Goal: Transaction & Acquisition: Purchase product/service

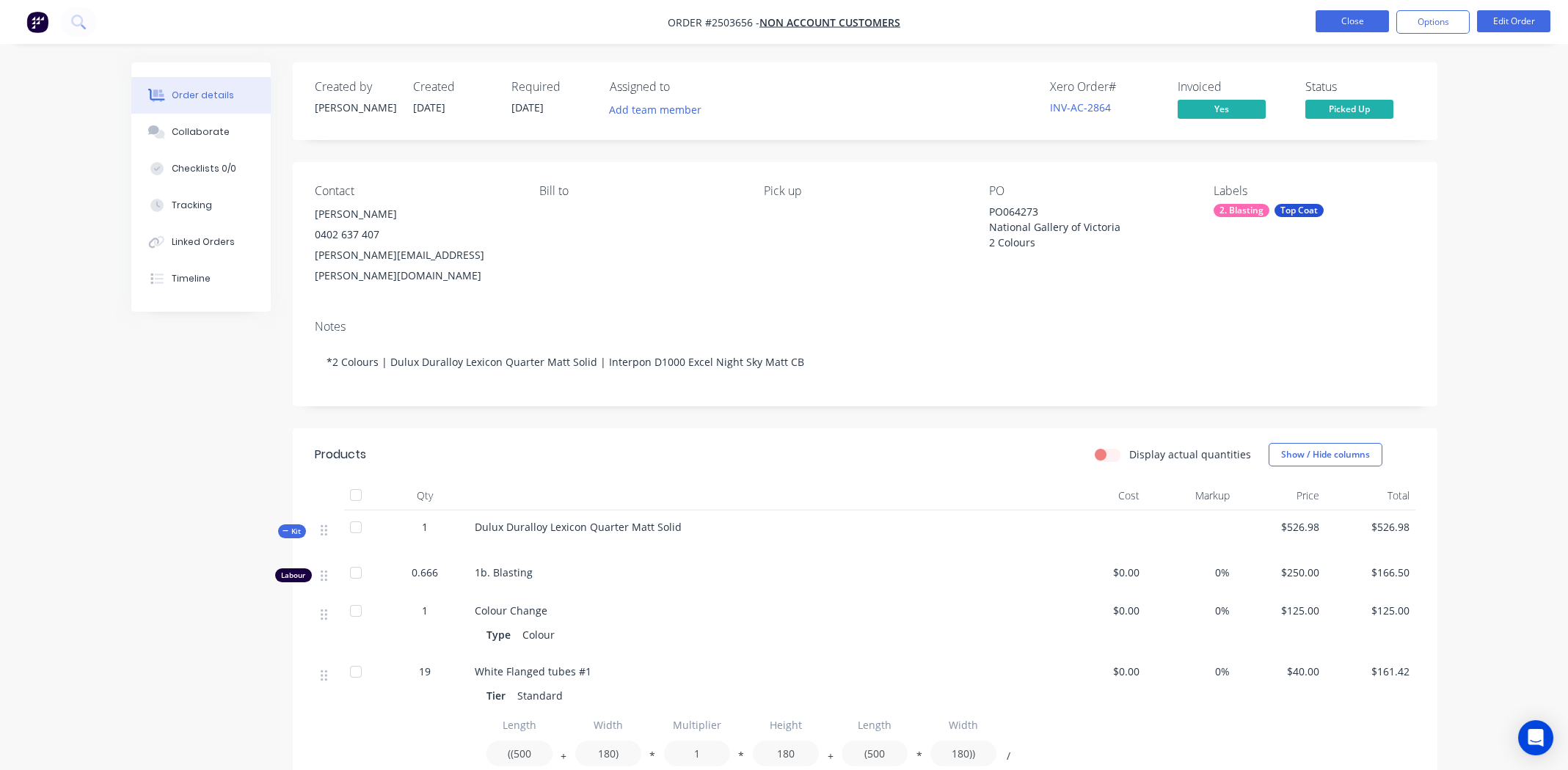
click at [1335, 23] on button "Close" at bounding box center [1352, 21] width 73 height 22
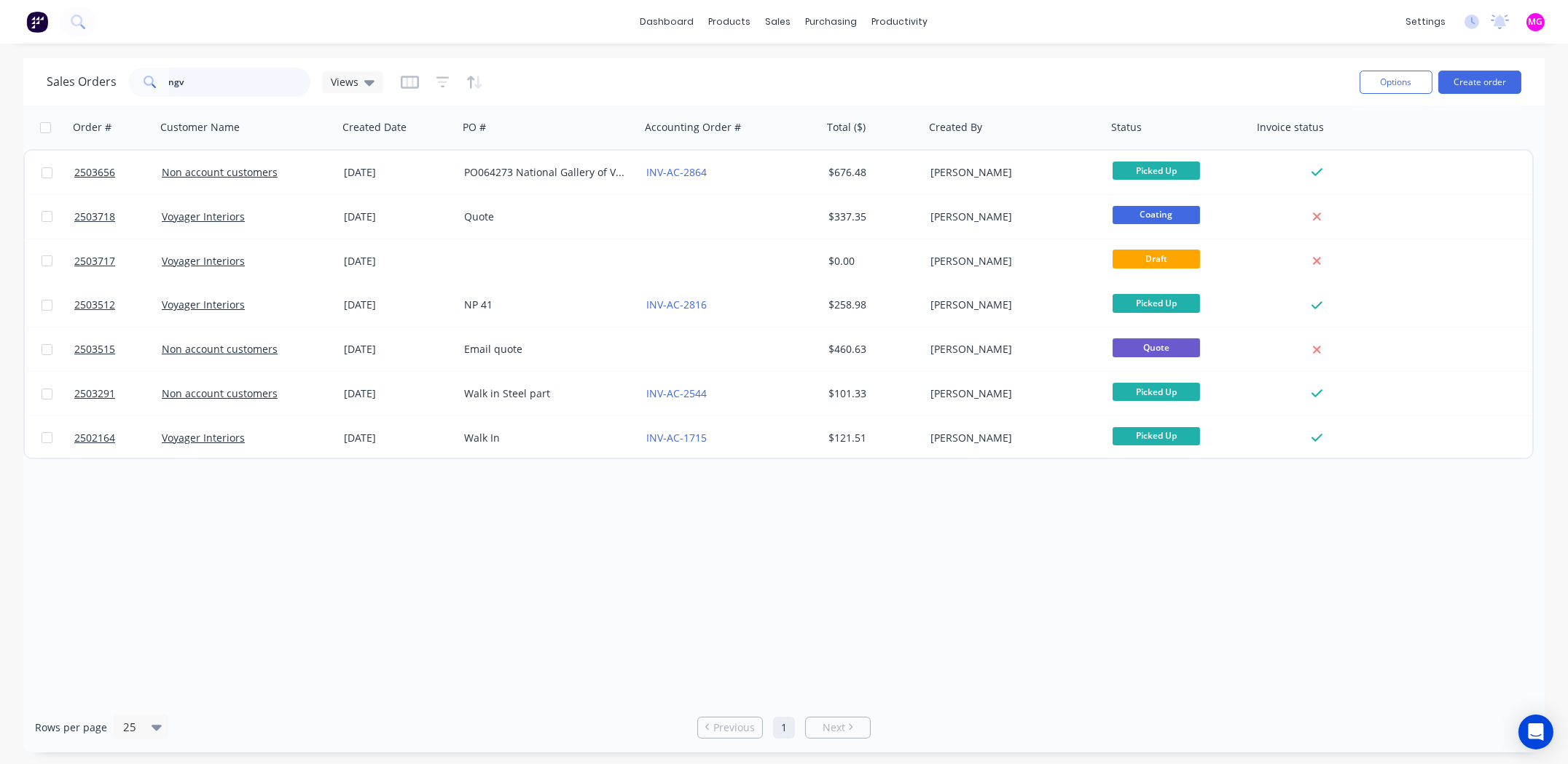
click at [179, 78] on input "ngv" at bounding box center [240, 82] width 142 height 29
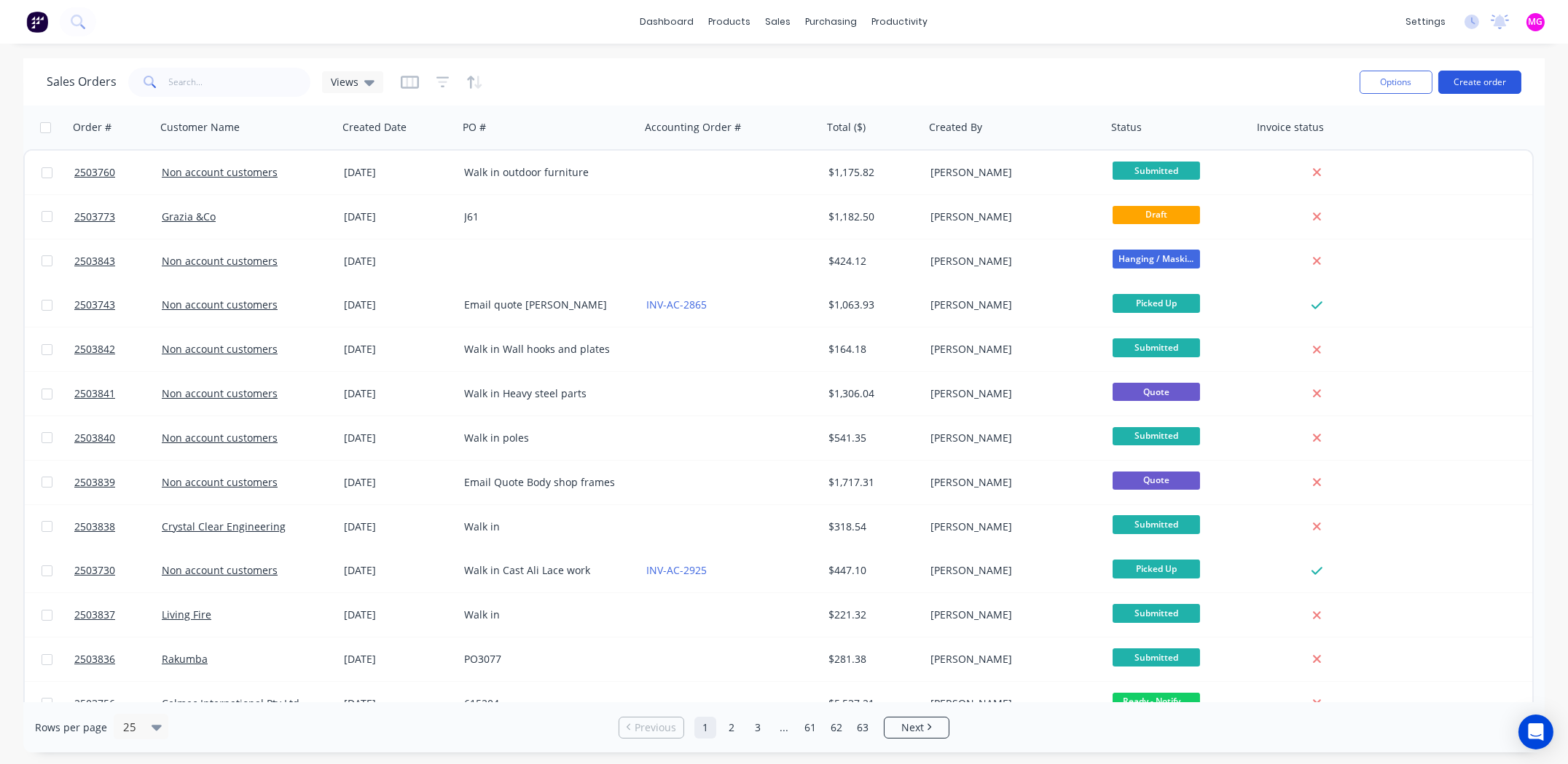
click at [1463, 80] on button "Create order" at bounding box center [1480, 82] width 83 height 23
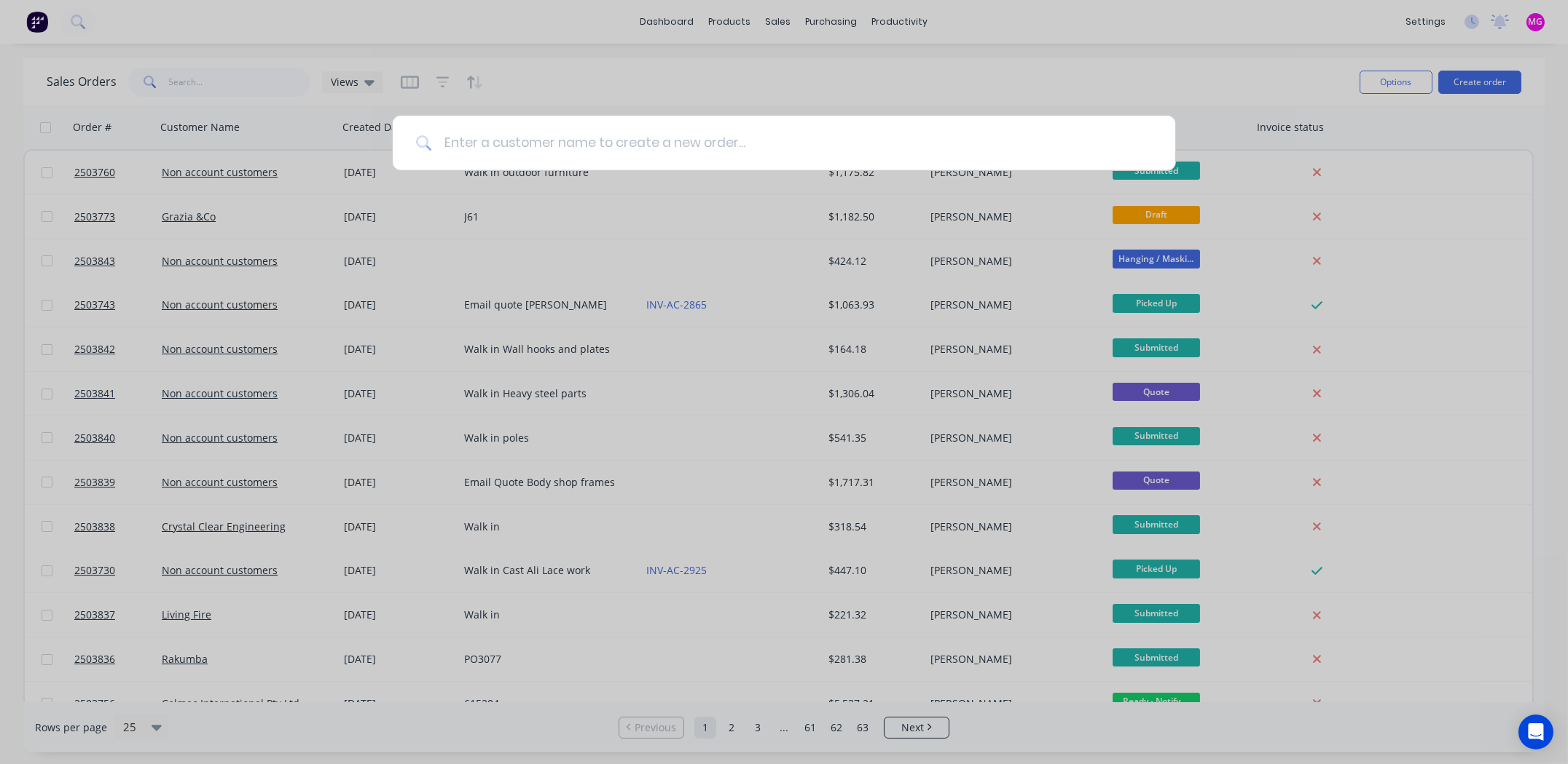
click at [577, 143] on input at bounding box center [791, 143] width 719 height 55
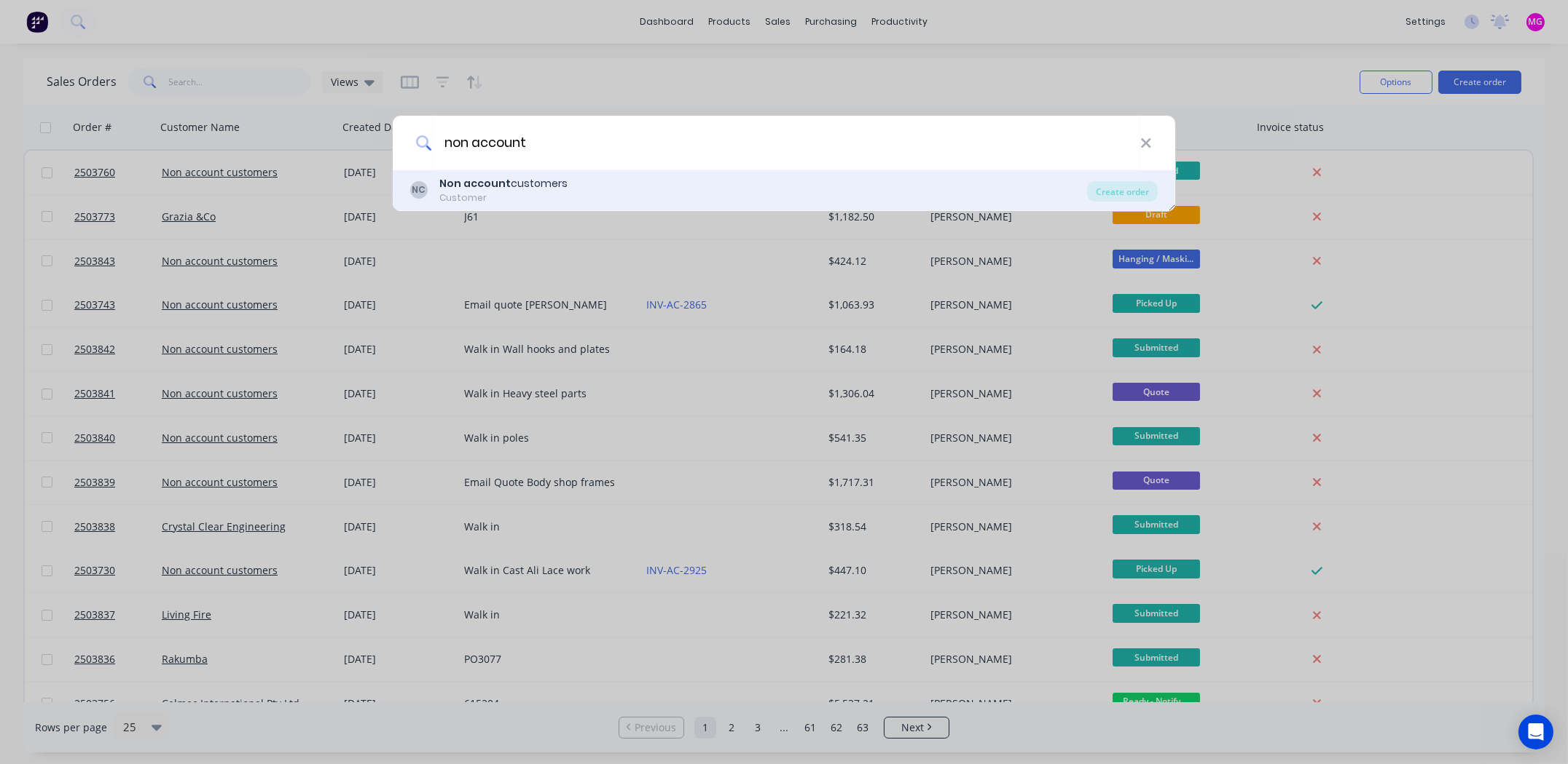
type input "non account"
click at [468, 193] on div "Customer" at bounding box center [504, 197] width 128 height 13
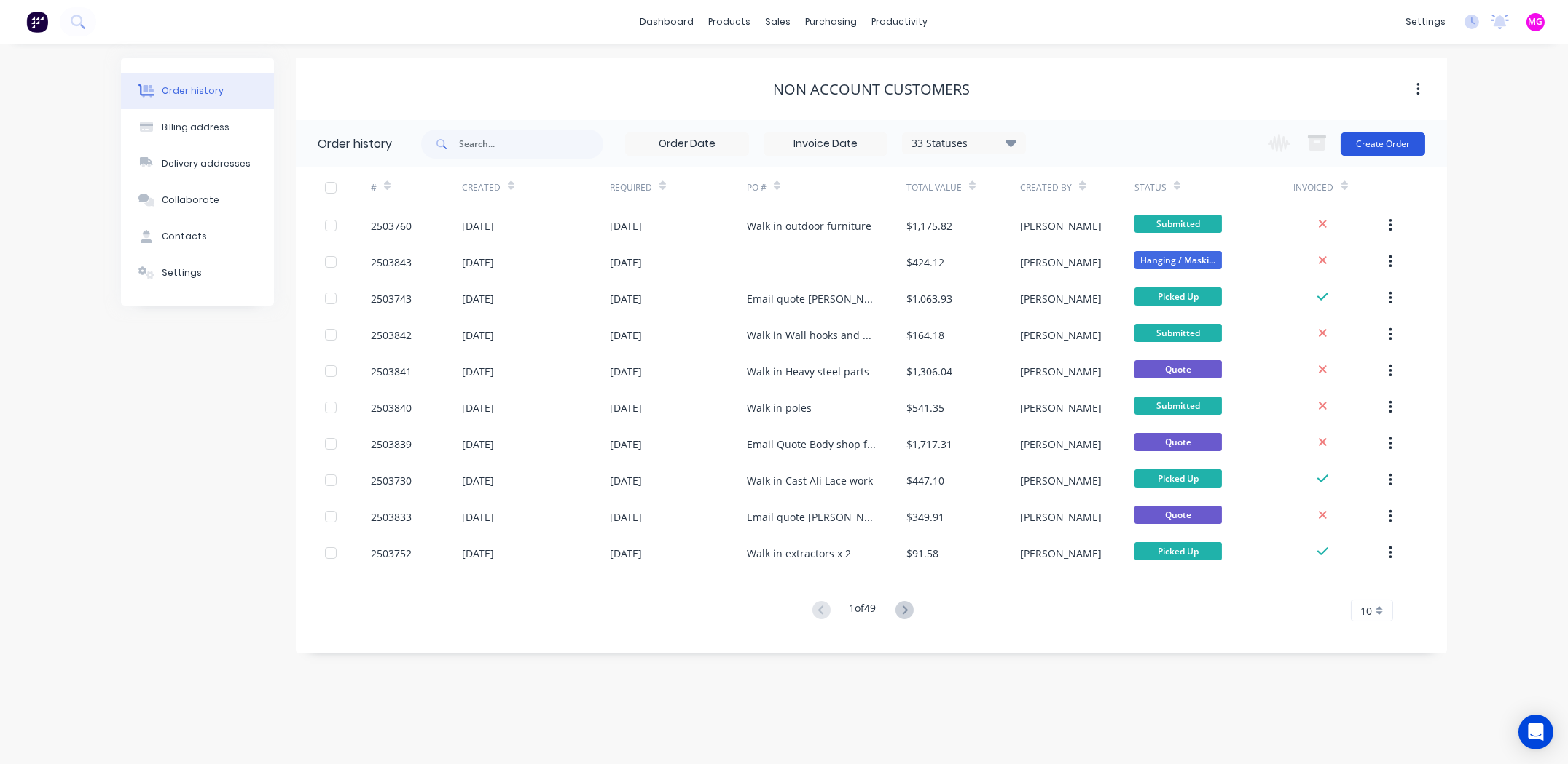
click at [1390, 146] on button "Create Order" at bounding box center [1382, 144] width 84 height 23
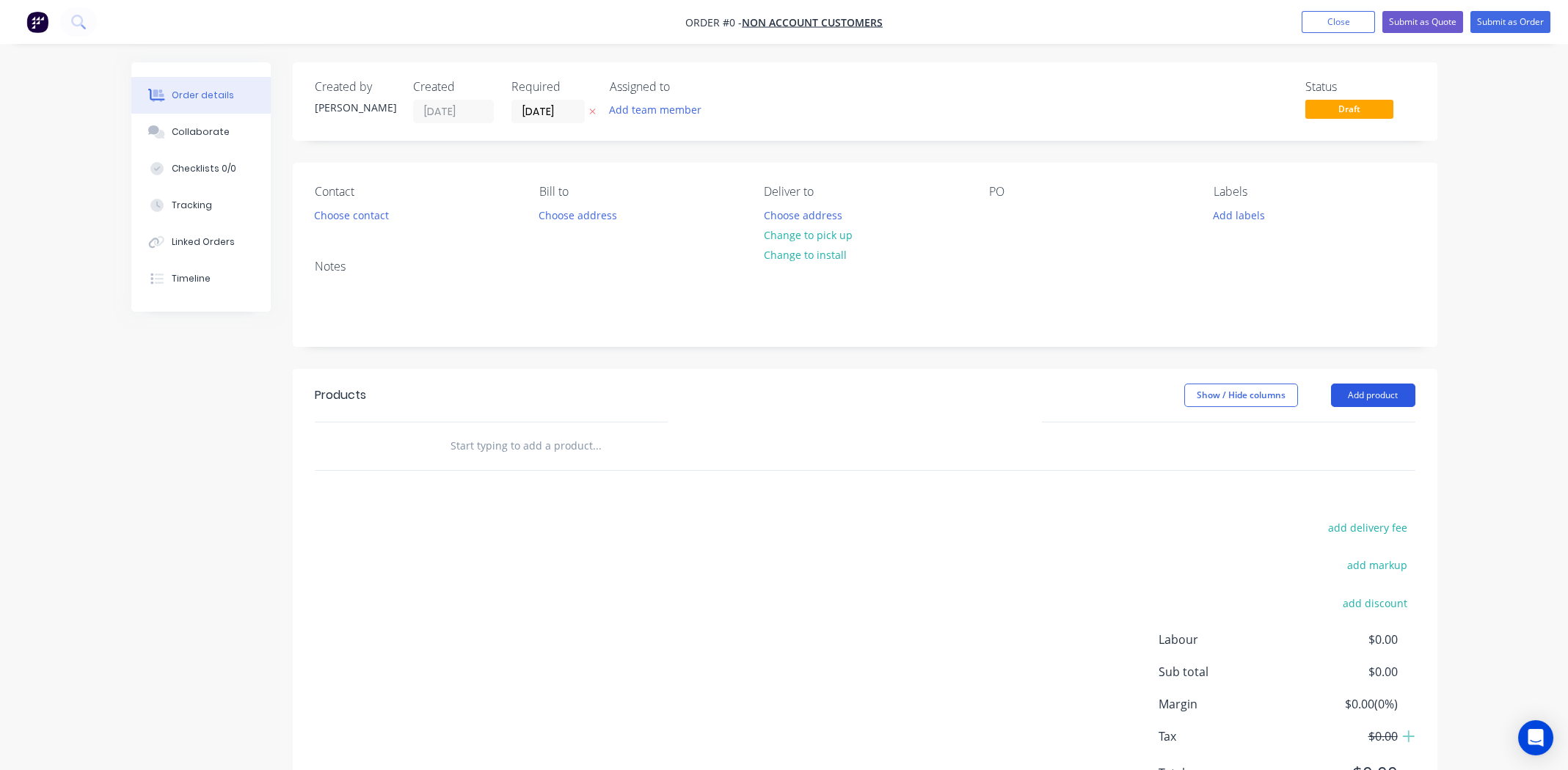
click at [1368, 395] on button "Add product" at bounding box center [1372, 395] width 85 height 24
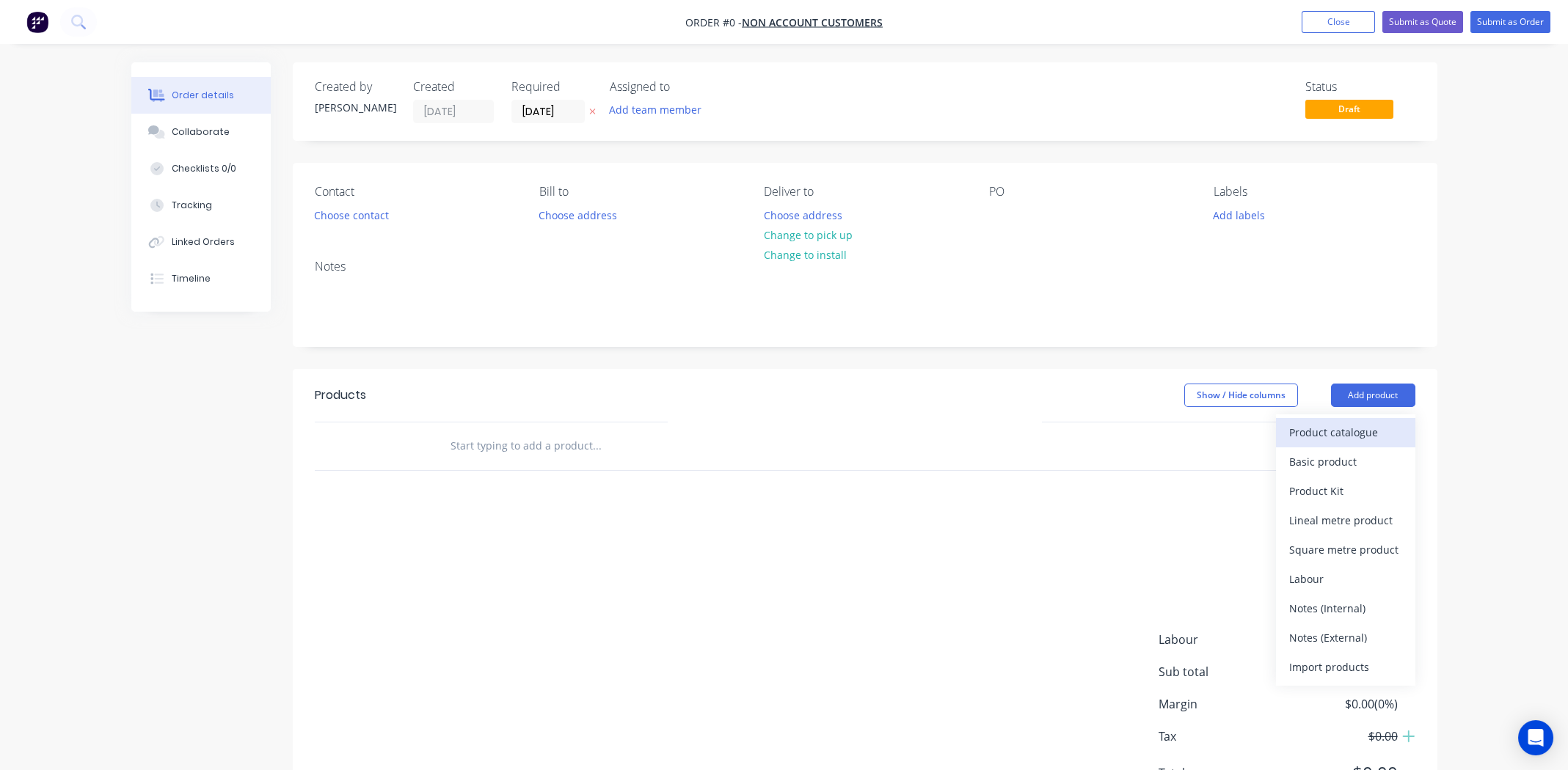
click at [1355, 426] on div "Product catalogue" at bounding box center [1345, 432] width 113 height 21
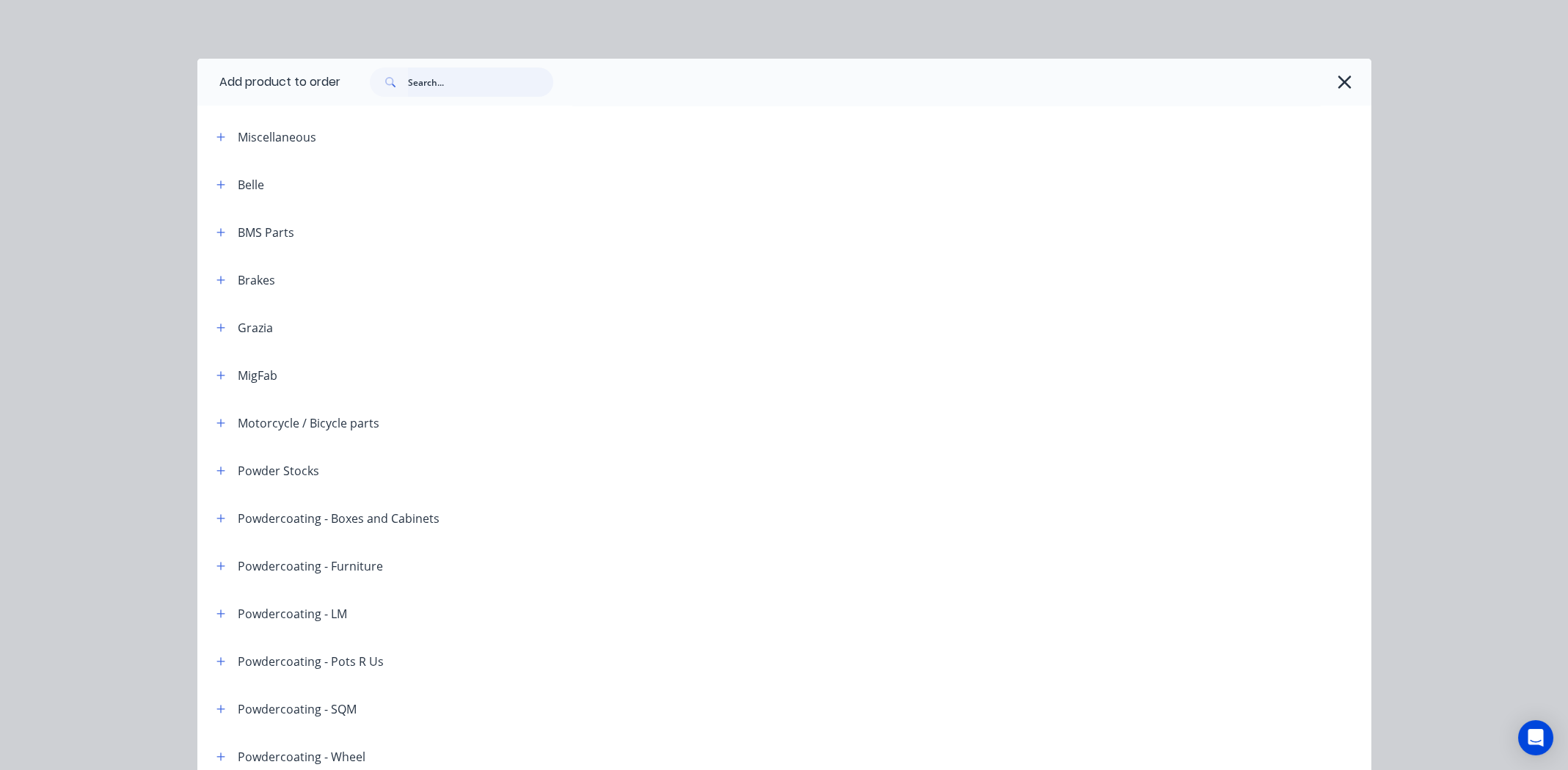
click at [444, 80] on input "text" at bounding box center [480, 82] width 145 height 30
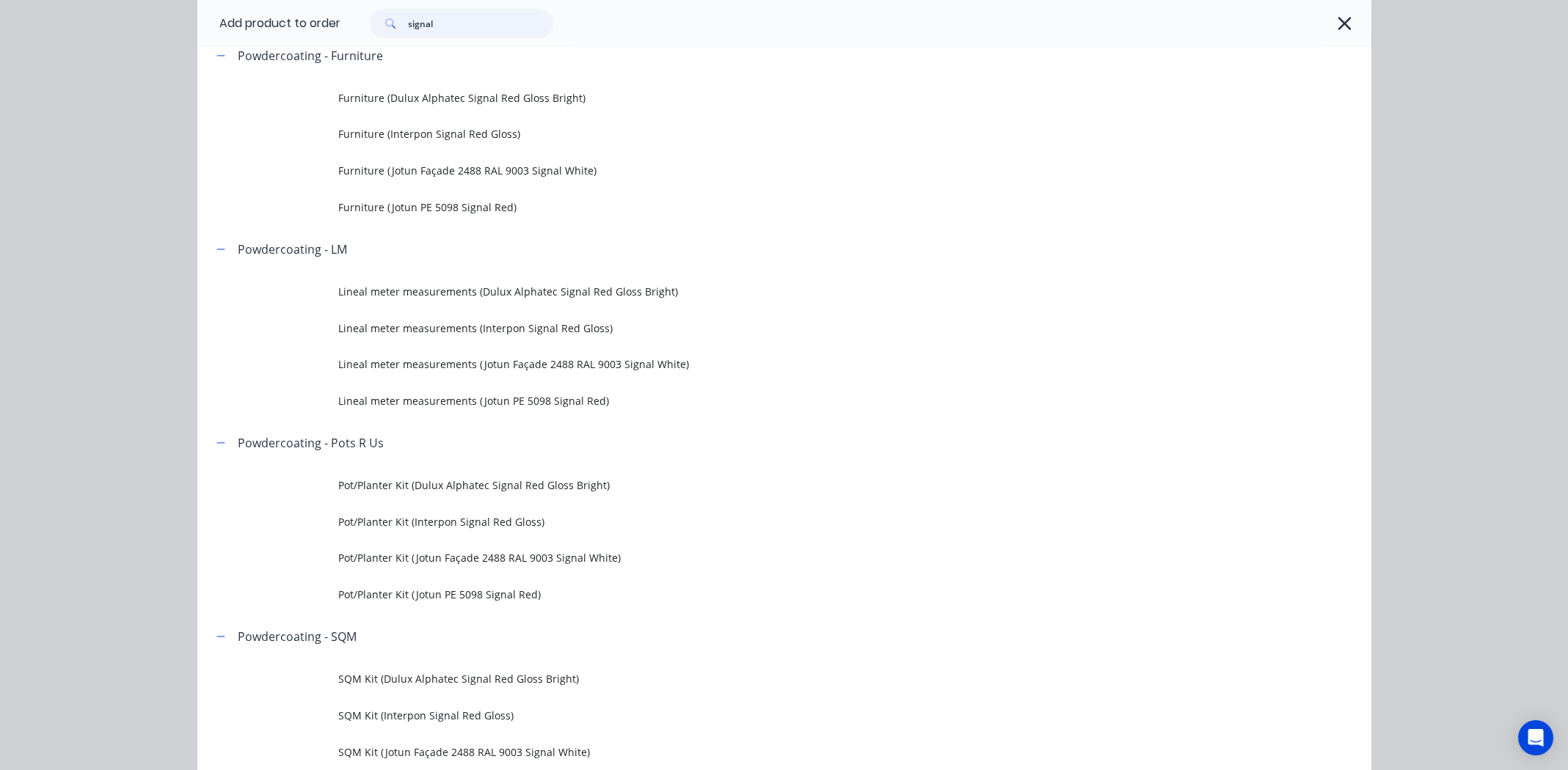
scroll to position [512, 0]
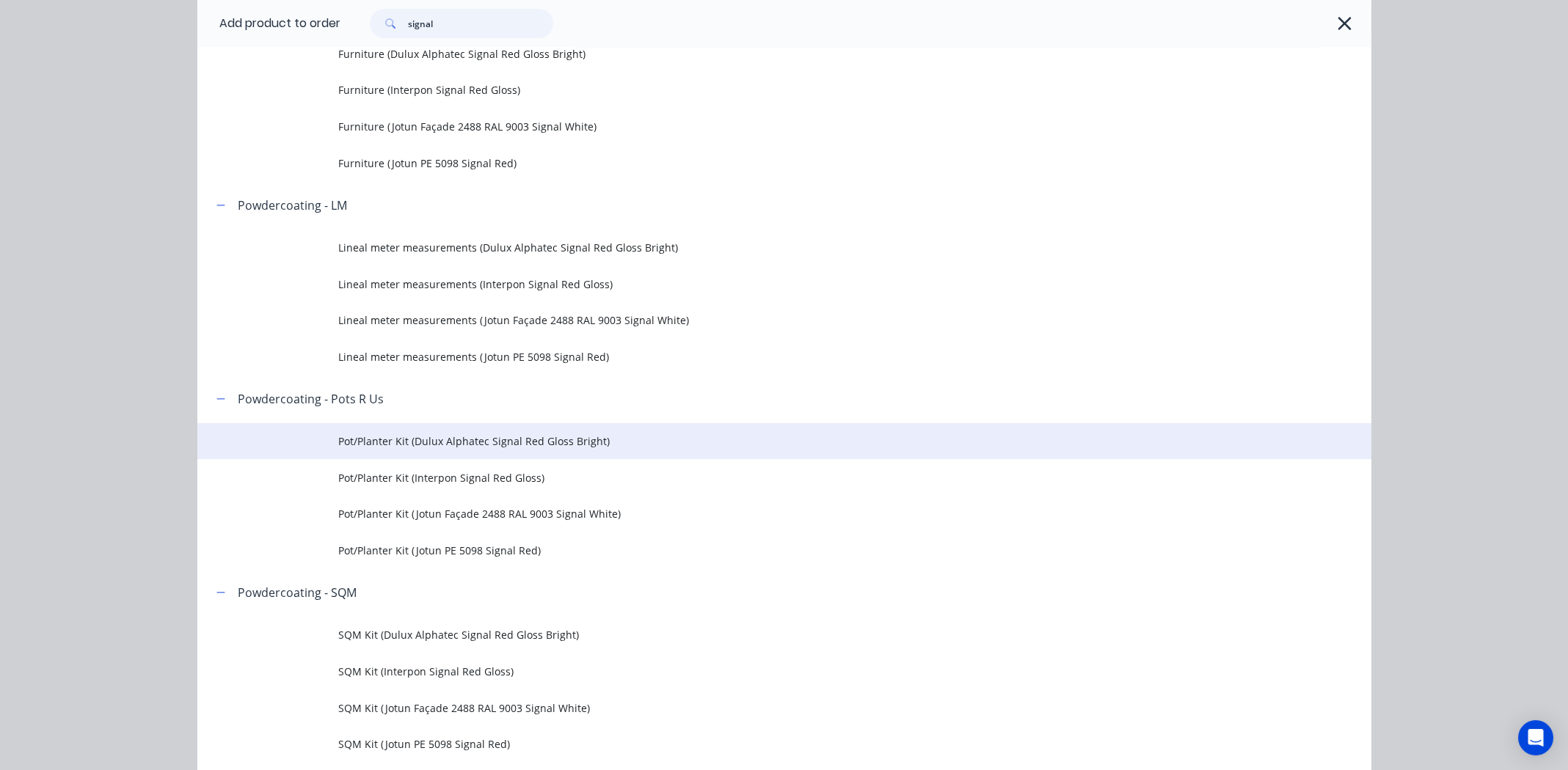
type input "signal"
click at [506, 440] on span "Pot/Planter Kit (Dulux Alphatec Signal Red Gloss Bright)" at bounding box center [751, 442] width 826 height 16
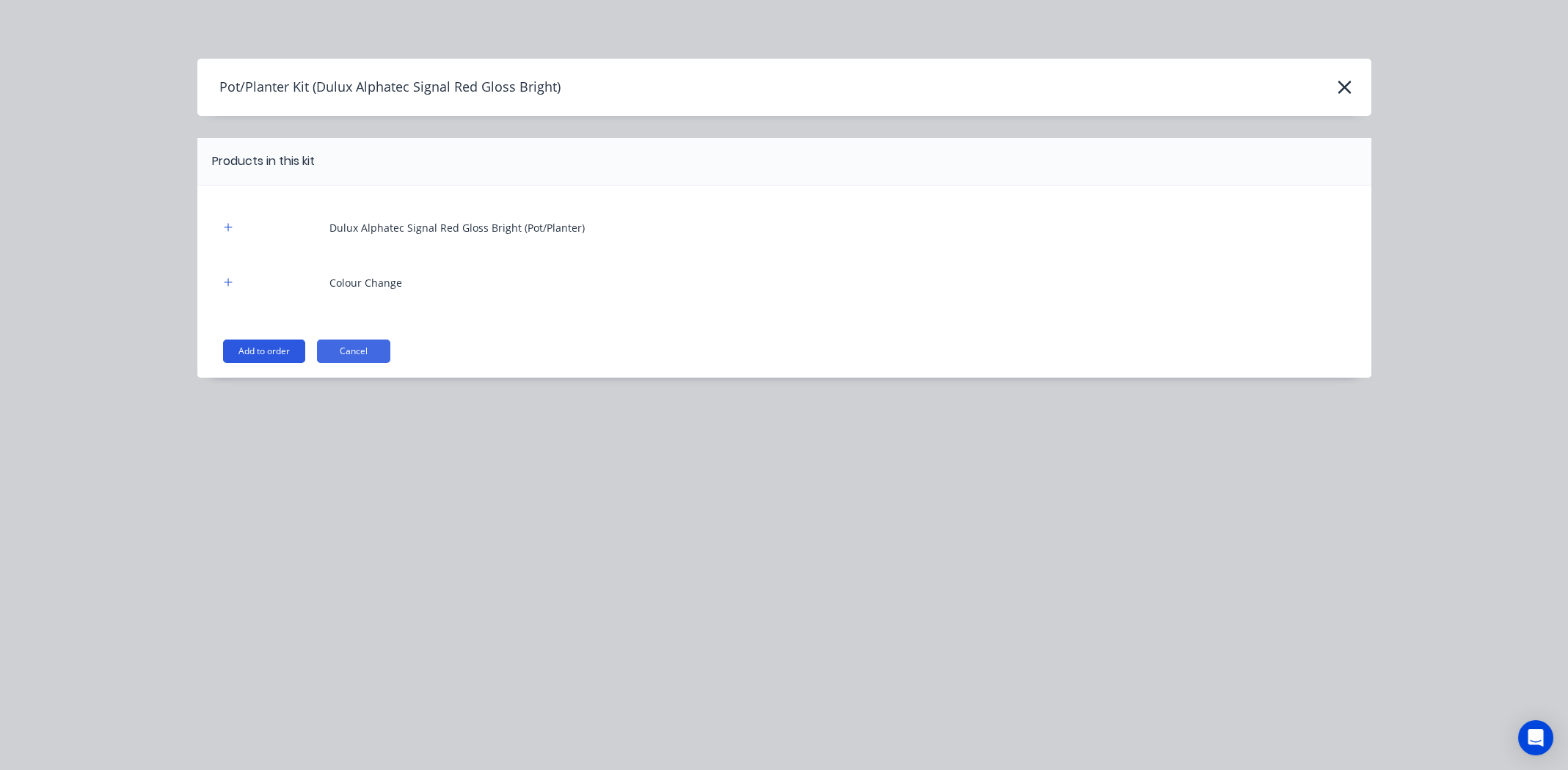
click at [244, 351] on button "Add to order" at bounding box center [264, 351] width 82 height 24
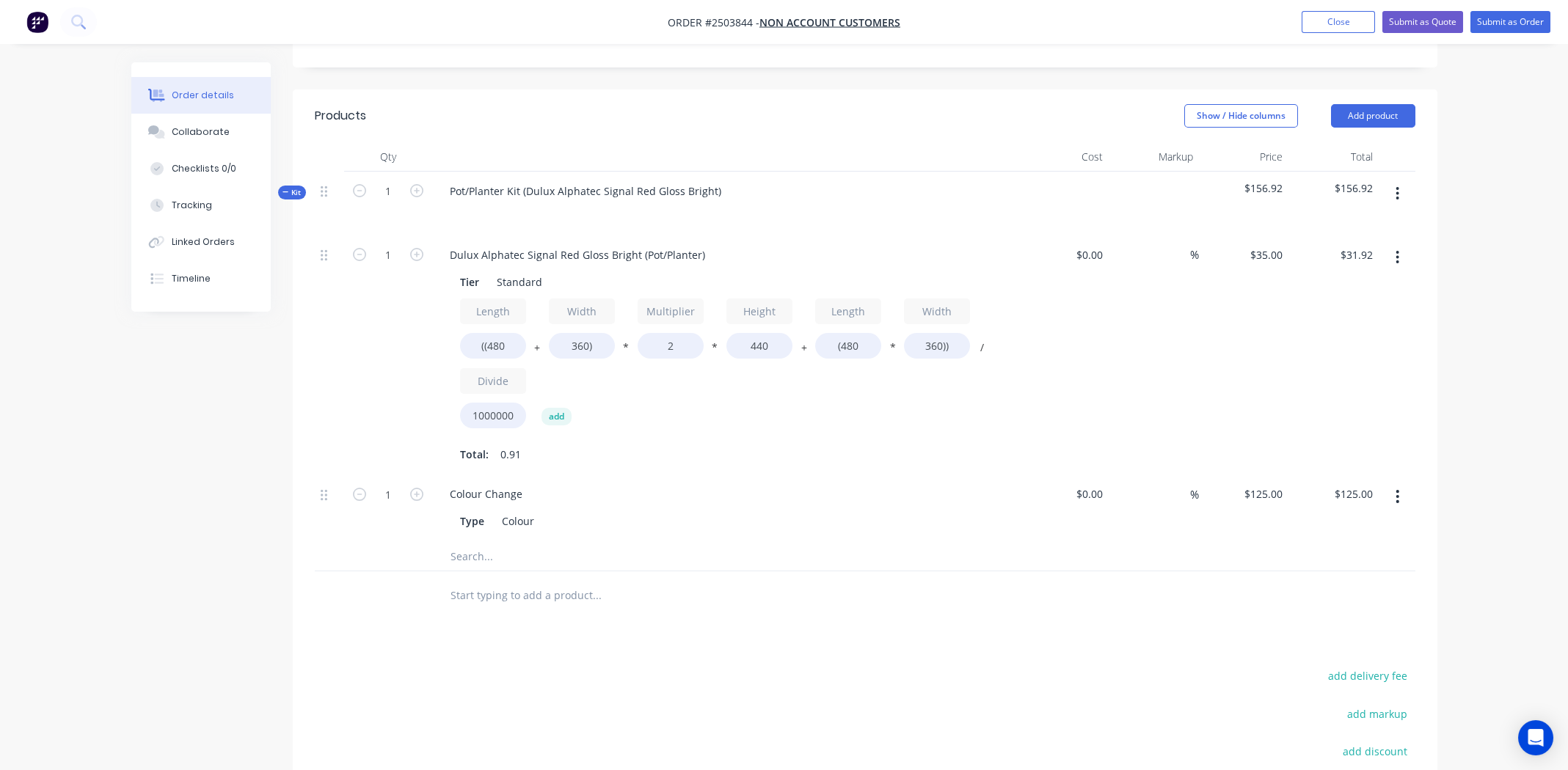
scroll to position [292, 0]
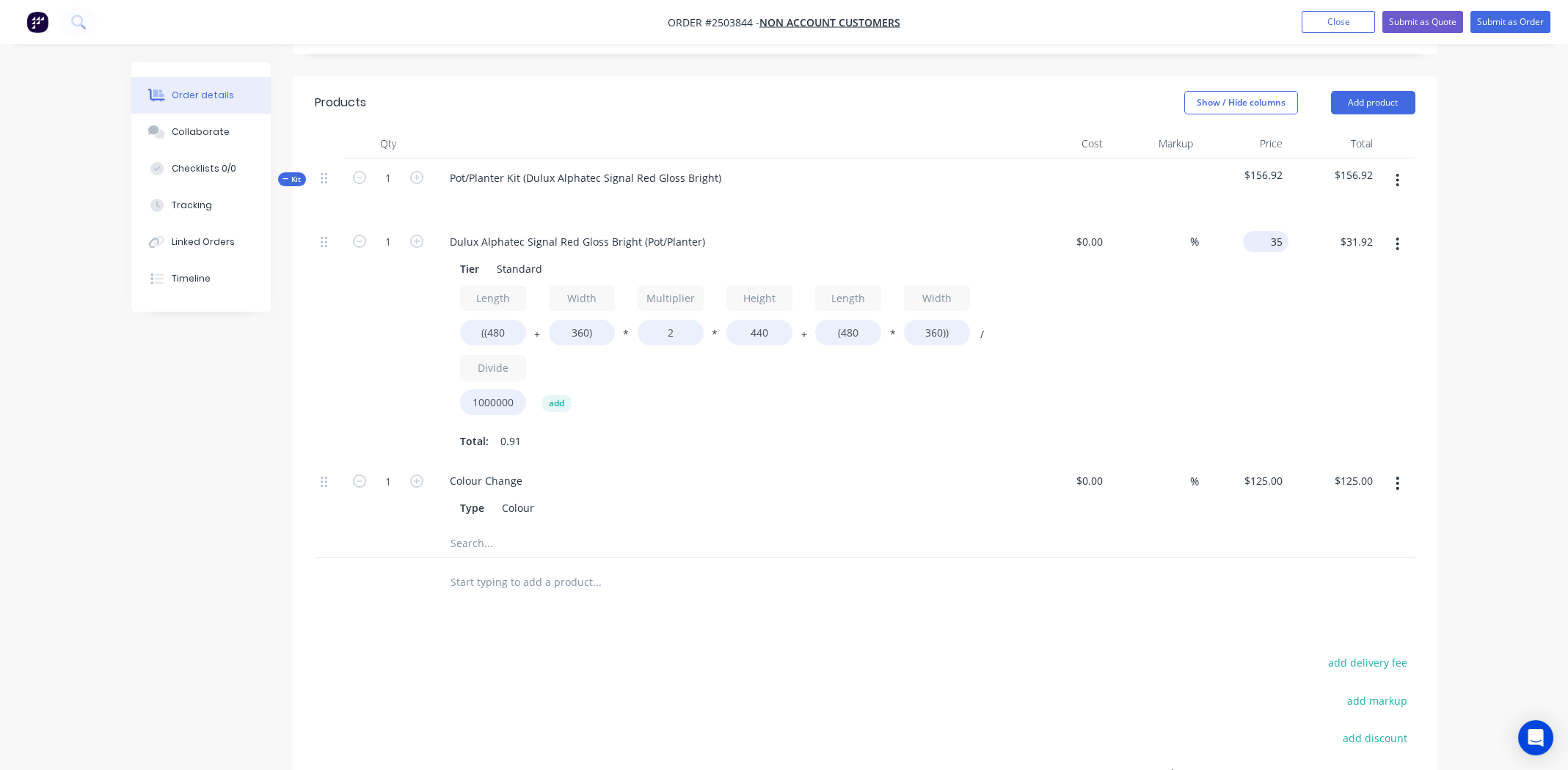
click at [1269, 239] on input "35" at bounding box center [1268, 242] width 39 height 21
click at [1269, 239] on input "35" at bounding box center [1279, 242] width 19 height 21
type input "$40.00"
type input "$36.48"
click at [1340, 305] on div "$36.48 $36.48" at bounding box center [1333, 342] width 90 height 240
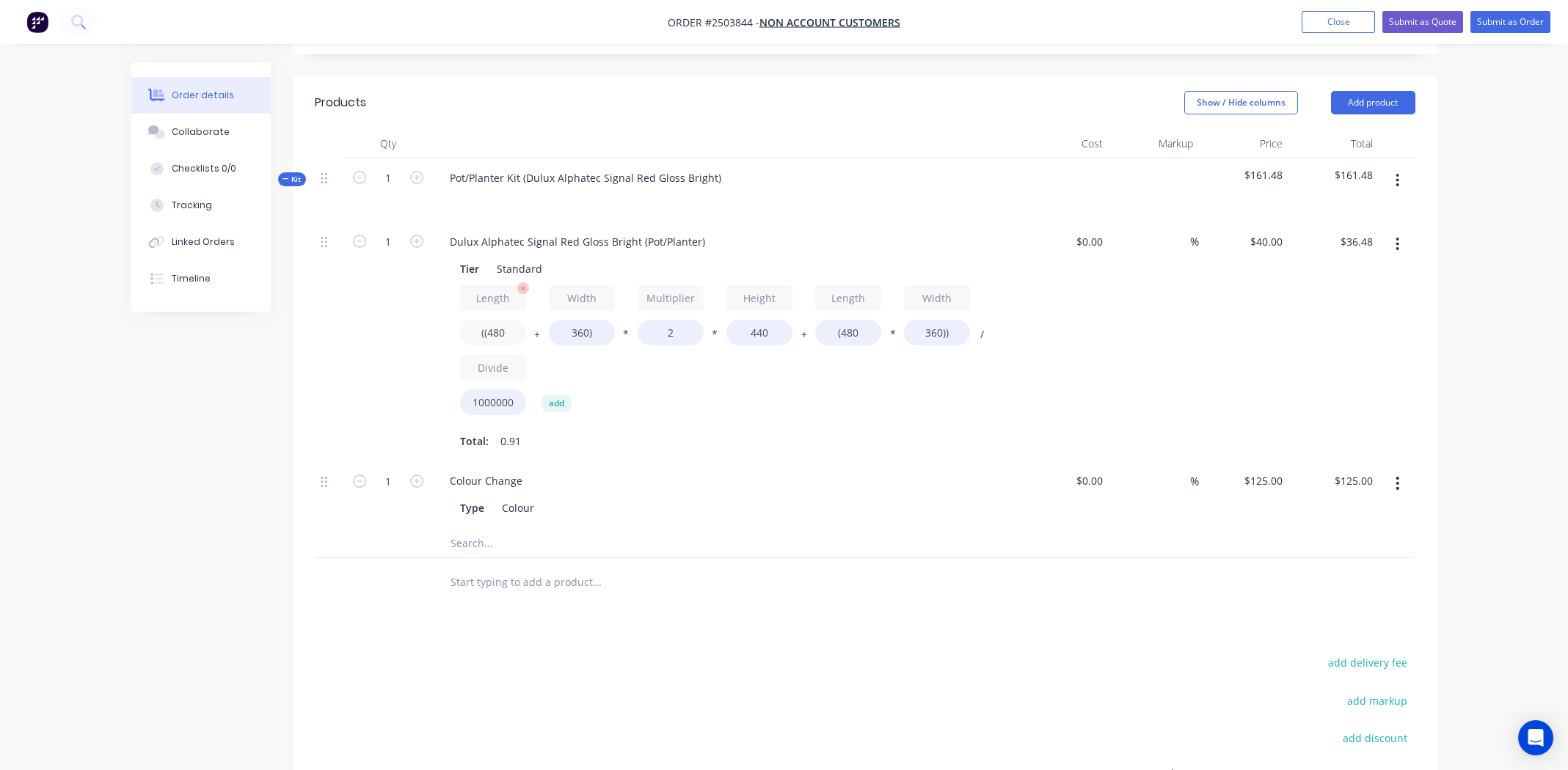
click at [501, 335] on input "((480" at bounding box center [493, 332] width 66 height 25
type input "((500"
type input "$37.18"
click at [577, 335] on input "360)" at bounding box center [582, 332] width 66 height 25
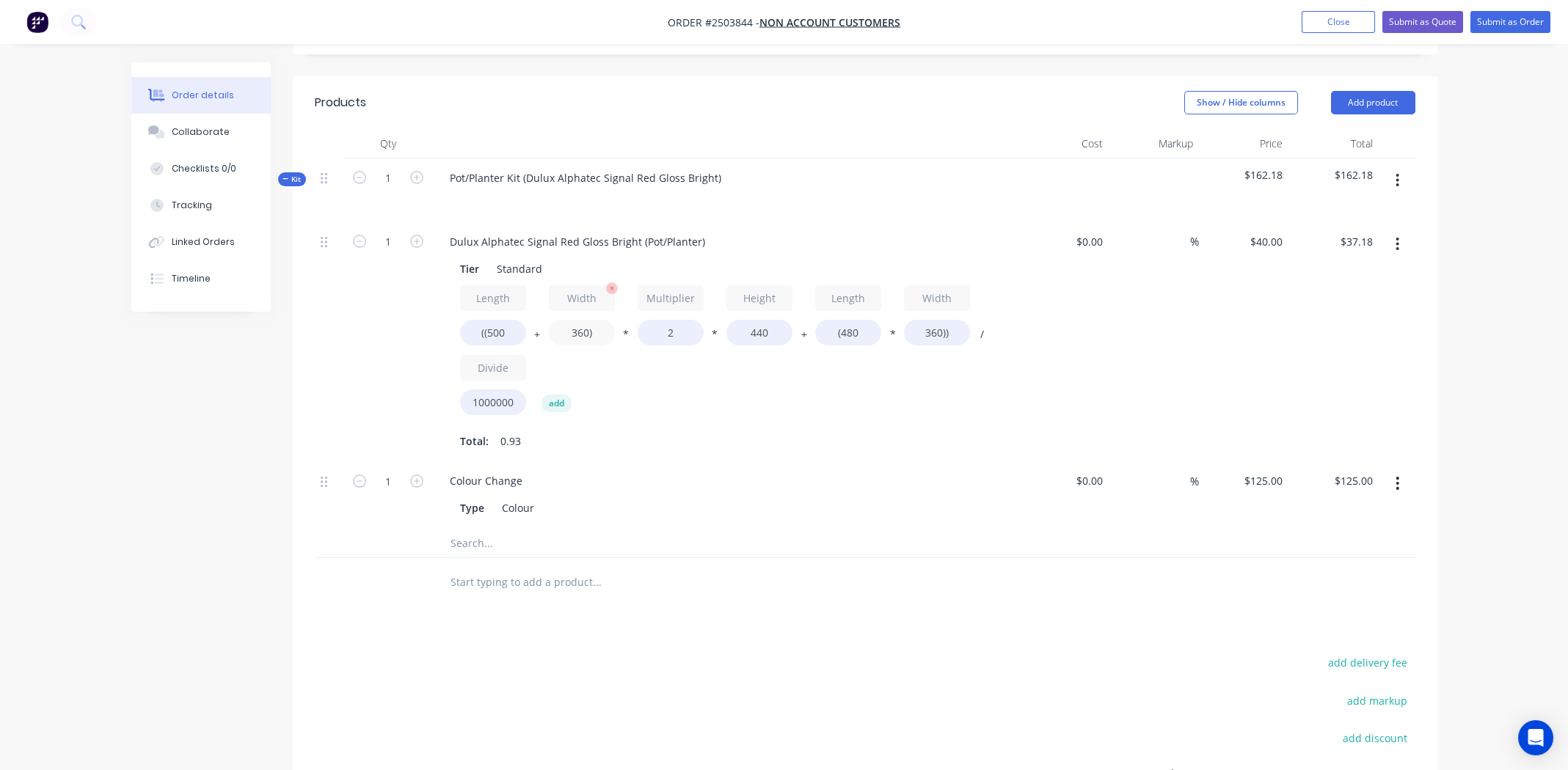
click at [577, 335] on input "360)" at bounding box center [582, 332] width 66 height 25
type input "300)"
type input "$35.07"
click at [753, 327] on input "440" at bounding box center [760, 332] width 66 height 25
click at [752, 327] on input "440" at bounding box center [760, 332] width 66 height 25
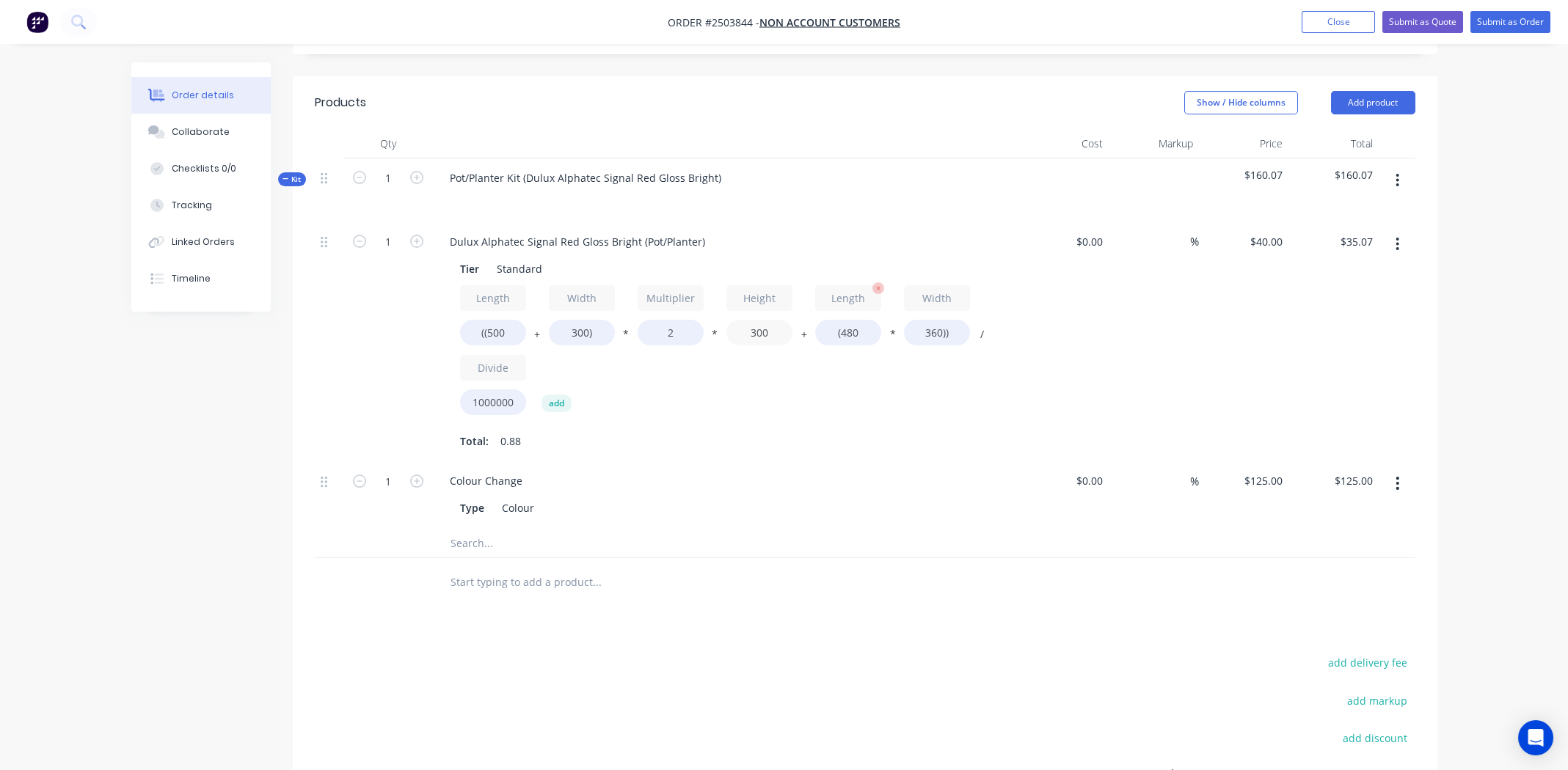
type input "300"
type input "$26.11"
click at [853, 331] on input "(480" at bounding box center [849, 332] width 66 height 25
click at [856, 331] on input "(480" at bounding box center [849, 332] width 66 height 25
type input "(500"
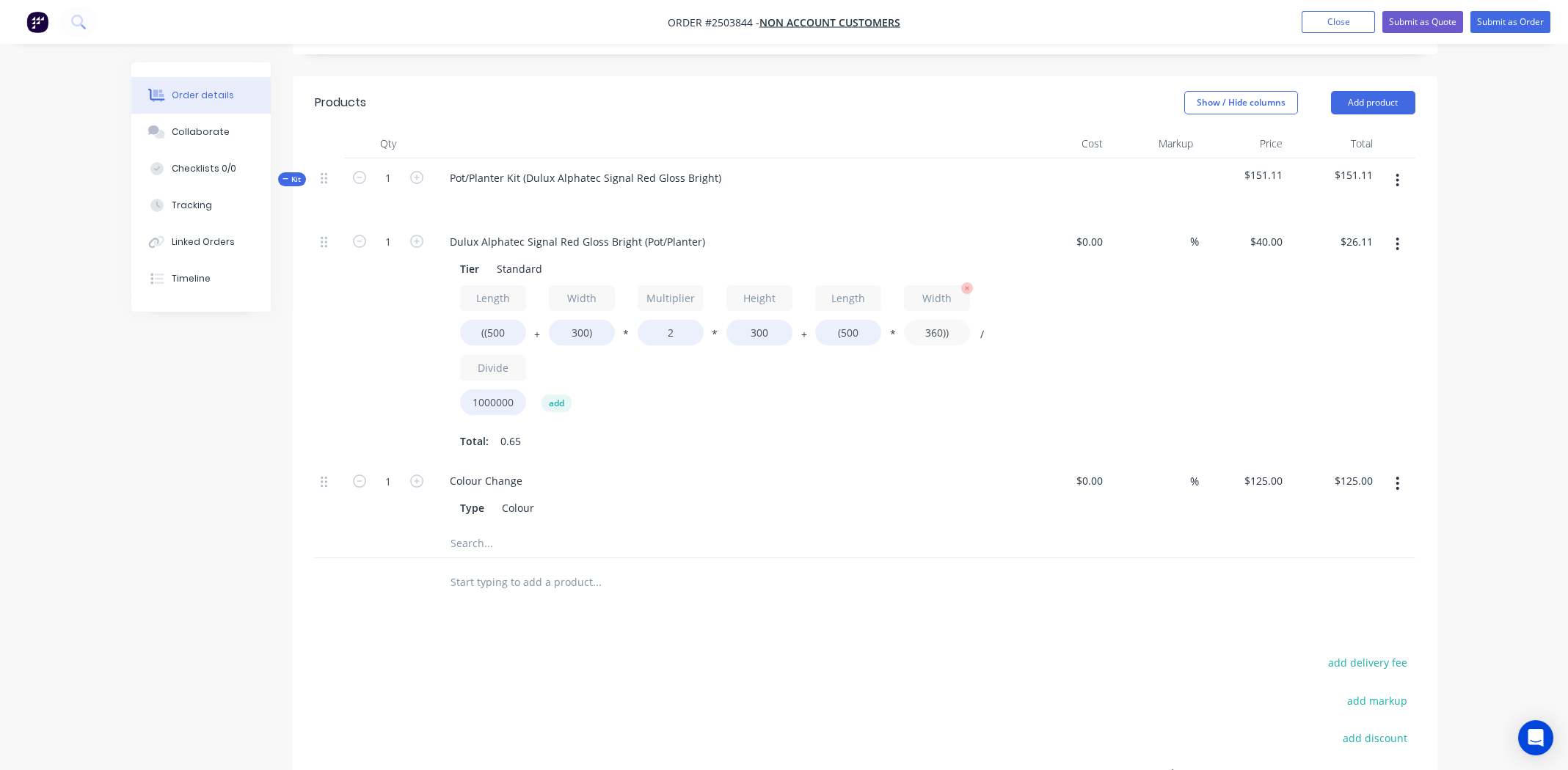
type input "$26.40"
click at [931, 321] on input "360))" at bounding box center [937, 332] width 66 height 25
type input "300))"
type input "$25.20"
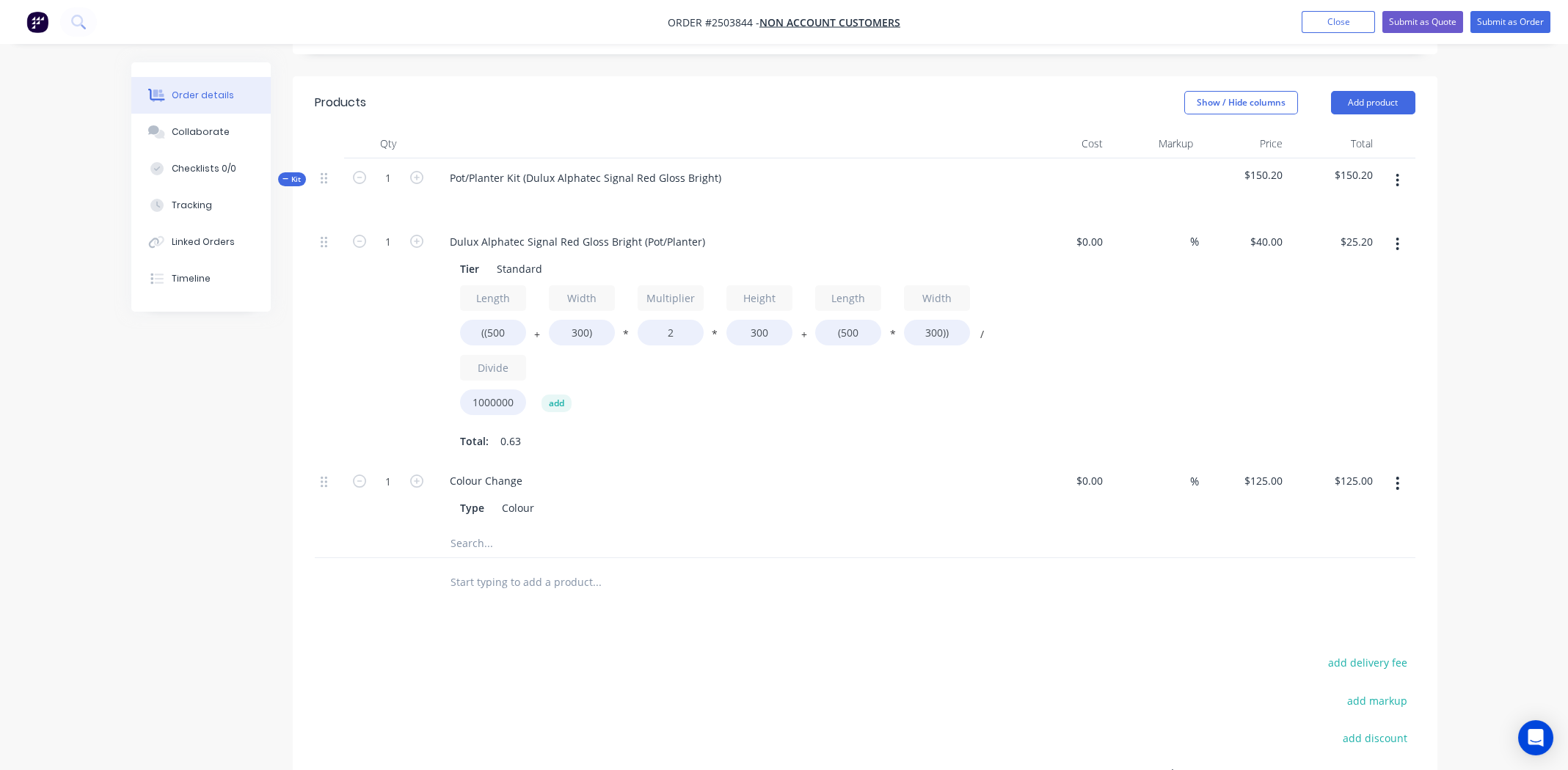
drag, startPoint x: 886, startPoint y: 401, endPoint x: 608, endPoint y: 422, distance: 278.8
click at [885, 401] on div "Length ((500 + Width 300) * Multiplier 2 * Height 300 + Length (500 * Width 300…" at bounding box center [726, 354] width 531 height 136
click at [383, 243] on input "1" at bounding box center [389, 242] width 38 height 22
type input "8"
type input "$201.60"
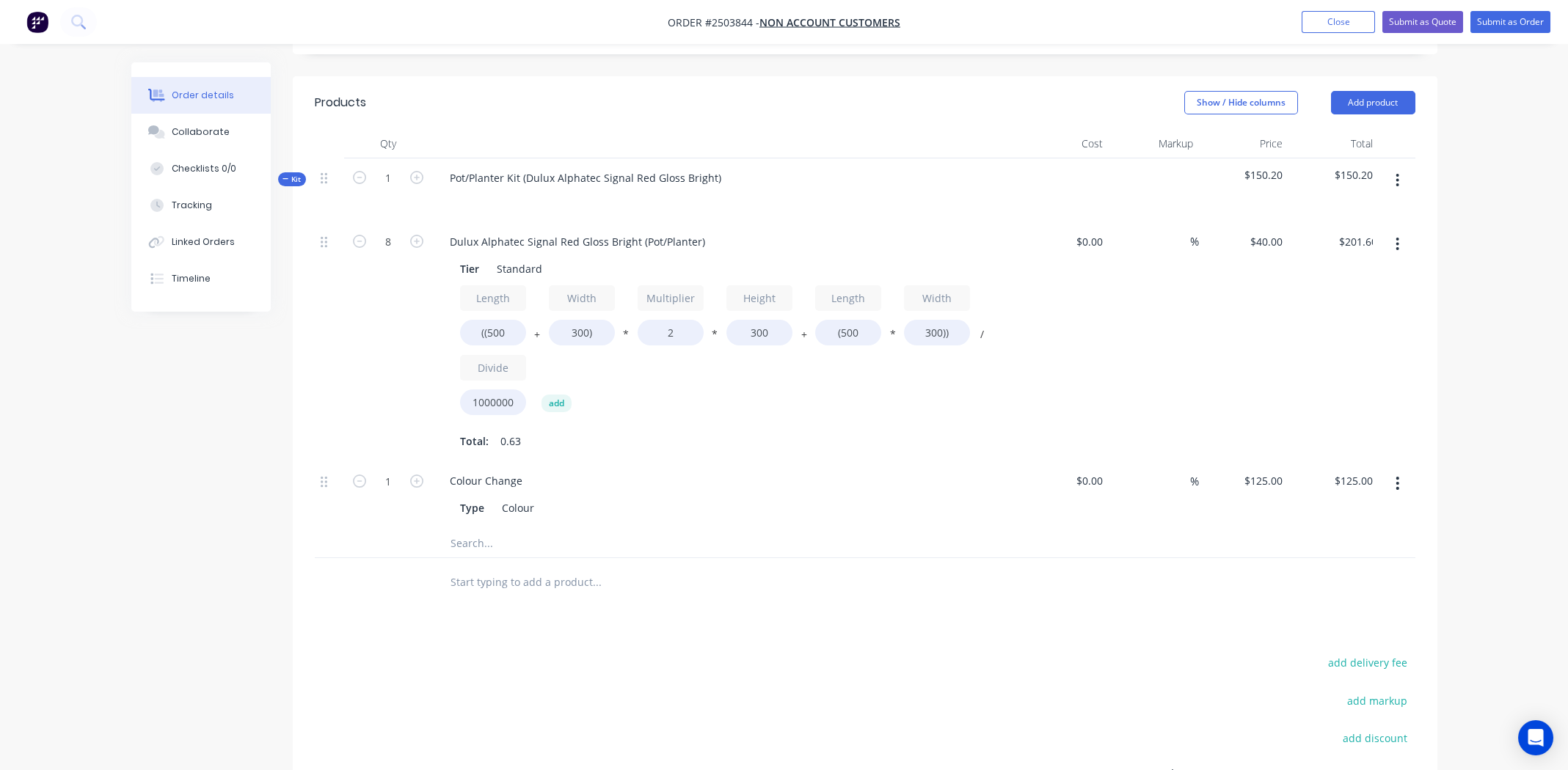
click at [791, 431] on div "Length ((500 + Width 300) * Multiplier 2 * Height 300 + Length (500 * Width 300…" at bounding box center [726, 369] width 531 height 168
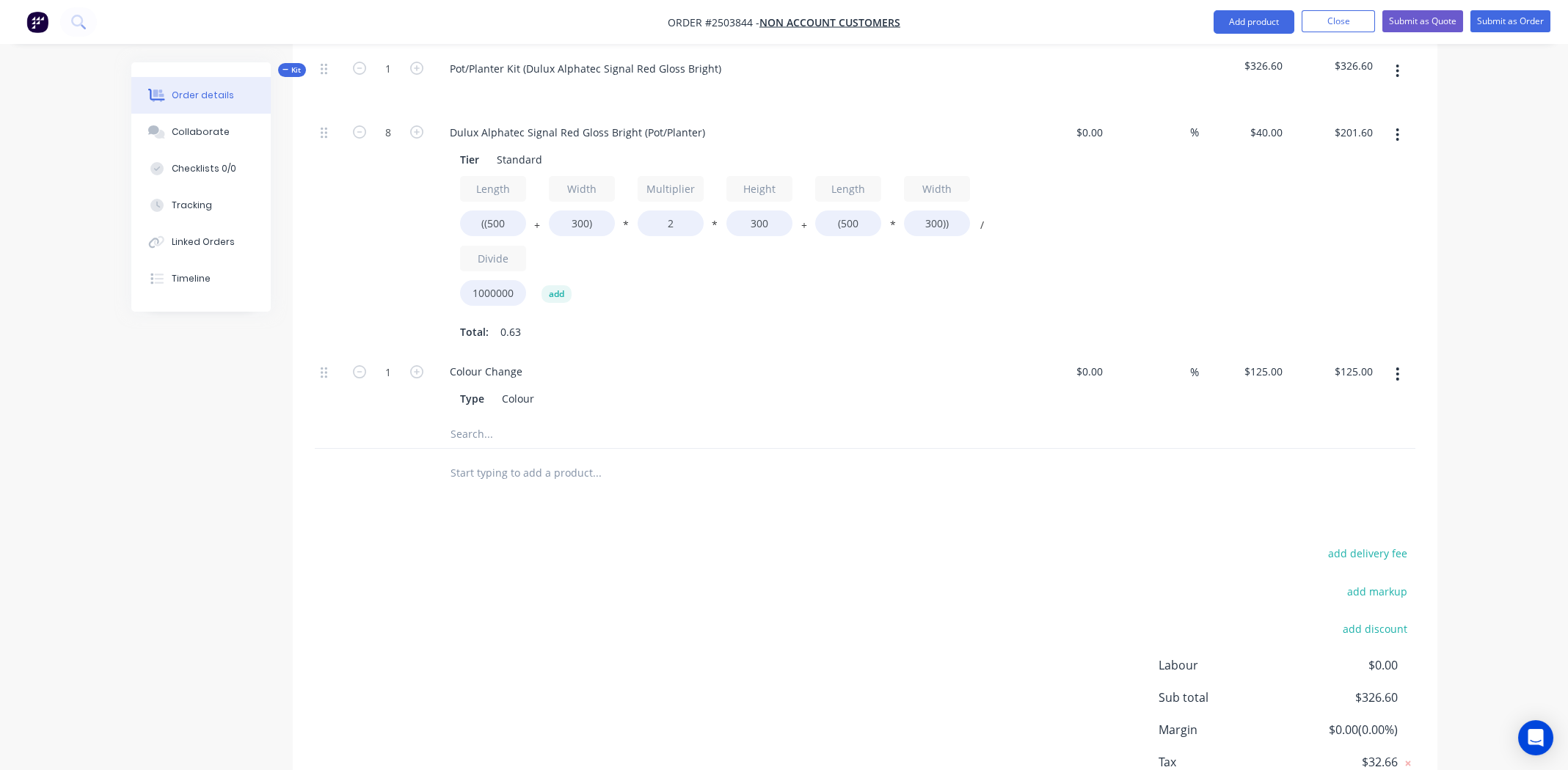
scroll to position [440, 0]
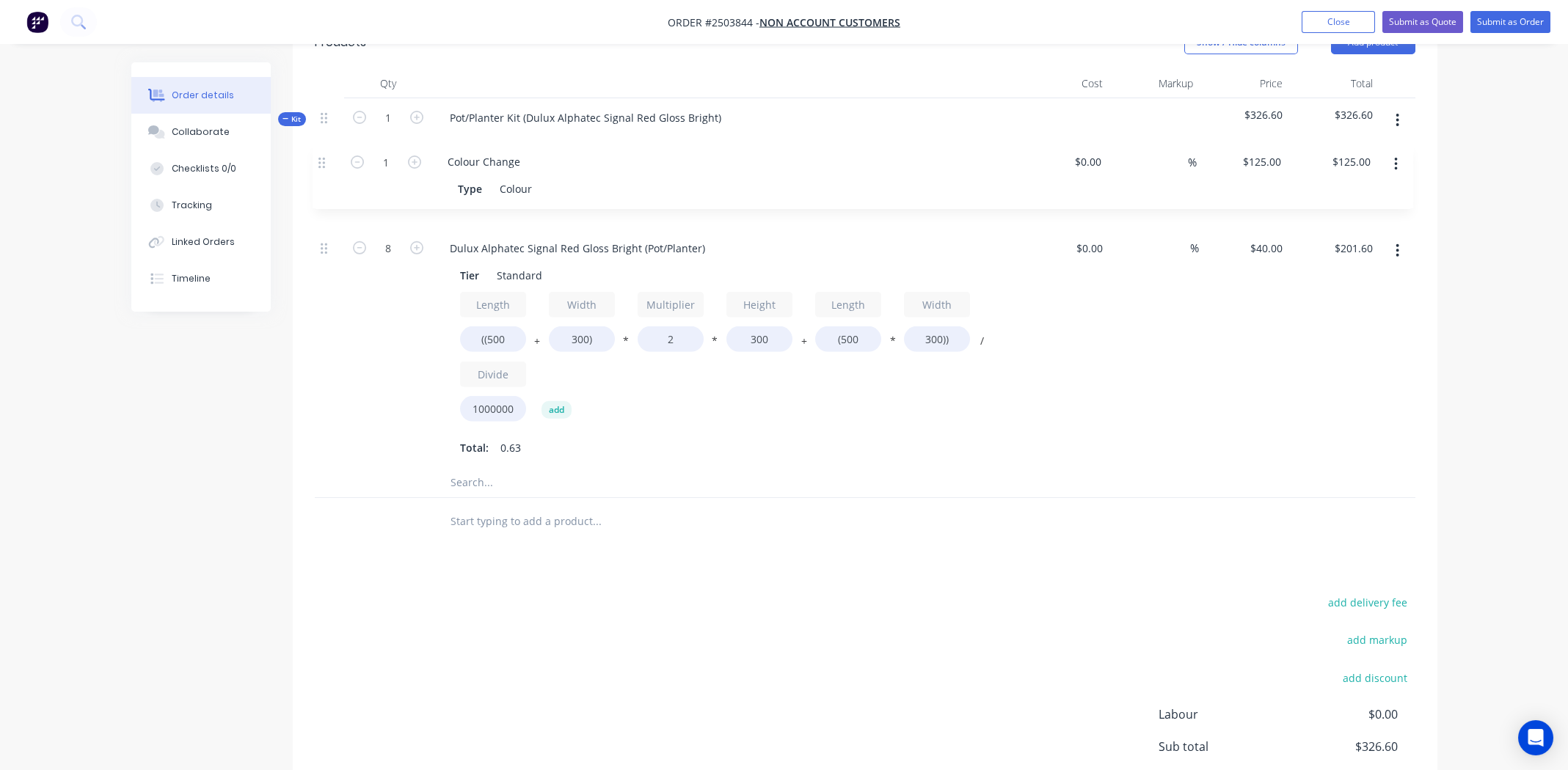
drag, startPoint x: 324, startPoint y: 335, endPoint x: 327, endPoint y: 160, distance: 175.0
click at [327, 160] on div "Kit 1 Pot/Planter Kit (Dulux Alphatec Signal Red Gloss Bright) $326.60 $326.60 …" at bounding box center [865, 299] width 1101 height 400
click at [1395, 116] on icon "button" at bounding box center [1397, 122] width 3 height 16
click at [1355, 155] on div "Add product to kit" at bounding box center [1345, 161] width 113 height 21
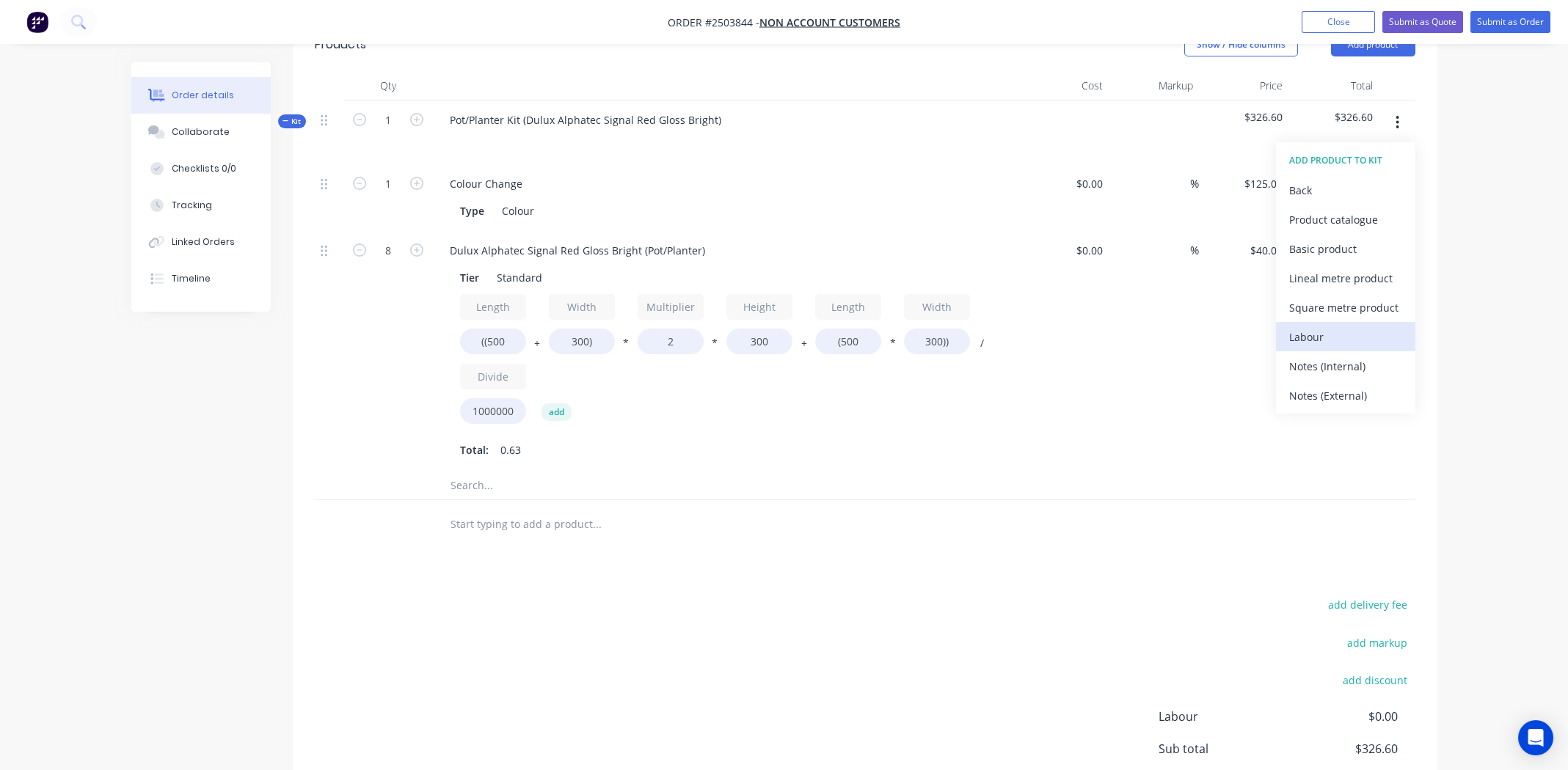
click at [1347, 333] on div "Labour" at bounding box center [1345, 337] width 113 height 21
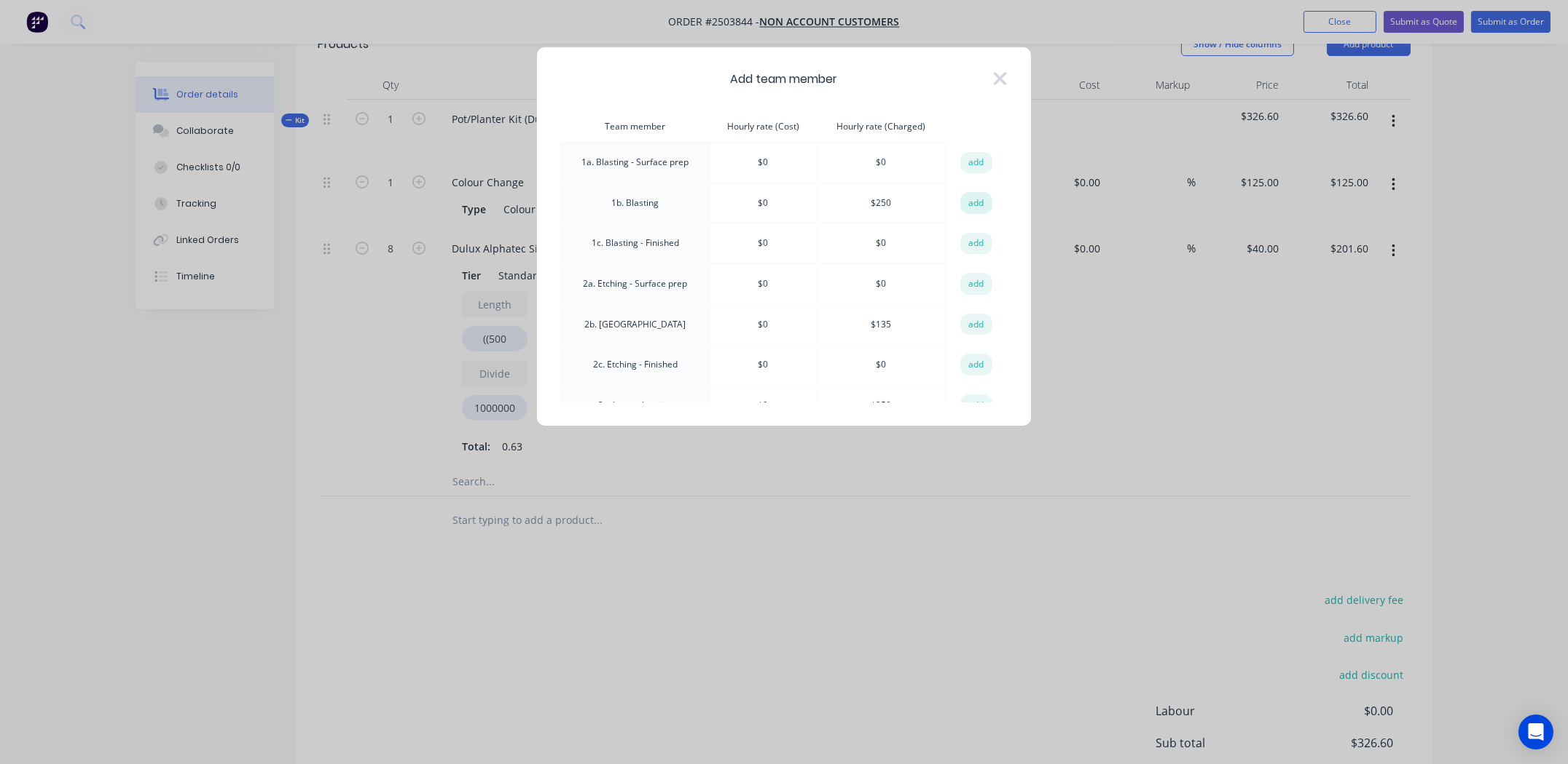
click at [968, 204] on button "add" at bounding box center [976, 203] width 32 height 22
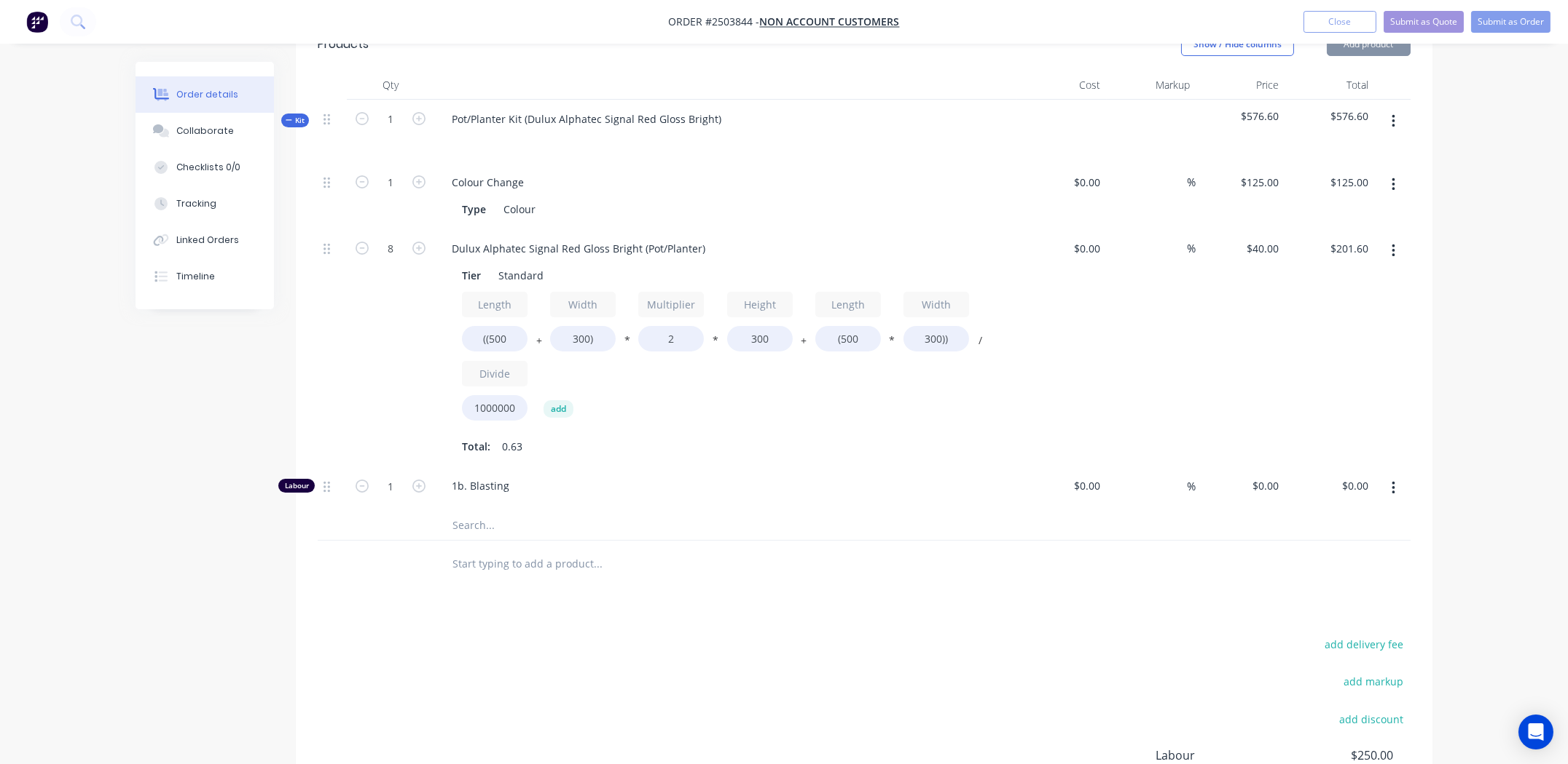
type input "$250.00"
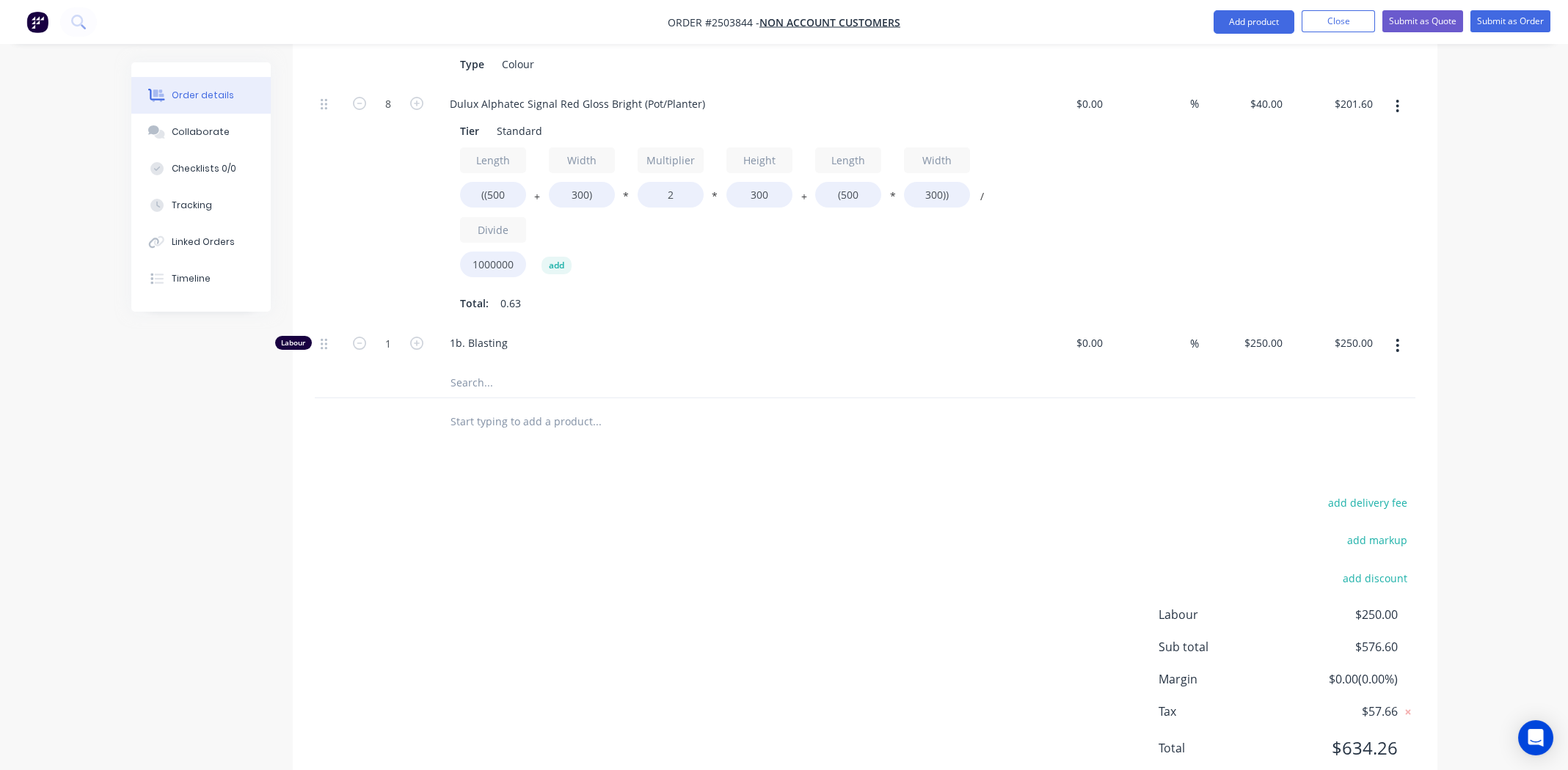
scroll to position [471, 0]
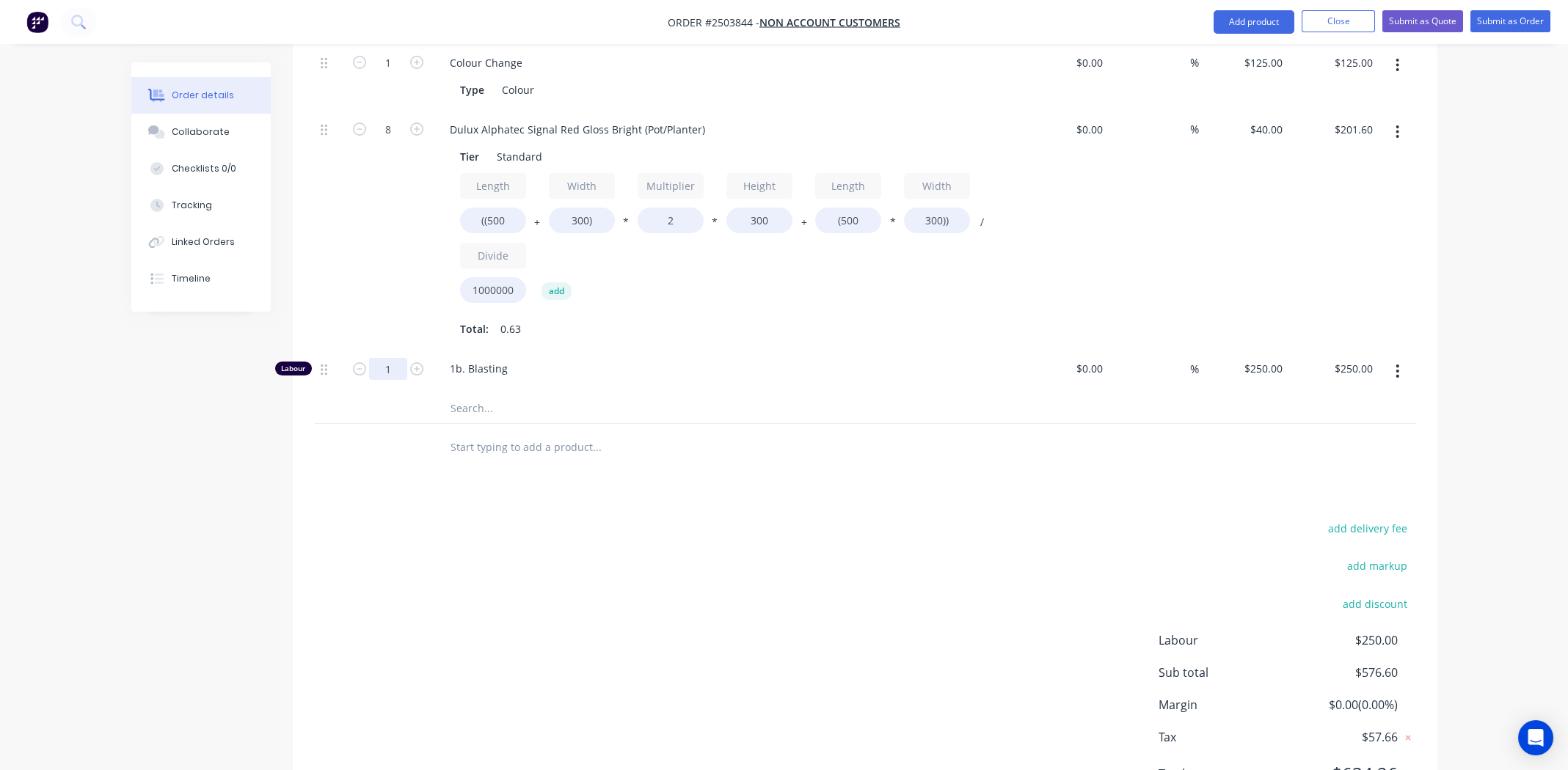
click at [381, 74] on input "1" at bounding box center [389, 63] width 38 height 22
type input "2"
type input "$500.00"
click at [561, 566] on div "add delivery fee add markup add discount Labour $500.00 Sub total $826.60 Margi…" at bounding box center [865, 660] width 1101 height 283
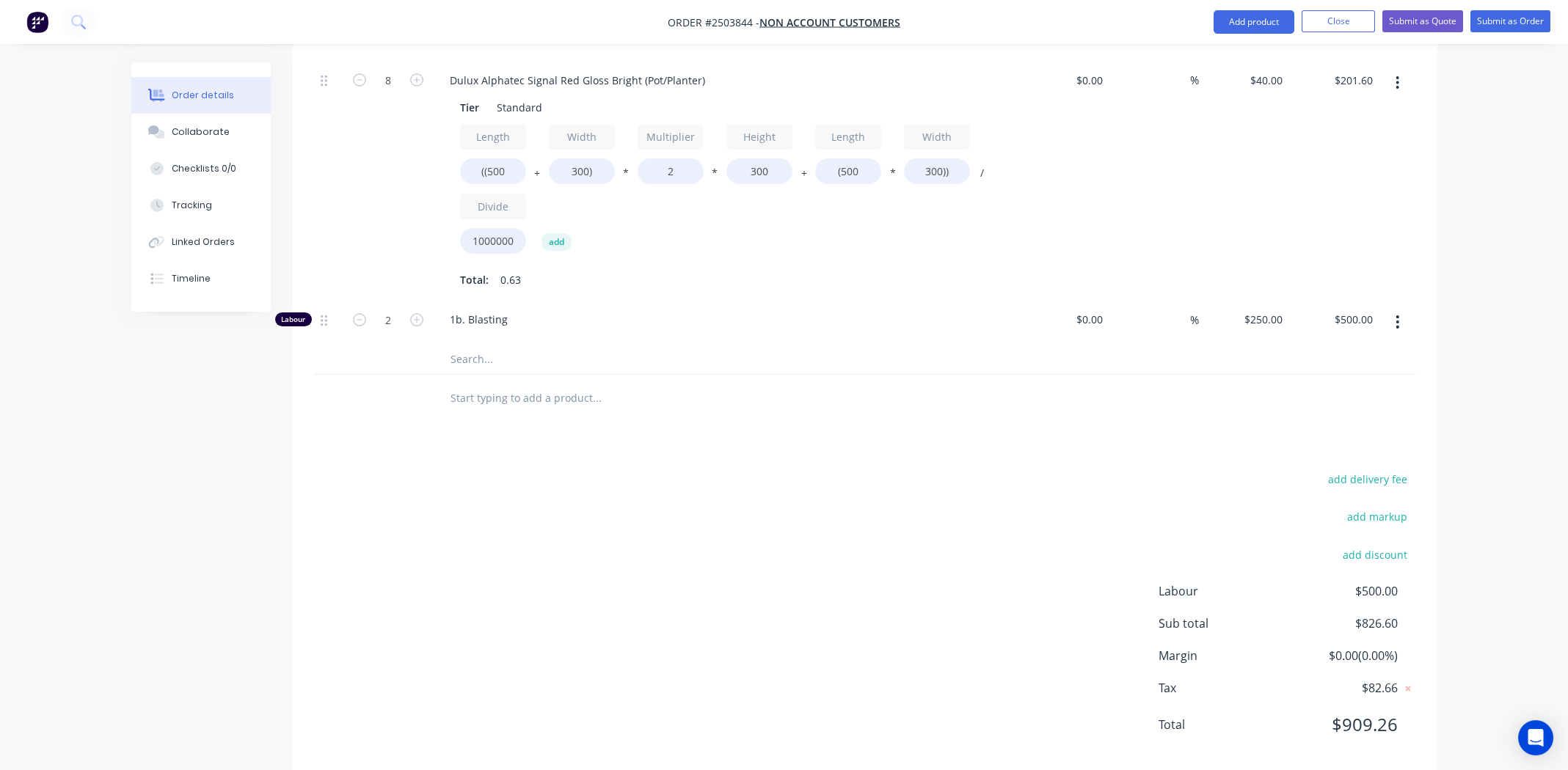
scroll to position [545, 0]
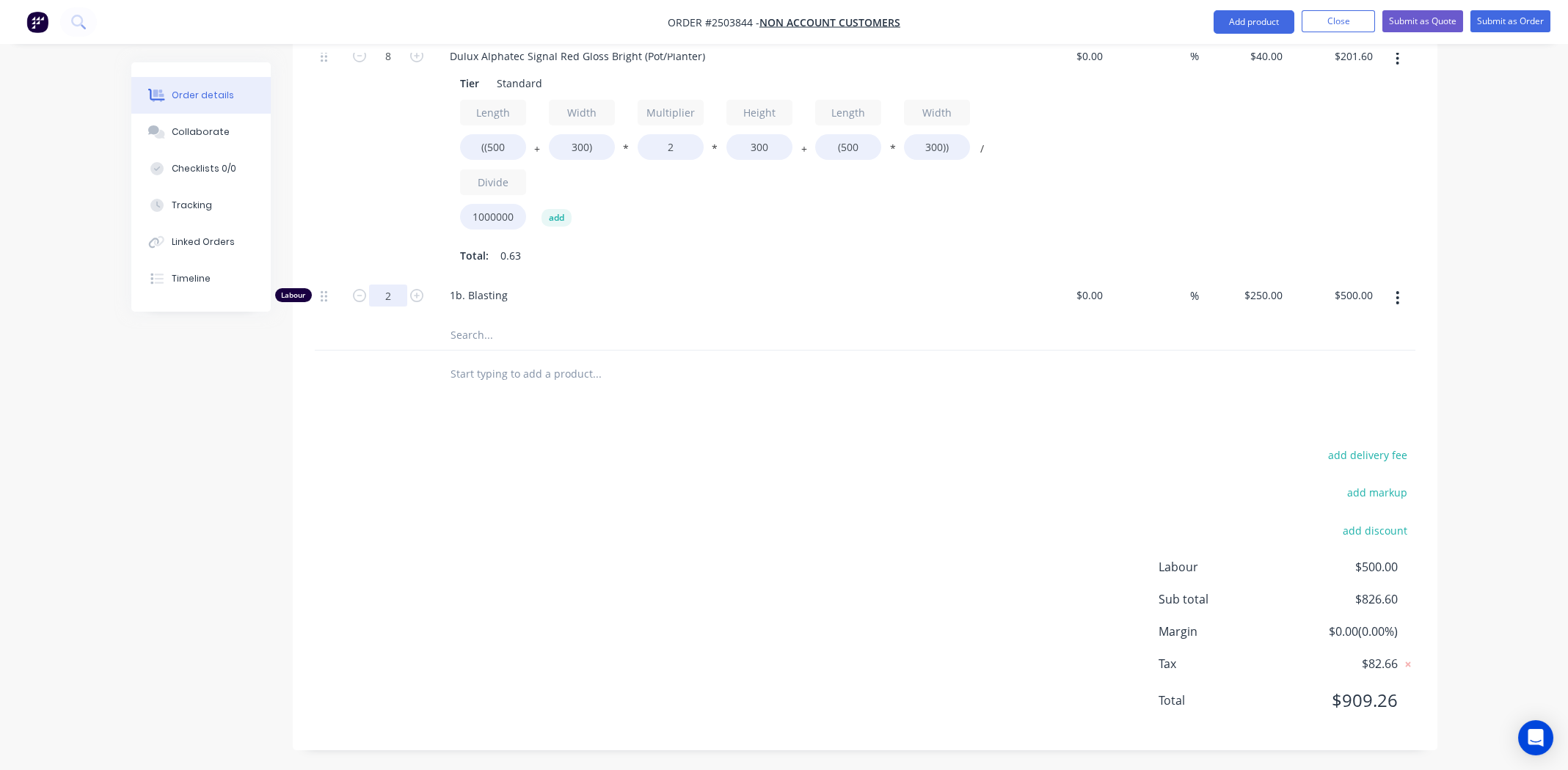
type input "1.5"
type input "$375.00"
click at [574, 445] on div "add delivery fee add markup add discount Labour $375.00 Sub total $701.60 Margi…" at bounding box center [865, 587] width 1101 height 283
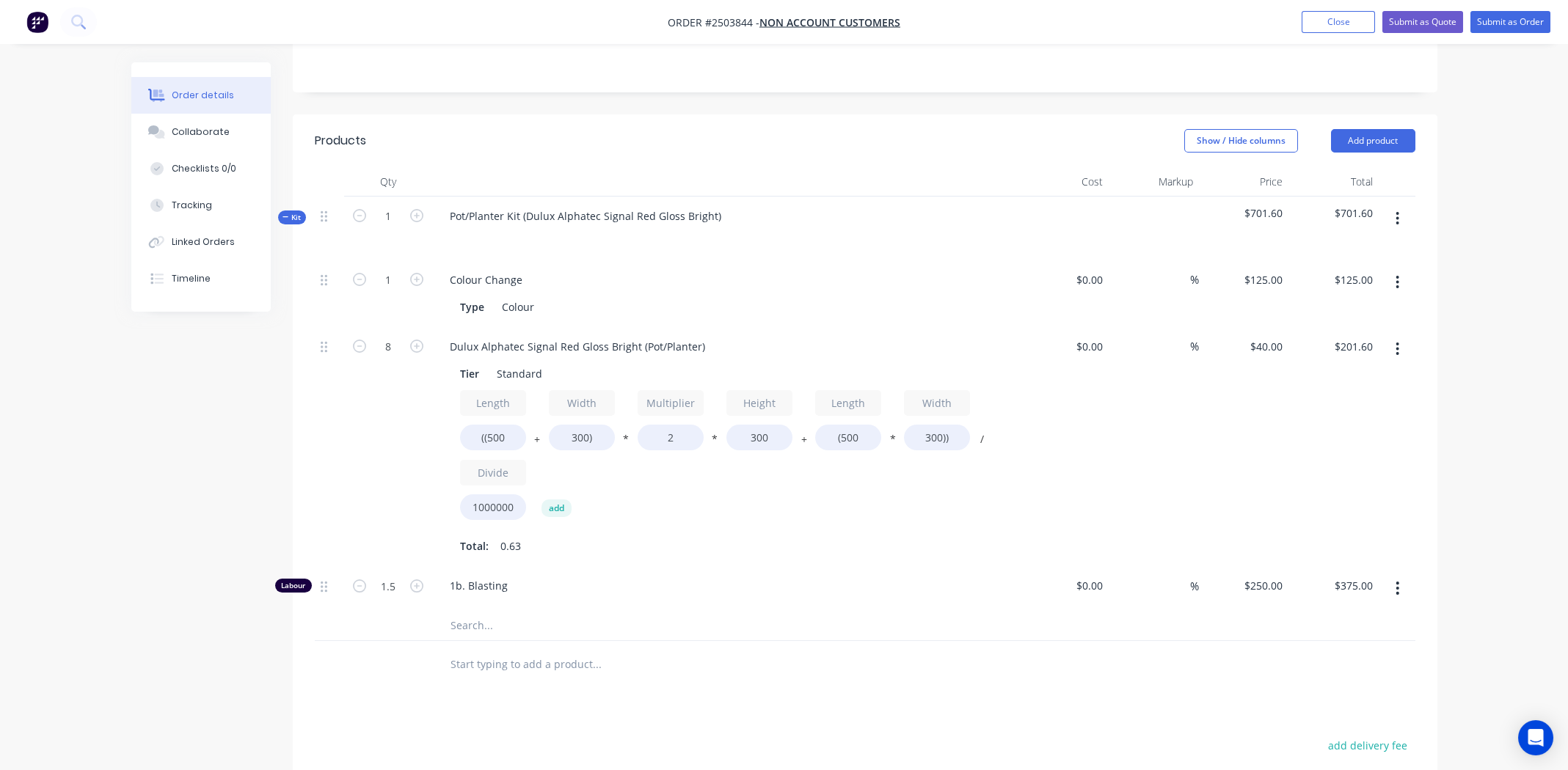
scroll to position [0, 0]
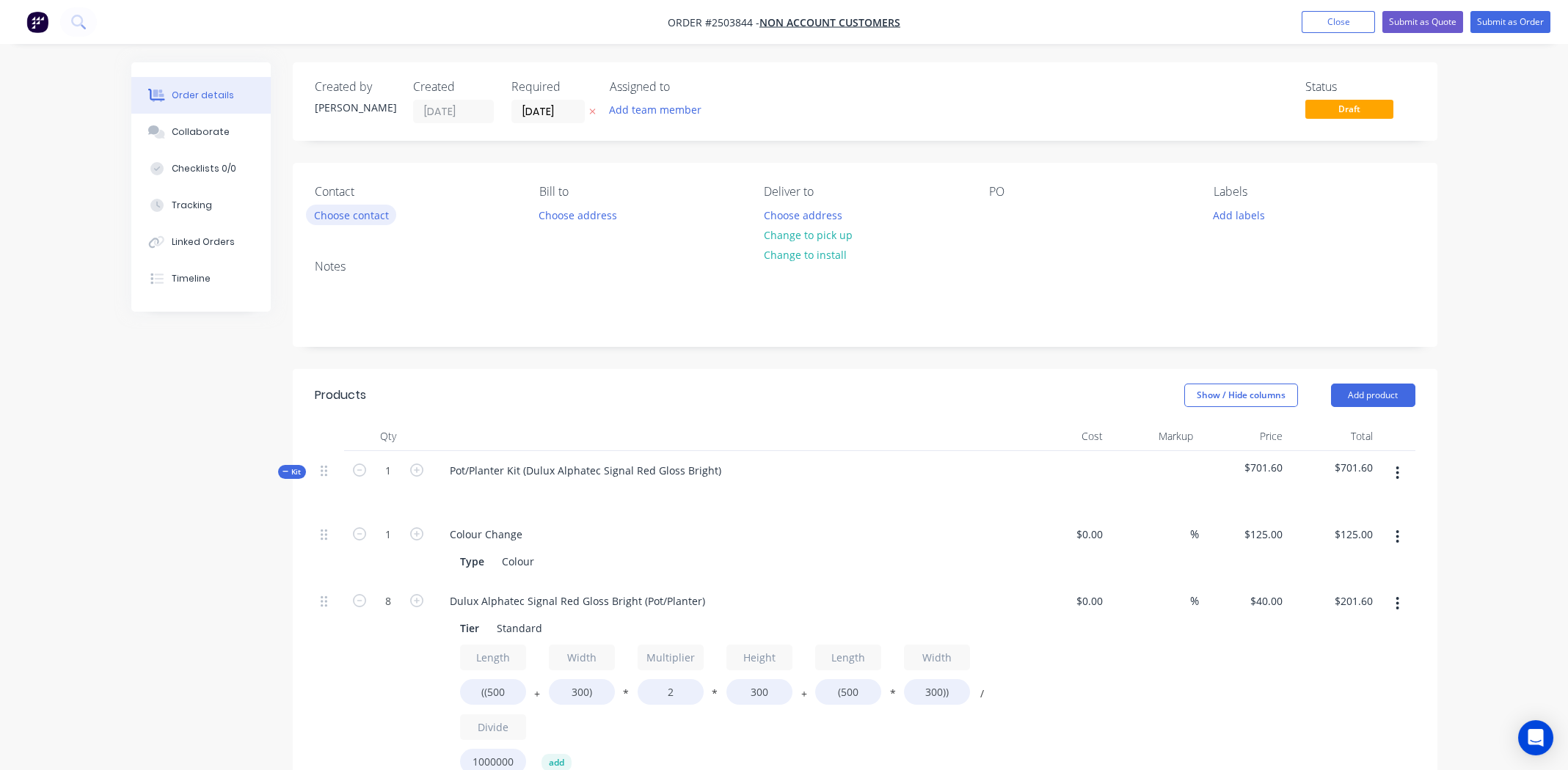
click at [320, 212] on button "Choose contact" at bounding box center [350, 214] width 90 height 20
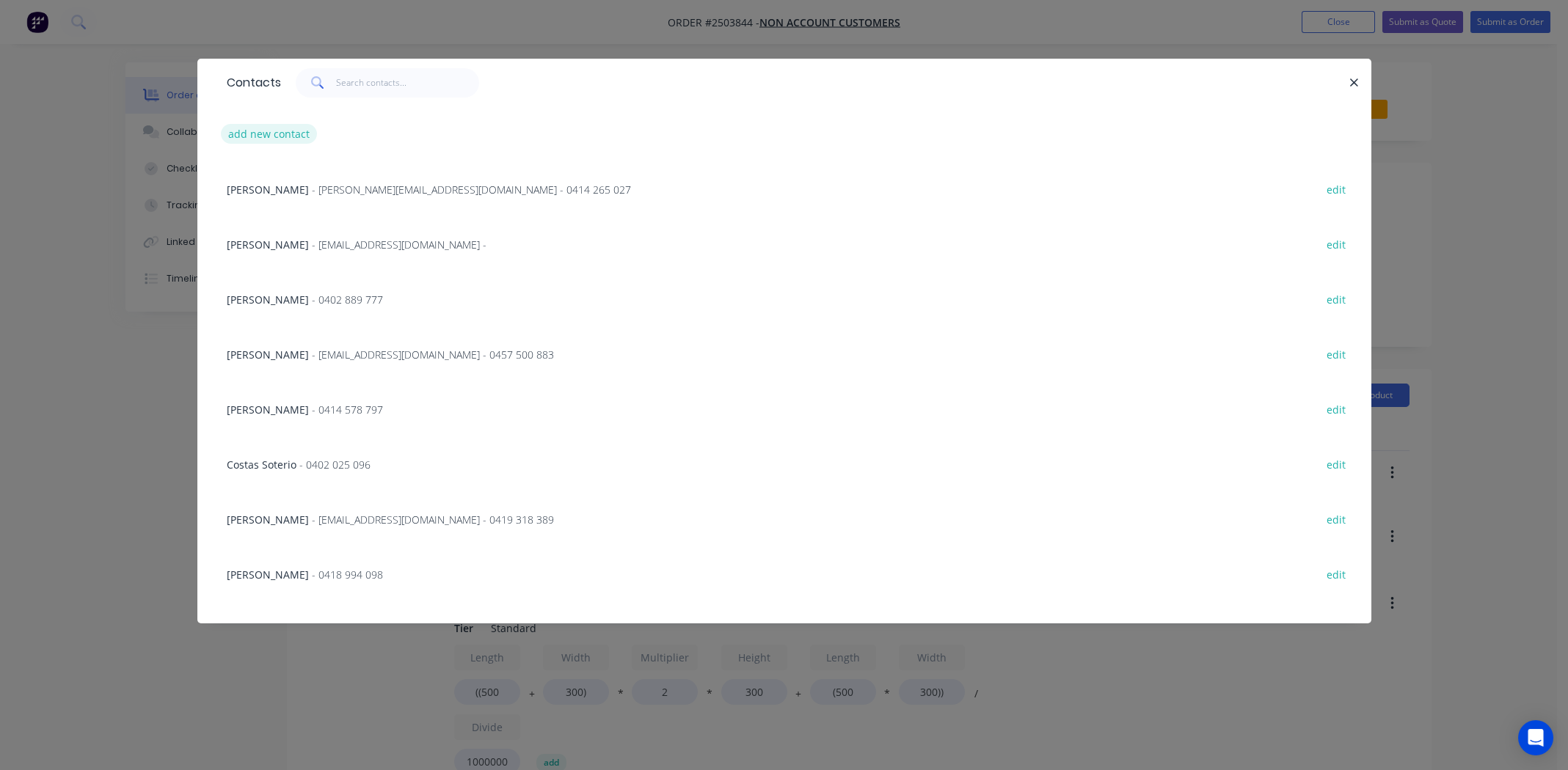
click at [266, 137] on button "add new contact" at bounding box center [269, 134] width 97 height 20
select select "AU"
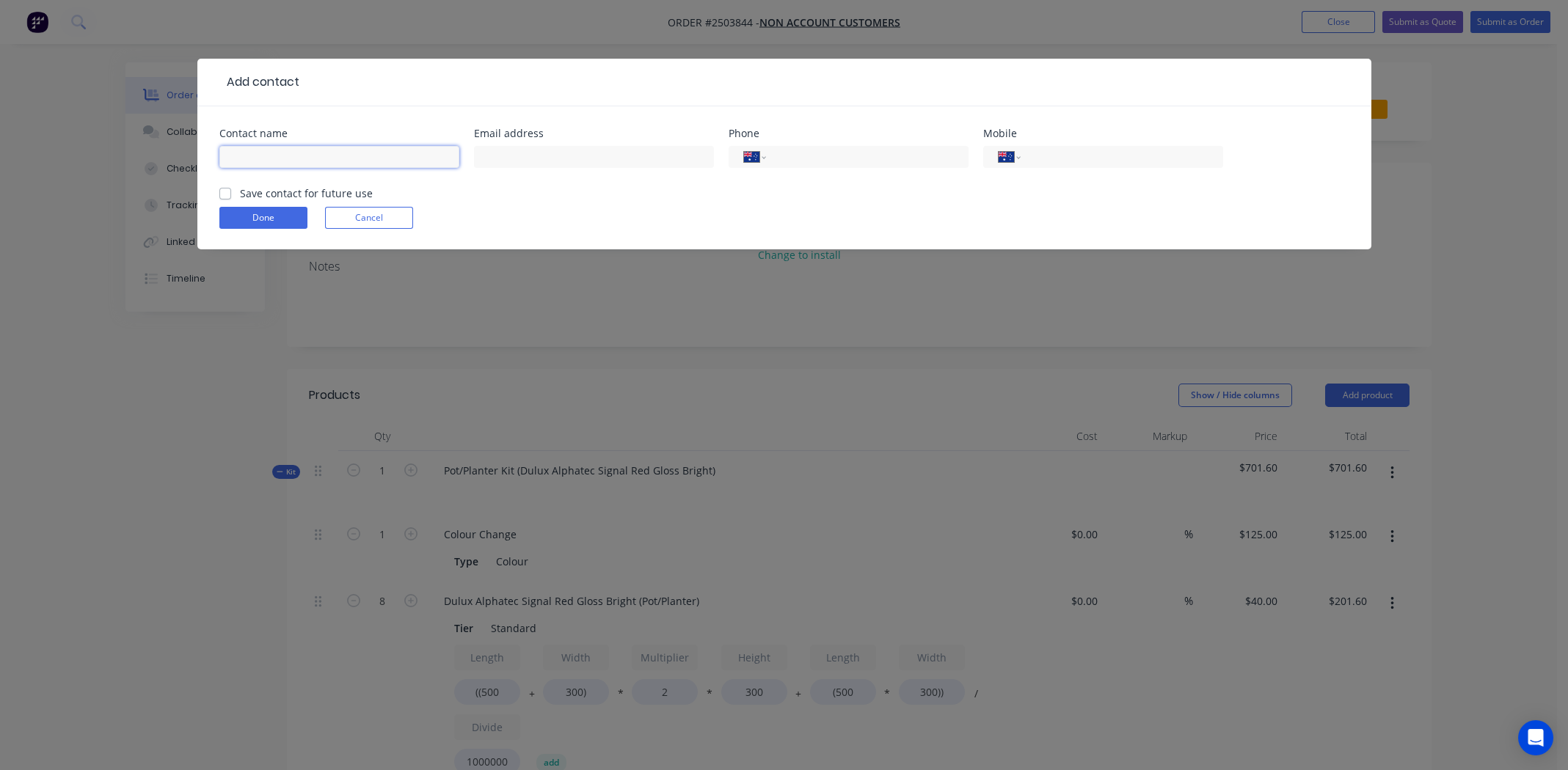
click at [301, 155] on input "text" at bounding box center [339, 156] width 240 height 22
click at [747, 202] on form "Contact name Email address Phone International [GEOGRAPHIC_DATA] [GEOGRAPHIC_DA…" at bounding box center [784, 189] width 1130 height 121
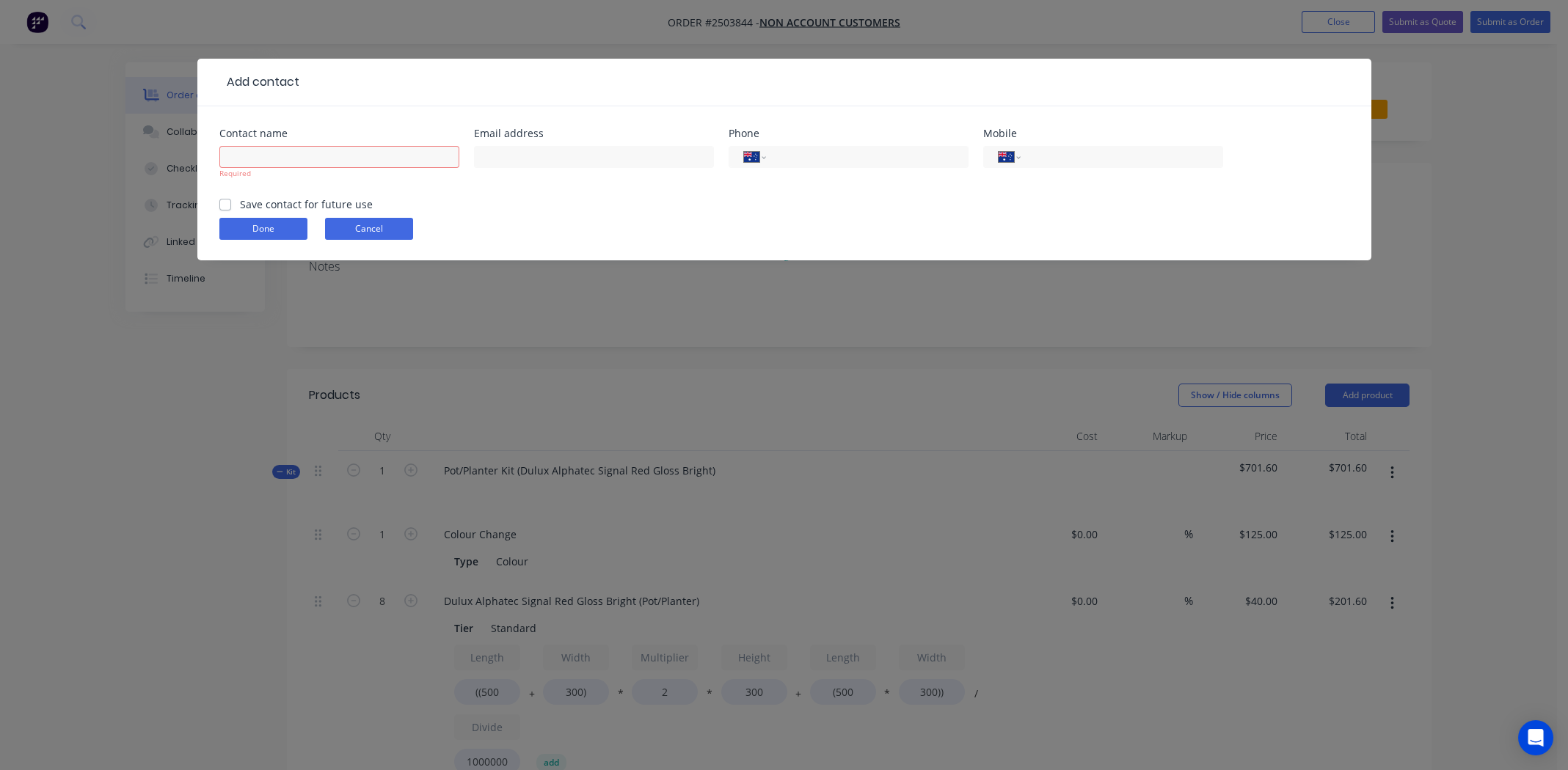
click at [382, 237] on button "Cancel" at bounding box center [368, 229] width 88 height 22
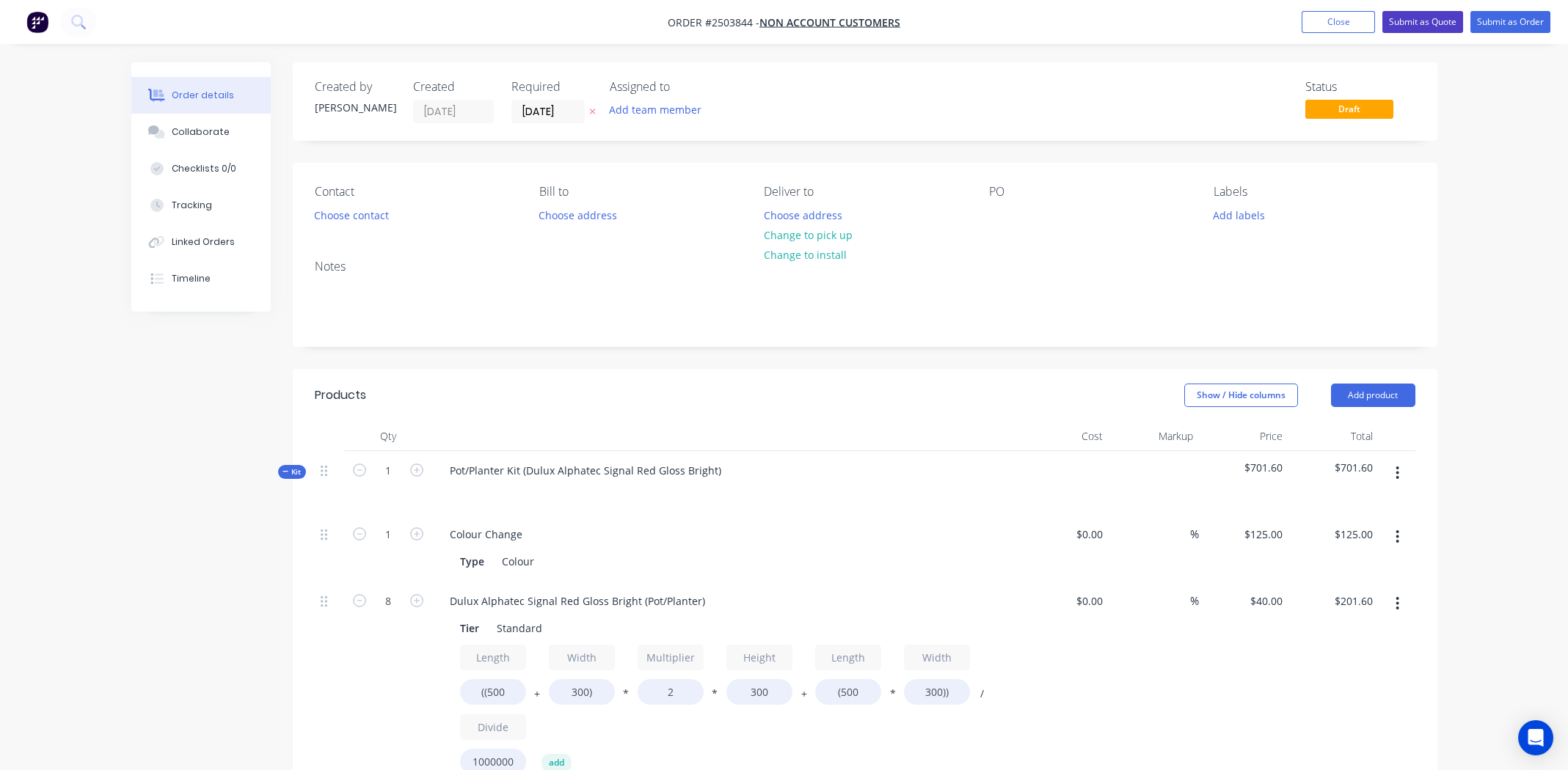
click at [1404, 22] on button "Submit as Quote" at bounding box center [1422, 22] width 80 height 22
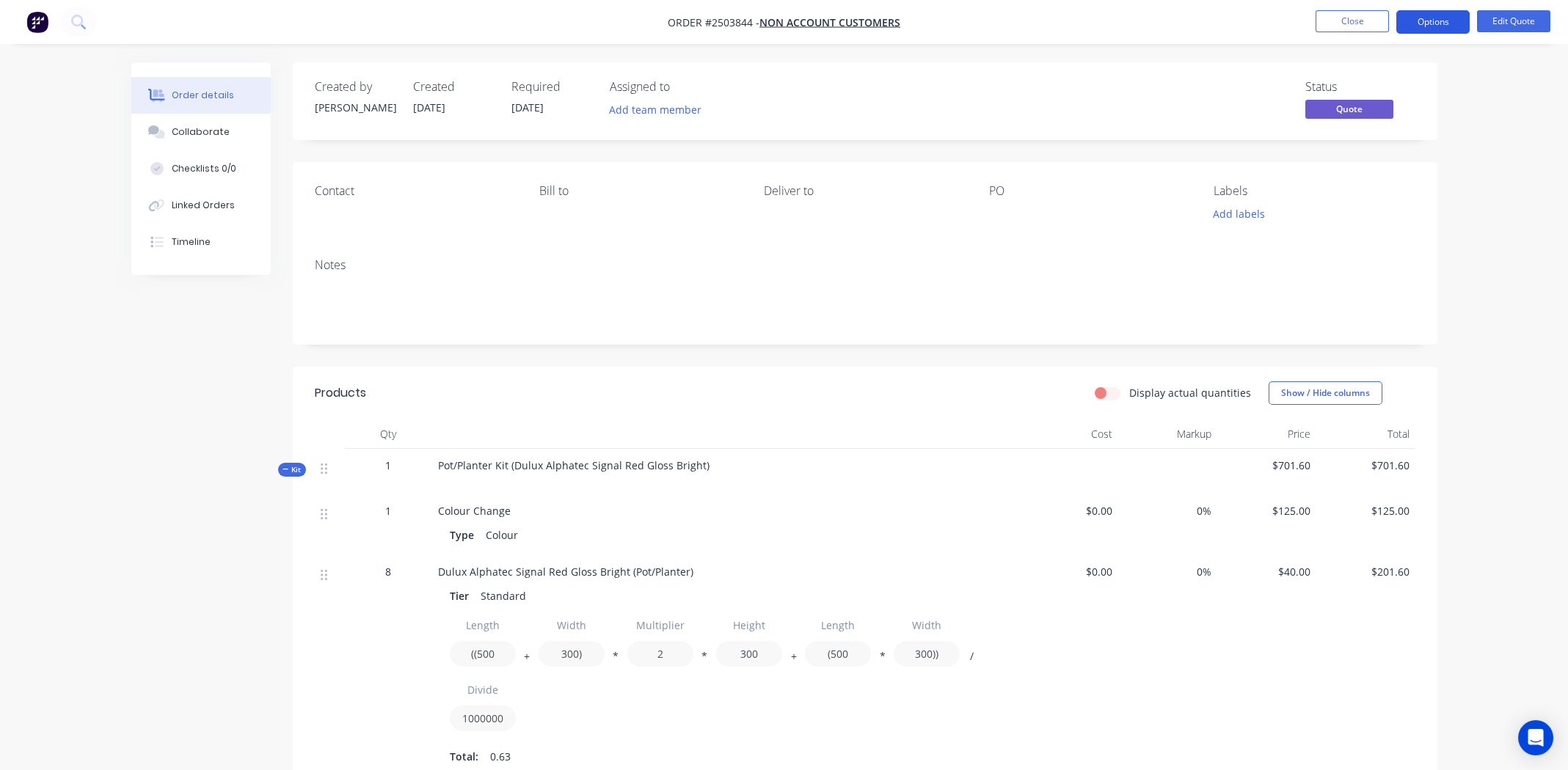
click at [1431, 21] on button "Options" at bounding box center [1433, 22] width 73 height 24
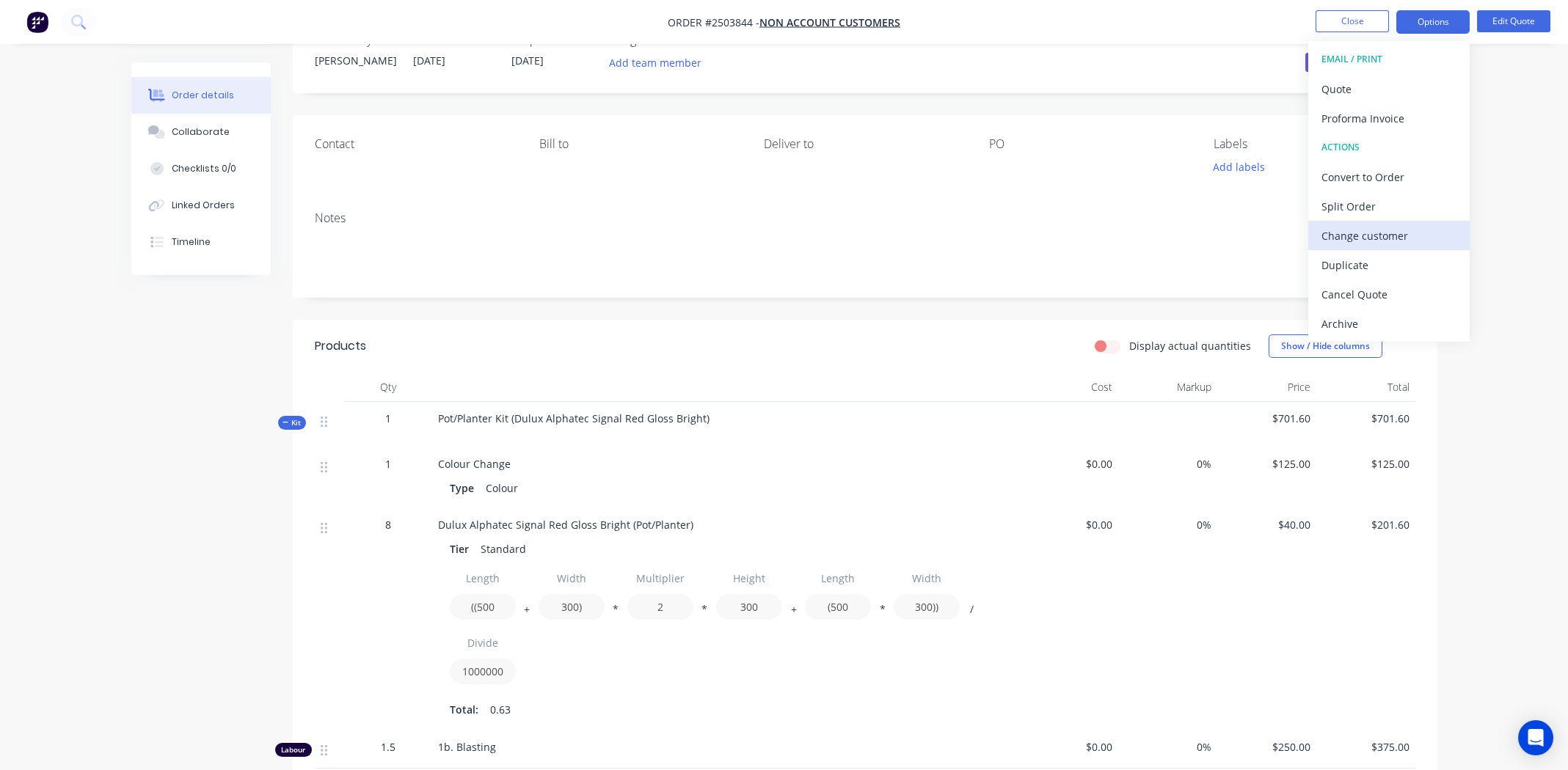
scroll to position [72, 0]
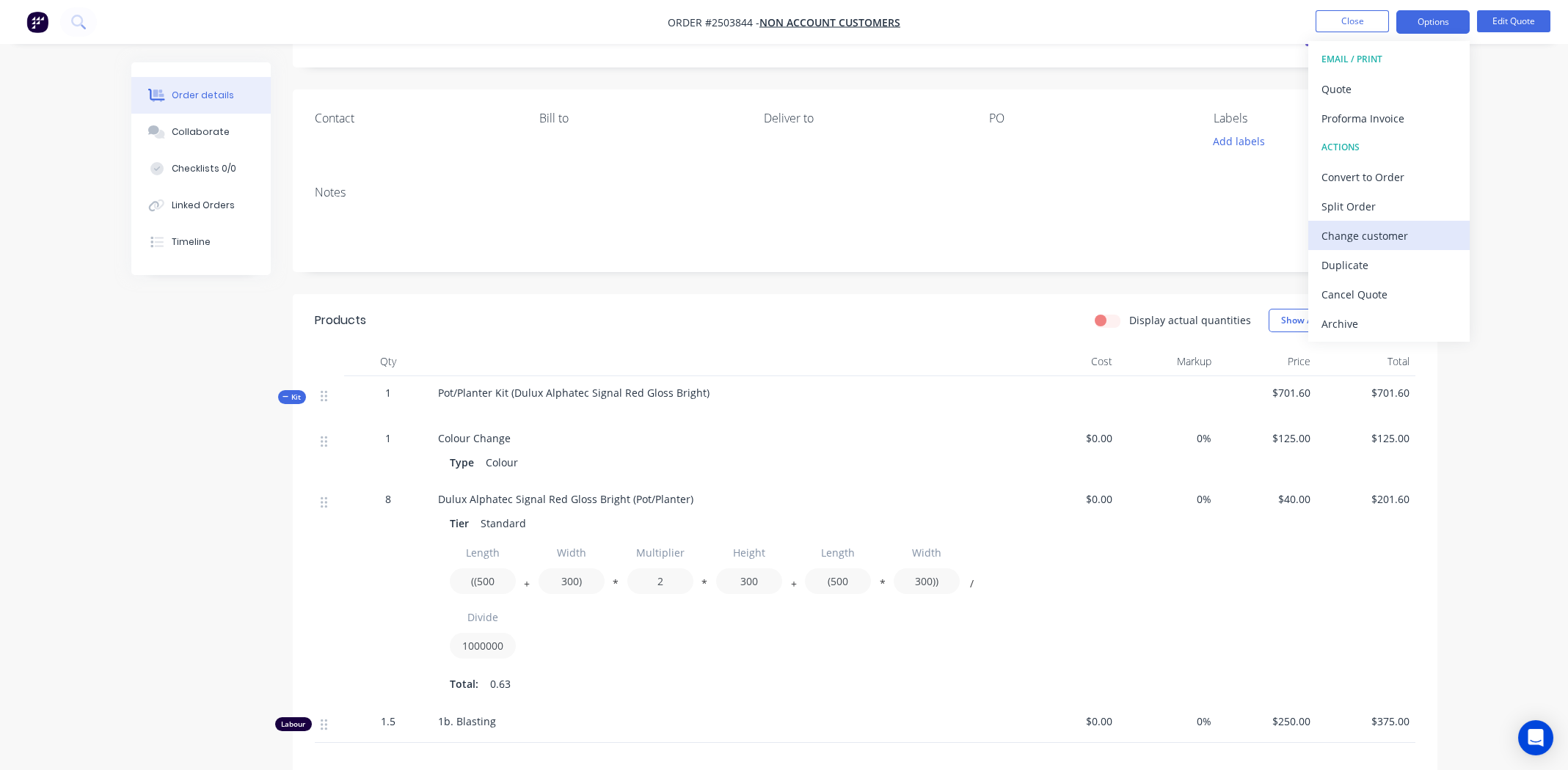
click at [1382, 223] on button "Change customer" at bounding box center [1388, 236] width 162 height 30
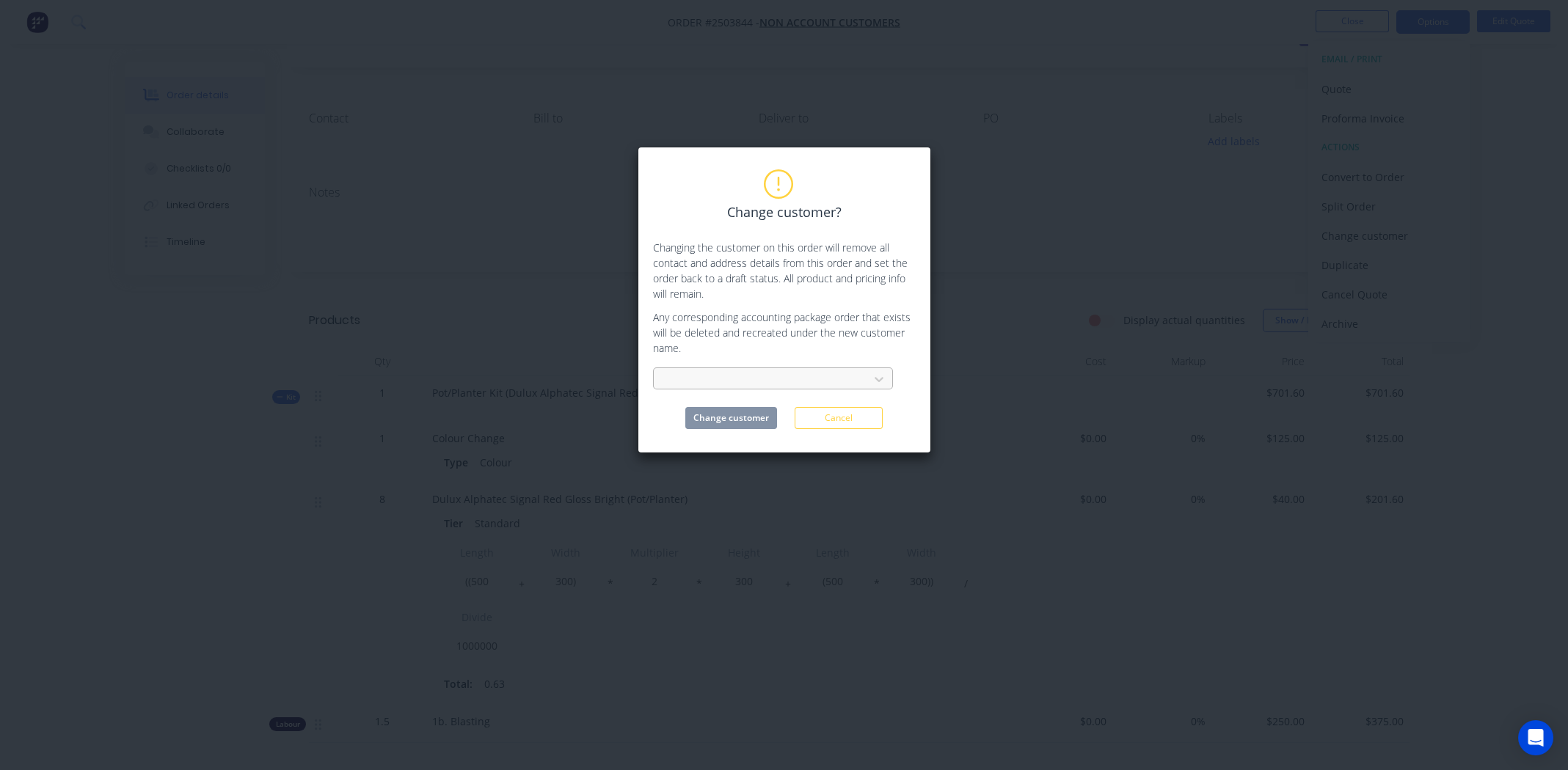
click at [733, 375] on div at bounding box center [763, 379] width 196 height 18
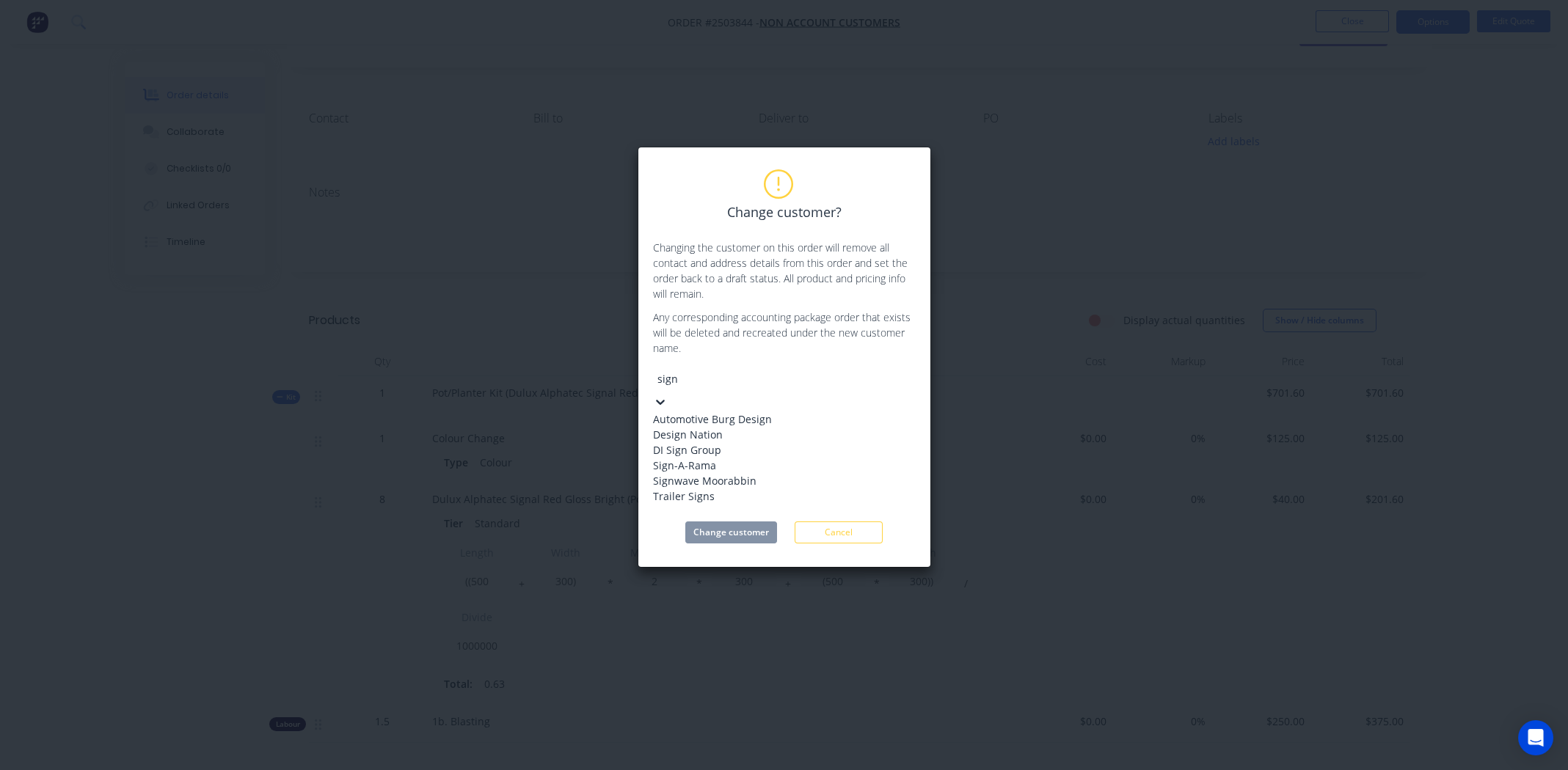
type input "signw"
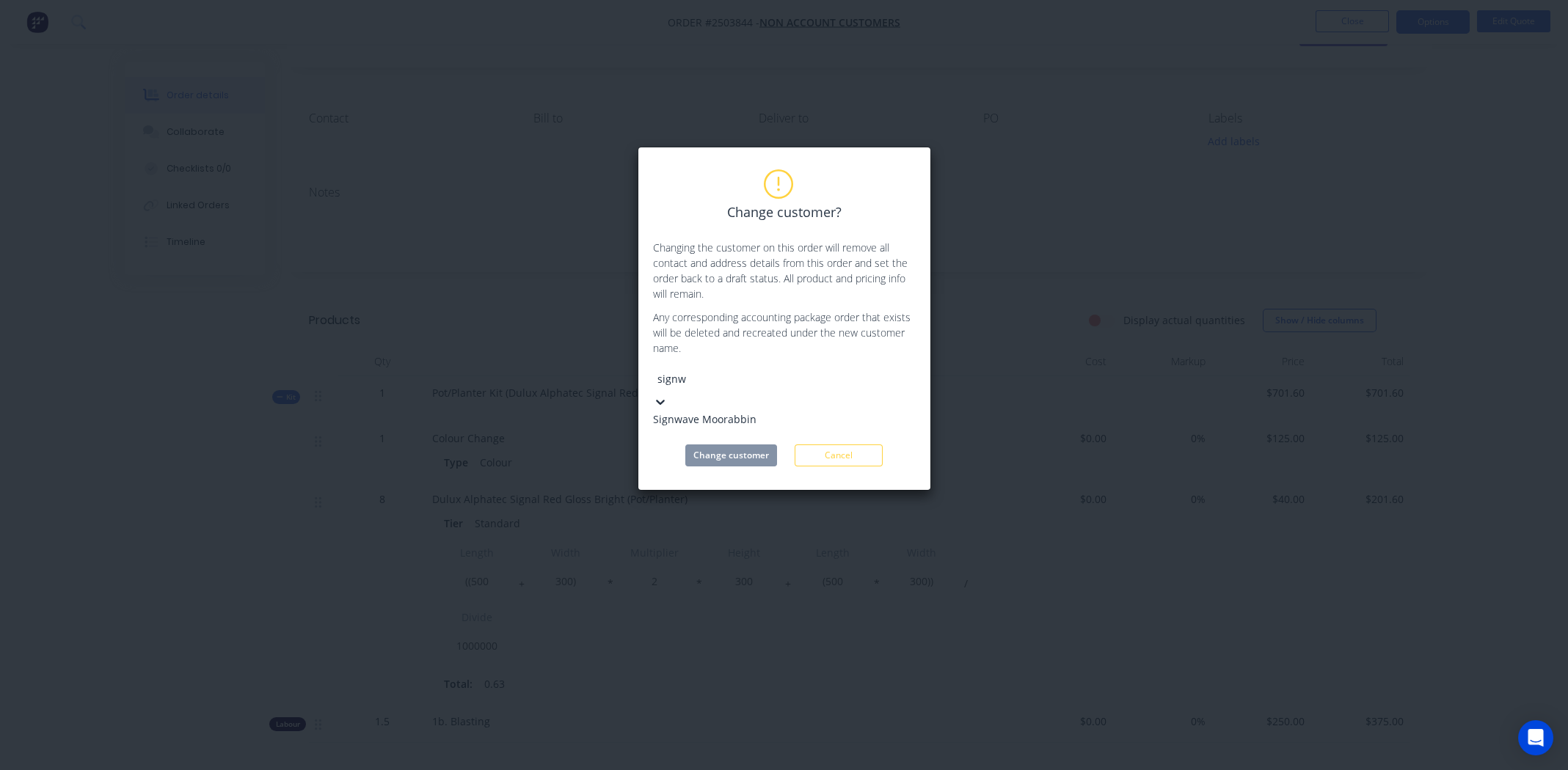
click at [691, 411] on div "Signwave Moorabbin" at bounding box center [763, 419] width 220 height 16
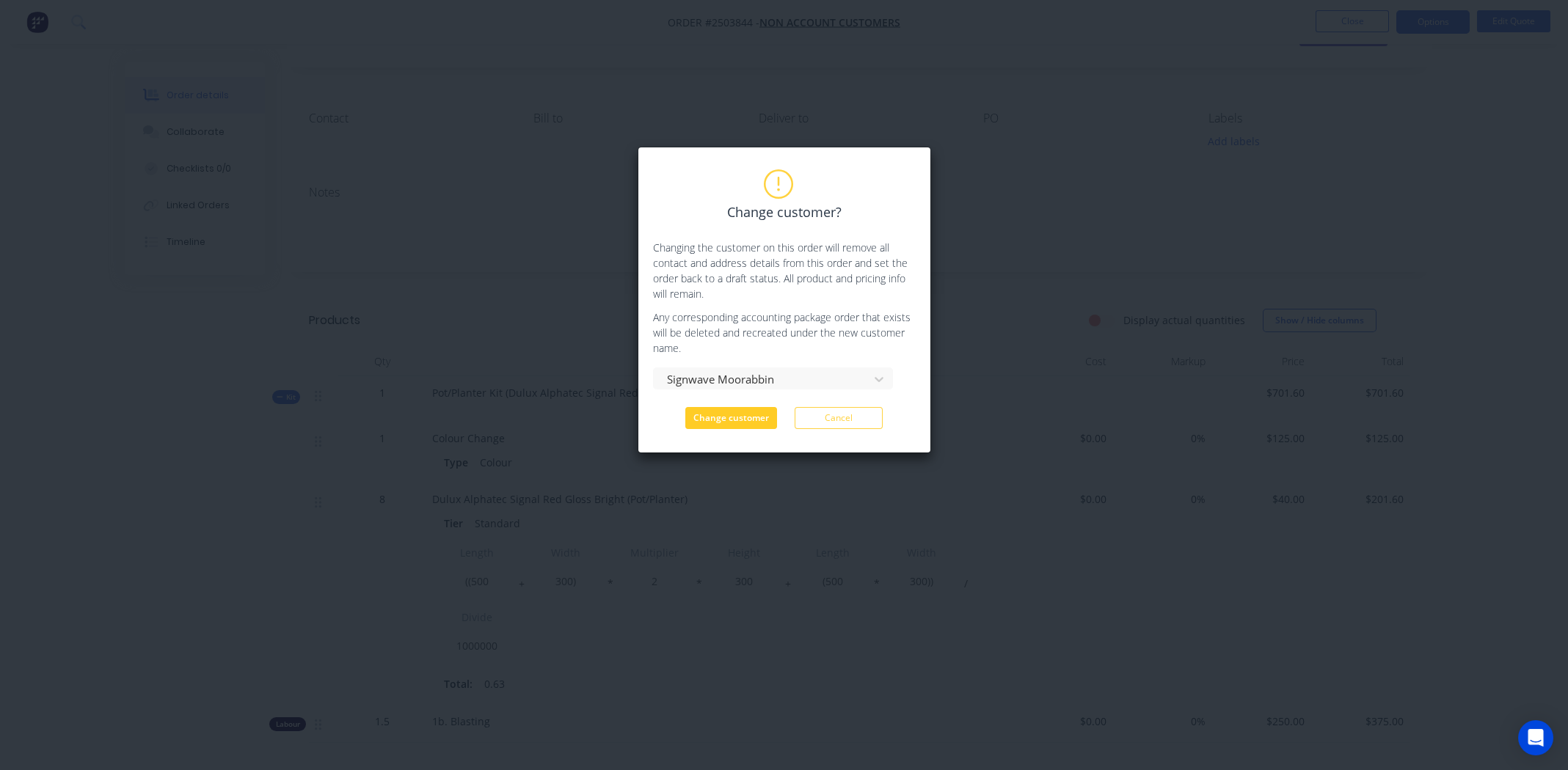
click at [719, 419] on button "Change customer" at bounding box center [731, 417] width 92 height 22
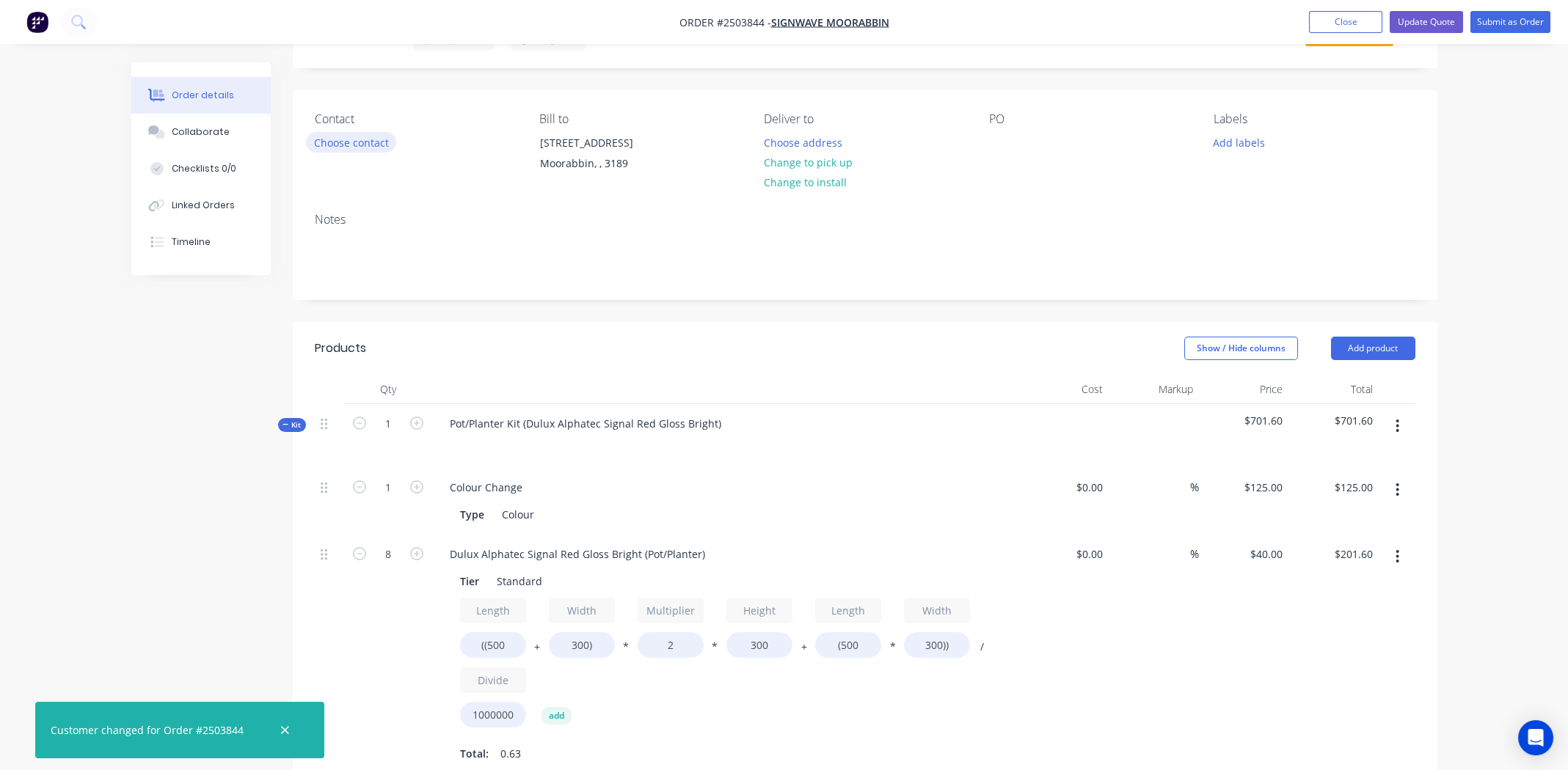
click at [342, 141] on button "Choose contact" at bounding box center [350, 141] width 90 height 20
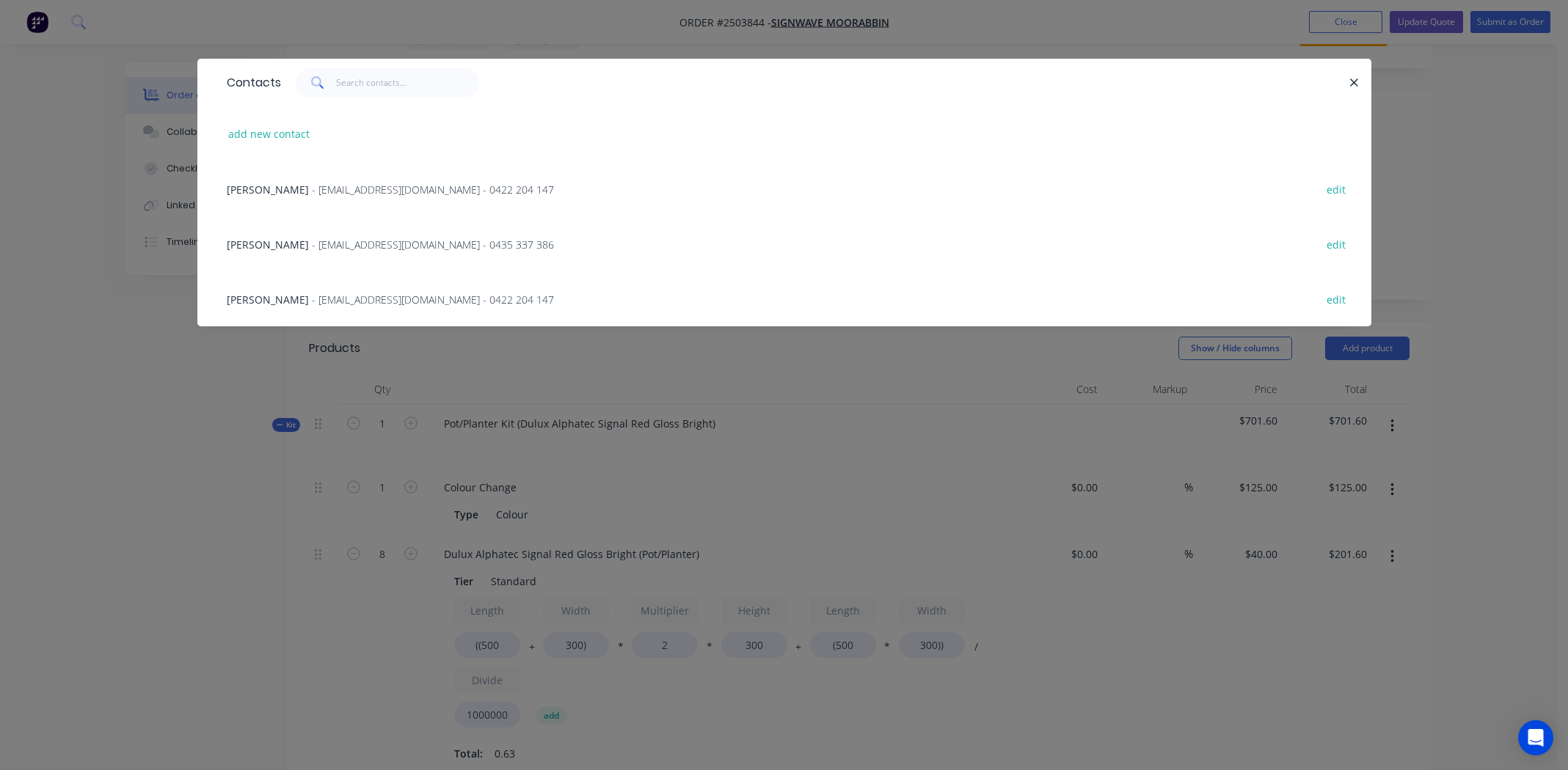
click at [312, 186] on span "- [EMAIL_ADDRESS][DOMAIN_NAME] - 0422 204 147" at bounding box center [432, 189] width 242 height 14
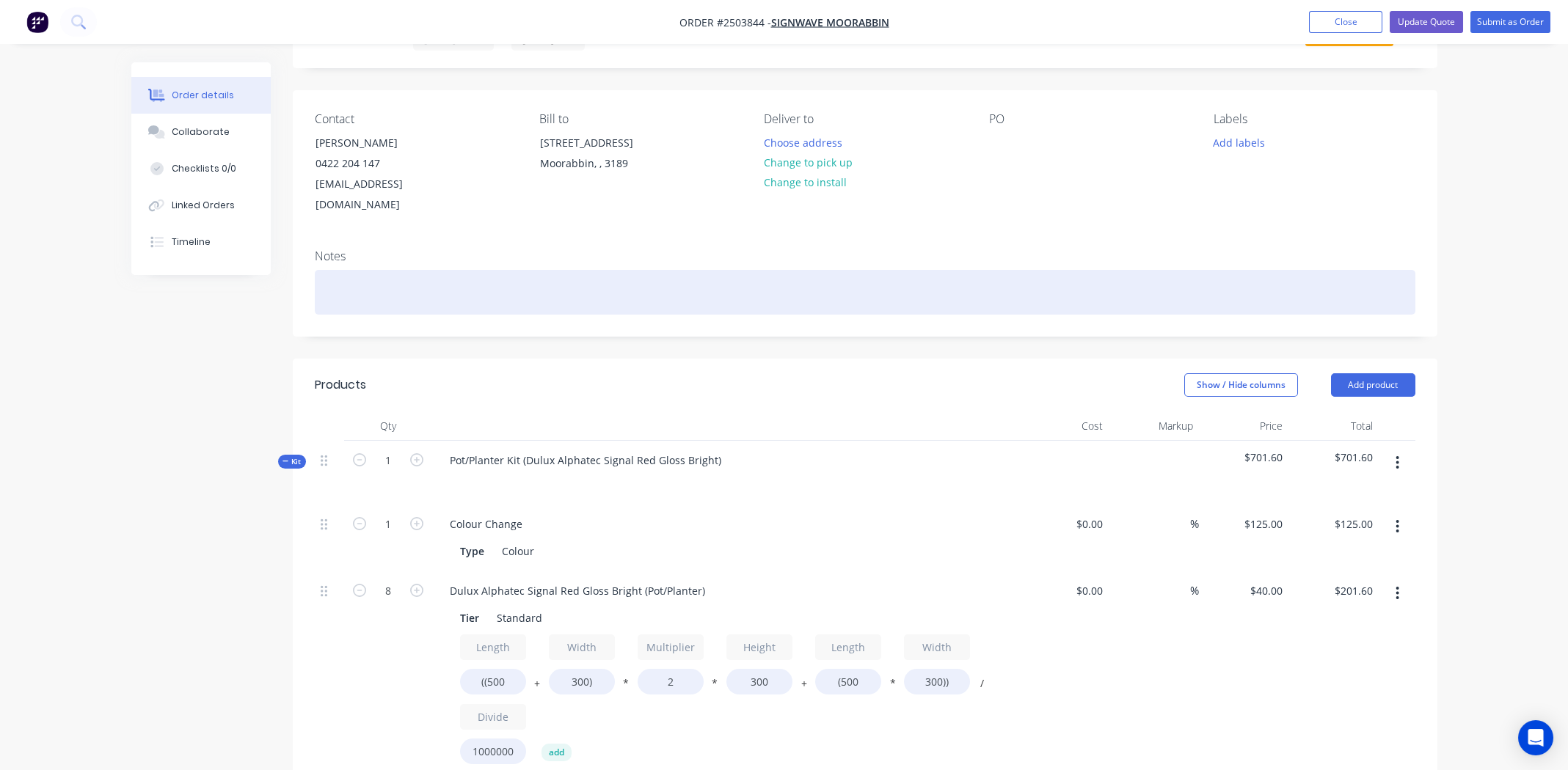
click at [409, 279] on div at bounding box center [865, 292] width 1101 height 45
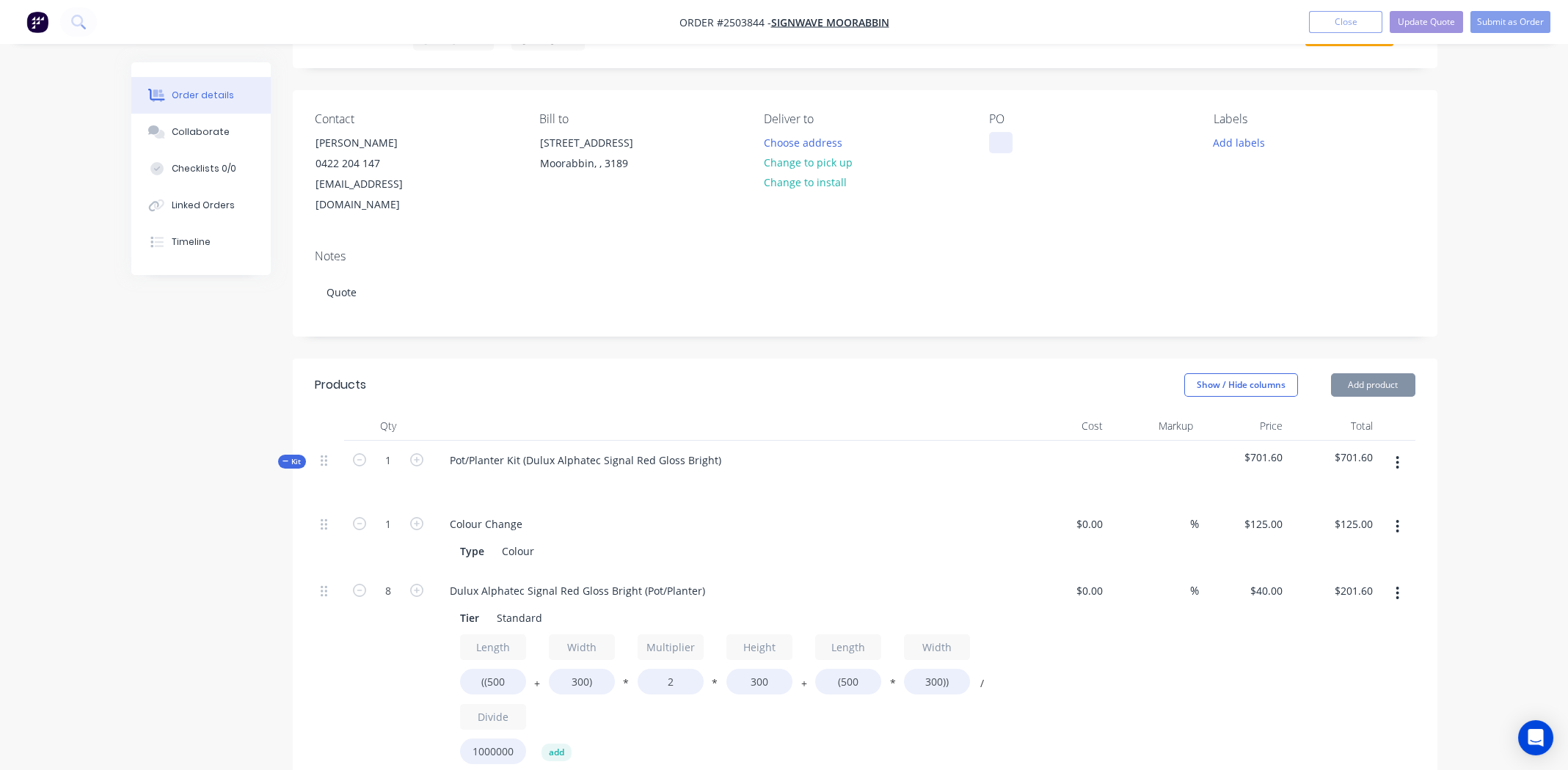
click at [996, 141] on div at bounding box center [1001, 142] width 24 height 21
click at [1386, 177] on div "Labels Add labels" at bounding box center [1314, 164] width 201 height 103
click at [1417, 17] on button "Update Quote" at bounding box center [1427, 22] width 73 height 22
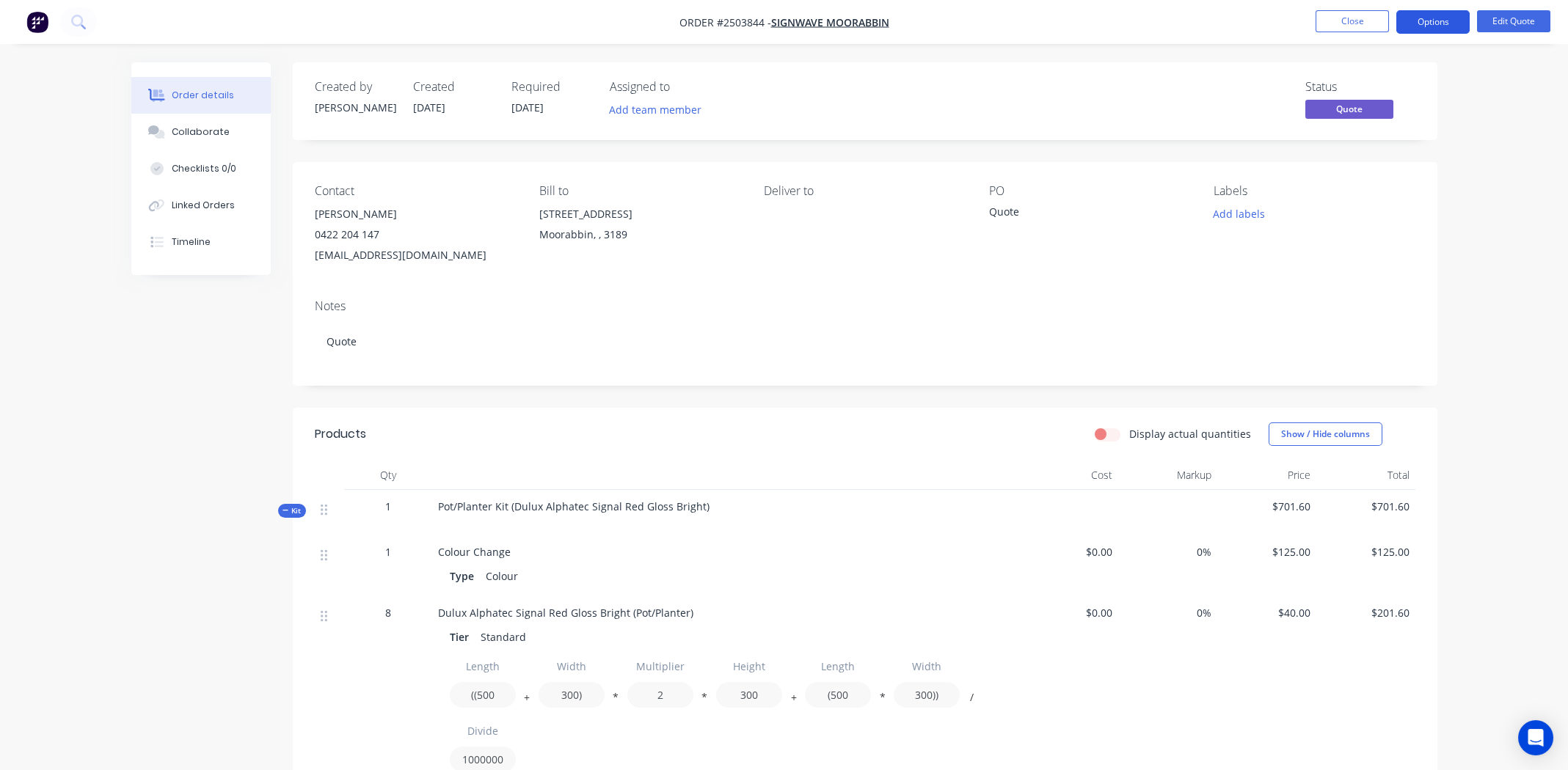
click at [1427, 18] on button "Options" at bounding box center [1433, 22] width 73 height 24
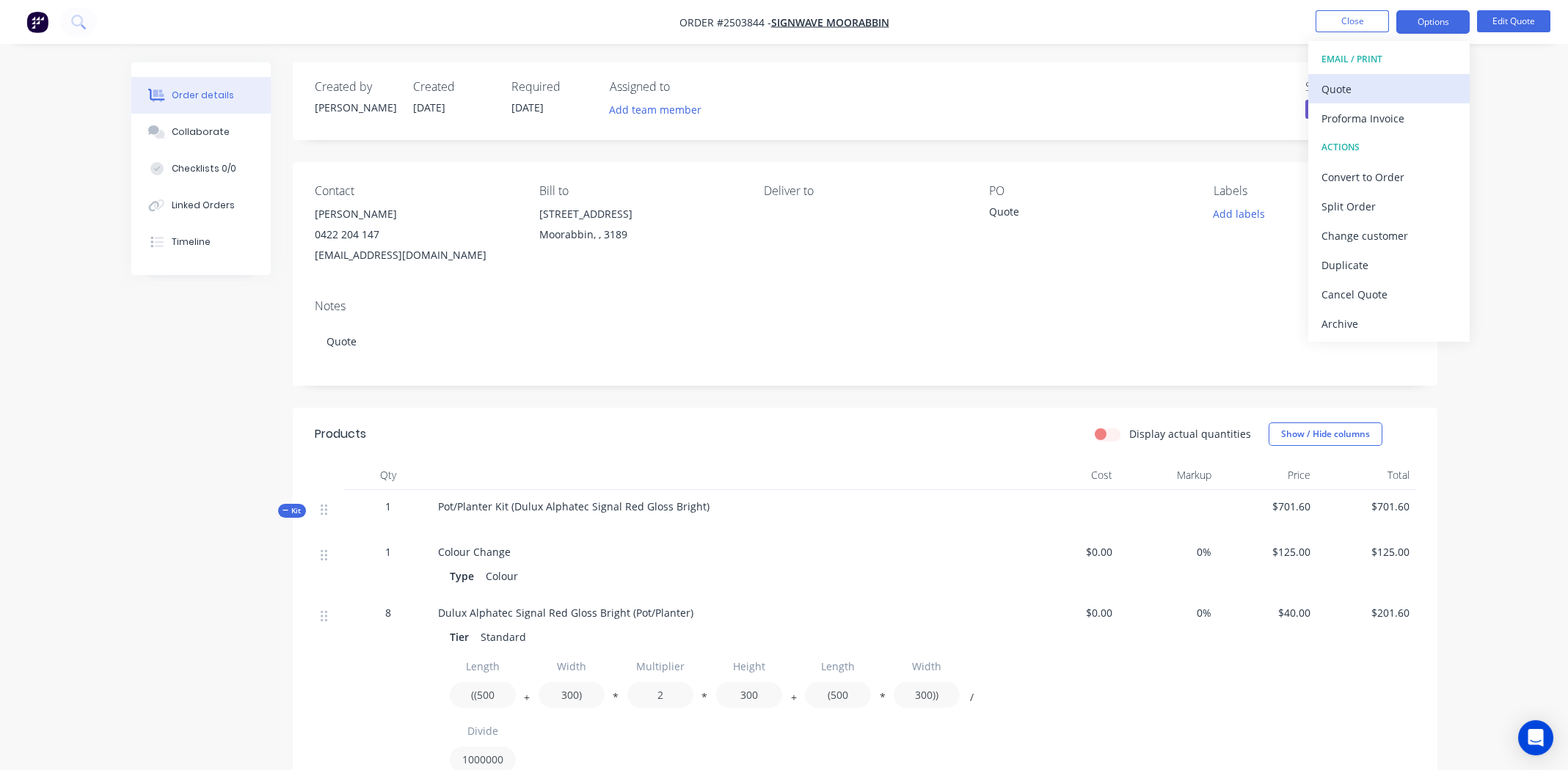
click at [1338, 89] on div "Quote" at bounding box center [1389, 89] width 135 height 21
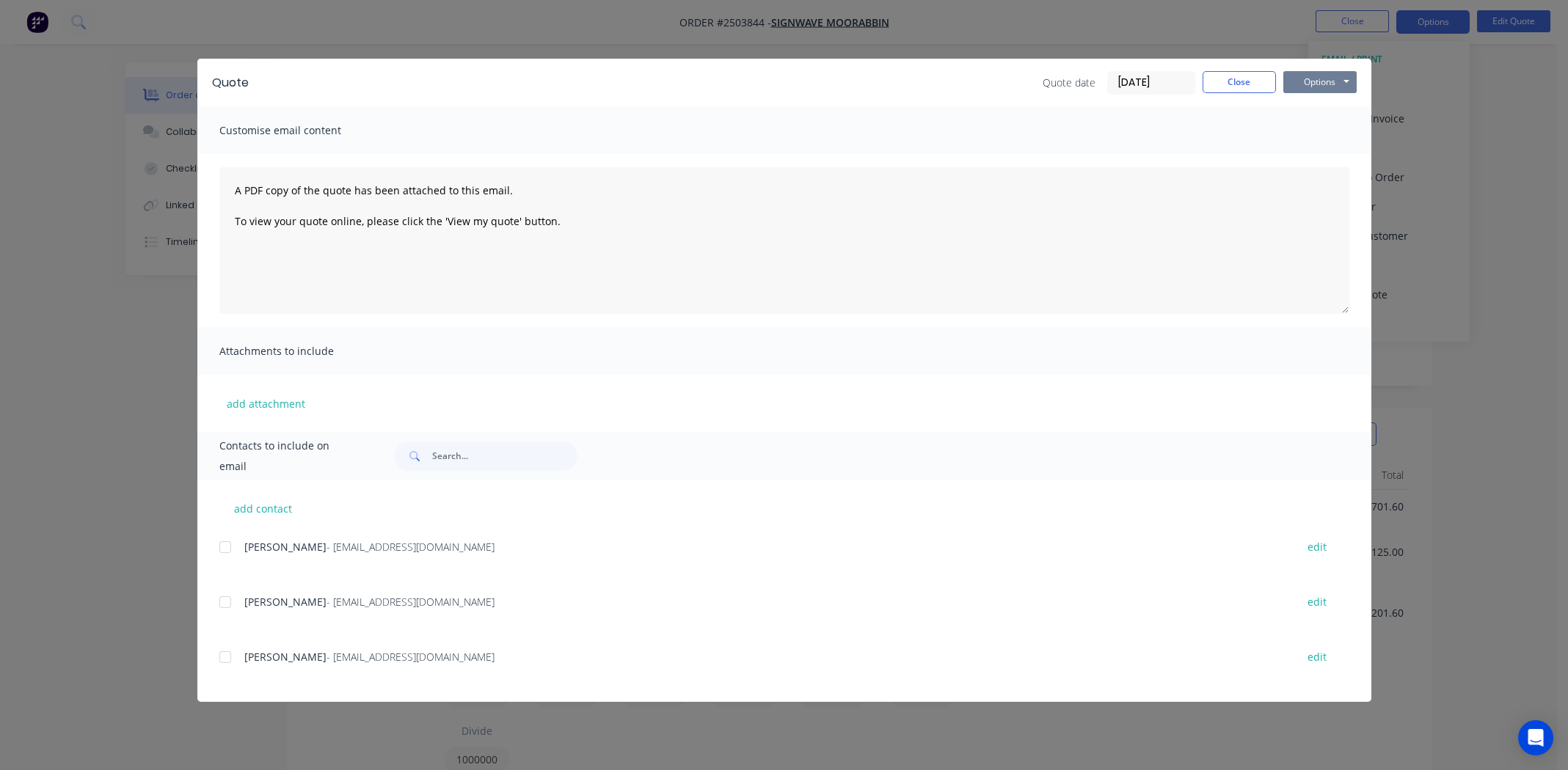
click at [1325, 83] on button "Options" at bounding box center [1320, 82] width 73 height 22
click at [1324, 127] on button "Print" at bounding box center [1331, 133] width 94 height 24
click at [1235, 74] on button "Close" at bounding box center [1239, 82] width 73 height 22
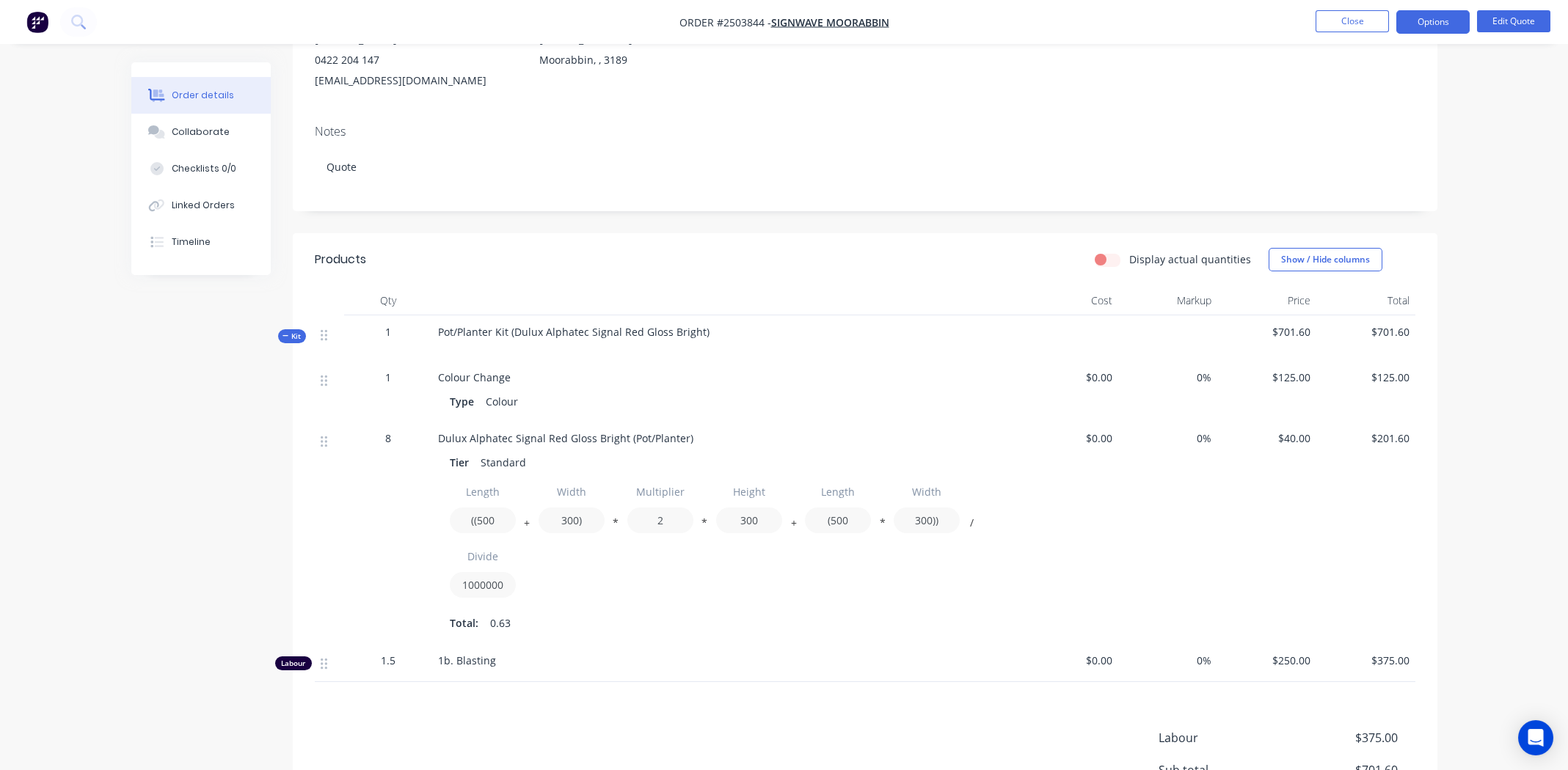
scroll to position [220, 0]
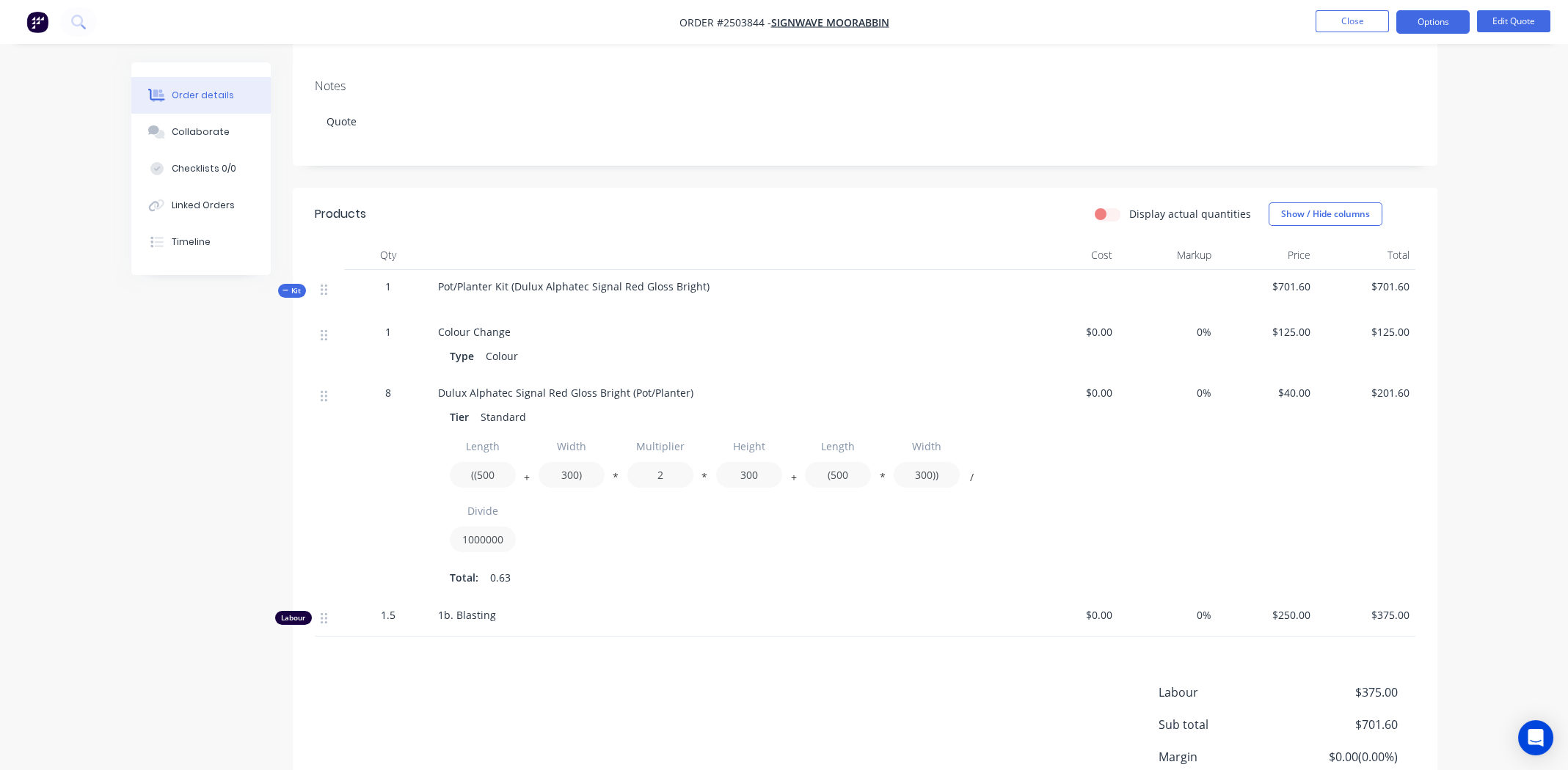
click at [706, 551] on div "Length ((500 + Width 300) * Multiplier 2 * Height 300 + Length (500 * Width 300…" at bounding box center [726, 496] width 552 height 125
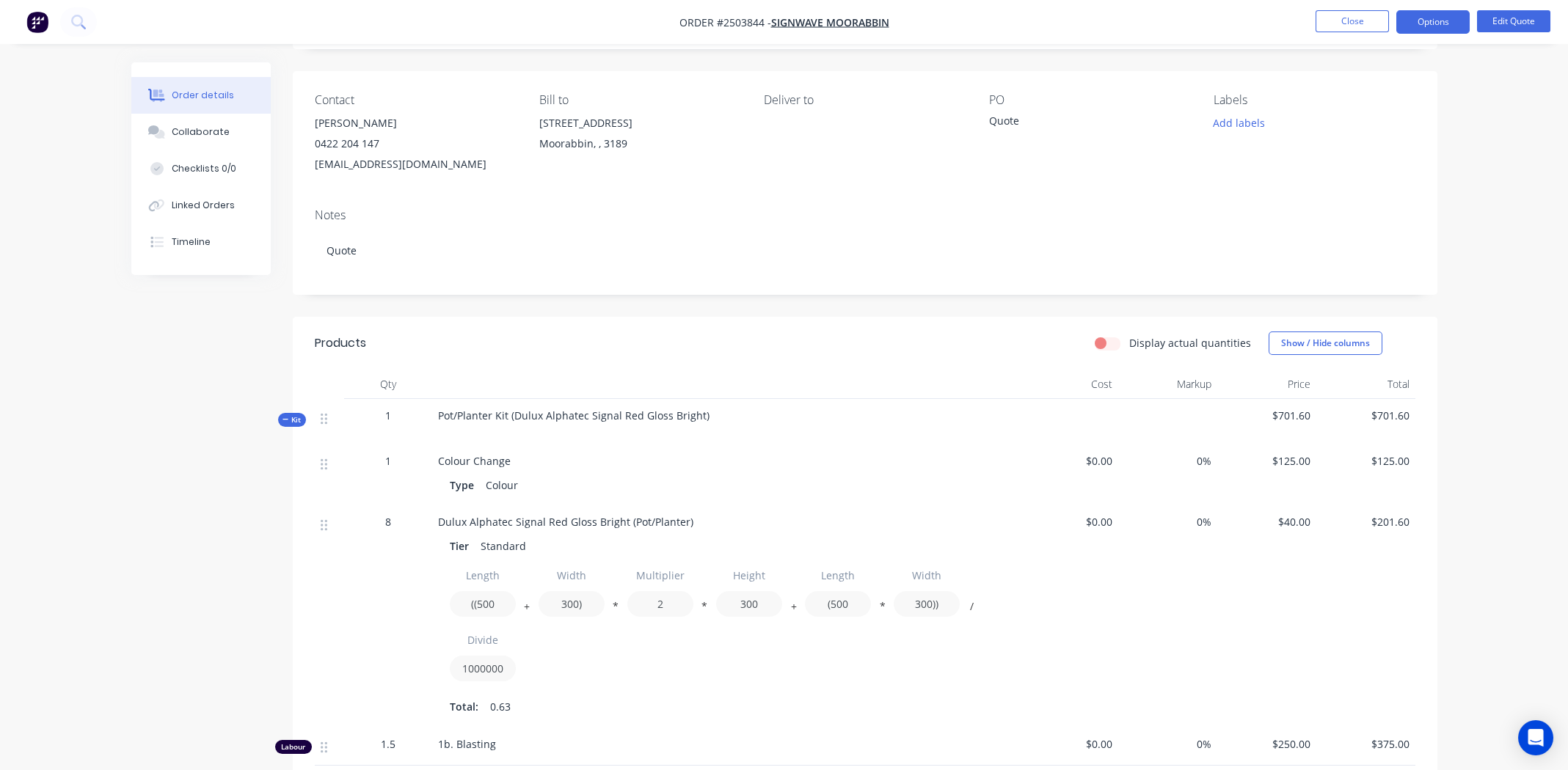
scroll to position [0, 0]
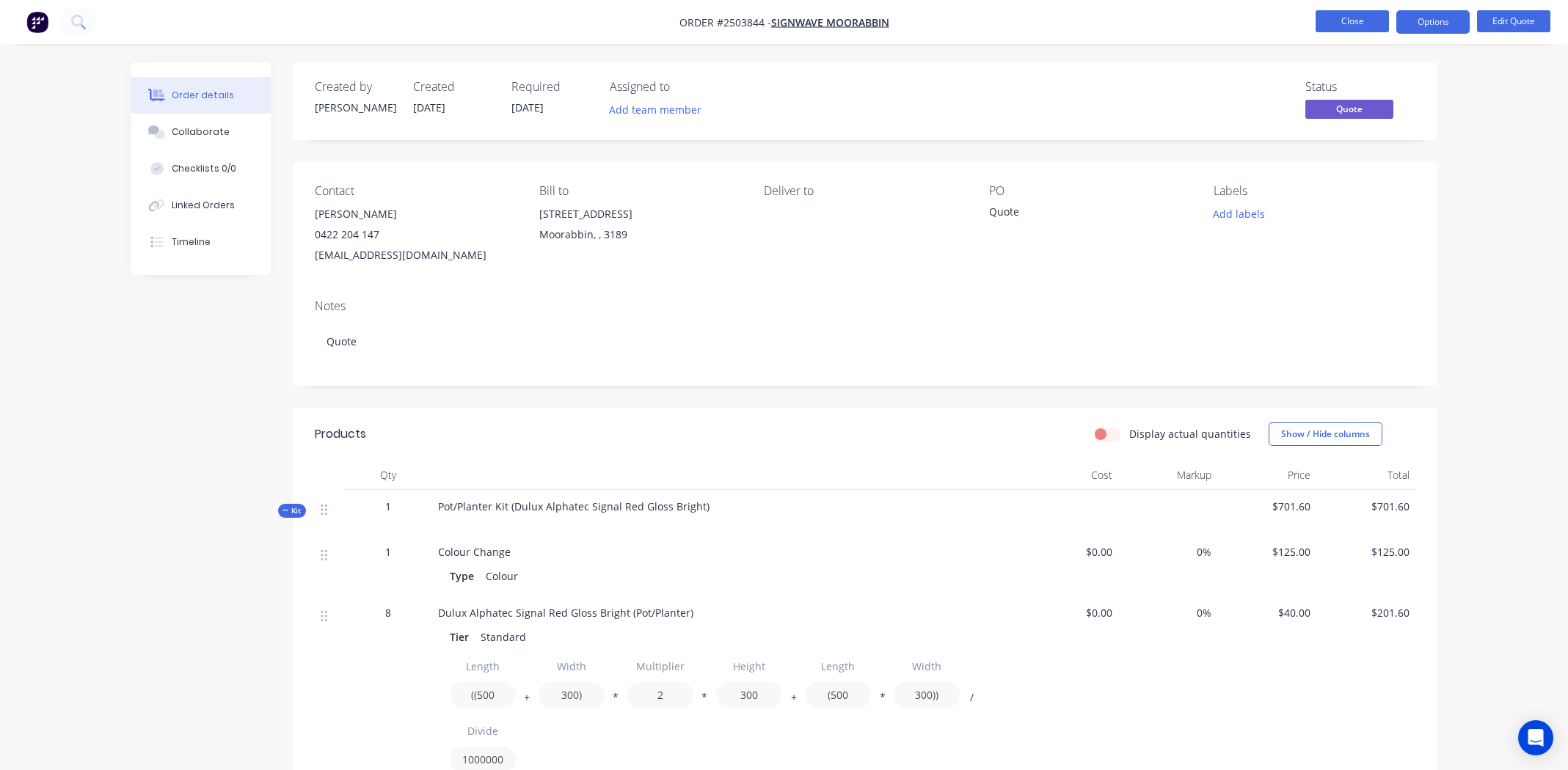
click at [1358, 16] on button "Close" at bounding box center [1352, 21] width 73 height 22
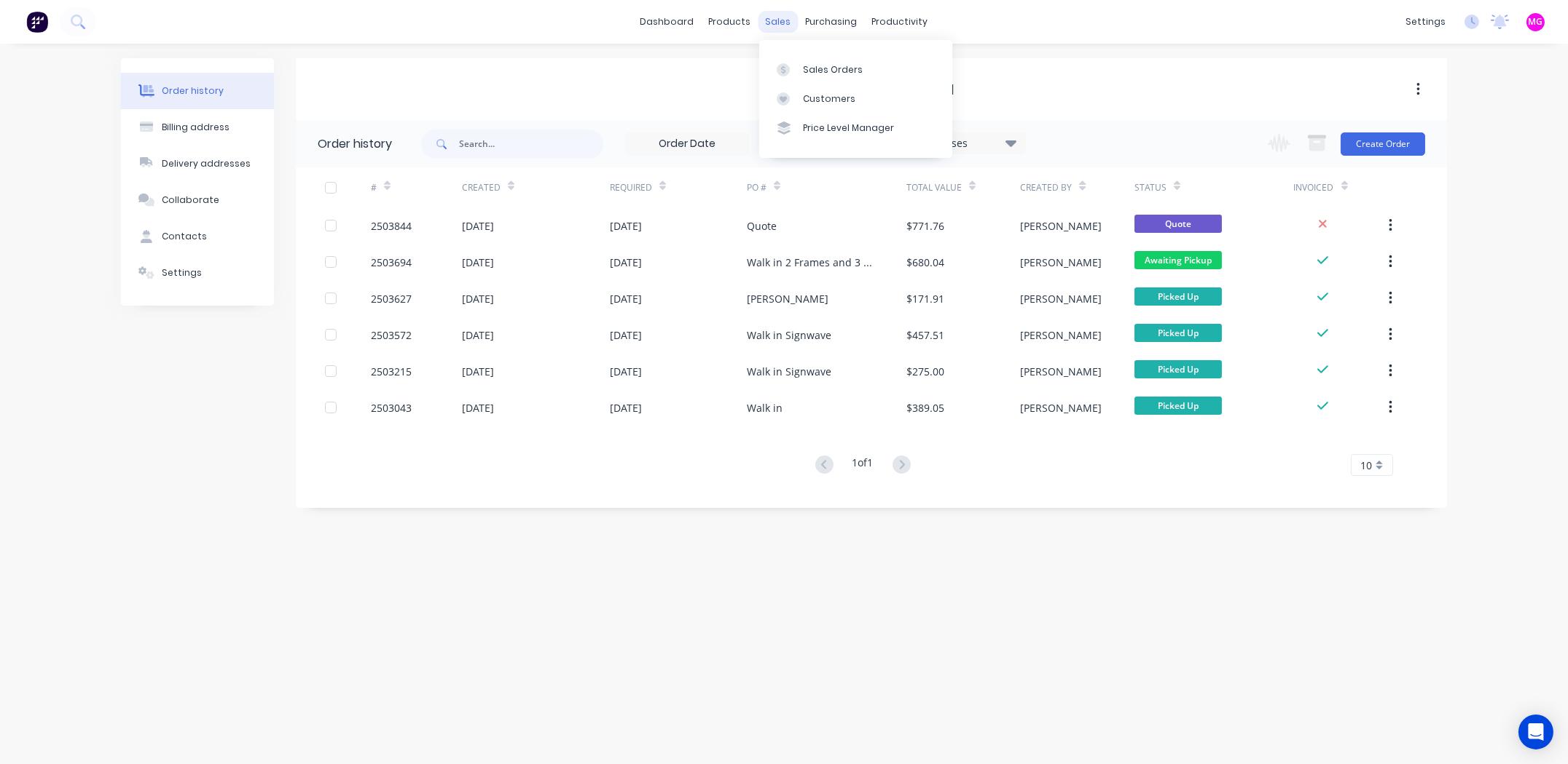
click at [781, 19] on div "sales" at bounding box center [778, 22] width 40 height 22
click at [810, 57] on link "Sales Orders" at bounding box center [856, 69] width 193 height 29
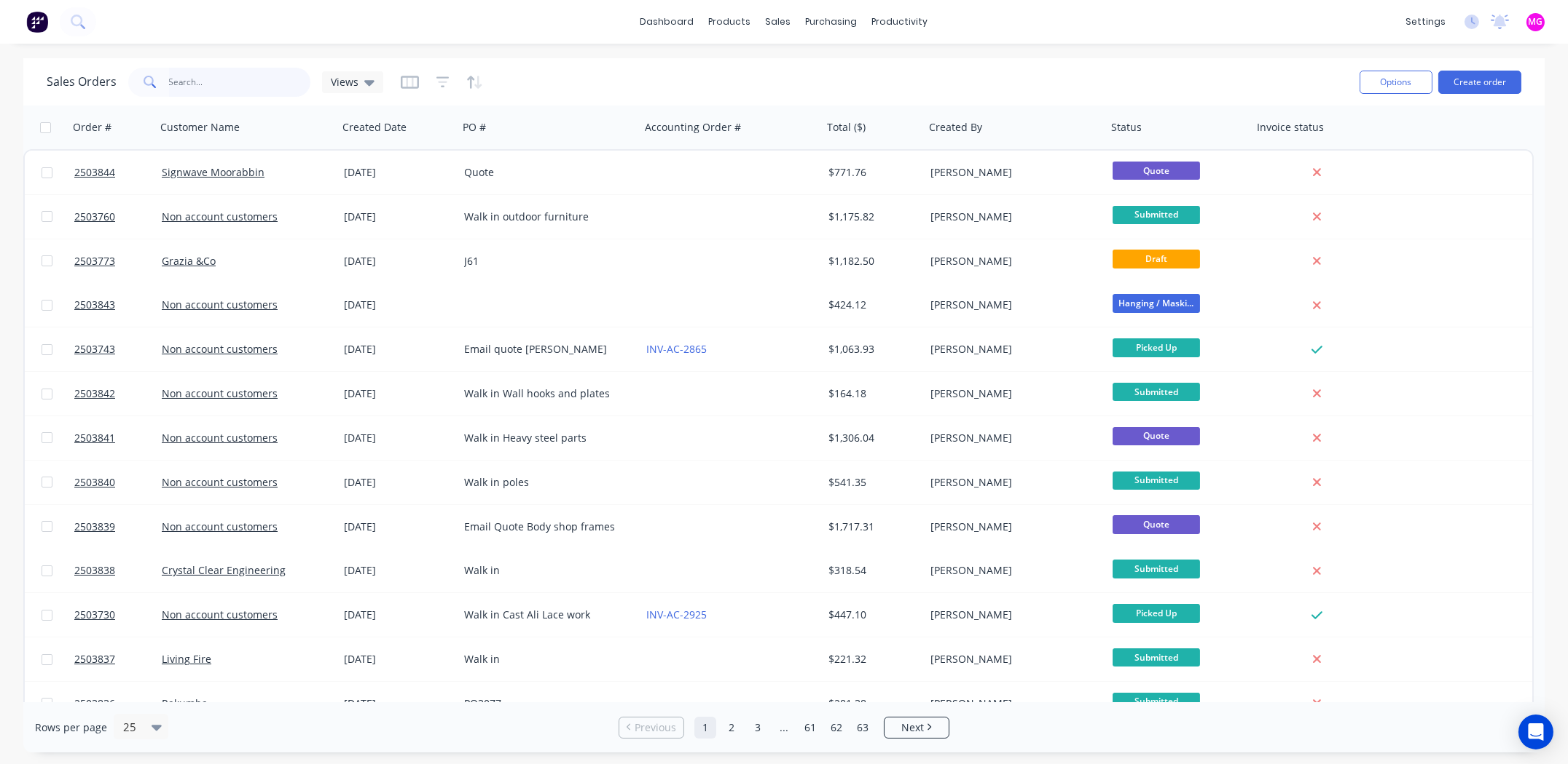
click at [253, 80] on input "text" at bounding box center [240, 82] width 142 height 29
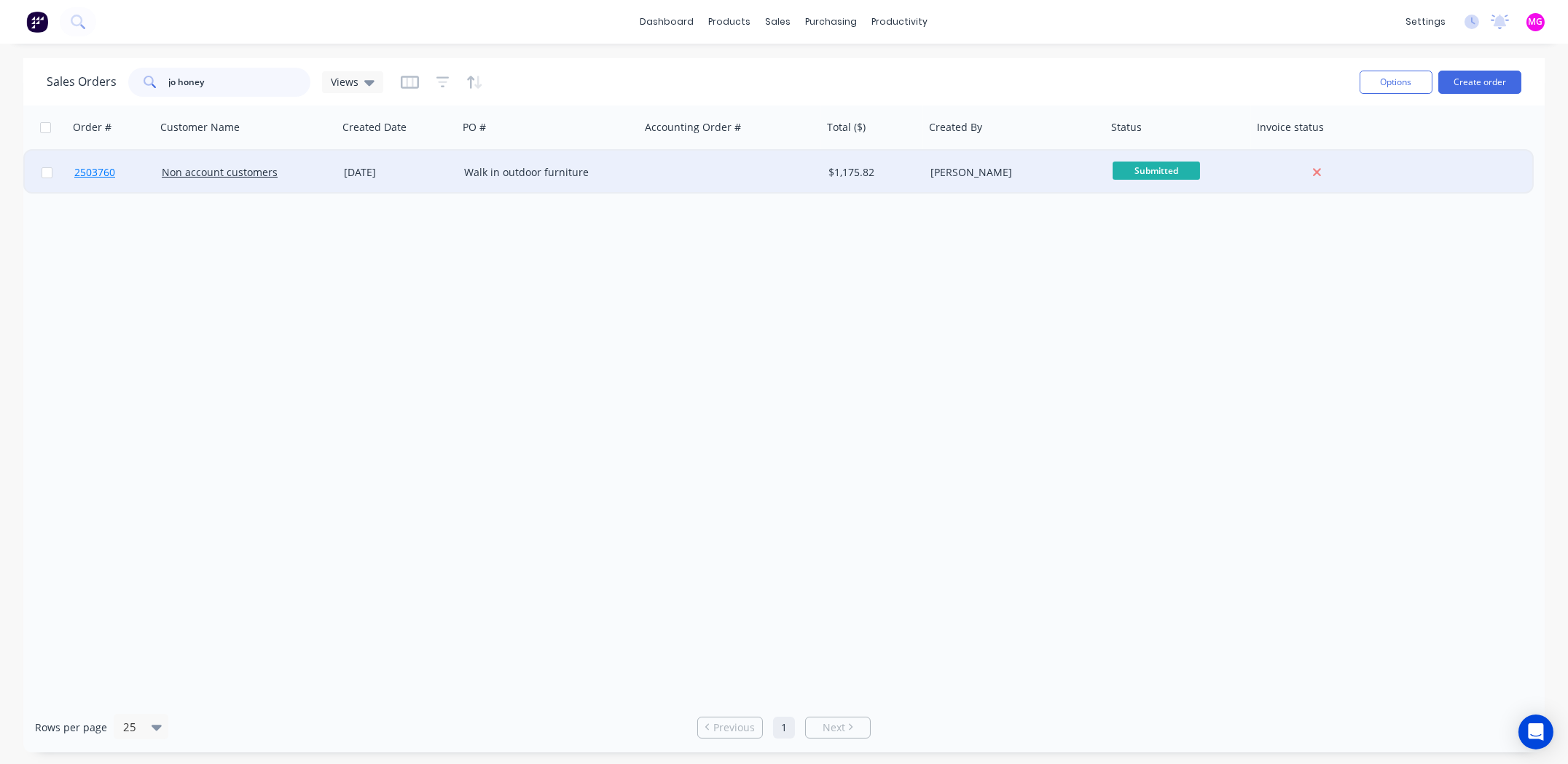
type input "jo honey"
click at [98, 167] on span "2503760" at bounding box center [94, 172] width 41 height 15
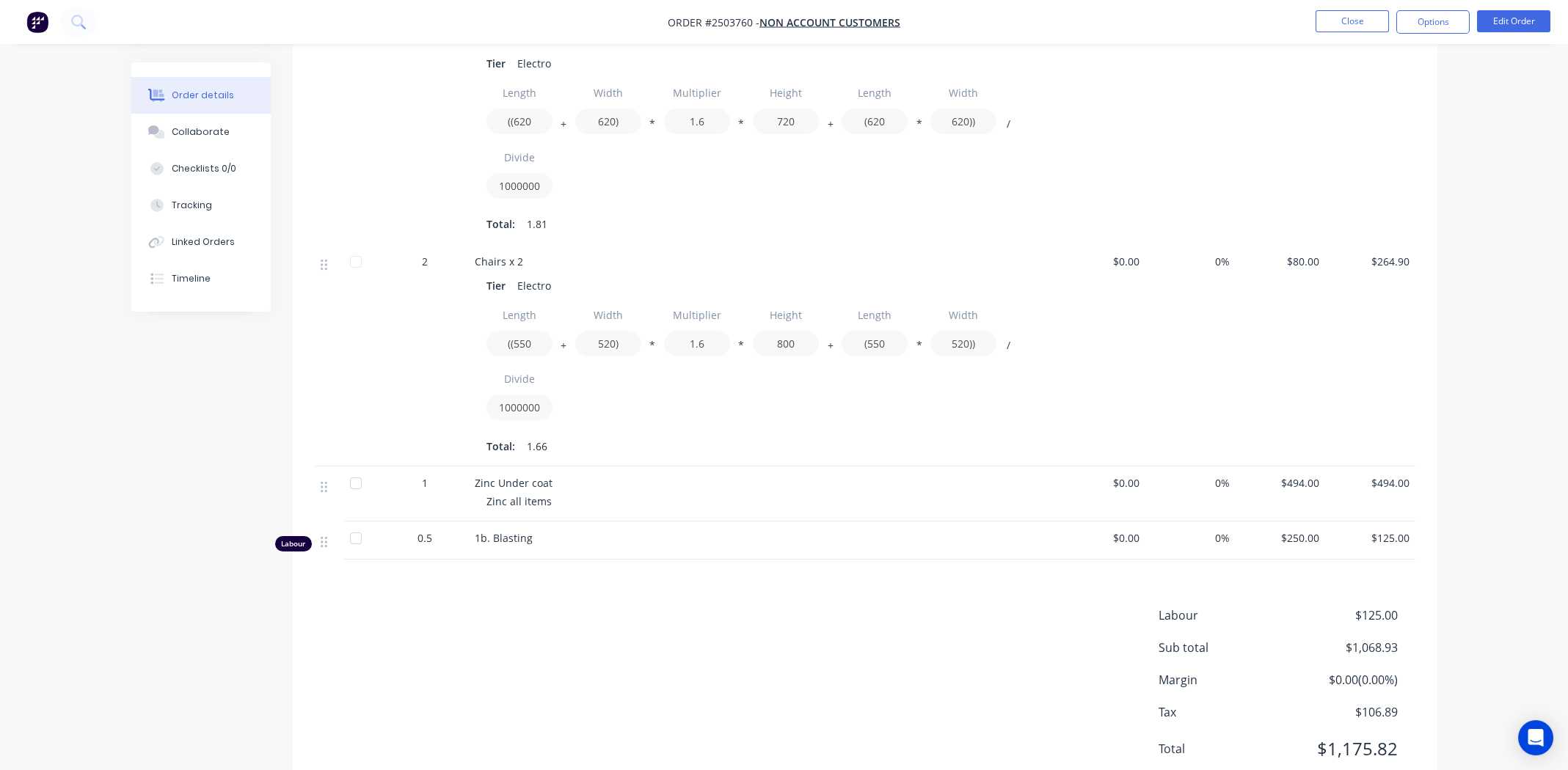
scroll to position [625, 0]
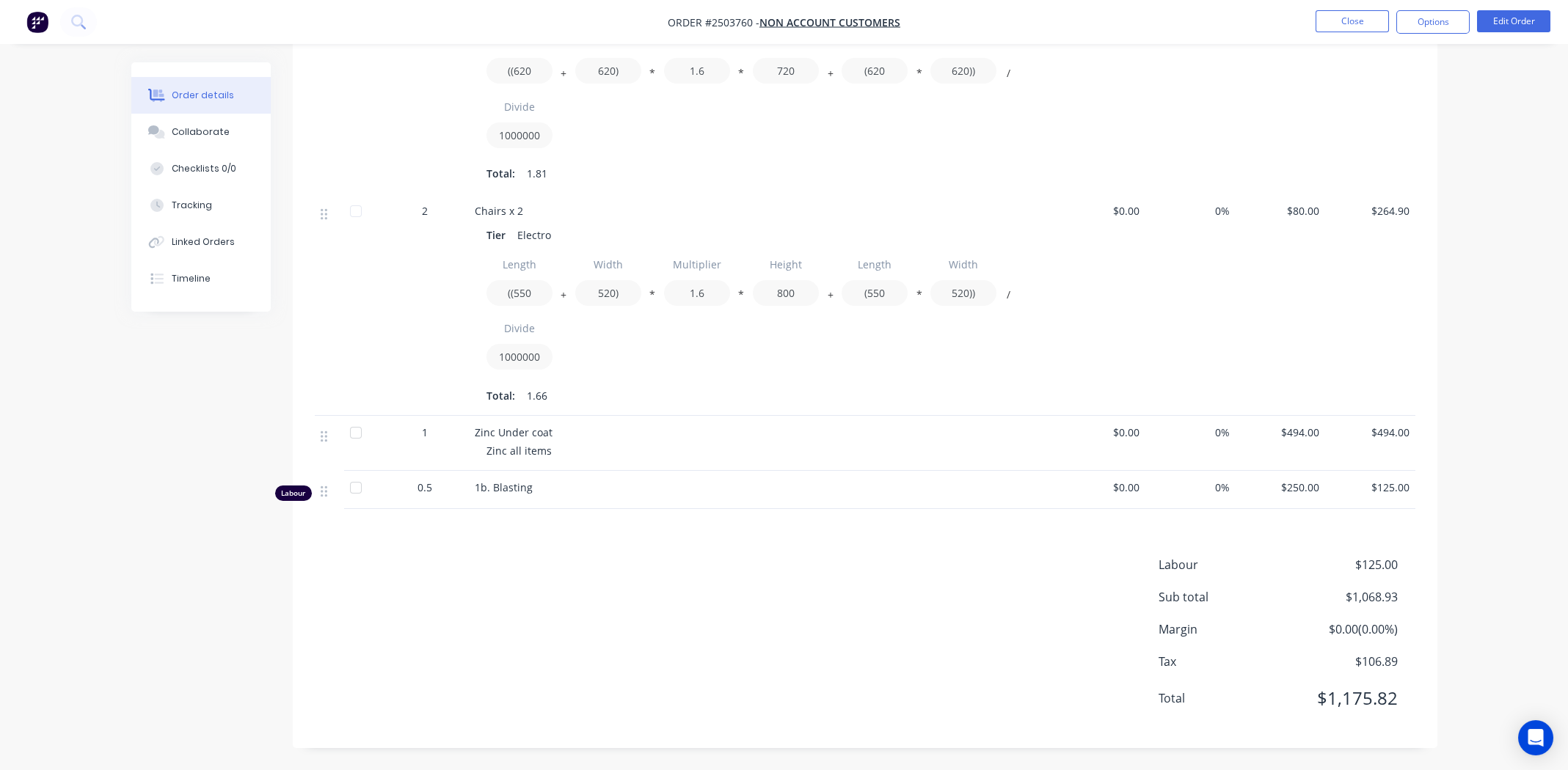
click at [426, 489] on span "0.5" at bounding box center [424, 488] width 15 height 16
click at [1496, 24] on button "Edit Order" at bounding box center [1514, 21] width 73 height 22
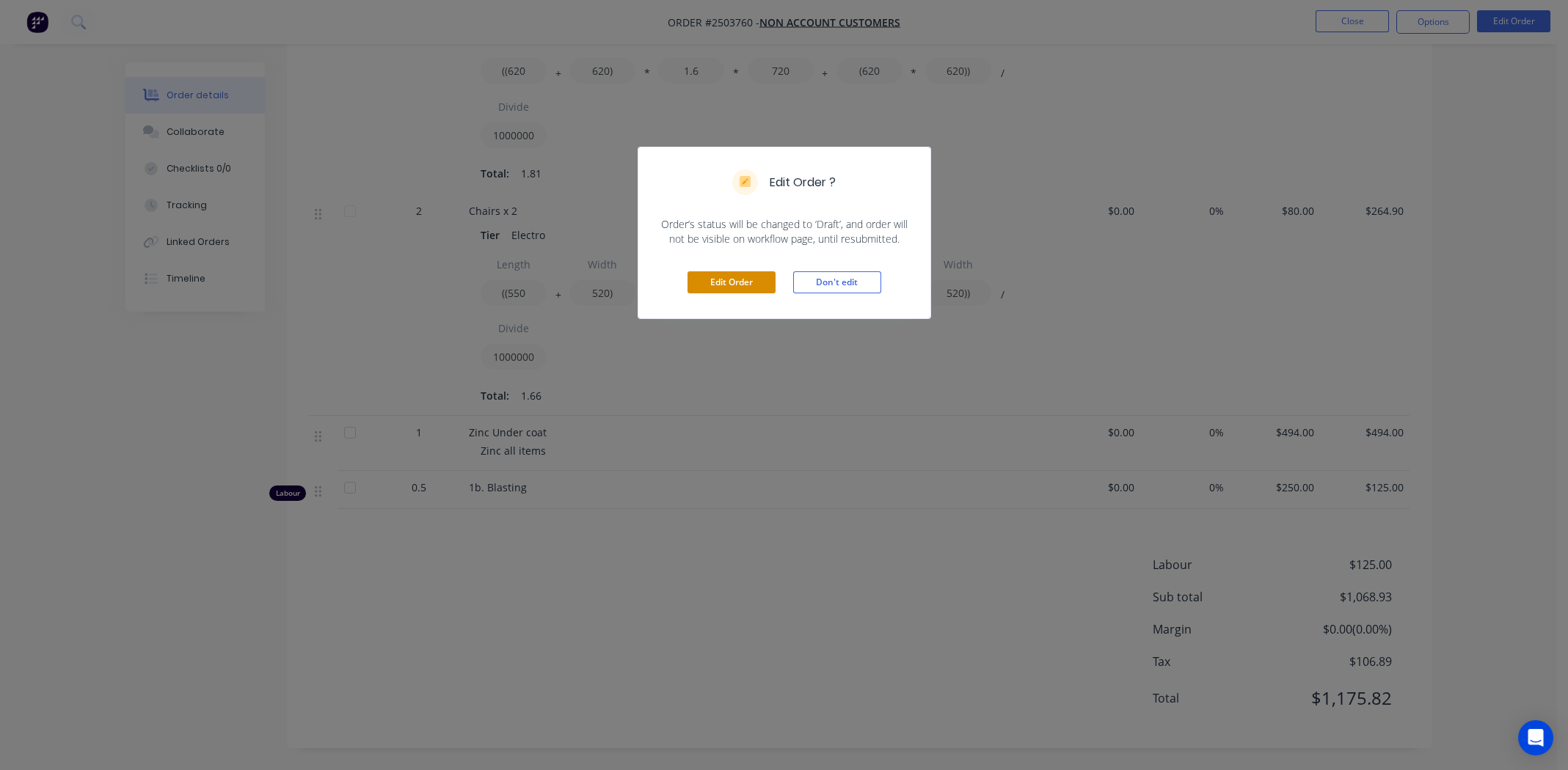
click at [719, 275] on button "Edit Order" at bounding box center [731, 282] width 88 height 22
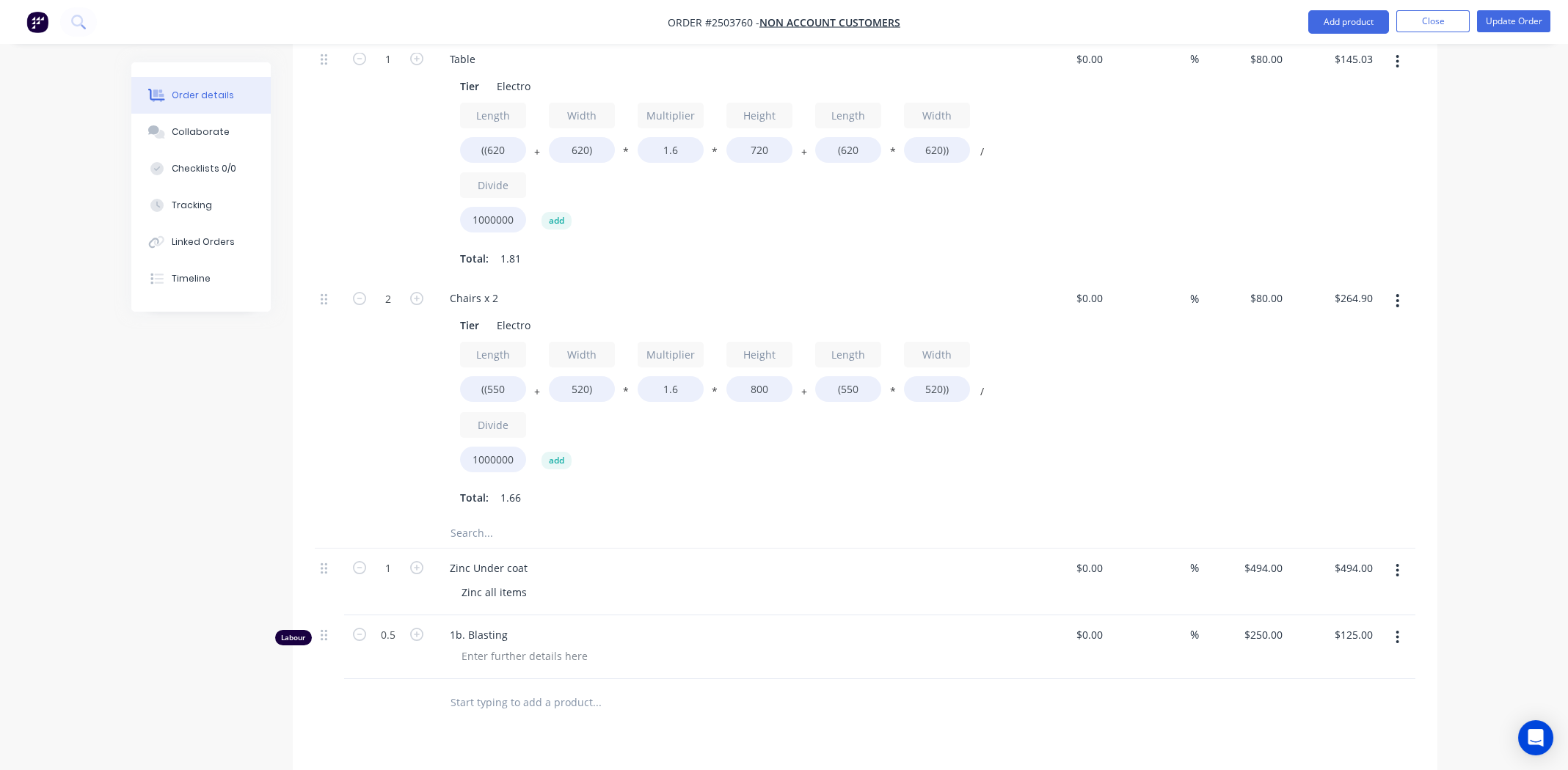
scroll to position [912, 0]
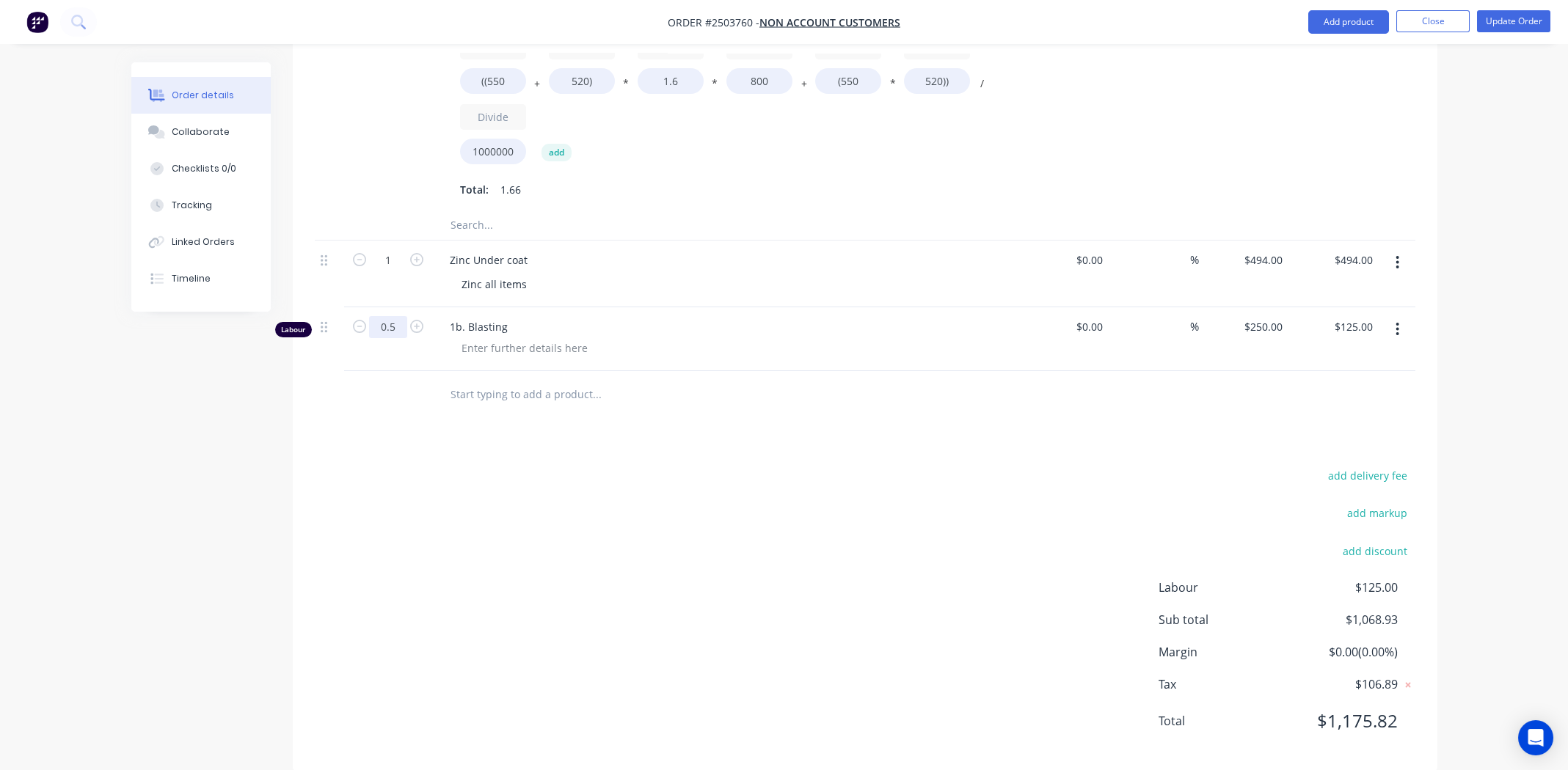
type input "1"
type input "$250.00"
click at [832, 436] on div "Products Show / Hide columns Add product Qty Cost Markup Price Total Kit 1 Inte…" at bounding box center [864, 145] width 1145 height 1253
click at [1506, 20] on button "Update Order" at bounding box center [1514, 21] width 73 height 22
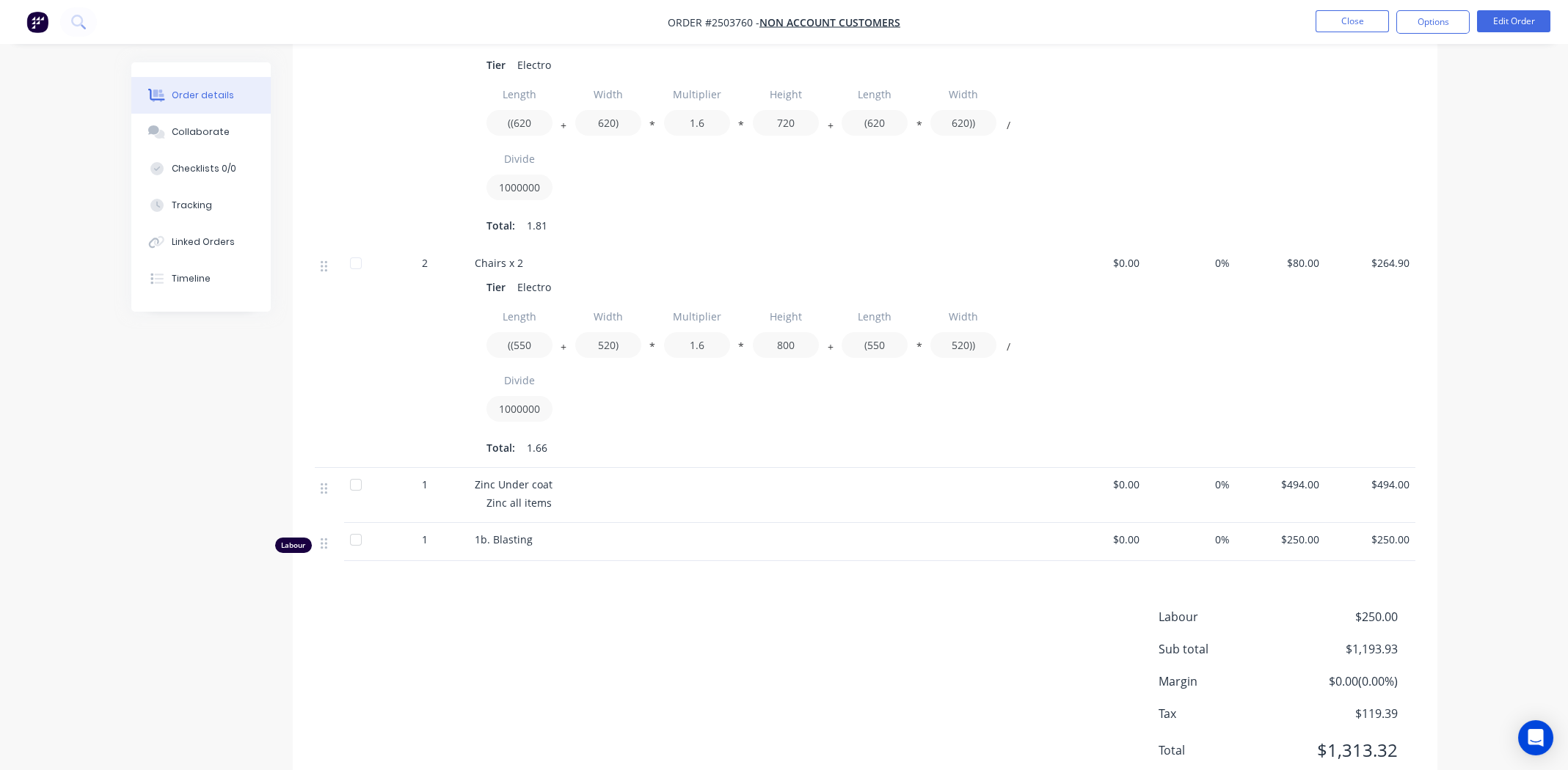
scroll to position [625, 0]
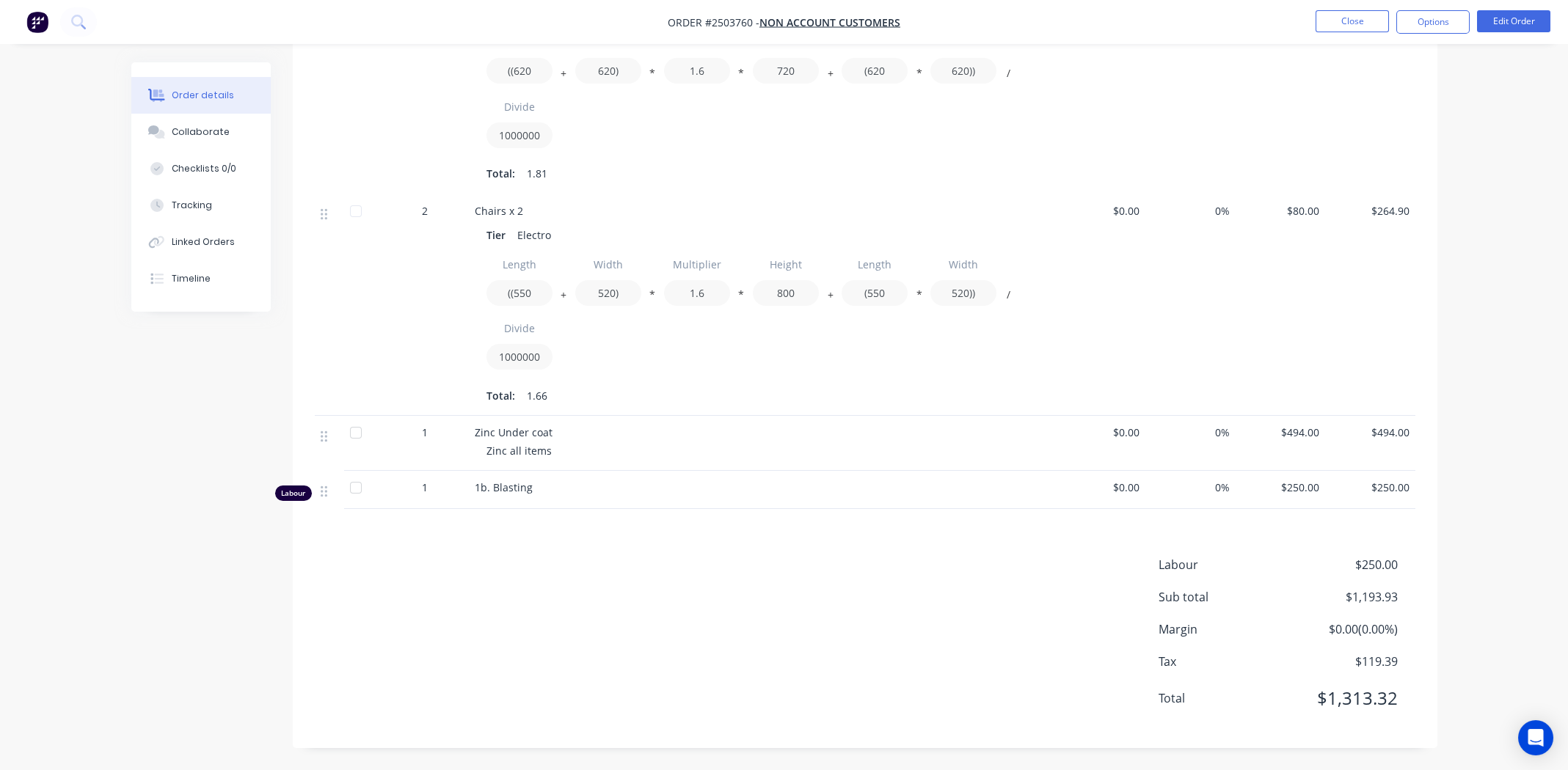
click at [554, 563] on div "Labour $250.00 Sub total $1,193.93 Margin $0.00 ( 0.00 %) Tax $119.39 Total $1,…" at bounding box center [865, 641] width 1101 height 170
click at [567, 483] on div "1b. Blasting" at bounding box center [762, 488] width 575 height 16
click at [507, 489] on span "1b. Blasting" at bounding box center [504, 487] width 58 height 14
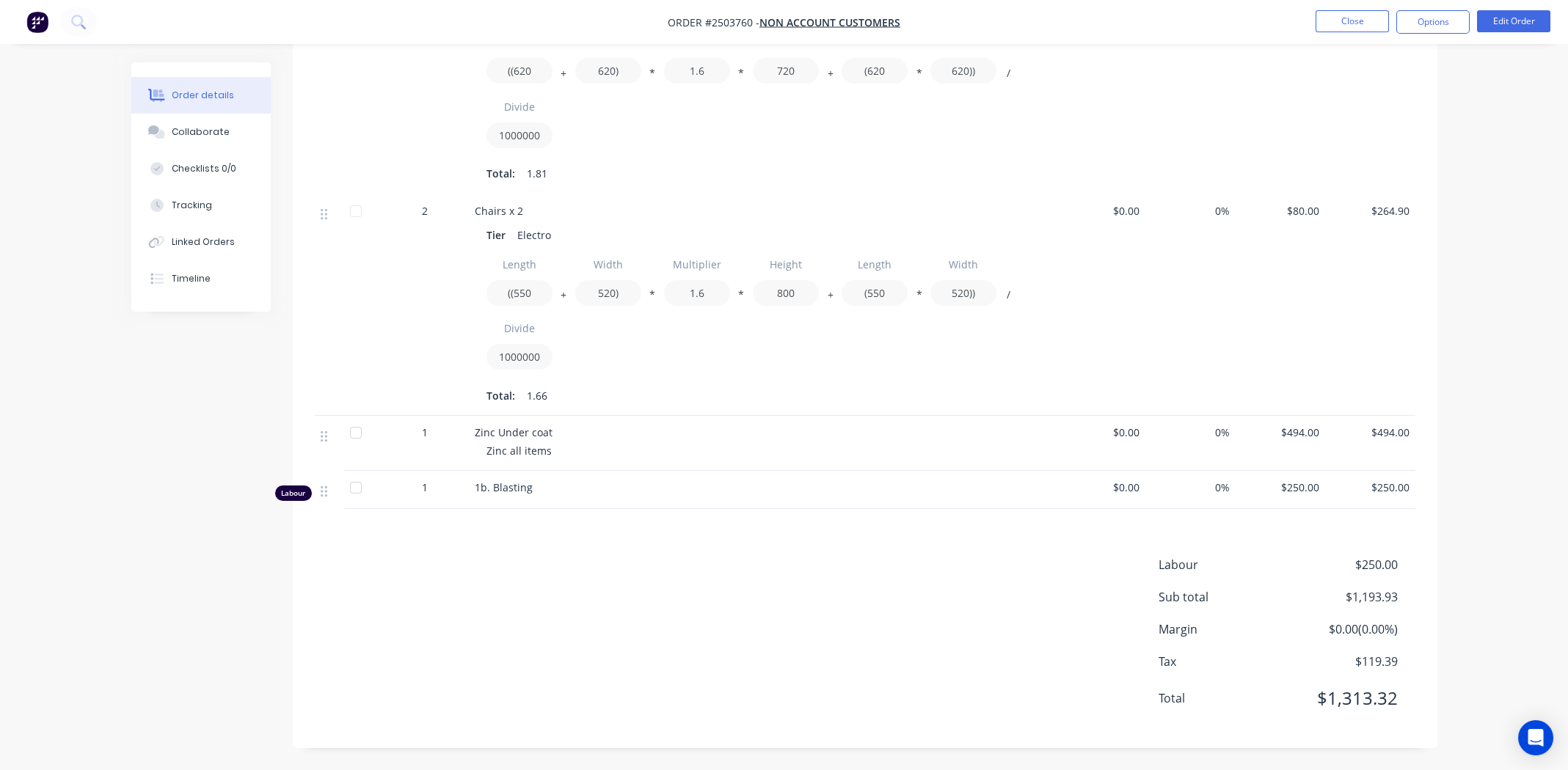
click at [507, 489] on span "1b. Blasting" at bounding box center [504, 487] width 58 height 14
click at [600, 595] on div "Labour $250.00 Sub total $1,193.93 Margin $0.00 ( 0.00 %) Tax $119.39 Total $1,…" at bounding box center [865, 641] width 1101 height 170
click at [505, 486] on span "1b. Blasting" at bounding box center [504, 487] width 58 height 14
click at [557, 561] on div "Labour $250.00 Sub total $1,193.93 Margin $0.00 ( 0.00 %) Tax $119.39 Total $1,…" at bounding box center [865, 641] width 1101 height 170
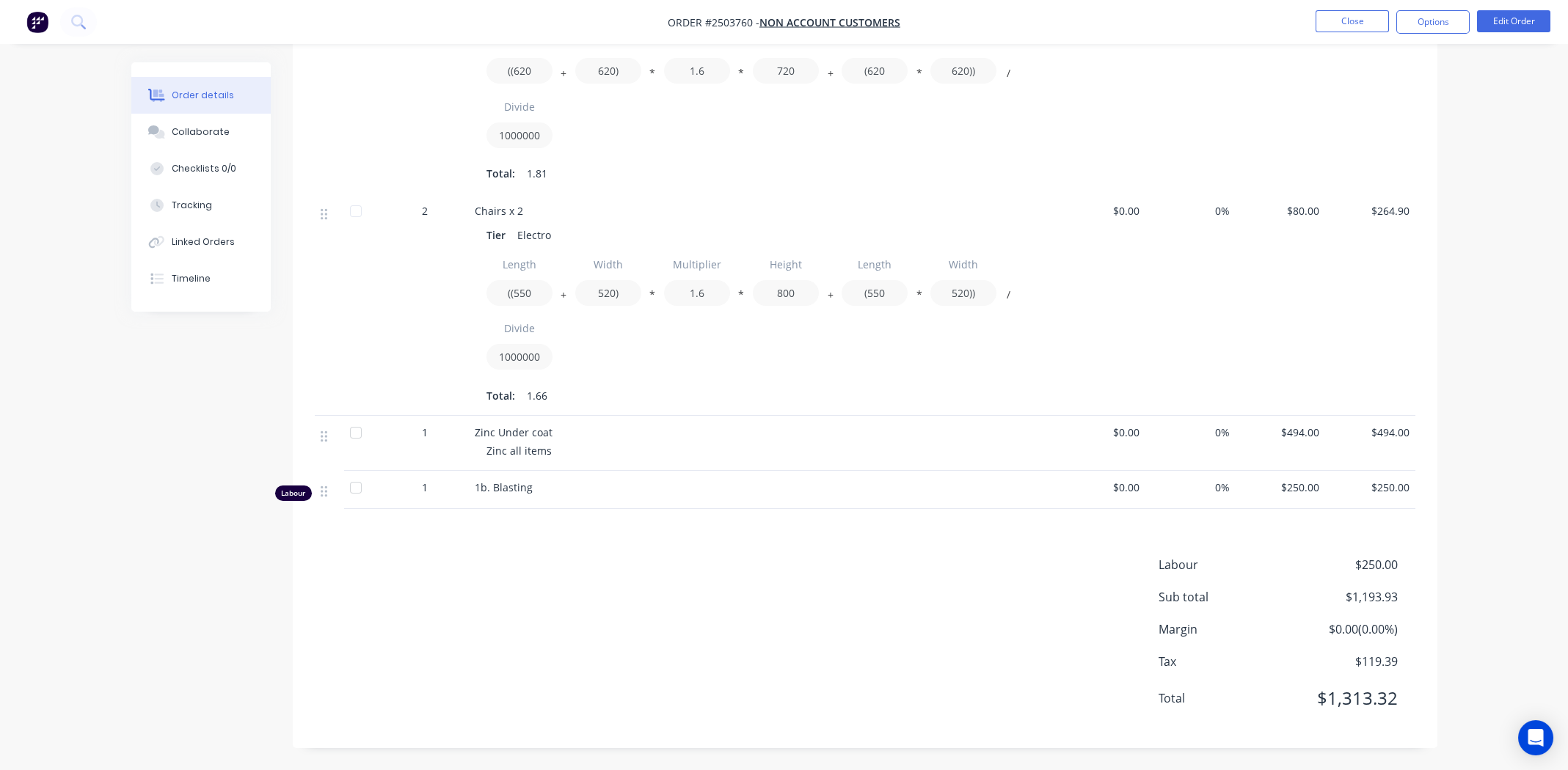
click at [780, 660] on div "Labour $250.00 Sub total $1,193.93 Margin $0.00 ( 0.00 %) Tax $119.39 Total $1,…" at bounding box center [865, 641] width 1101 height 170
click at [774, 618] on div "Labour $250.00 Sub total $1,193.93 Margin $0.00 ( 0.00 %) Tax $119.39 Total $1,…" at bounding box center [865, 641] width 1101 height 170
click at [834, 600] on div "Labour $250.00 Sub total $1,193.93 Margin $0.00 ( 0.00 %) Tax $119.39 Total $1,…" at bounding box center [865, 641] width 1101 height 170
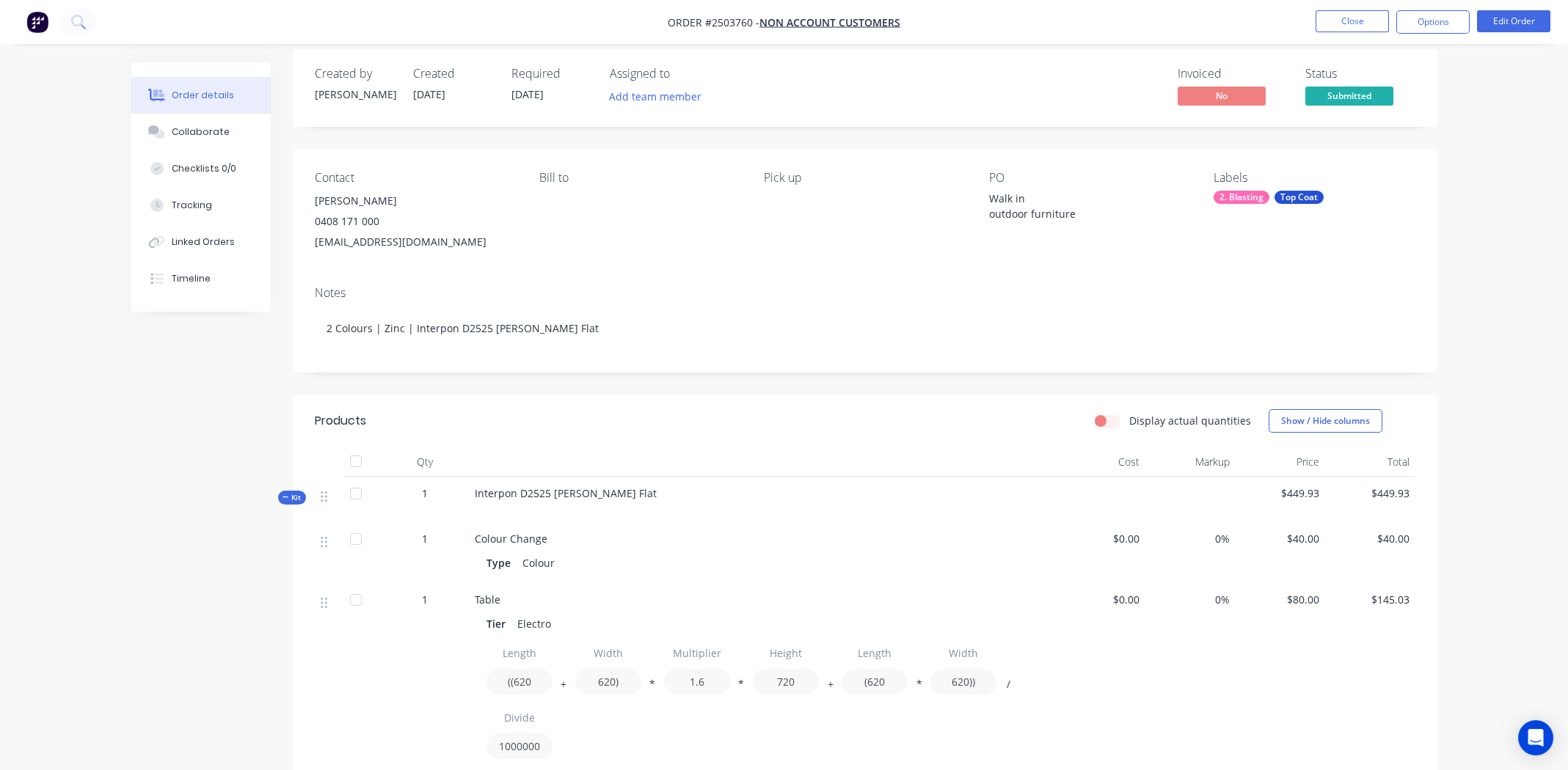
scroll to position [0, 0]
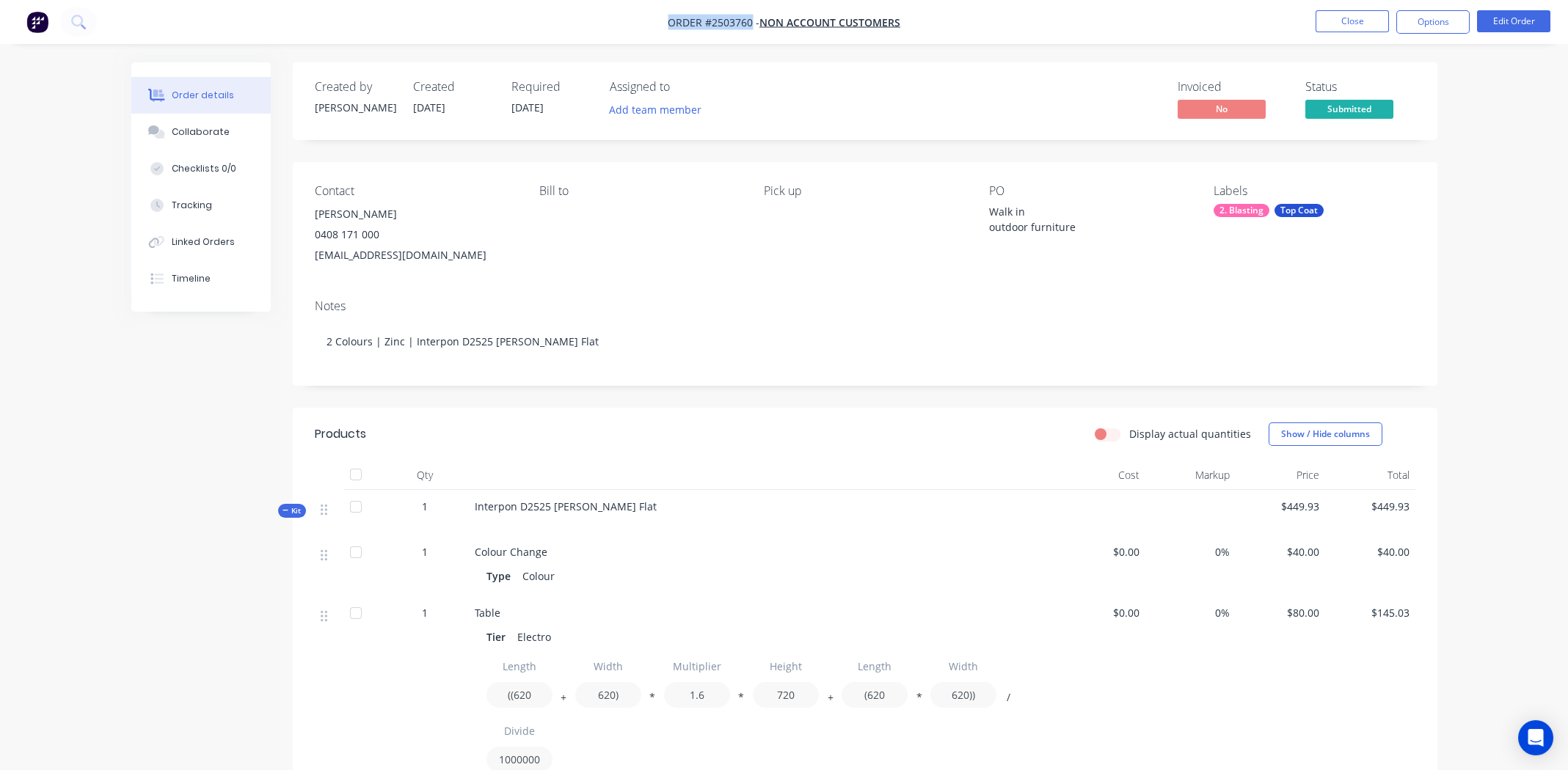
drag, startPoint x: 665, startPoint y: 20, endPoint x: 747, endPoint y: 24, distance: 82.1
click at [749, 25] on nav "Order #2503760 - Non account customers Close Options Edit Order" at bounding box center [784, 22] width 1568 height 44
drag, startPoint x: 745, startPoint y: 23, endPoint x: 623, endPoint y: 17, distance: 122.1
click at [623, 17] on nav "Order #2503760 - Non account customers Close Options Edit Order" at bounding box center [784, 22] width 1568 height 44
drag, startPoint x: 664, startPoint y: 23, endPoint x: 751, endPoint y: 21, distance: 87.0
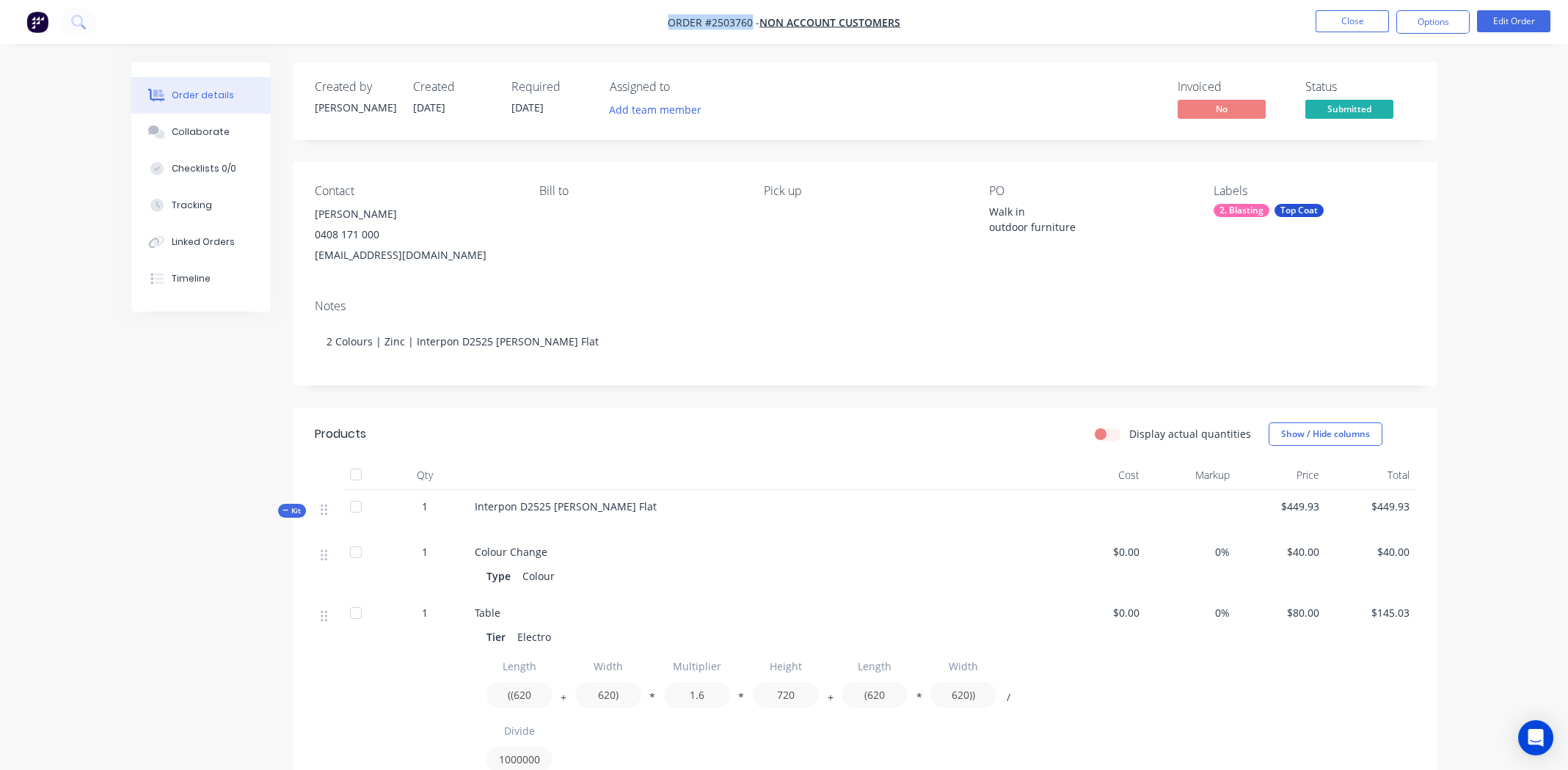
click at [751, 21] on nav "Order #2503760 - Non account customers Close Options Edit Order" at bounding box center [784, 22] width 1568 height 44
copy span "Order #2503760"
click at [793, 258] on div "Pick up" at bounding box center [864, 224] width 201 height 81
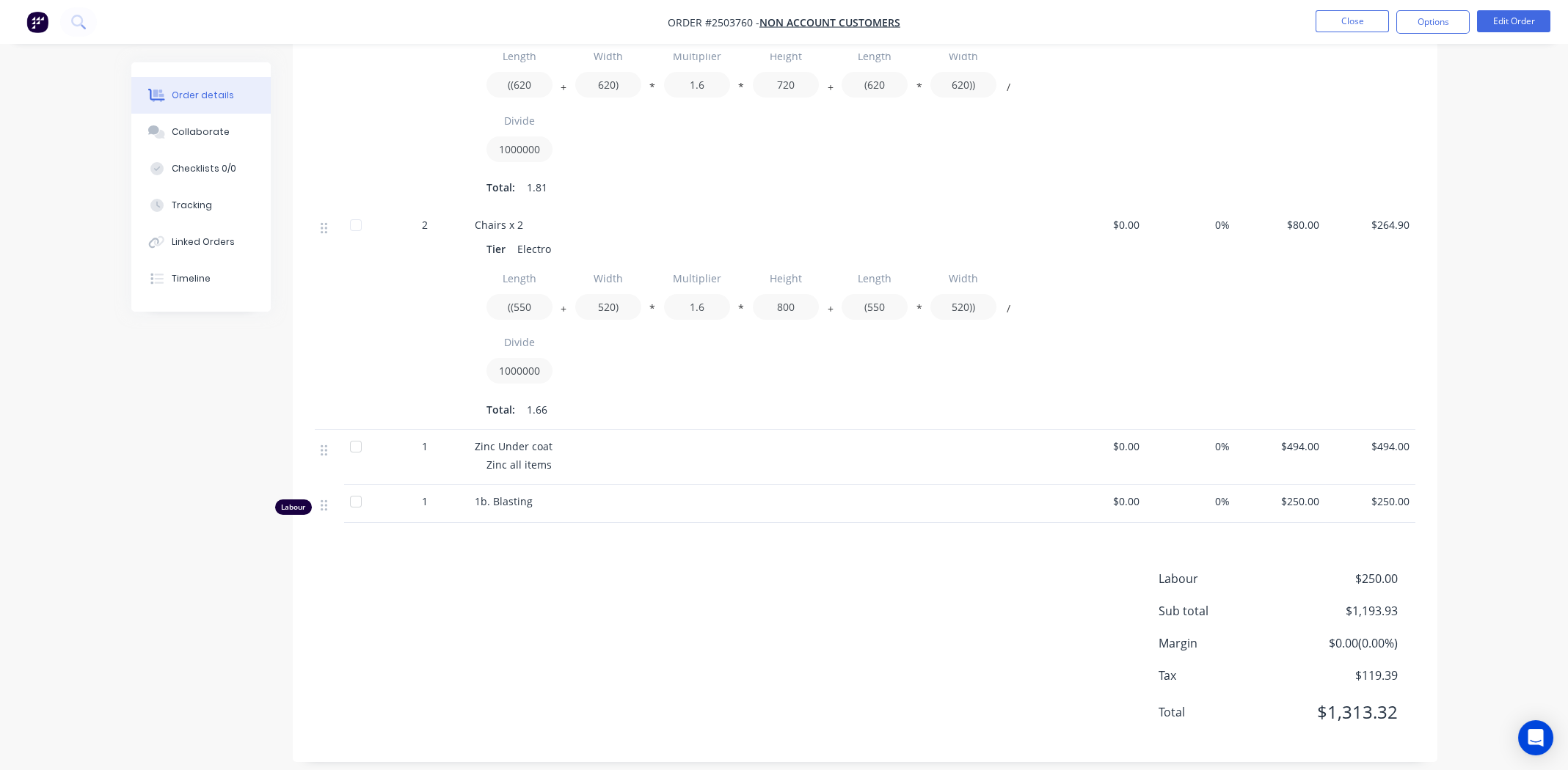
scroll to position [625, 0]
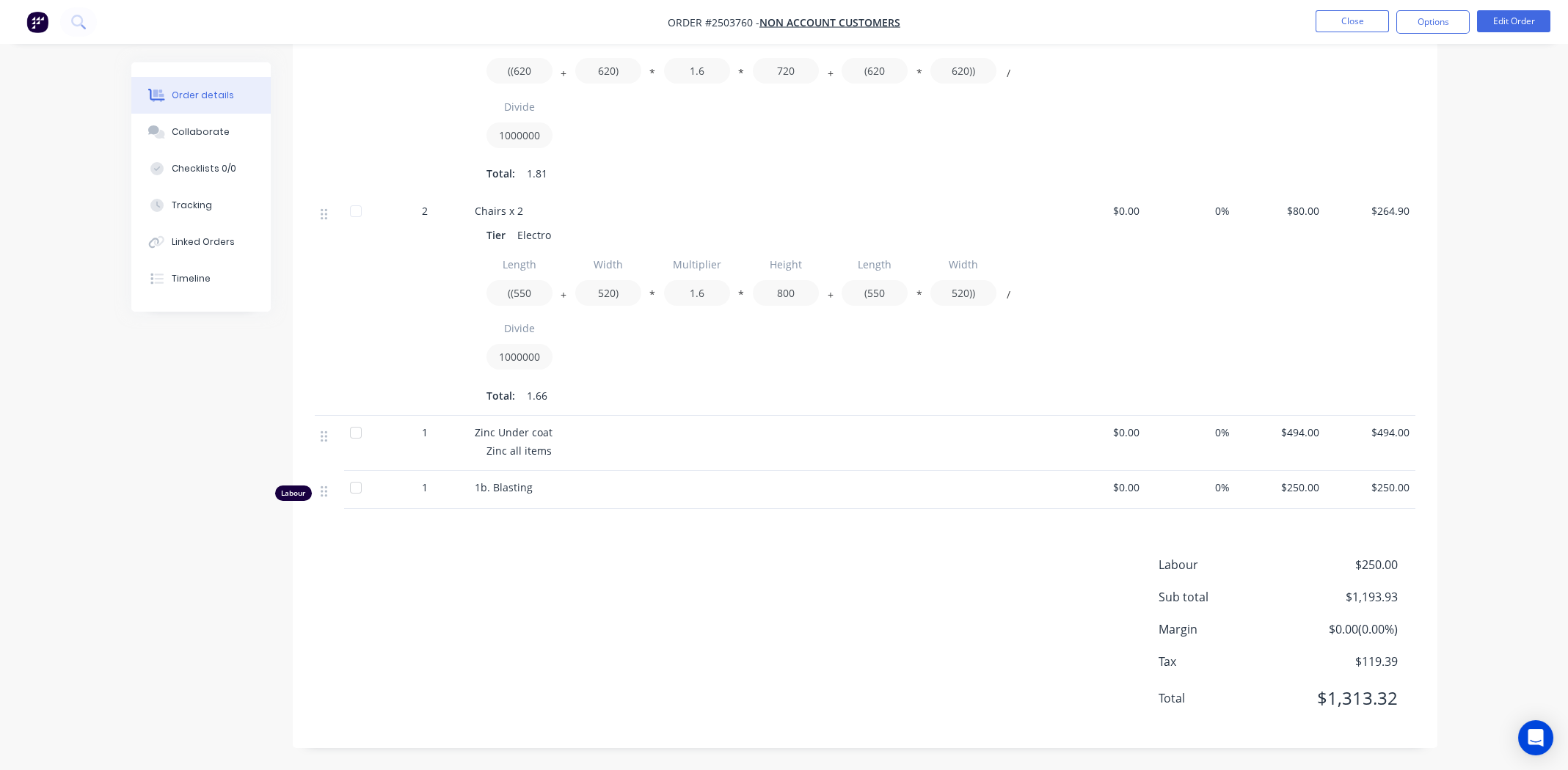
click at [972, 615] on div "Labour $250.00 Sub total $1,193.93 Margin $0.00 ( 0.00 %) Tax $119.39 Total $1,…" at bounding box center [865, 641] width 1101 height 170
drag, startPoint x: 1395, startPoint y: 698, endPoint x: 1318, endPoint y: 698, distance: 77.0
click at [1318, 698] on span "$1,313.32" at bounding box center [1343, 698] width 108 height 26
click at [1021, 621] on div "Labour $250.00 Sub total $1,193.93 Margin $0.00 ( 0.00 %) Tax $119.39 Total $1,…" at bounding box center [865, 641] width 1101 height 170
drag, startPoint x: 1397, startPoint y: 697, endPoint x: 1317, endPoint y: 698, distance: 80.0
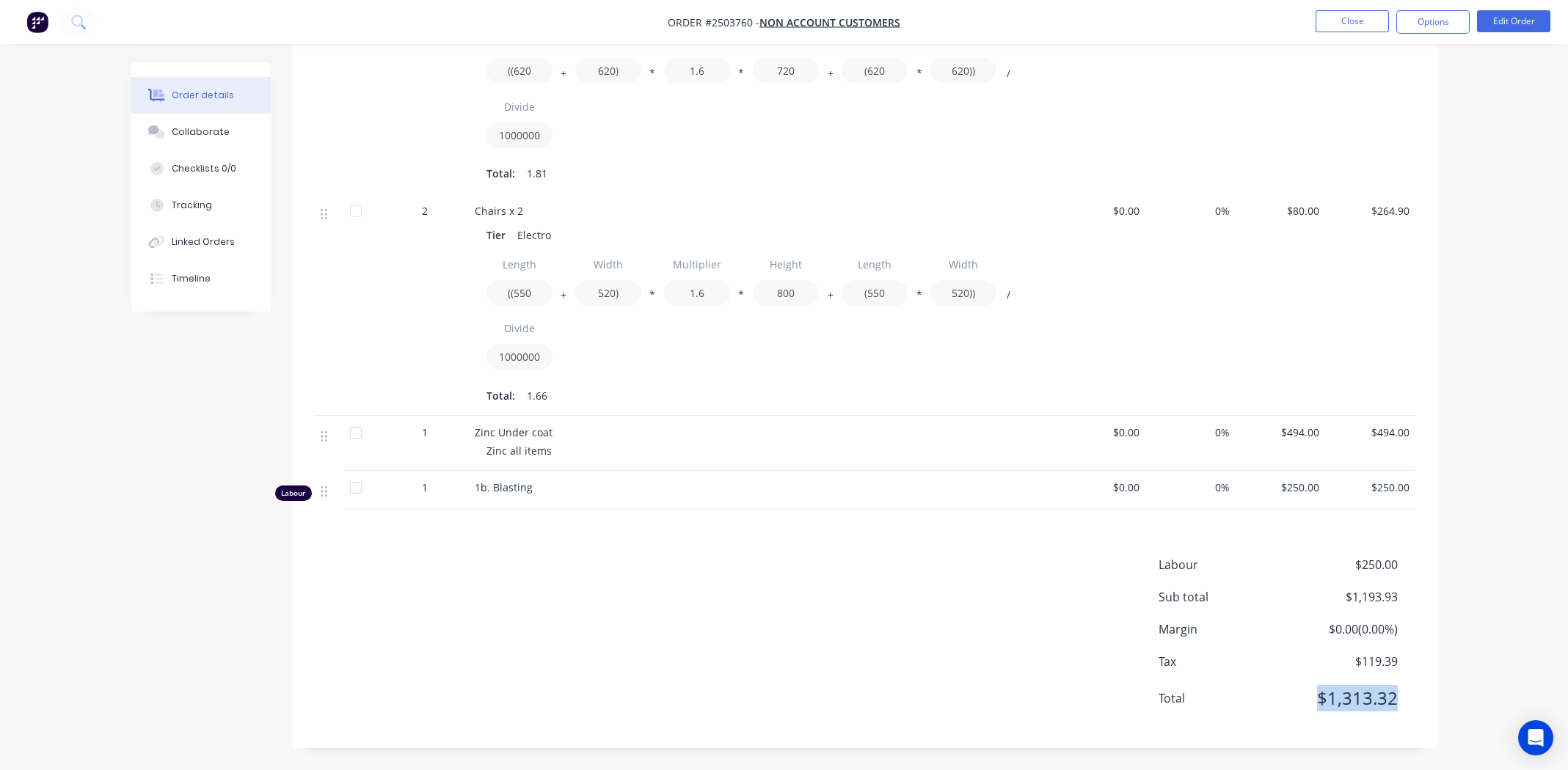
click at [1317, 698] on span "$1,313.32" at bounding box center [1343, 698] width 108 height 26
click at [1401, 704] on div "Total $1,313.32" at bounding box center [1287, 698] width 257 height 26
click at [729, 632] on div "Labour $250.00 Sub total $1,193.93 Margin $0.00 ( 0.00 %) Tax $119.39 Total $1,…" at bounding box center [865, 641] width 1101 height 170
drag, startPoint x: 1318, startPoint y: 697, endPoint x: 1419, endPoint y: 695, distance: 101.0
click at [1419, 695] on div "Labour $250.00 Sub total $1,193.93 Margin $0.00 ( 0.00 %) Tax $119.39 Total $1,…" at bounding box center [864, 641] width 1145 height 170
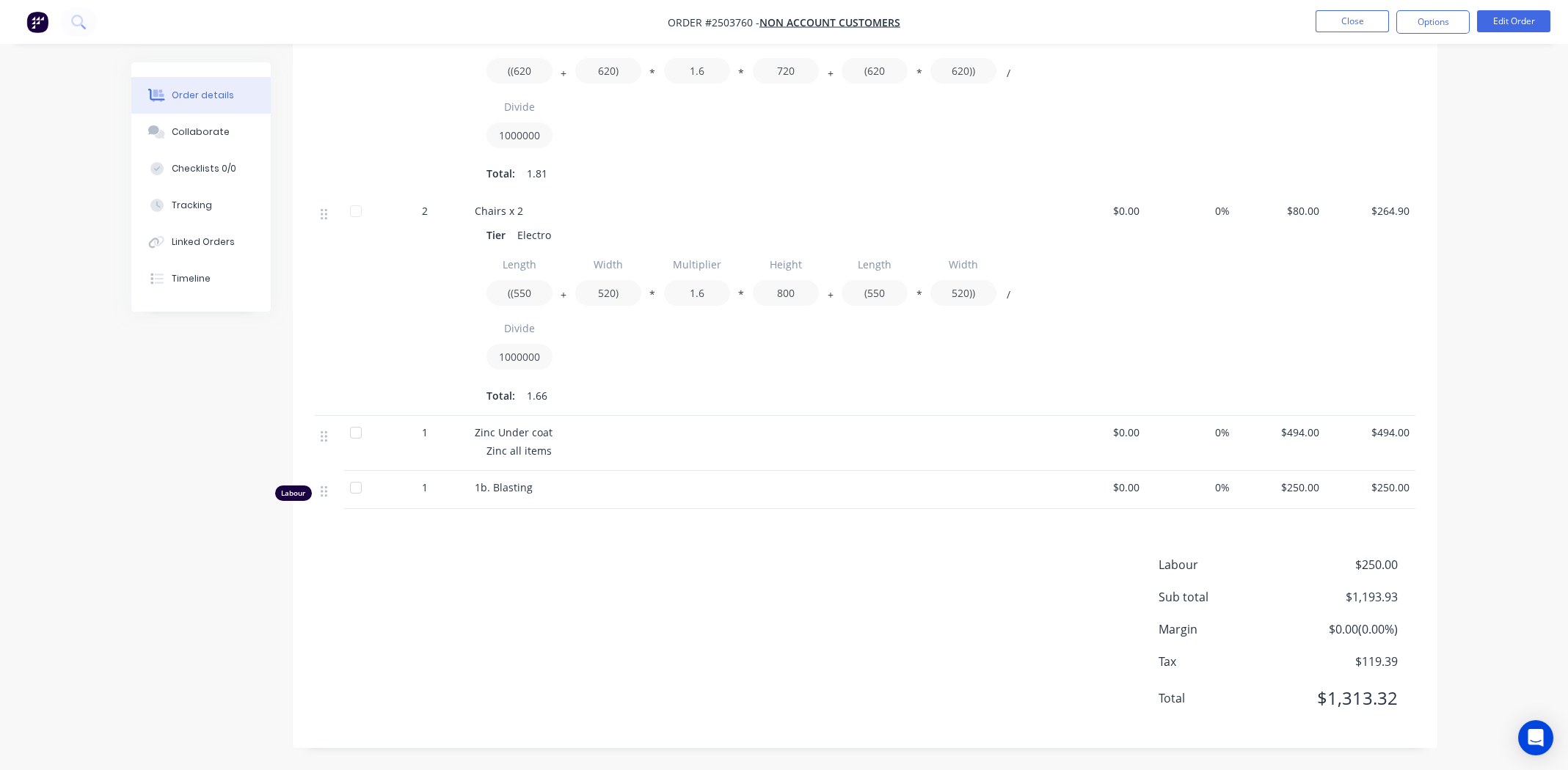
click at [885, 633] on div "Labour $250.00 Sub total $1,193.93 Margin $0.00 ( 0.00 %) Tax $119.39 Total $1,…" at bounding box center [865, 641] width 1101 height 170
click at [877, 660] on div "Labour $250.00 Sub total $1,193.93 Margin $0.00 ( 0.00 %) Tax $119.39 Total $1,…" at bounding box center [865, 641] width 1101 height 170
click at [1499, 23] on button "Edit Order" at bounding box center [1514, 21] width 73 height 22
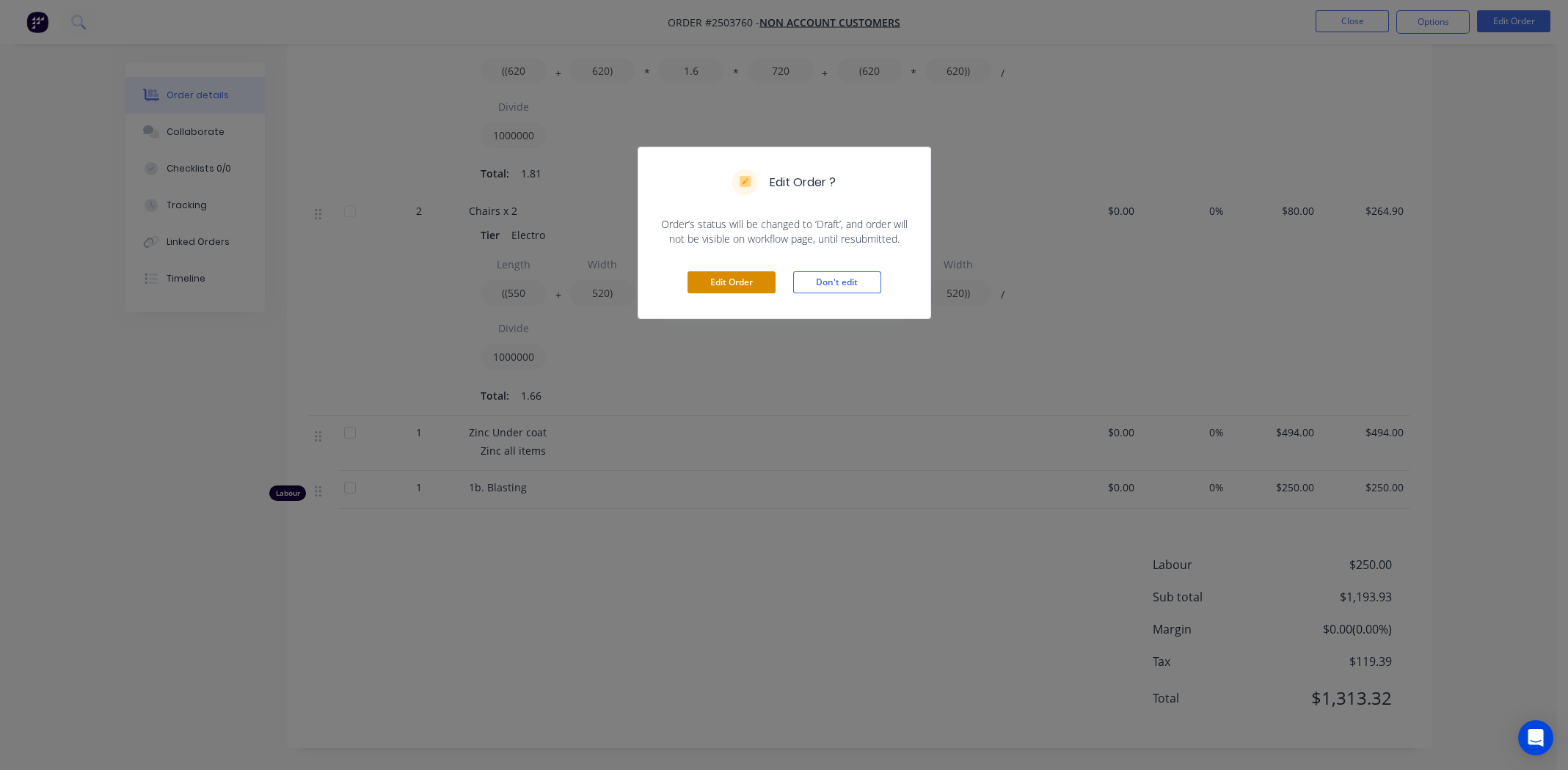
click at [723, 277] on button "Edit Order" at bounding box center [731, 282] width 88 height 22
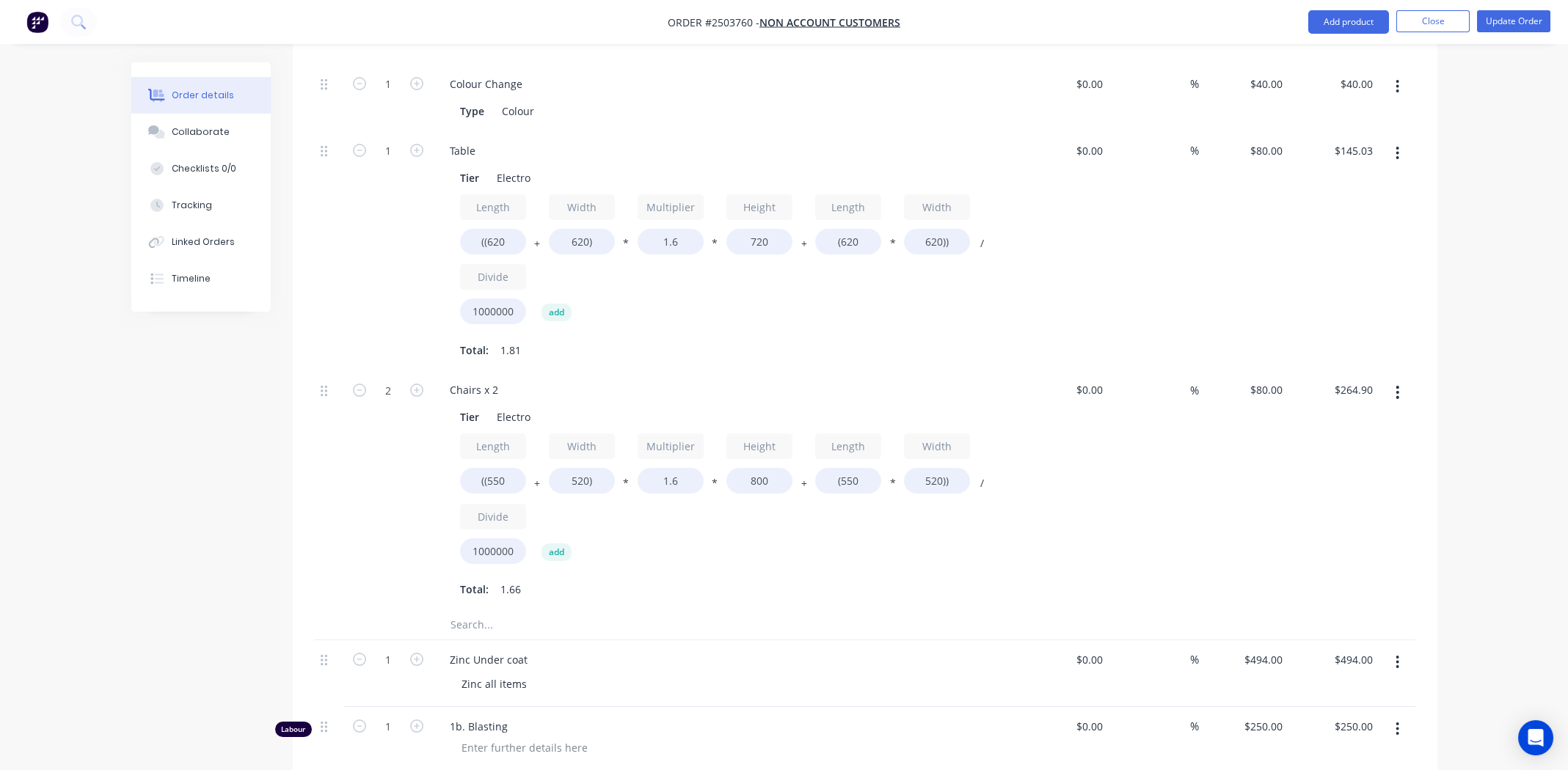
scroll to position [912, 0]
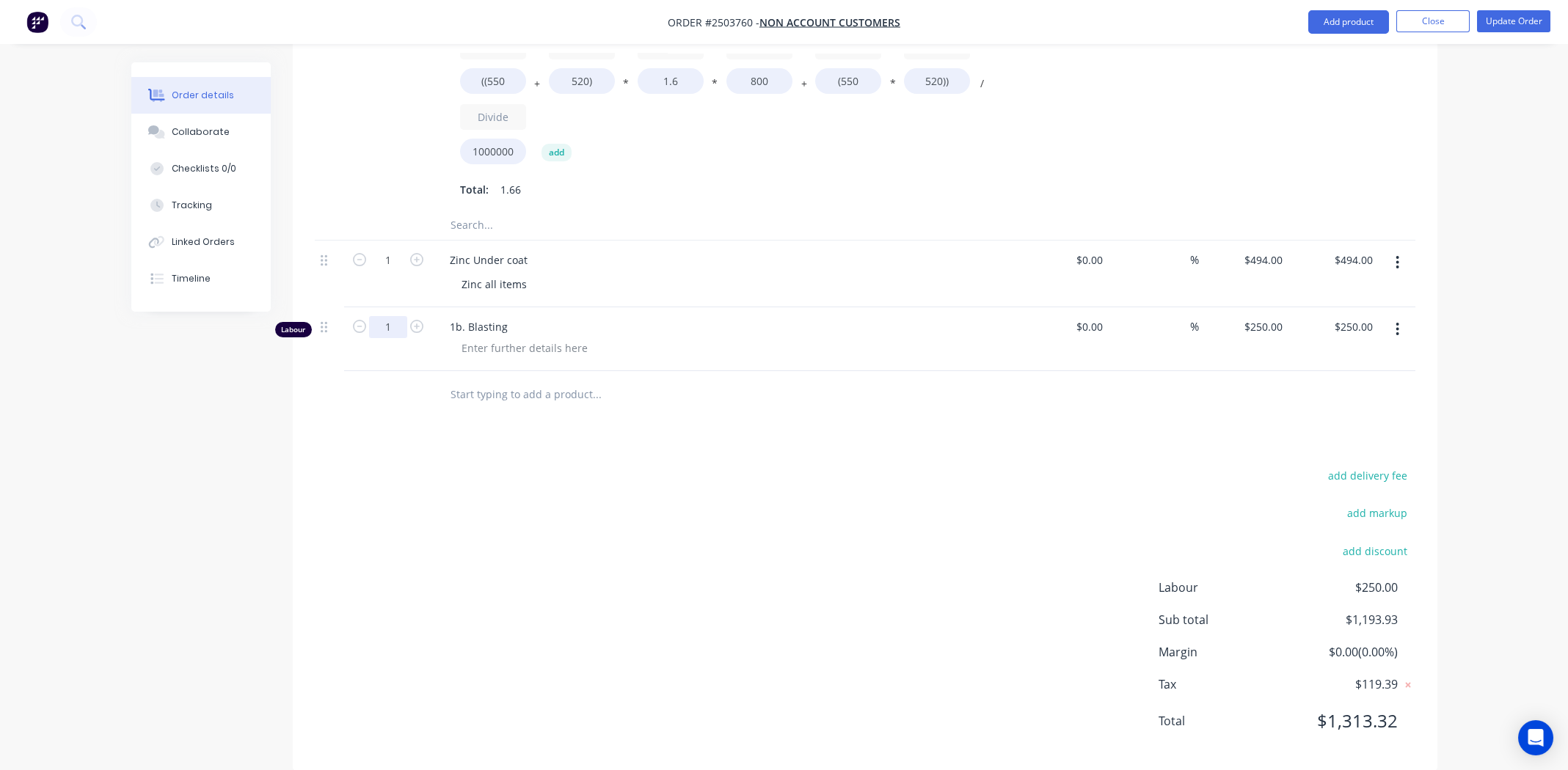
type input "0.5"
type input "$125.00"
drag, startPoint x: 687, startPoint y: 492, endPoint x: 702, endPoint y: 488, distance: 15.5
click at [687, 492] on div "add delivery fee add markup add discount Labour $250.00 Sub total $1,193.93 Mar…" at bounding box center [865, 608] width 1101 height 283
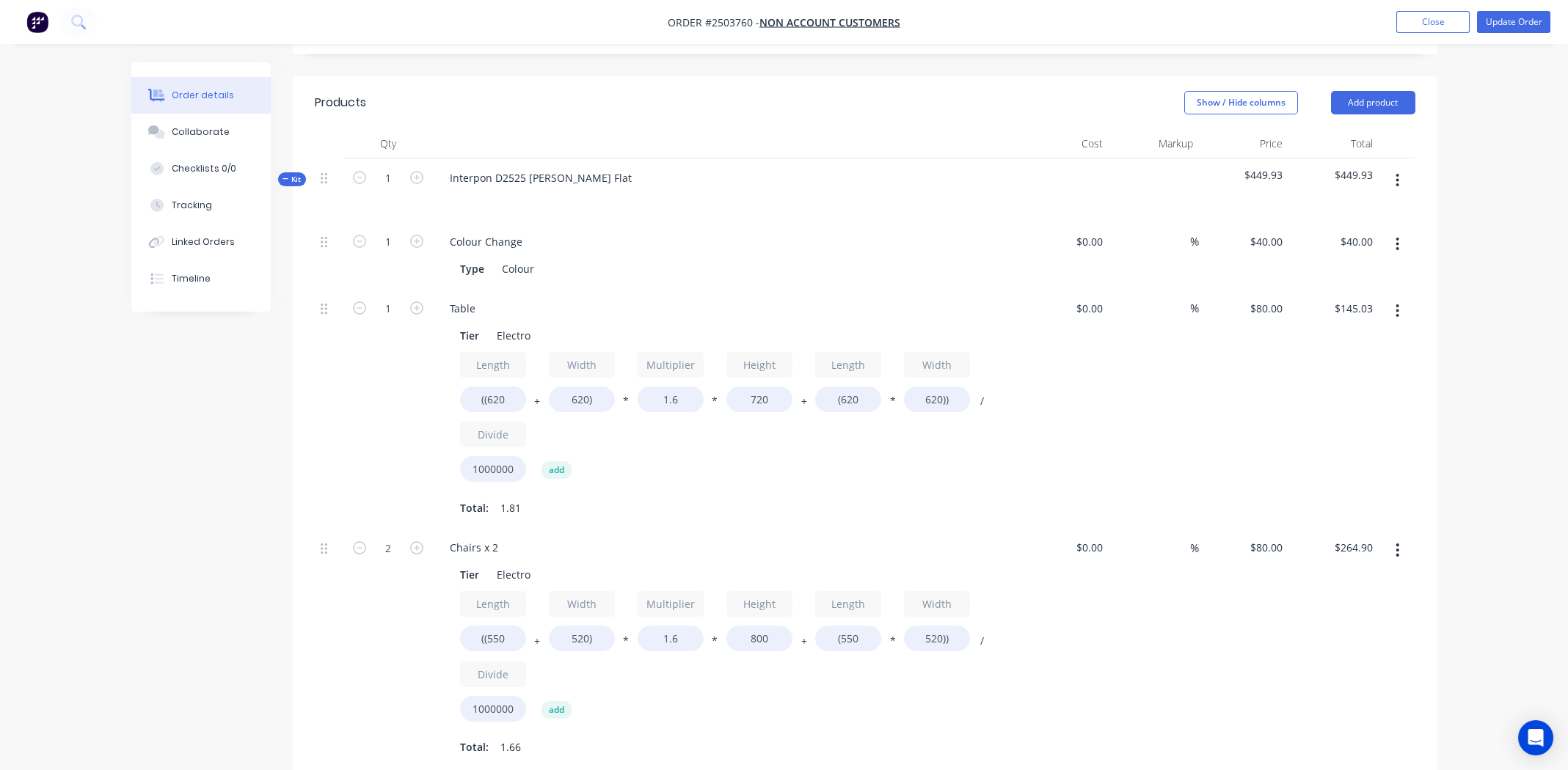
scroll to position [252, 0]
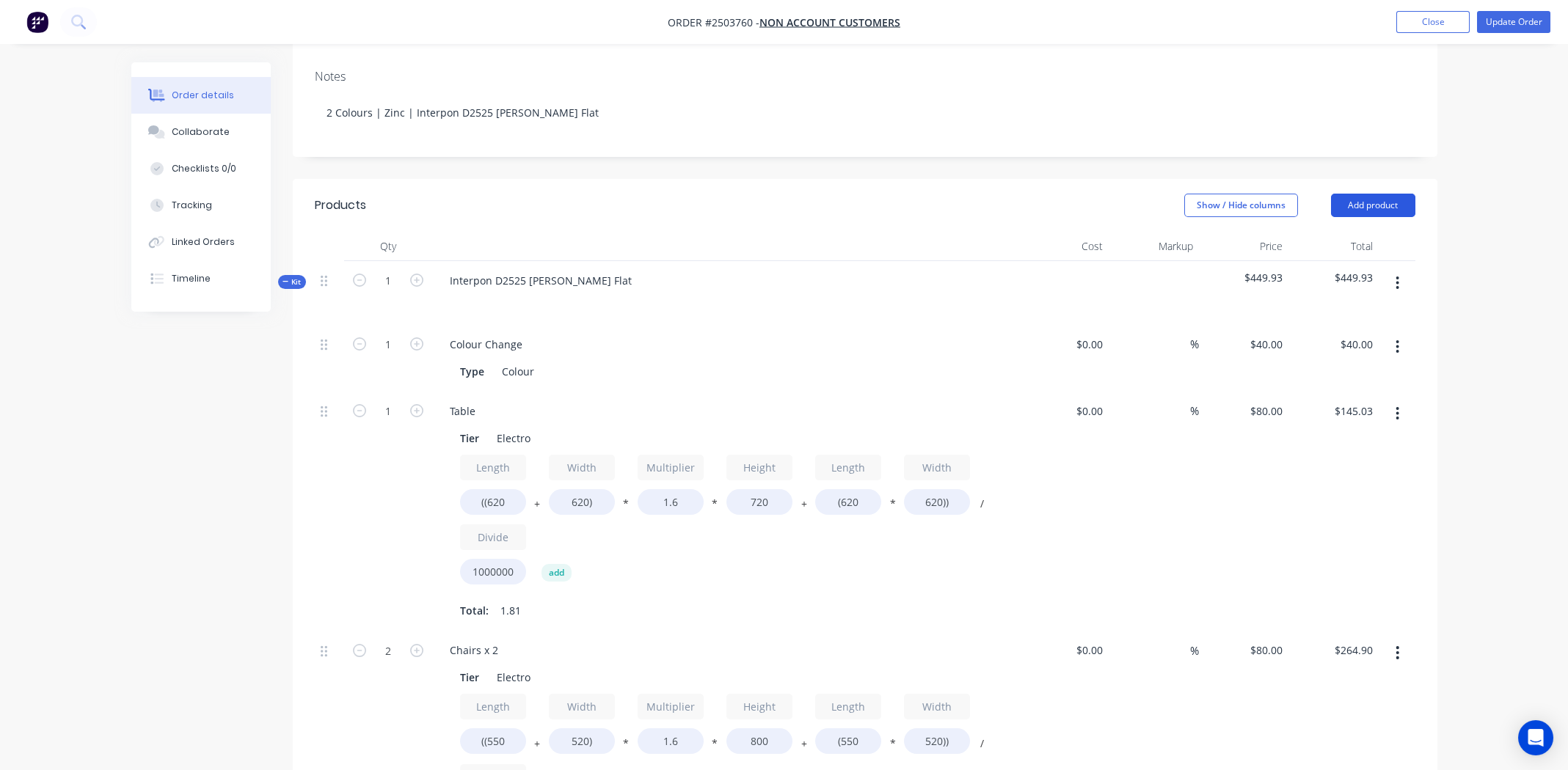
click at [1382, 194] on button "Add product" at bounding box center [1372, 205] width 85 height 24
click at [1326, 261] on div "Basic product" at bounding box center [1345, 272] width 113 height 21
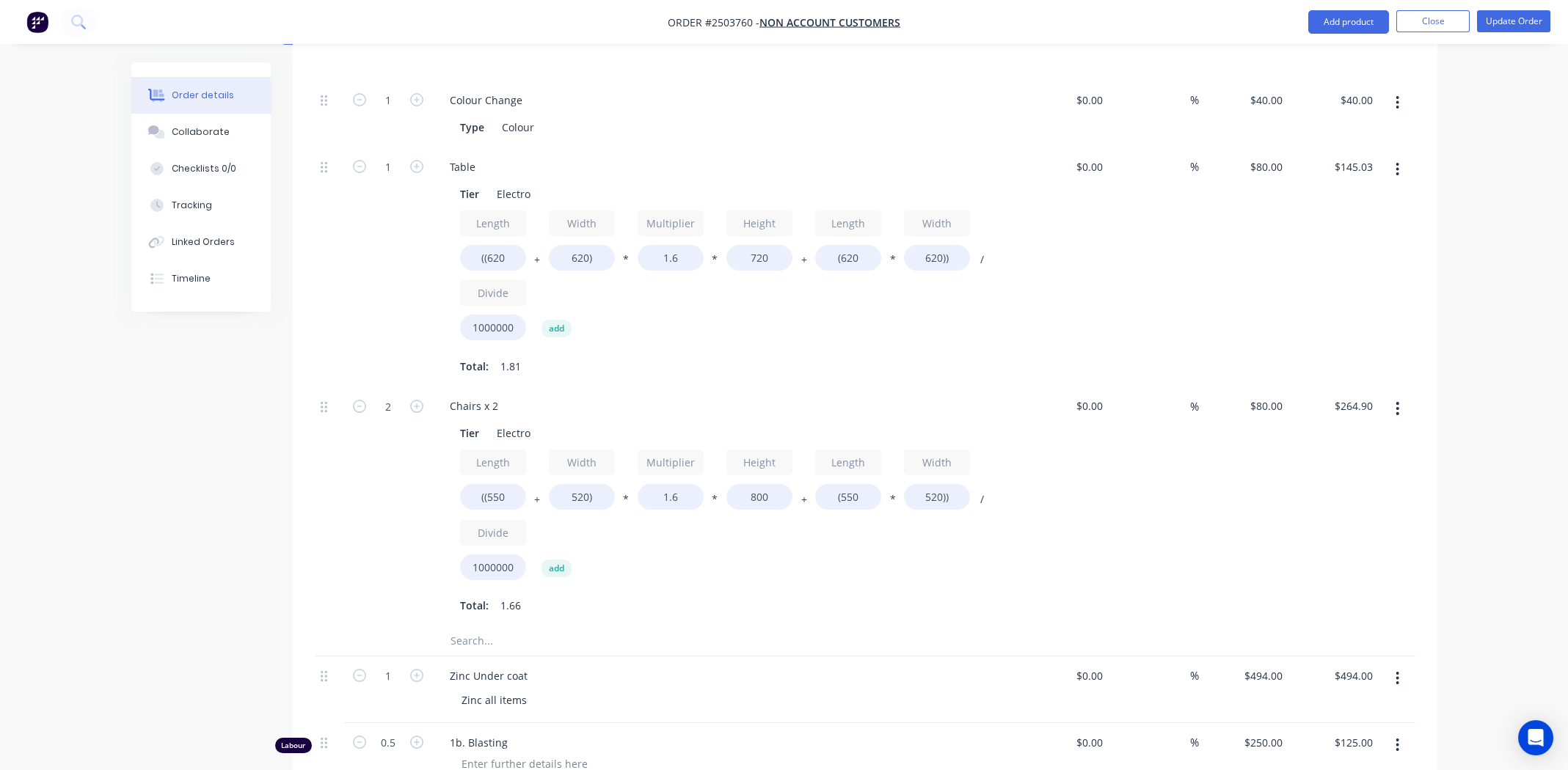
scroll to position [839, 0]
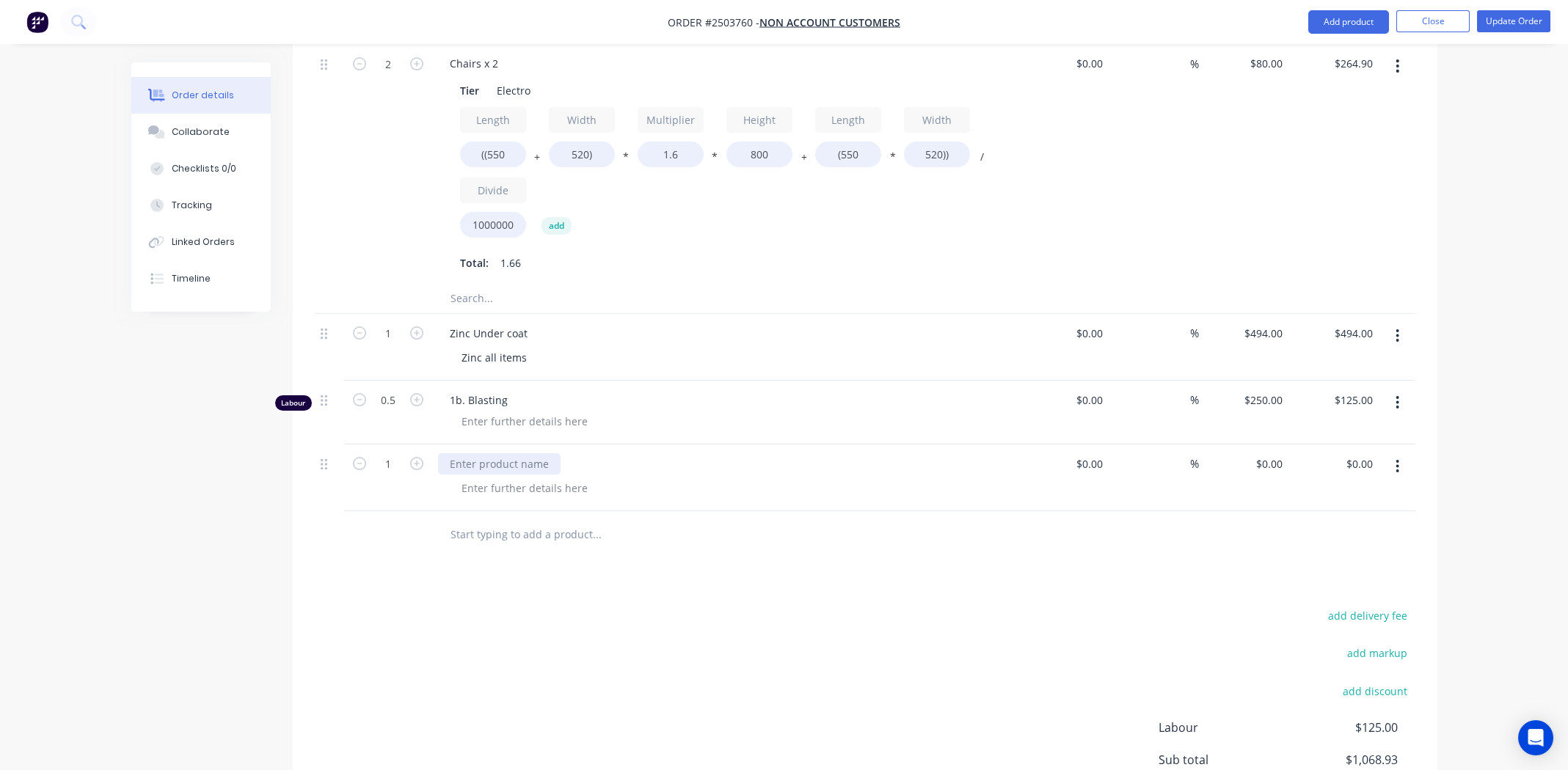
click at [461, 453] on div at bounding box center [499, 464] width 122 height 21
click at [519, 478] on div at bounding box center [524, 488] width 149 height 21
click at [488, 453] on div "Transport to ColorEx" at bounding box center [500, 464] width 124 height 21
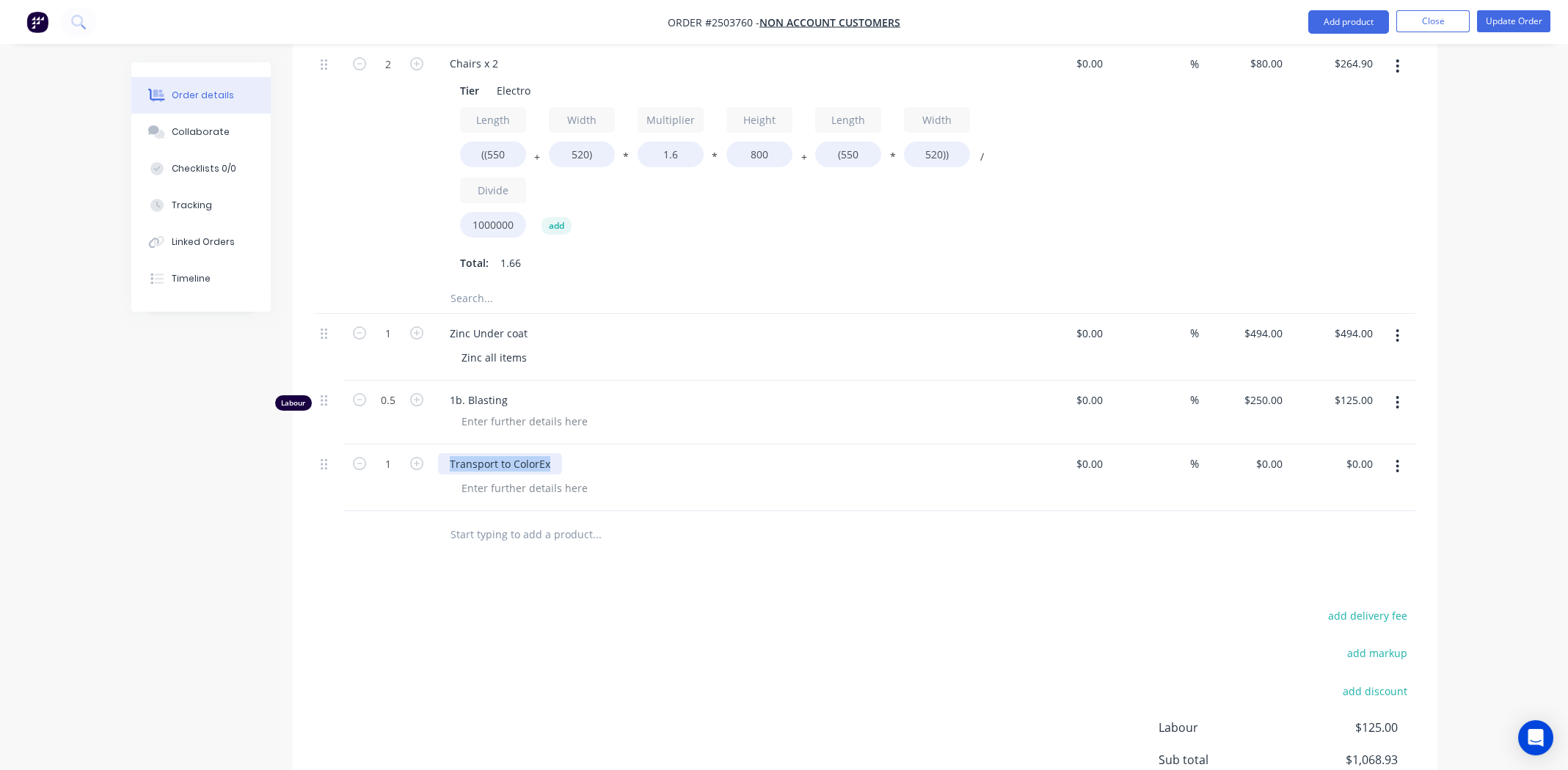
copy div "Transport to ColorEx"
paste div
click at [636, 532] on div at bounding box center [696, 535] width 528 height 48
click at [1266, 453] on div "0 $0.00" at bounding box center [1268, 464] width 39 height 21
type input "$80.00"
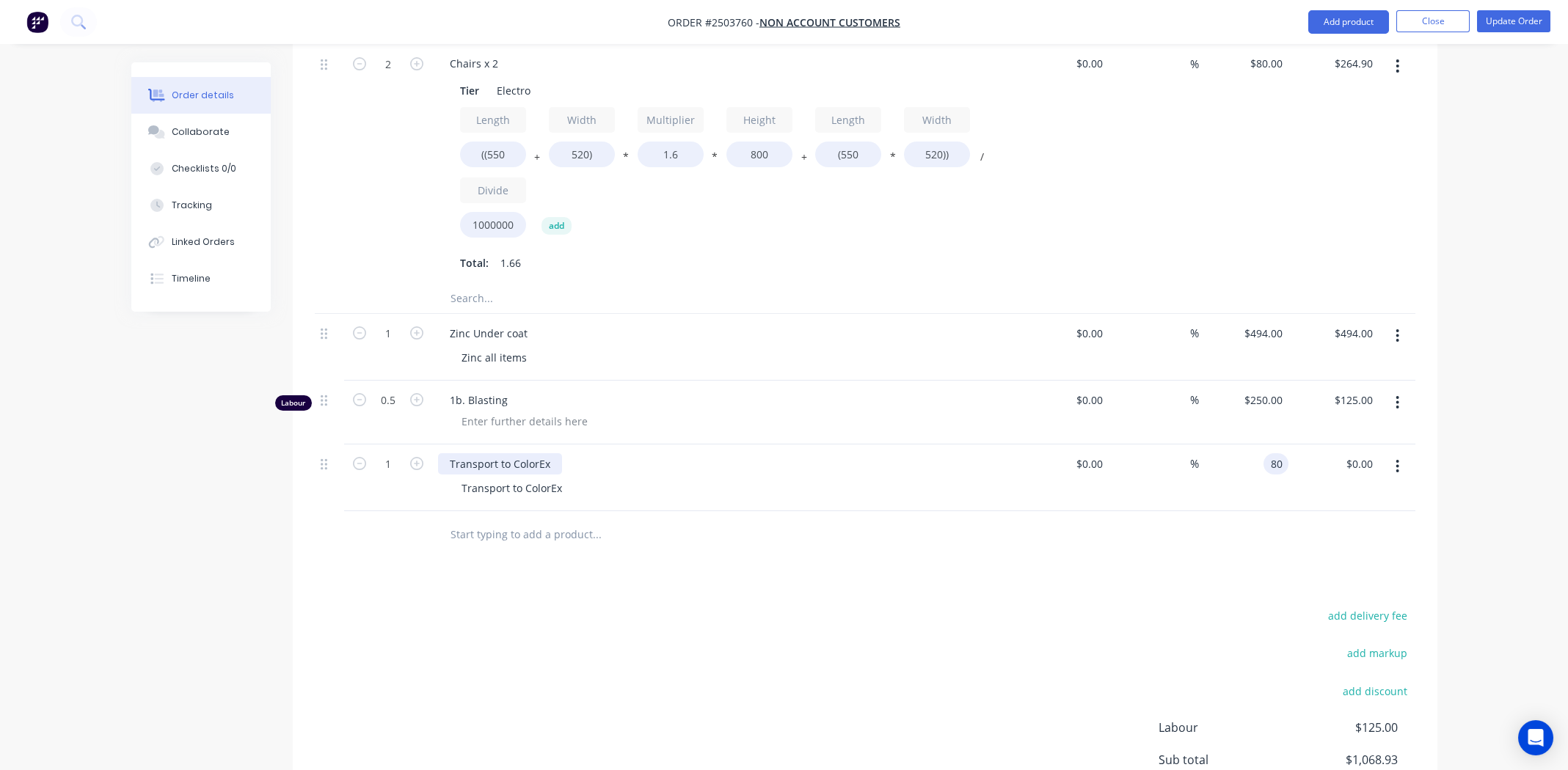
type input "$80.00"
click at [548, 453] on div "Transport to ColorEx" at bounding box center [500, 464] width 124 height 21
click at [512, 453] on div "Transport to ColorEx" at bounding box center [500, 464] width 124 height 21
click at [571, 575] on div "Products Show / Hide columns Add product Qty Cost Markup Price Total Kit 1 Inte…" at bounding box center [864, 251] width 1145 height 1319
click at [513, 453] on div "Transport to/from ColorEx" at bounding box center [513, 464] width 151 height 21
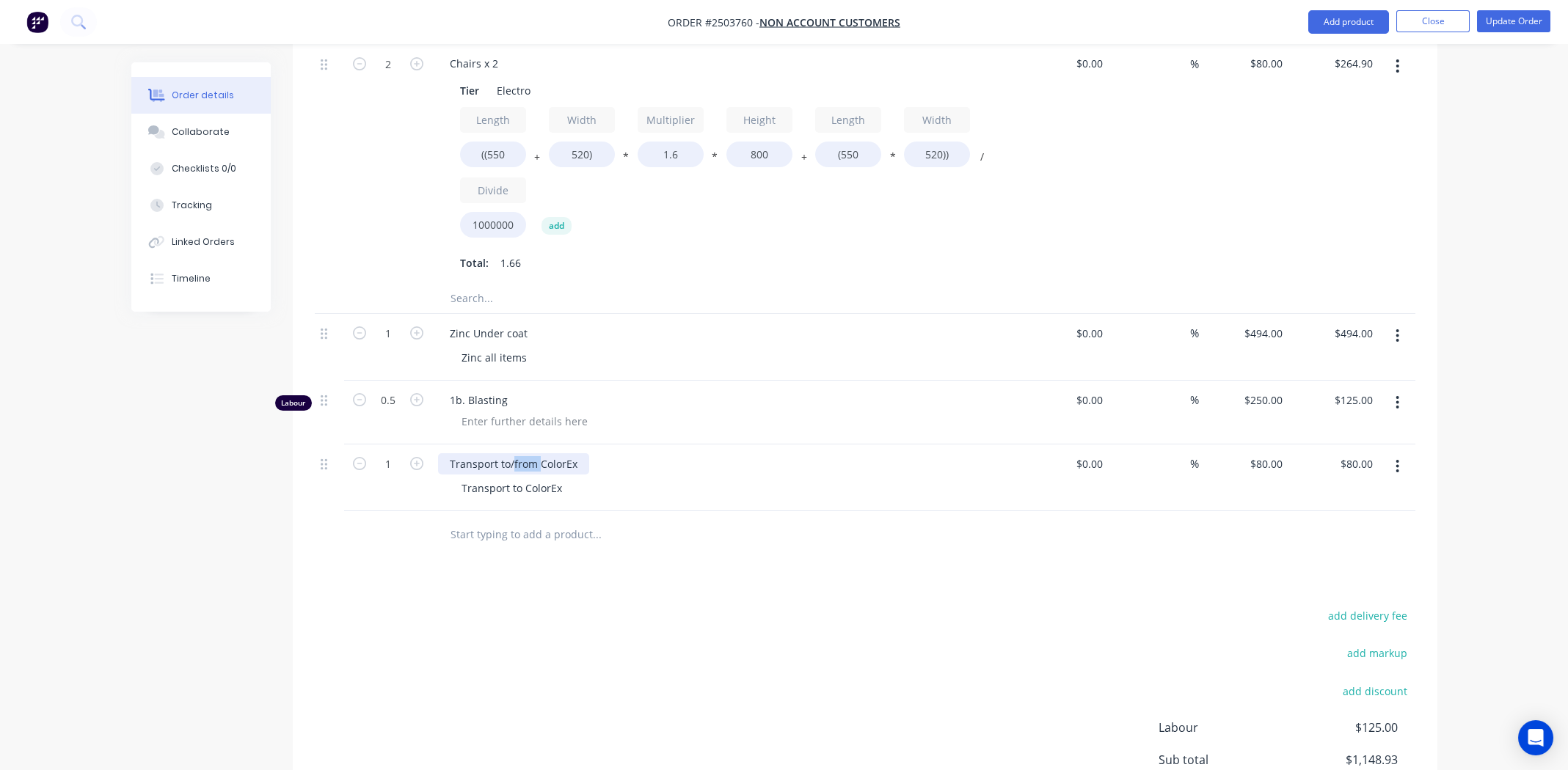
click at [513, 453] on div "Transport to/from ColorEx" at bounding box center [513, 464] width 151 height 21
copy div "Transport to/from ColorEx"
click at [500, 478] on div "Transport to ColorEx" at bounding box center [512, 488] width 124 height 21
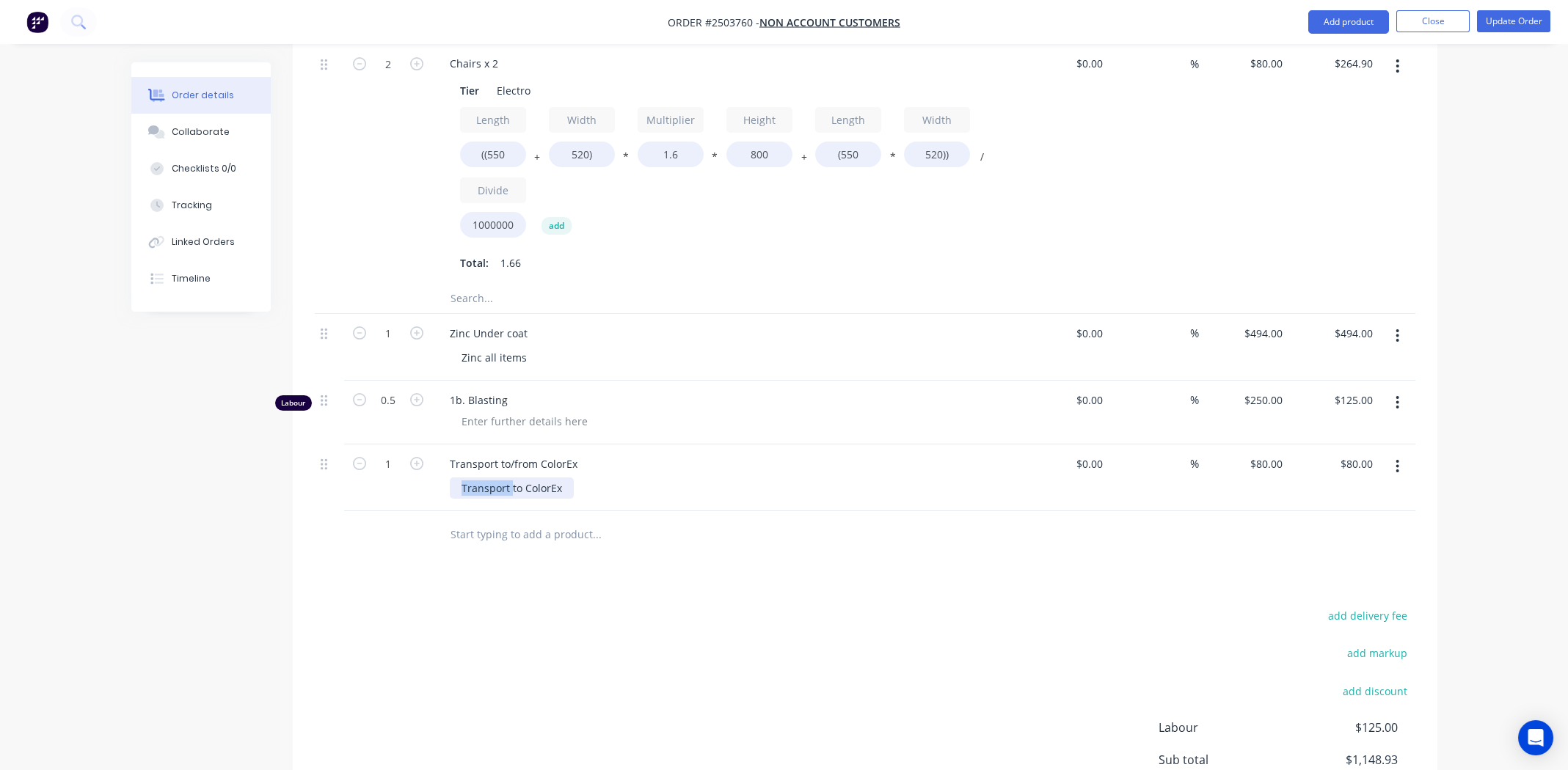
click at [502, 478] on div "Transport to ColorEx" at bounding box center [512, 488] width 124 height 21
click at [839, 677] on div "add delivery fee add markup add discount Labour $125.00 Sub total $1,148.93 Mar…" at bounding box center [865, 747] width 1101 height 283
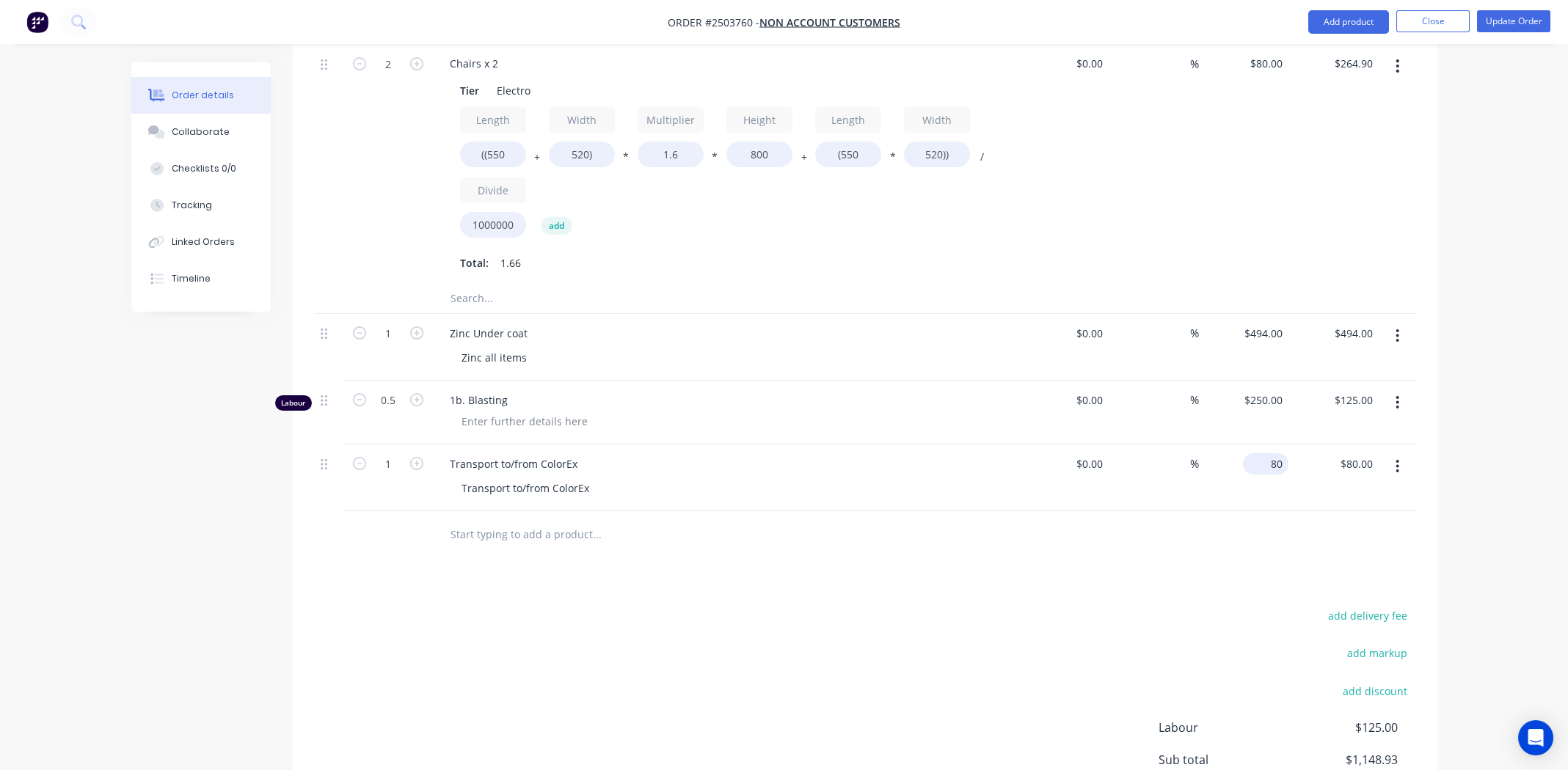
click at [1256, 444] on div "80 $80.00" at bounding box center [1243, 478] width 90 height 66
click at [1256, 444] on div "$80.00 $80.00" at bounding box center [1243, 478] width 90 height 66
click at [834, 606] on div "add delivery fee add markup add discount Labour $125.00 Sub total $1,148.93 Mar…" at bounding box center [865, 747] width 1101 height 283
click at [1269, 453] on div "80 80" at bounding box center [1279, 464] width 19 height 21
type input "$40.00"
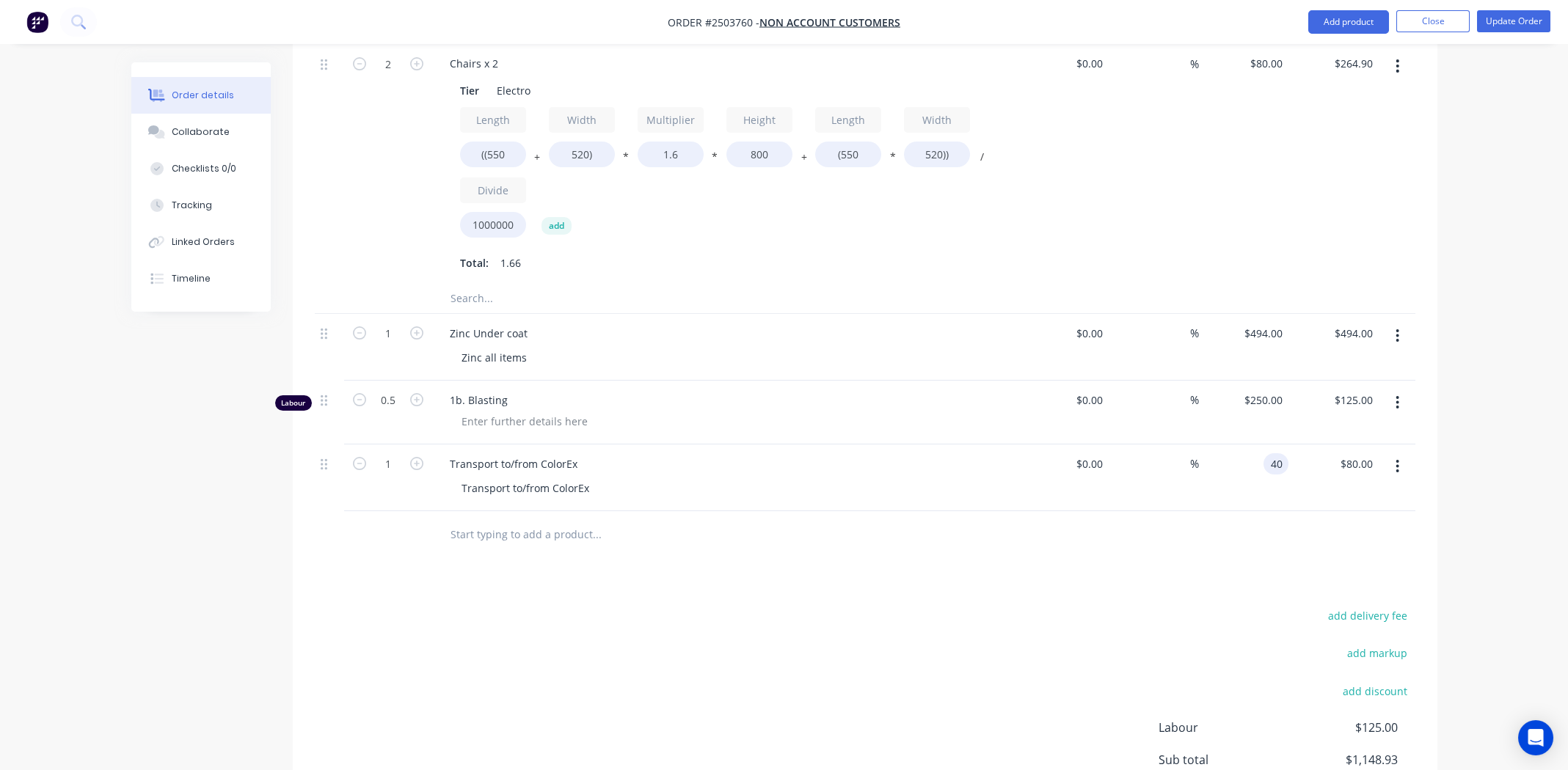
type input "$40.00"
click at [889, 621] on div "add delivery fee add markup add discount Labour $125.00 Sub total $1,108.93 Mar…" at bounding box center [865, 747] width 1101 height 283
type input "2"
type input "$80.00"
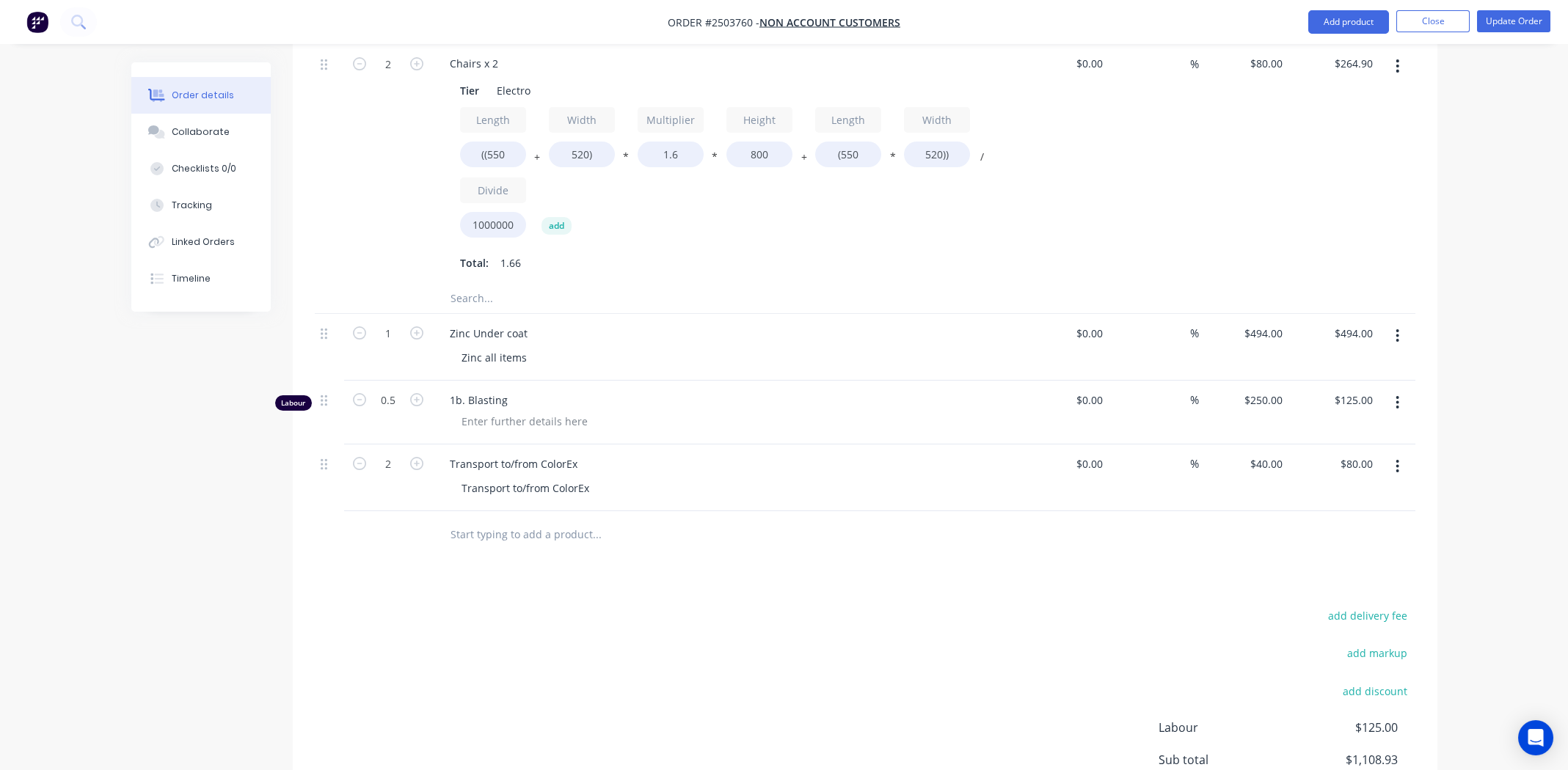
click at [766, 606] on div "add delivery fee add markup add discount Labour $125.00 Sub total $1,108.93 Mar…" at bounding box center [865, 747] width 1101 height 283
click at [1398, 460] on icon "button" at bounding box center [1397, 466] width 3 height 13
click at [1338, 524] on div "Duplicate" at bounding box center [1345, 534] width 113 height 21
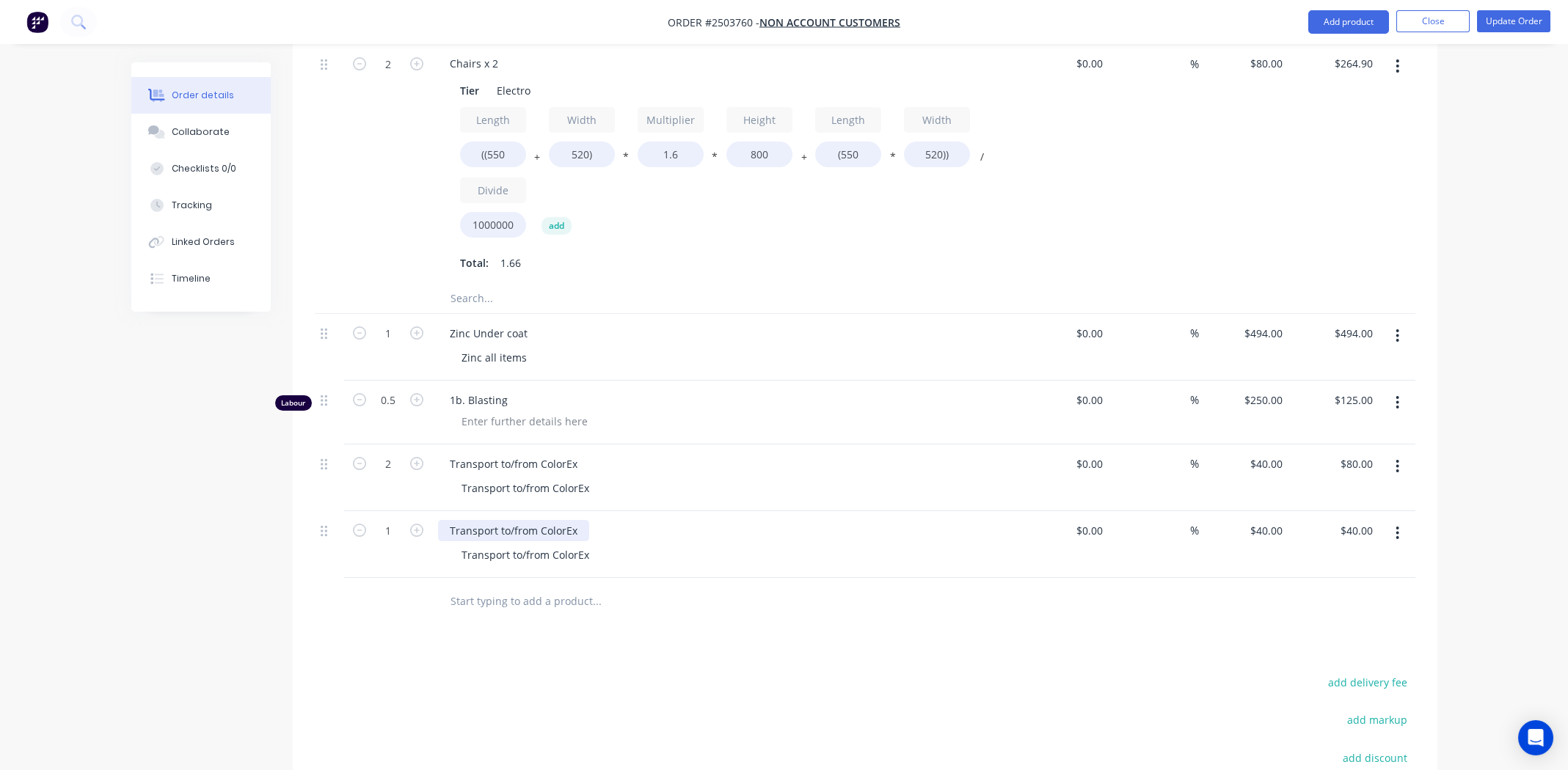
click at [522, 520] on div "Transport to/from ColorEx" at bounding box center [513, 531] width 151 height 21
click at [507, 520] on div "Stripping costs" at bounding box center [486, 531] width 97 height 21
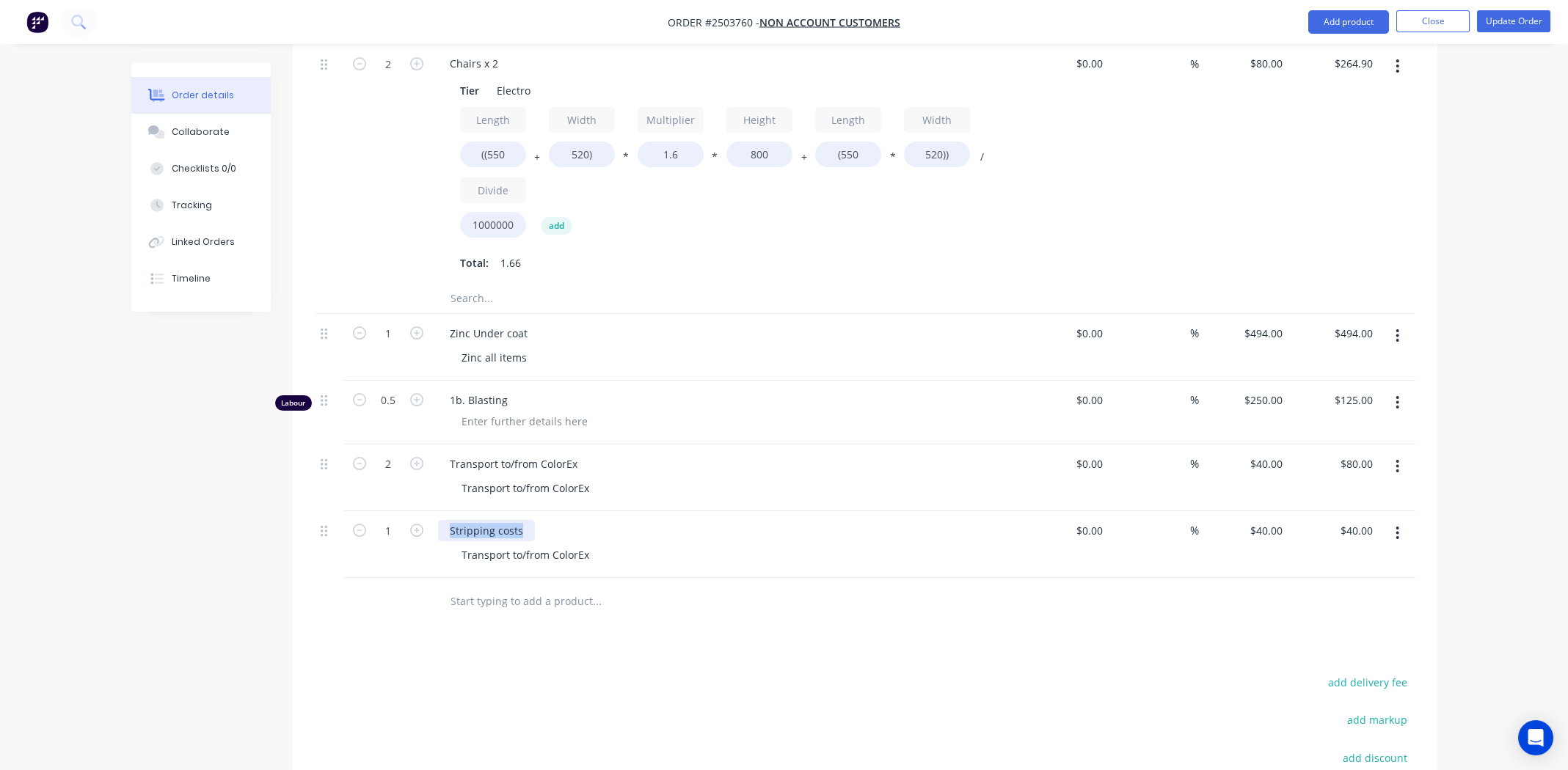
click at [507, 520] on div "Stripping costs" at bounding box center [486, 531] width 97 height 21
copy div "Stripping costs"
click at [526, 545] on div "Transport to/from ColorEx" at bounding box center [525, 555] width 151 height 21
click at [524, 545] on div "Transport to/from ColorEx" at bounding box center [525, 555] width 151 height 21
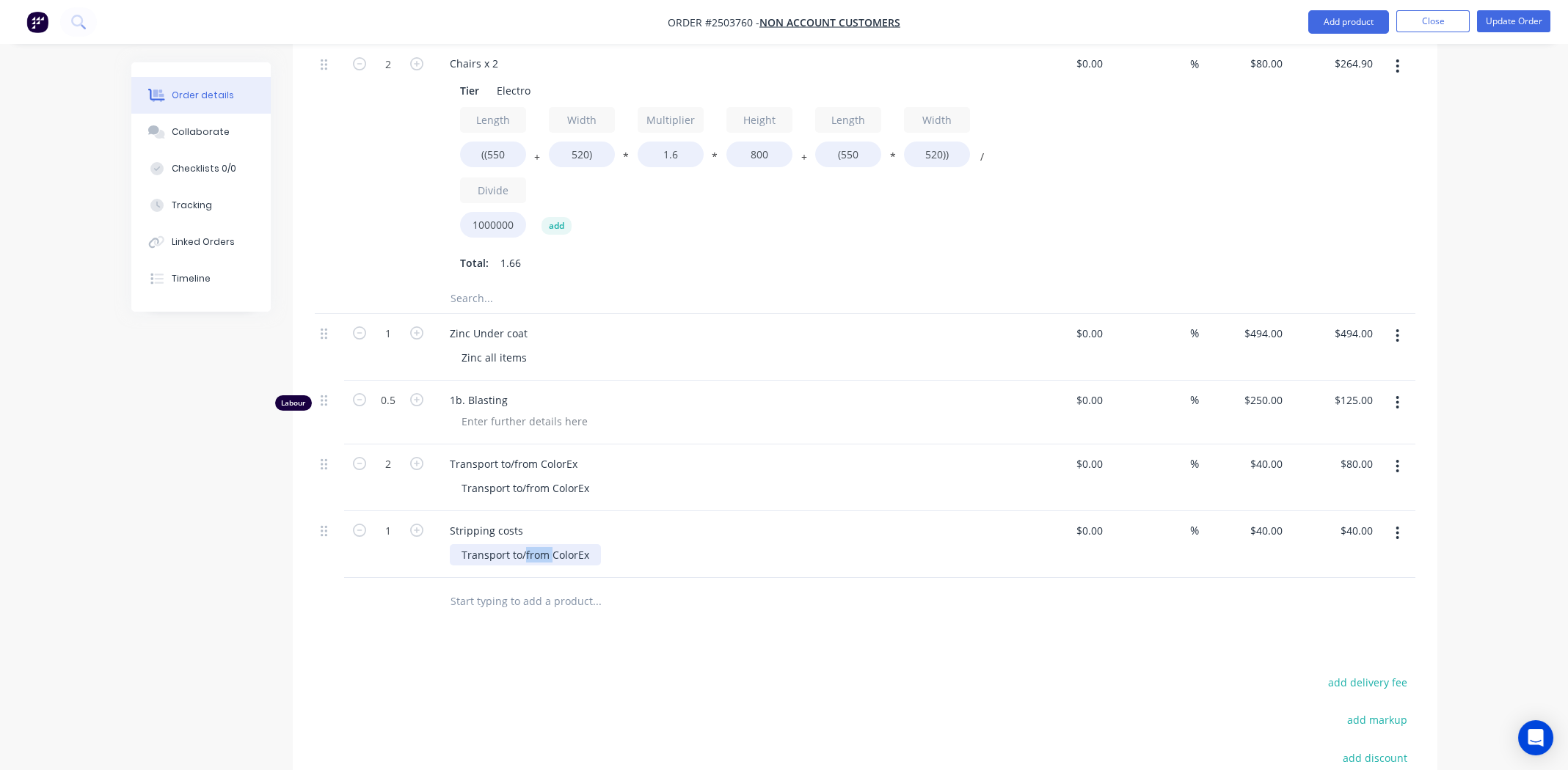
click at [524, 545] on div "Transport to/from ColorEx" at bounding box center [525, 555] width 151 height 21
paste div
click at [801, 549] on div "Stripping costs Stripping costs" at bounding box center [726, 545] width 587 height 66
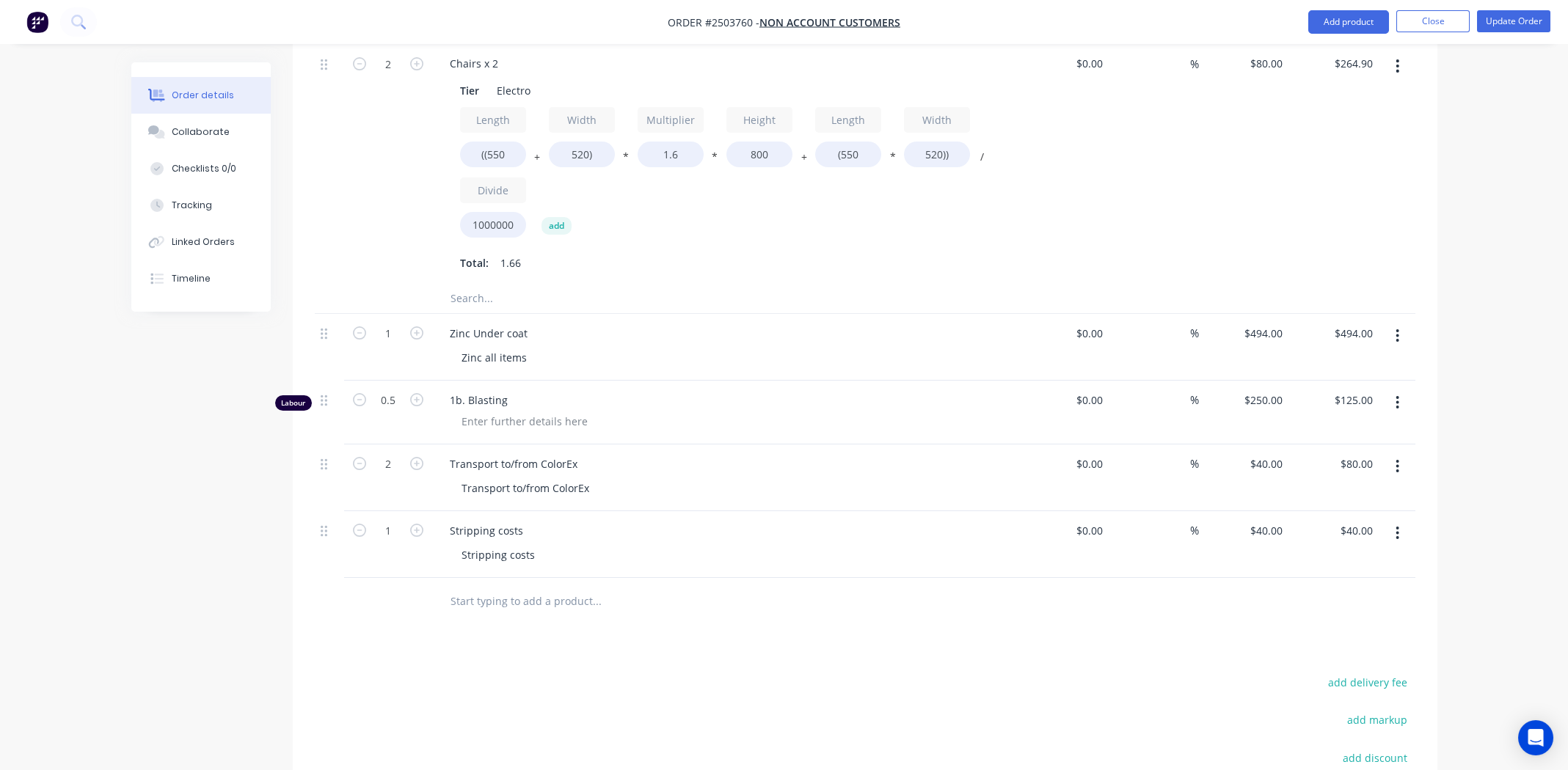
click at [765, 613] on div "Products Show / Hide columns Add product Qty Cost Markup Price Total Kit 1 Inte…" at bounding box center [864, 285] width 1145 height 1386
click at [1279, 520] on input "40" at bounding box center [1268, 531] width 39 height 21
type input "$0.00"
click at [1054, 595] on div at bounding box center [865, 602] width 1101 height 48
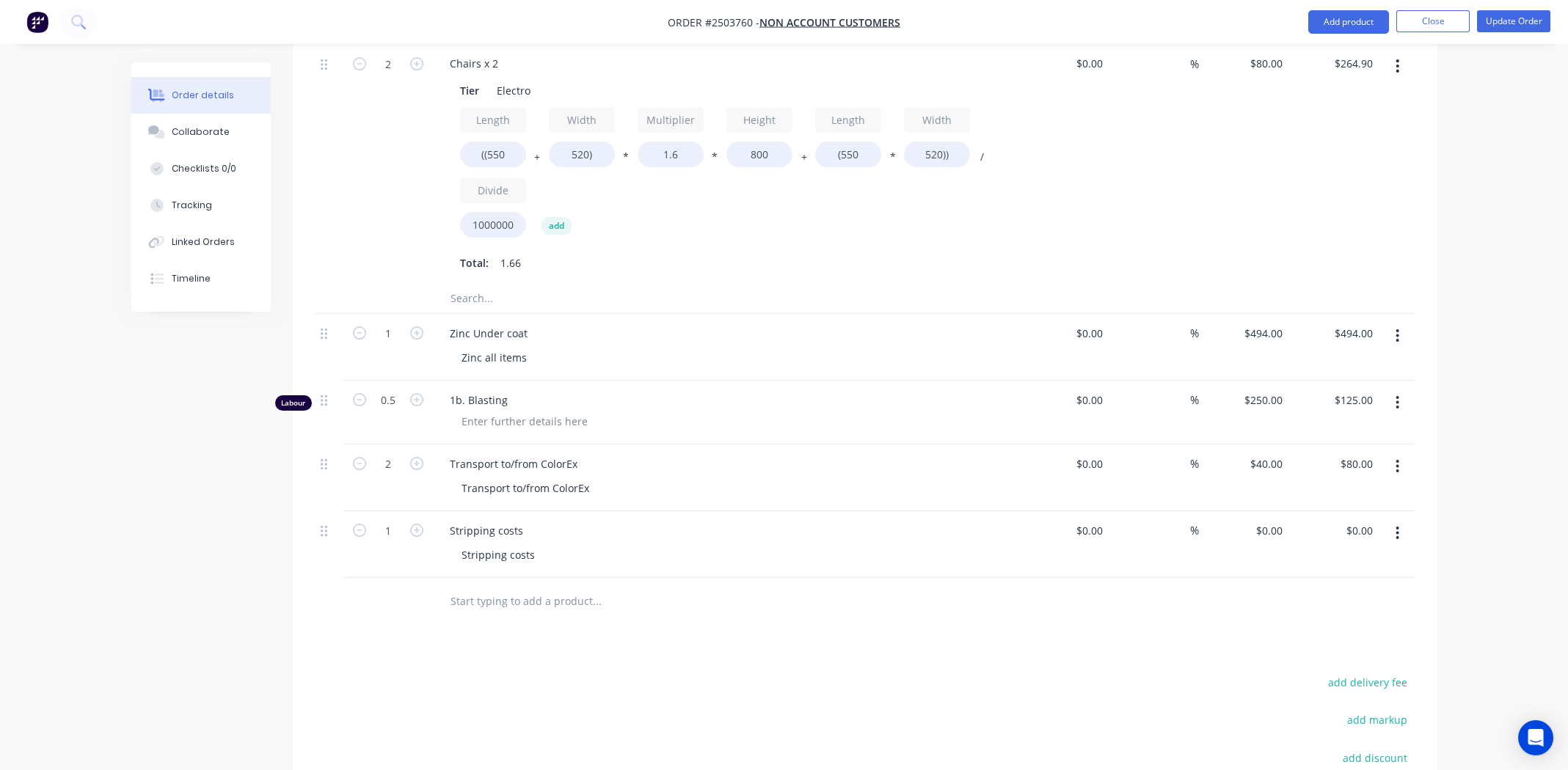
click at [1513, 17] on button "Update Order" at bounding box center [1514, 21] width 73 height 22
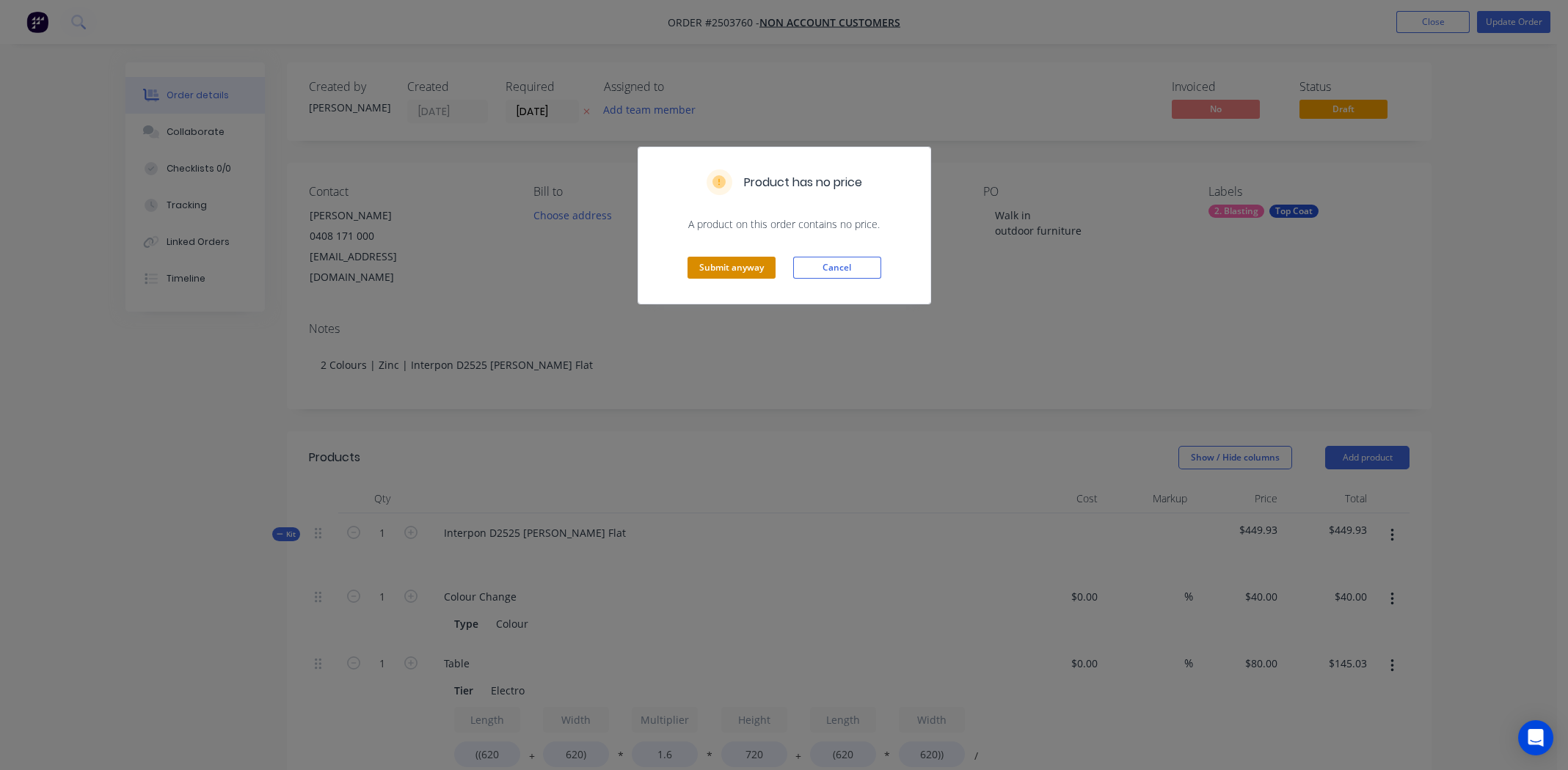
click at [718, 266] on button "Submit anyway" at bounding box center [731, 267] width 88 height 22
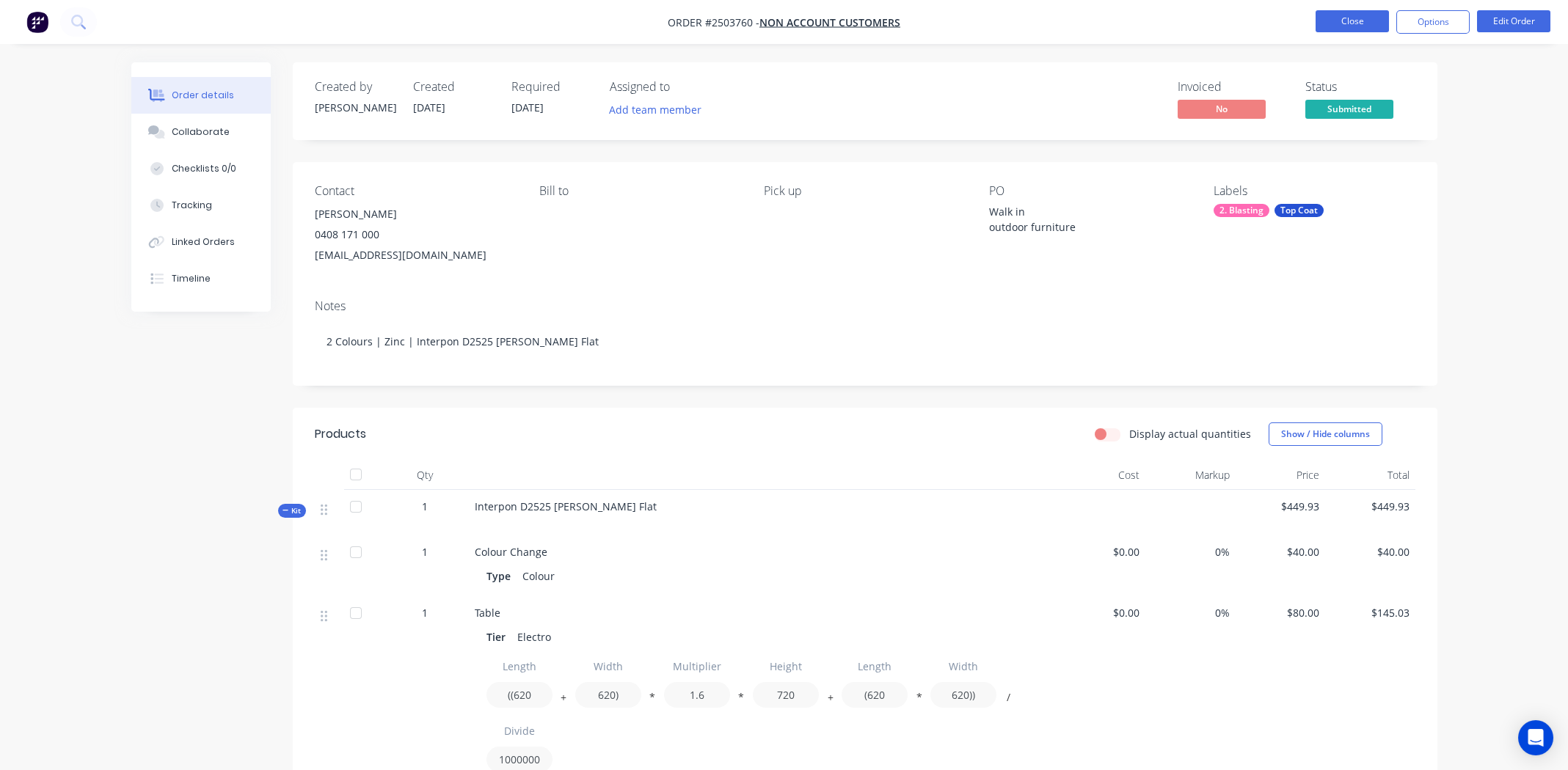
click at [1338, 16] on button "Close" at bounding box center [1352, 21] width 73 height 22
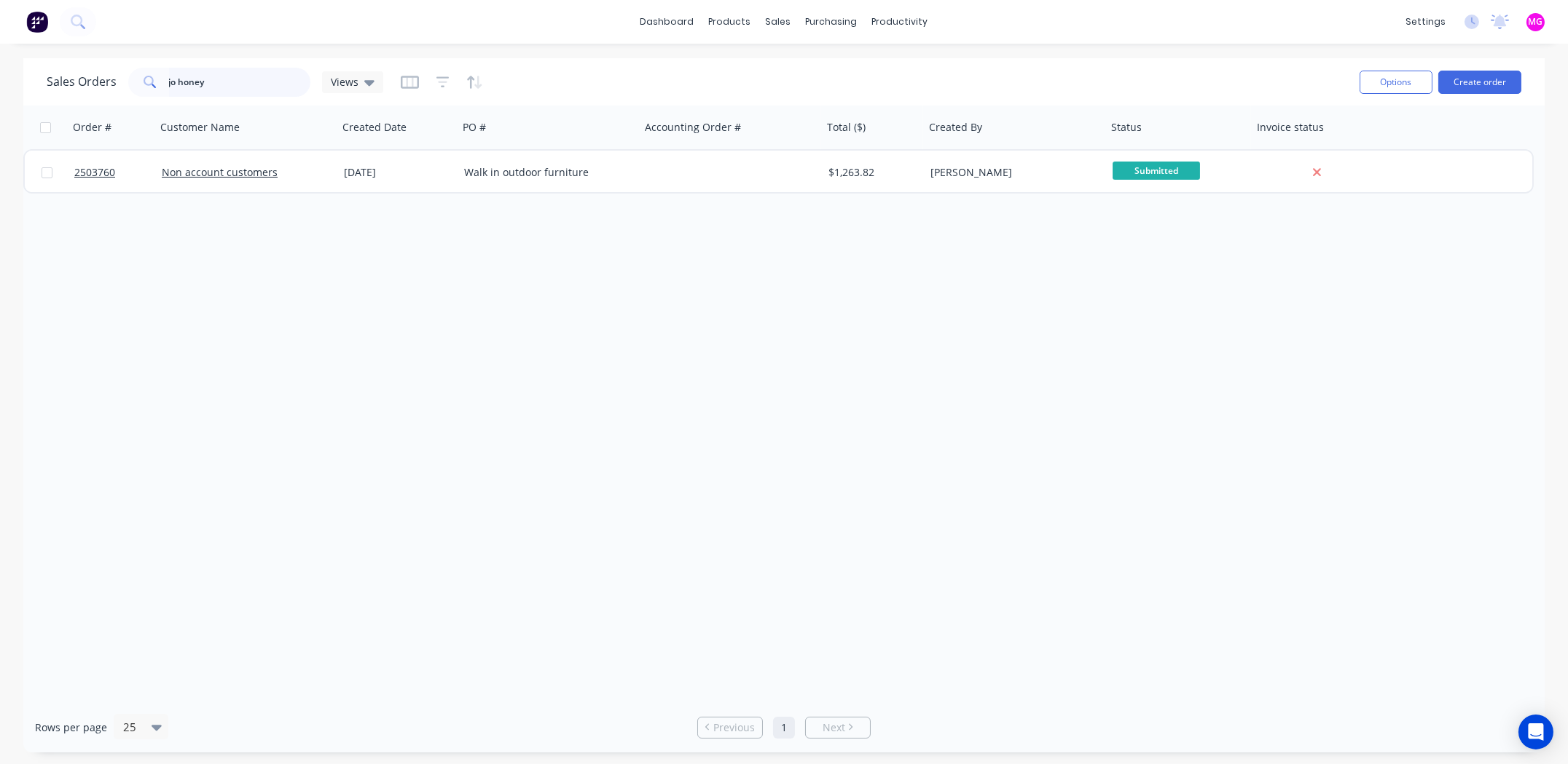
click at [230, 80] on input "jo honey" at bounding box center [240, 82] width 142 height 29
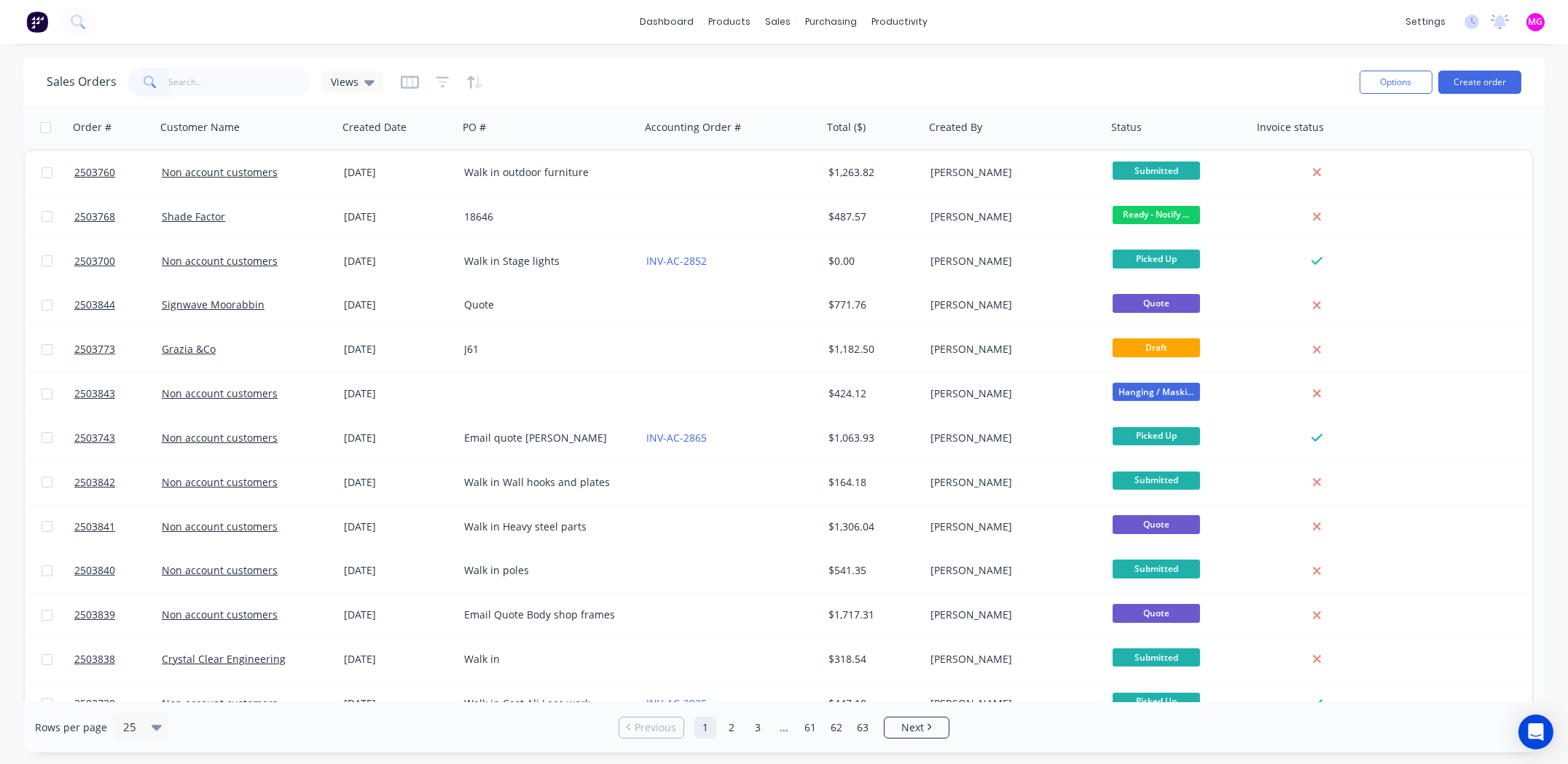
click at [879, 87] on div "Sales Orders Views" at bounding box center [697, 81] width 1301 height 36
click at [218, 87] on input "text" at bounding box center [240, 82] width 142 height 29
type input "2503841"
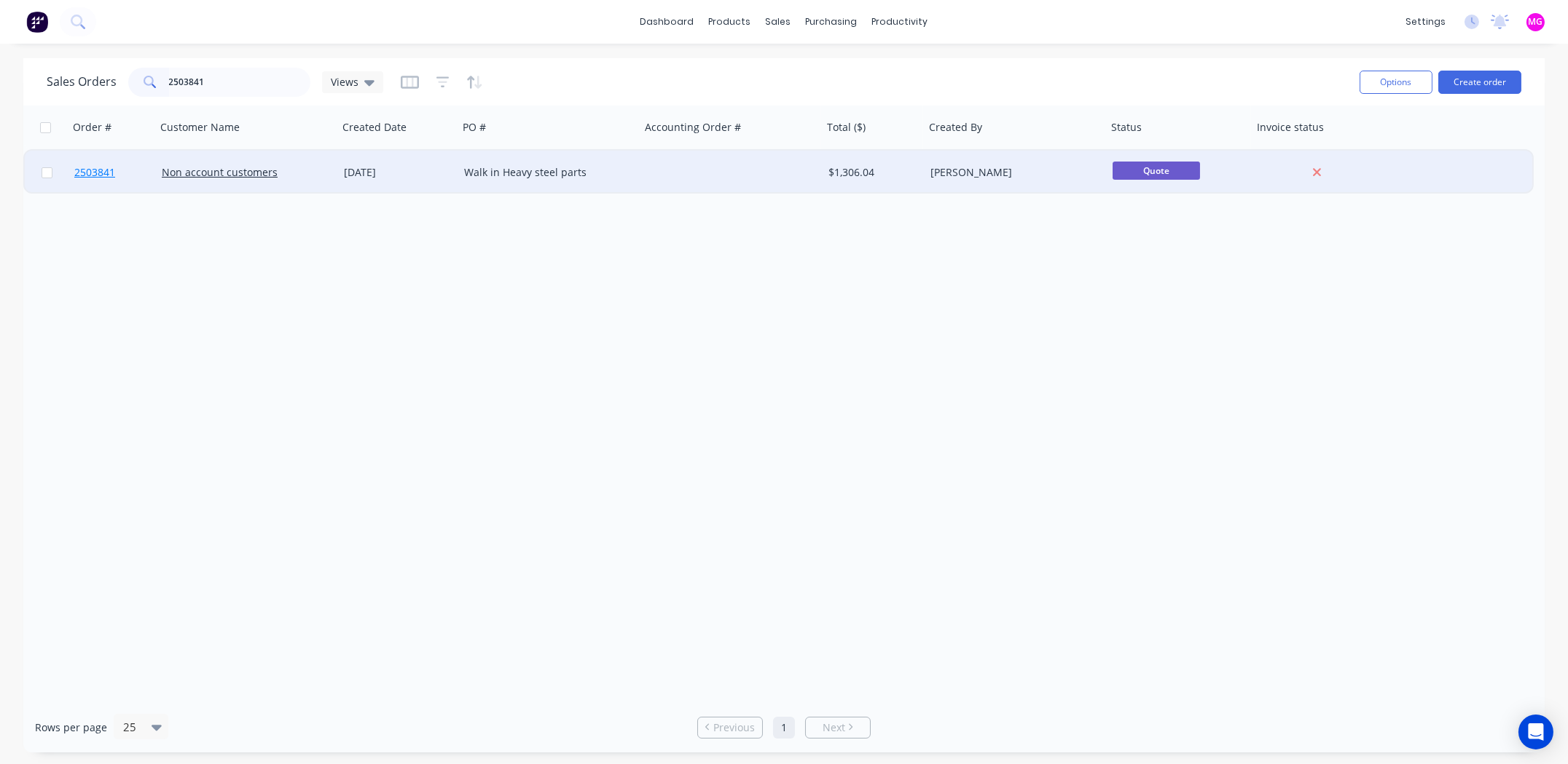
click at [106, 168] on span "2503841" at bounding box center [94, 172] width 41 height 15
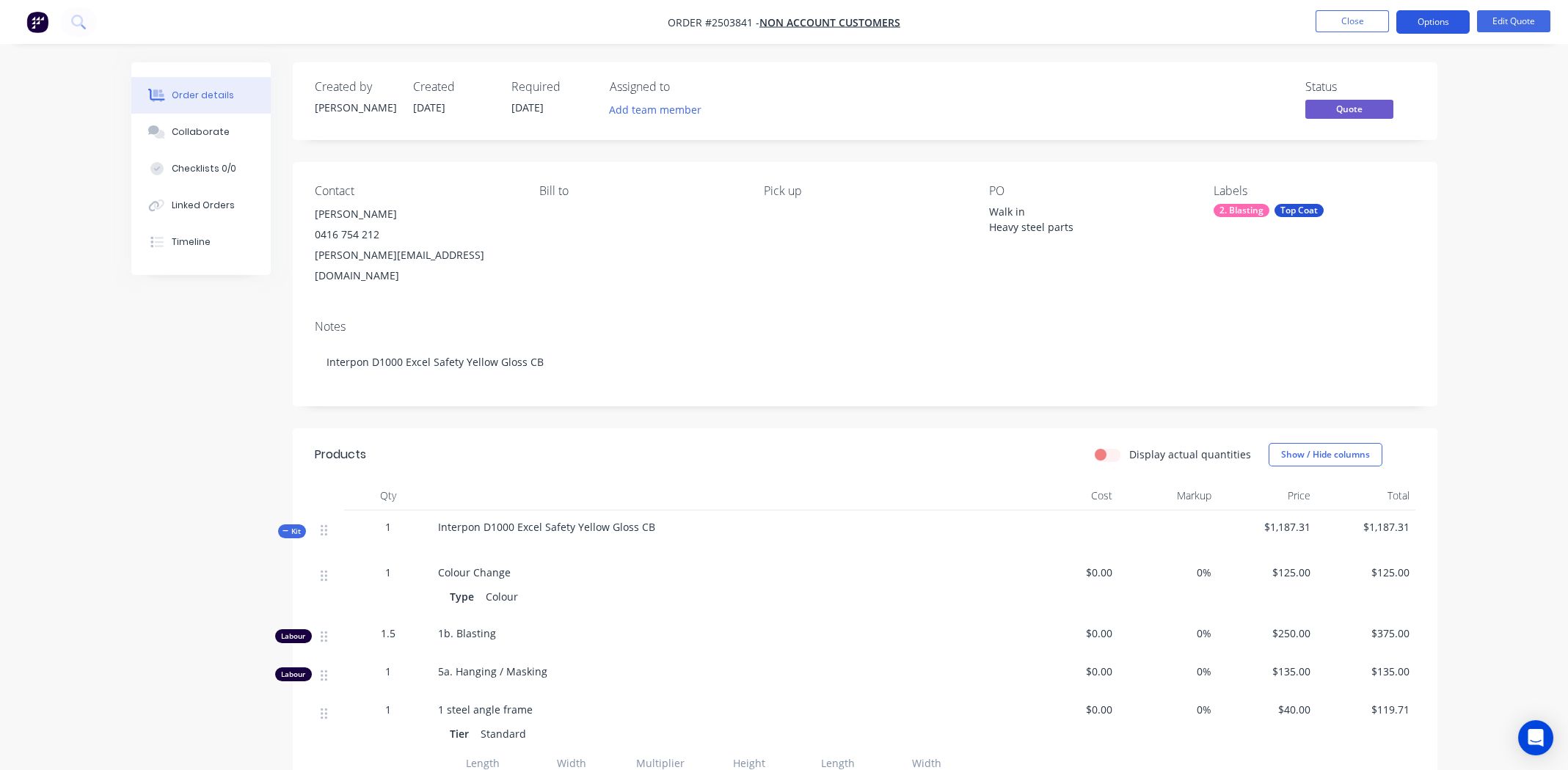
click at [1428, 21] on button "Options" at bounding box center [1433, 22] width 73 height 24
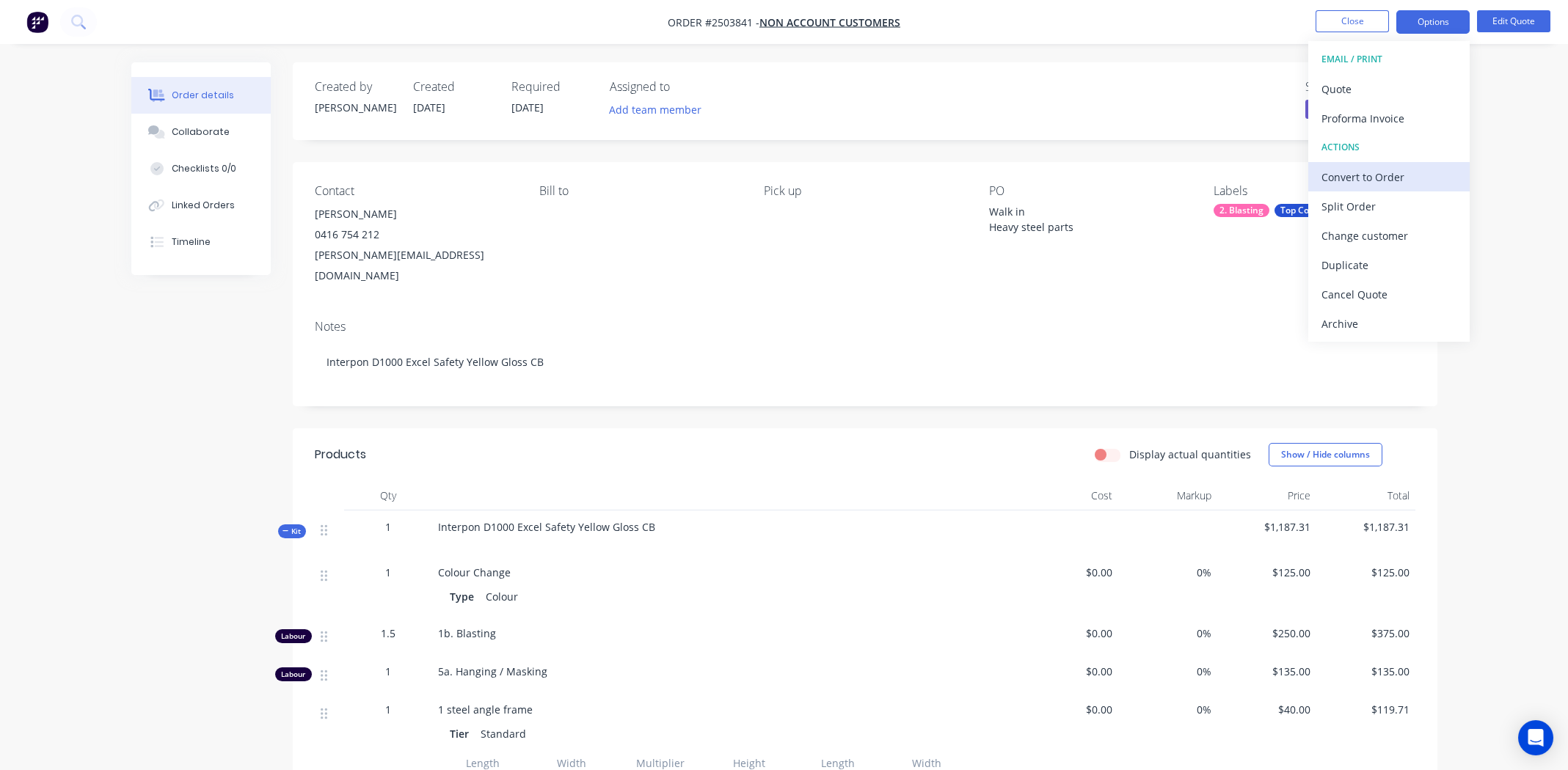
click at [1364, 173] on div "Convert to Order" at bounding box center [1389, 177] width 135 height 21
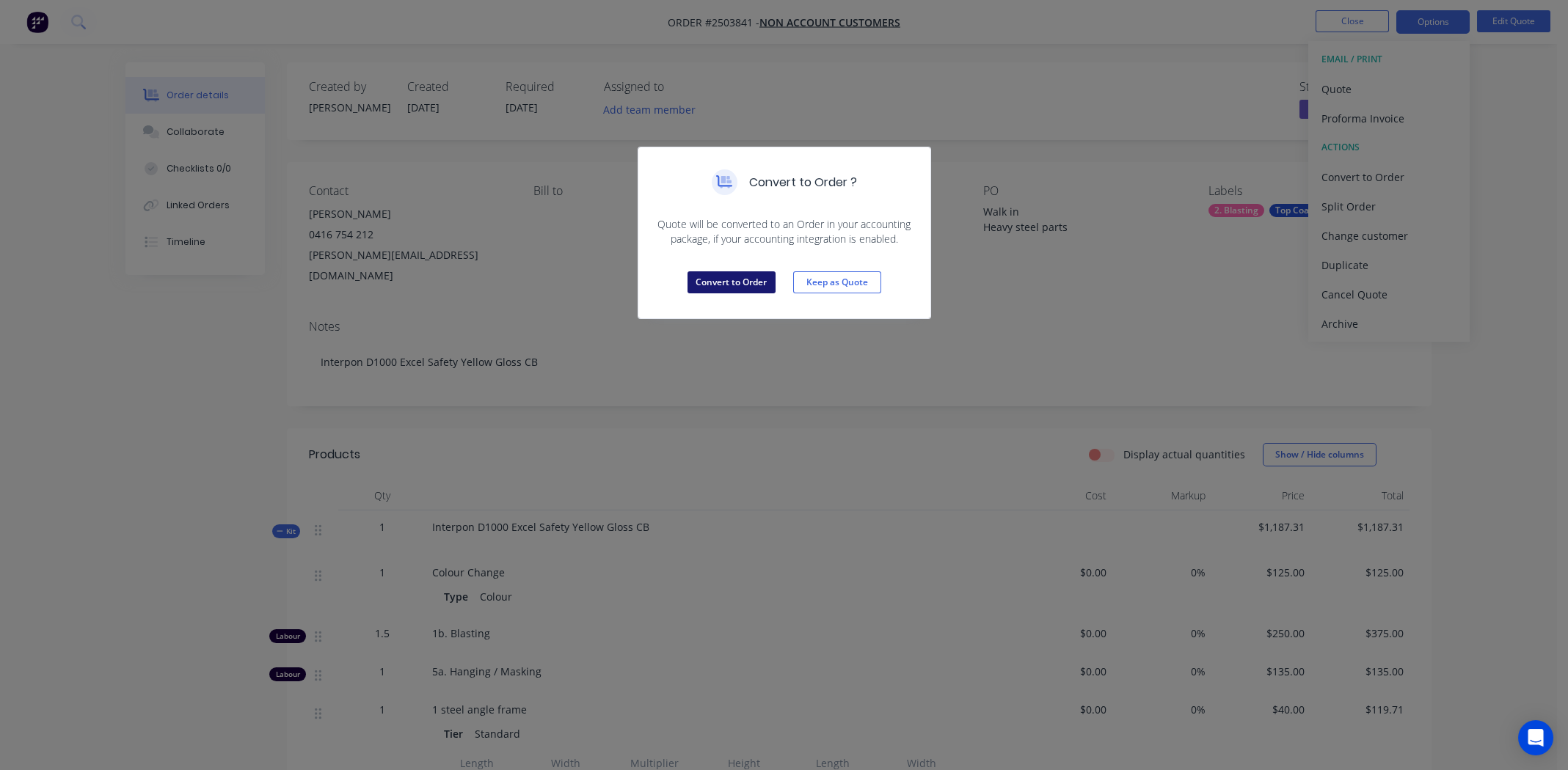
click at [713, 281] on button "Convert to Order" at bounding box center [731, 282] width 88 height 22
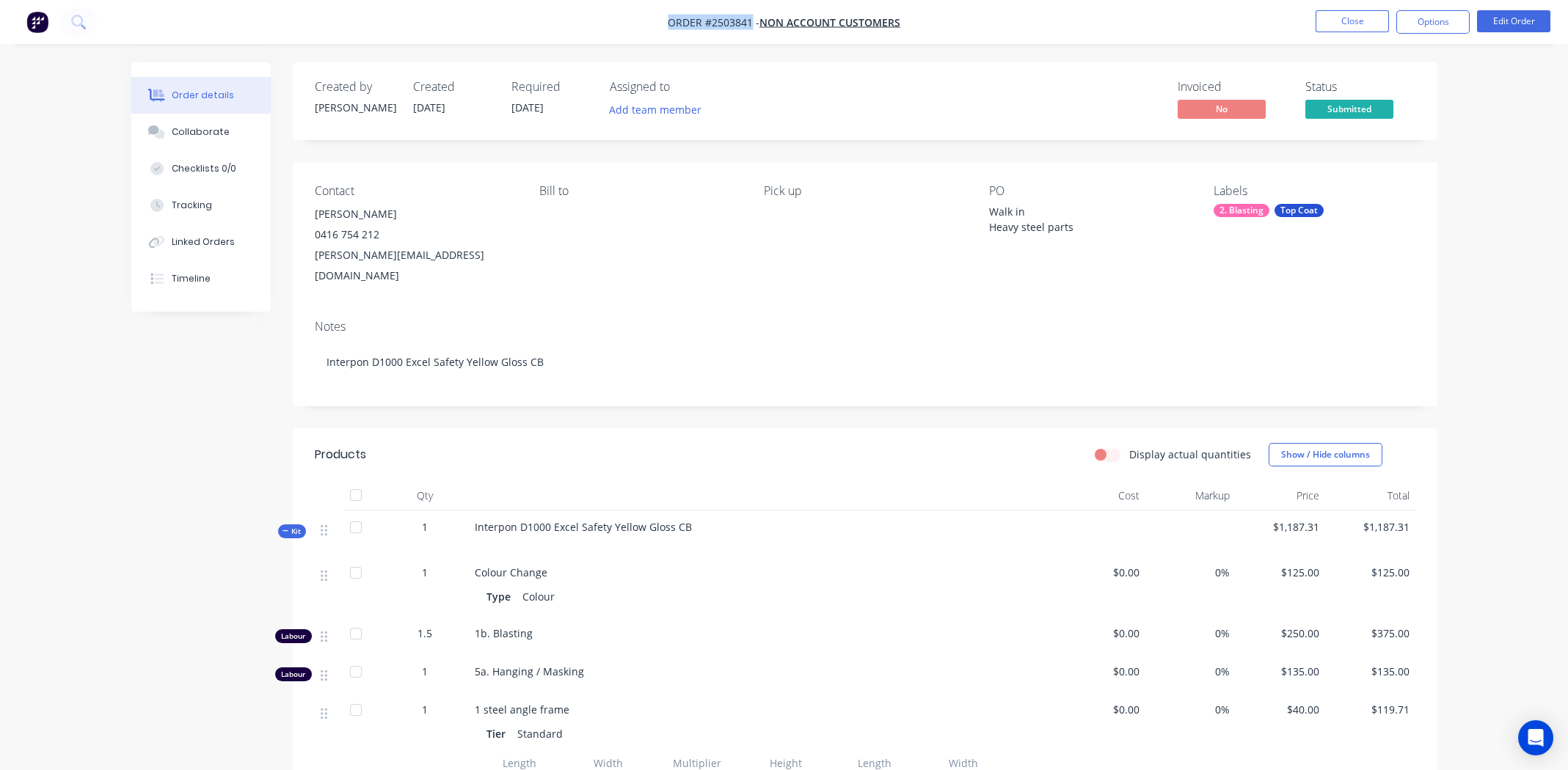
drag, startPoint x: 669, startPoint y: 22, endPoint x: 752, endPoint y: 17, distance: 83.2
click at [752, 17] on span "Order #2503841 -" at bounding box center [713, 23] width 92 height 14
copy span "Order #2503841"
click at [1435, 16] on button "Options" at bounding box center [1433, 22] width 73 height 24
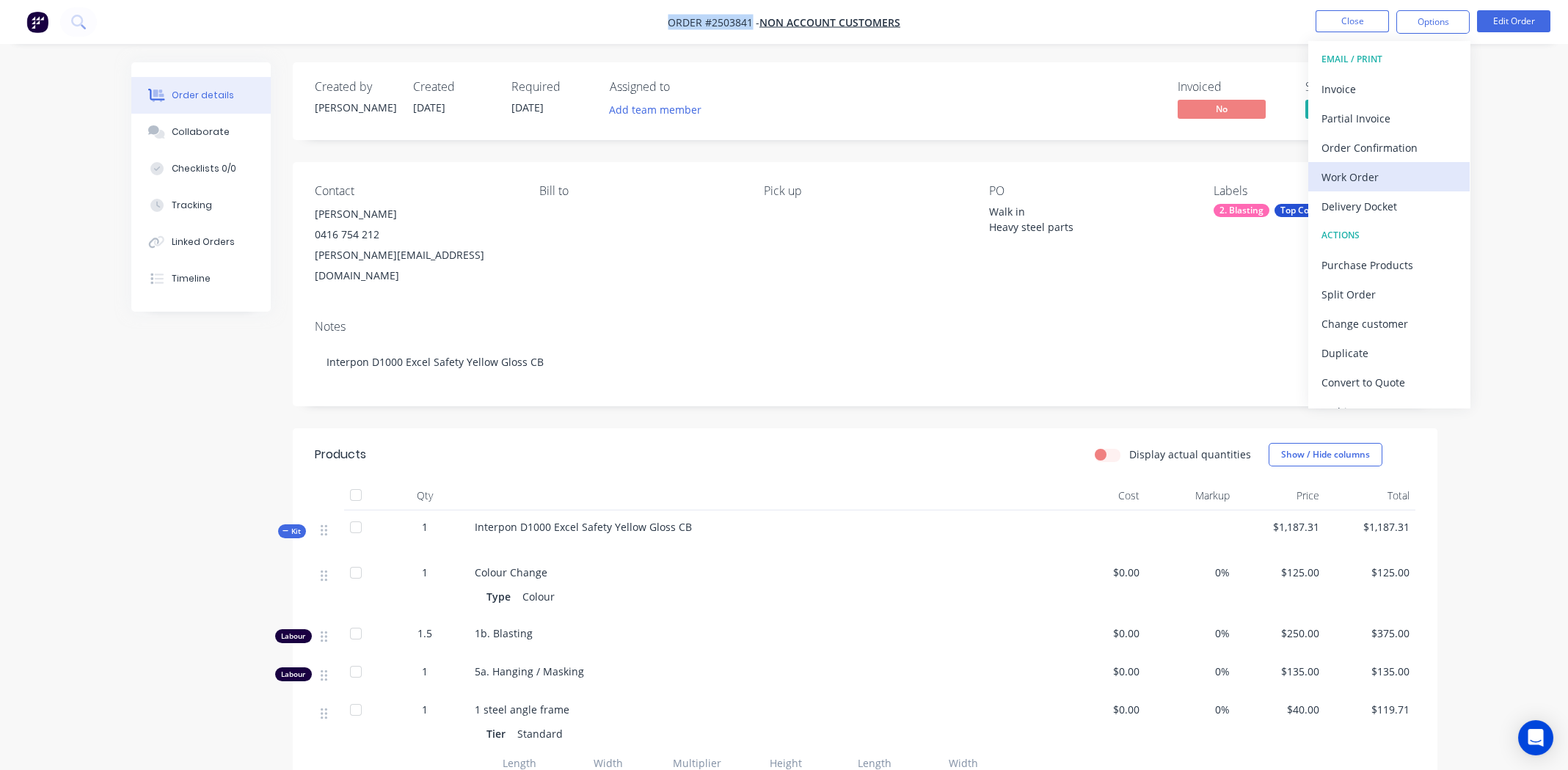
click at [1333, 169] on div "Work Order" at bounding box center [1389, 177] width 135 height 21
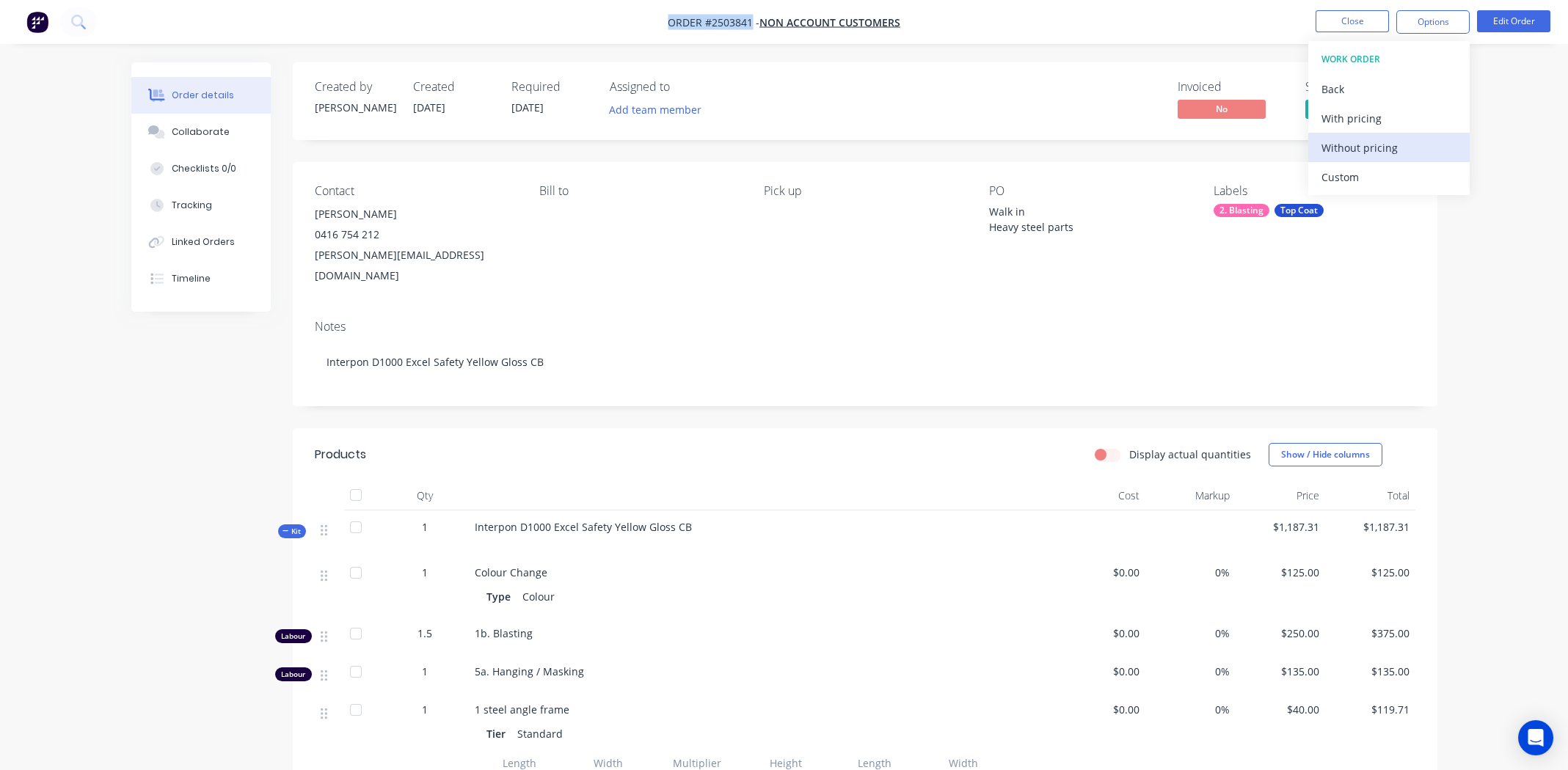
click at [1322, 141] on div "Without pricing" at bounding box center [1389, 148] width 135 height 21
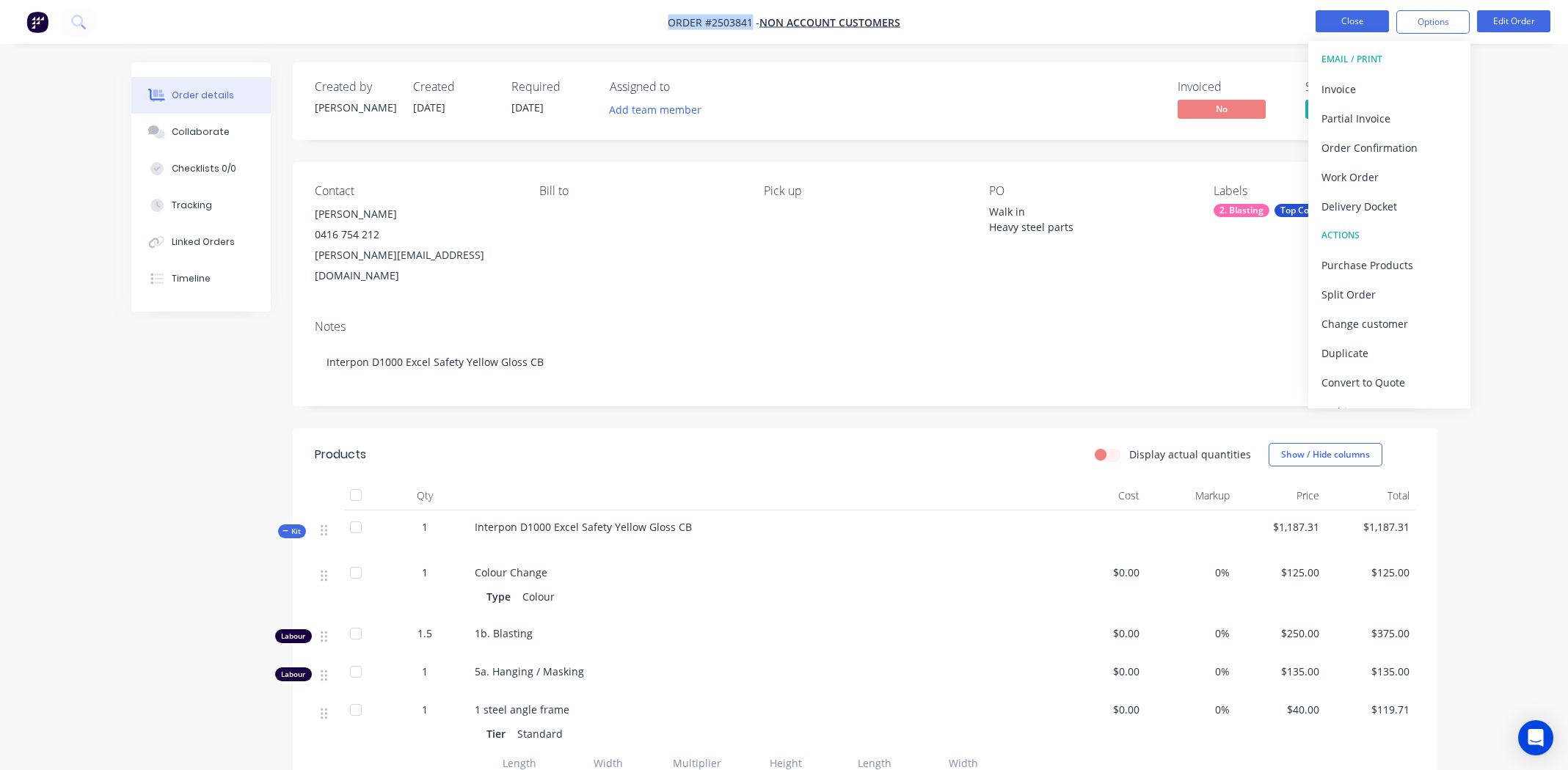
click at [1344, 21] on button "Close" at bounding box center [1352, 21] width 73 height 22
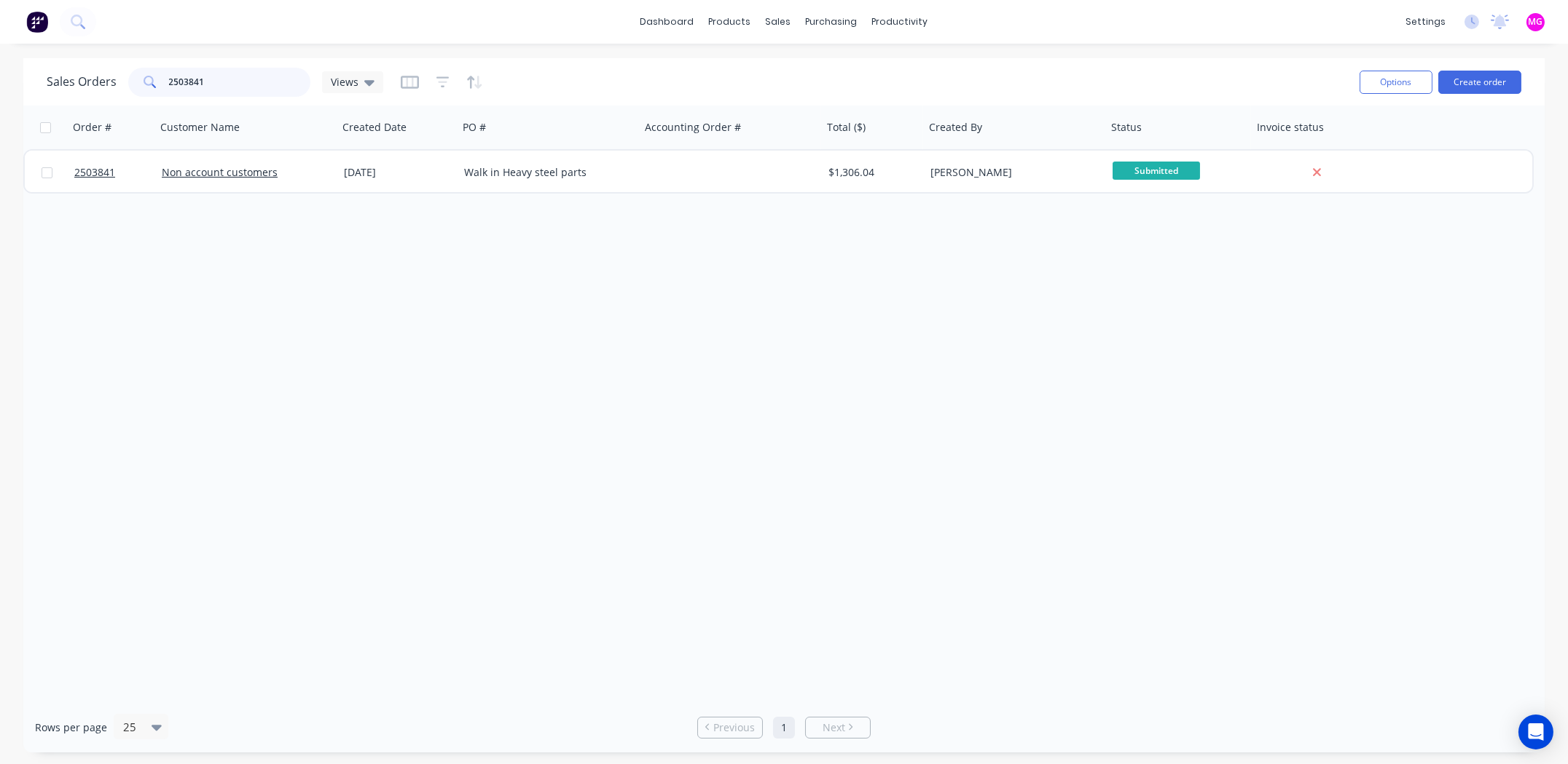
click at [207, 77] on input "2503841" at bounding box center [240, 82] width 142 height 29
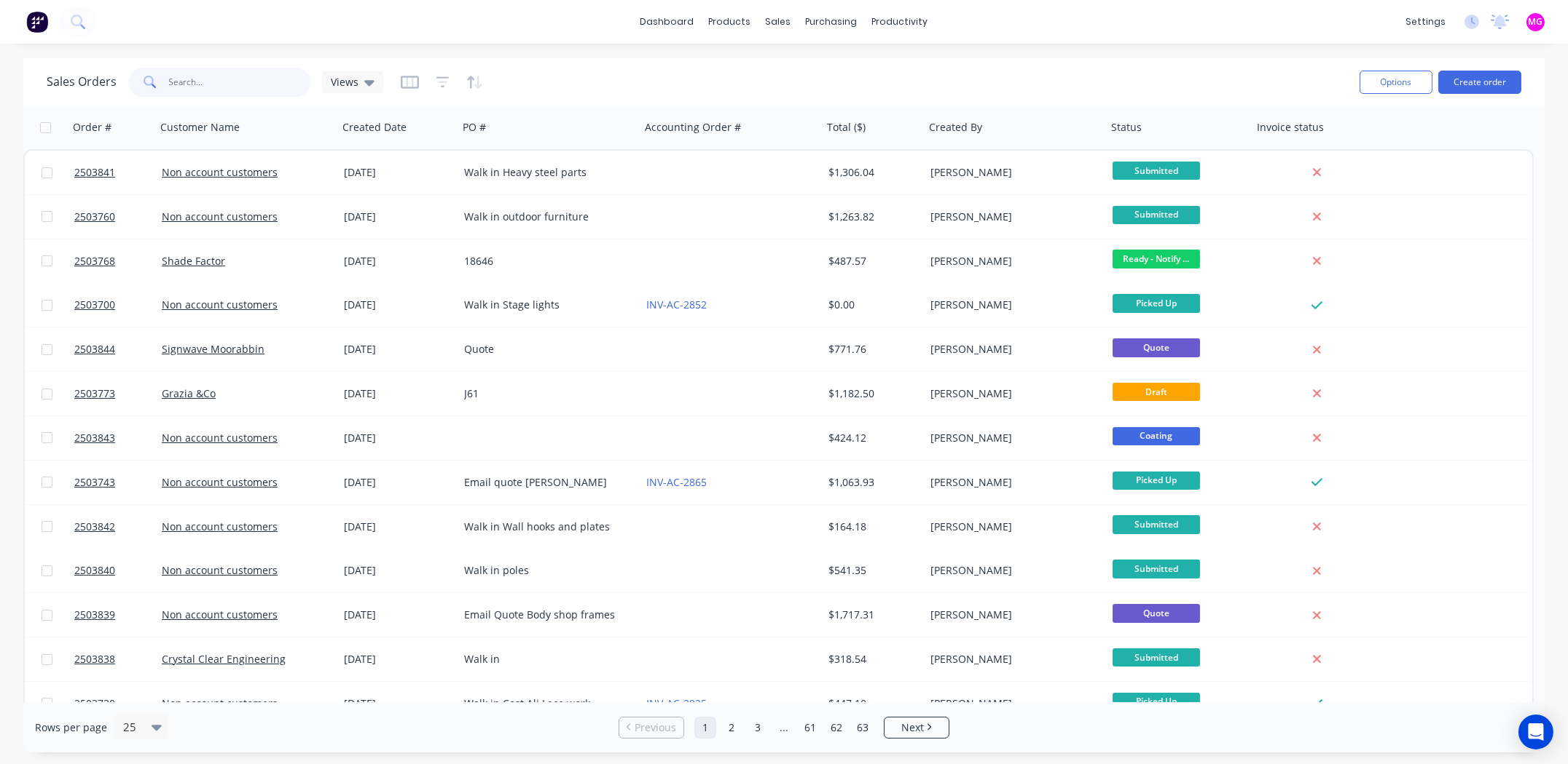
click at [211, 81] on input "text" at bounding box center [240, 82] width 142 height 29
type input "tib"
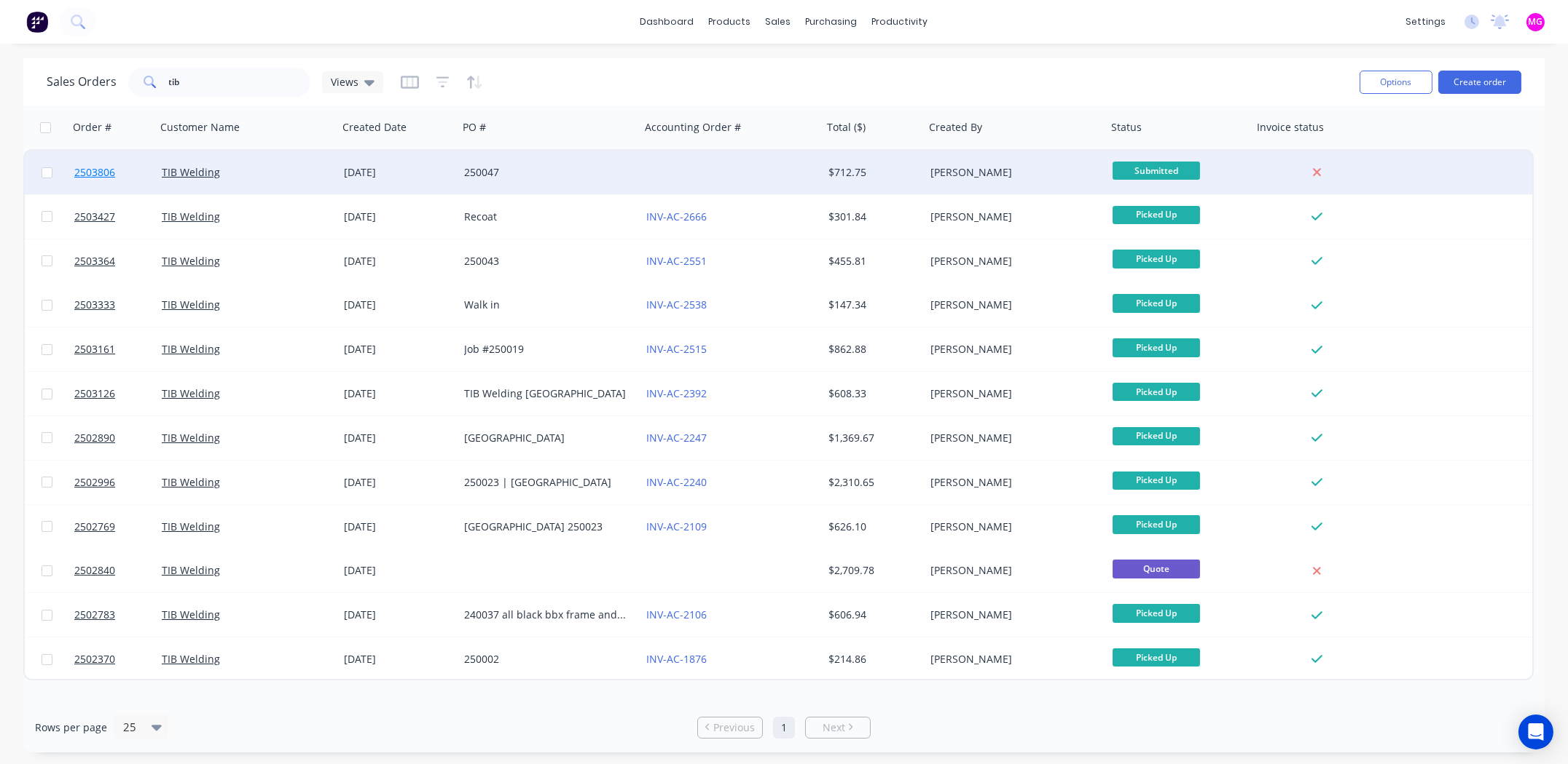
click at [97, 174] on span "2503806" at bounding box center [94, 172] width 41 height 15
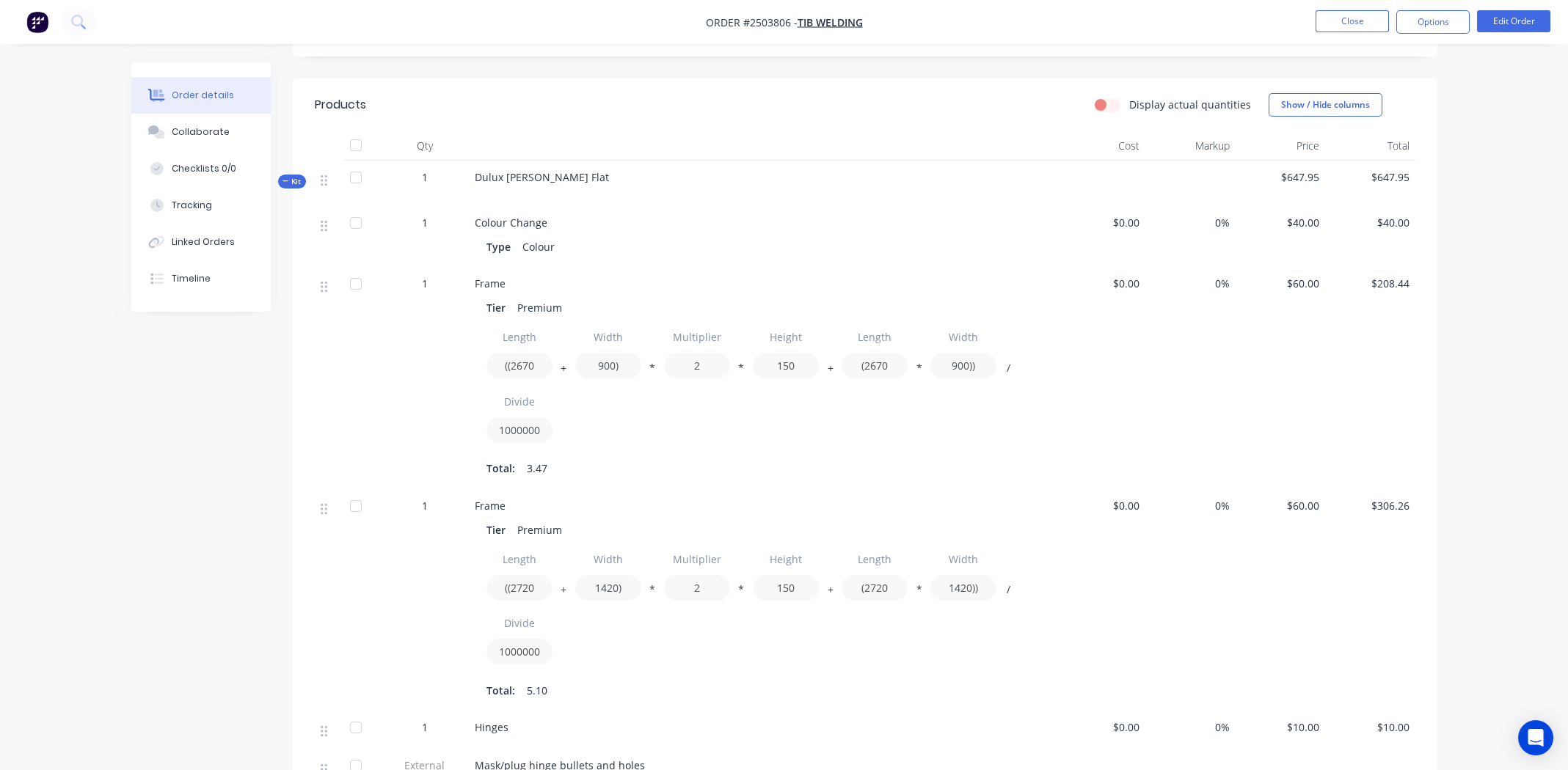
scroll to position [146, 0]
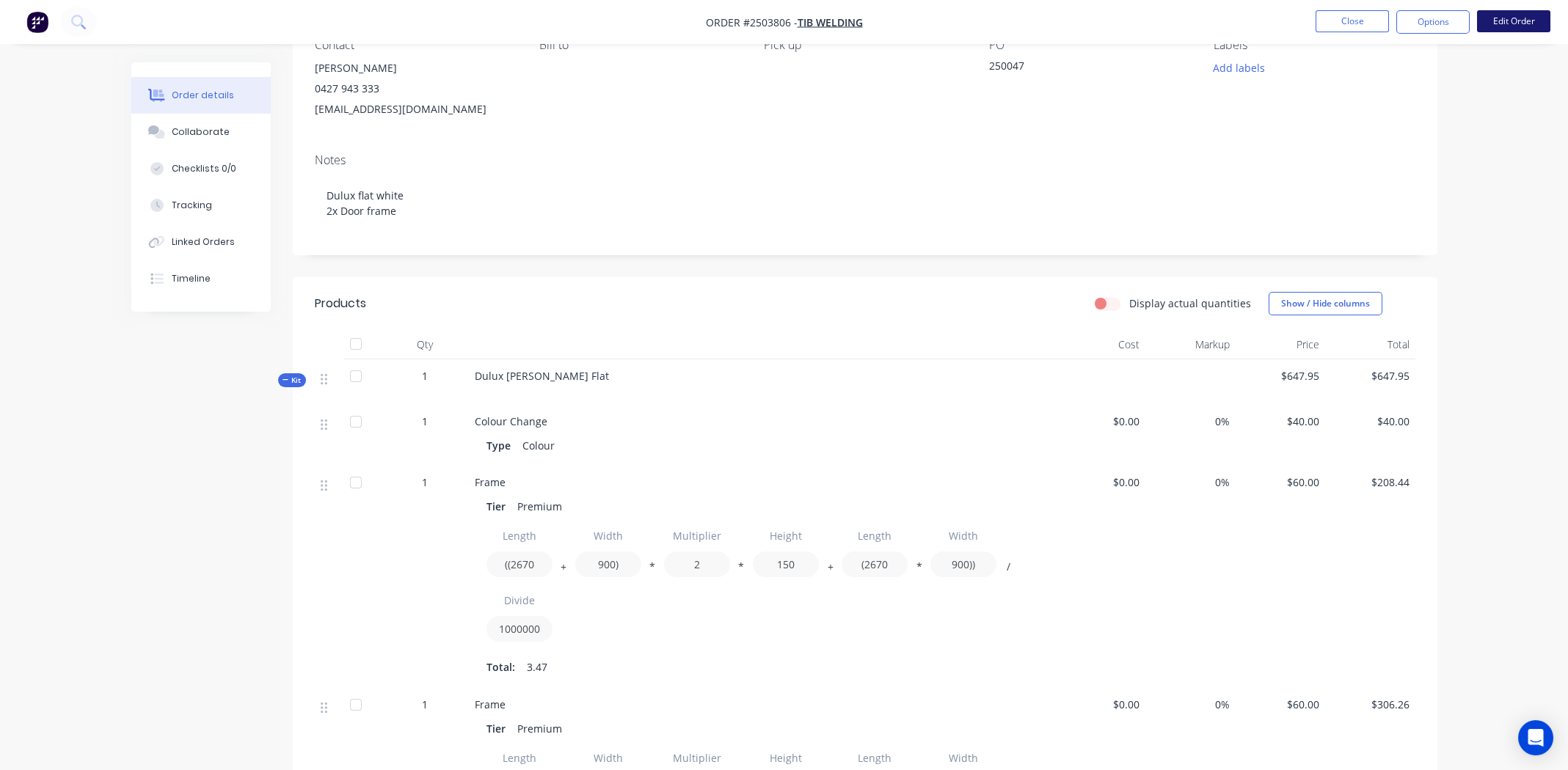
click at [1517, 20] on button "Edit Order" at bounding box center [1514, 21] width 73 height 22
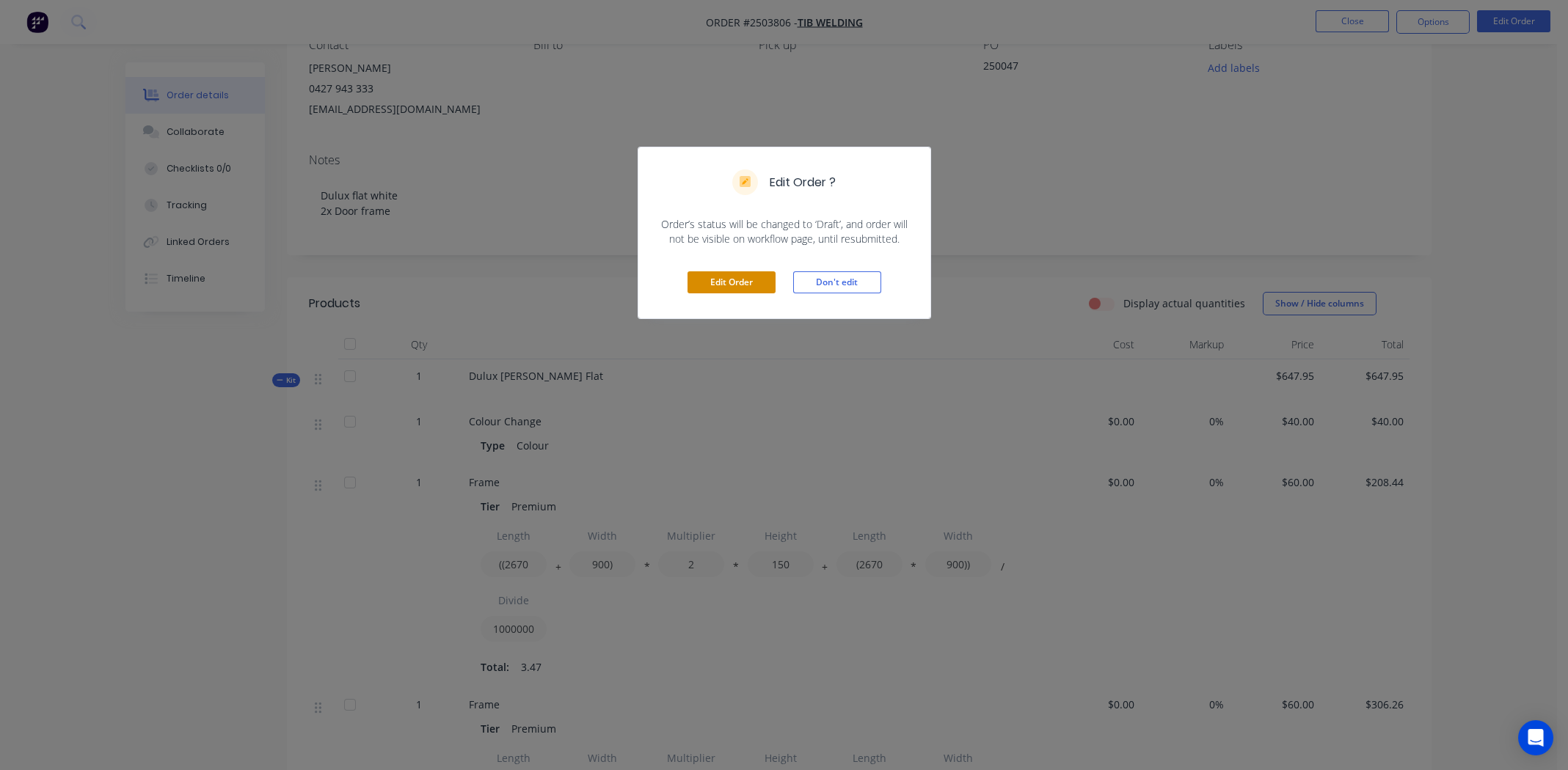
click at [748, 274] on button "Edit Order" at bounding box center [731, 282] width 88 height 22
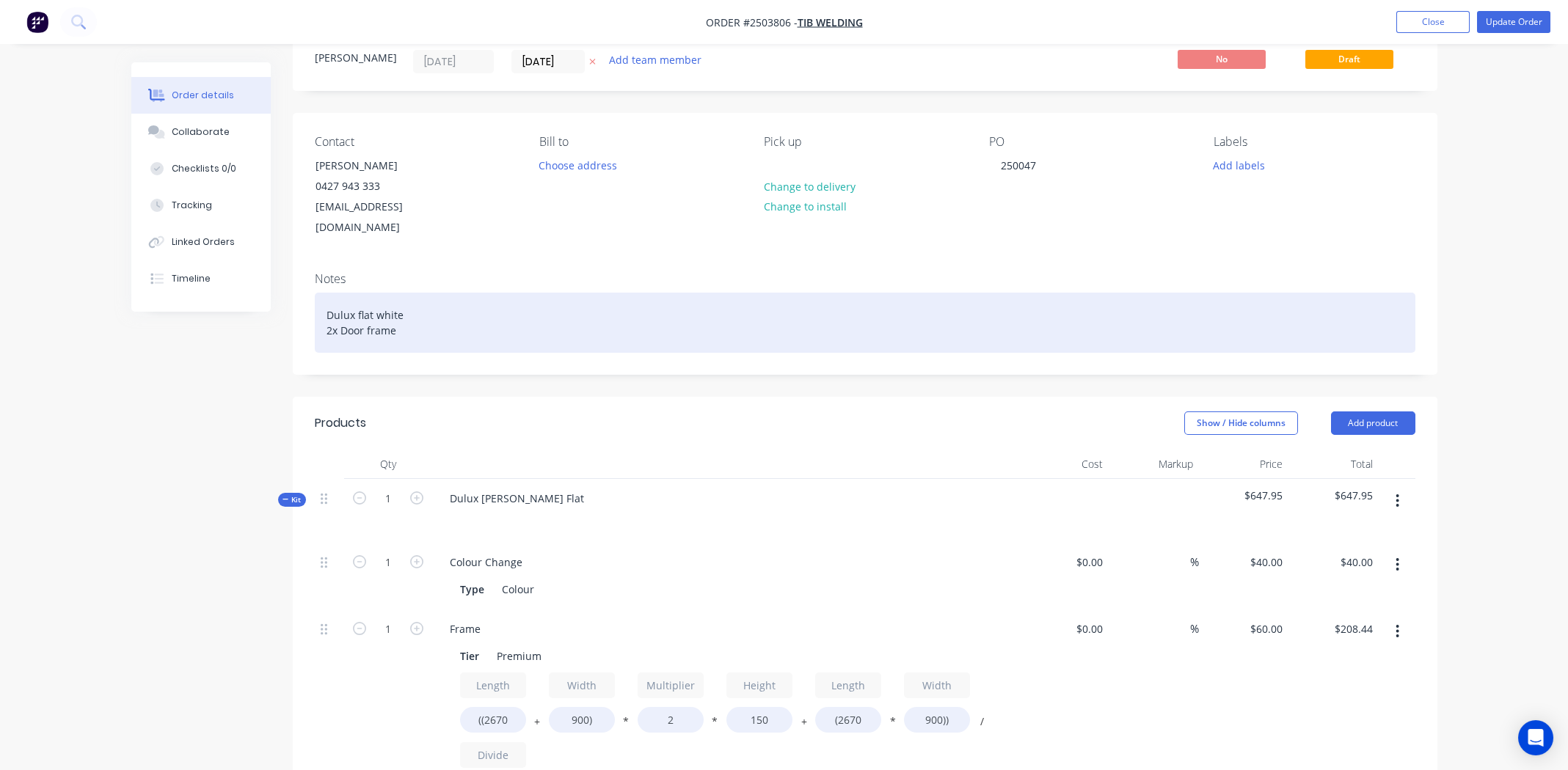
scroll to position [220, 0]
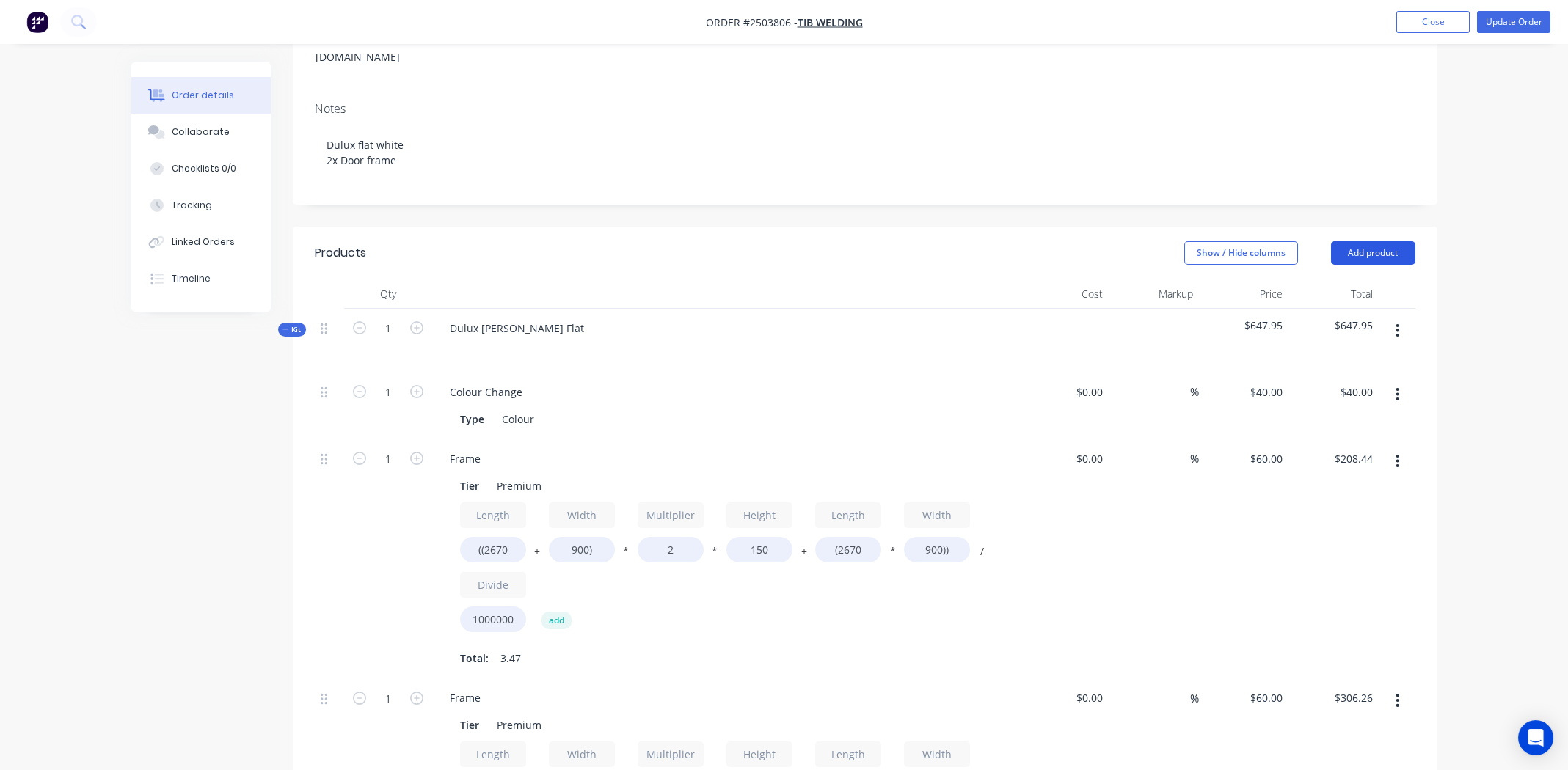
click at [1383, 241] on button "Add product" at bounding box center [1372, 252] width 85 height 24
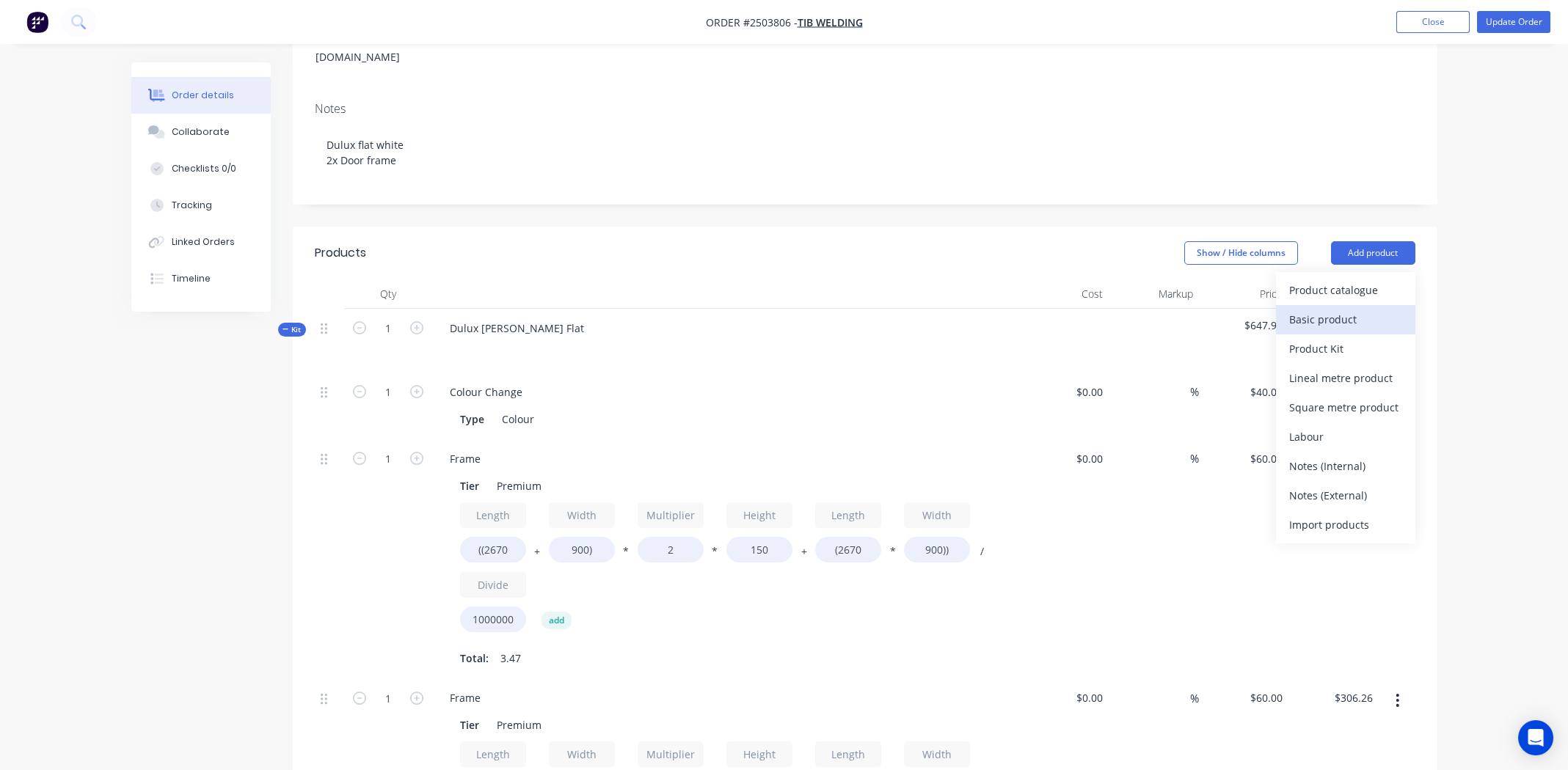
click at [1345, 309] on div "Basic product" at bounding box center [1345, 320] width 113 height 21
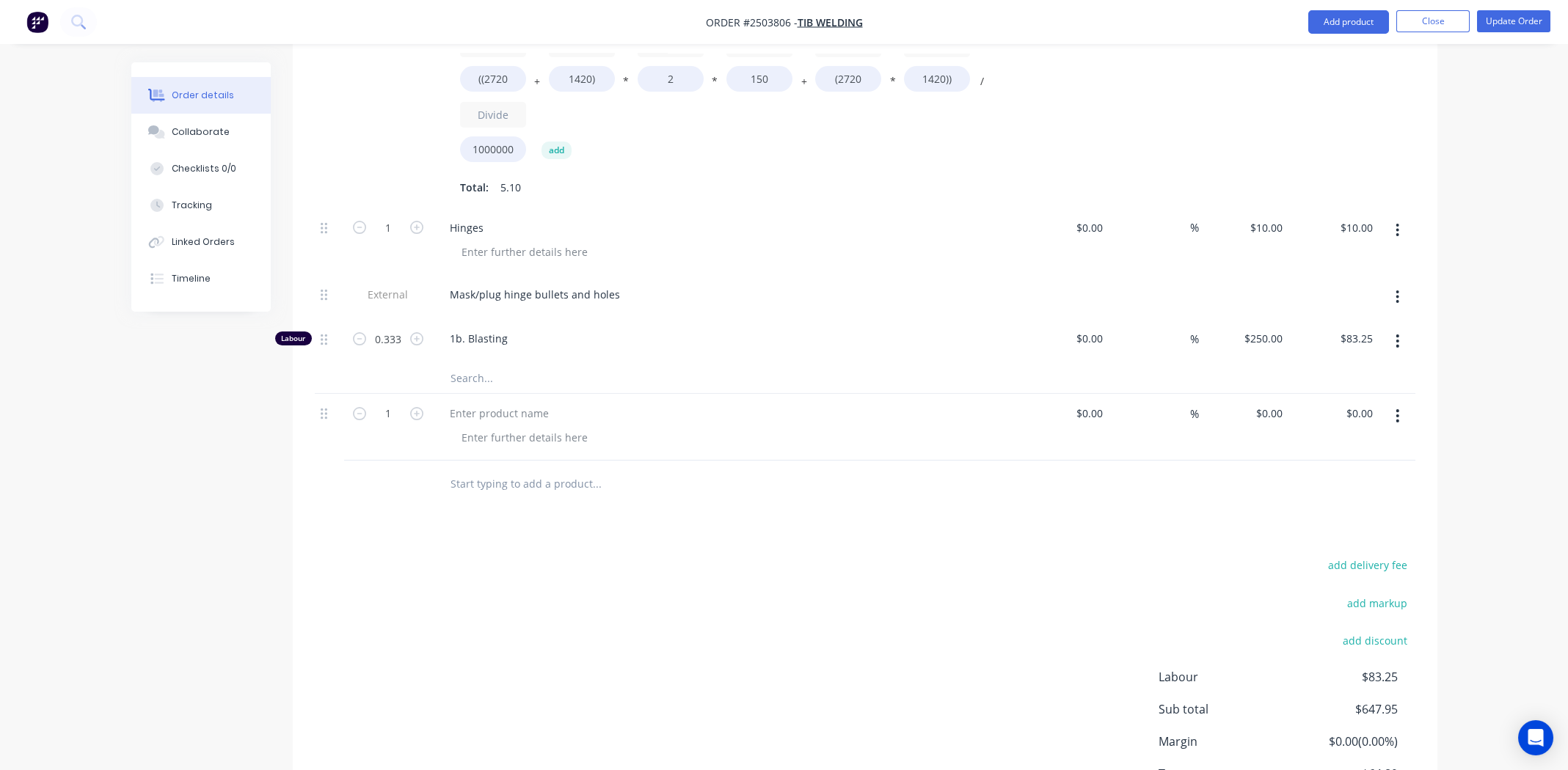
scroll to position [1019, 0]
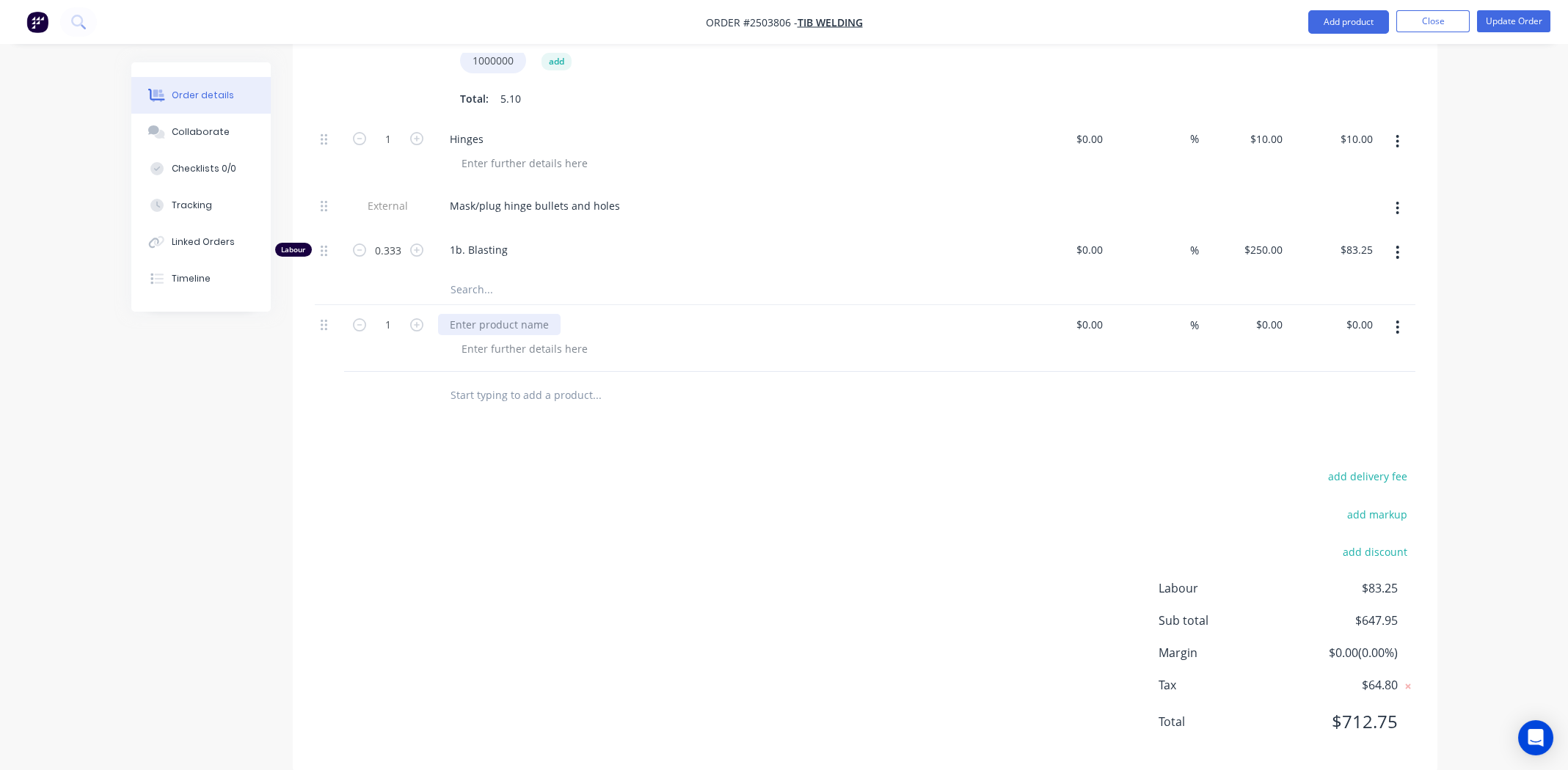
click at [501, 314] on div at bounding box center [499, 325] width 122 height 21
click at [512, 314] on div "Touch up paint for order" at bounding box center [511, 325] width 145 height 21
copy div "Touch up paint for order"
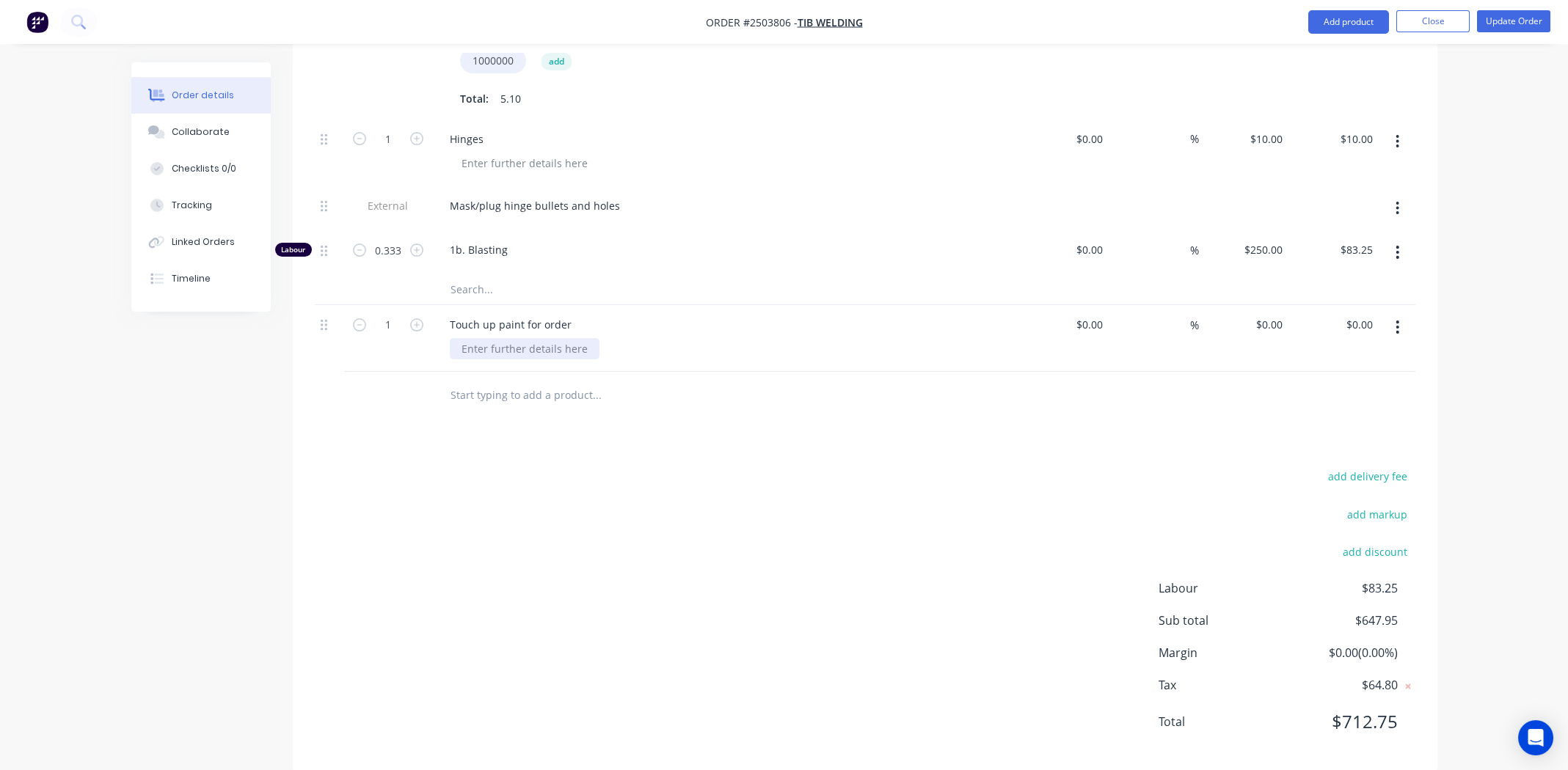
click at [497, 338] on div at bounding box center [524, 348] width 149 height 21
paste div
click at [1279, 314] on input "0" at bounding box center [1271, 325] width 34 height 21
type input "$70.00"
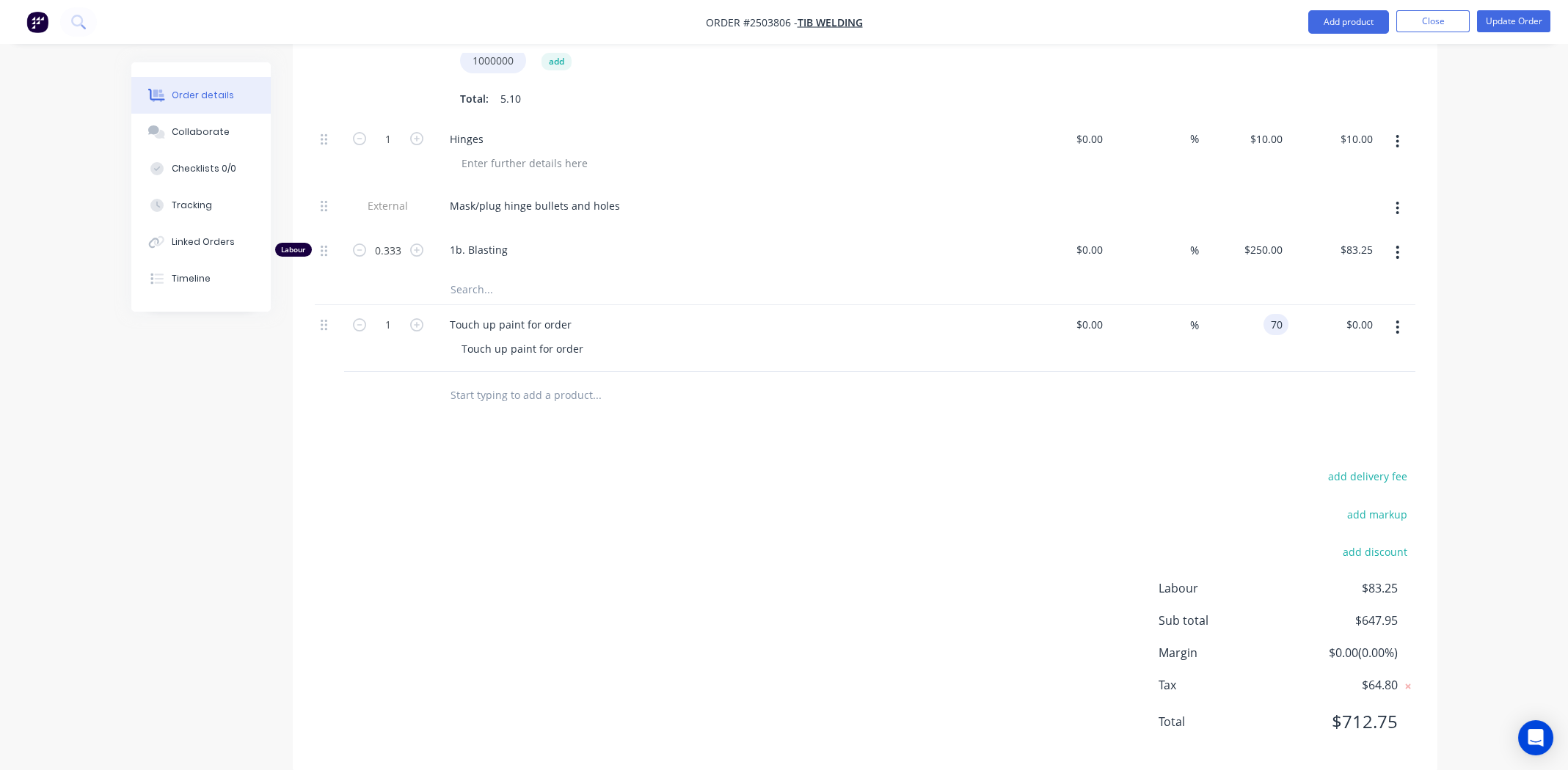
type input "$70.00"
click at [908, 466] on div "add delivery fee add markup add discount Labour $83.25 Sub total $647.95 Margin…" at bounding box center [865, 608] width 1101 height 283
click at [1505, 24] on button "Update Order" at bounding box center [1514, 21] width 73 height 22
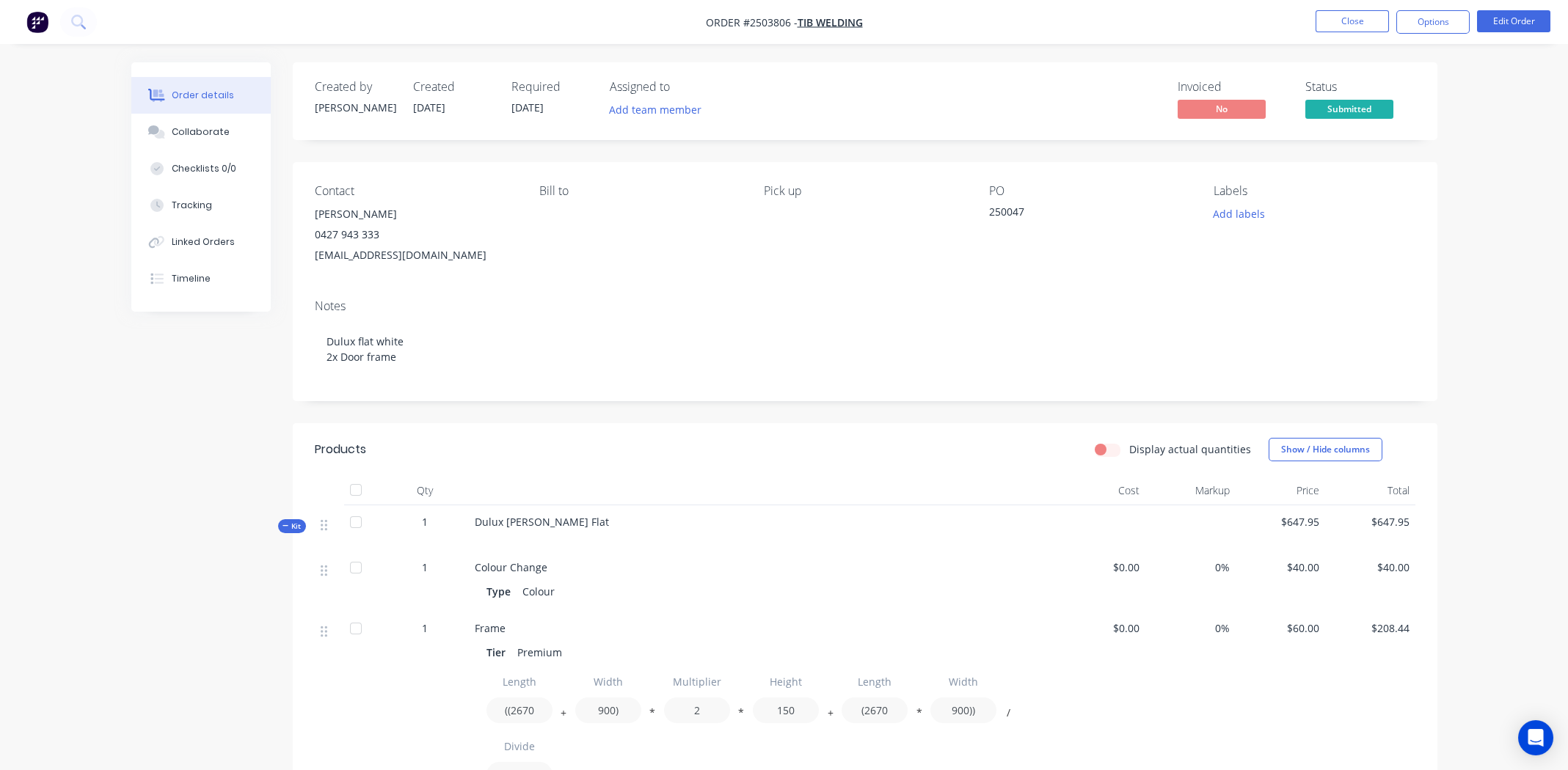
drag, startPoint x: 605, startPoint y: 522, endPoint x: 480, endPoint y: 521, distance: 125.0
click at [474, 524] on div "Dulux [PERSON_NAME] Flat" at bounding box center [762, 528] width 587 height 45
click at [798, 289] on div "Notes Dulux flat white 2x Door frame" at bounding box center [864, 344] width 1145 height 113
click at [940, 34] on nav "Order #2503806 - TIB Welding Close Options Edit Order" at bounding box center [784, 22] width 1568 height 44
click at [1356, 21] on button "Close" at bounding box center [1352, 21] width 73 height 22
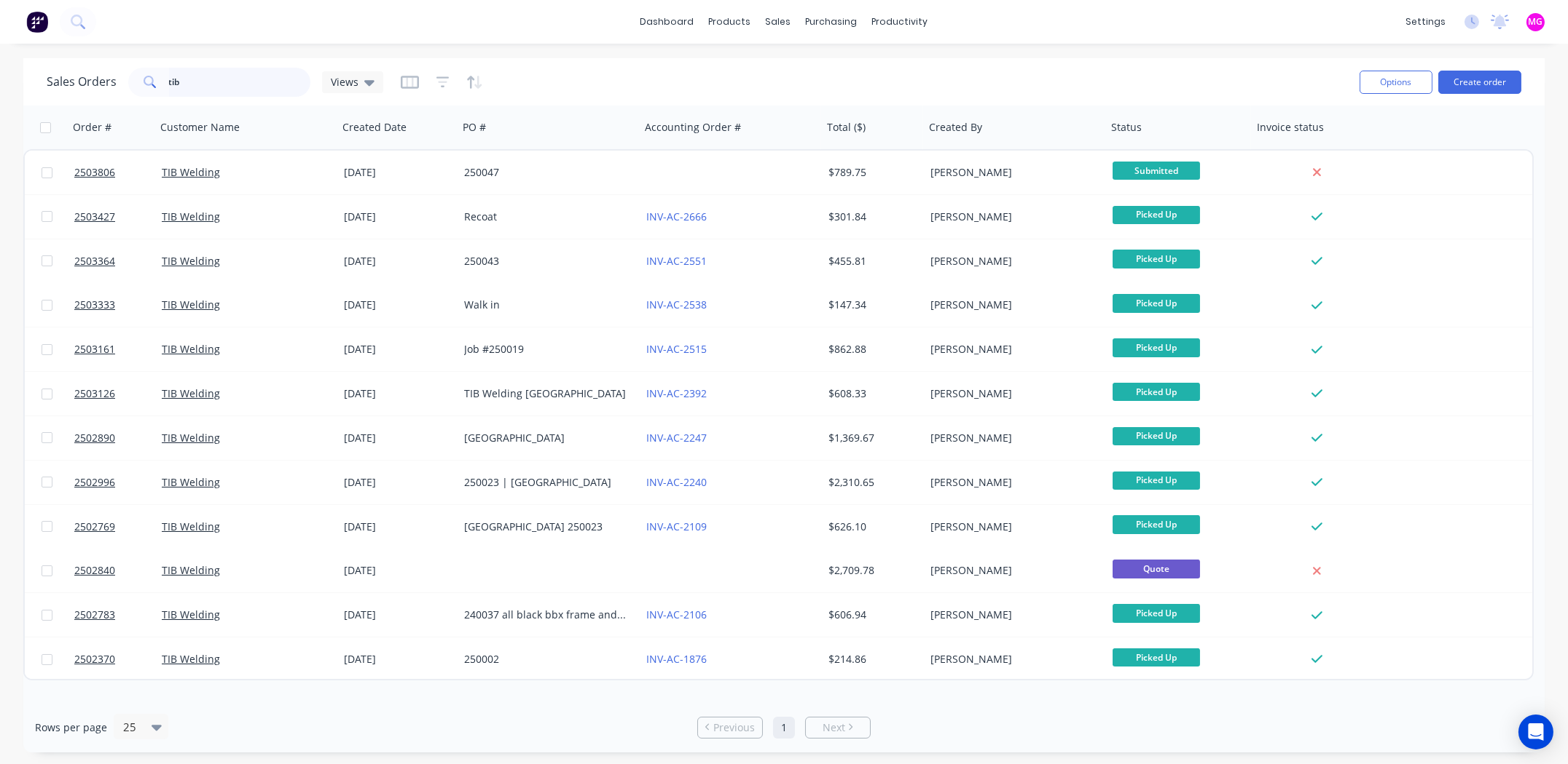
click at [195, 88] on input "tib" at bounding box center [240, 82] width 142 height 29
paste input "2503730"
type input "2503730"
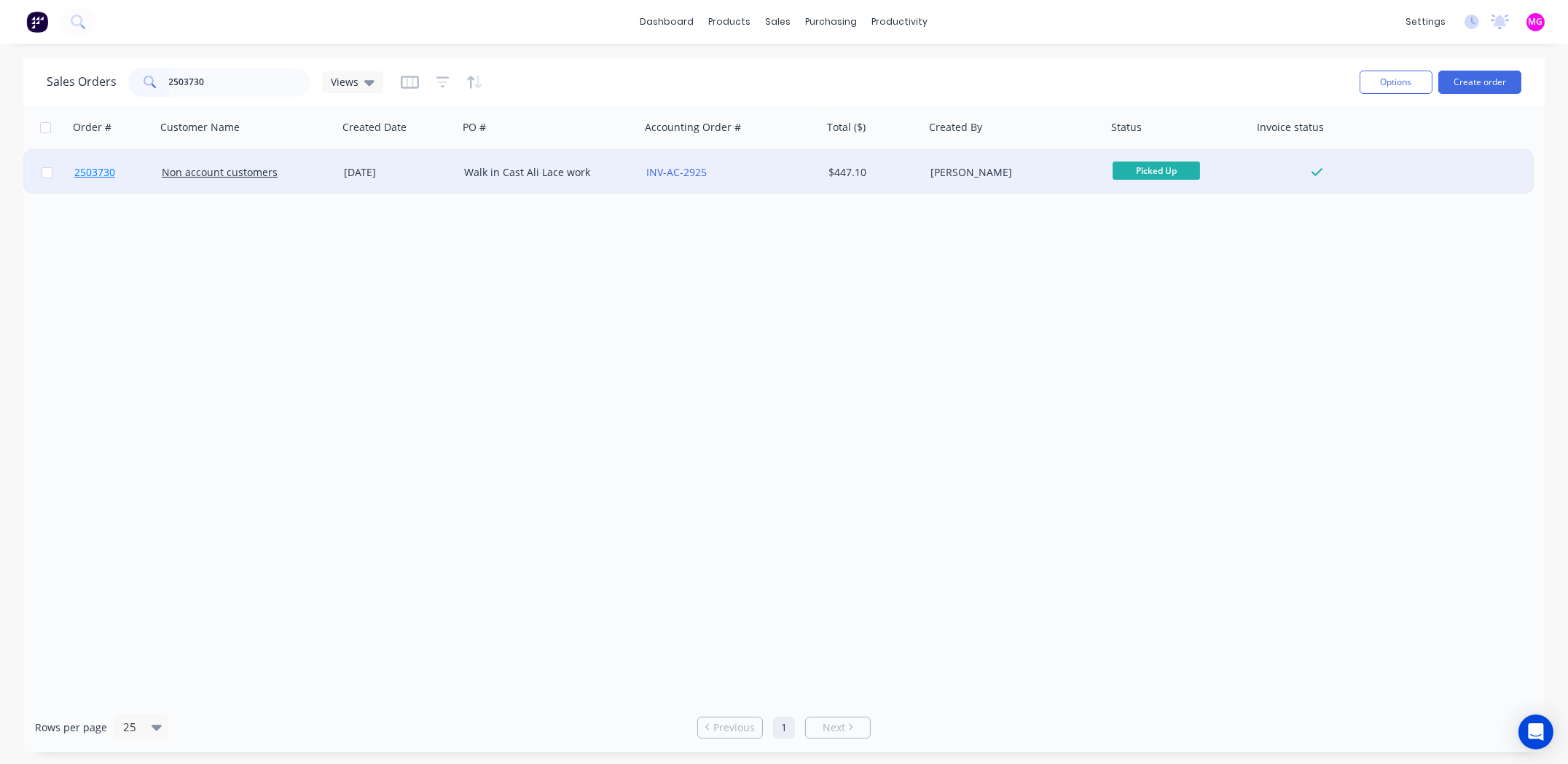
click at [102, 172] on span "2503730" at bounding box center [94, 172] width 41 height 15
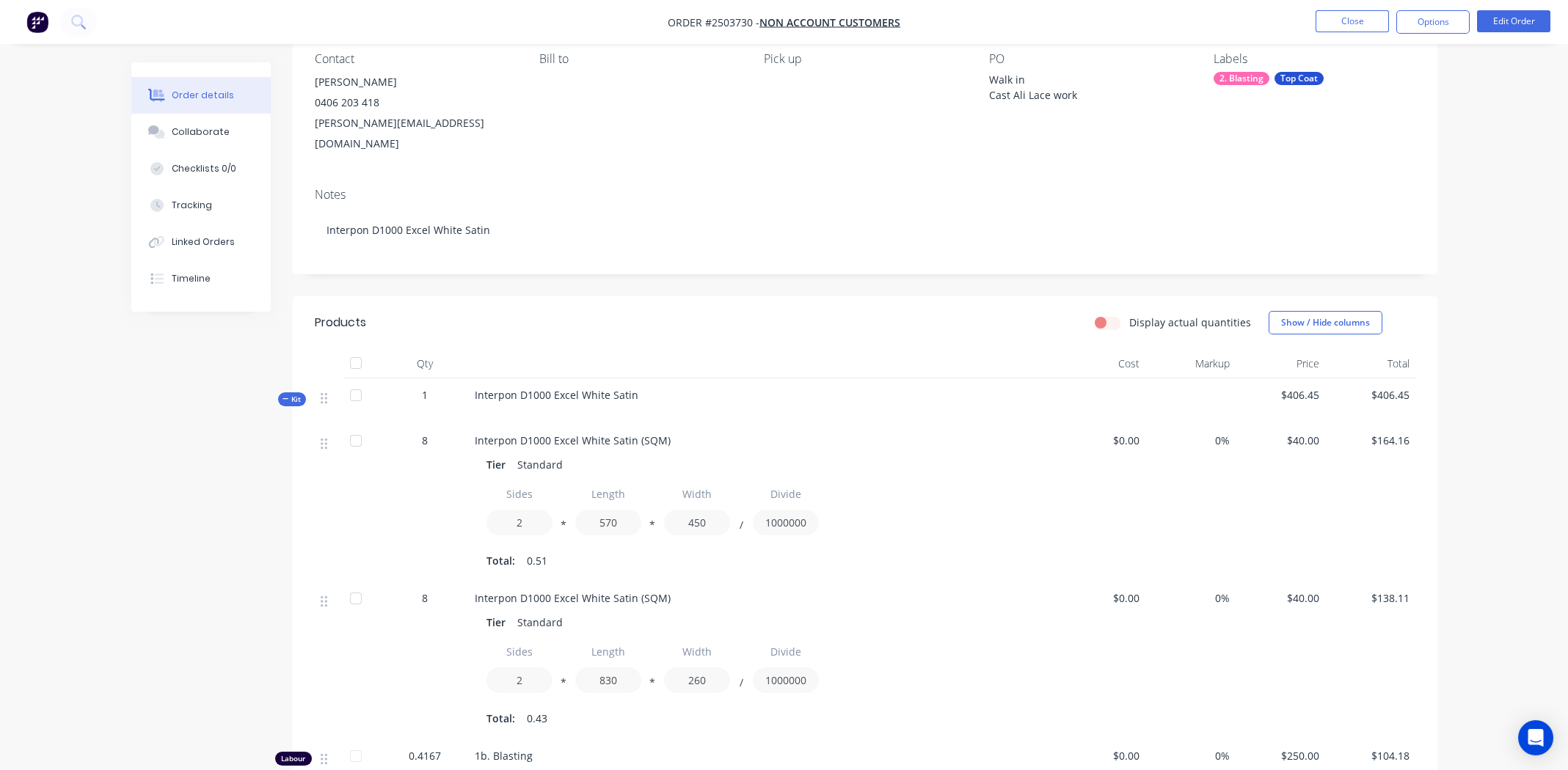
scroll to position [87, 0]
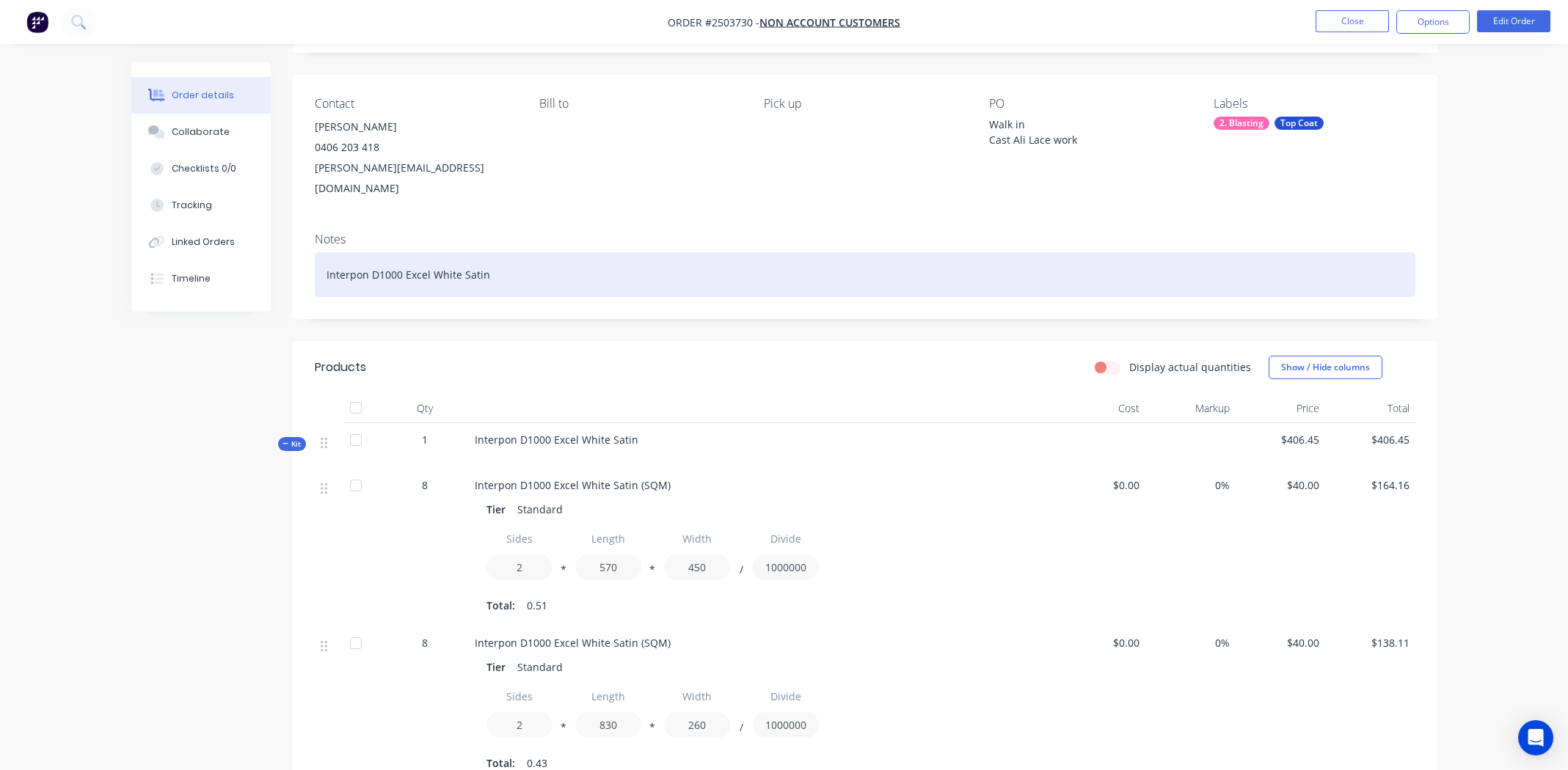
click at [602, 252] on div "Interpon D1000 Excel White Satin" at bounding box center [865, 274] width 1101 height 45
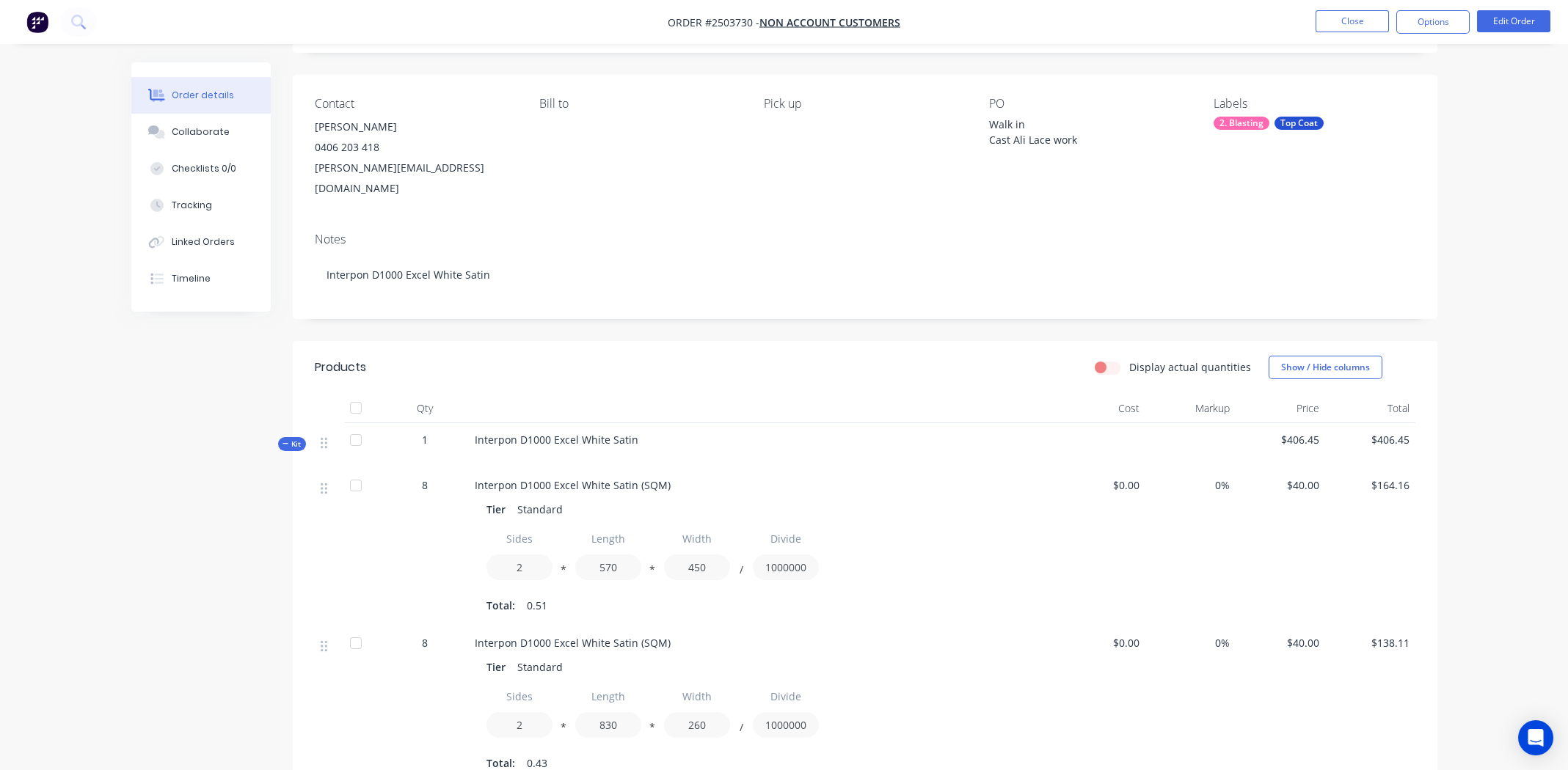
click at [1358, 9] on nav "Order #2503730 - Non account customers Close Options Edit Order" at bounding box center [784, 22] width 1568 height 44
click at [1342, 16] on button "Close" at bounding box center [1352, 21] width 73 height 22
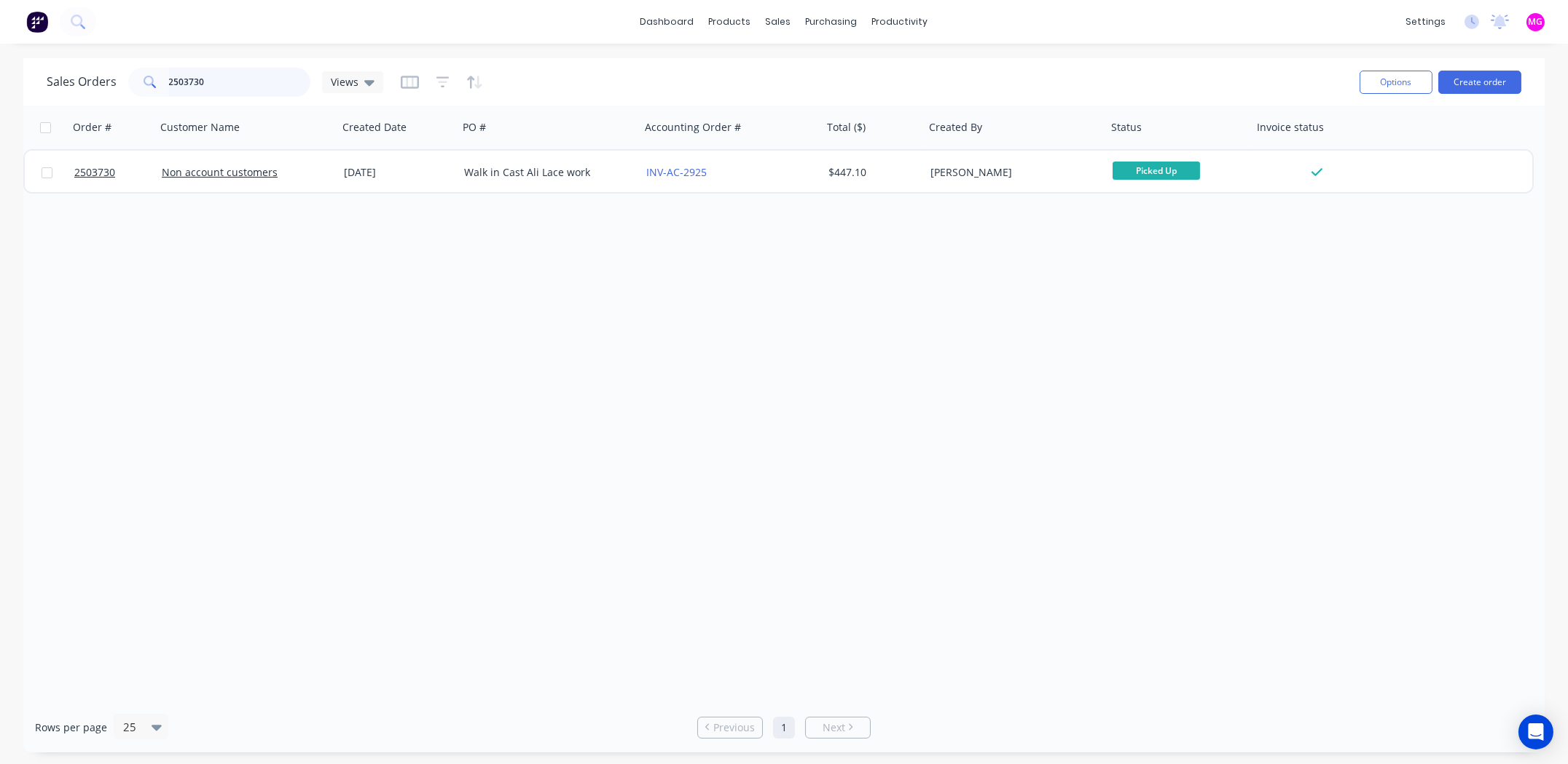
click at [226, 93] on input "2503730" at bounding box center [240, 82] width 142 height 29
click at [226, 92] on input "2503730" at bounding box center [240, 82] width 142 height 29
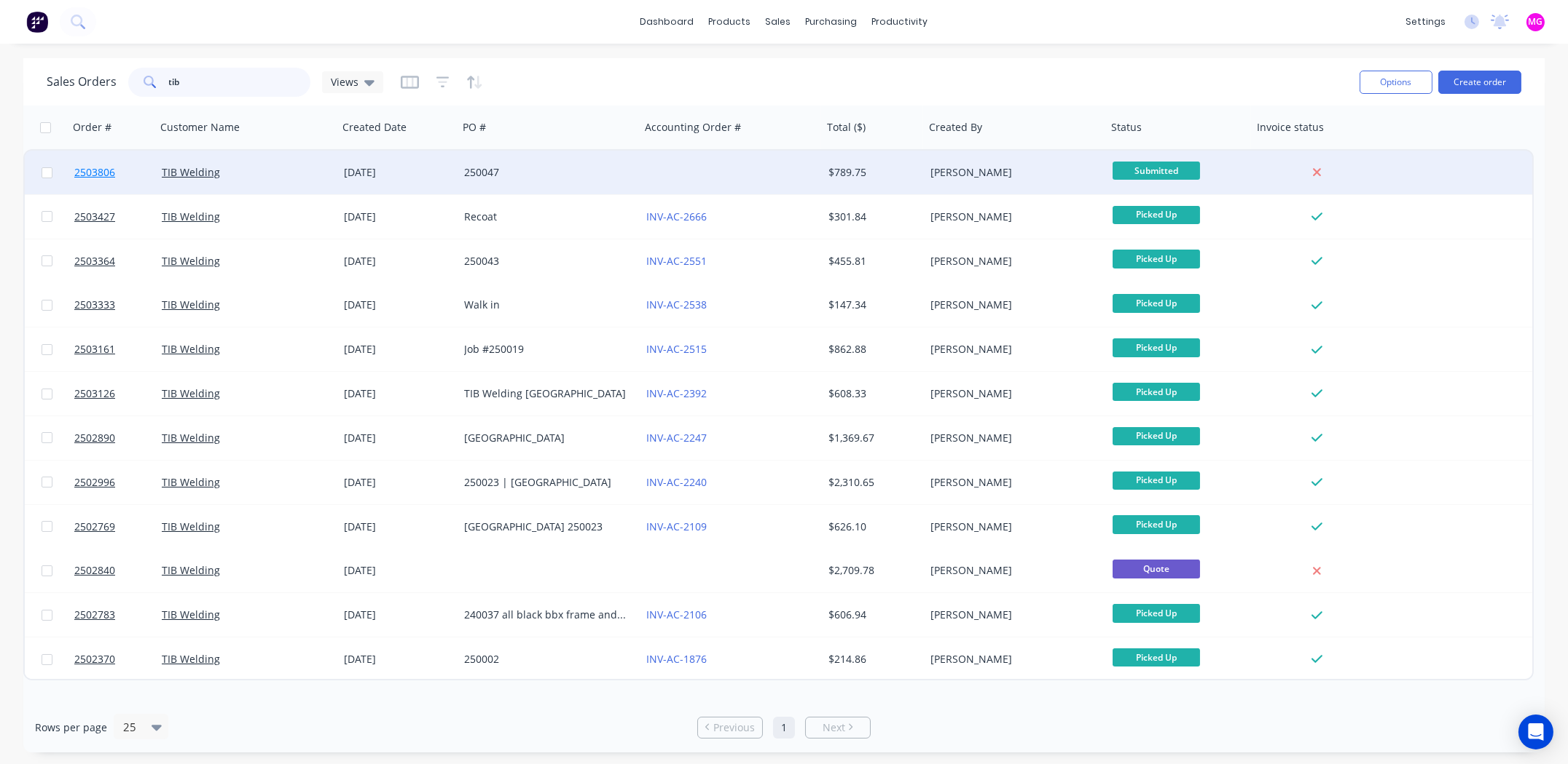
type input "tib"
click at [95, 172] on span "2503806" at bounding box center [94, 172] width 41 height 15
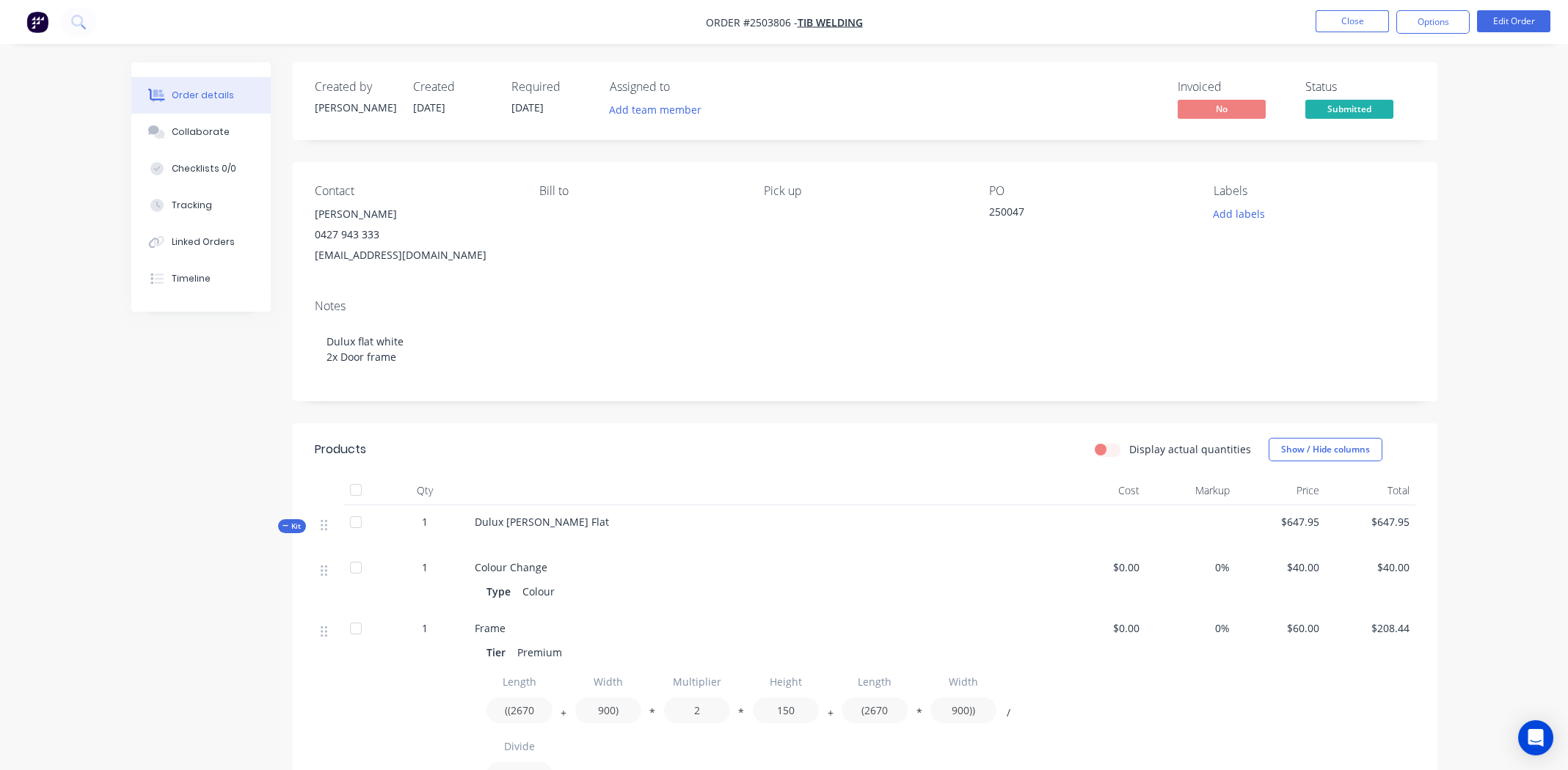
click at [563, 517] on span "Dulux [PERSON_NAME] Flat" at bounding box center [542, 522] width 134 height 14
copy div "Dulux [PERSON_NAME] Flat"
click at [222, 127] on div "Collaborate" at bounding box center [201, 132] width 58 height 13
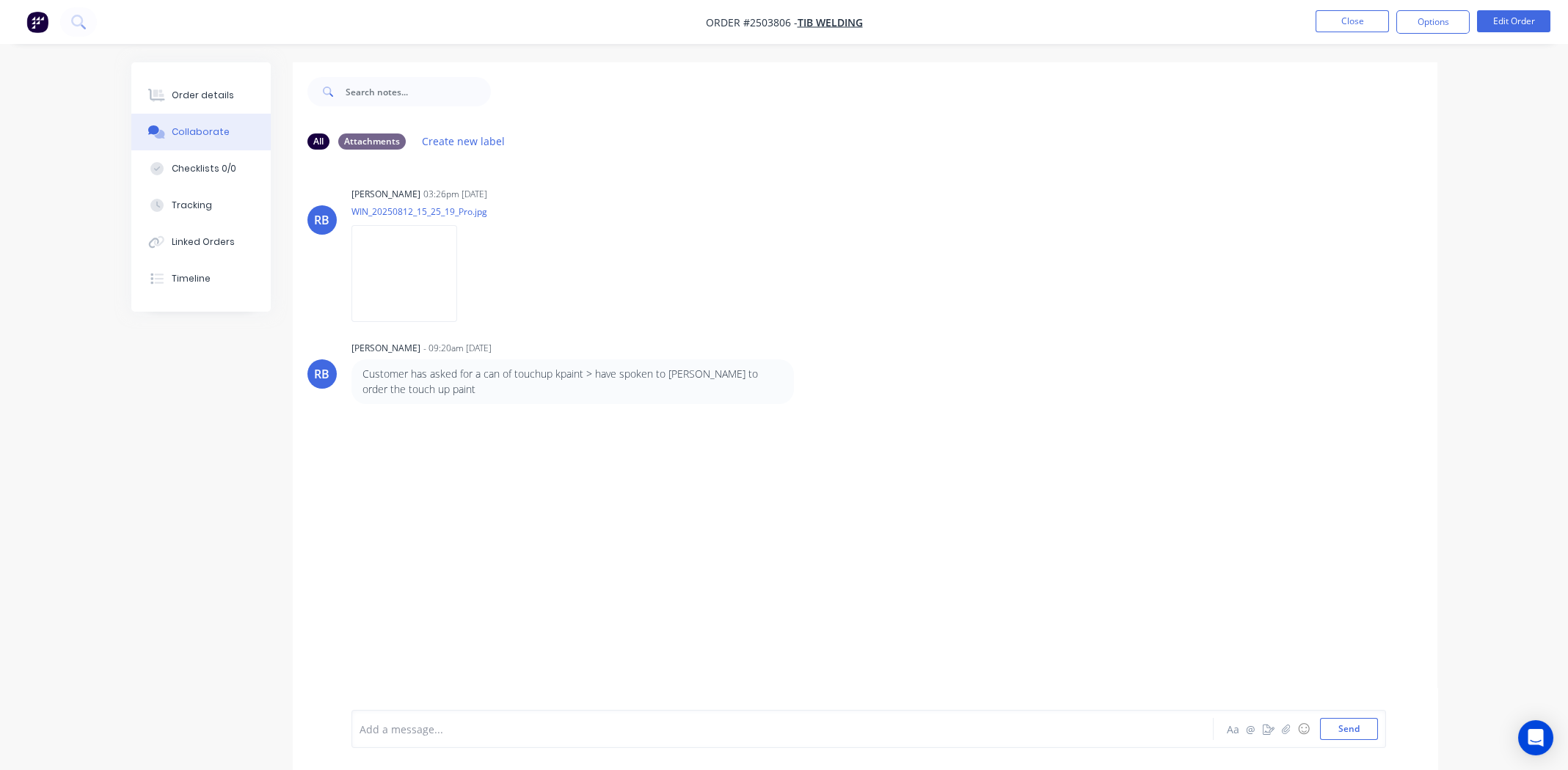
click at [475, 724] on div at bounding box center [742, 730] width 763 height 16
click at [583, 733] on span "Called Dandenong EAP and ordered touch up kpaint" at bounding box center [489, 730] width 258 height 14
click at [1348, 728] on button "Send" at bounding box center [1349, 729] width 58 height 22
click at [1349, 22] on button "Close" at bounding box center [1352, 21] width 73 height 22
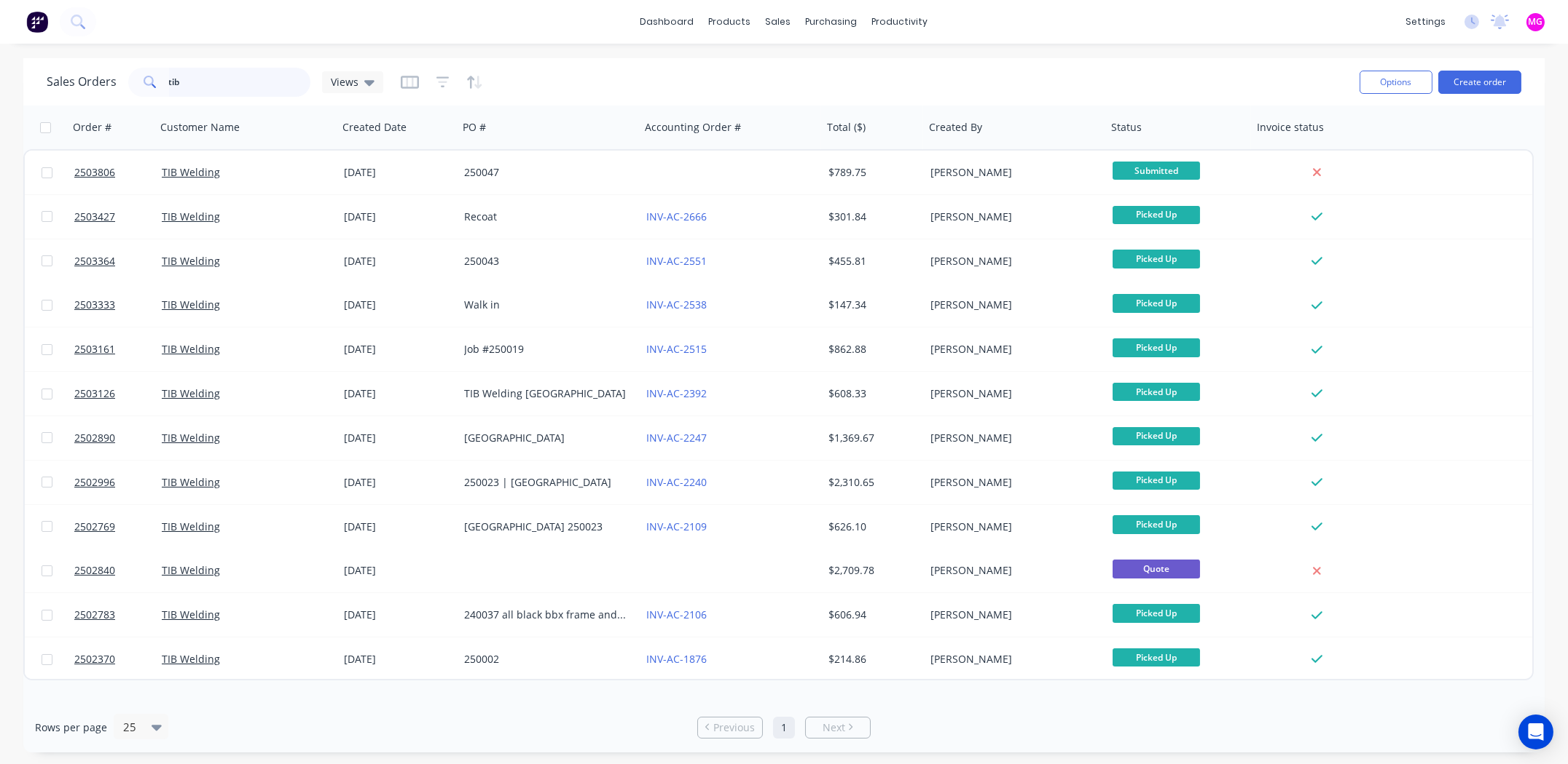
click at [187, 74] on input "tib" at bounding box center [240, 82] width 142 height 29
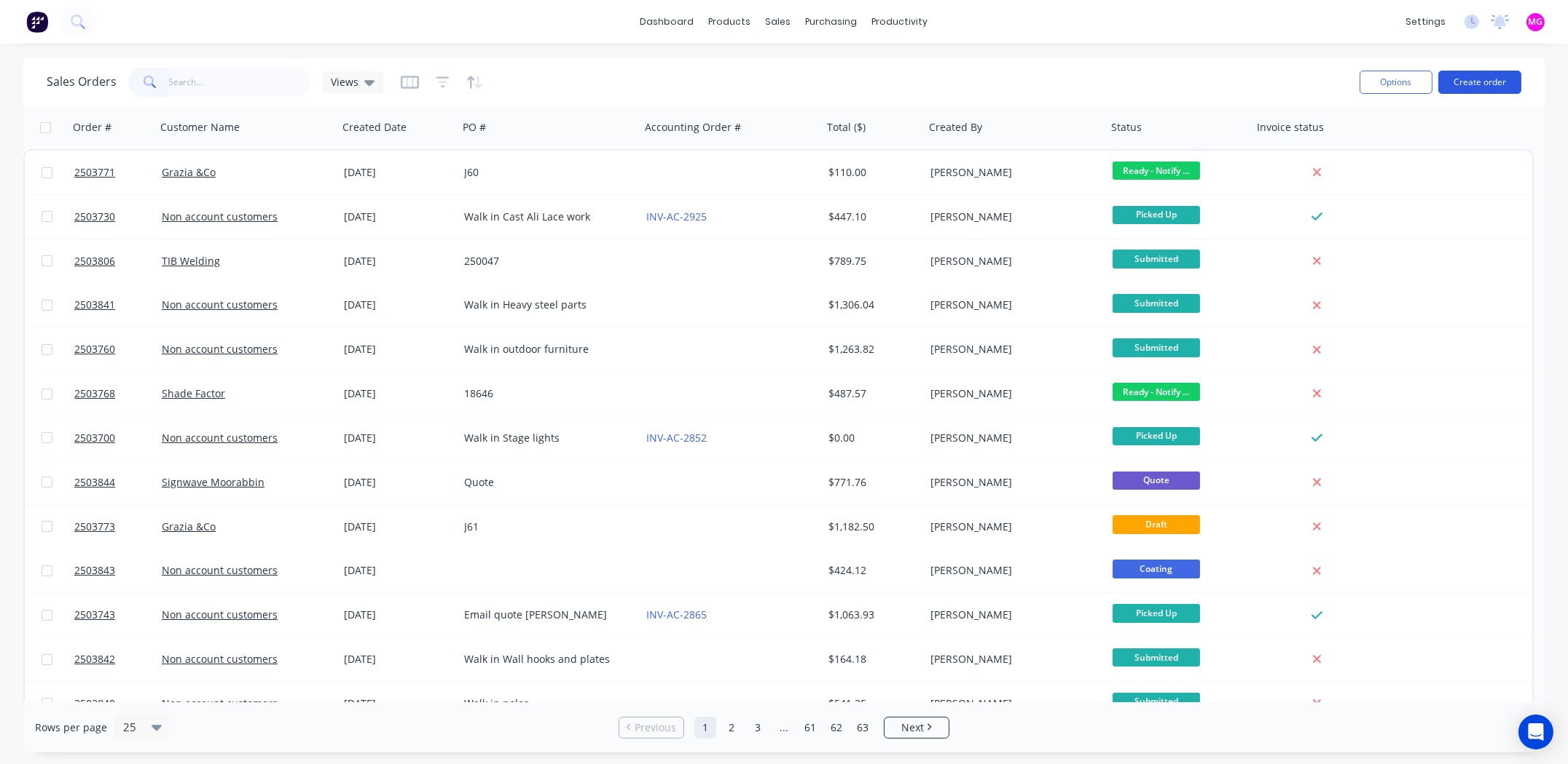
click at [1478, 79] on button "Create order" at bounding box center [1480, 82] width 83 height 23
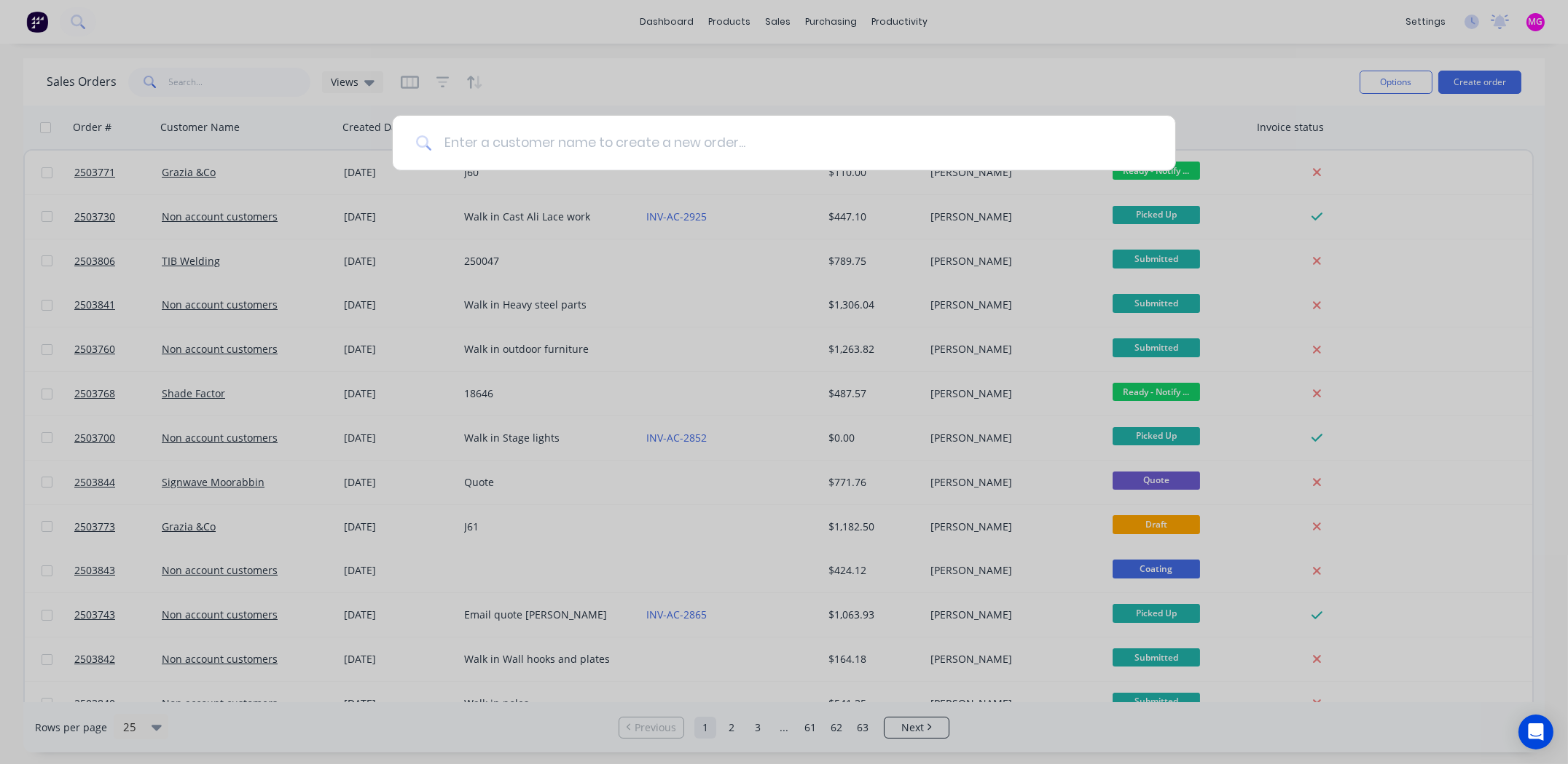
click at [483, 138] on input at bounding box center [791, 143] width 719 height 55
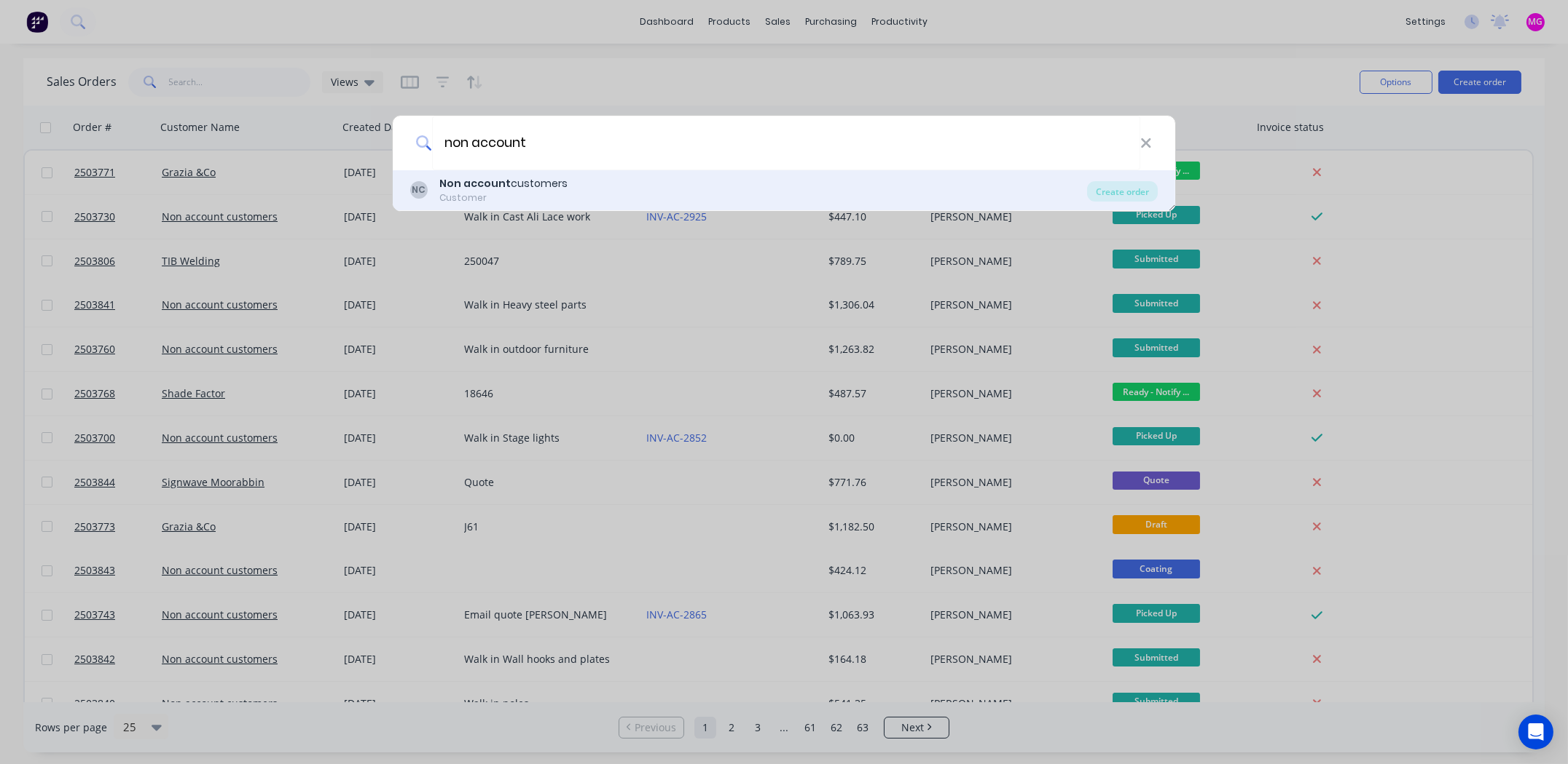
type input "non account"
click at [539, 180] on div "Non account customers" at bounding box center [504, 184] width 128 height 16
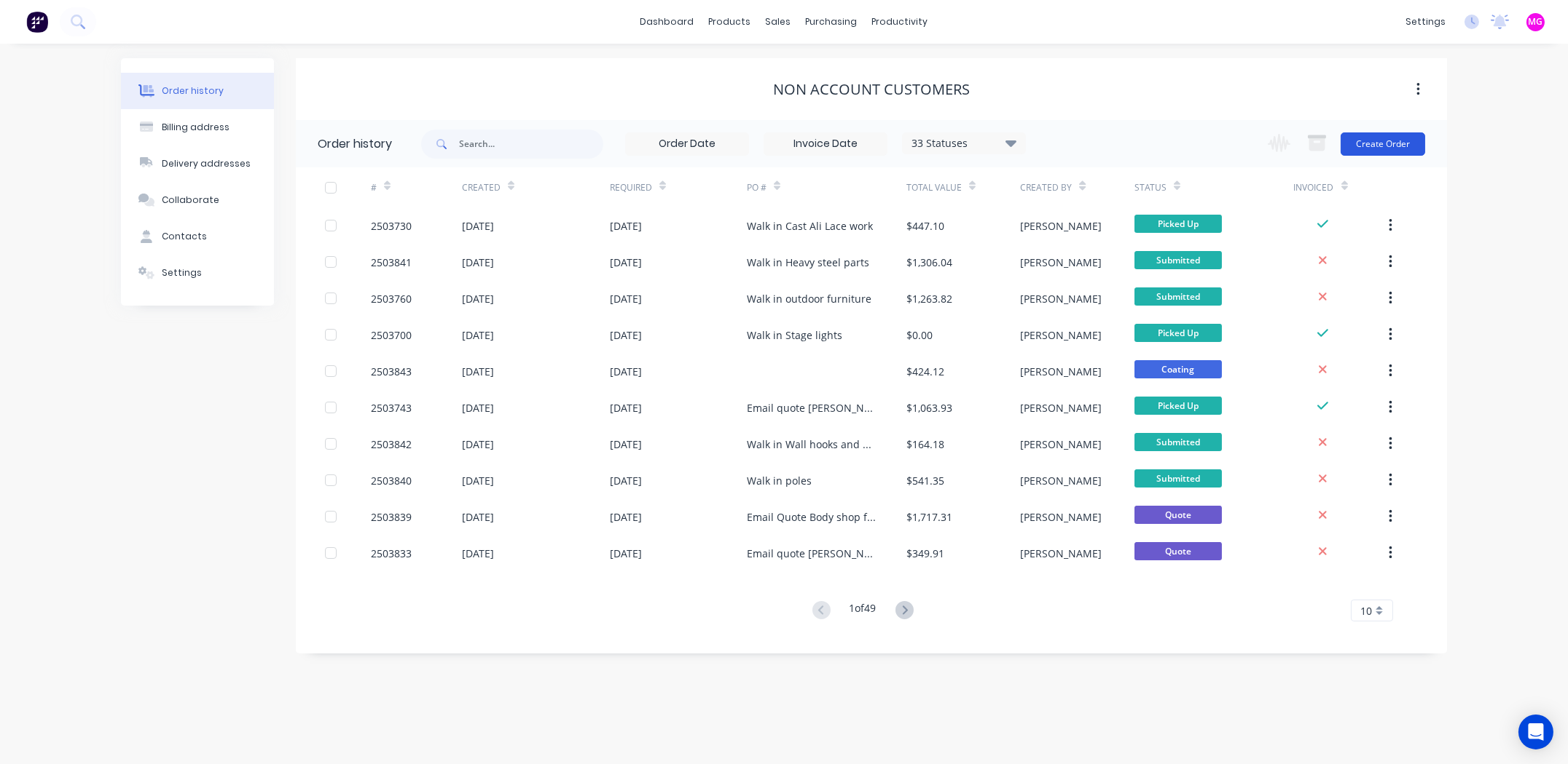
click at [1368, 146] on button "Create Order" at bounding box center [1382, 144] width 84 height 23
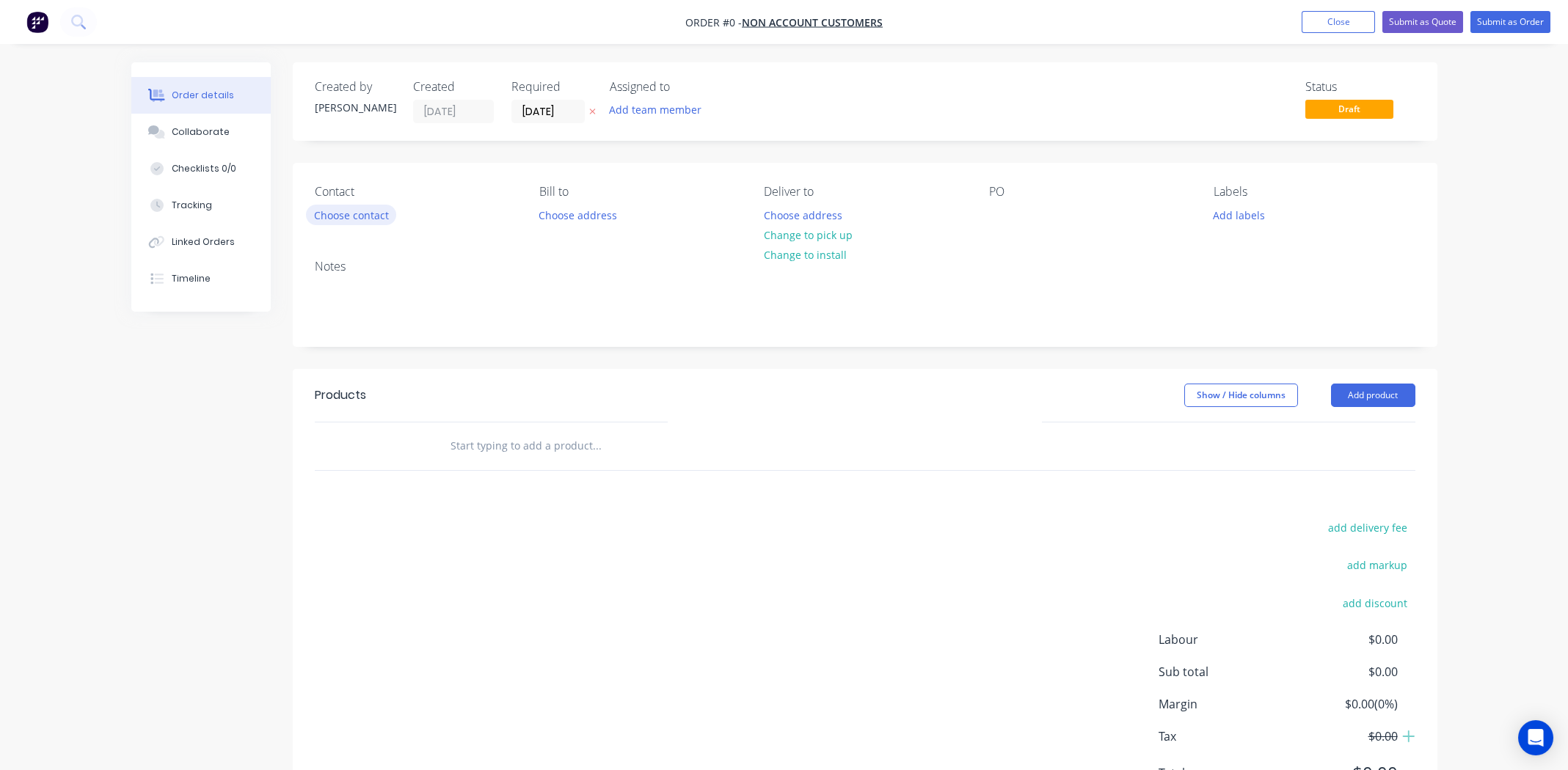
click at [369, 214] on button "Choose contact" at bounding box center [350, 214] width 90 height 20
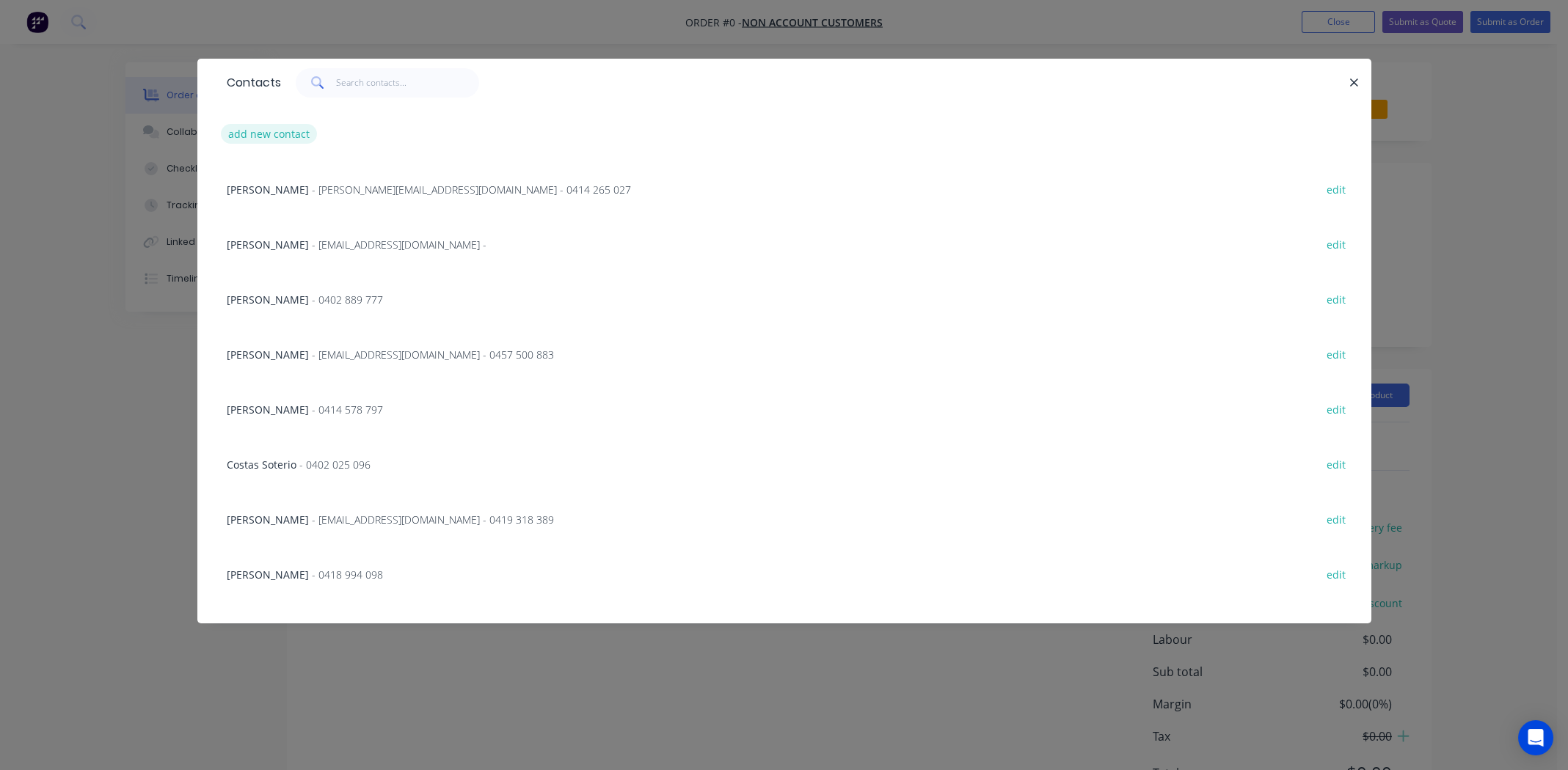
click at [279, 135] on button "add new contact" at bounding box center [269, 134] width 97 height 20
select select "AU"
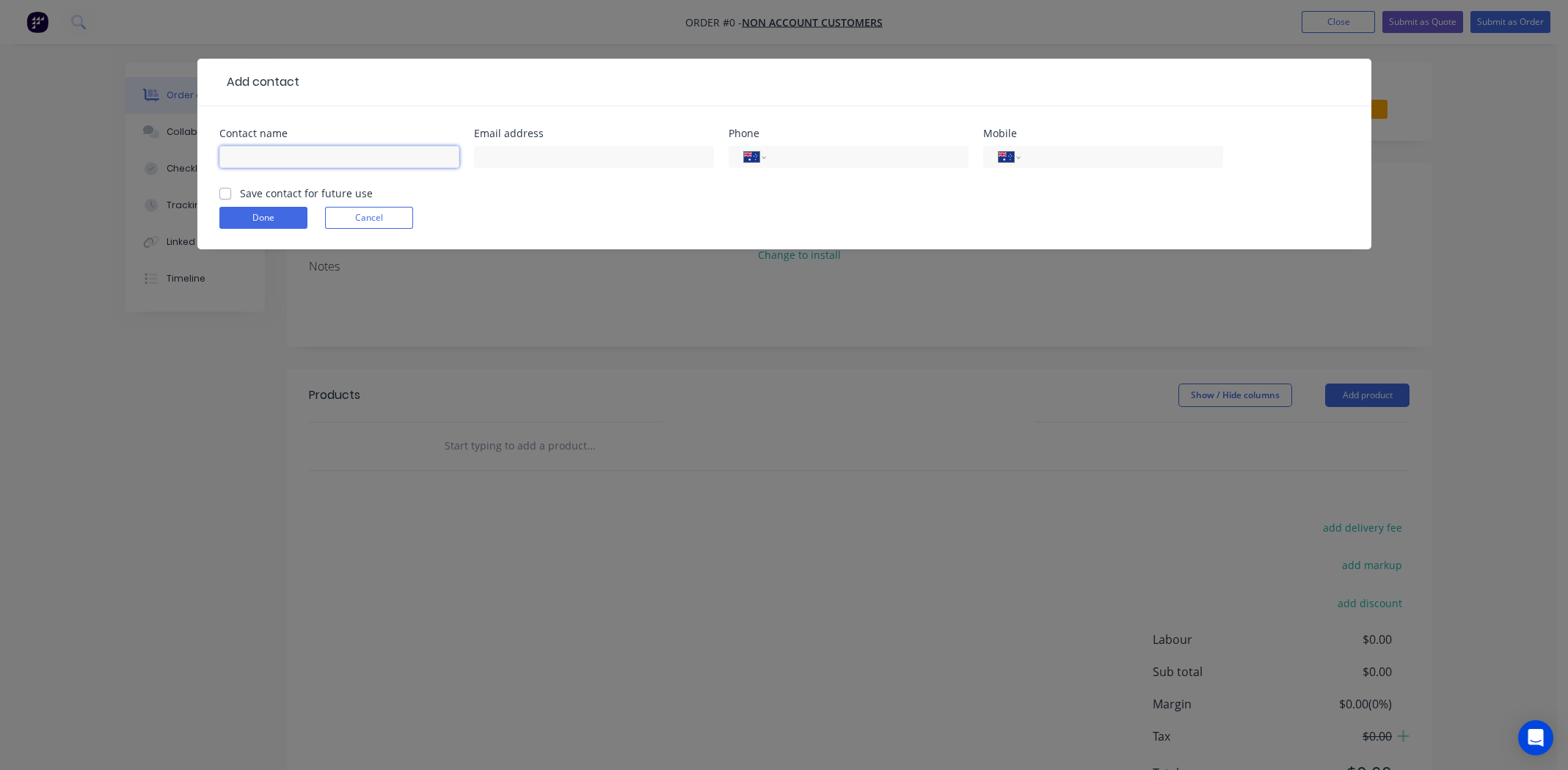
click at [255, 152] on input "text" at bounding box center [339, 156] width 240 height 22
type input "[PERSON_NAME]"
click at [579, 158] on input "text" at bounding box center [594, 156] width 240 height 22
type input "[PERSON_NAME][EMAIL_ADDRESS][DOMAIN_NAME]"
click at [1077, 156] on input "tel" at bounding box center [1119, 157] width 176 height 17
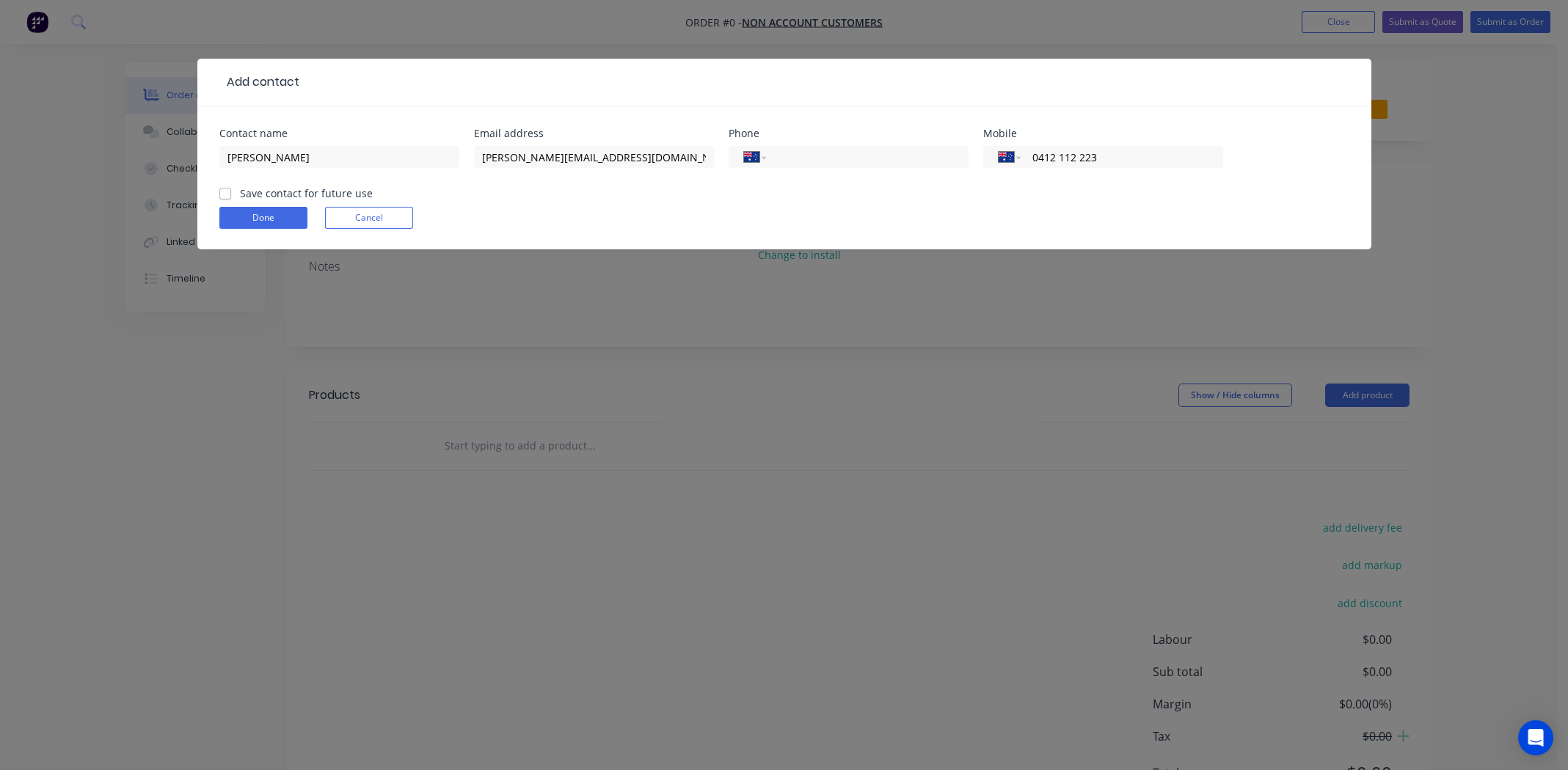
type input "0412 112 223"
click at [240, 189] on label "Save contact for future use" at bounding box center [306, 194] width 133 height 16
click at [220, 189] on input "Save contact for future use" at bounding box center [224, 193] width 11 height 14
checkbox input "true"
click at [255, 219] on button "Done" at bounding box center [263, 217] width 88 height 22
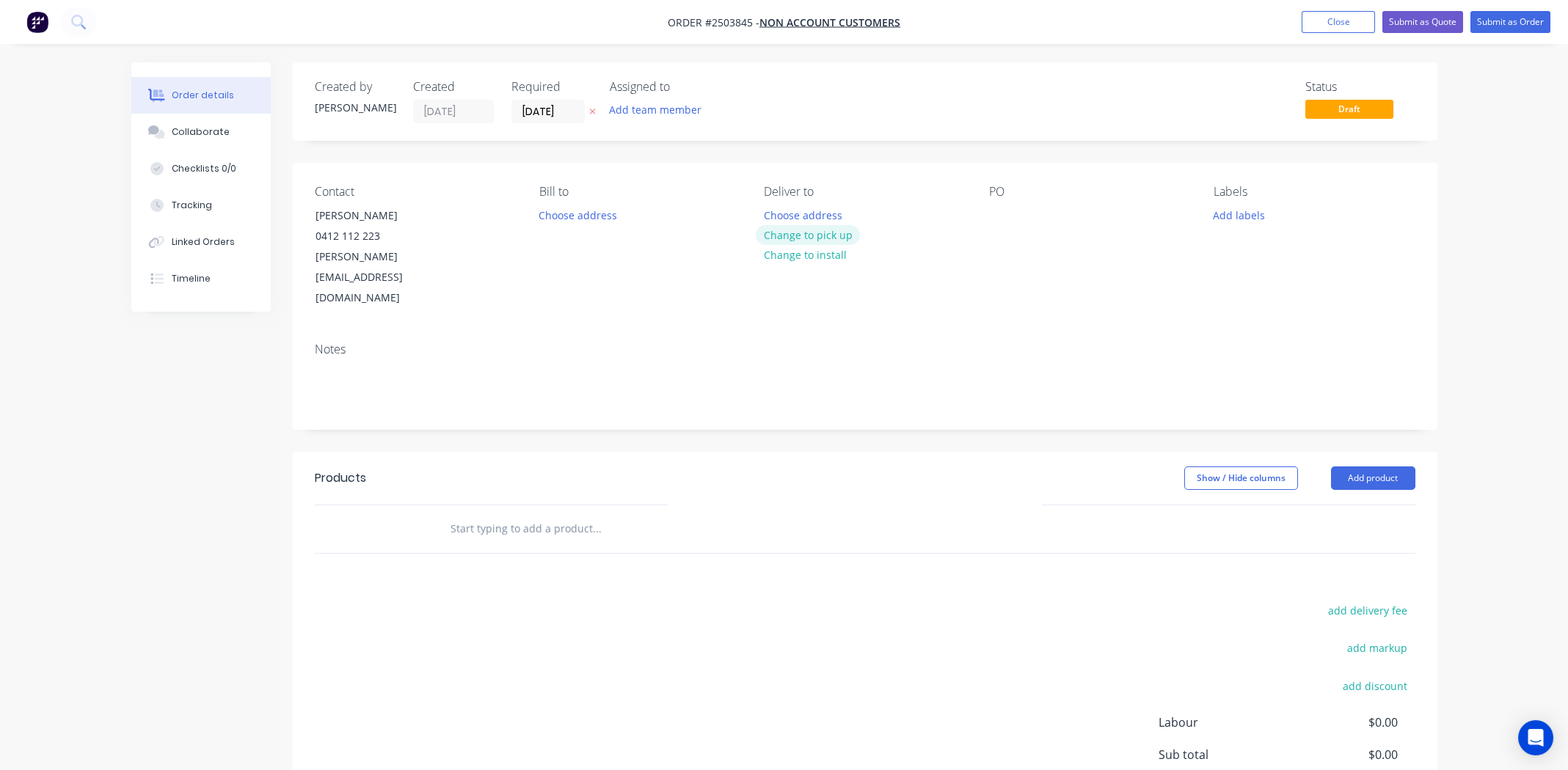
click at [807, 228] on button "Change to pick up" at bounding box center [808, 235] width 104 height 20
click at [1002, 212] on div at bounding box center [1001, 215] width 24 height 21
click at [1227, 223] on button "Add labels" at bounding box center [1239, 214] width 67 height 20
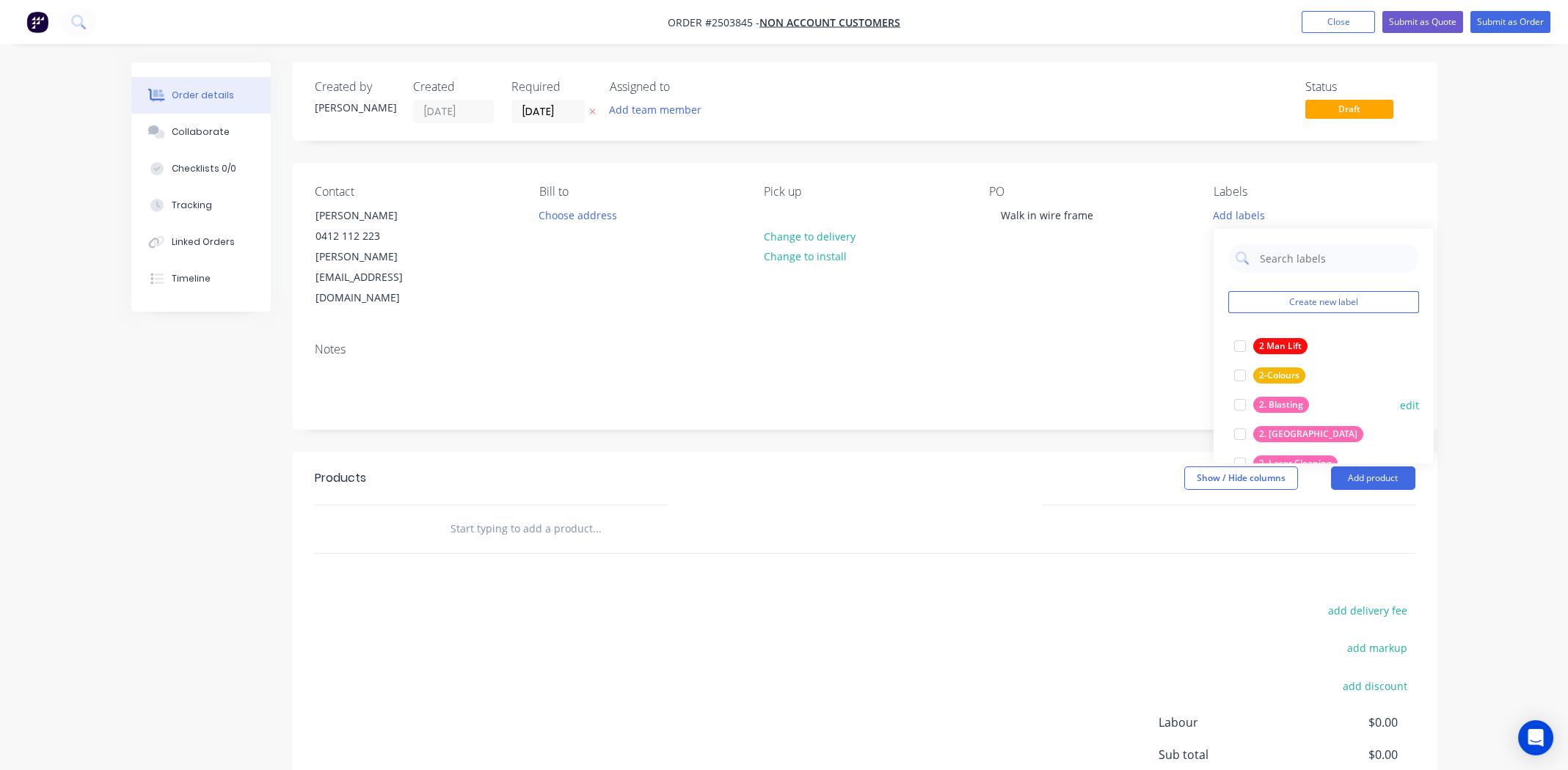
click at [1240, 402] on div at bounding box center [1240, 405] width 30 height 30
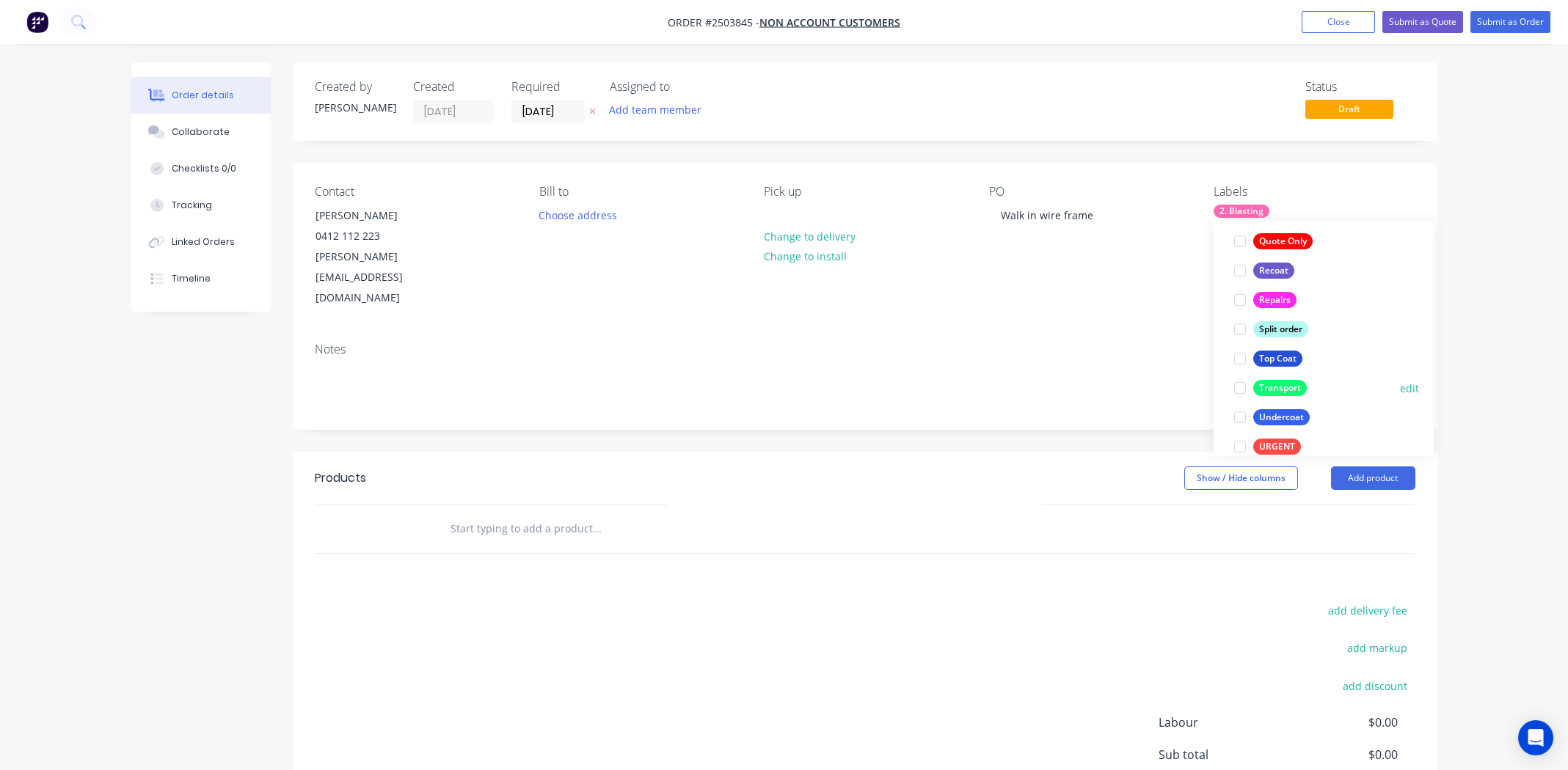
scroll to position [997, 0]
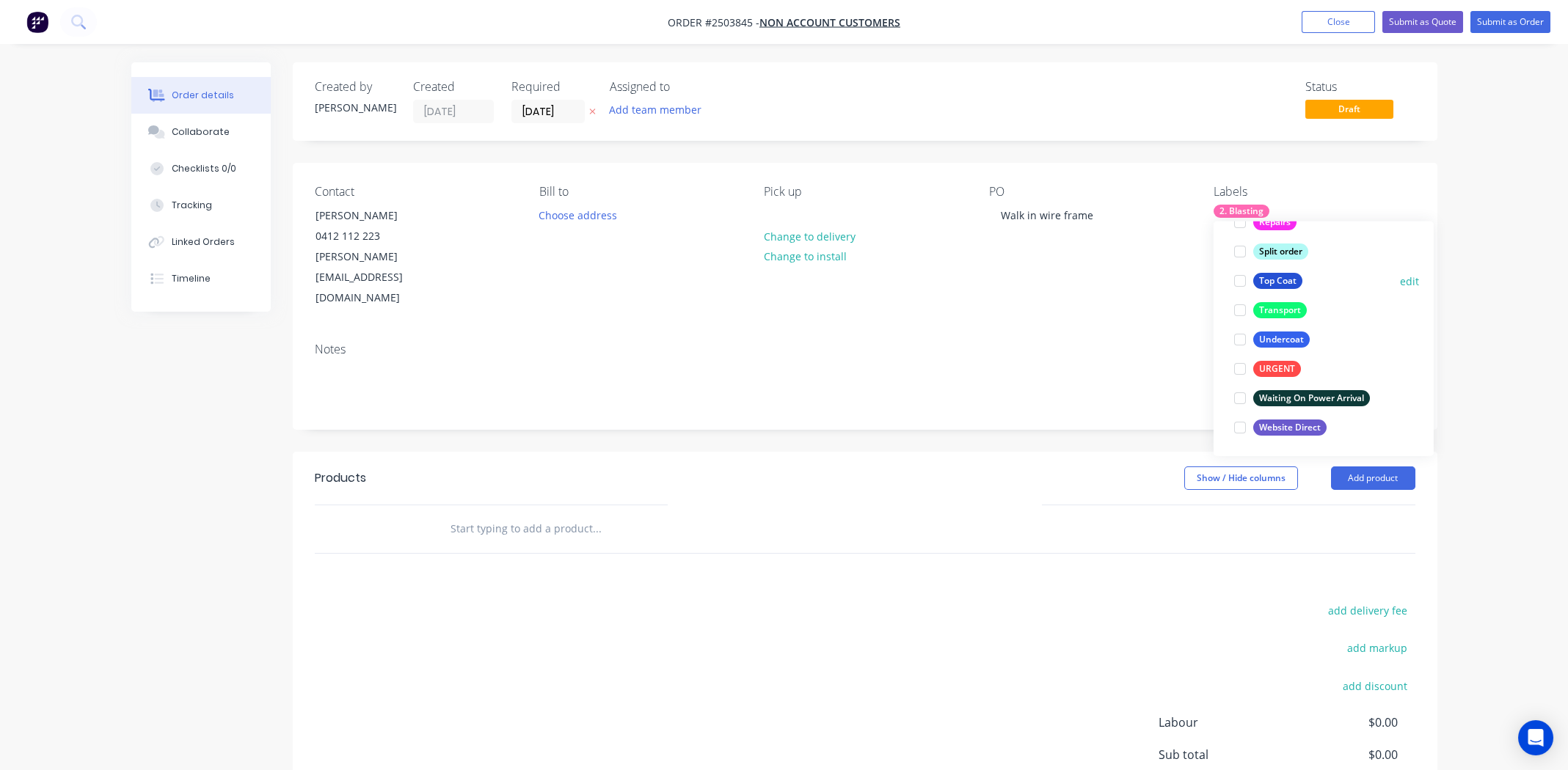
click at [1243, 279] on div at bounding box center [1240, 281] width 30 height 30
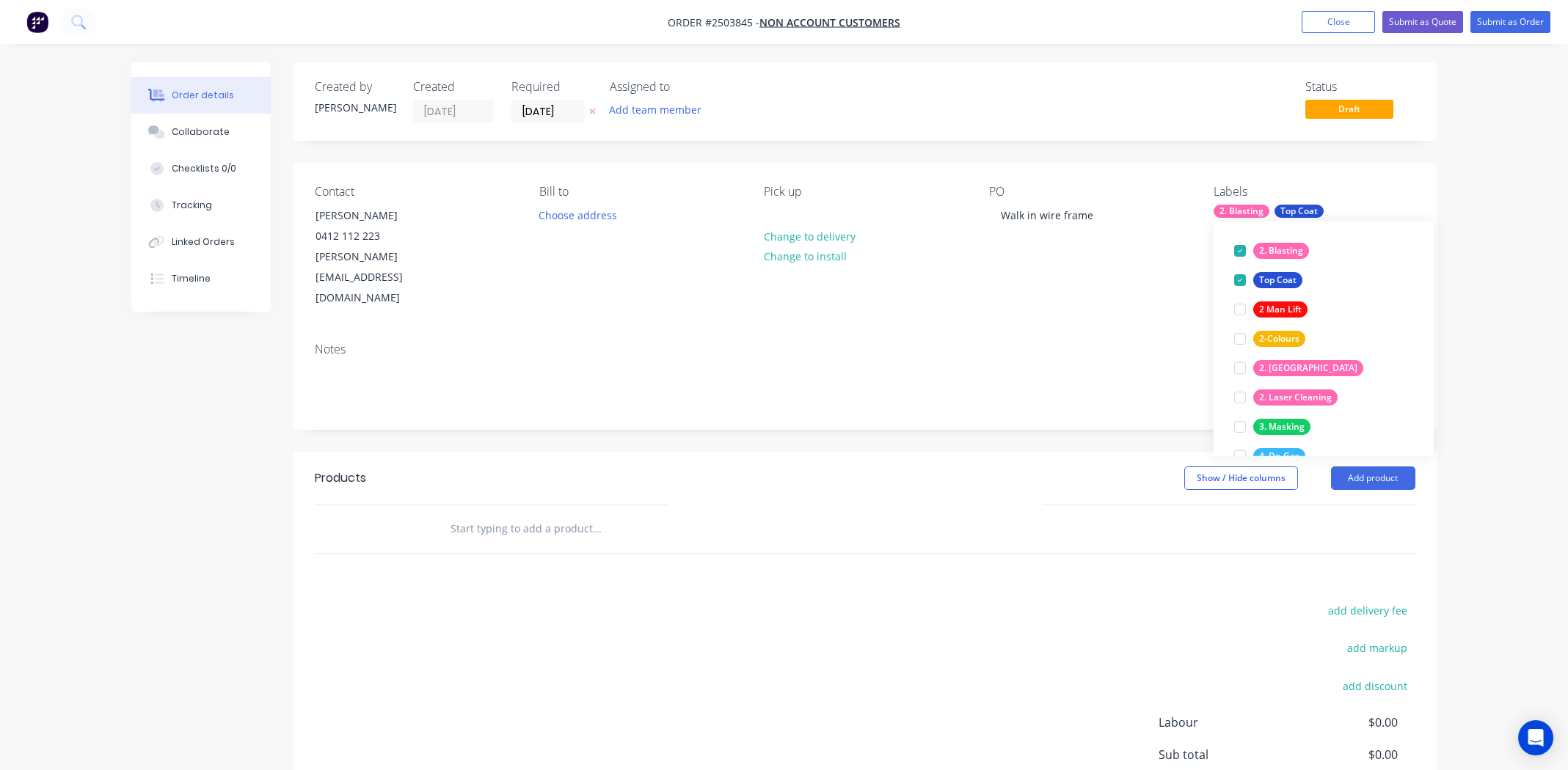
click at [1084, 275] on div "Contact [PERSON_NAME] [PHONE_NUMBER] [PERSON_NAME][EMAIL_ADDRESS][DOMAIN_NAME] …" at bounding box center [864, 247] width 1145 height 168
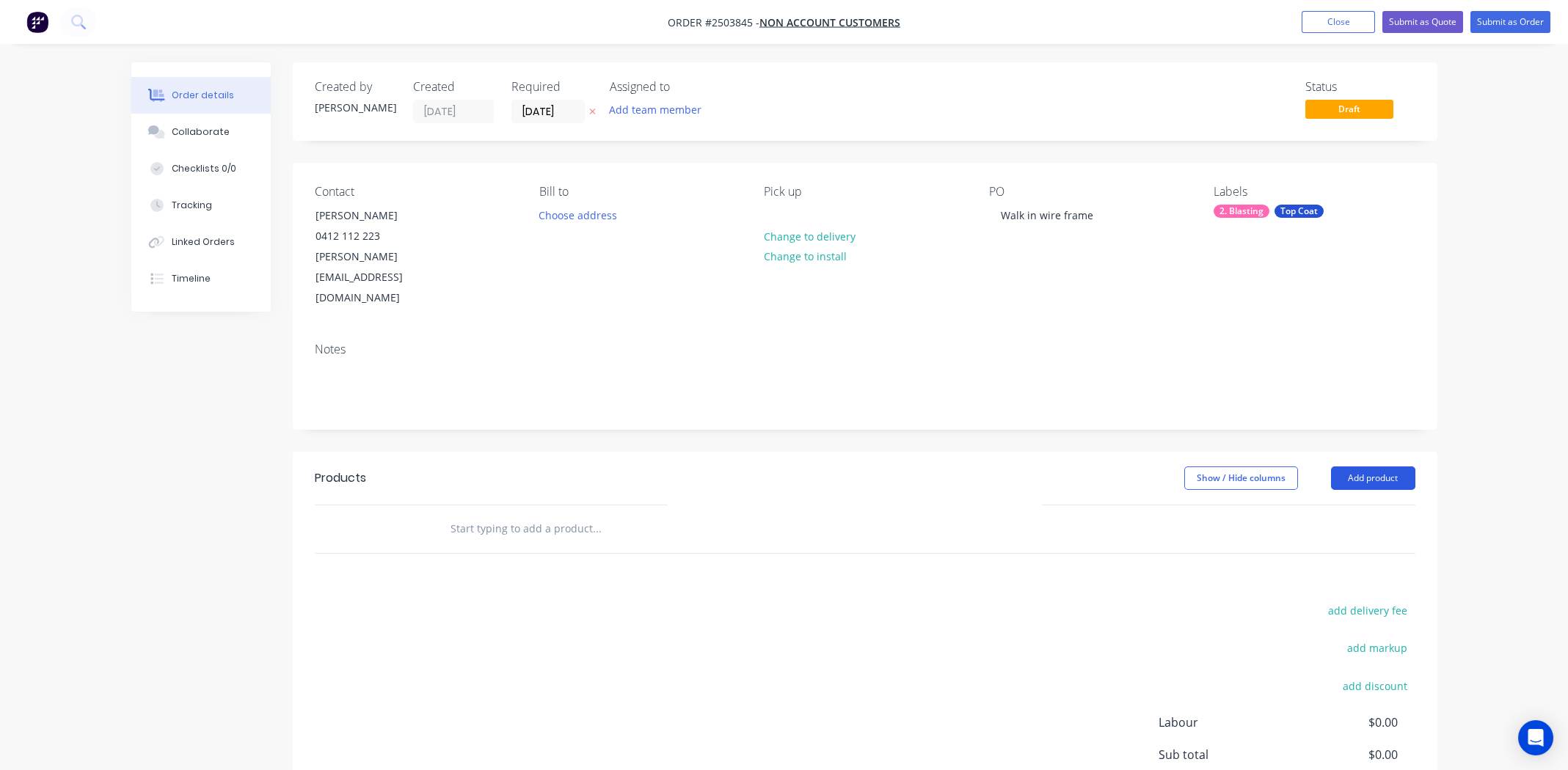
click at [1363, 466] on button "Add product" at bounding box center [1372, 478] width 85 height 24
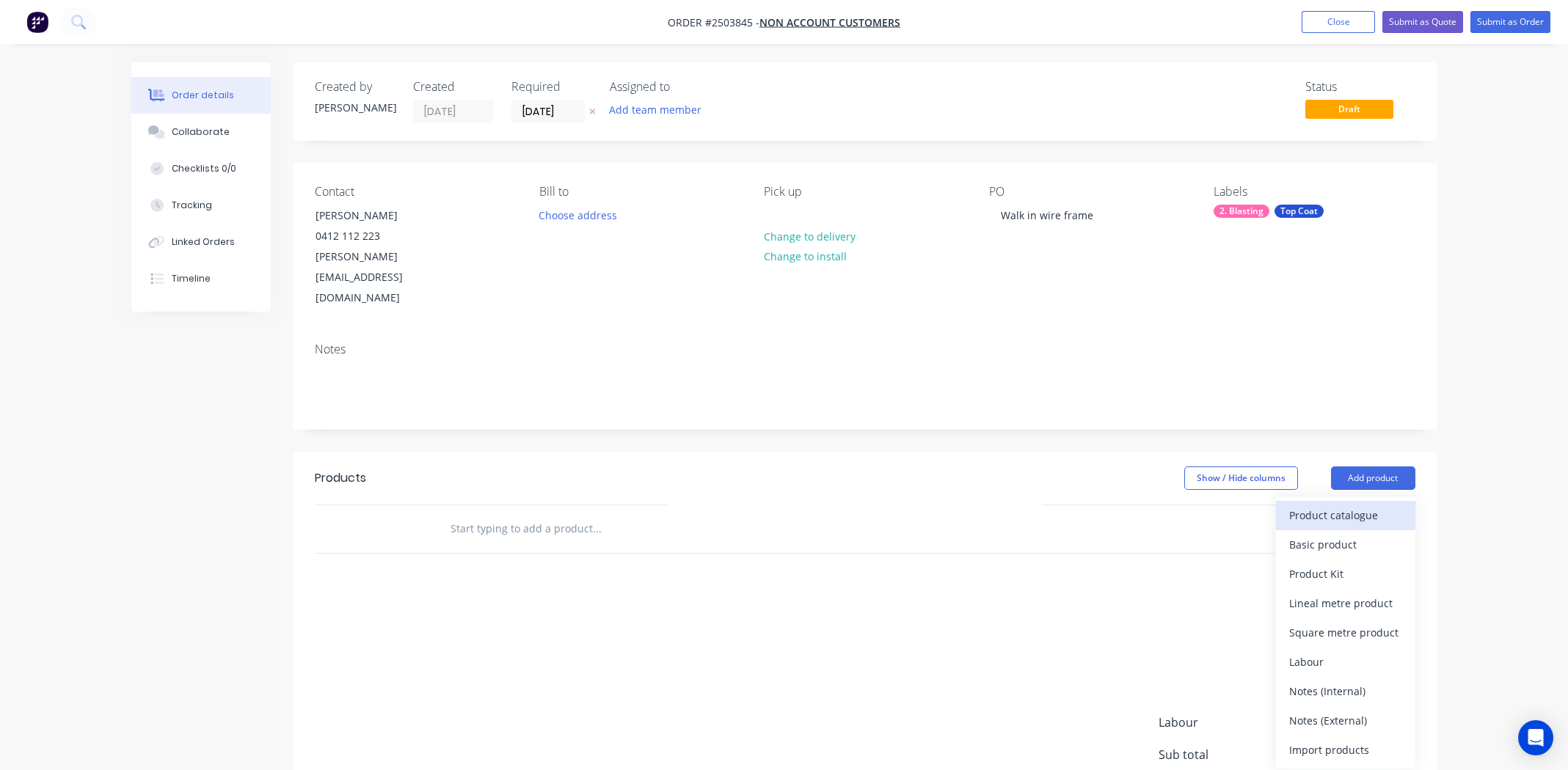
click at [1347, 505] on div "Product catalogue" at bounding box center [1345, 515] width 113 height 21
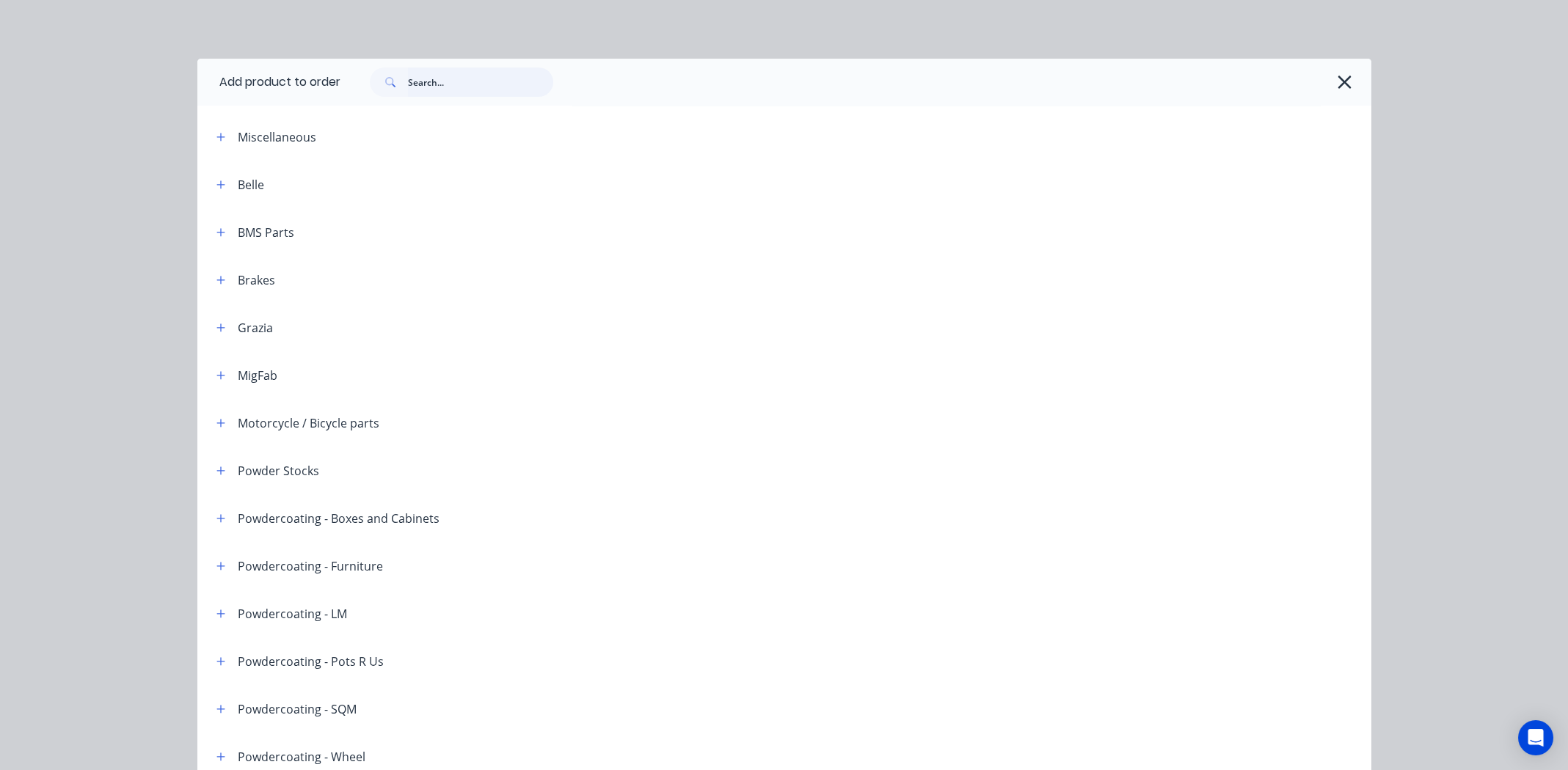
click at [441, 81] on input "text" at bounding box center [480, 82] width 145 height 30
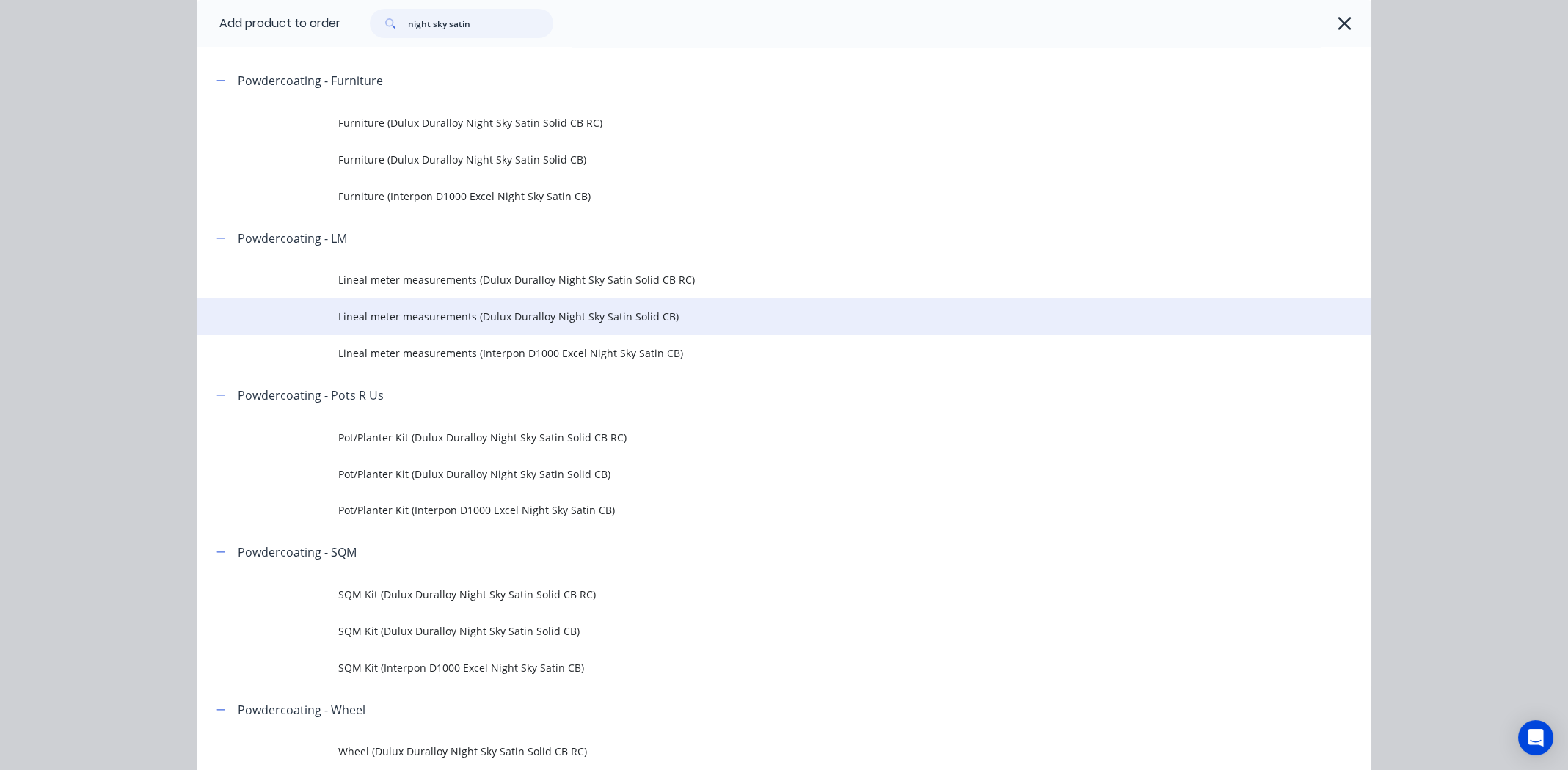
scroll to position [440, 0]
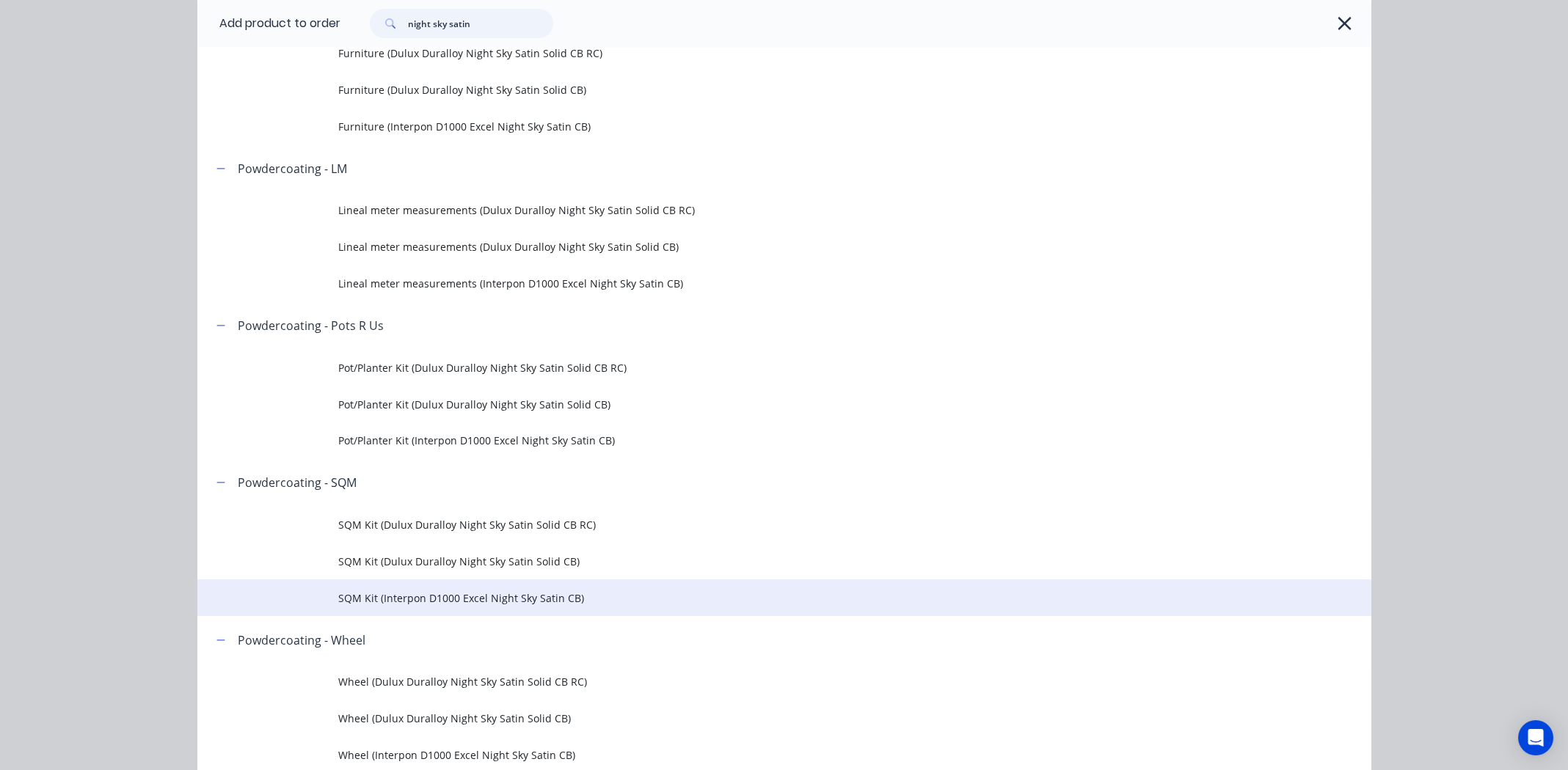
type input "night sky satin"
click at [468, 595] on span "SQM Kit (Interpon D1000 Excel Night Sky Satin CB)" at bounding box center [751, 599] width 826 height 16
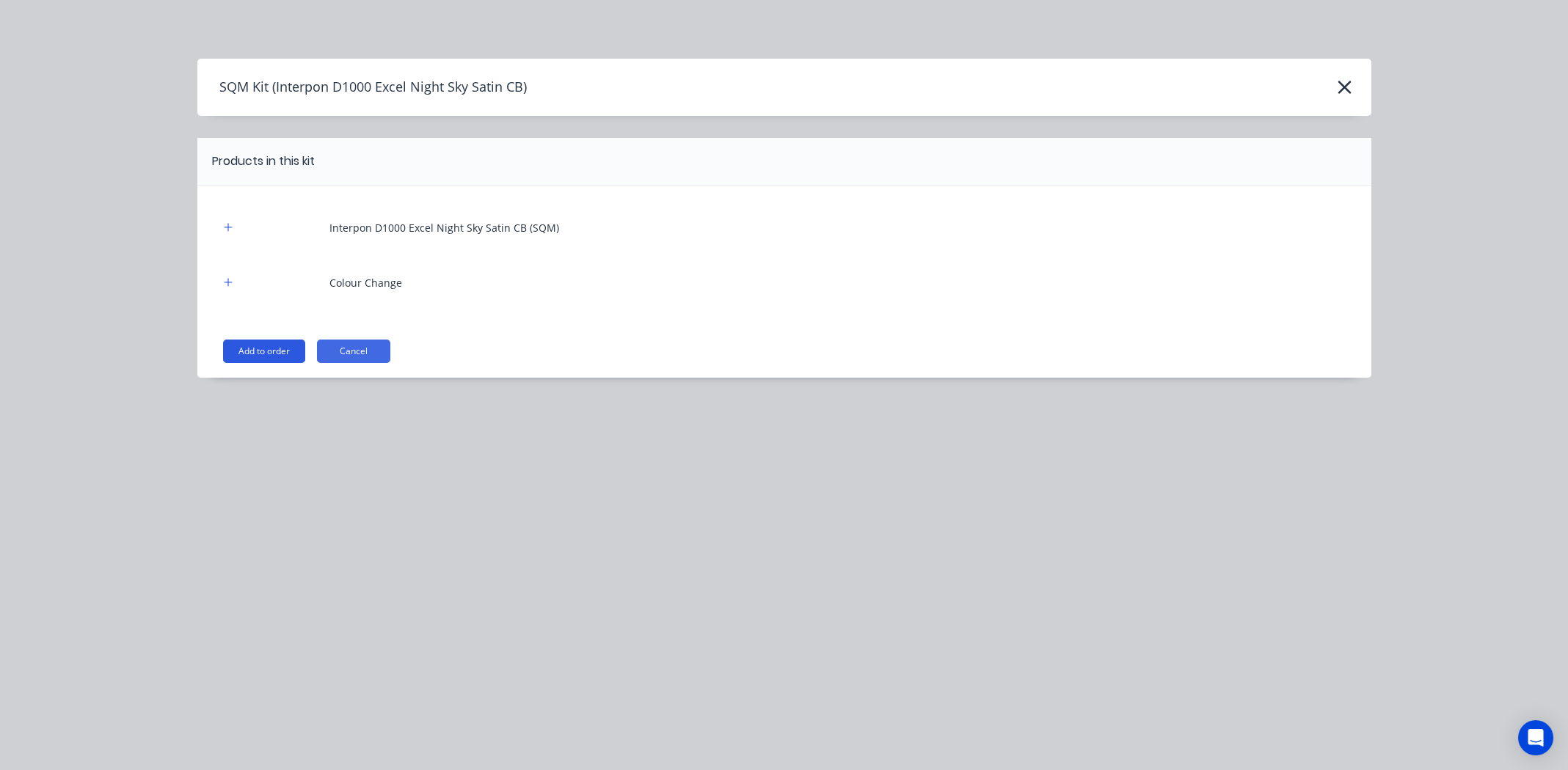
click at [268, 348] on button "Add to order" at bounding box center [264, 351] width 82 height 24
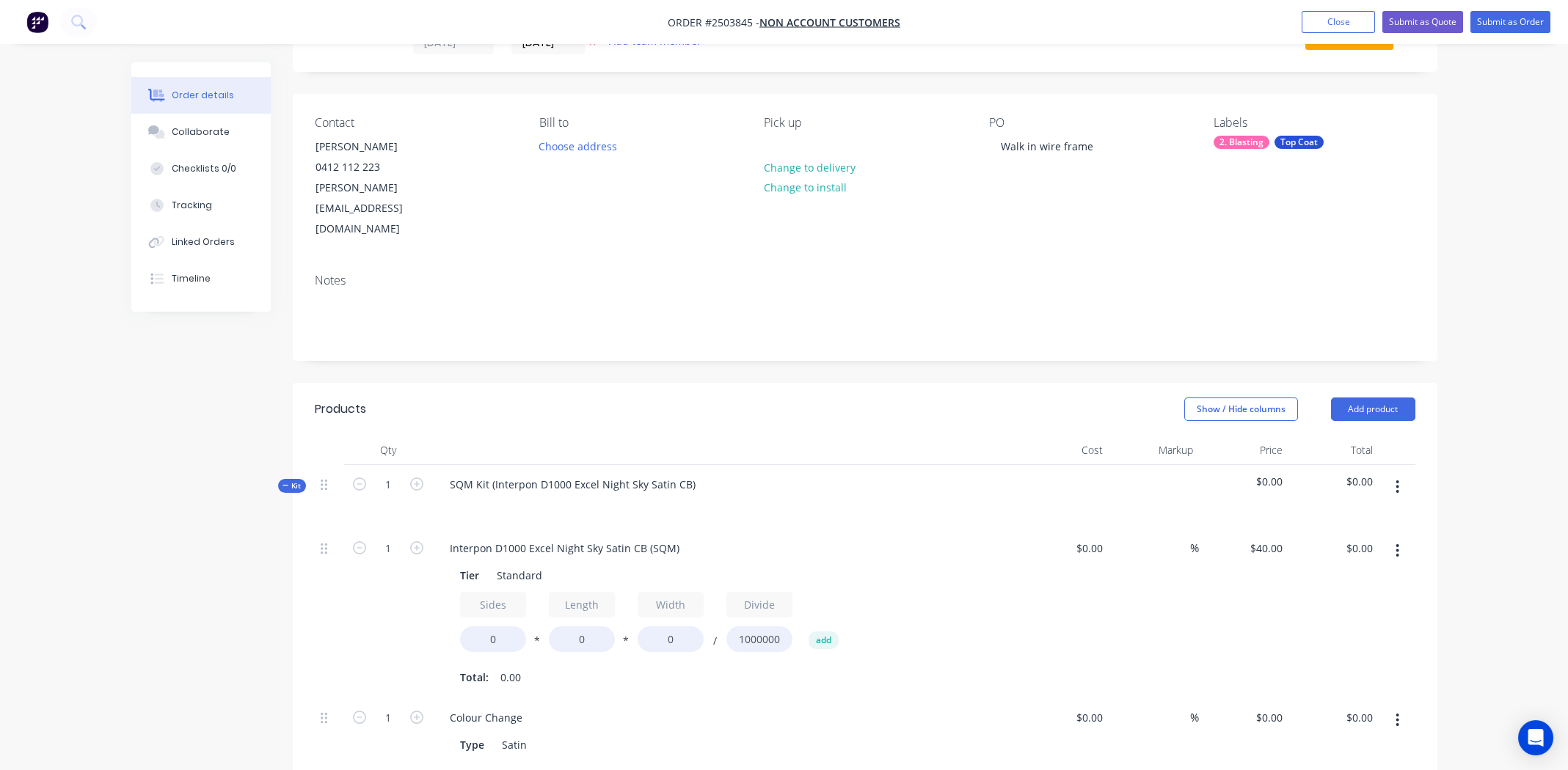
scroll to position [220, 0]
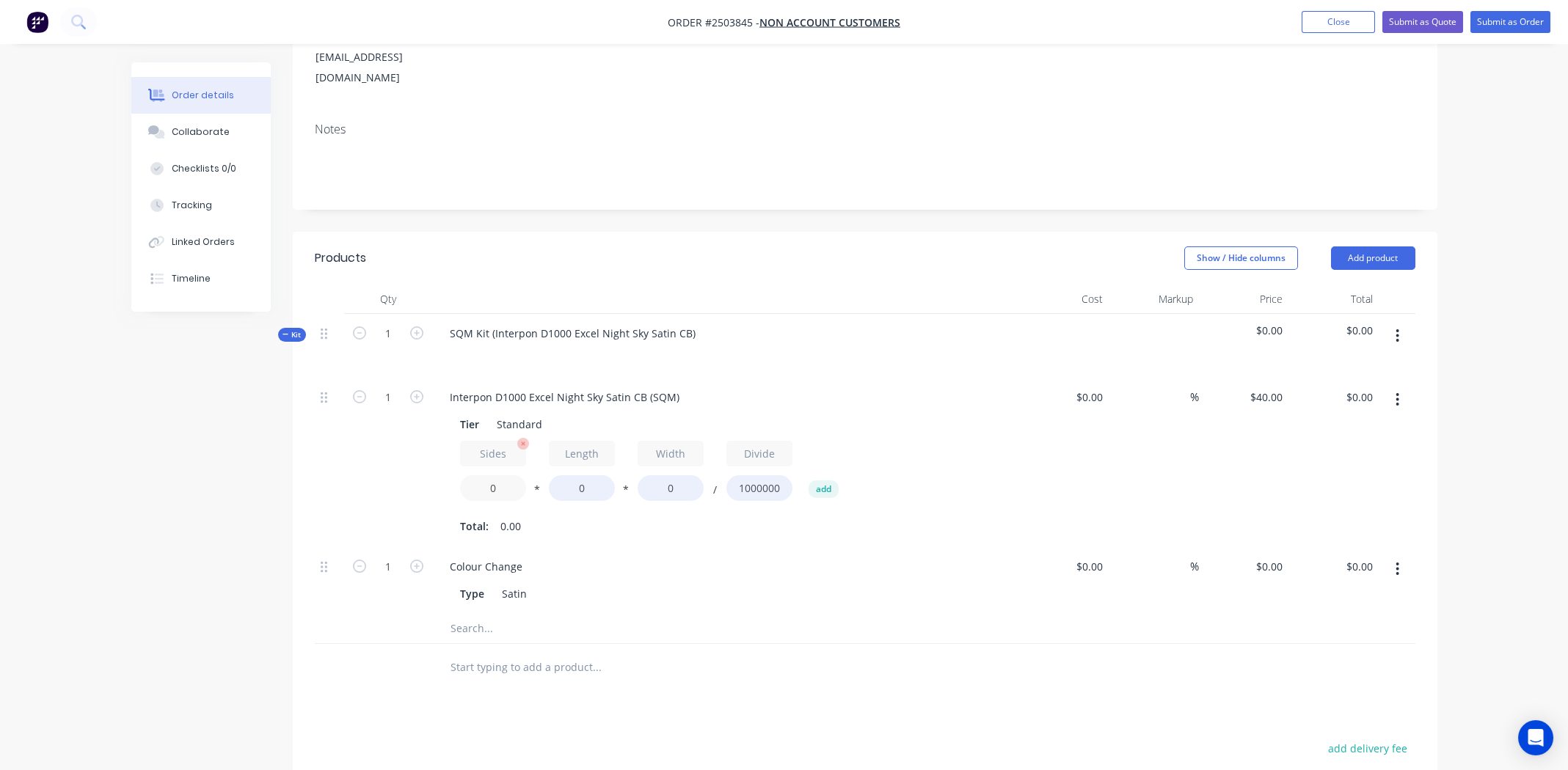
click at [490, 476] on input "0" at bounding box center [493, 488] width 66 height 25
type input "1.4"
click at [579, 476] on input "0" at bounding box center [582, 488] width 66 height 25
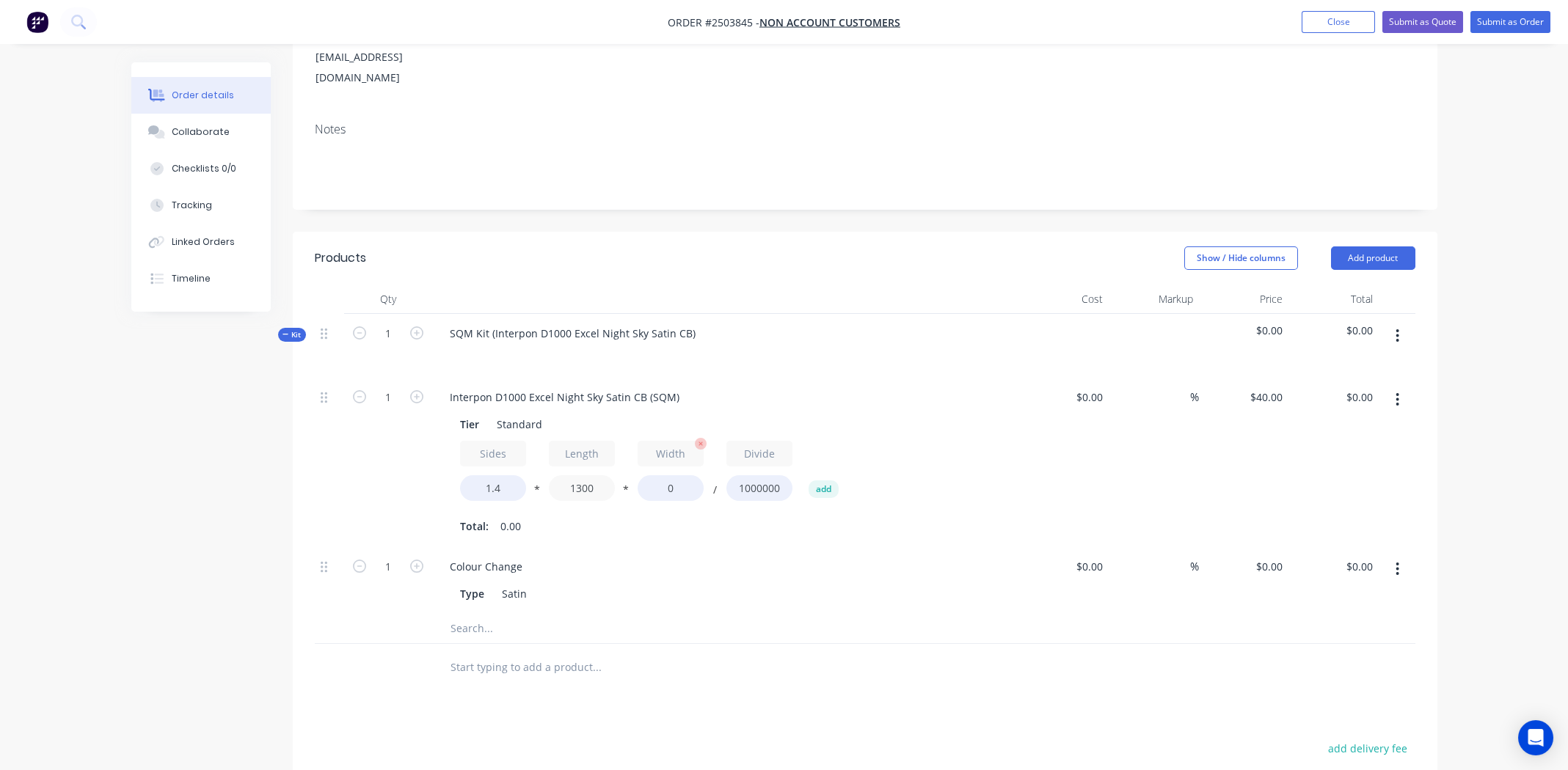
type input "1300"
click at [675, 476] on input "0" at bounding box center [671, 488] width 66 height 25
type input "400"
type input "$29.12"
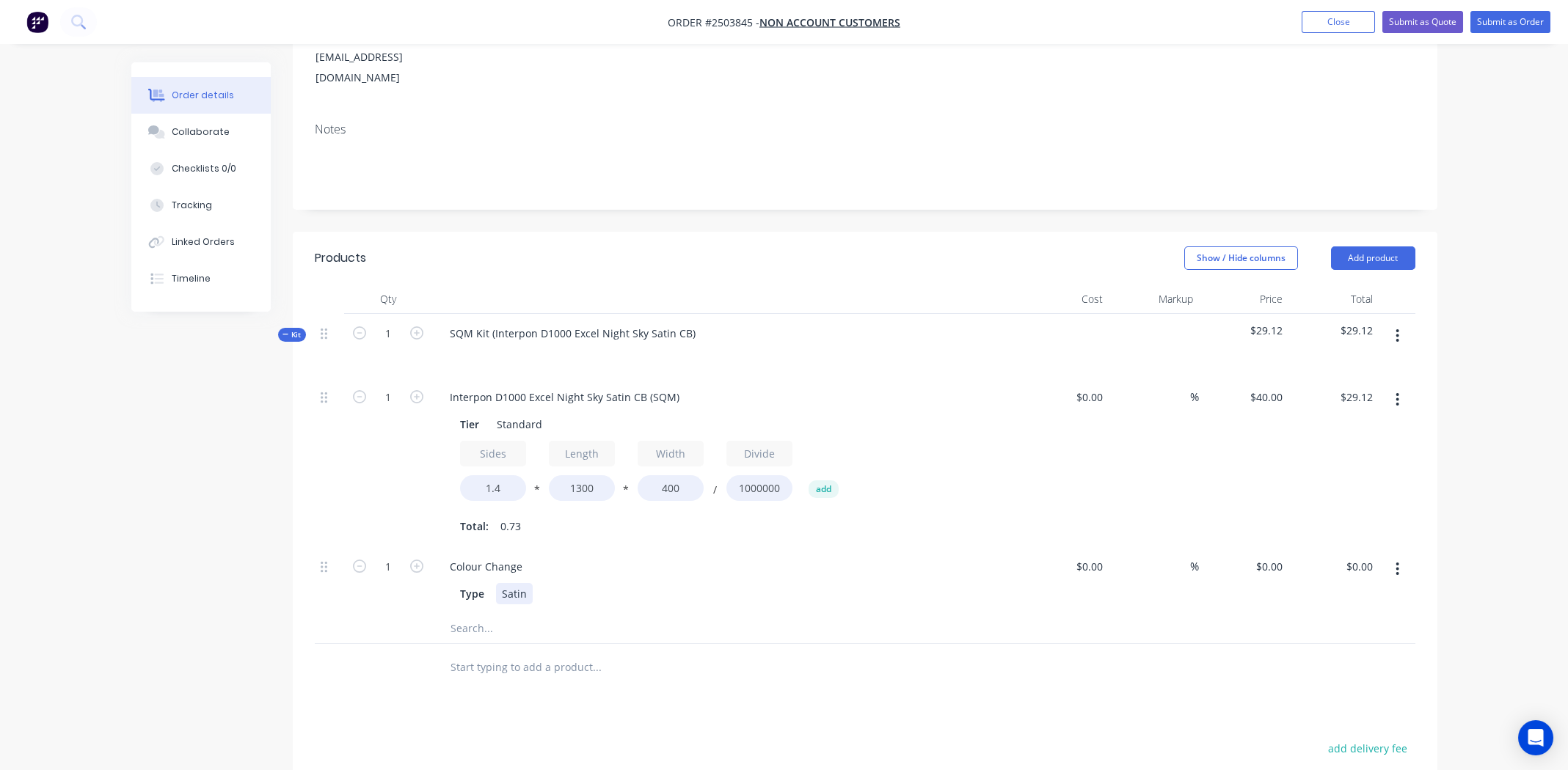
drag, startPoint x: 714, startPoint y: 539, endPoint x: 722, endPoint y: 535, distance: 8.9
click at [715, 581] on div "Type Satin" at bounding box center [726, 593] width 575 height 24
click at [1395, 561] on icon "button" at bounding box center [1397, 569] width 3 height 16
click at [1344, 656] on div "Delete" at bounding box center [1345, 666] width 113 height 21
click at [393, 387] on input "1" at bounding box center [389, 397] width 38 height 22
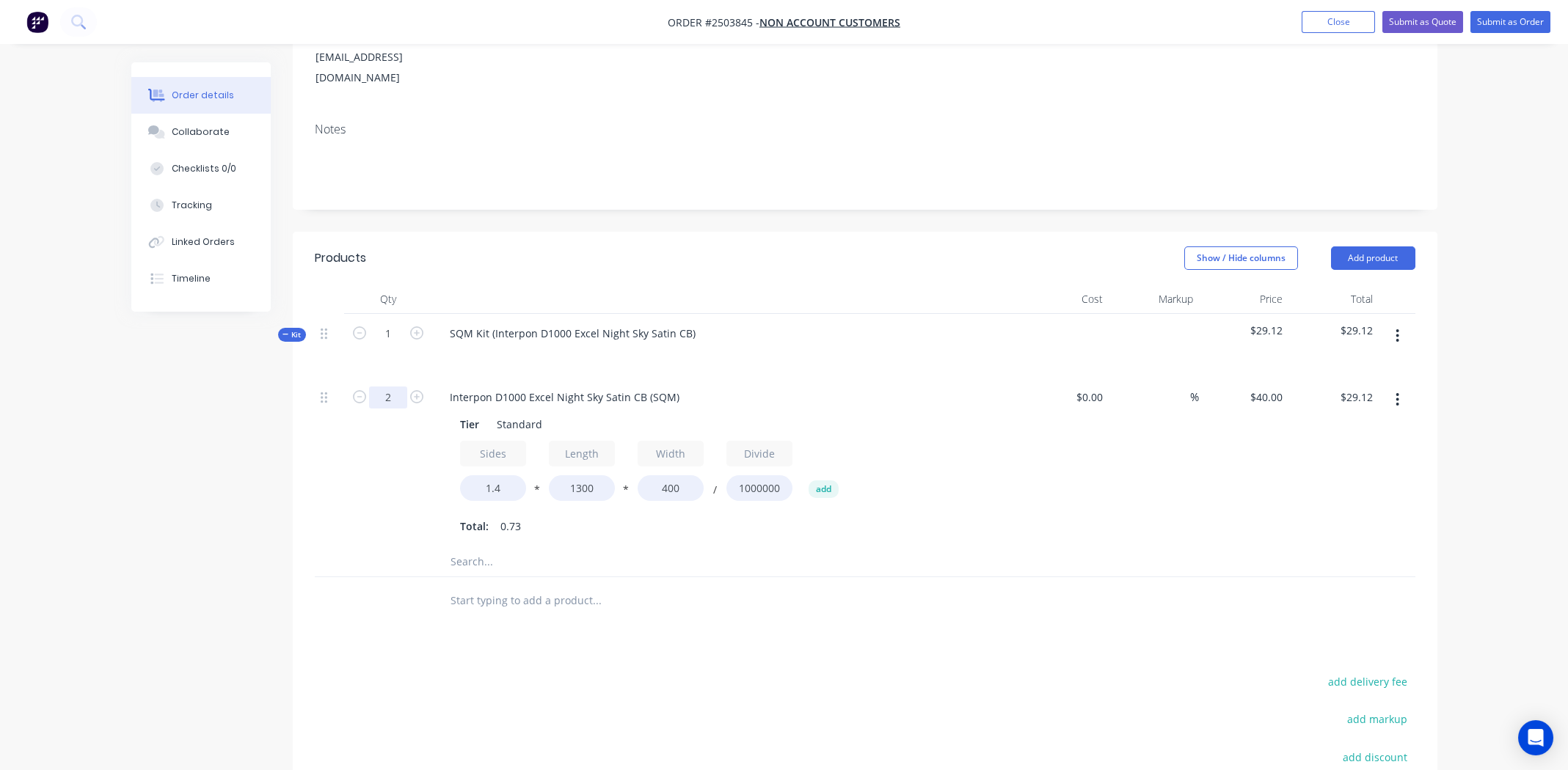
type input "2"
type input "$58.24"
click at [1119, 471] on div "%" at bounding box center [1153, 463] width 90 height 169
click at [1399, 328] on icon "button" at bounding box center [1397, 336] width 3 height 16
click at [1353, 364] on div "Add product to kit" at bounding box center [1345, 375] width 113 height 21
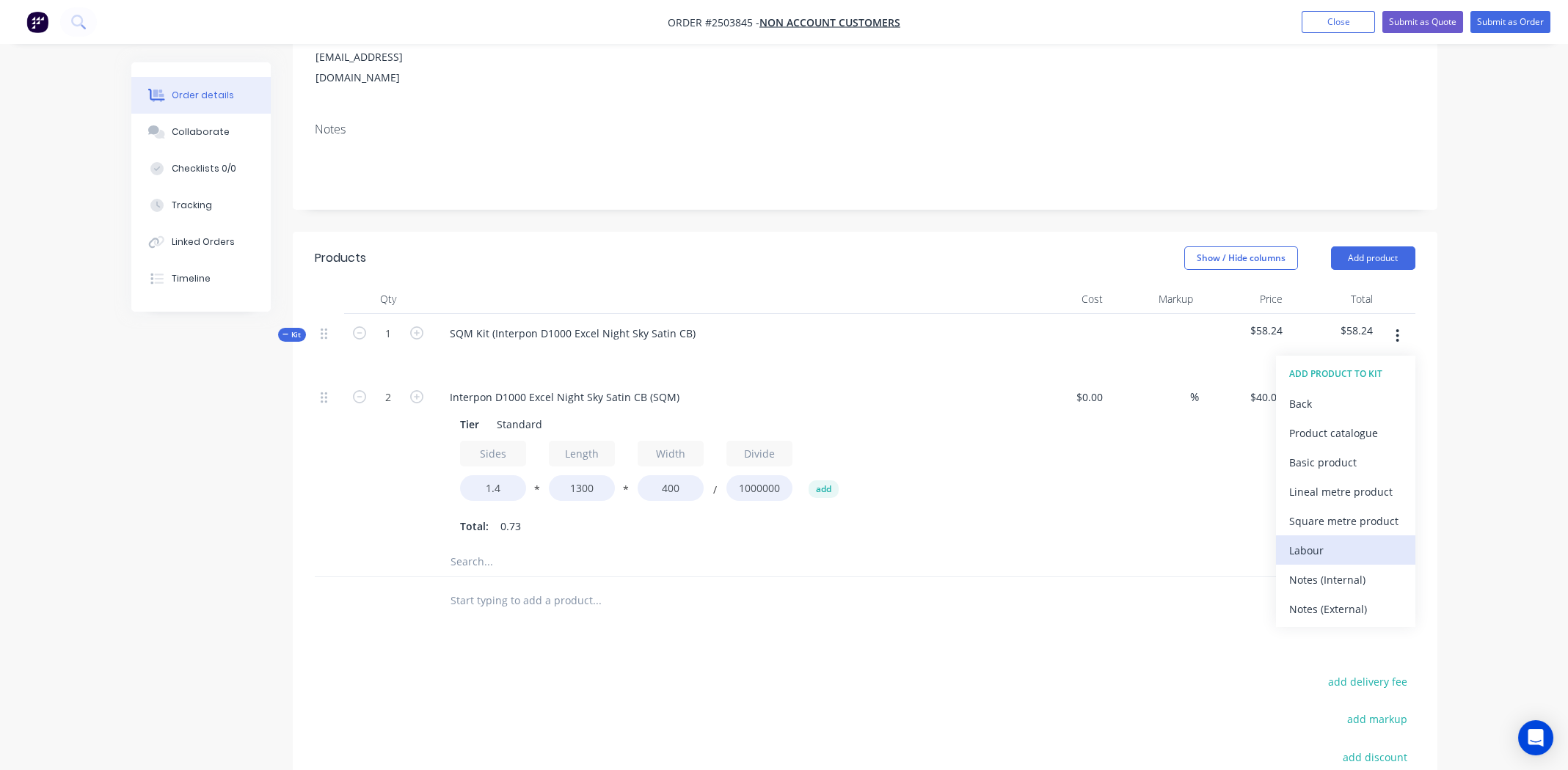
click at [1330, 540] on div "Labour" at bounding box center [1345, 551] width 113 height 21
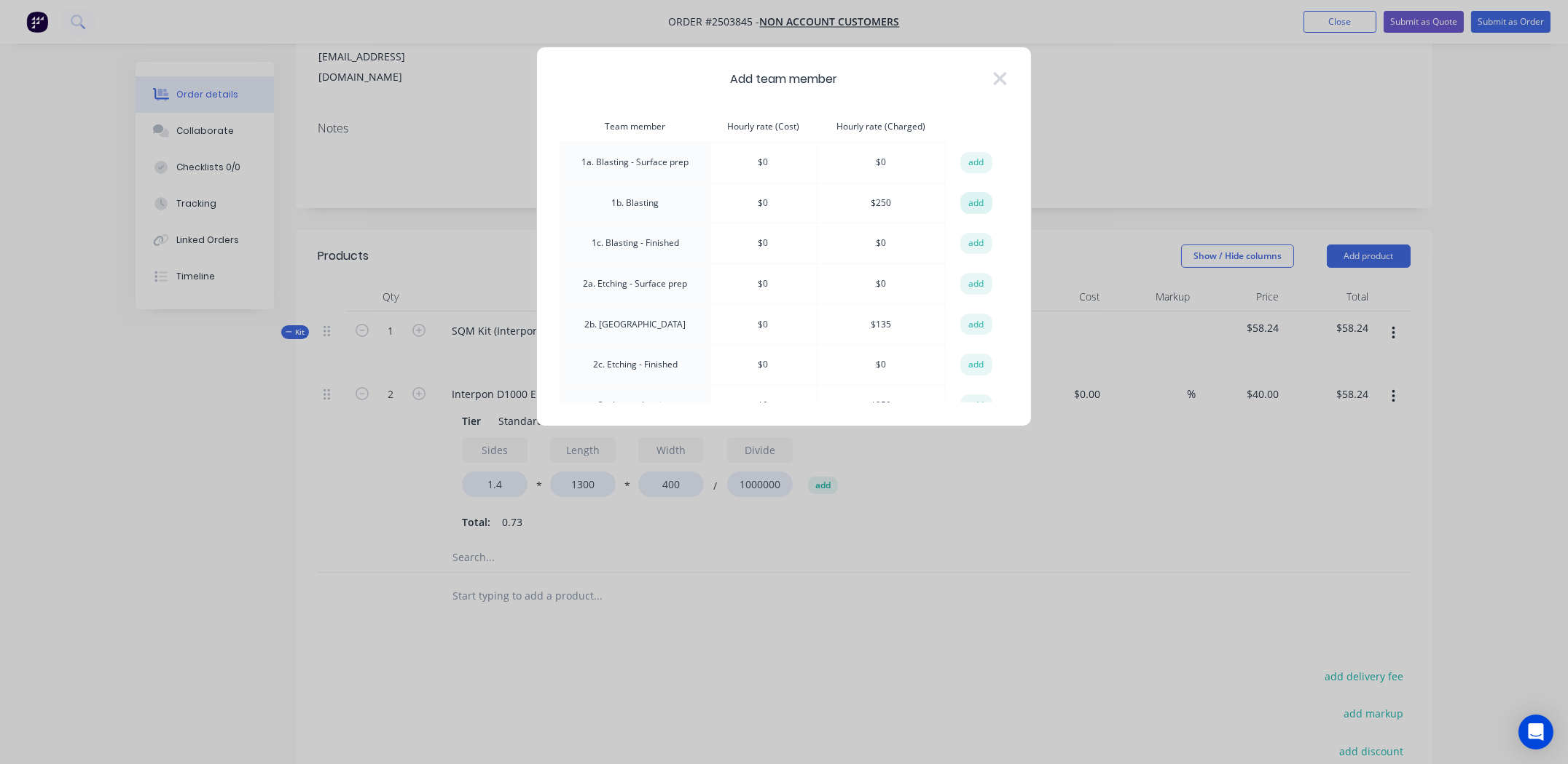
click at [974, 198] on button "add" at bounding box center [976, 203] width 32 height 22
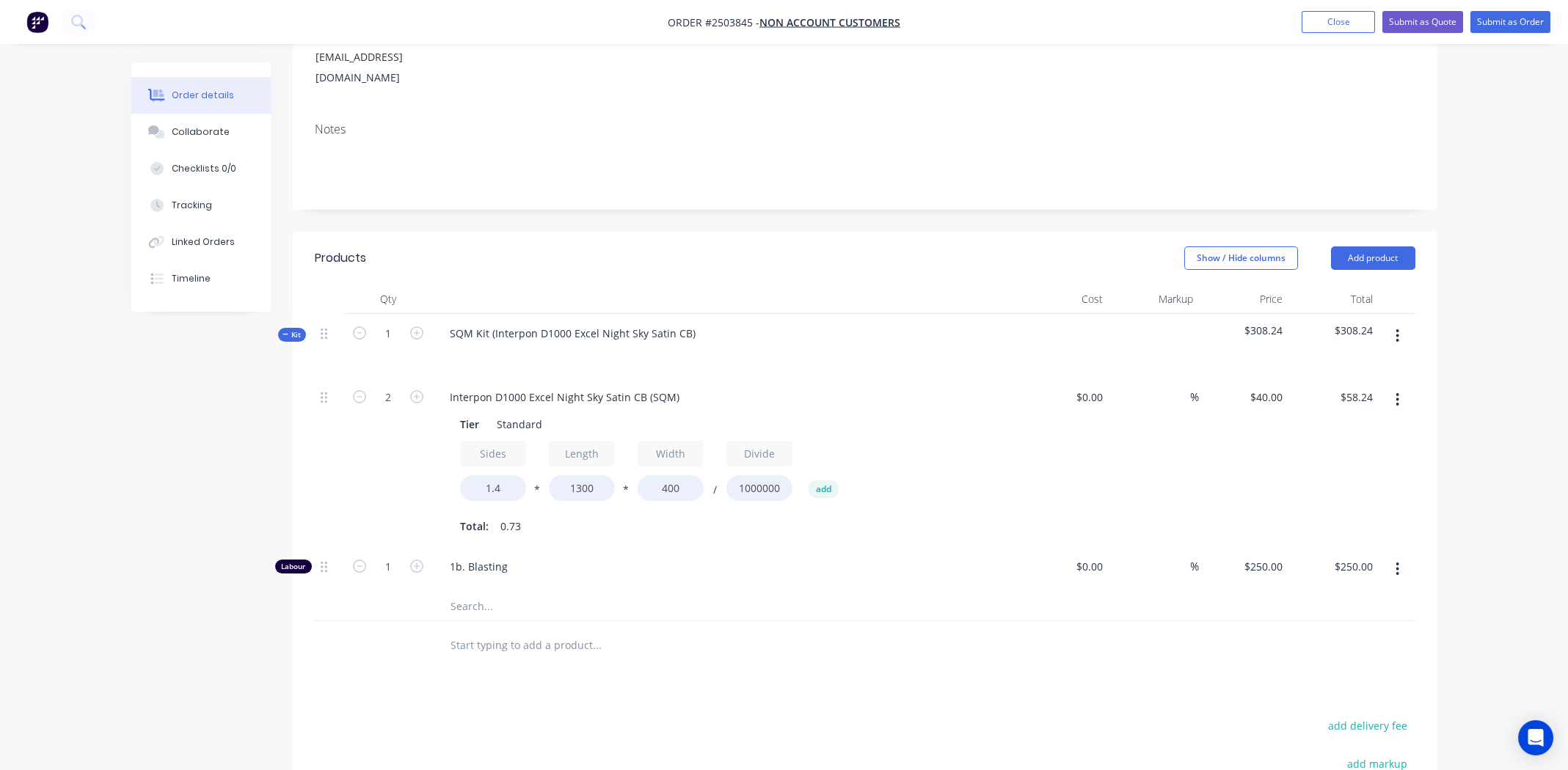
click at [389, 547] on div "1" at bounding box center [388, 569] width 88 height 45
click at [389, 409] on input "1" at bounding box center [389, 397] width 38 height 22
type input "0.333"
type input "$83.25"
drag, startPoint x: 657, startPoint y: 659, endPoint x: 665, endPoint y: 644, distance: 17.0
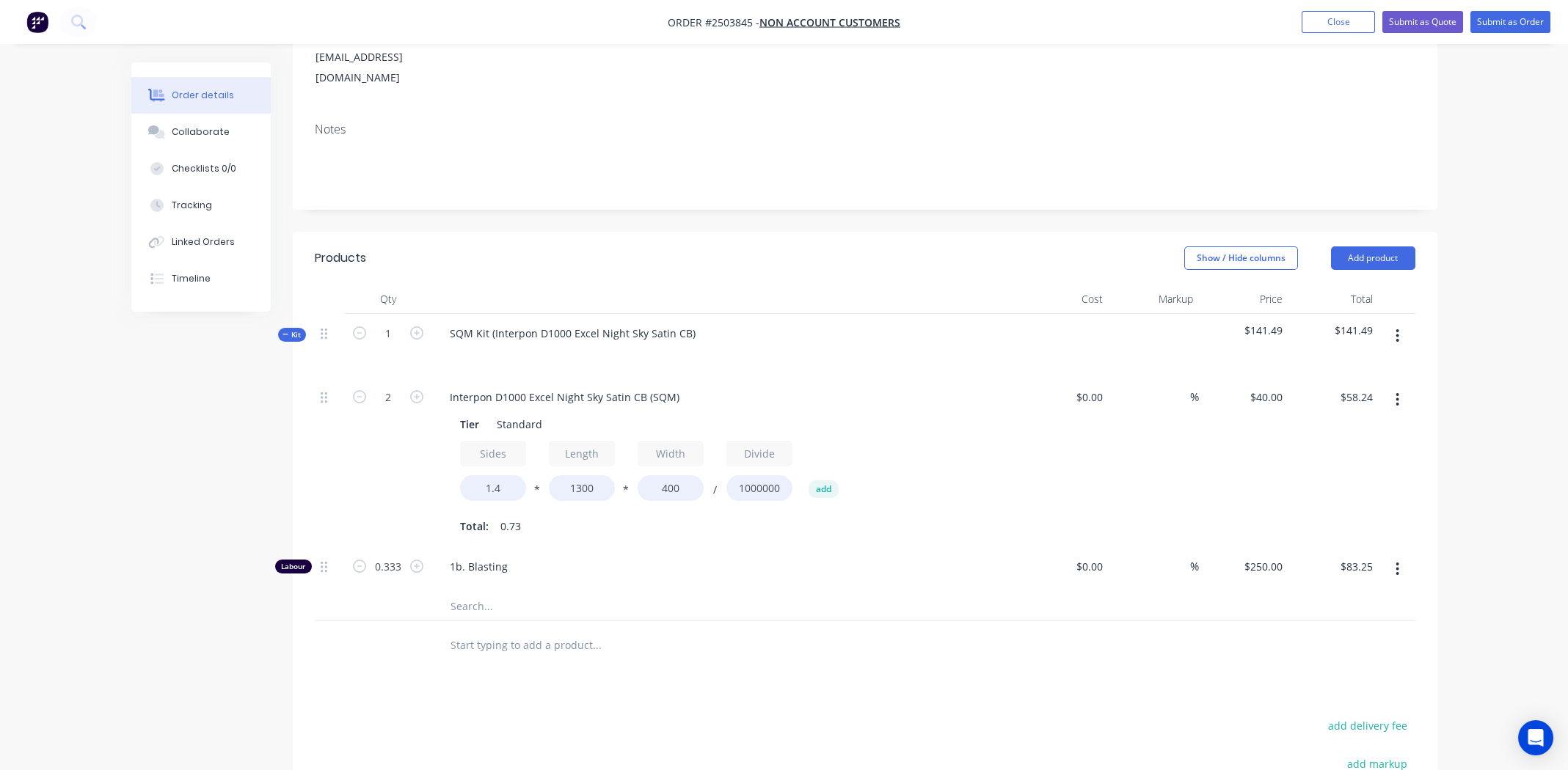
click at [661, 657] on div "Products Show / Hide columns Add product Qty Cost Markup Price Total Kit 1 SQM …" at bounding box center [864, 627] width 1145 height 790
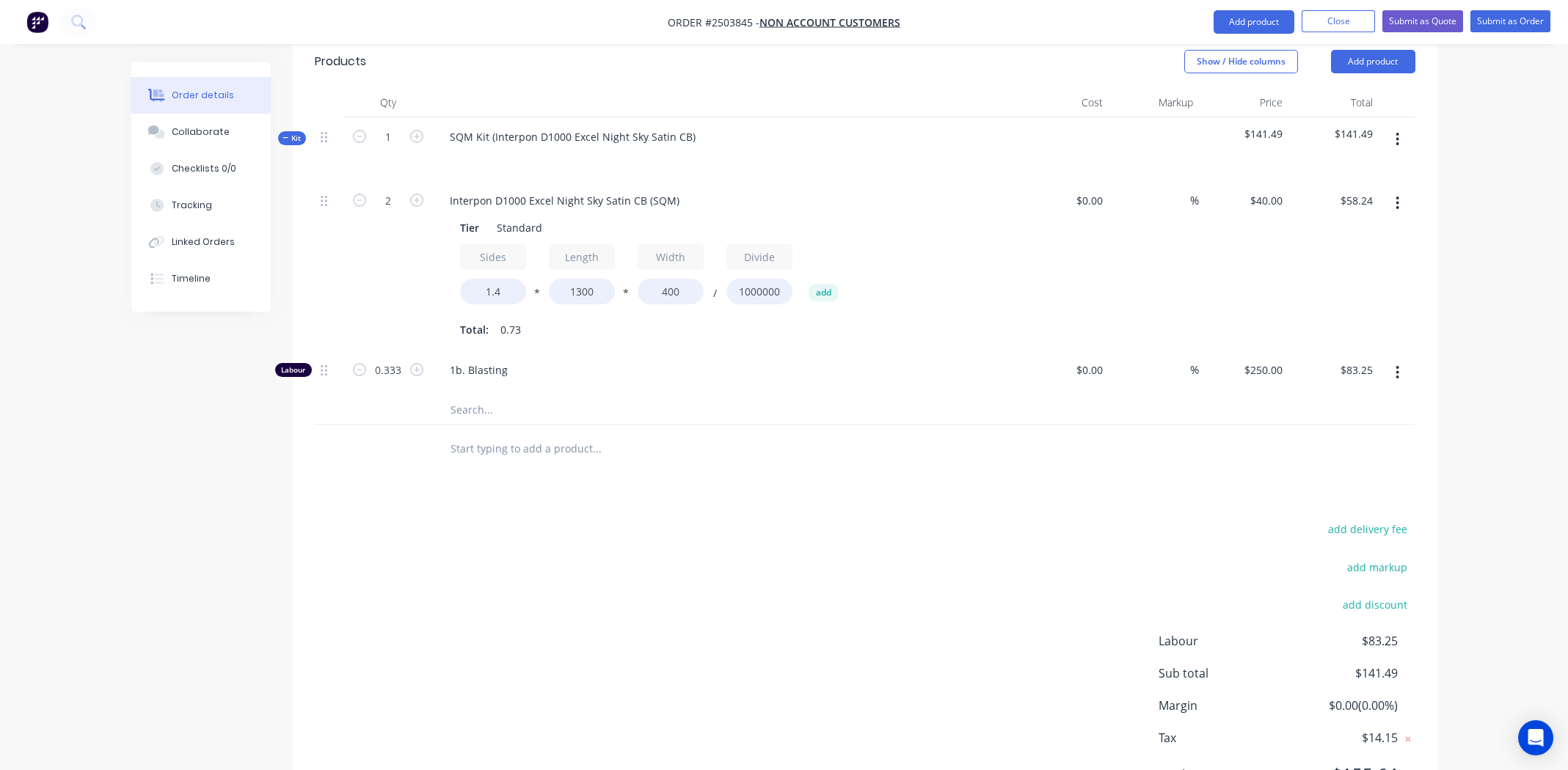
scroll to position [450, 0]
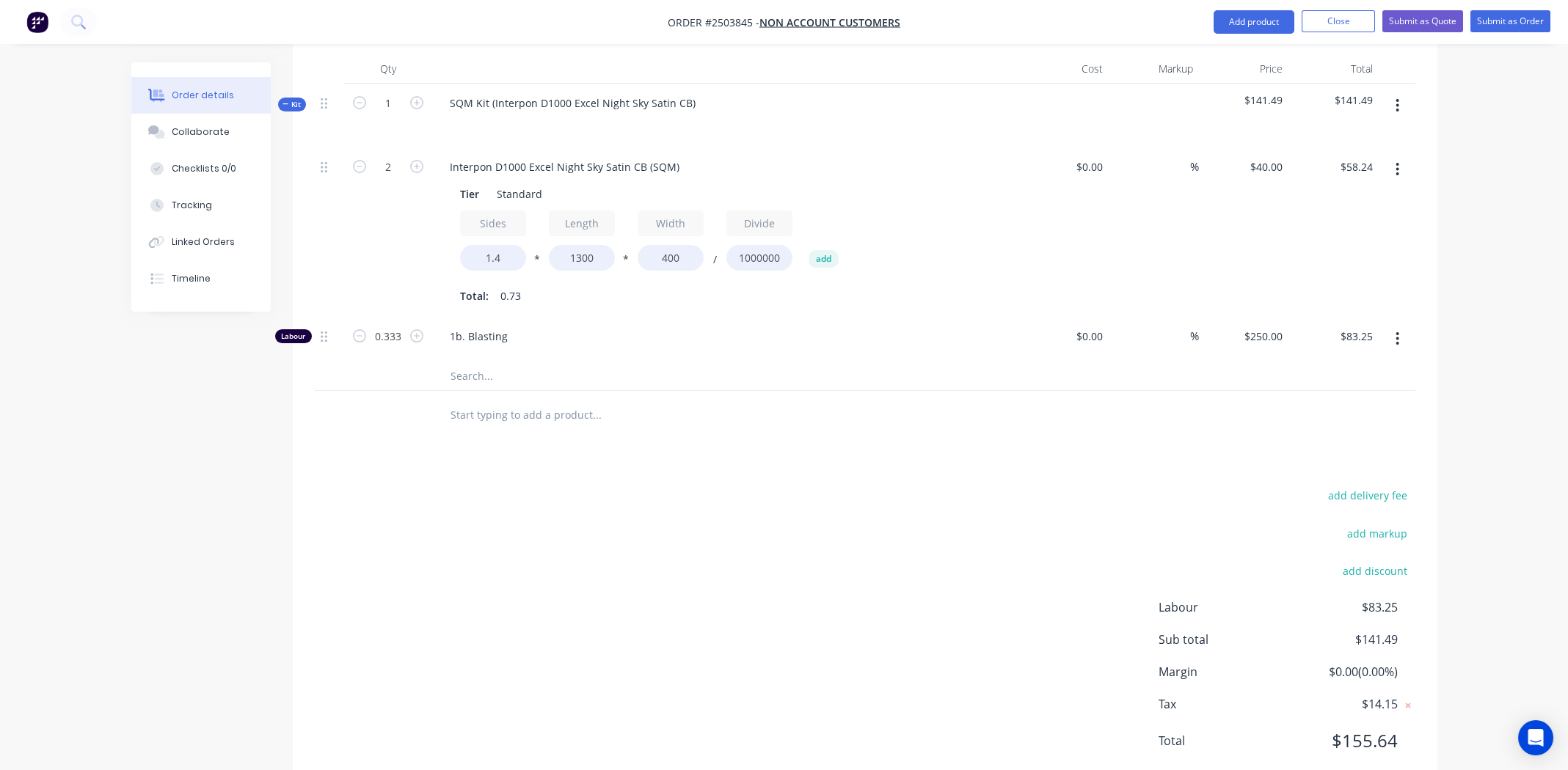
click at [616, 544] on div "add delivery fee add markup add discount Labour $83.25 Sub total $141.49 Margin…" at bounding box center [865, 627] width 1101 height 283
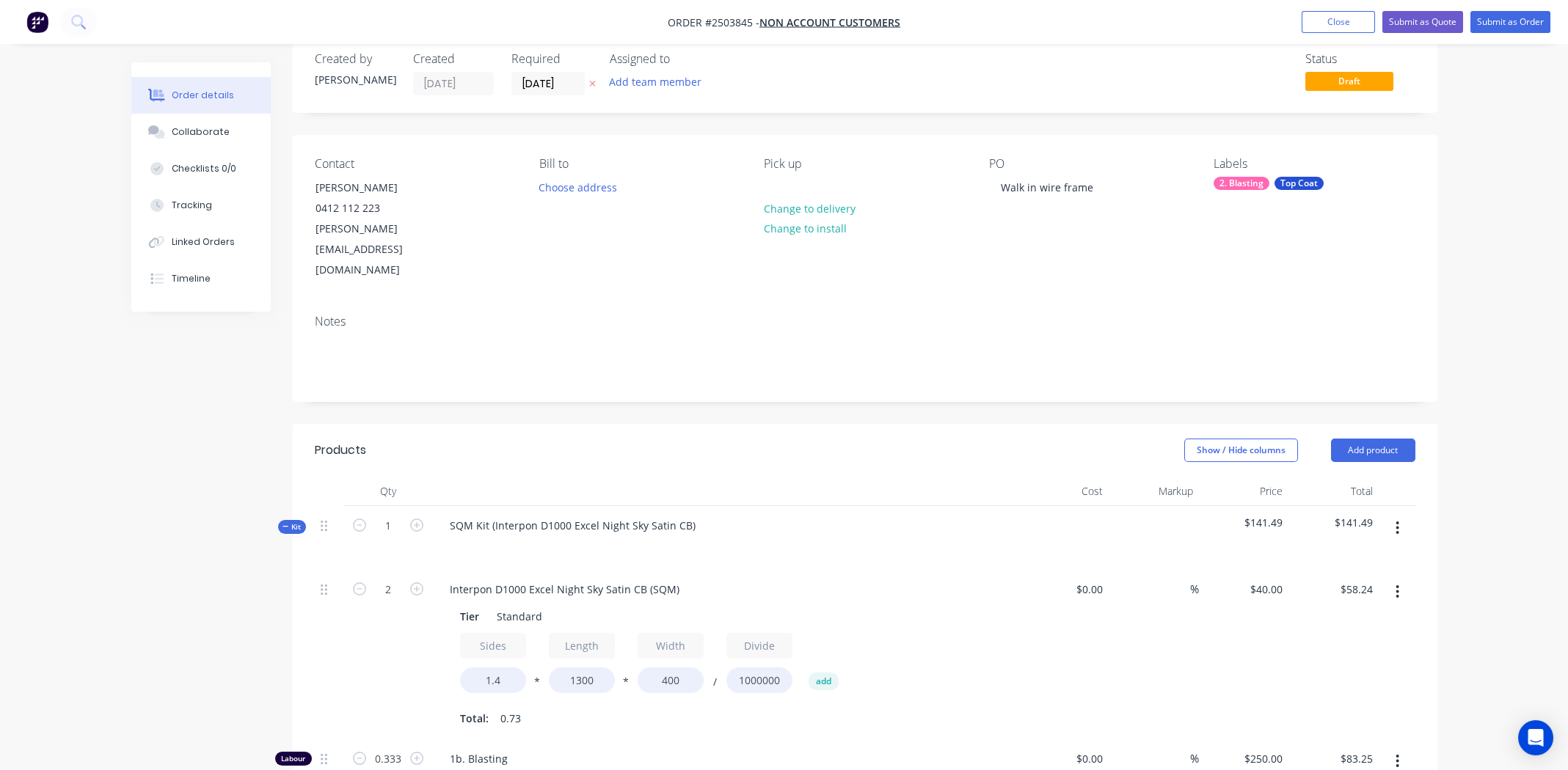
scroll to position [0, 0]
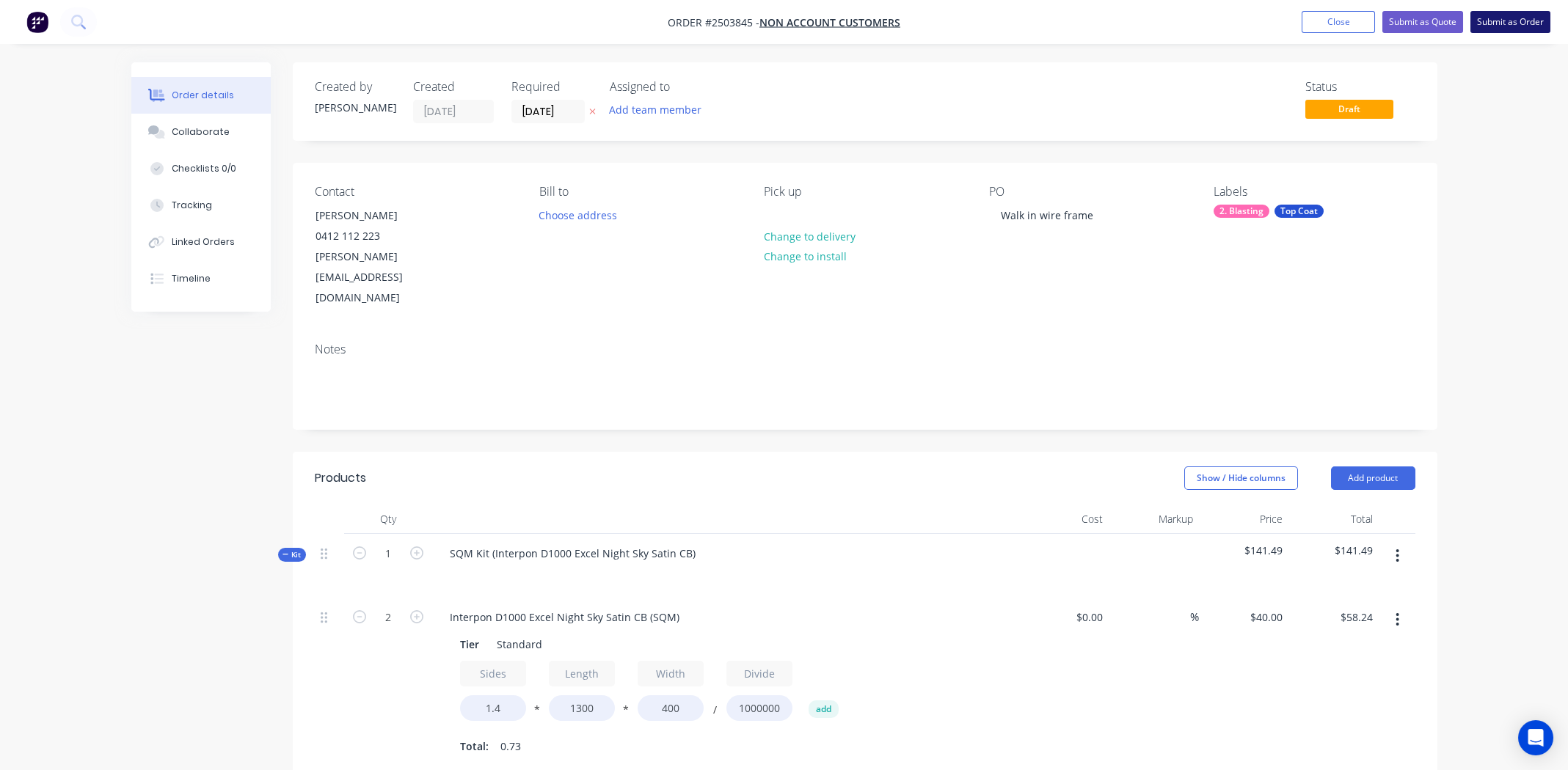
click at [1520, 20] on button "Submit as Order" at bounding box center [1510, 22] width 80 height 22
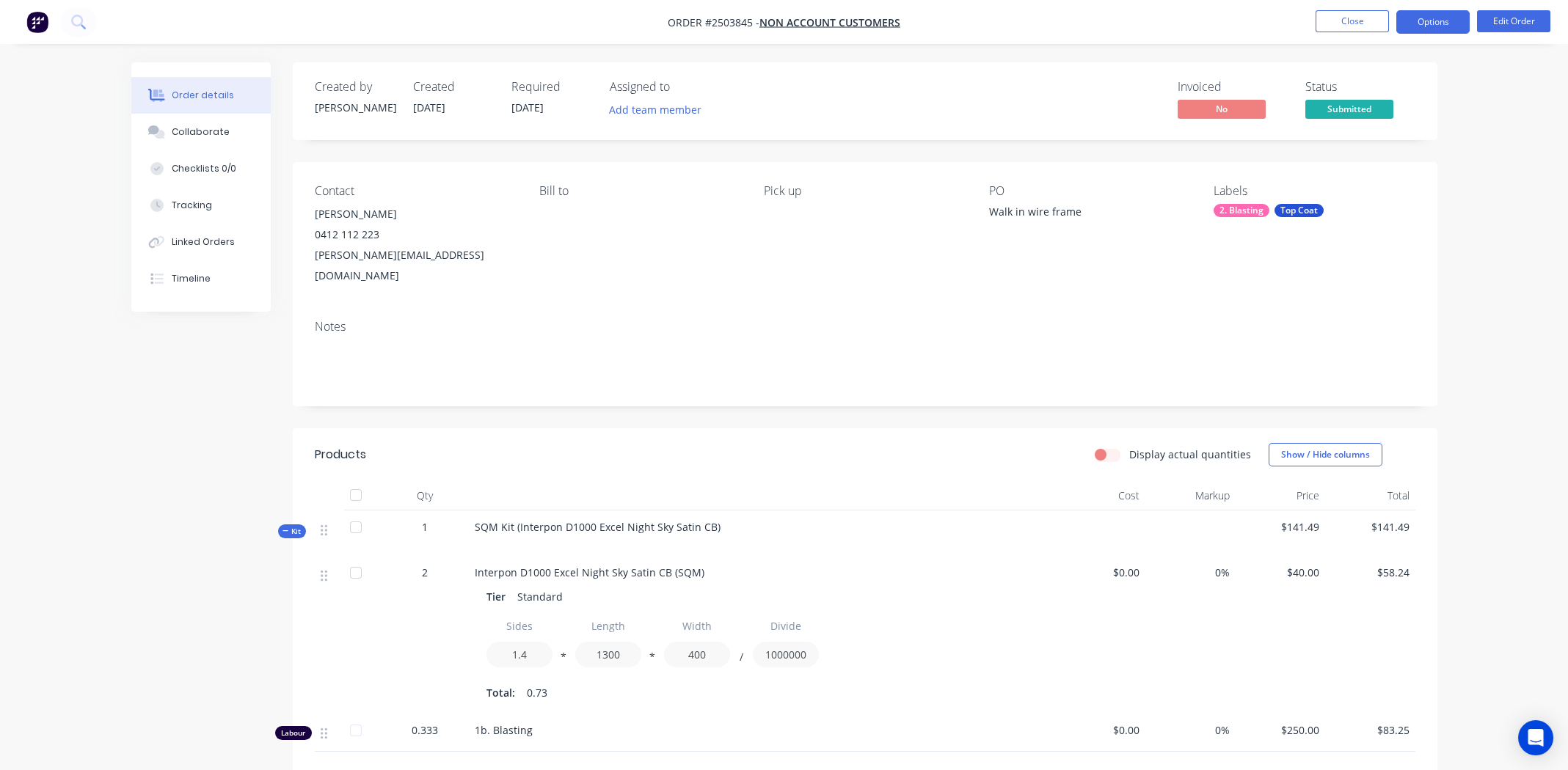
click at [1441, 20] on button "Options" at bounding box center [1433, 22] width 73 height 24
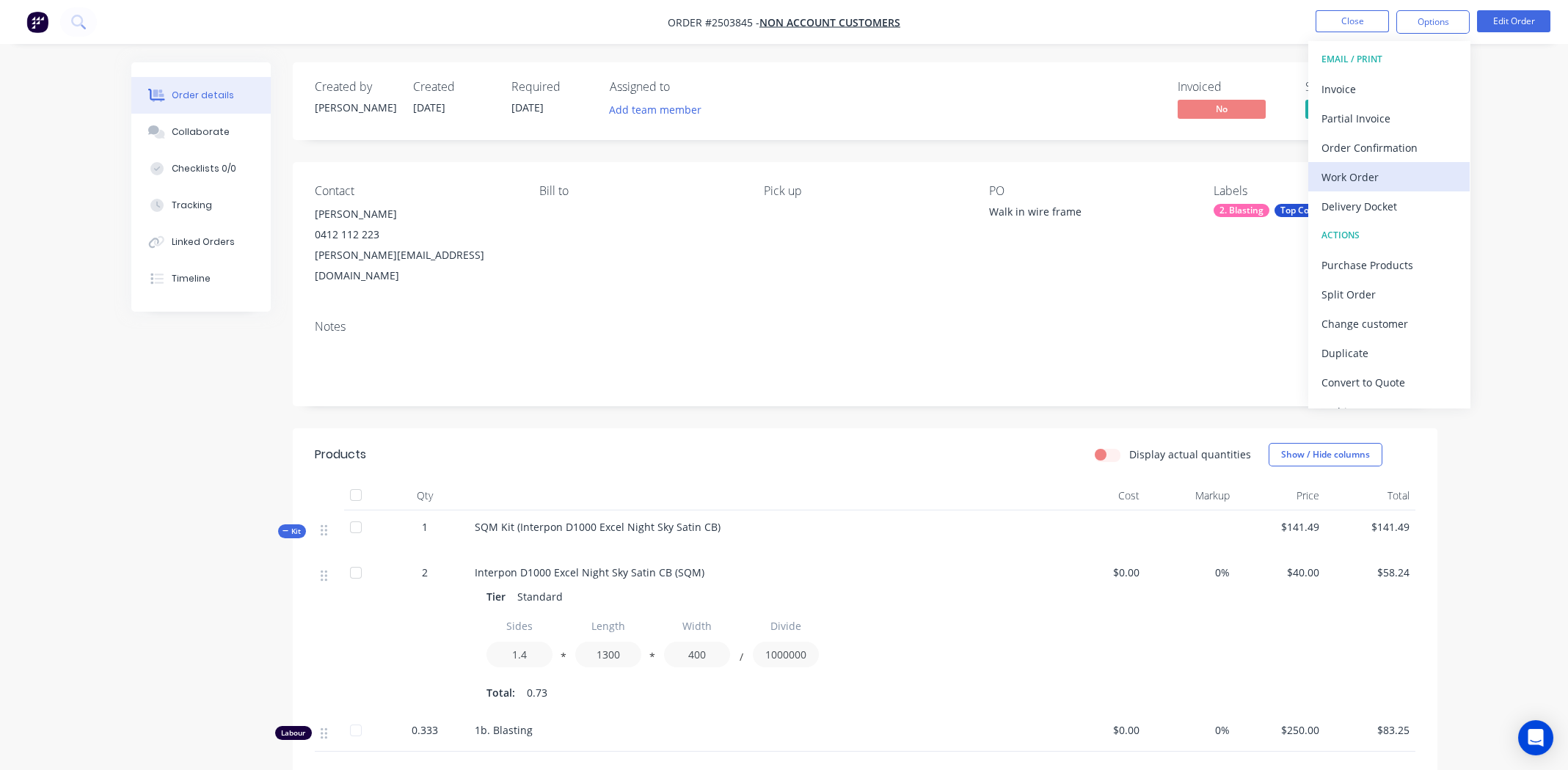
click at [1352, 172] on div "Work Order" at bounding box center [1389, 177] width 135 height 21
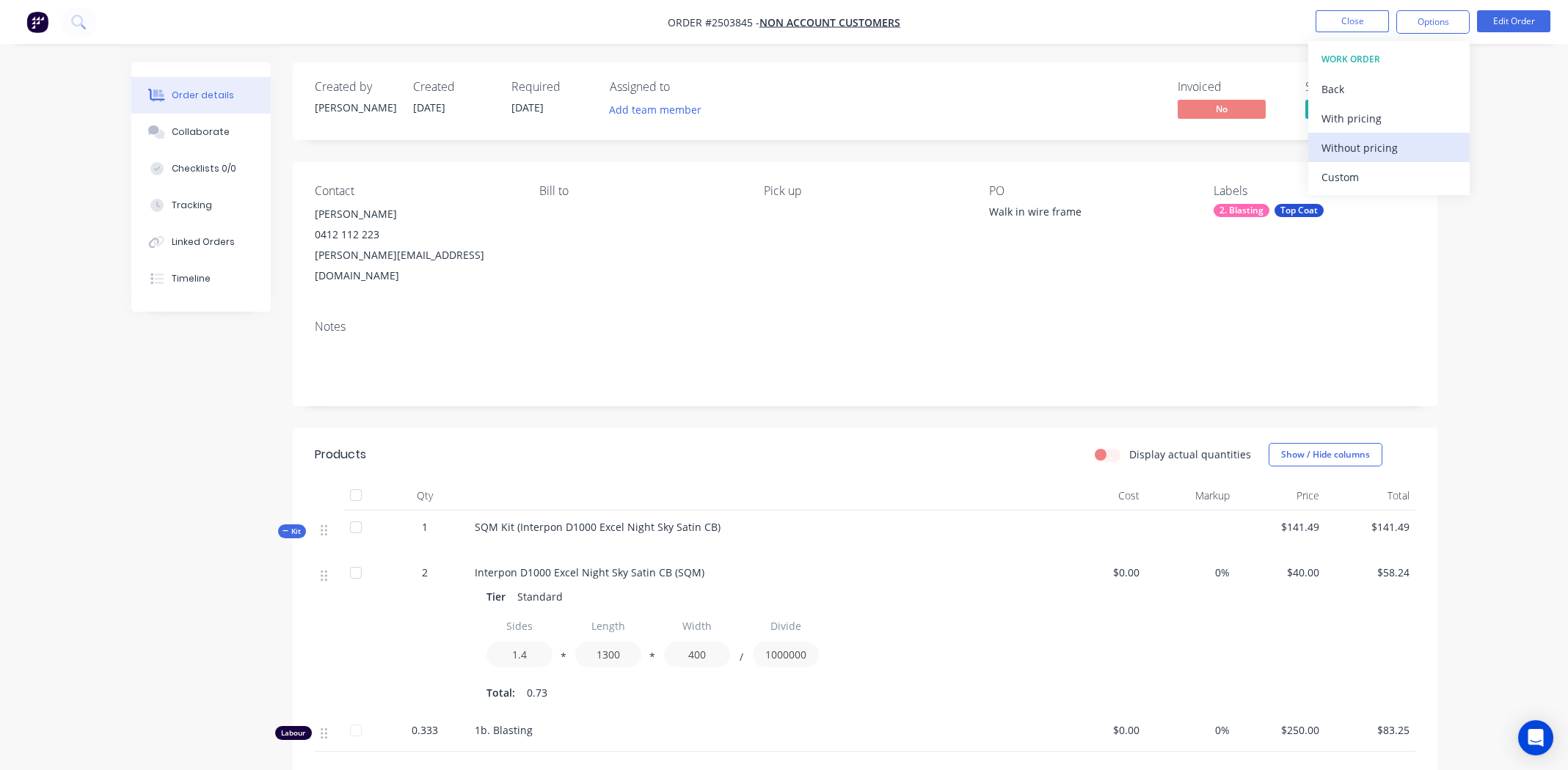
click at [1352, 148] on div "Without pricing" at bounding box center [1389, 148] width 135 height 21
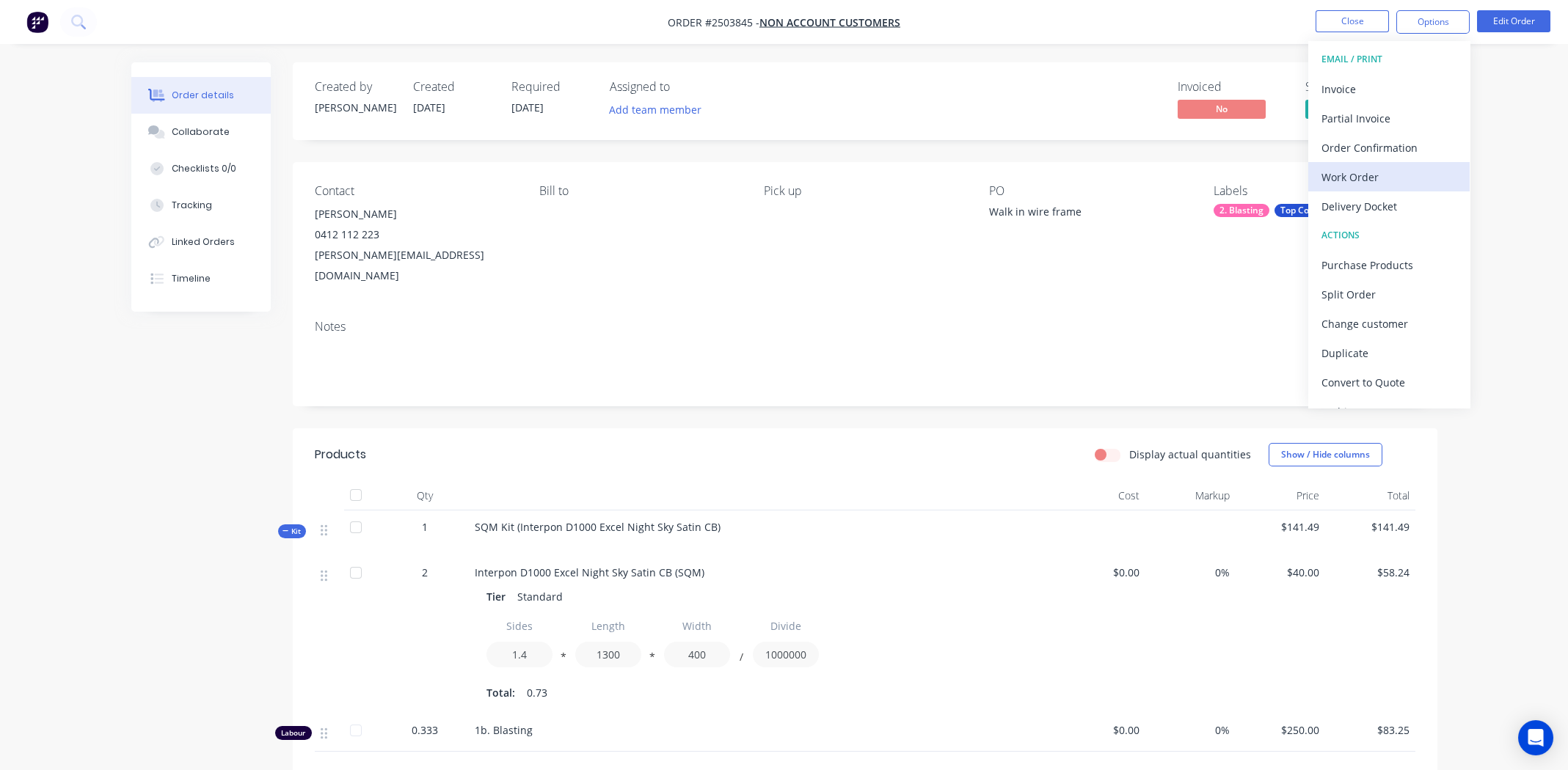
click at [1356, 171] on div "Work Order" at bounding box center [1389, 177] width 135 height 21
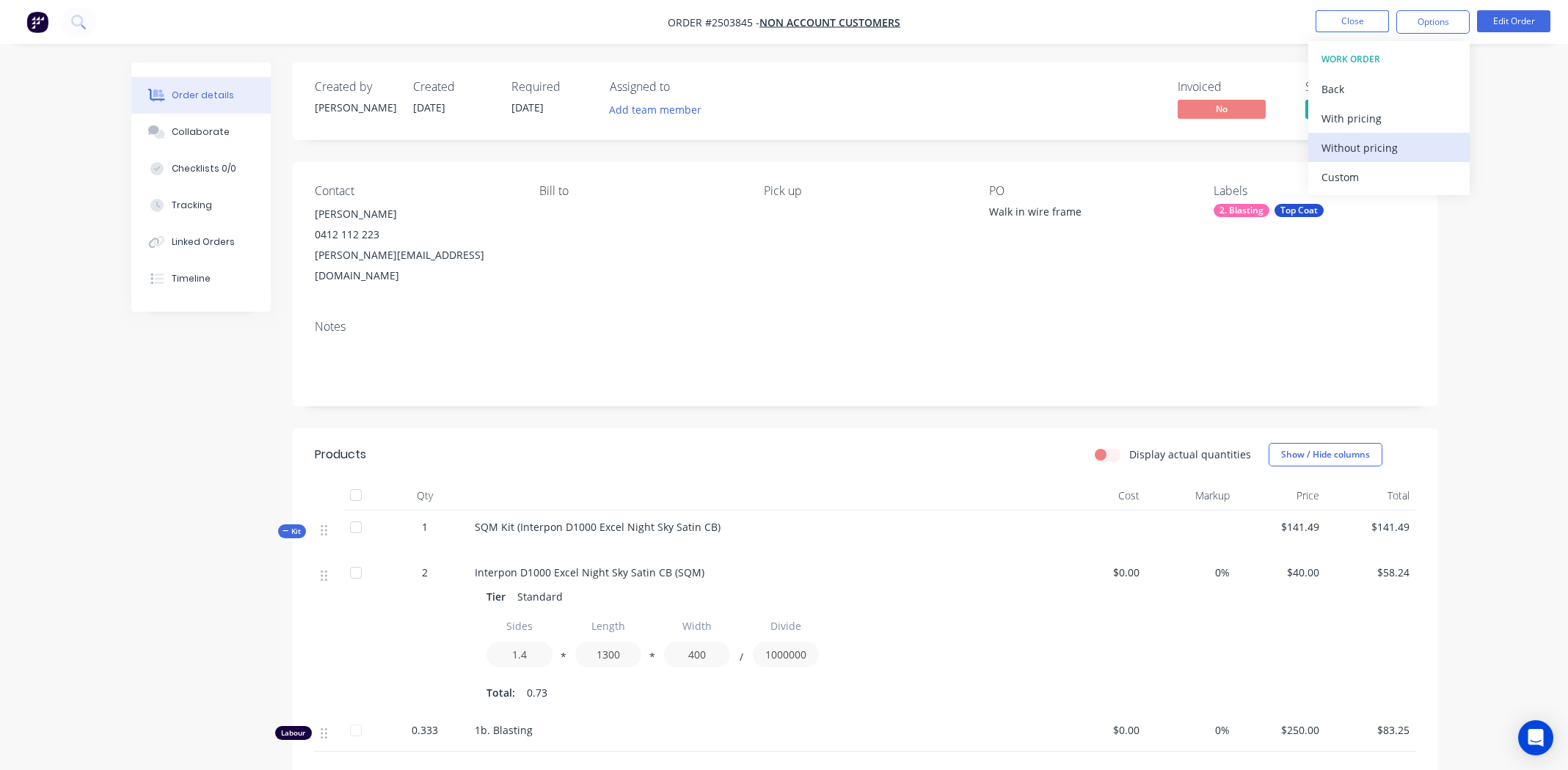
click at [1367, 150] on div "Without pricing" at bounding box center [1389, 148] width 135 height 21
click at [187, 274] on div "Timeline" at bounding box center [191, 278] width 39 height 13
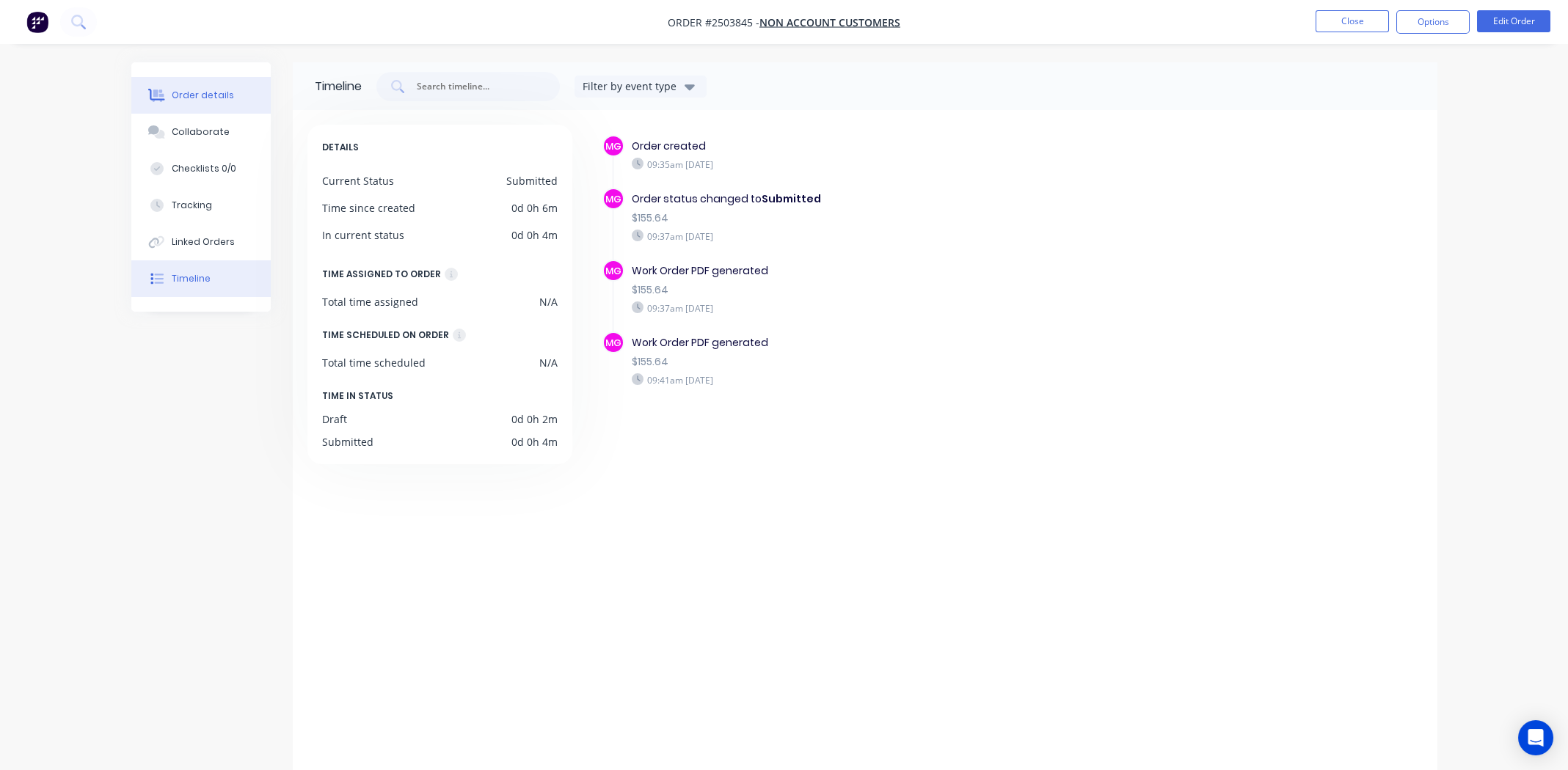
click at [204, 94] on div "Order details" at bounding box center [203, 95] width 62 height 13
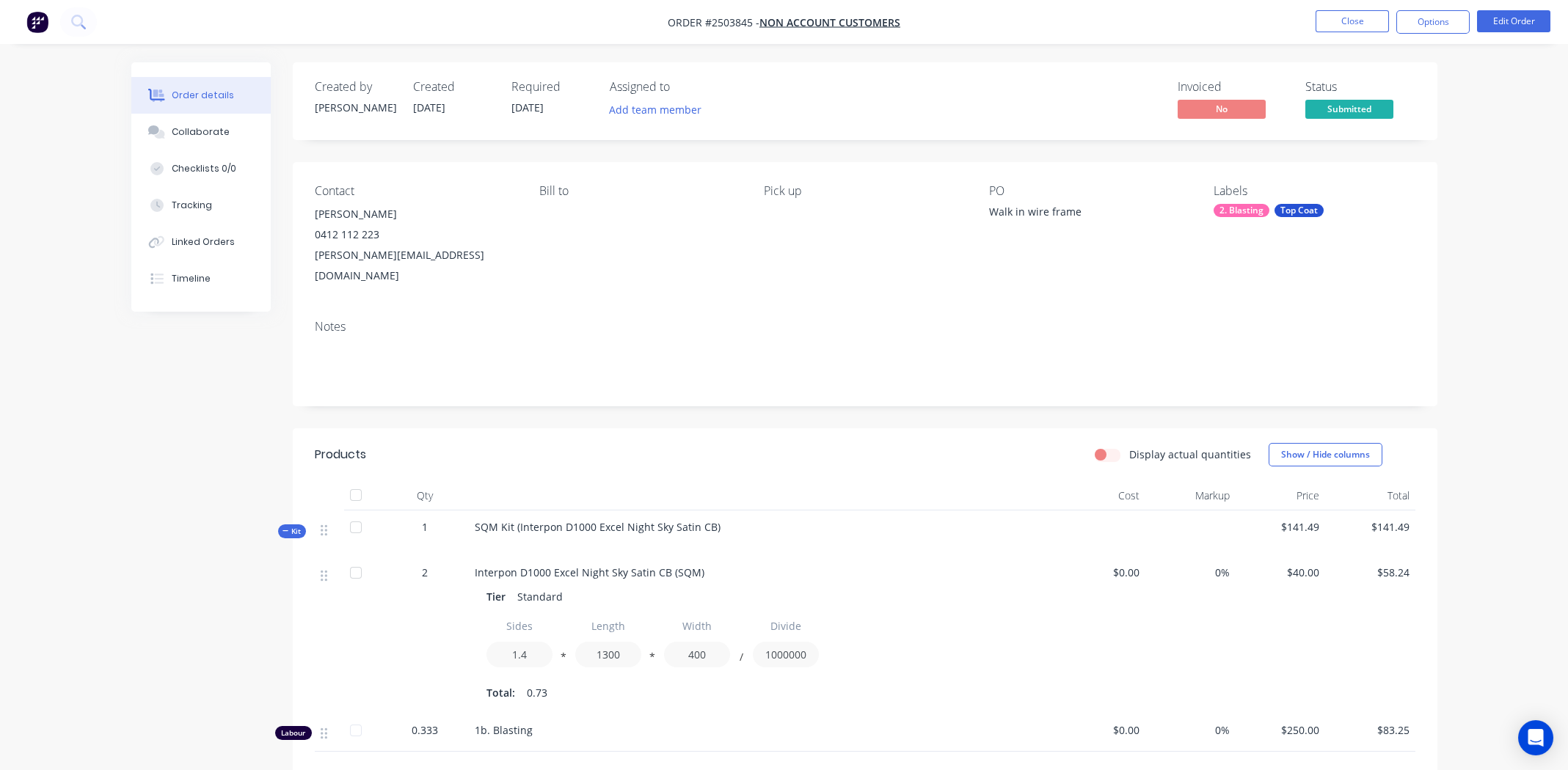
click at [1492, 141] on div "Order details Collaborate Checklists 0/0 Tracking Linked Orders Timeline Order …" at bounding box center [784, 506] width 1568 height 1014
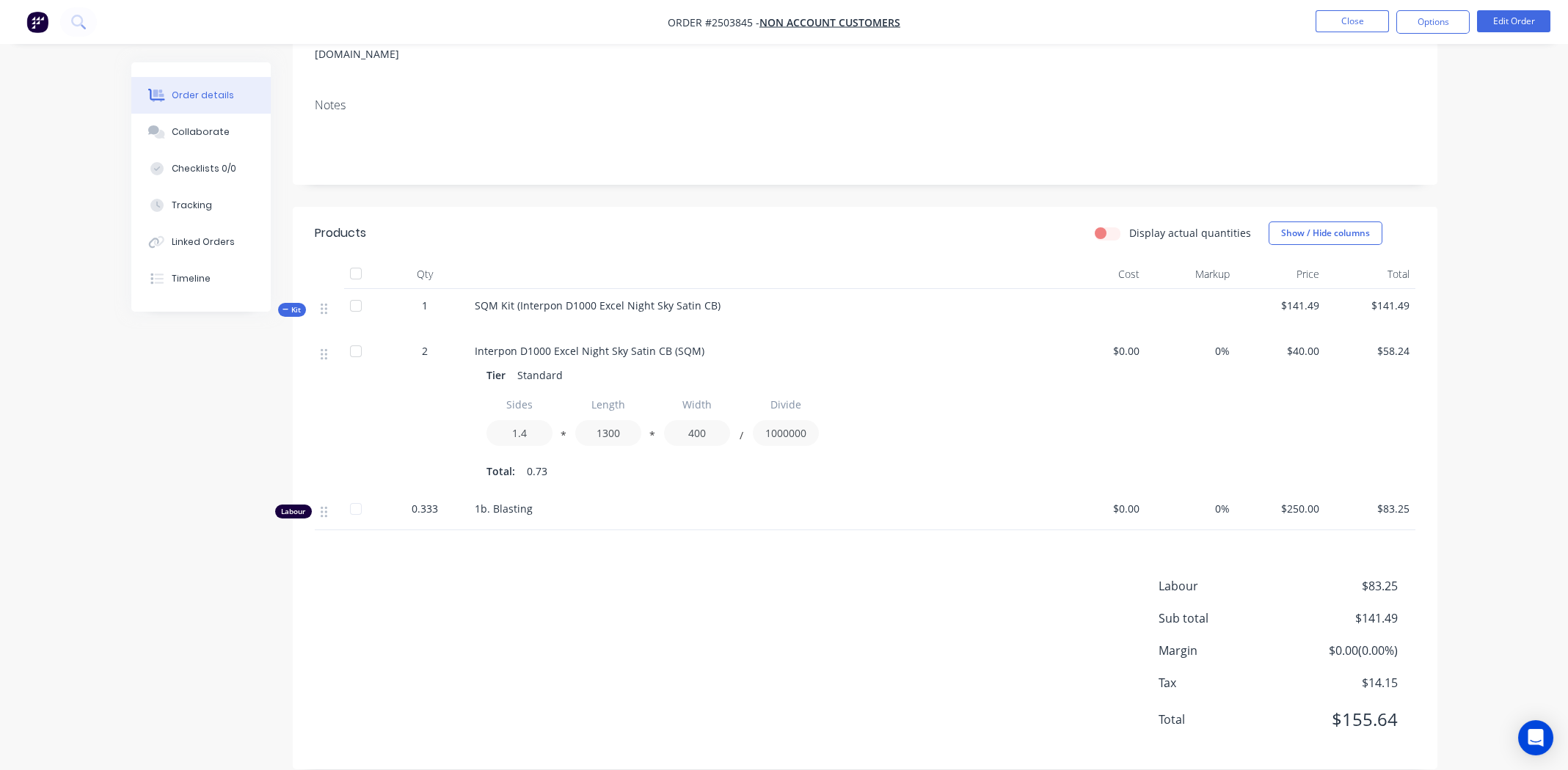
scroll to position [223, 0]
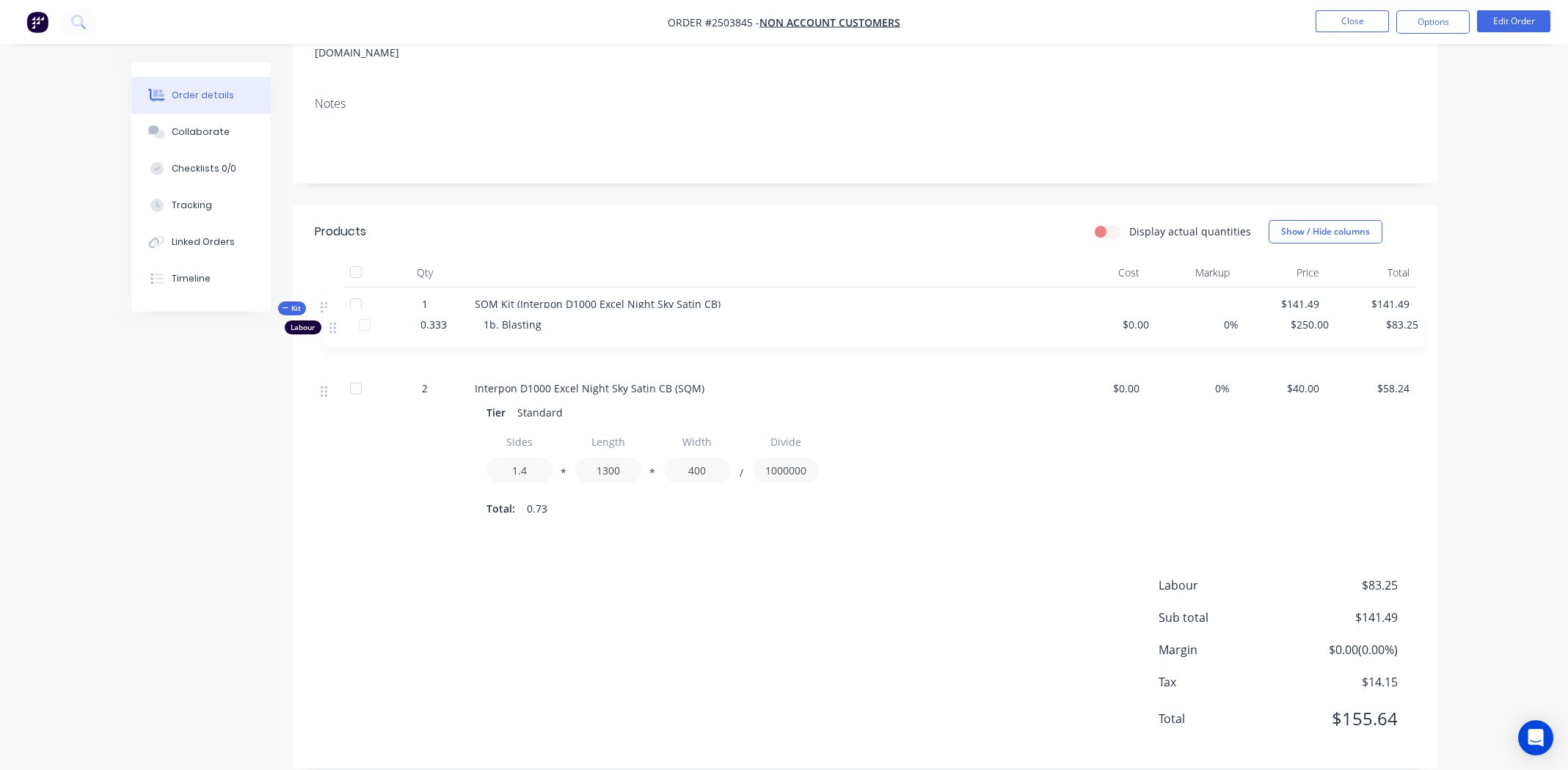
drag, startPoint x: 320, startPoint y: 490, endPoint x: 334, endPoint y: 327, distance: 163.6
click at [334, 333] on div "2 Interpon D1000 Excel Night Sky Satin CB (SQM) Tier Standard Sides 1.4 * Lengt…" at bounding box center [865, 431] width 1101 height 196
click at [1505, 14] on button "Edit Order" at bounding box center [1514, 21] width 73 height 22
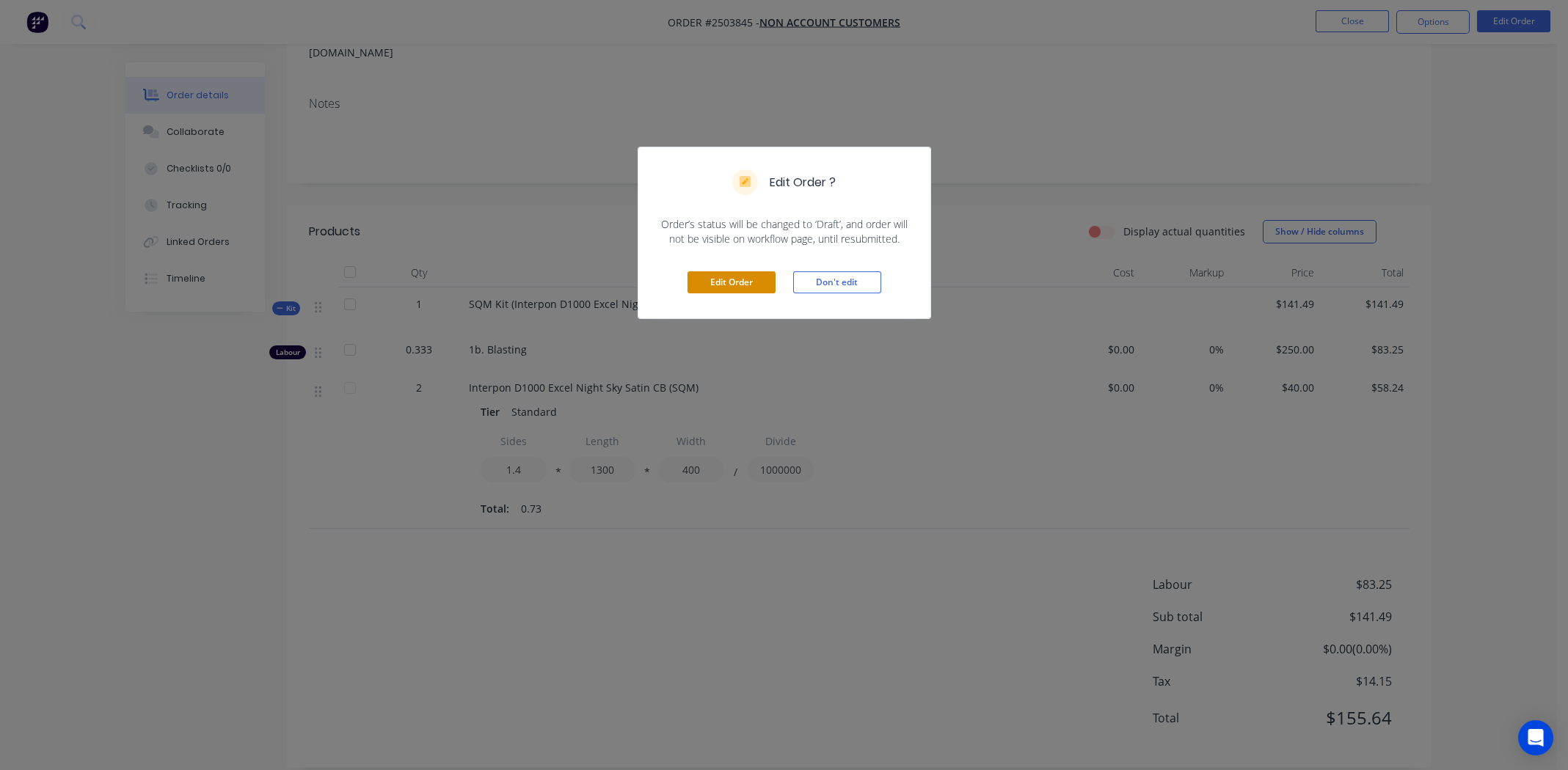
click at [733, 280] on button "Edit Order" at bounding box center [731, 282] width 88 height 22
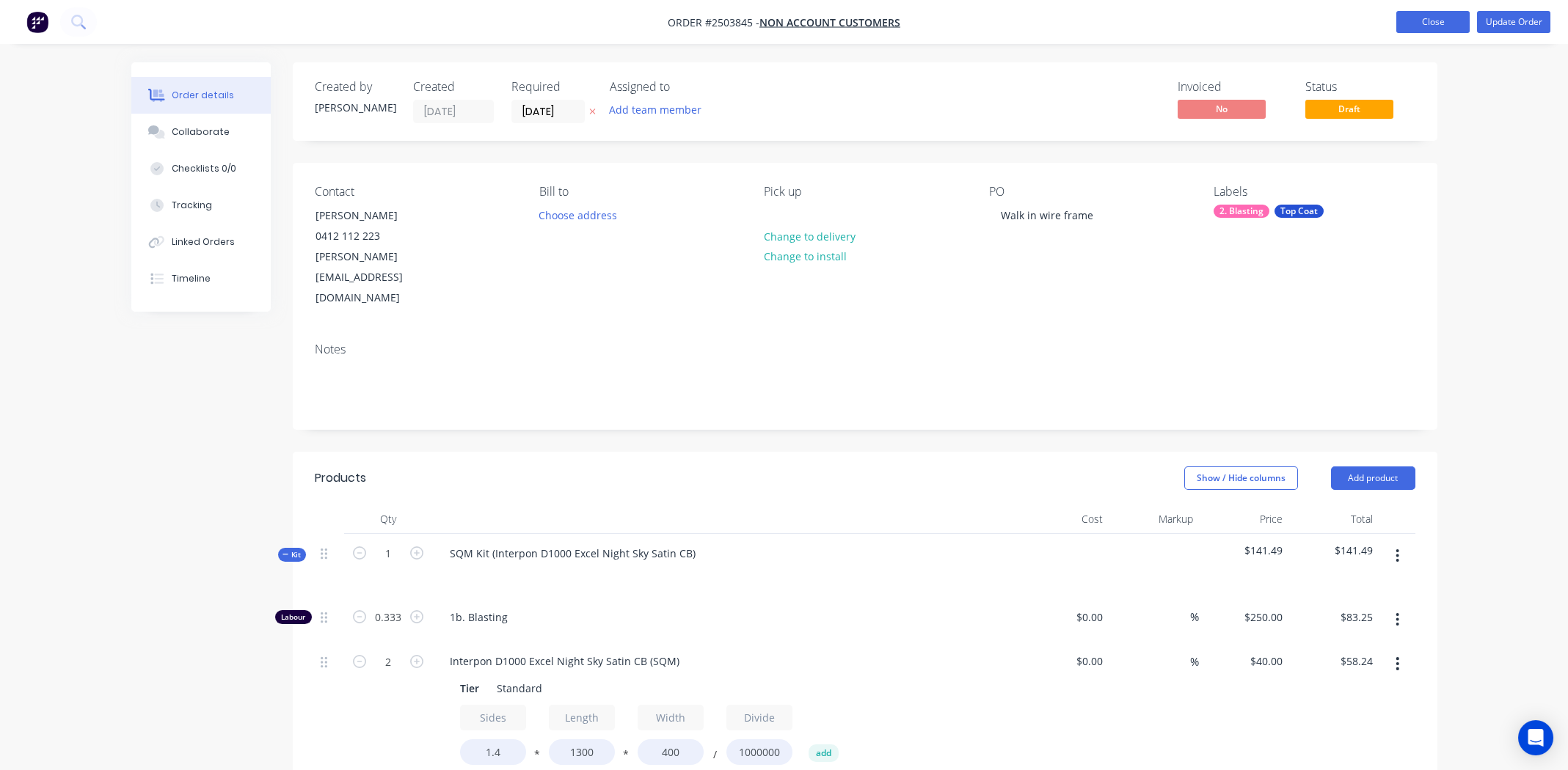
click at [1432, 19] on button "Close" at bounding box center [1433, 22] width 73 height 22
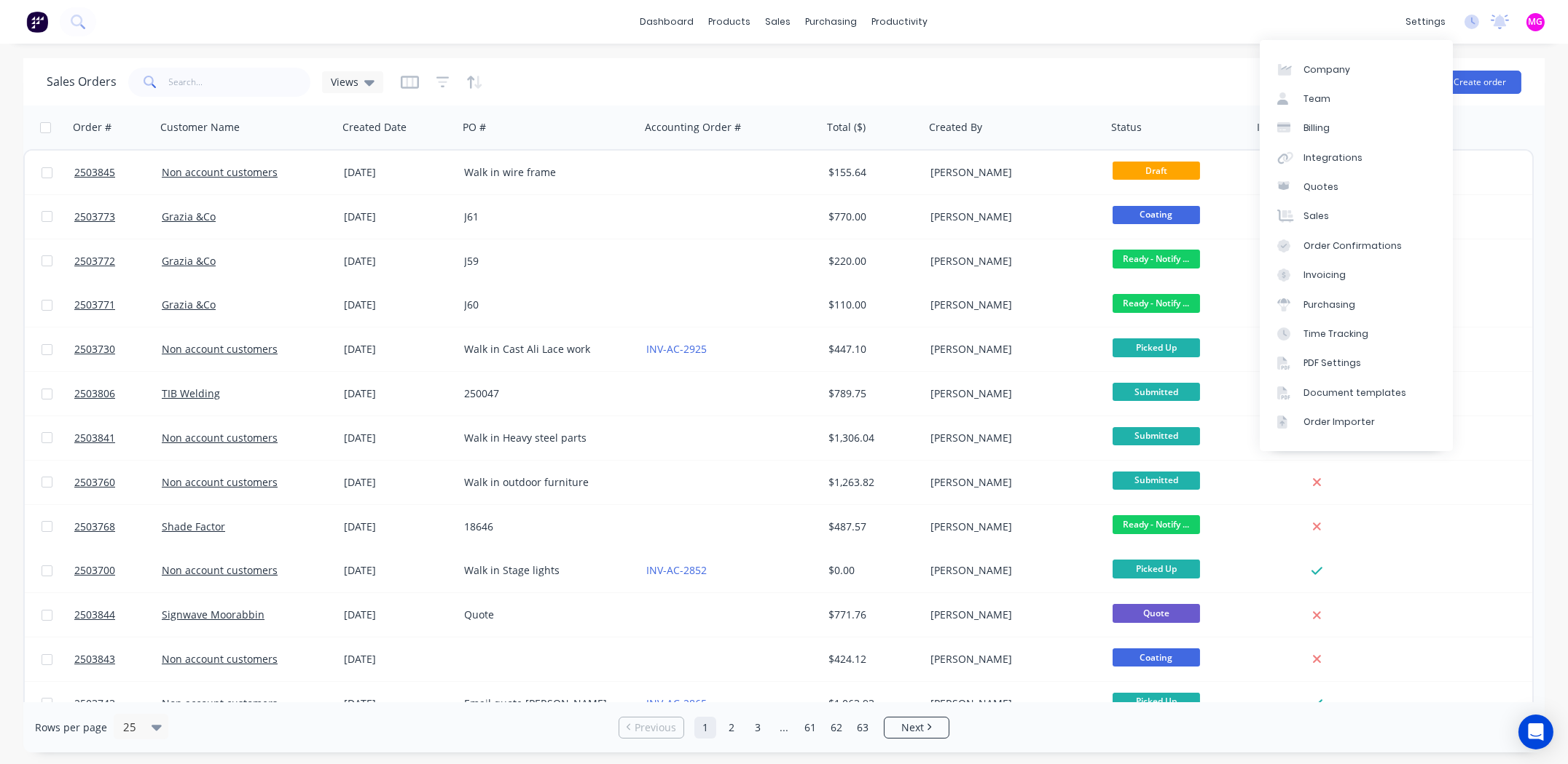
click at [1266, 8] on div "dashboard products sales purchasing productivity dashboard products Product Cat…" at bounding box center [784, 22] width 1568 height 43
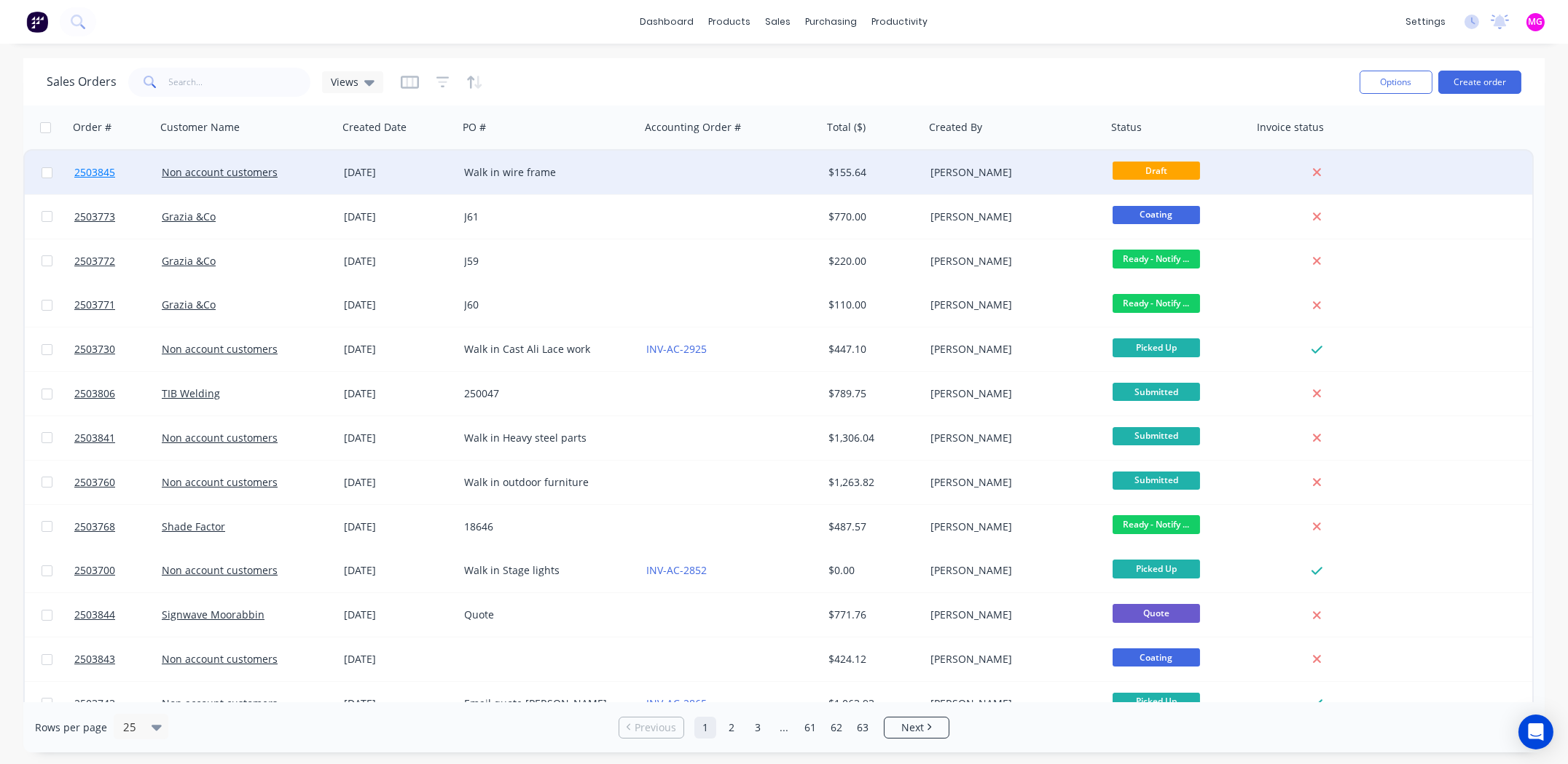
click at [96, 171] on span "2503845" at bounding box center [94, 172] width 41 height 15
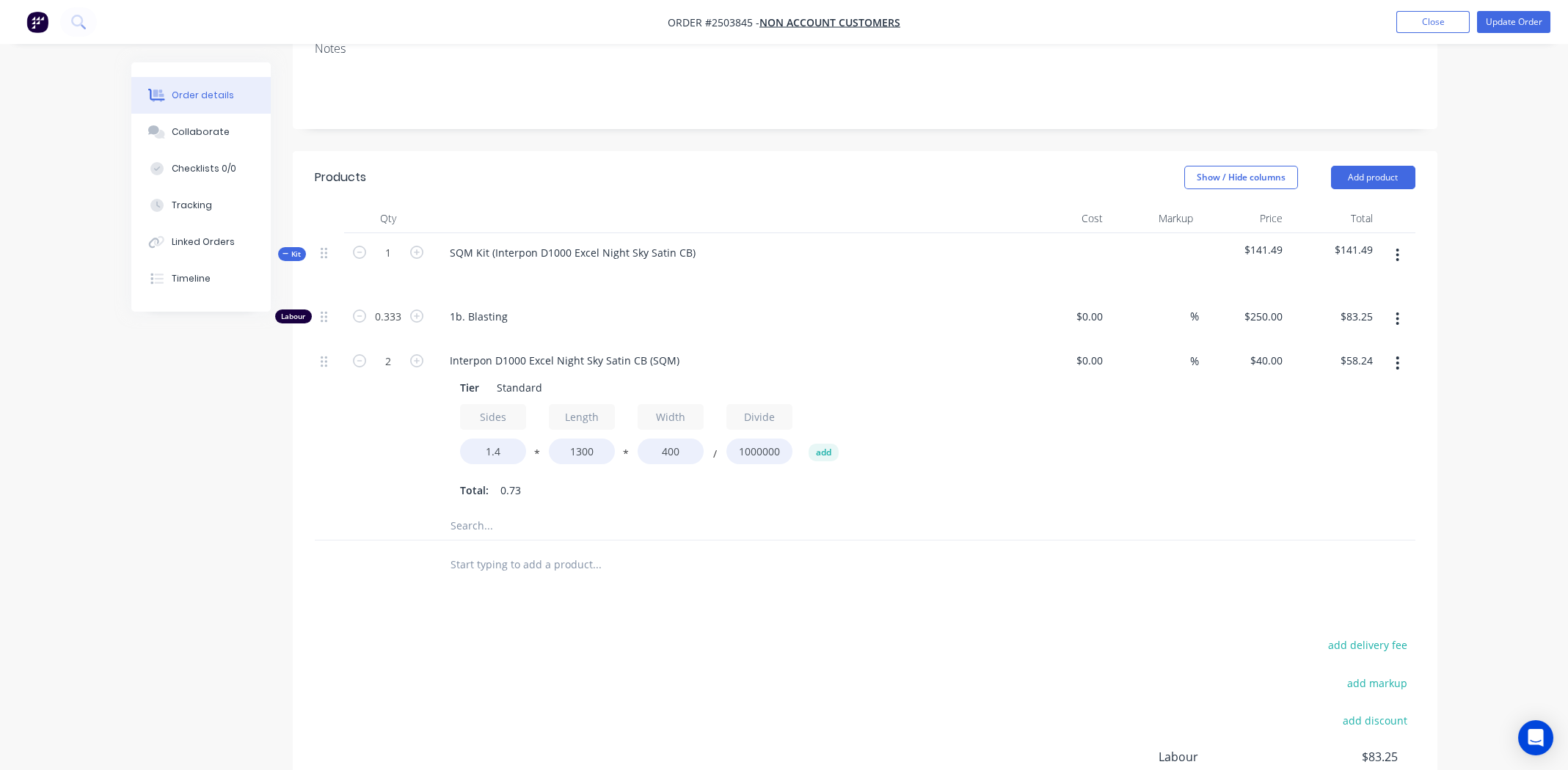
scroll to position [292, 0]
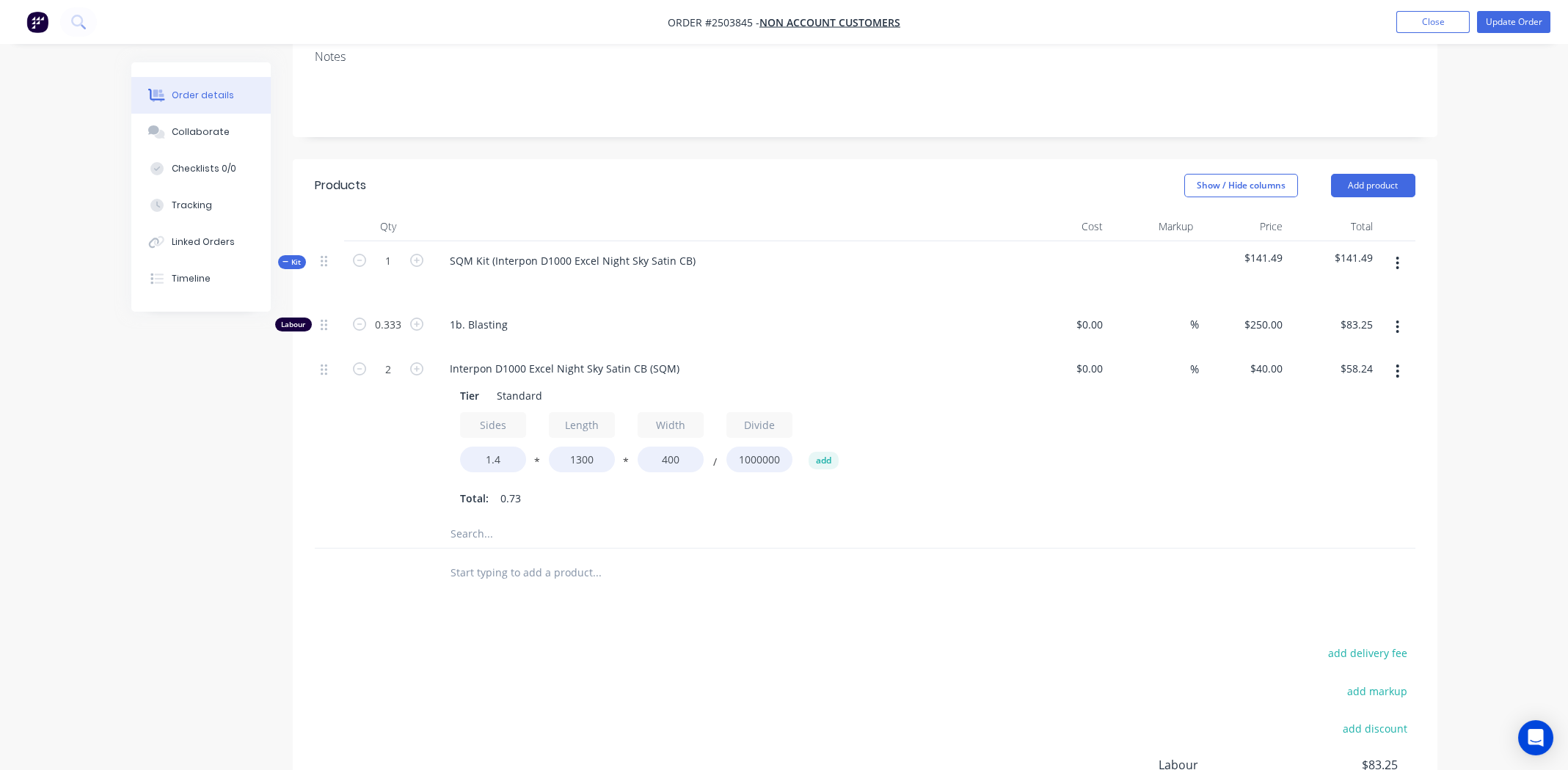
click at [1393, 251] on button "button" at bounding box center [1397, 264] width 34 height 26
click at [1358, 292] on div "Add product to kit" at bounding box center [1345, 302] width 113 height 21
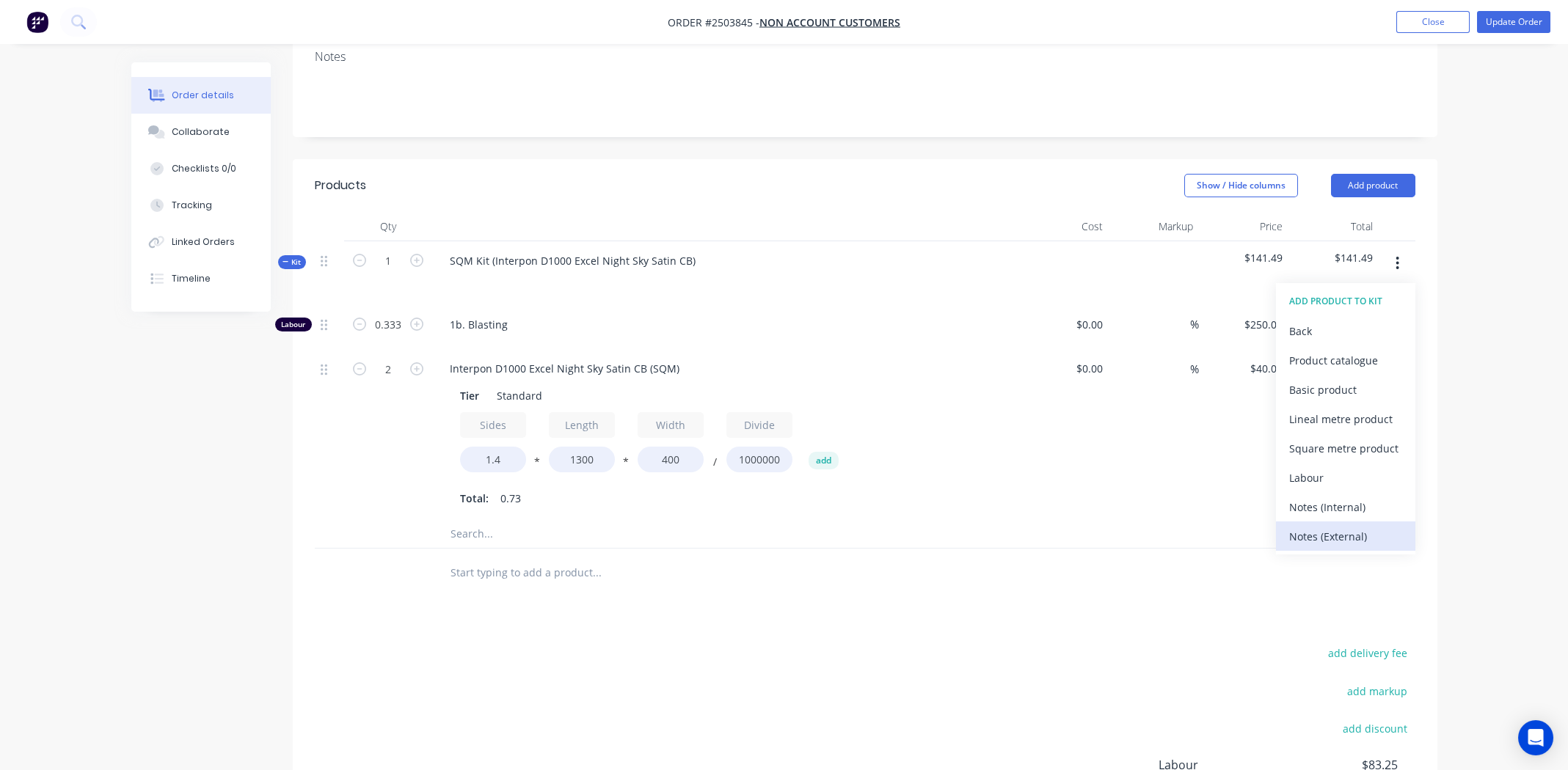
click at [1350, 526] on div "Notes (External)" at bounding box center [1345, 537] width 113 height 21
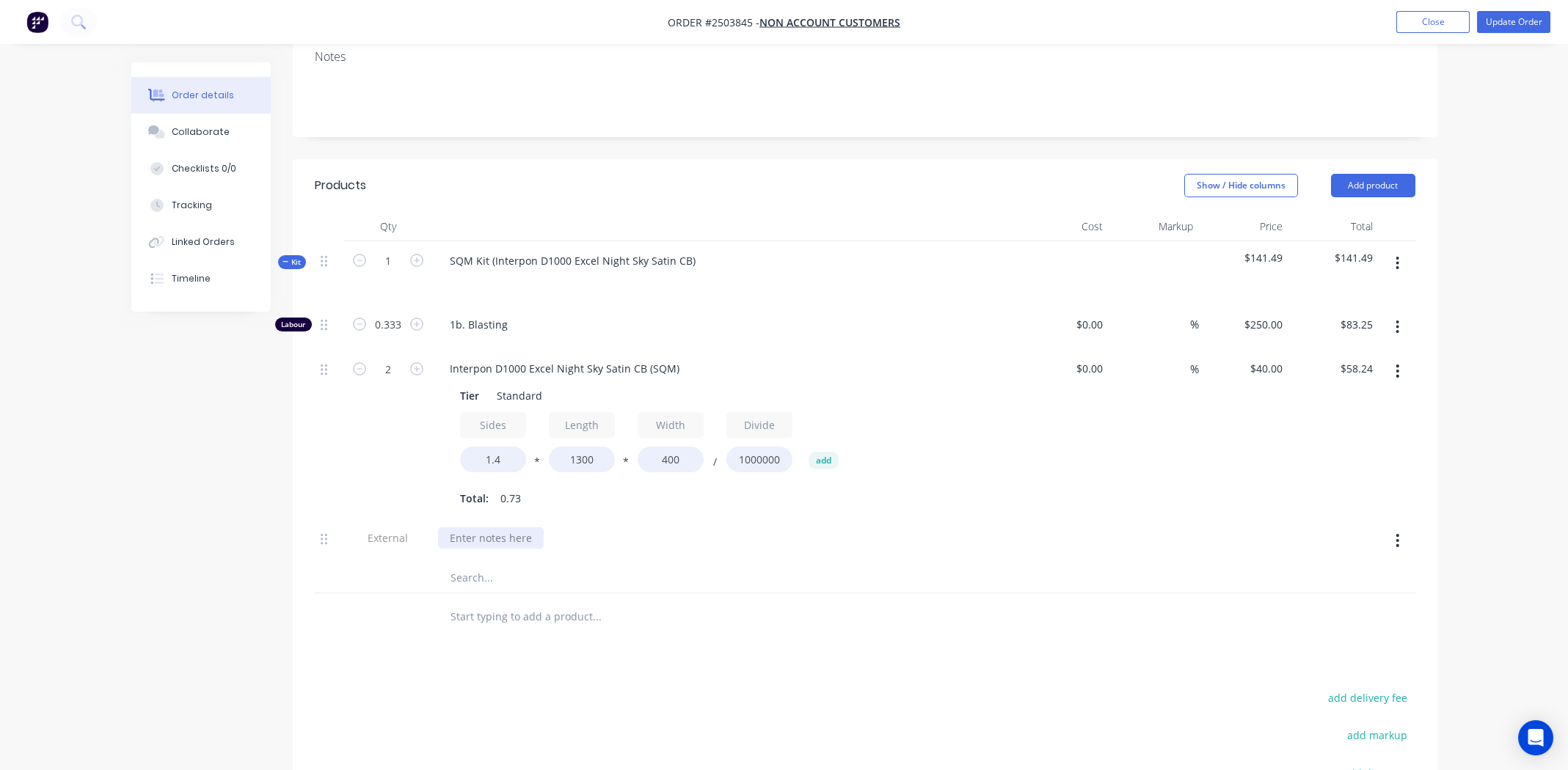
click at [505, 527] on div at bounding box center [491, 538] width 106 height 21
click at [453, 527] on div "Welt spot on broken wire for customer before coating." at bounding box center [583, 538] width 290 height 21
click at [457, 527] on div "Welt spot on broken wire for customer before coating." at bounding box center [583, 538] width 290 height 21
drag, startPoint x: 712, startPoint y: 498, endPoint x: 441, endPoint y: 508, distance: 271.2
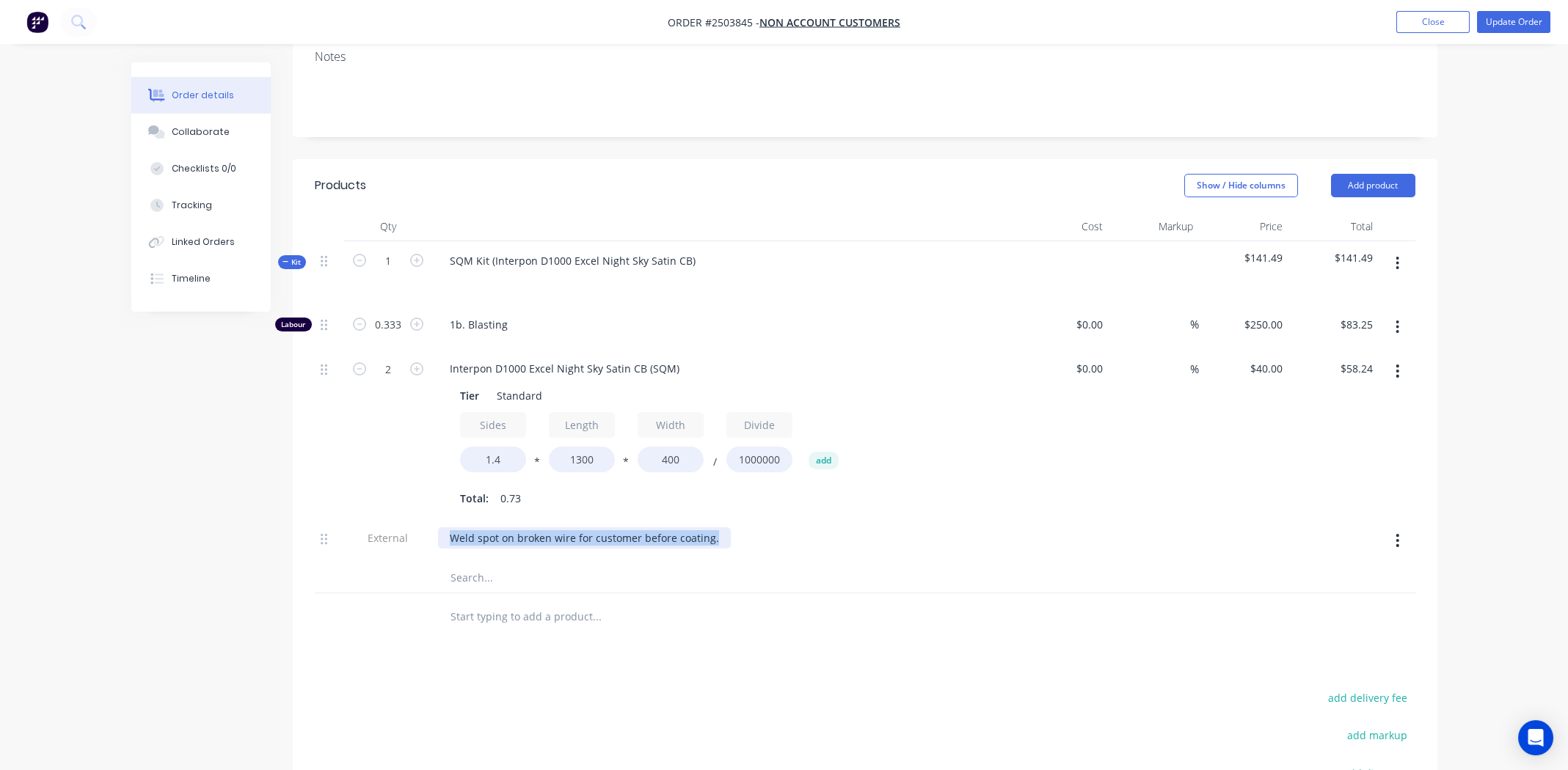
click at [441, 519] on div "Weld spot on broken wire for customer before coating." at bounding box center [726, 540] width 587 height 45
click at [441, 527] on div "Weld spot on broken wire for customer before coating." at bounding box center [584, 538] width 292 height 21
drag, startPoint x: 729, startPoint y: 494, endPoint x: 719, endPoint y: 495, distance: 10.0
click at [726, 527] on div "**Weld spot on broken wire for customer before coating." at bounding box center [590, 538] width 305 height 21
click at [1107, 436] on div "$0.00 $0.00" at bounding box center [1063, 434] width 90 height 169
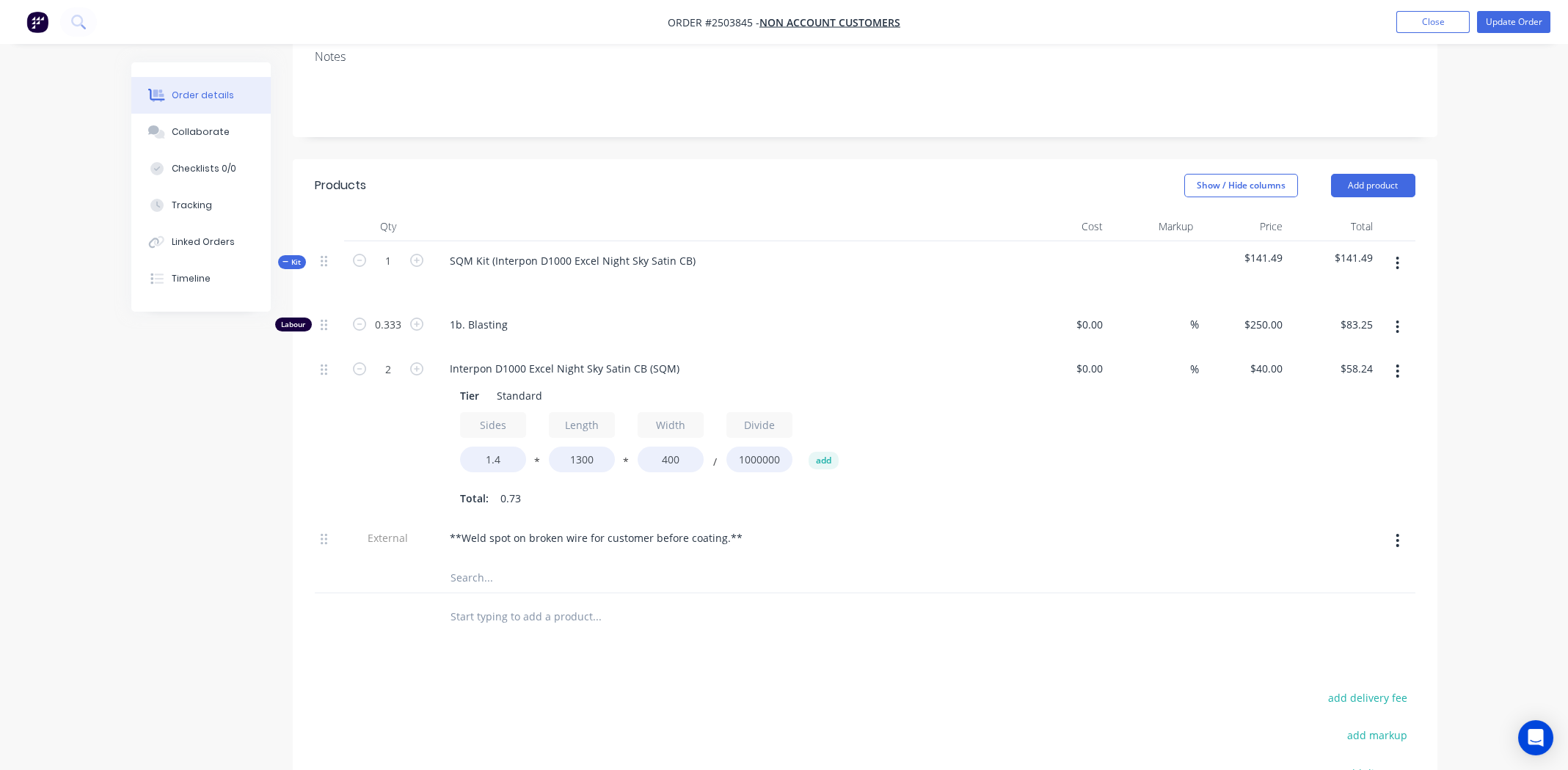
click at [1519, 9] on nav "Order #2503845 - Non account customers Add product Close Update Order" at bounding box center [784, 22] width 1568 height 44
click at [1505, 30] on button "Update Order" at bounding box center [1514, 22] width 73 height 22
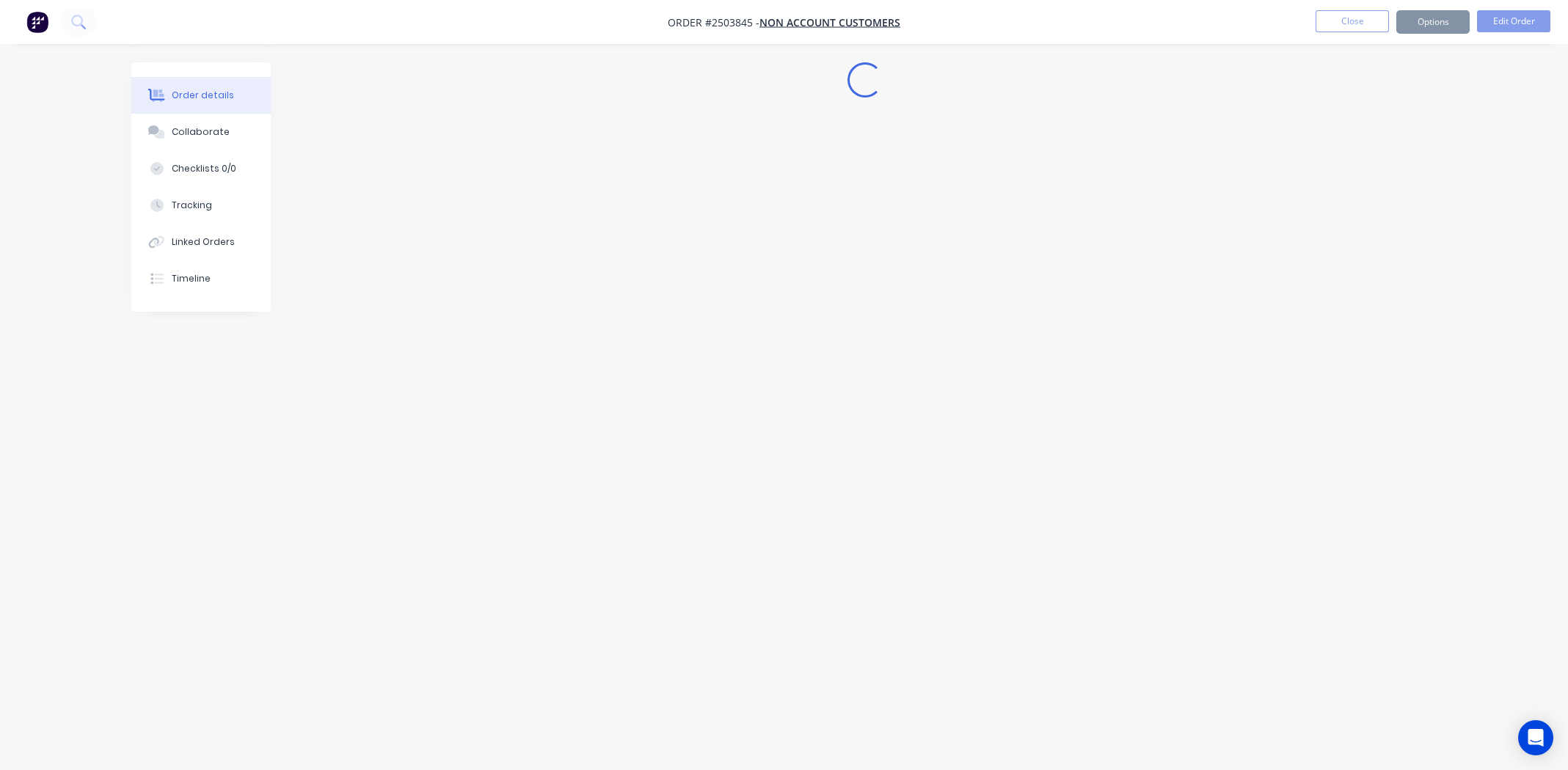
scroll to position [0, 0]
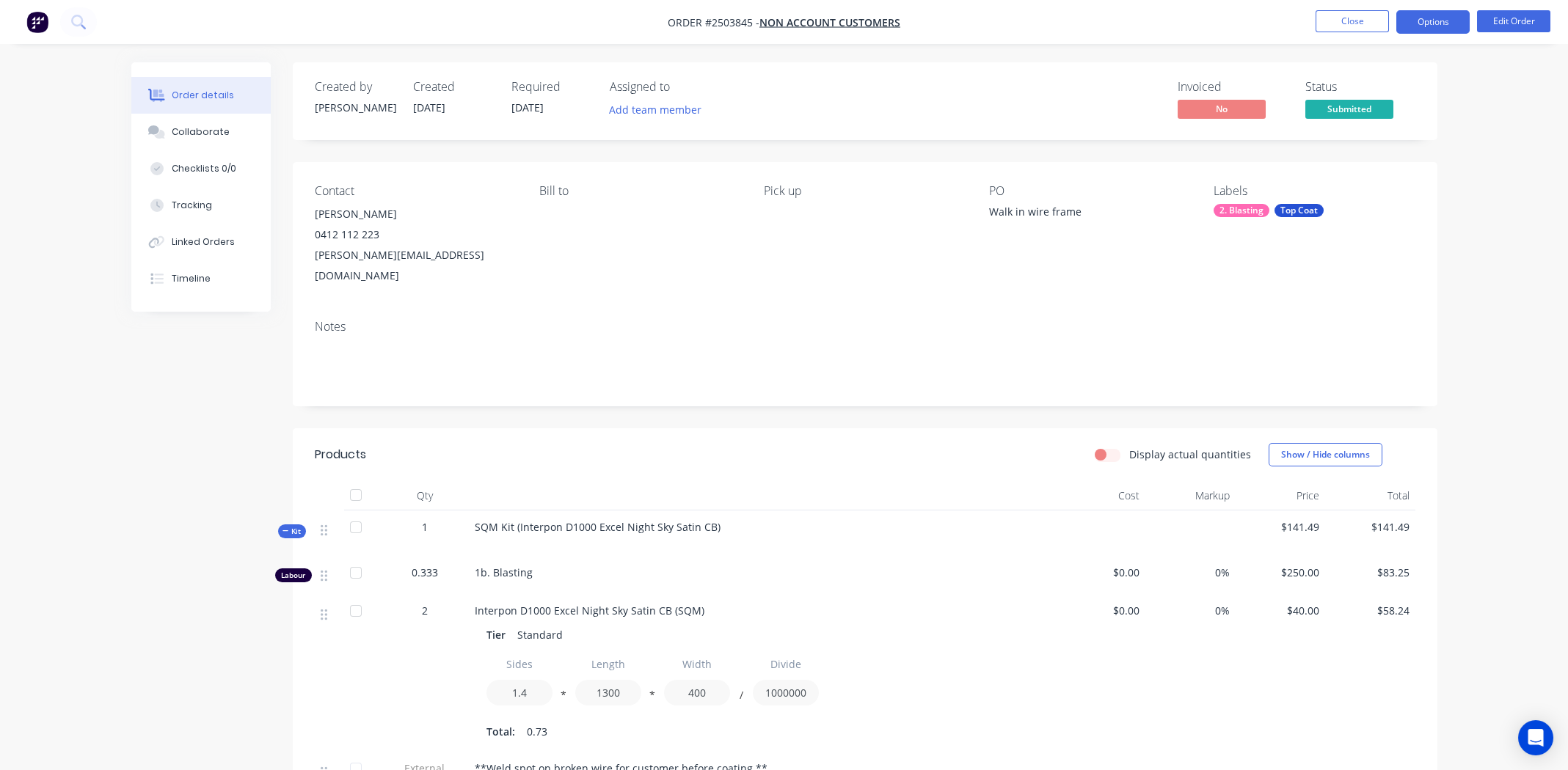
click at [1429, 22] on button "Options" at bounding box center [1433, 22] width 73 height 24
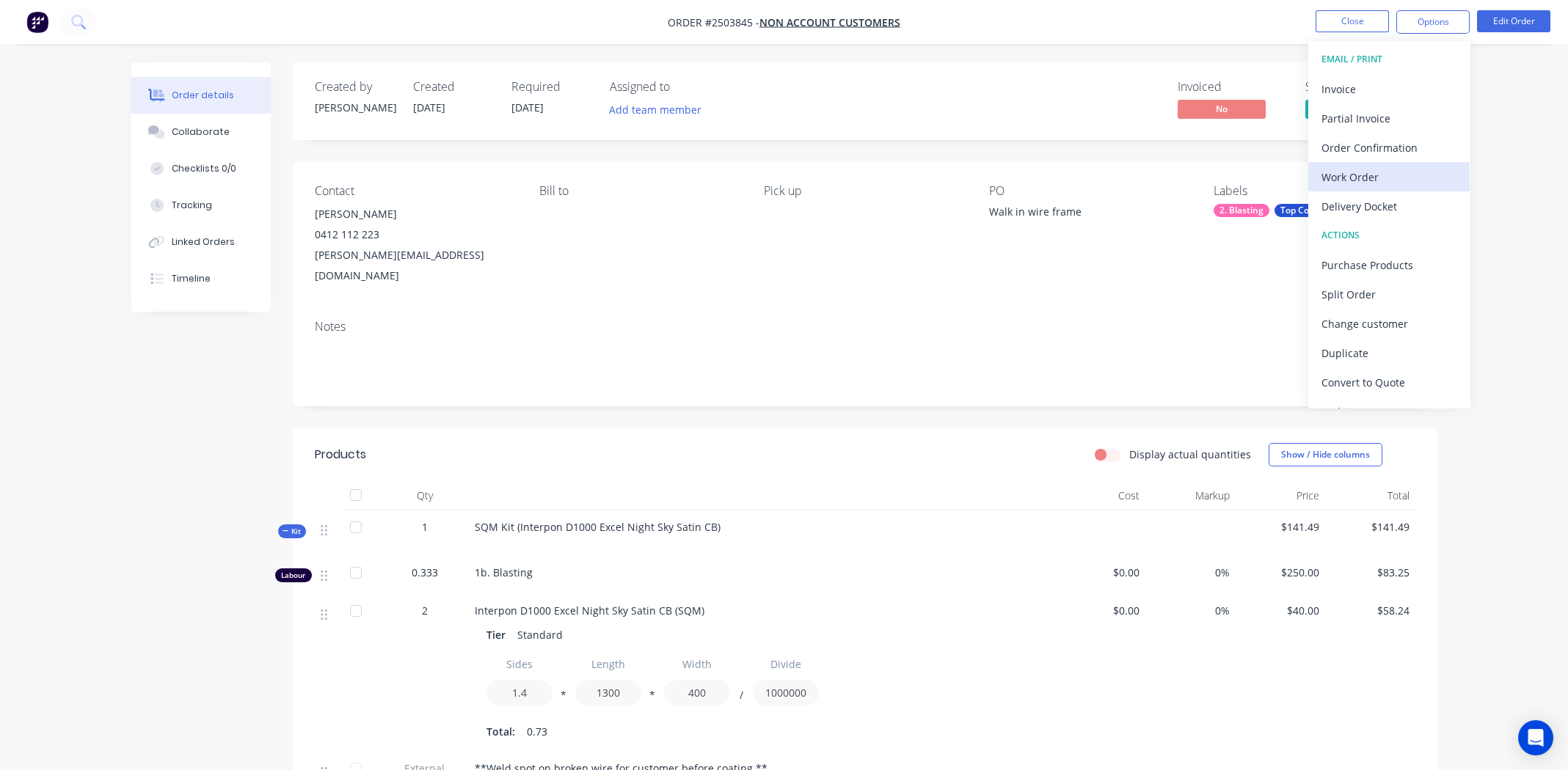
click at [1363, 174] on div "Work Order" at bounding box center [1389, 177] width 135 height 21
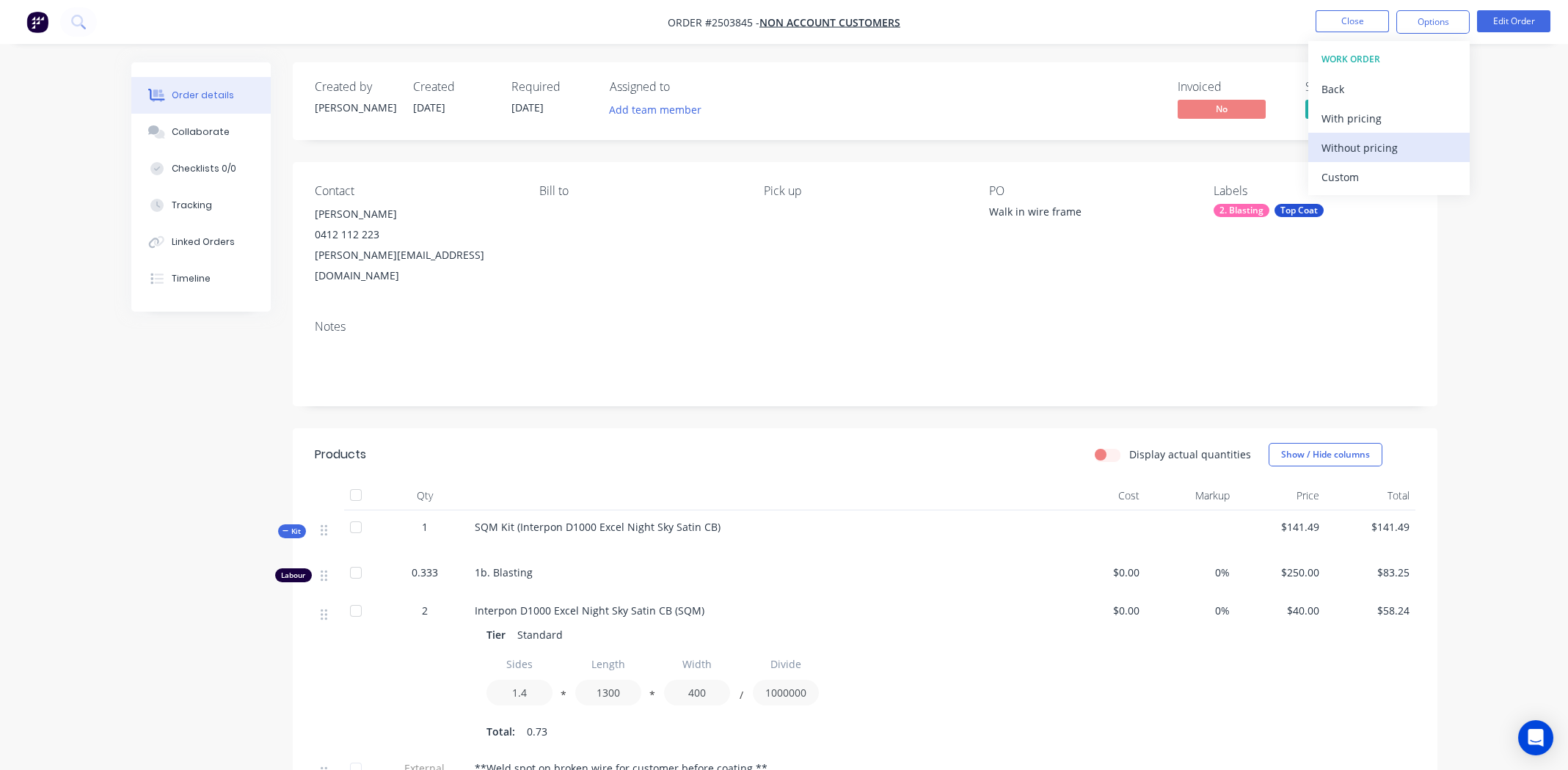
click at [1363, 155] on div "Without pricing" at bounding box center [1389, 148] width 135 height 21
click at [1342, 23] on button "Close" at bounding box center [1352, 21] width 73 height 22
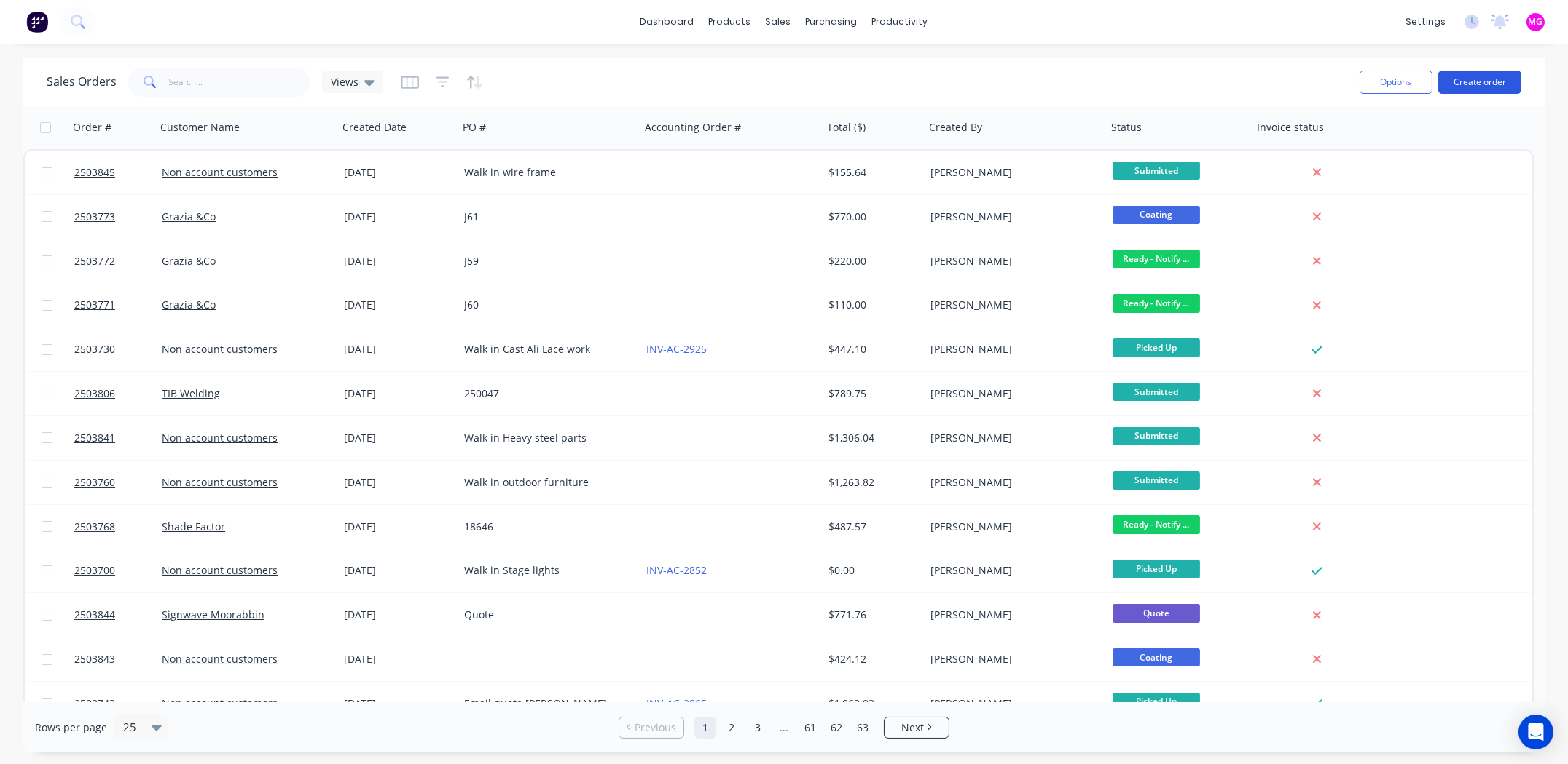
click at [1468, 81] on button "Create order" at bounding box center [1480, 82] width 83 height 23
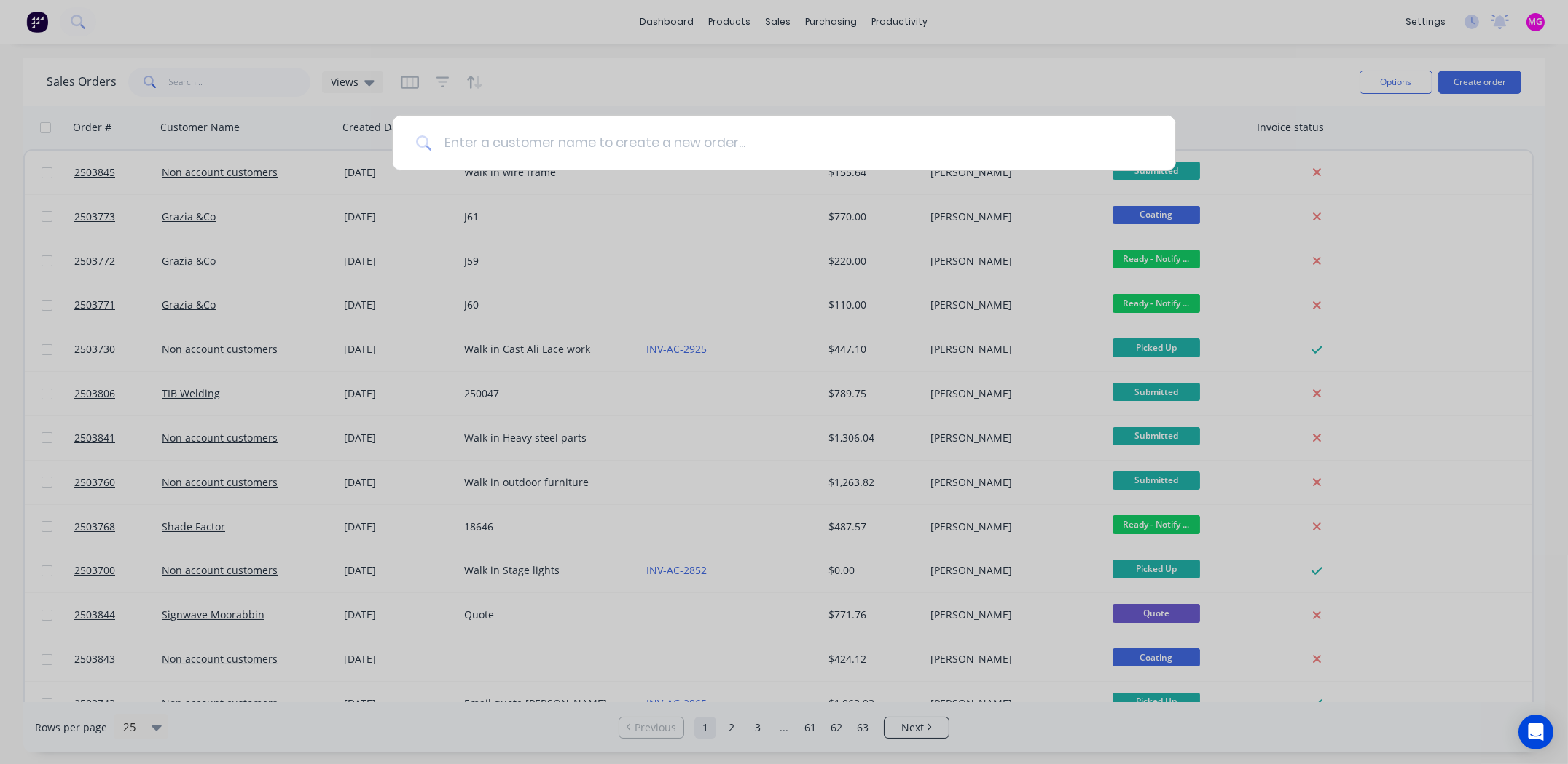
click at [525, 143] on input at bounding box center [791, 143] width 719 height 55
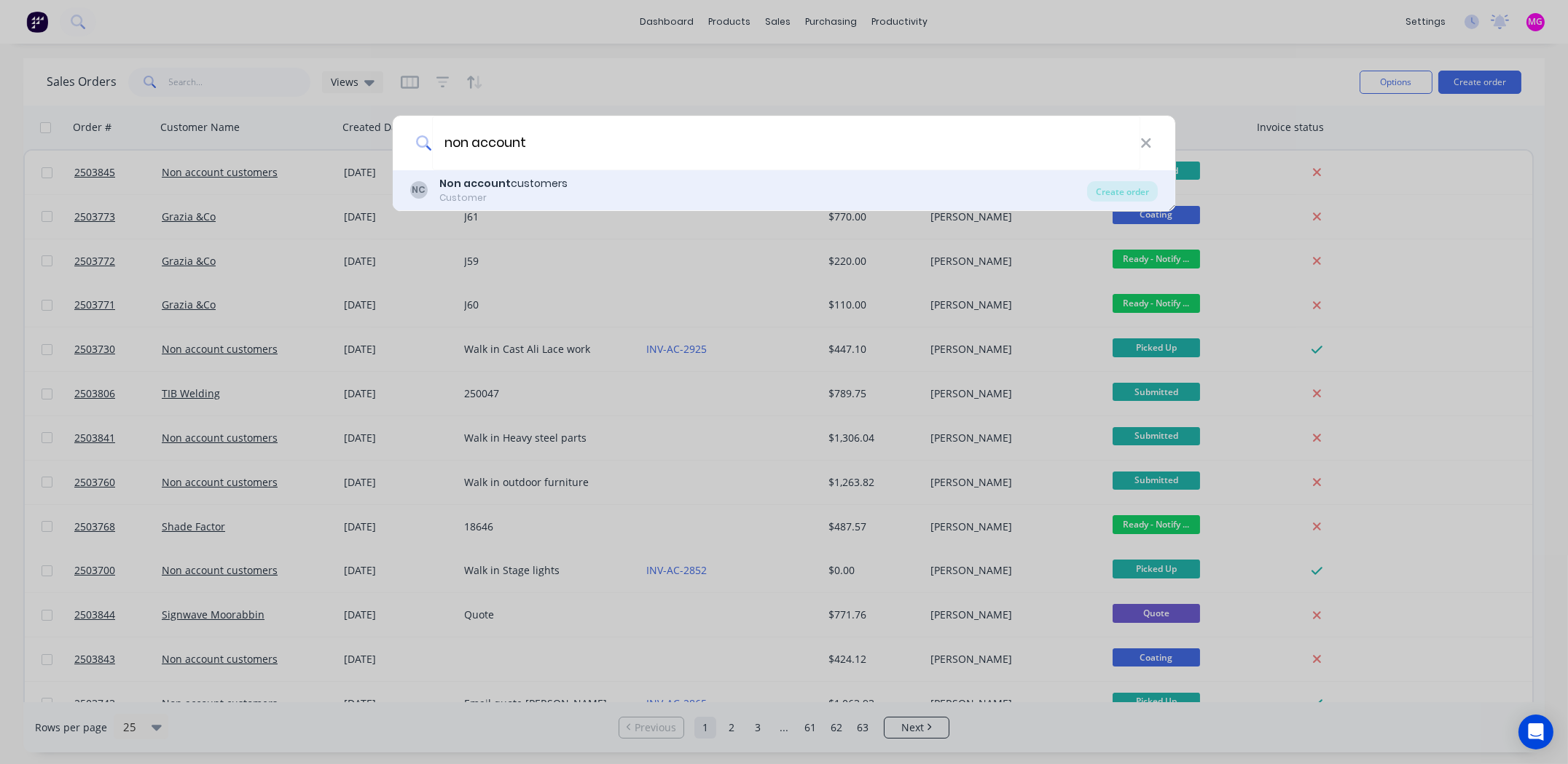
type input "non account"
click at [513, 191] on div "Customer" at bounding box center [504, 197] width 128 height 13
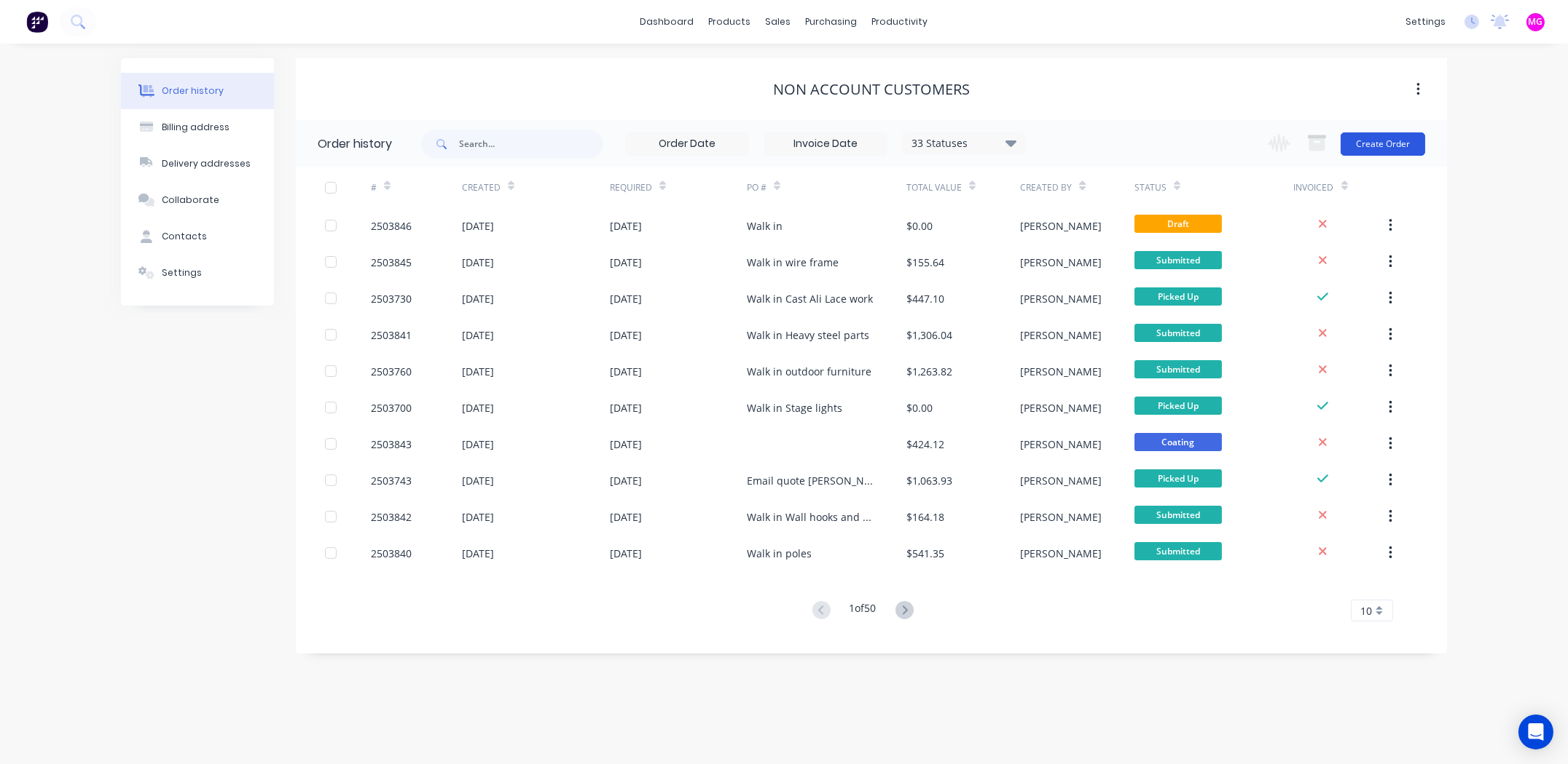
click at [1380, 138] on button "Create Order" at bounding box center [1382, 144] width 84 height 23
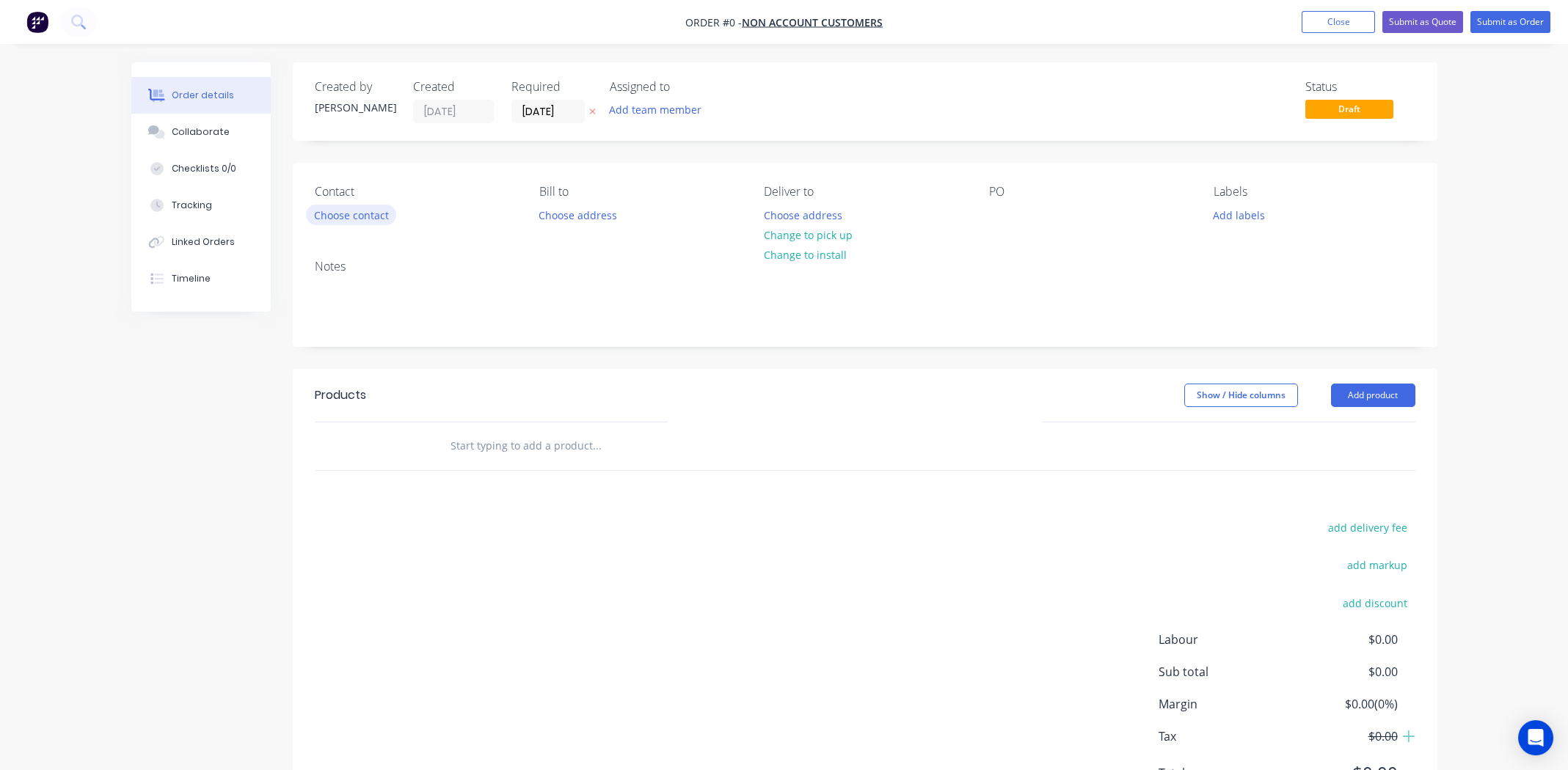
click at [340, 207] on button "Choose contact" at bounding box center [350, 214] width 90 height 20
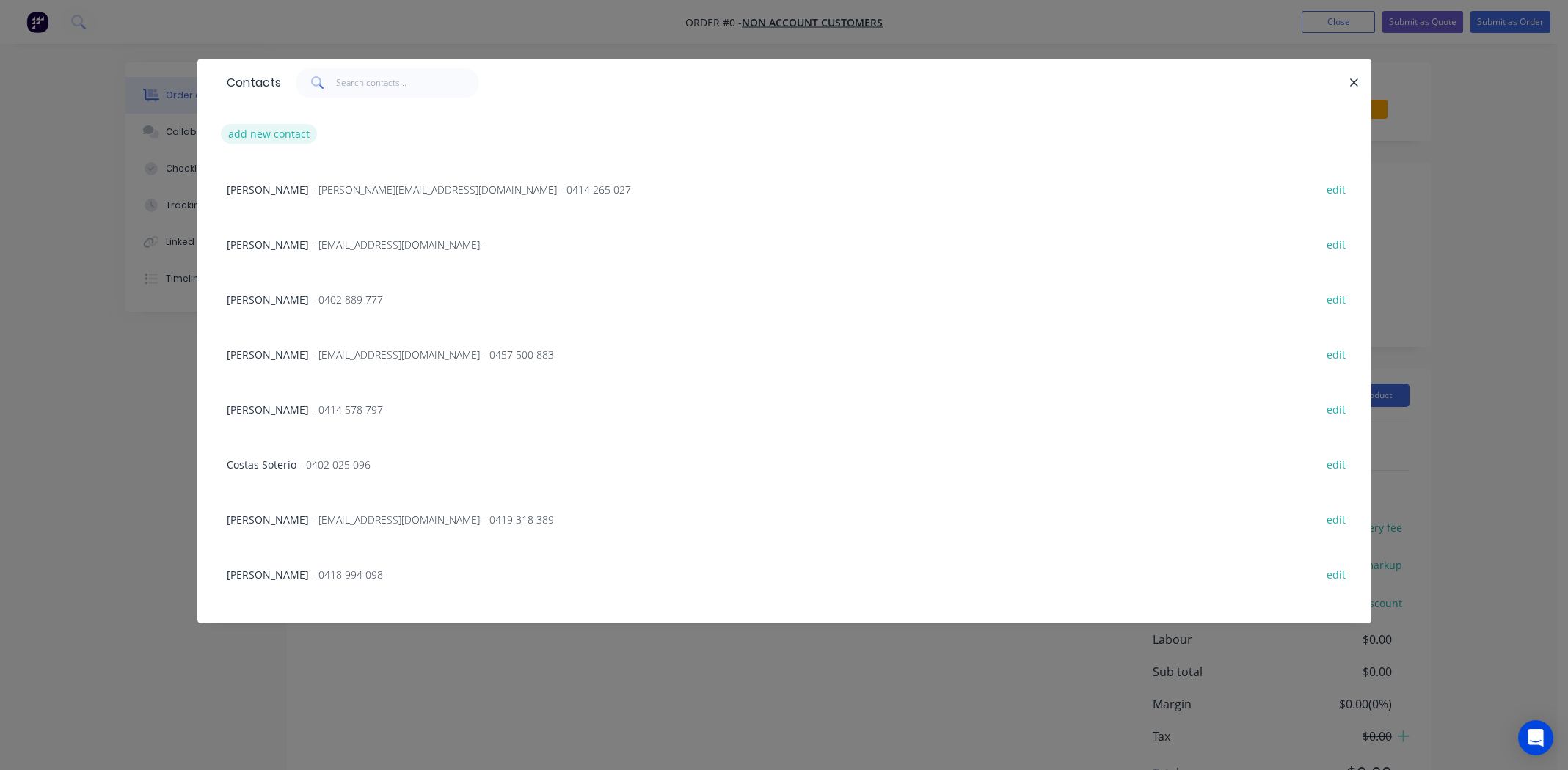
click at [279, 135] on button "add new contact" at bounding box center [269, 134] width 97 height 20
select select "AU"
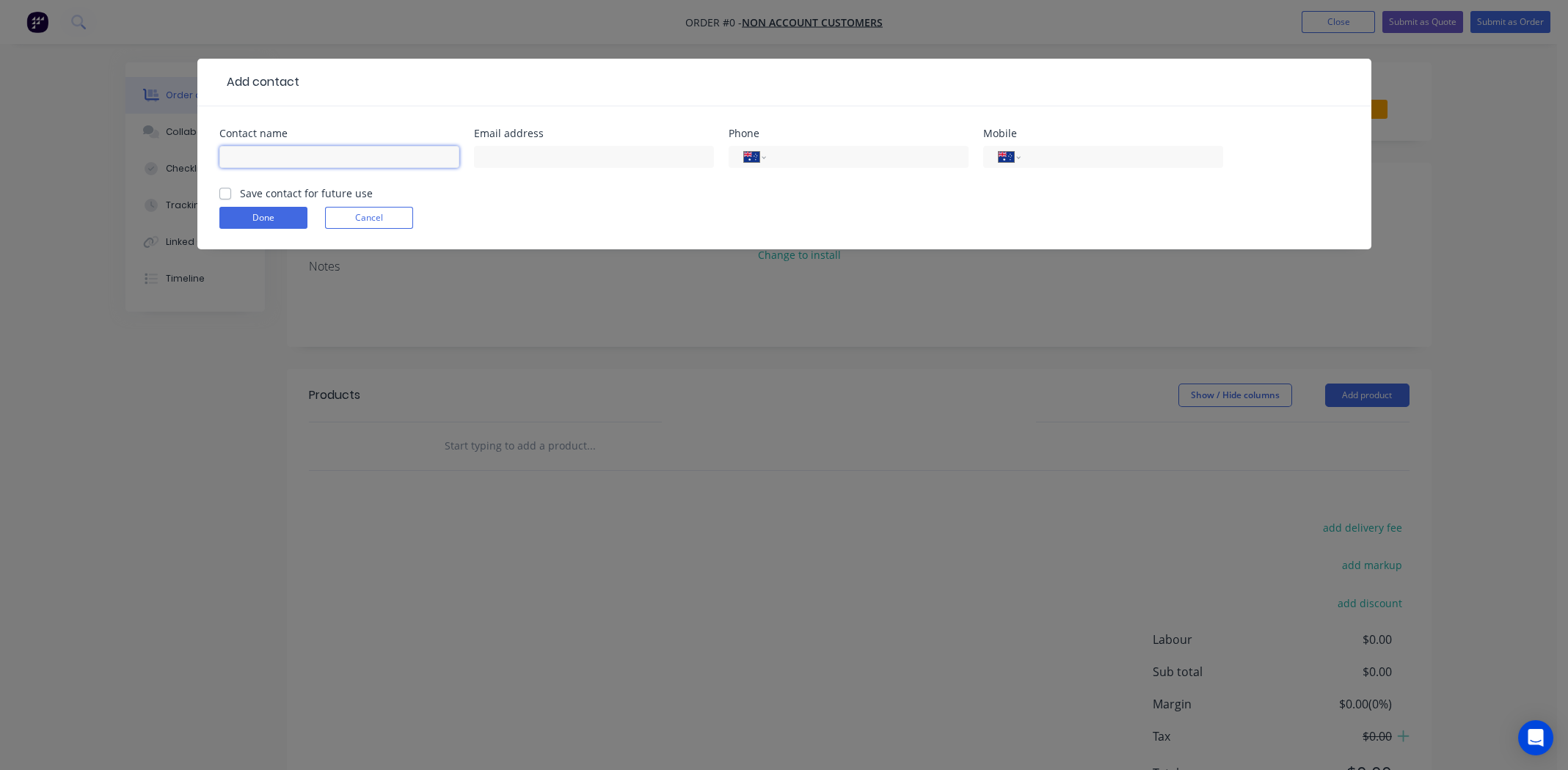
click at [251, 163] on input "text" at bounding box center [339, 156] width 240 height 22
type input "[PERSON_NAME]"
click at [521, 156] on input "text" at bounding box center [594, 156] width 240 height 22
type input "[EMAIL_ADDRESS][DOMAIN_NAME]"
click at [1069, 140] on div "Mobile International [GEOGRAPHIC_DATA] [GEOGRAPHIC_DATA] [GEOGRAPHIC_DATA] [GEO…" at bounding box center [1103, 157] width 240 height 58
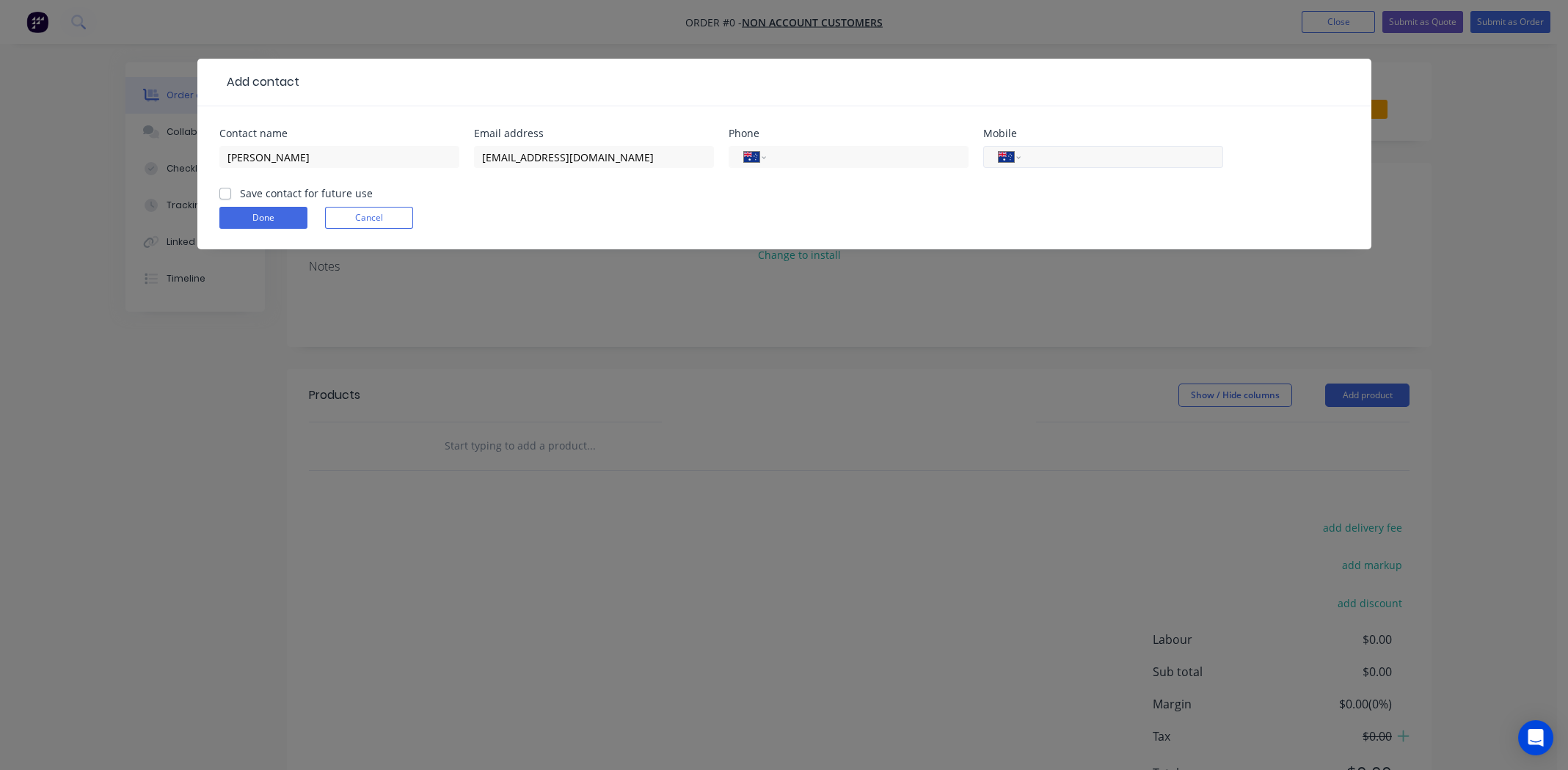
click at [1068, 161] on input "tel" at bounding box center [1119, 157] width 176 height 17
type input "0417 406 916"
click at [240, 191] on label "Save contact for future use" at bounding box center [306, 194] width 133 height 16
click at [225, 191] on input "Save contact for future use" at bounding box center [224, 193] width 11 height 14
checkbox input "true"
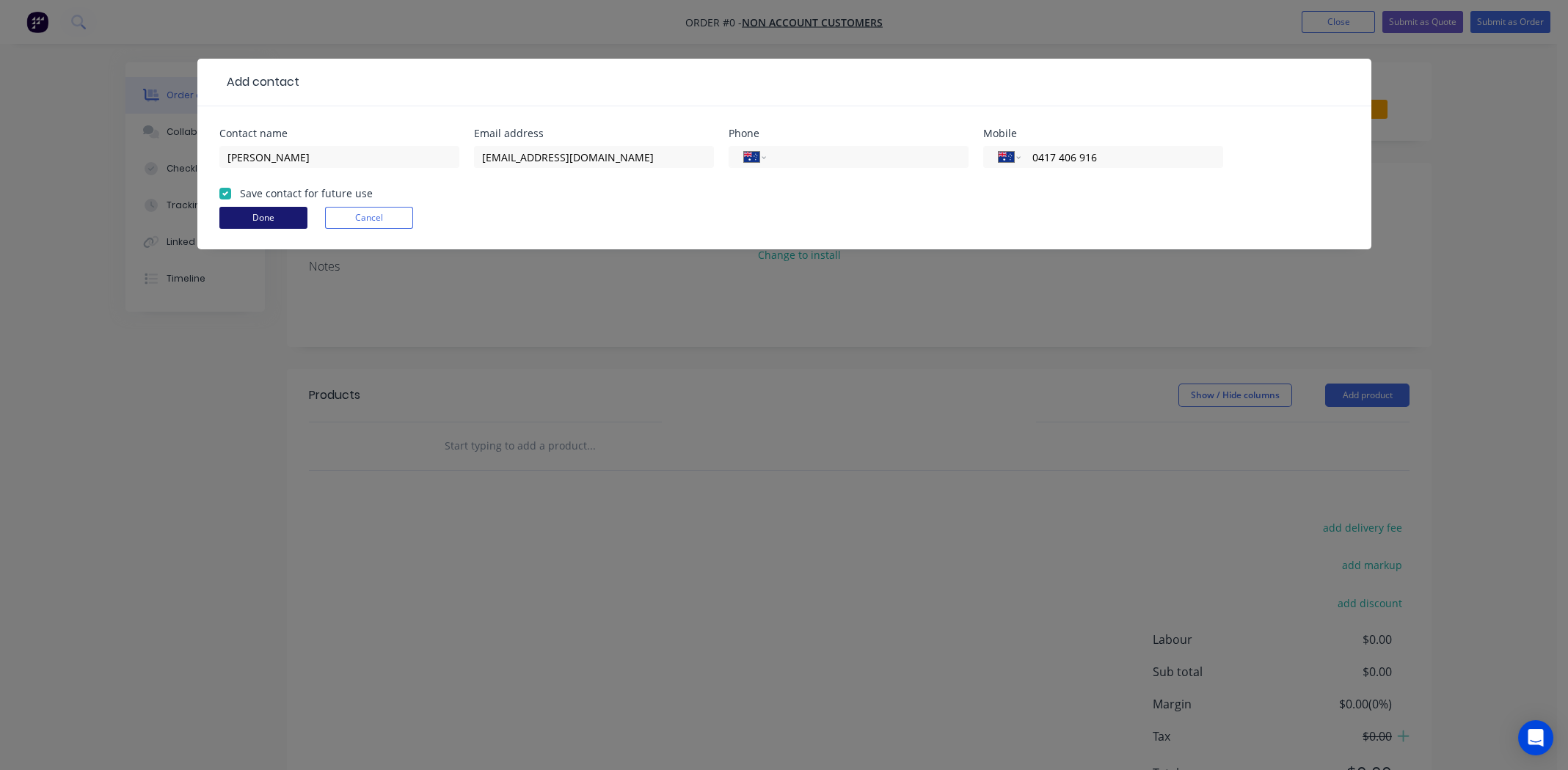
click at [264, 216] on button "Done" at bounding box center [263, 217] width 88 height 22
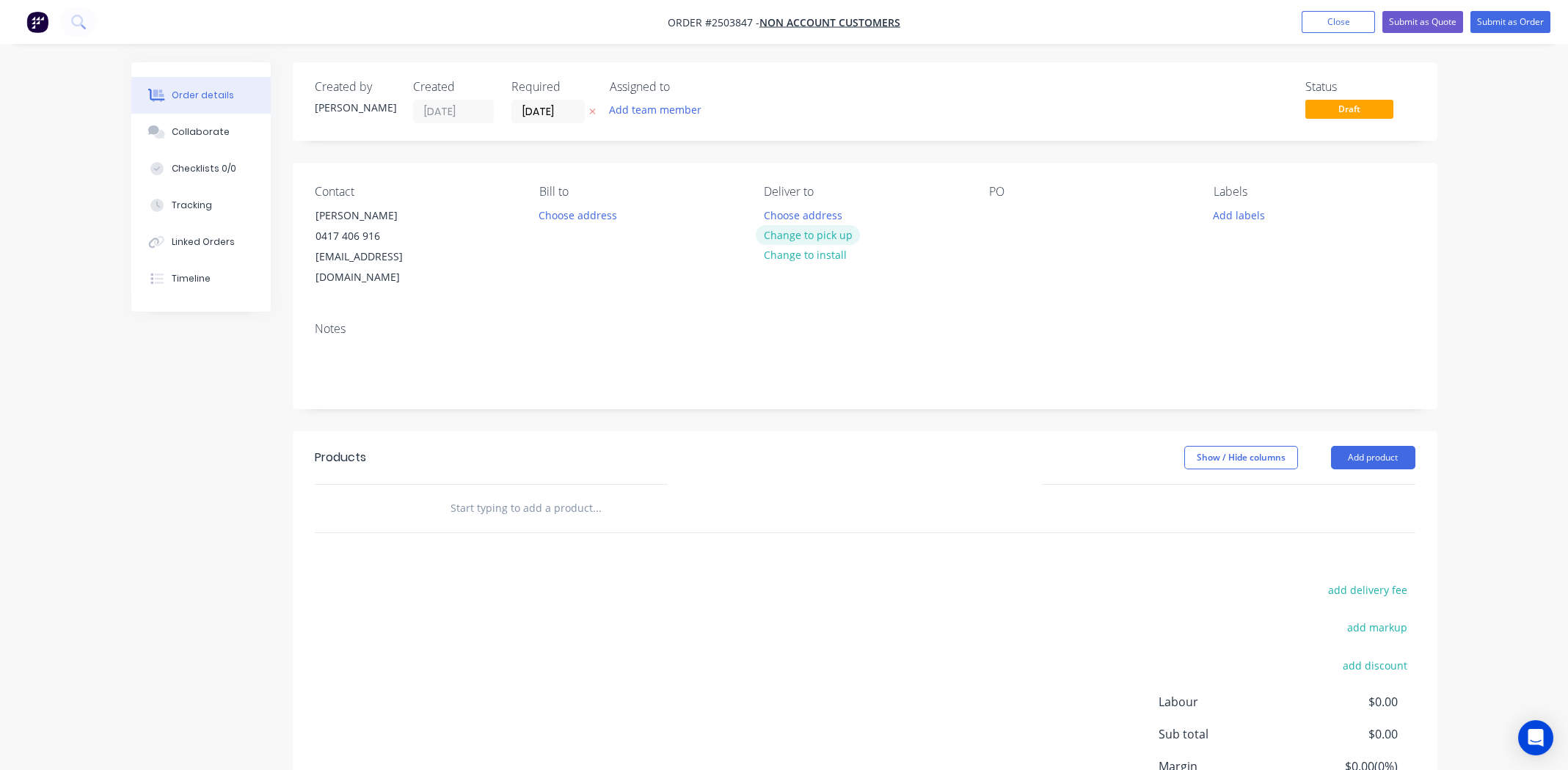
click at [830, 231] on button "Change to pick up" at bounding box center [808, 235] width 104 height 20
click at [987, 218] on div "Contact [PERSON_NAME] [PHONE_NUMBER] [EMAIL_ADDRESS][DOMAIN_NAME] [PERSON_NAME]…" at bounding box center [864, 237] width 1145 height 148
click at [992, 216] on div at bounding box center [1001, 215] width 24 height 21
click at [1239, 206] on button "Add labels" at bounding box center [1239, 214] width 67 height 20
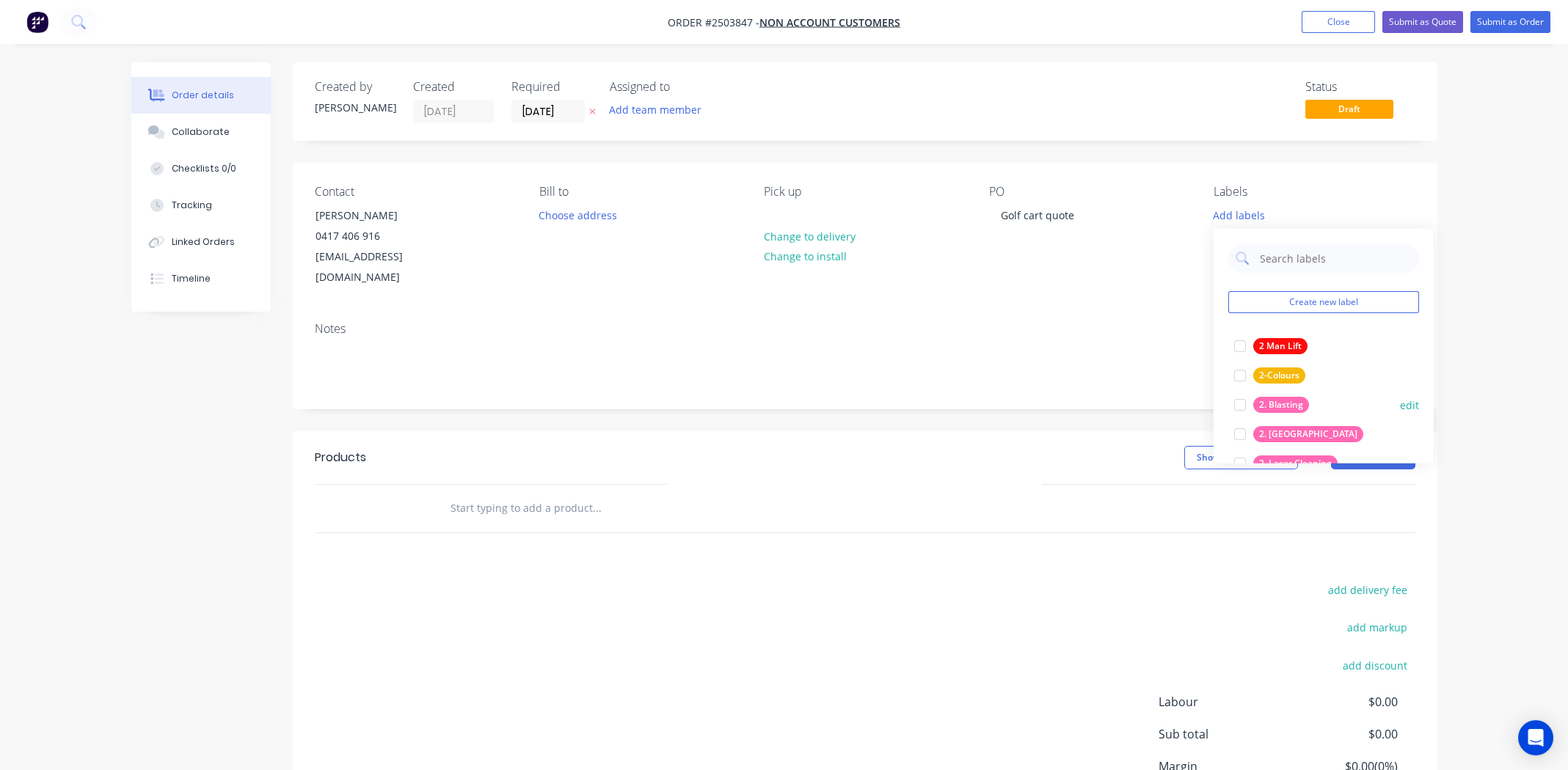
click at [1239, 402] on div at bounding box center [1240, 405] width 30 height 30
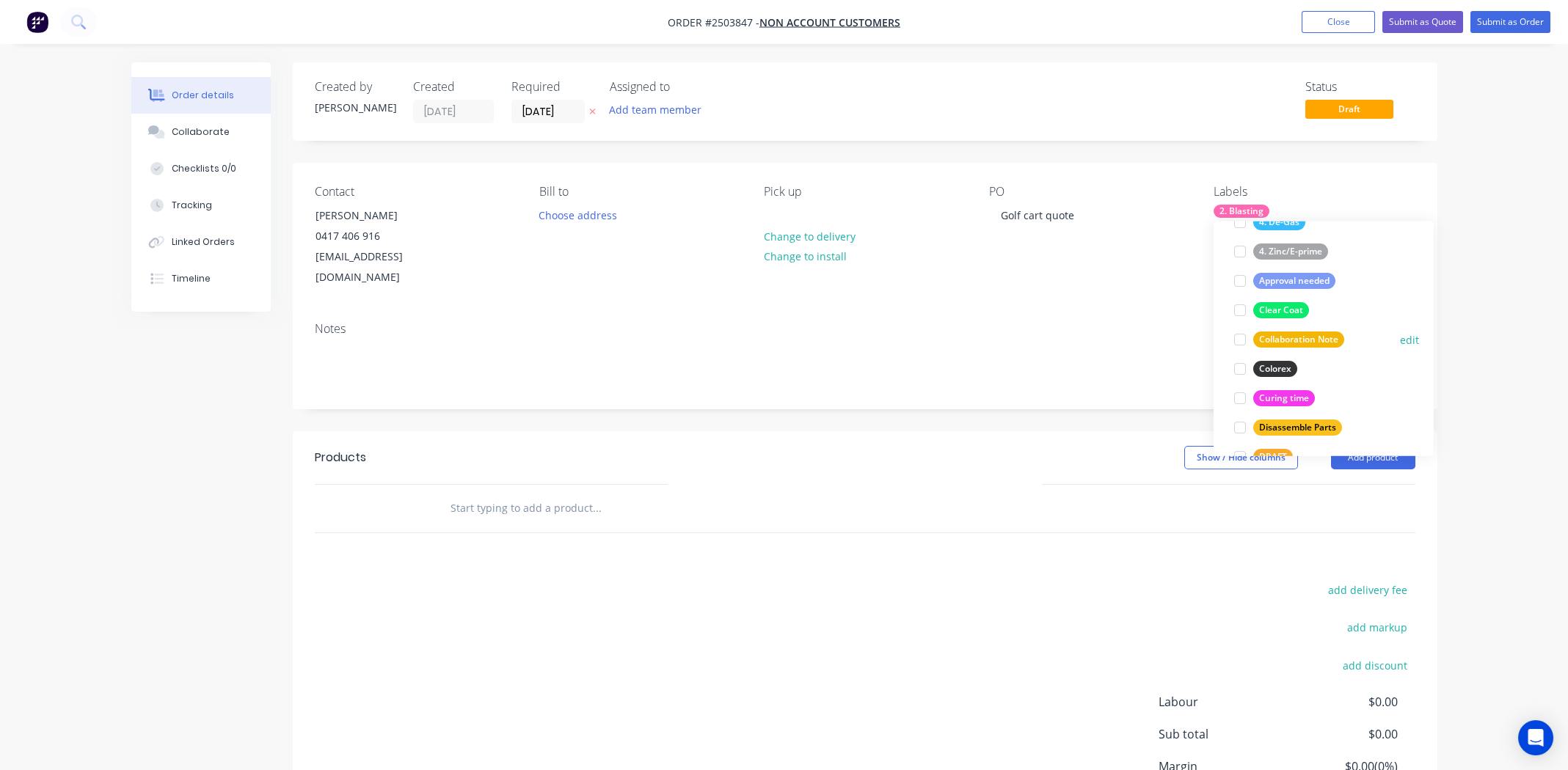
scroll to position [366, 0]
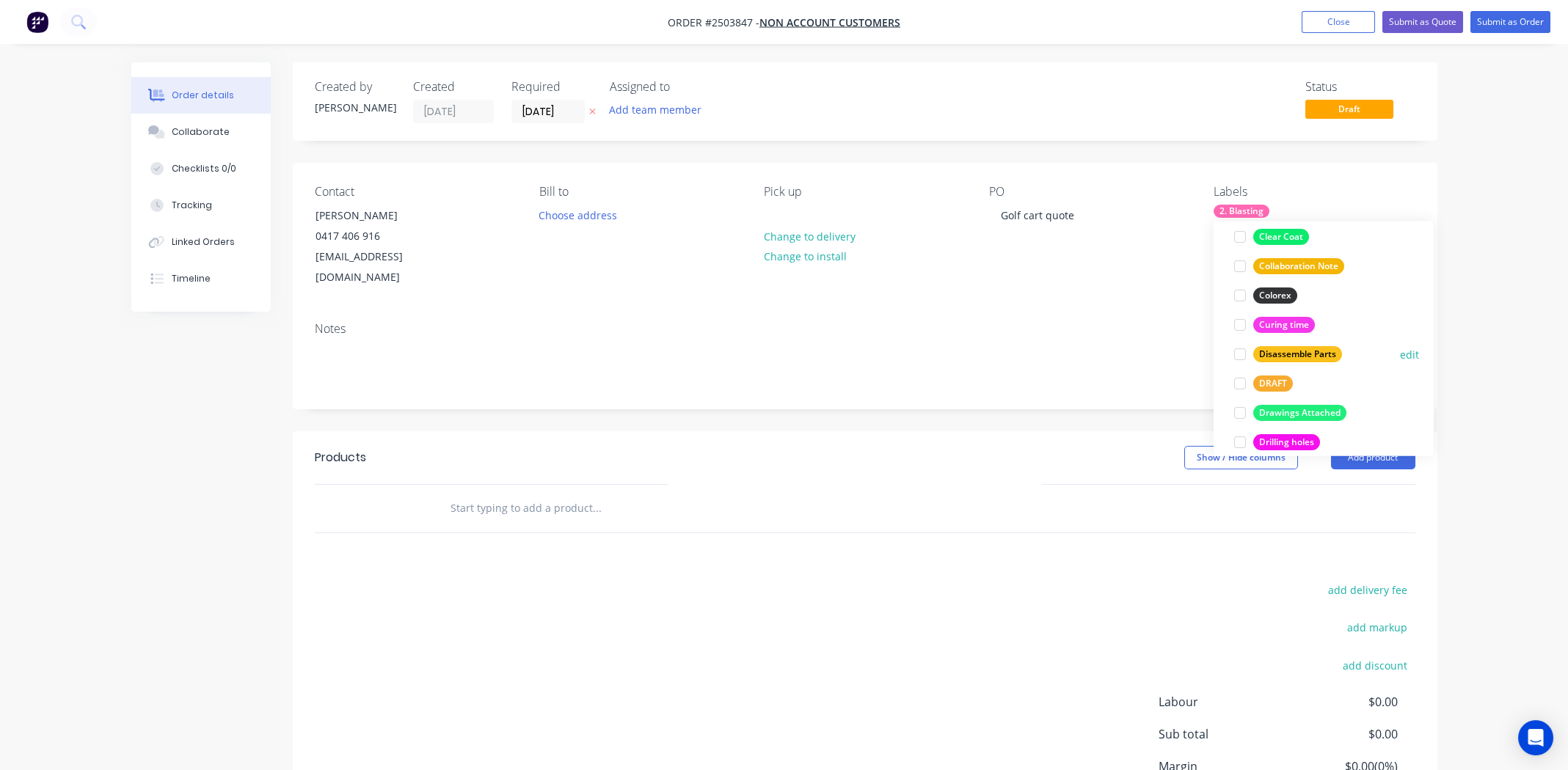
click at [1242, 354] on div at bounding box center [1240, 354] width 30 height 30
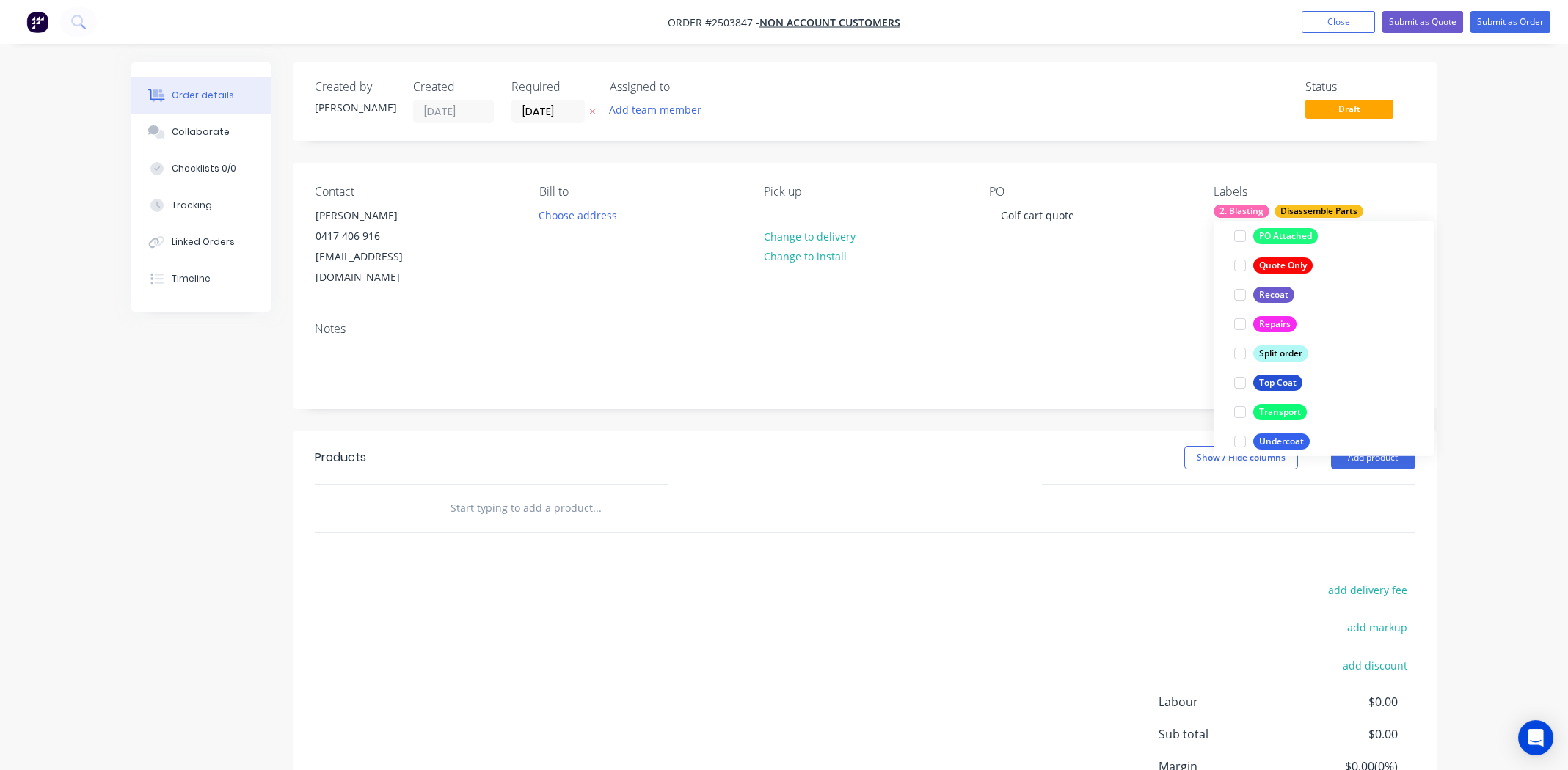
scroll to position [997, 0]
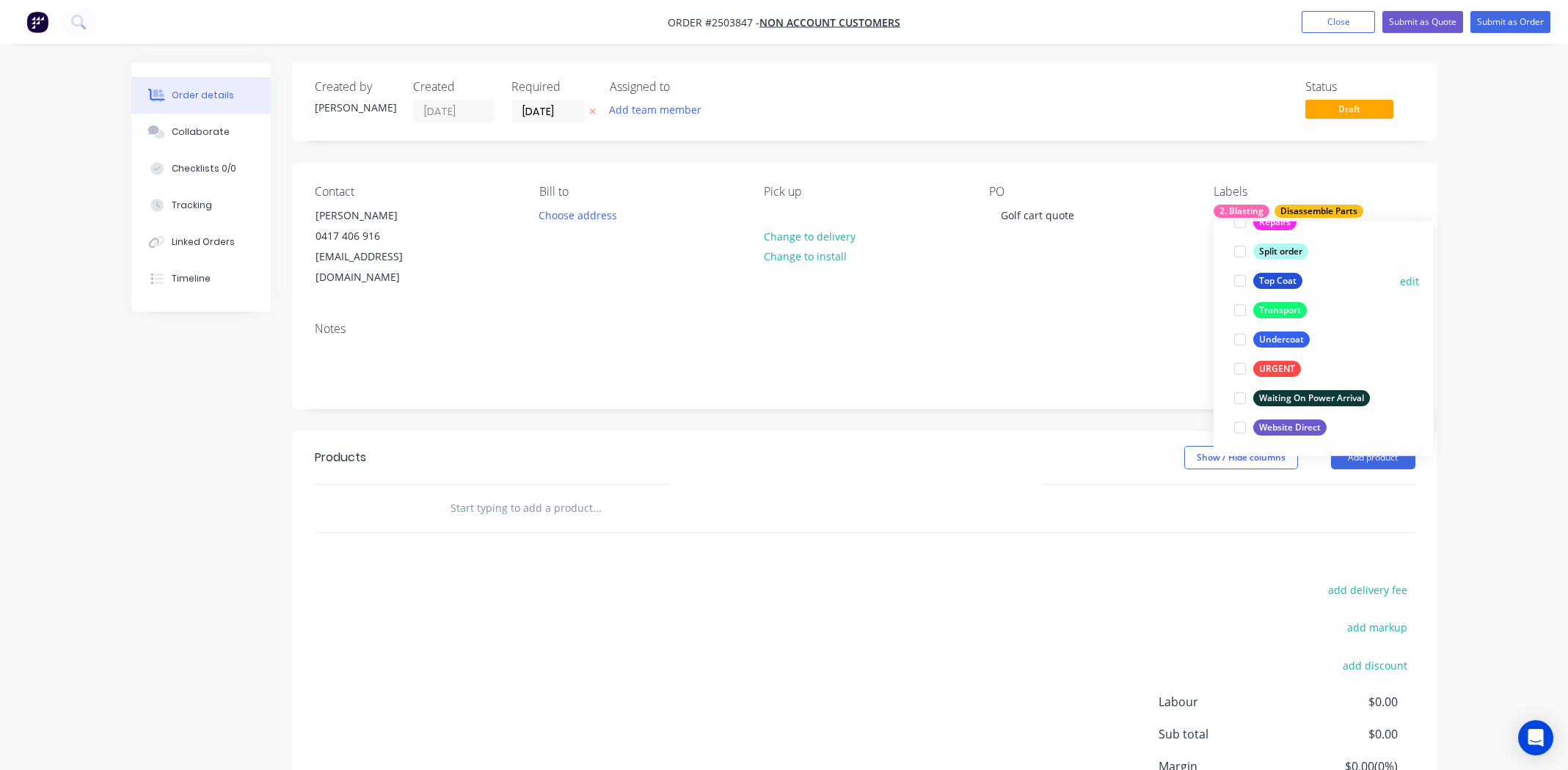
click at [1236, 281] on div at bounding box center [1240, 281] width 30 height 30
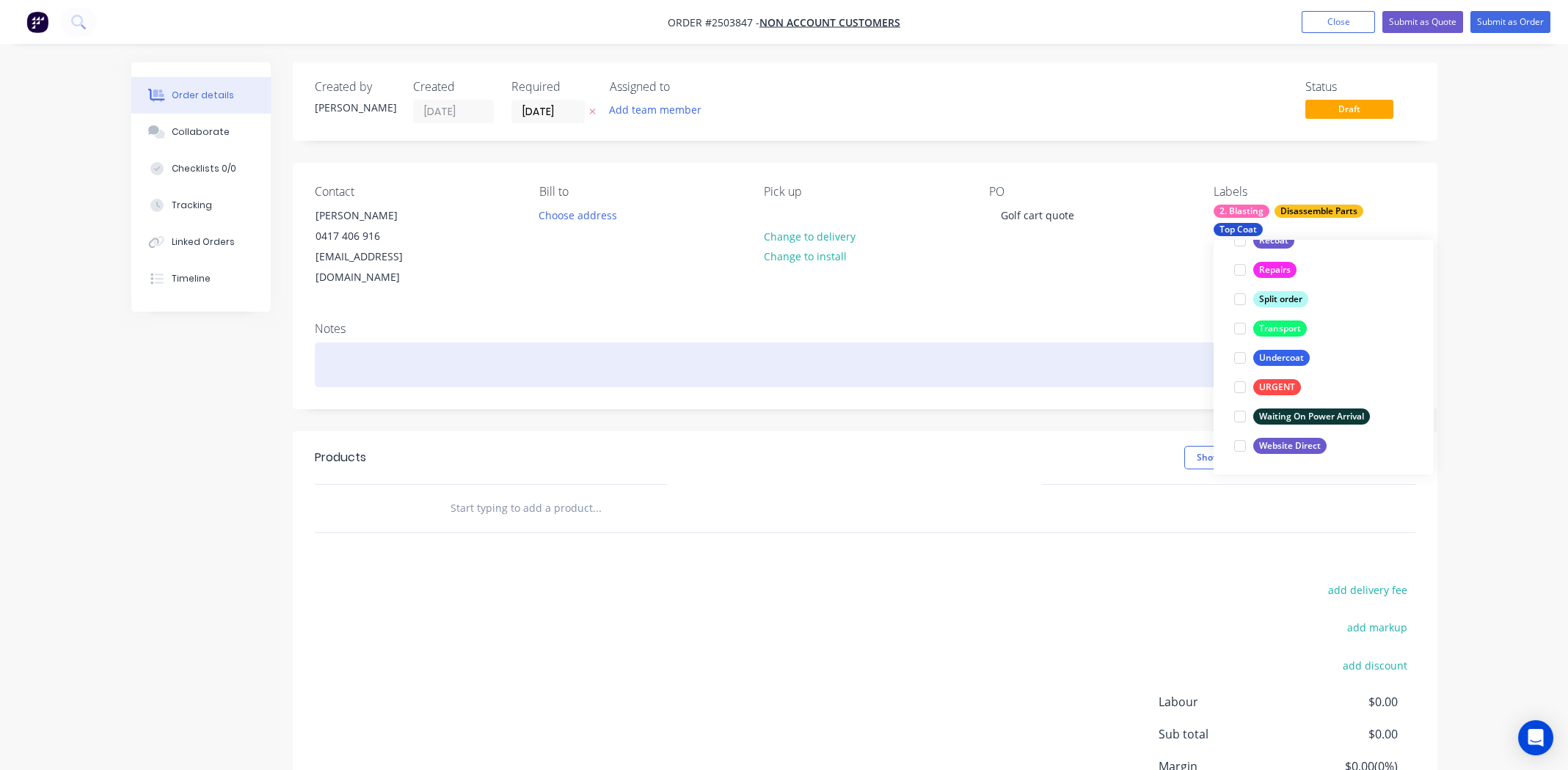
scroll to position [117, 0]
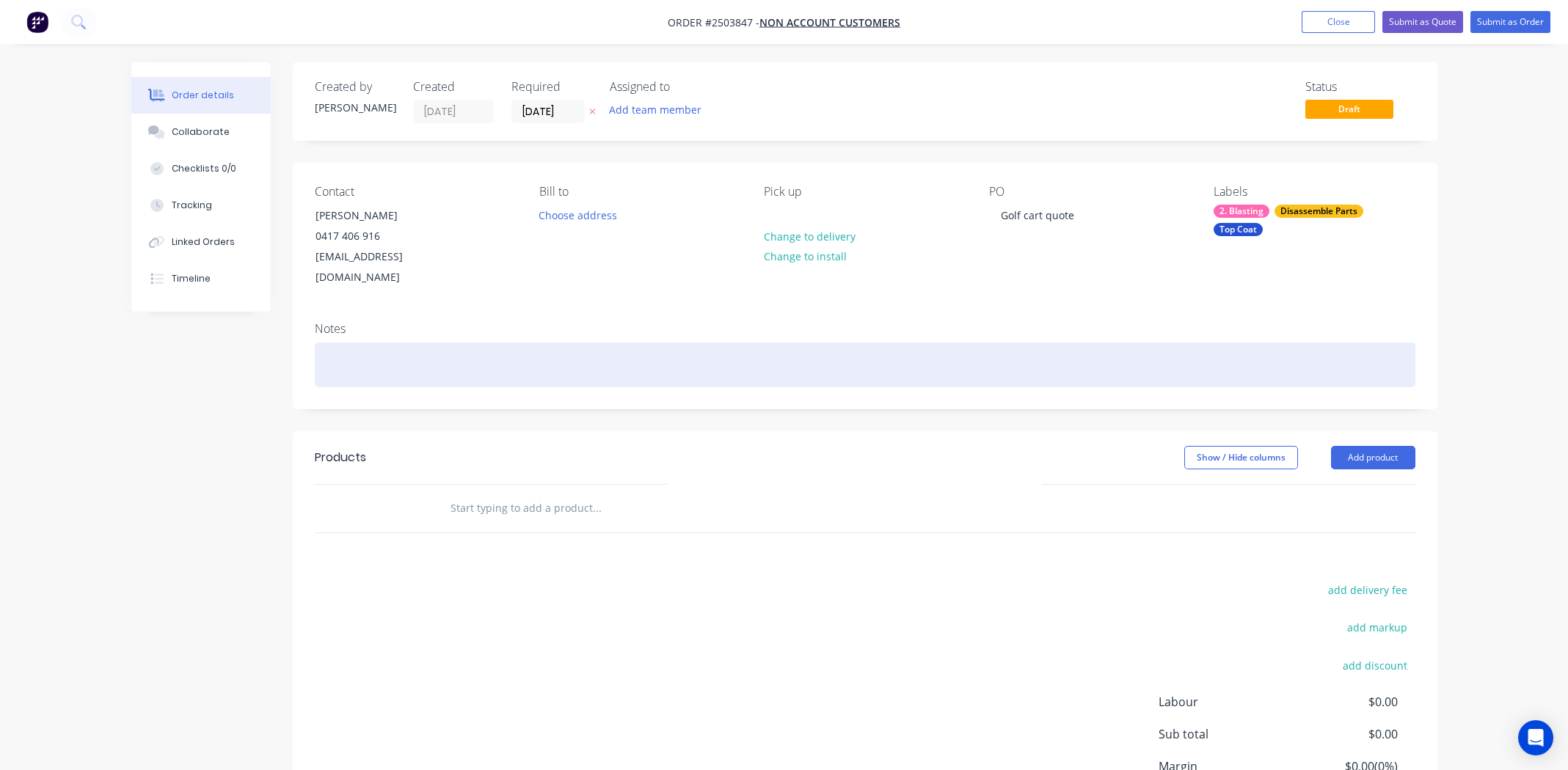
click at [1046, 342] on div at bounding box center [865, 364] width 1101 height 45
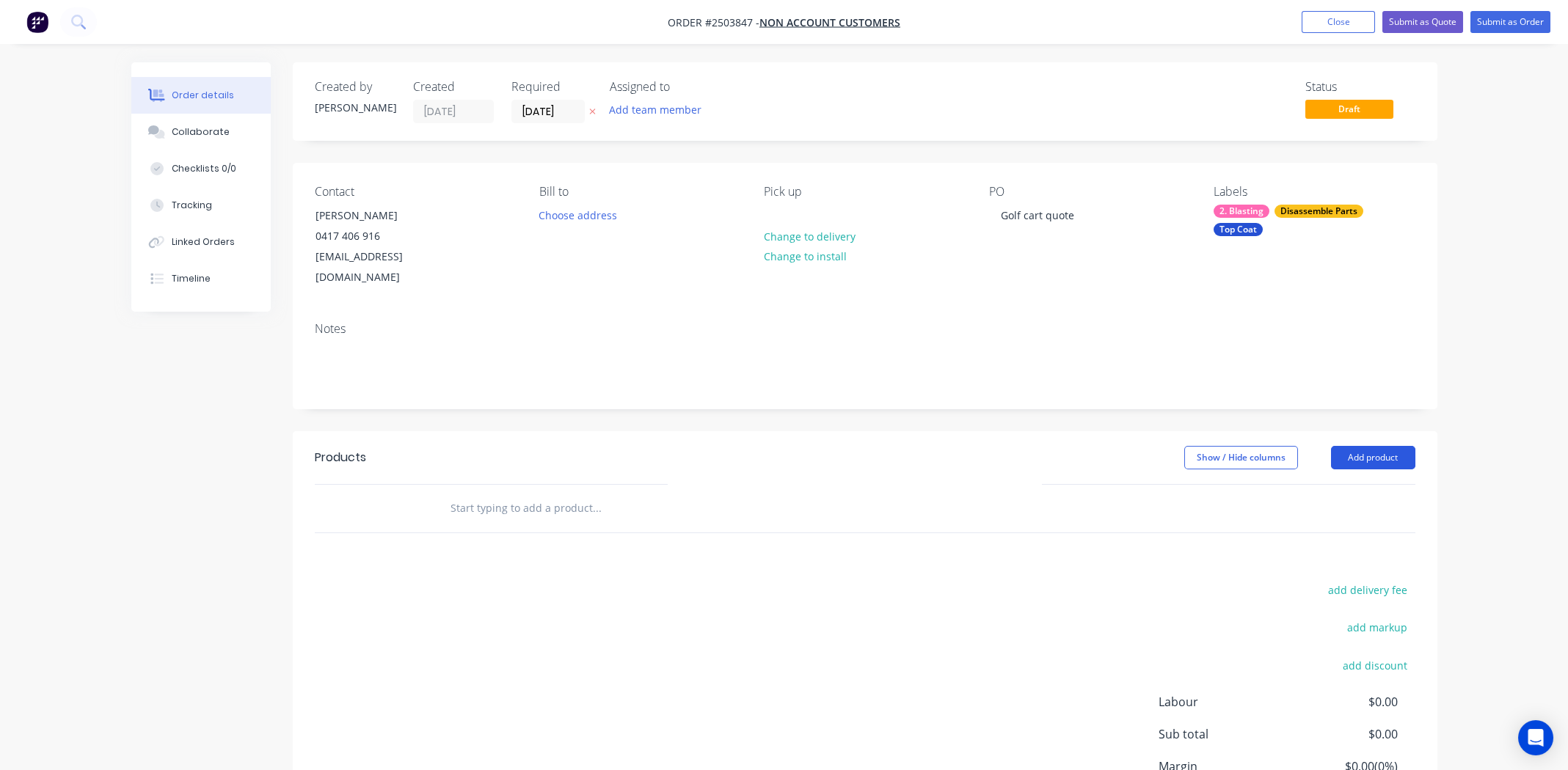
click at [1379, 446] on button "Add product" at bounding box center [1372, 457] width 85 height 24
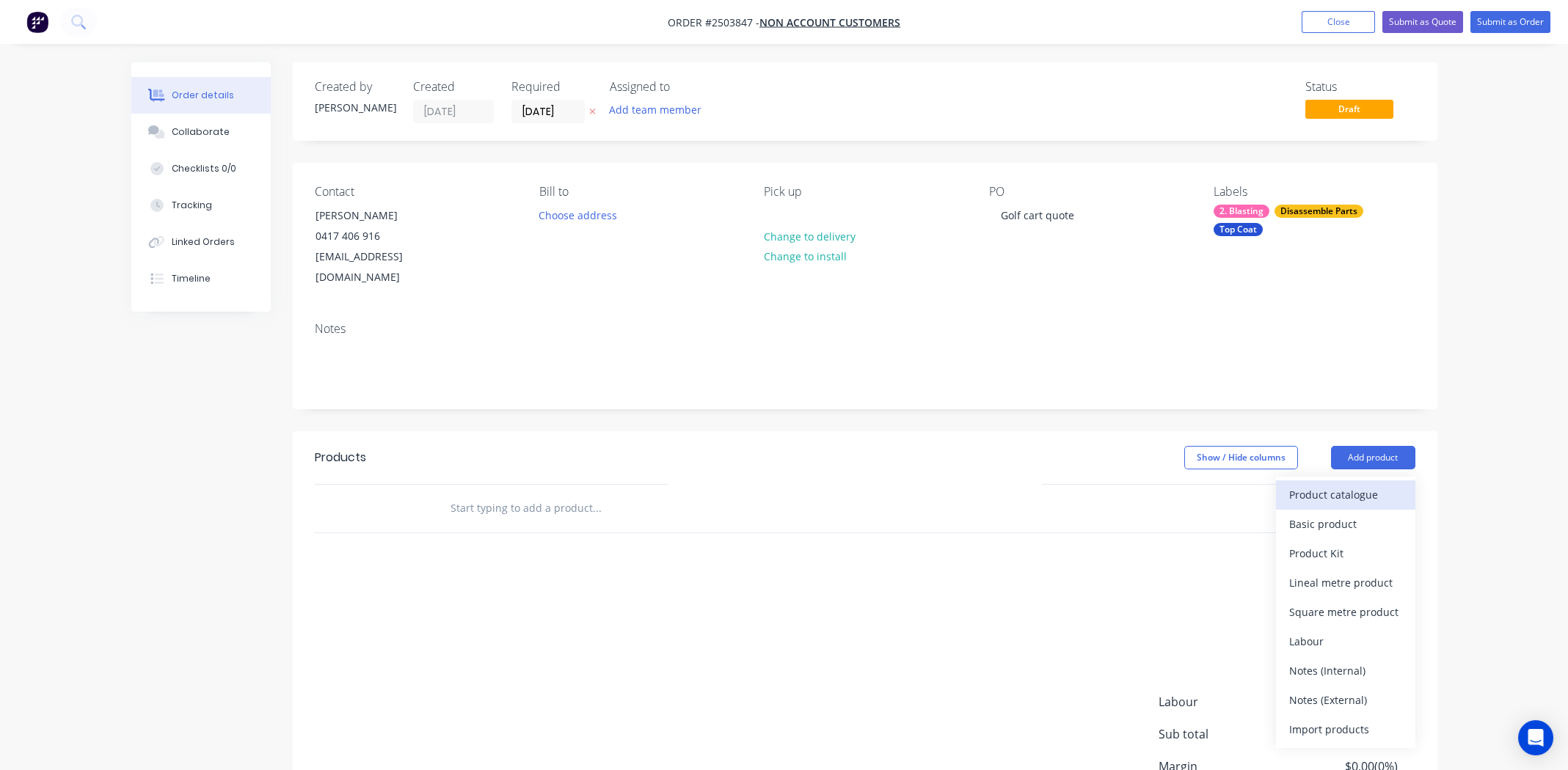
click at [1356, 485] on div "Product catalogue" at bounding box center [1345, 495] width 113 height 21
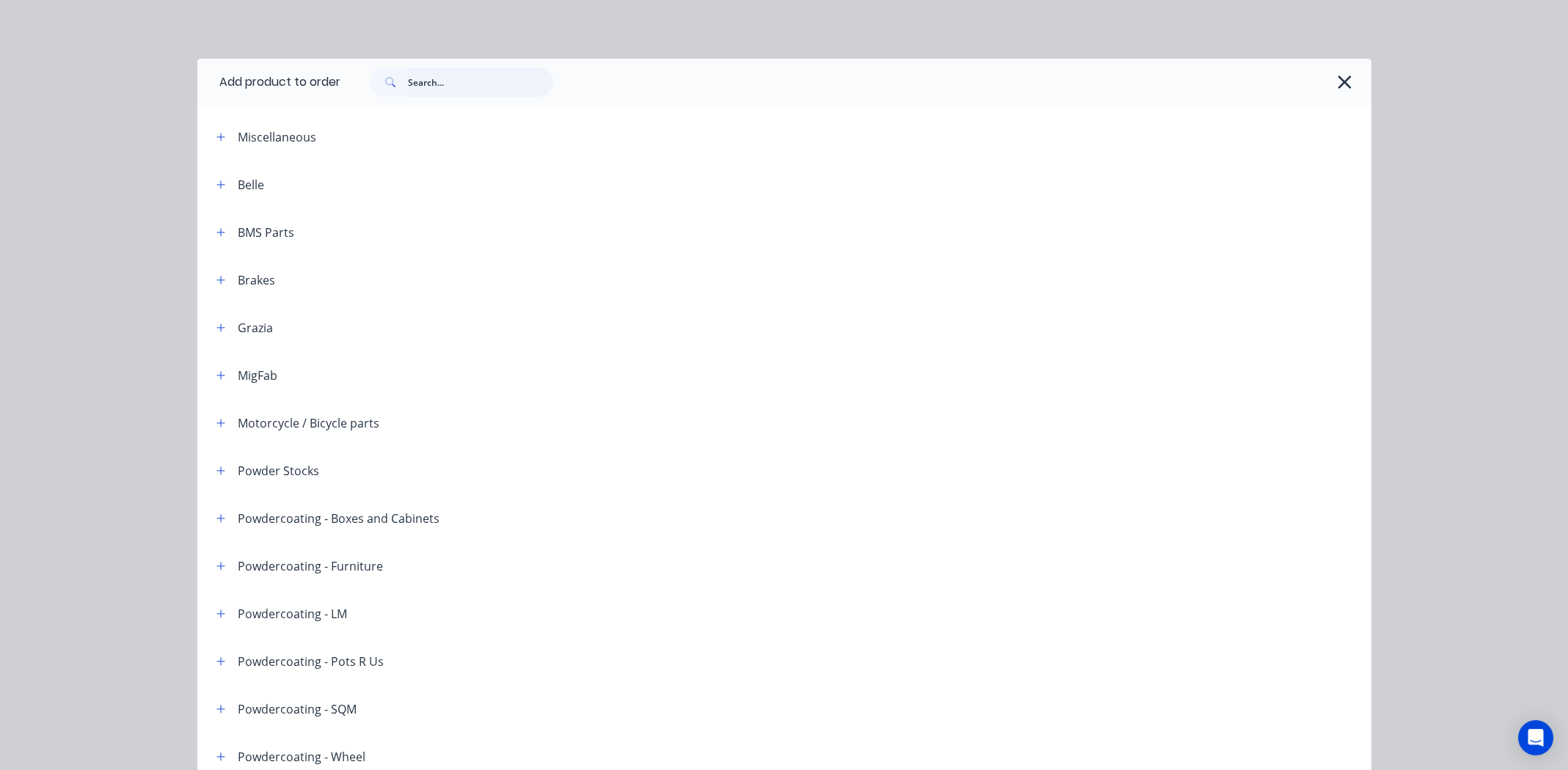
click at [492, 87] on input "text" at bounding box center [480, 82] width 145 height 30
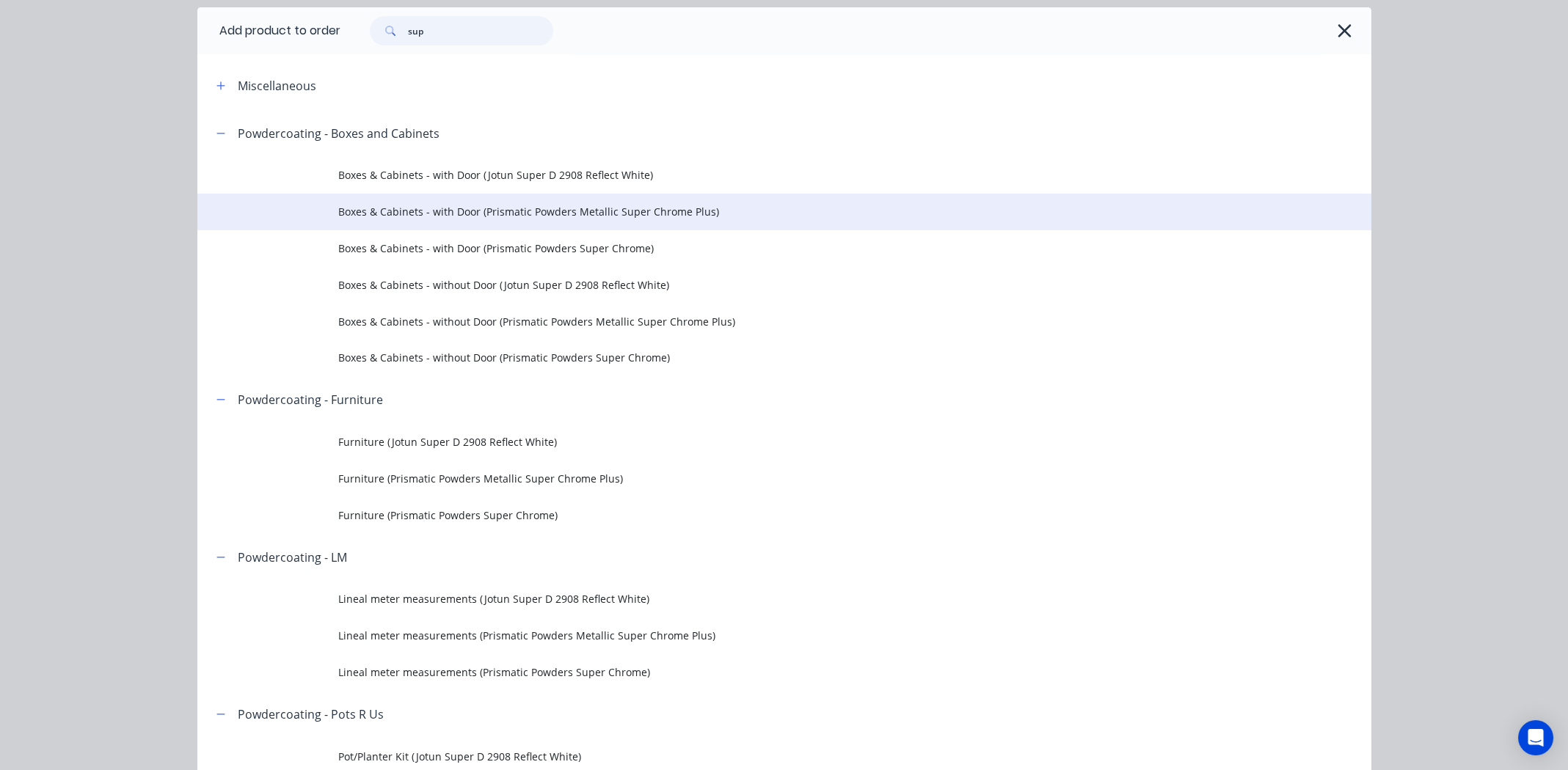
scroll to position [146, 0]
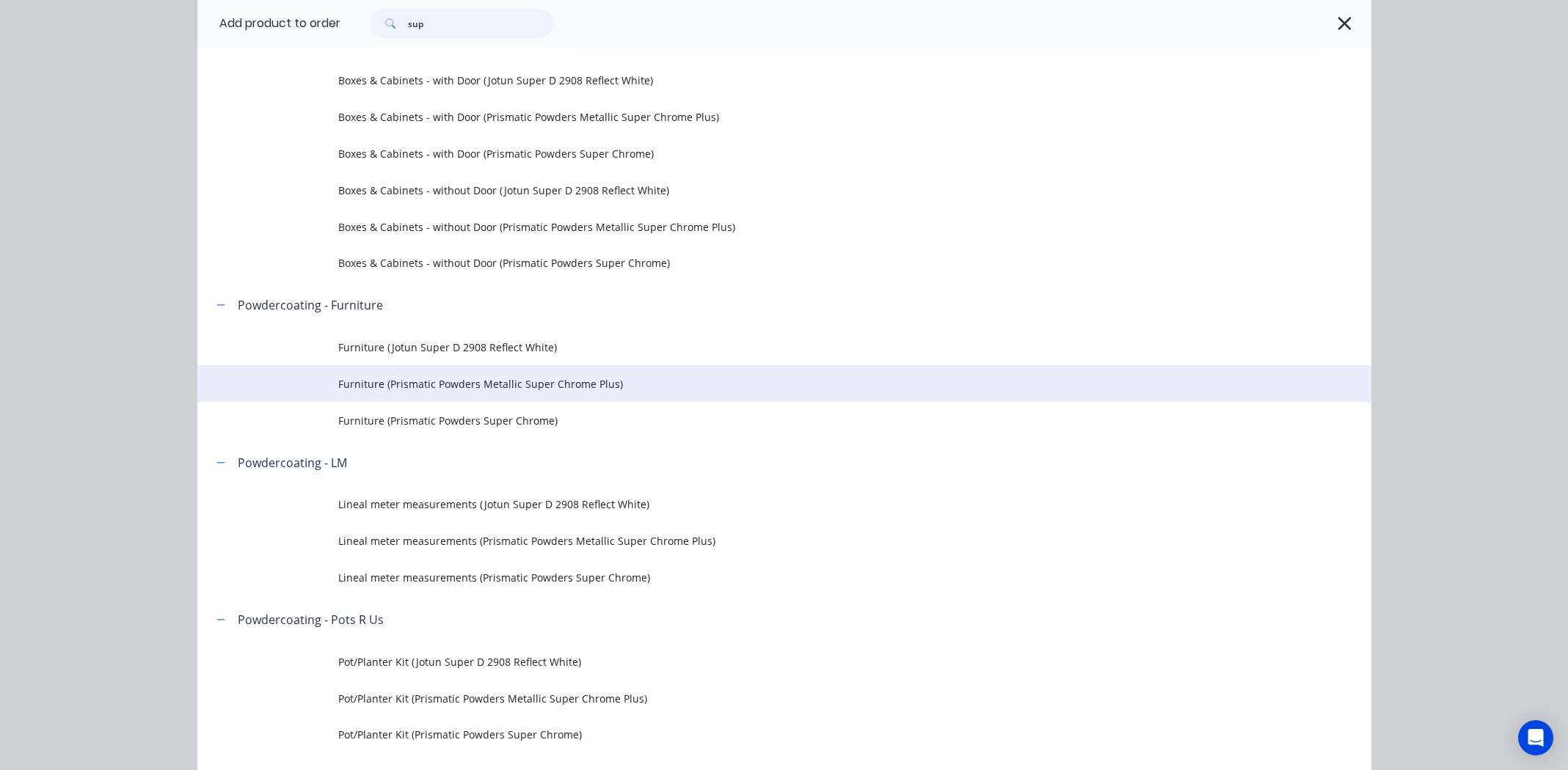
type input "sup"
click at [521, 382] on span "Furniture (Prismatic Powders Metallic Super Chrome Plus)" at bounding box center [751, 384] width 826 height 16
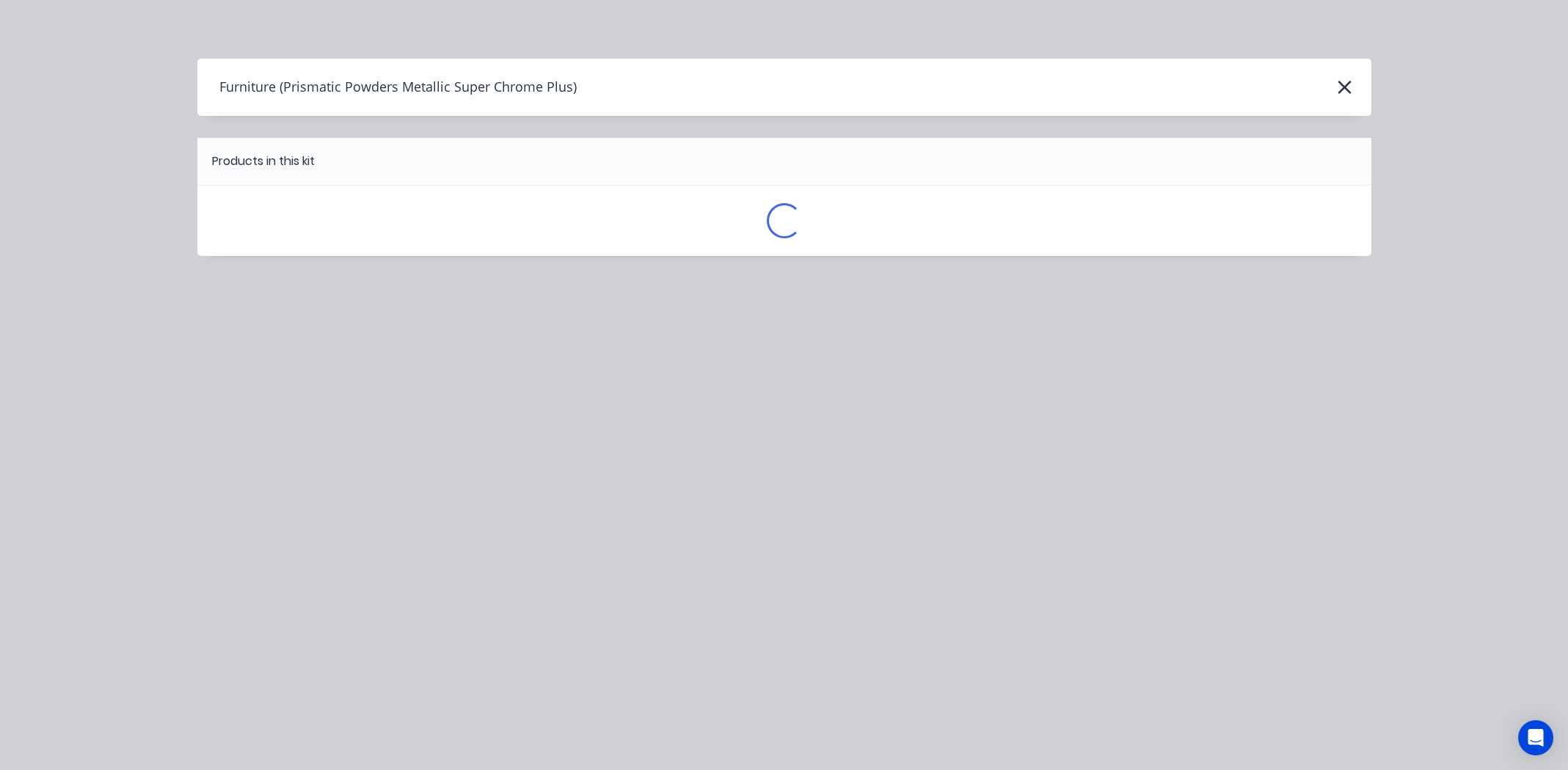
scroll to position [0, 0]
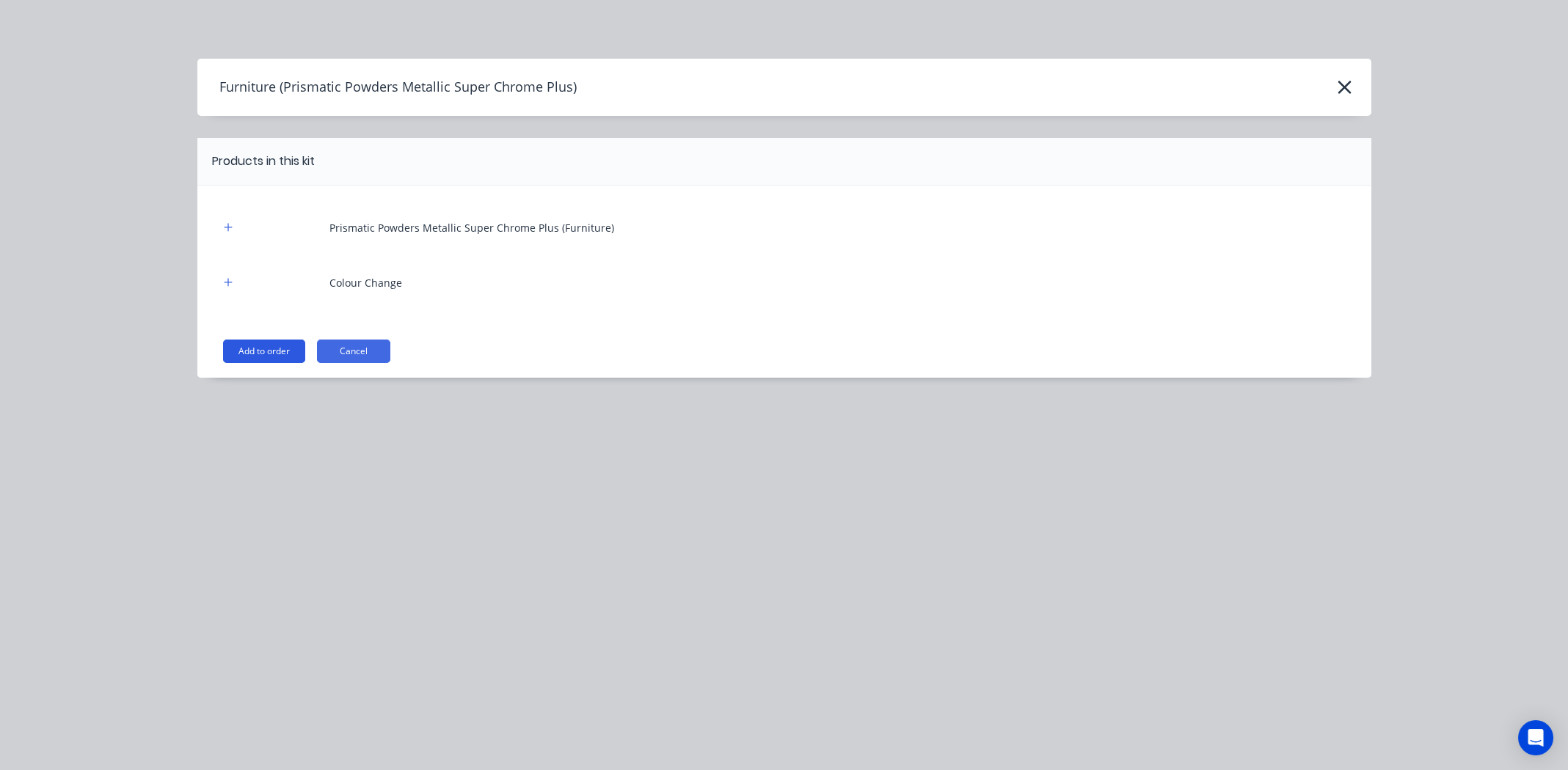
click at [253, 355] on button "Add to order" at bounding box center [264, 351] width 82 height 24
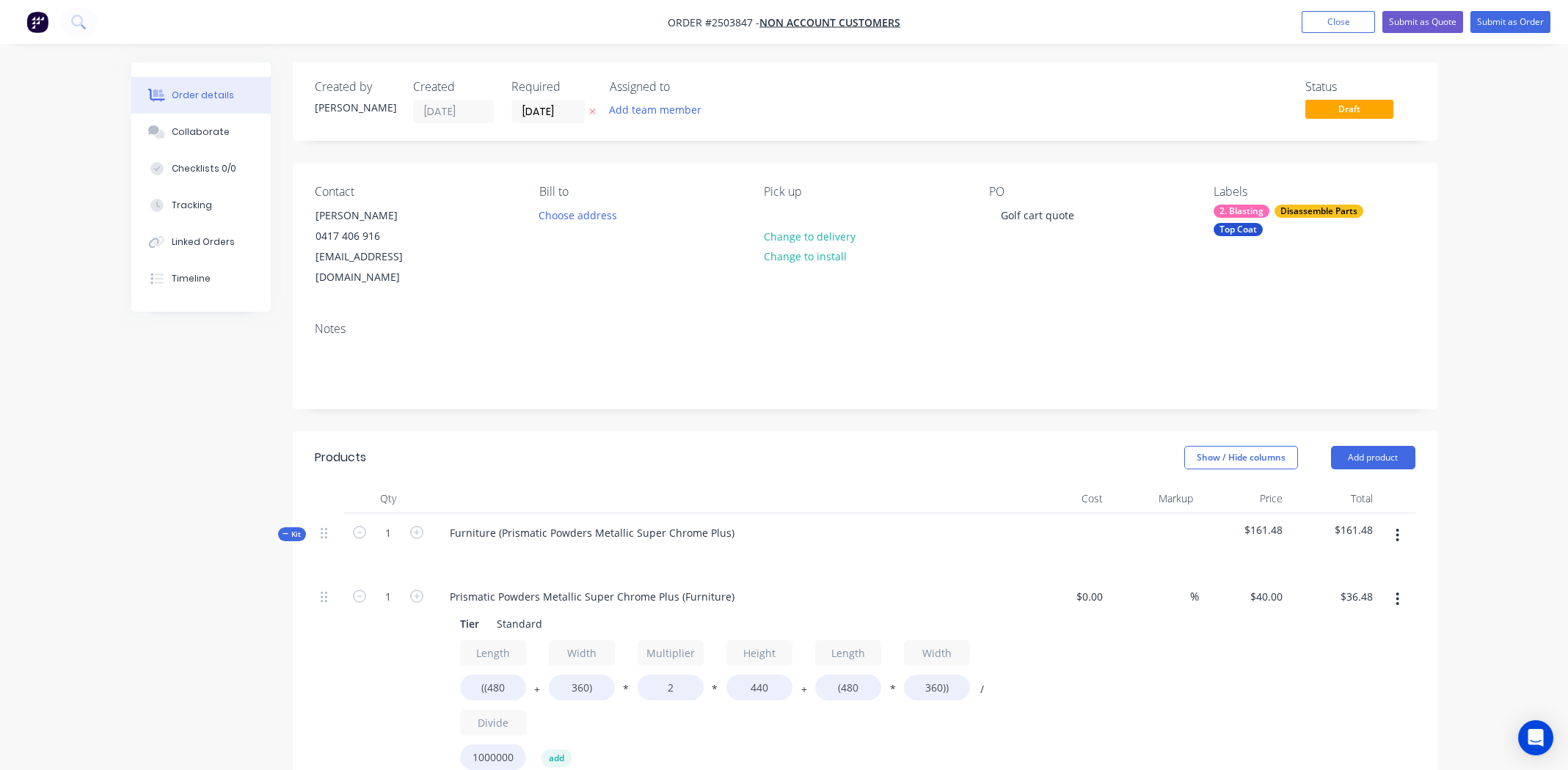
scroll to position [146, 0]
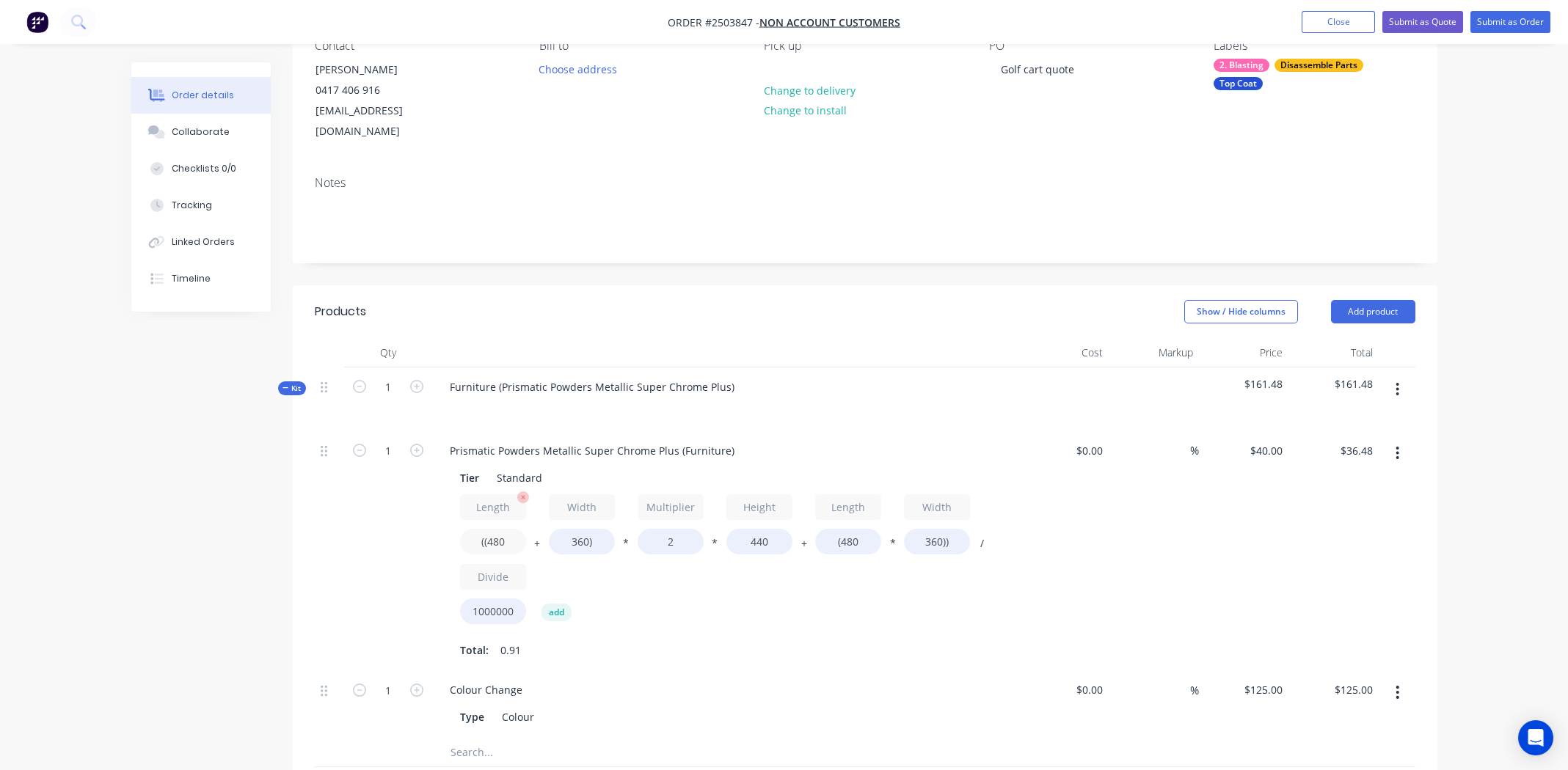
click at [502, 529] on input "((480" at bounding box center [493, 541] width 66 height 25
type input "((600"
type input "$40.70"
click at [578, 529] on input "360)" at bounding box center [582, 541] width 66 height 25
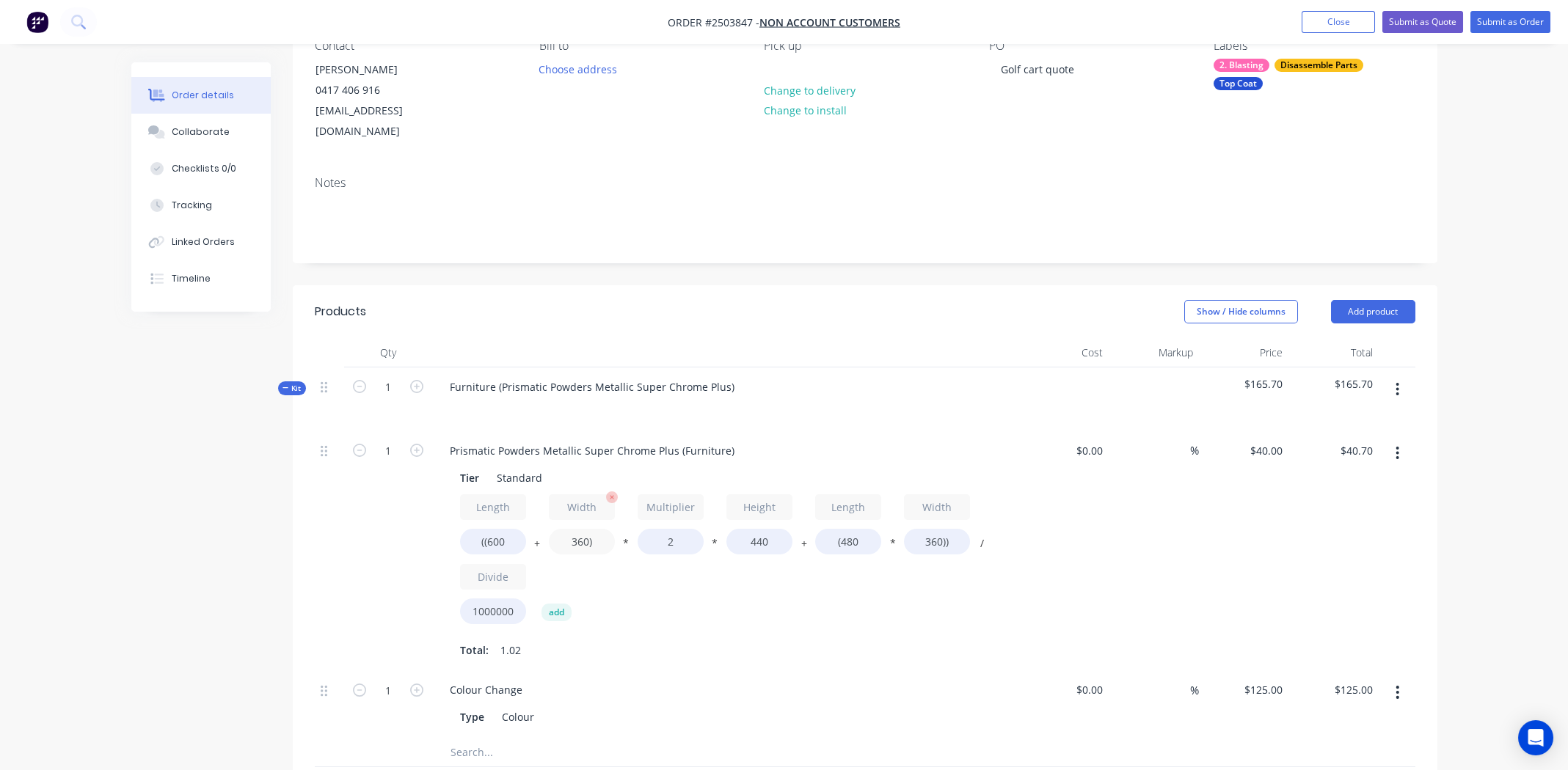
click at [578, 529] on input "360)" at bounding box center [582, 541] width 66 height 25
type input "700)"
type input "$52.67"
click at [747, 529] on input "440" at bounding box center [760, 541] width 66 height 25
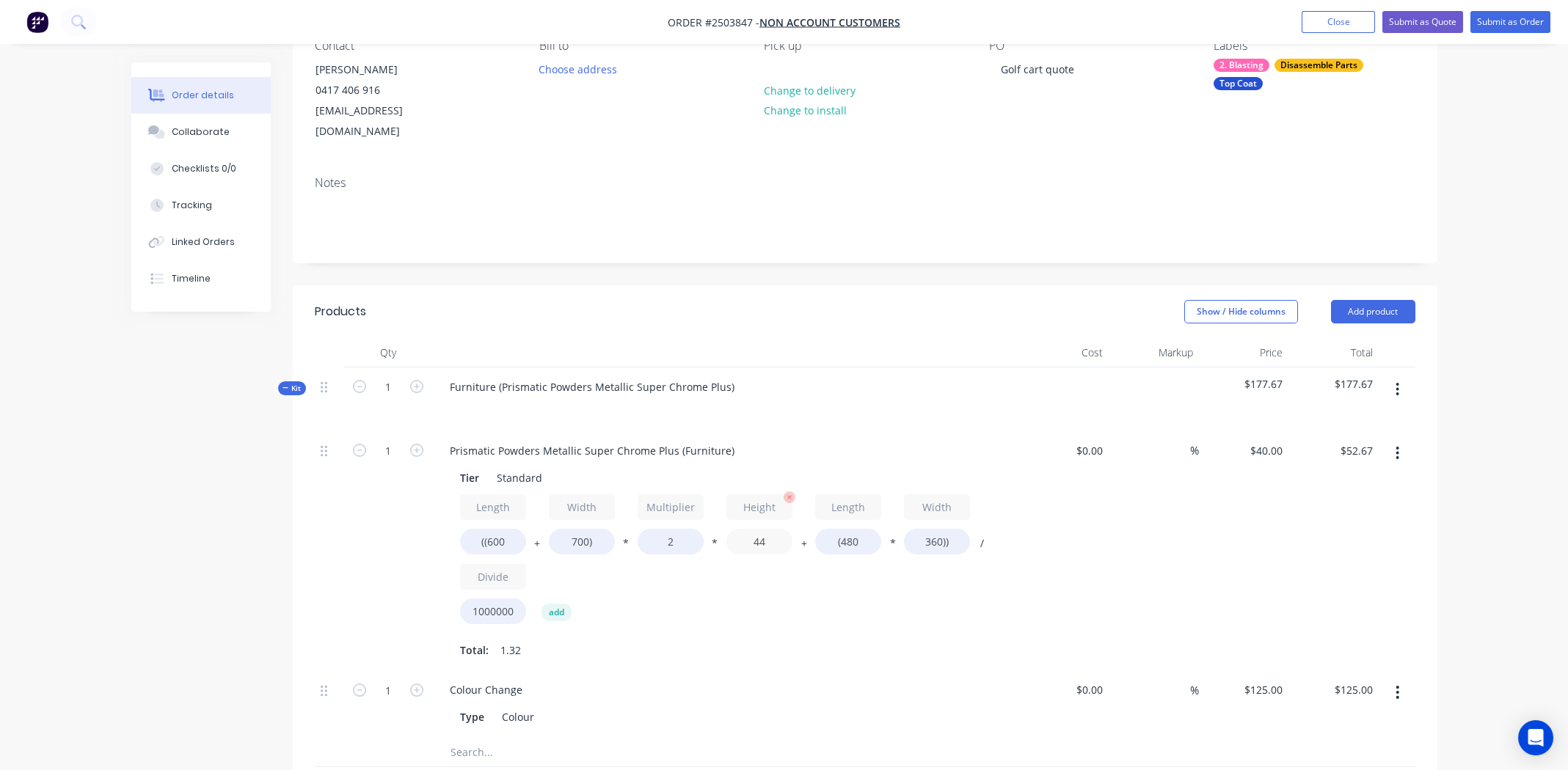
type input "440"
click at [852, 529] on input "(480" at bounding box center [849, 541] width 66 height 25
type input "(600"
type input "$54.40"
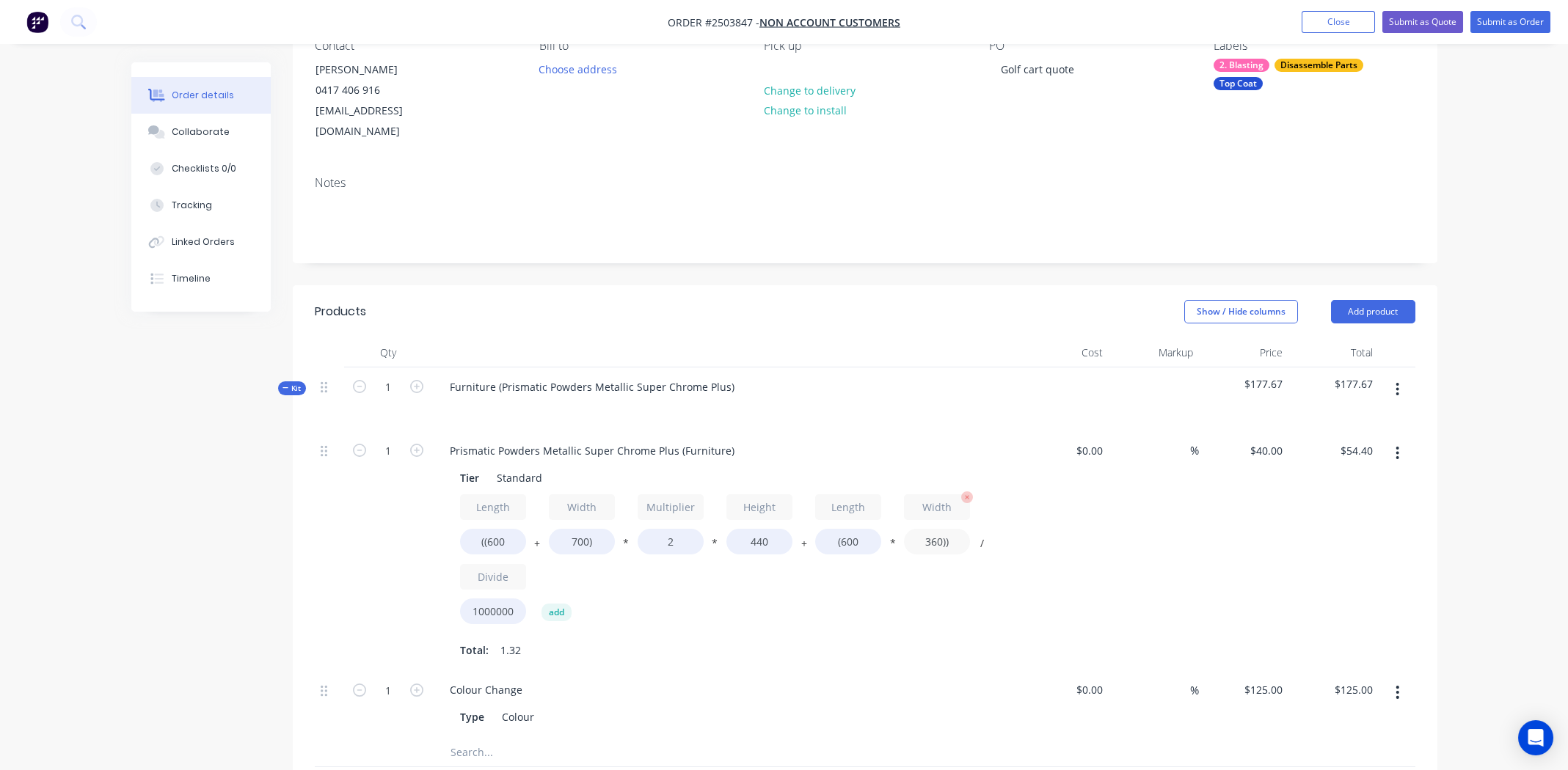
click at [934, 529] on input "360))" at bounding box center [937, 541] width 66 height 25
type input "700))"
type input "$62.56"
click at [1216, 508] on div "$40.00 $40.00" at bounding box center [1243, 551] width 90 height 240
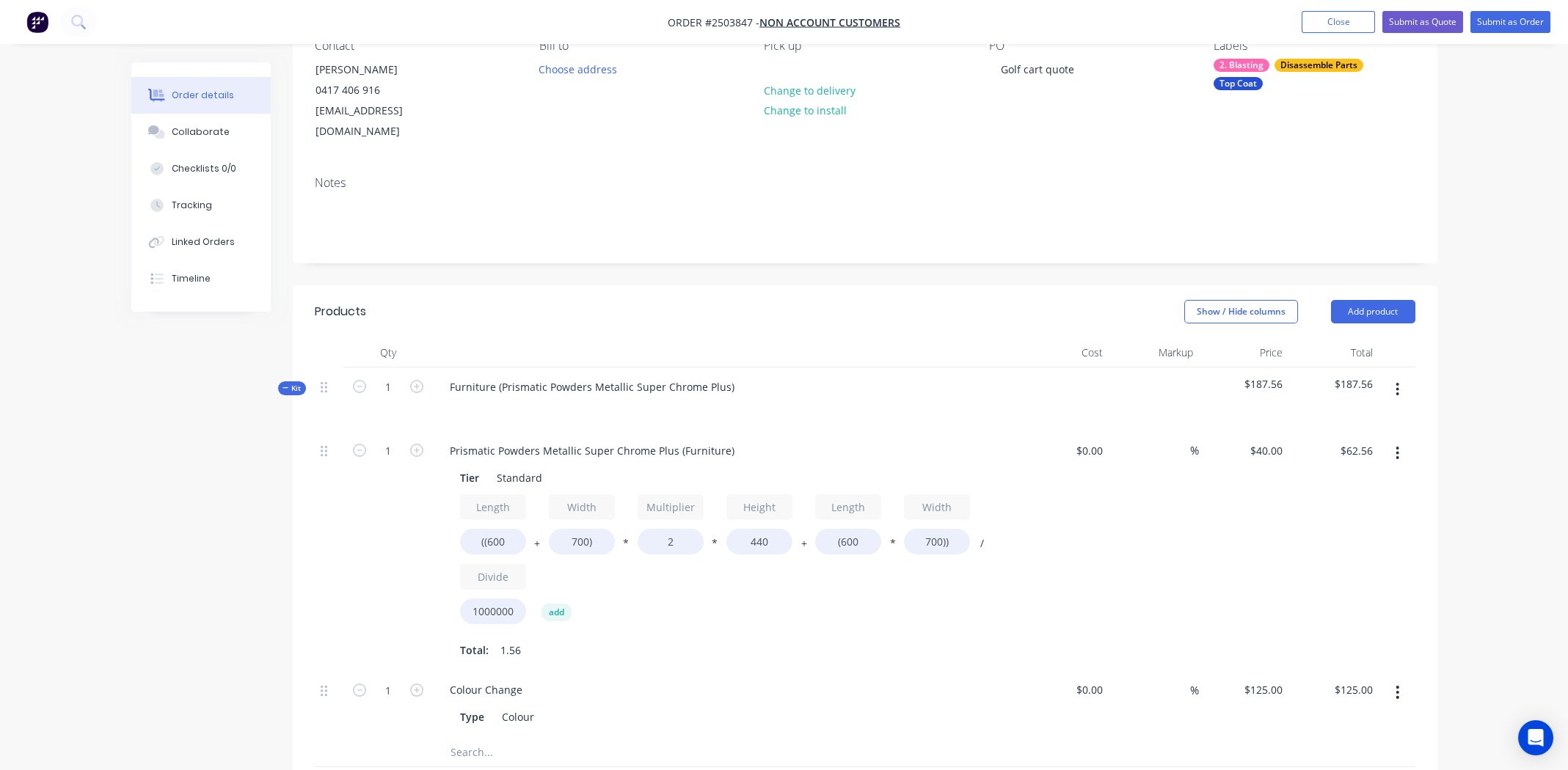
click at [1393, 440] on button "button" at bounding box center [1397, 453] width 34 height 26
click at [1374, 481] on div "Duplicate" at bounding box center [1345, 492] width 113 height 21
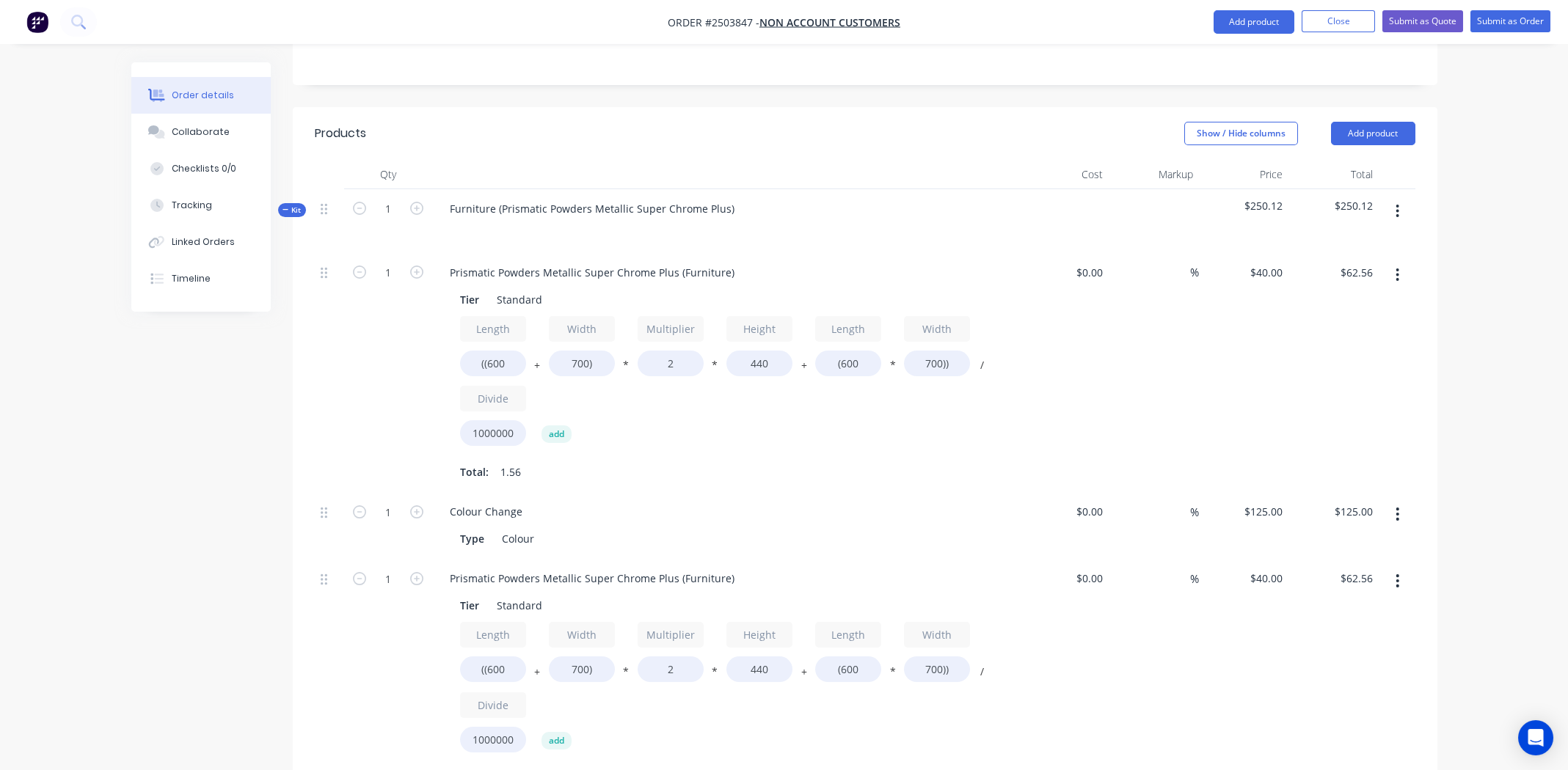
scroll to position [512, 0]
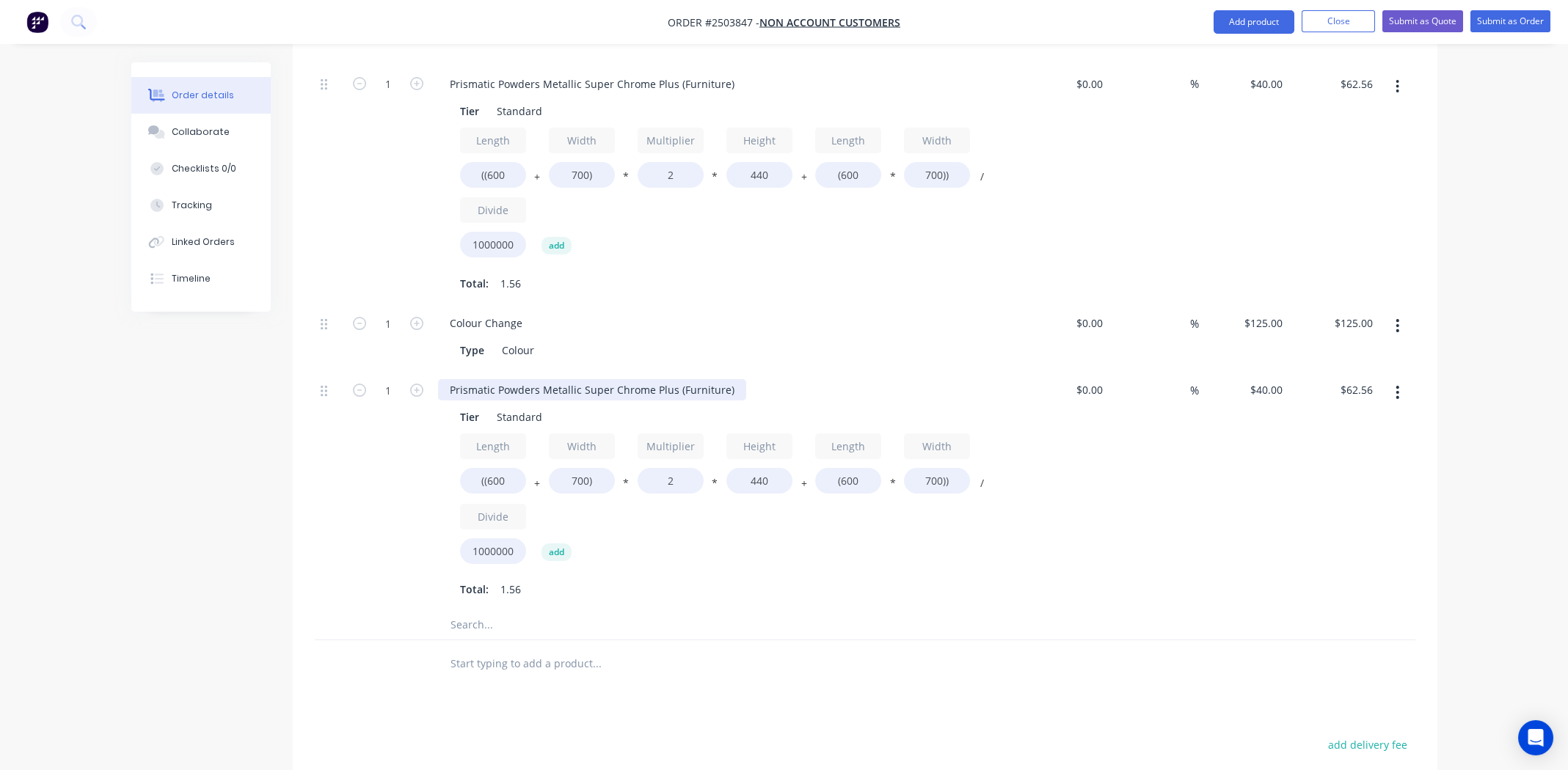
click at [540, 379] on div "Prismatic Powders Metallic Super Chrome Plus (Furniture)" at bounding box center [592, 389] width 308 height 21
click at [763, 529] on div "Length ((600 + Width 700) * Multiplier 2 * Height 440 + Length (600 * Width 700…" at bounding box center [726, 502] width 531 height 136
click at [1400, 318] on icon "button" at bounding box center [1397, 326] width 3 height 16
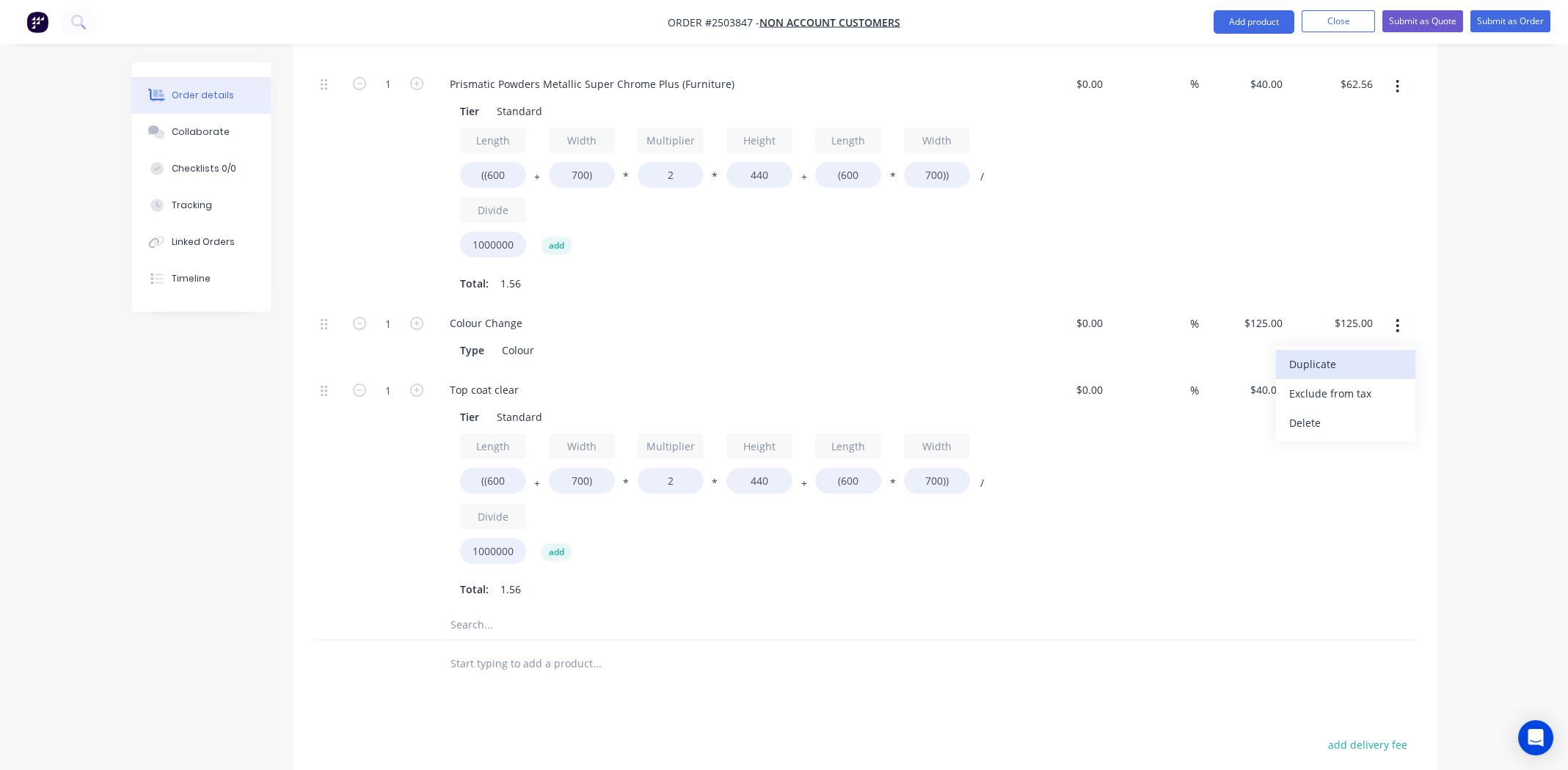
click at [1343, 354] on div "Duplicate" at bounding box center [1345, 364] width 113 height 21
click at [509, 619] on div "Colour Change" at bounding box center [486, 629] width 96 height 21
click at [508, 619] on div "Colour Change" at bounding box center [486, 629] width 96 height 21
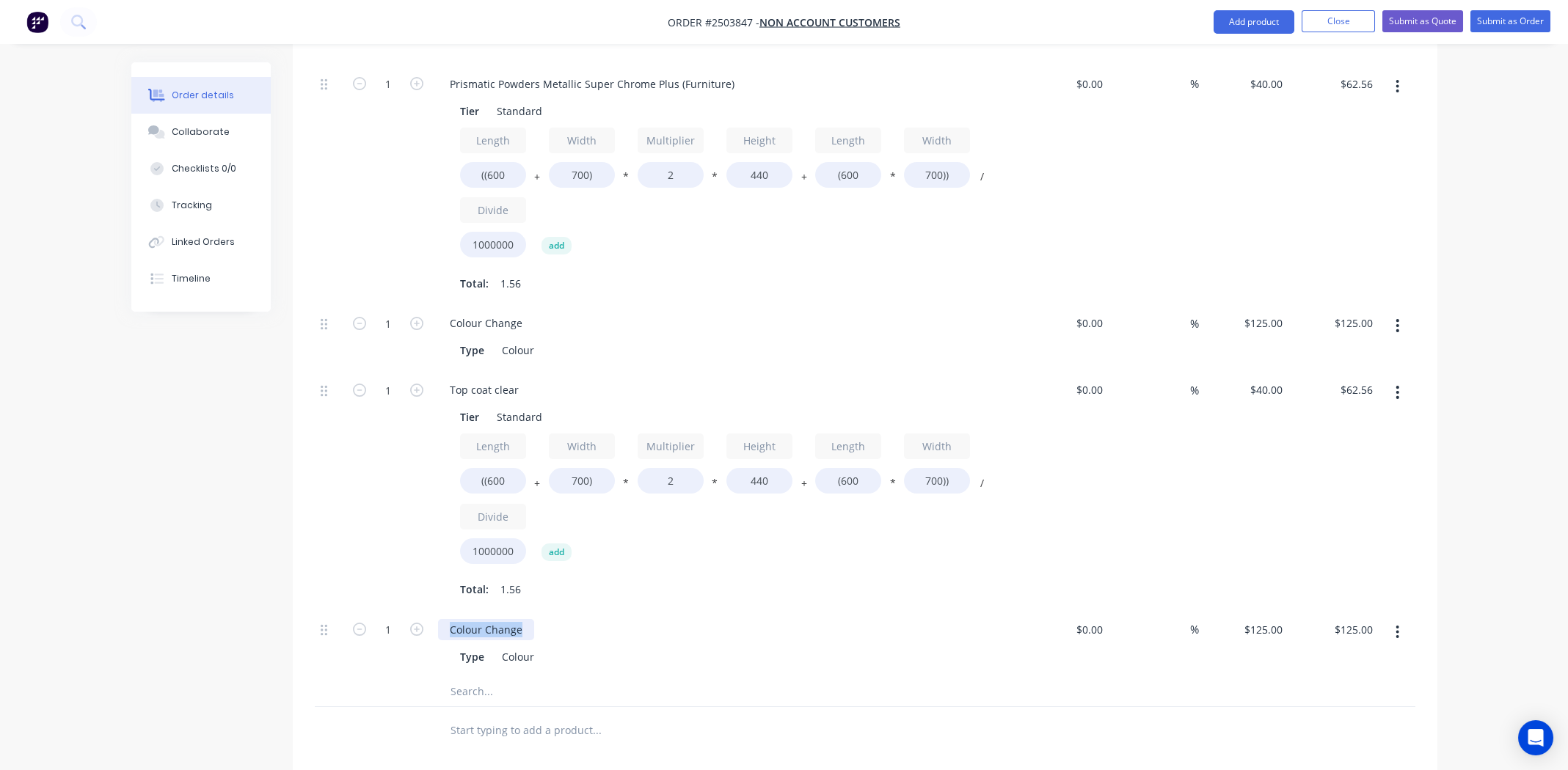
click at [508, 619] on div "Colour Change" at bounding box center [486, 629] width 96 height 21
click at [525, 646] on div "Colour" at bounding box center [518, 657] width 44 height 21
click at [706, 677] on input "text" at bounding box center [596, 692] width 293 height 30
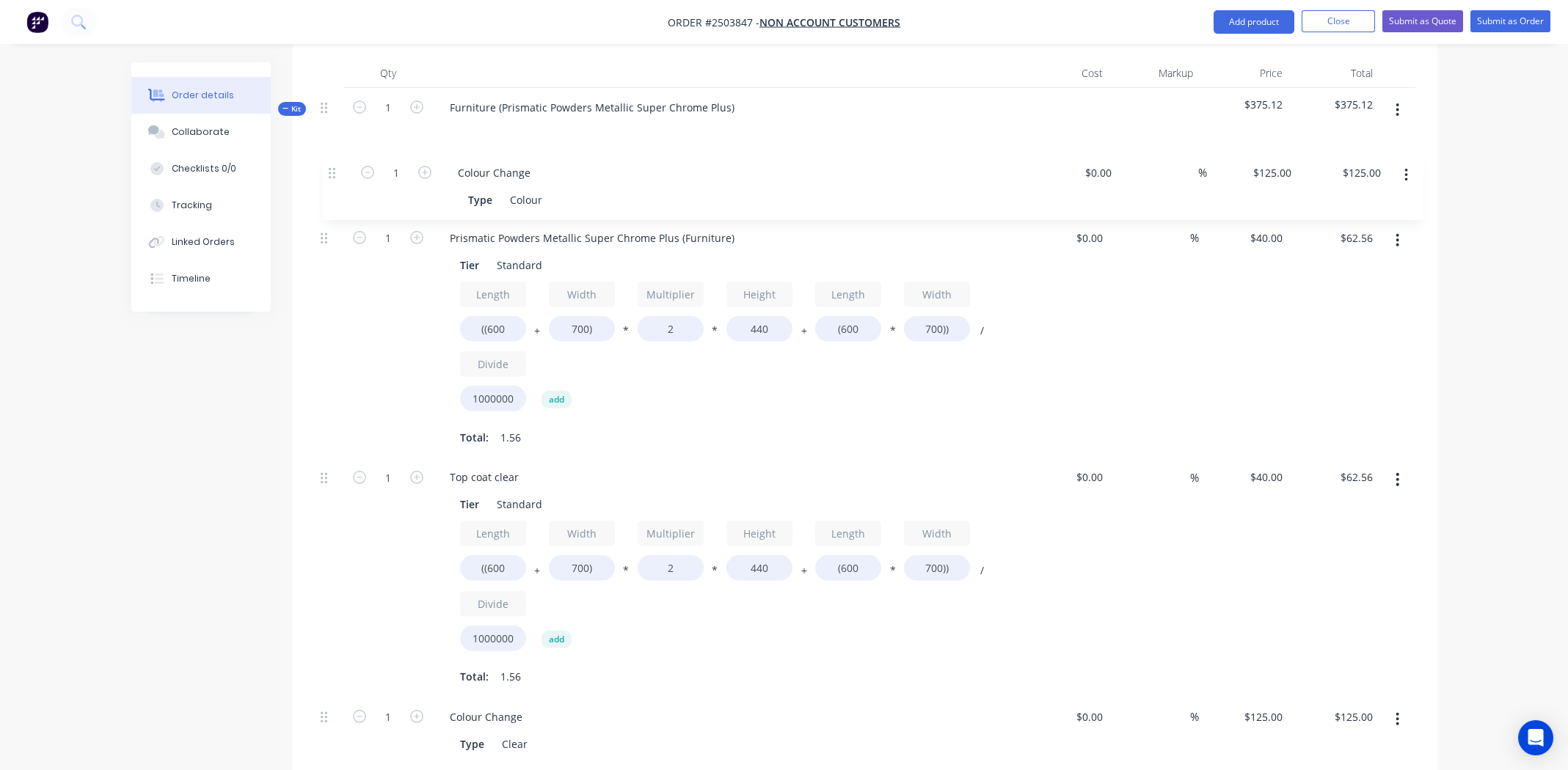
scroll to position [421, 0]
drag, startPoint x: 320, startPoint y: 302, endPoint x: 334, endPoint y: 174, distance: 128.8
click at [334, 174] on div "1 Prismatic Powders Metallic Super Chrome Plus (Furniture) Tier Standard Length…" at bounding box center [865, 464] width 1101 height 613
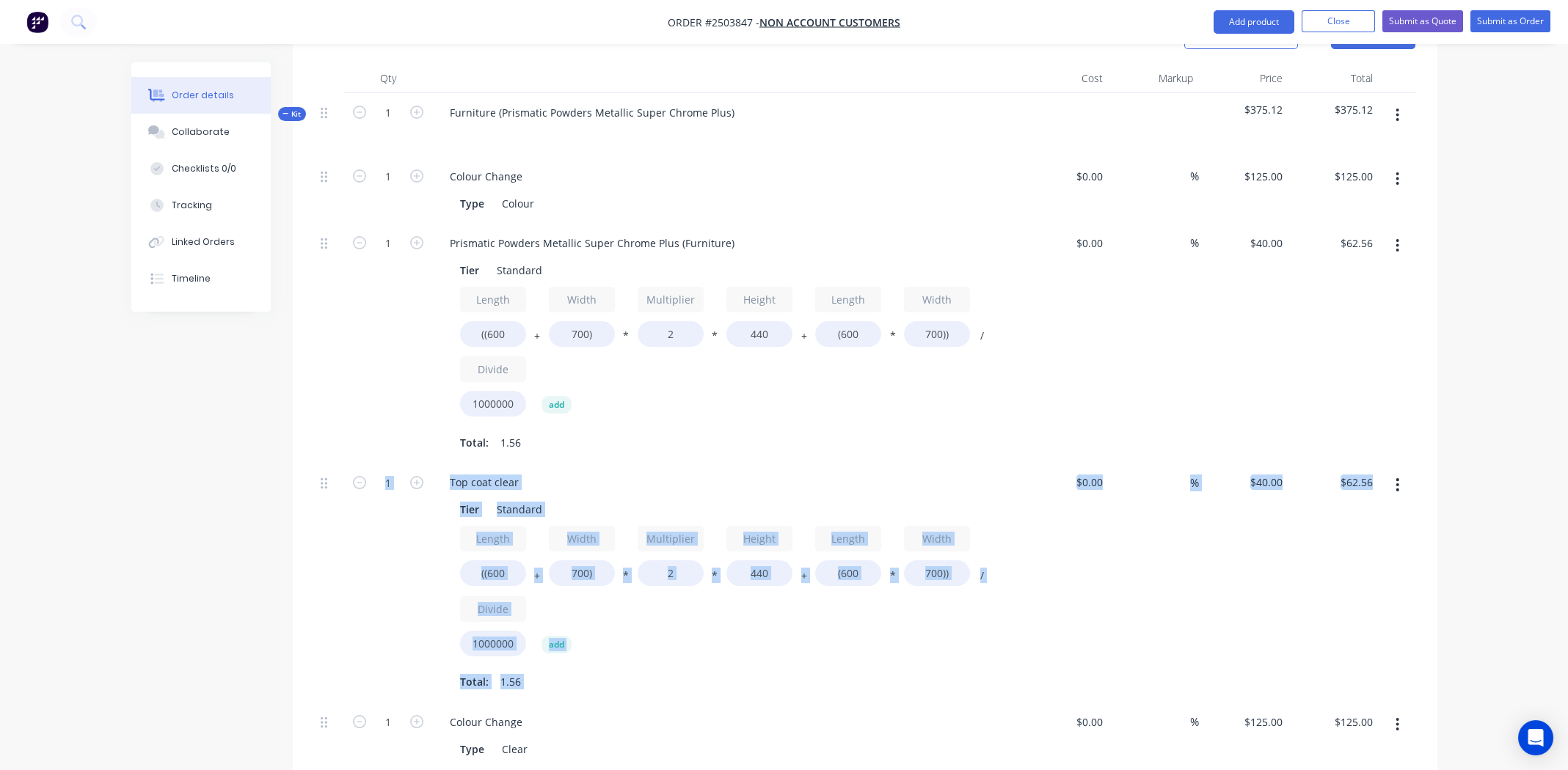
drag, startPoint x: 328, startPoint y: 701, endPoint x: 343, endPoint y: 676, distance: 29.2
click at [343, 676] on div "1 Colour Change Type Colour $0.00 $0.00 % $125.00 $125.00 $125.00 $125.00 1 Pri…" at bounding box center [865, 464] width 1101 height 613
click at [332, 712] on div at bounding box center [330, 736] width 30 height 66
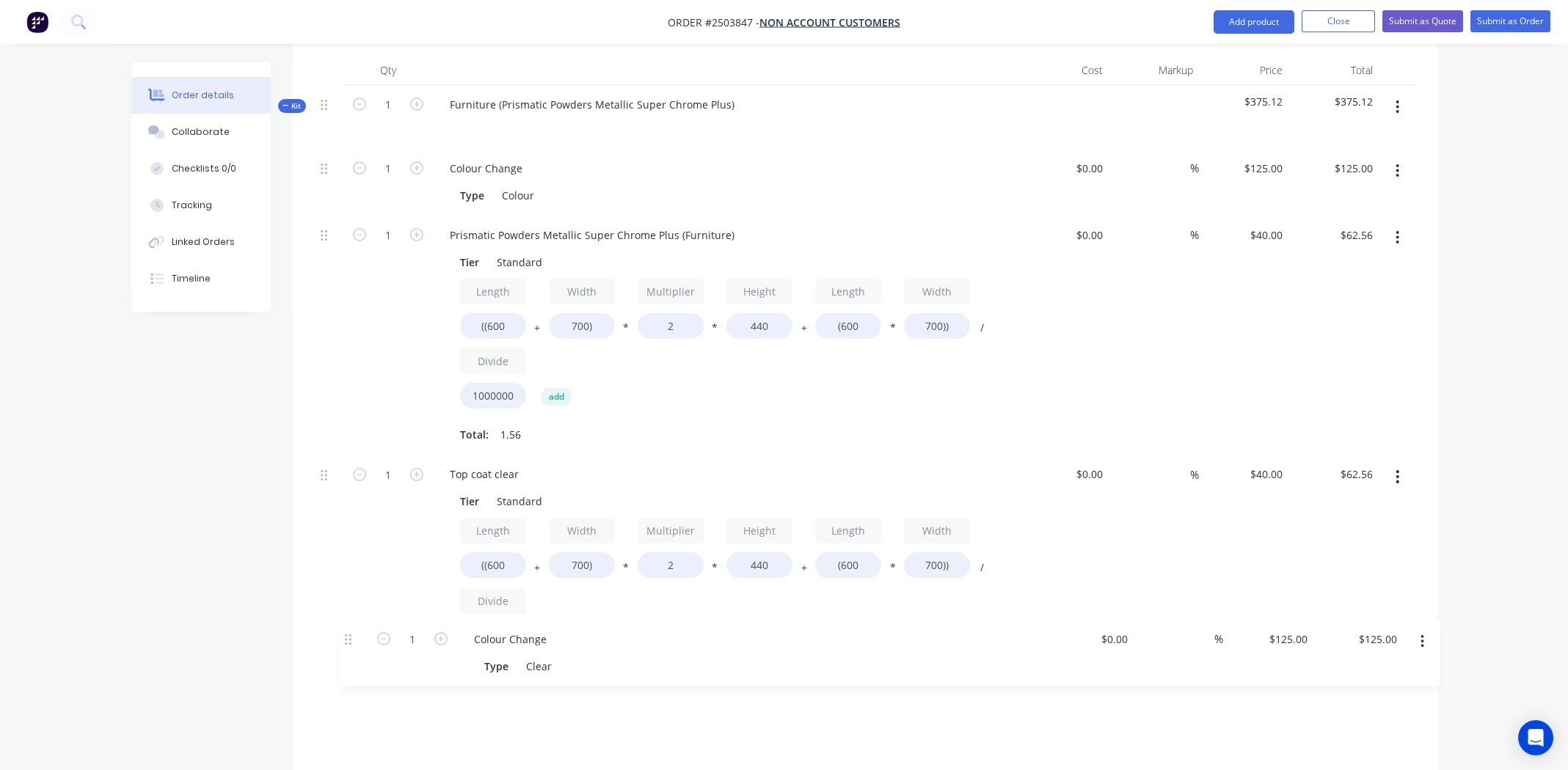
scroll to position [430, 0]
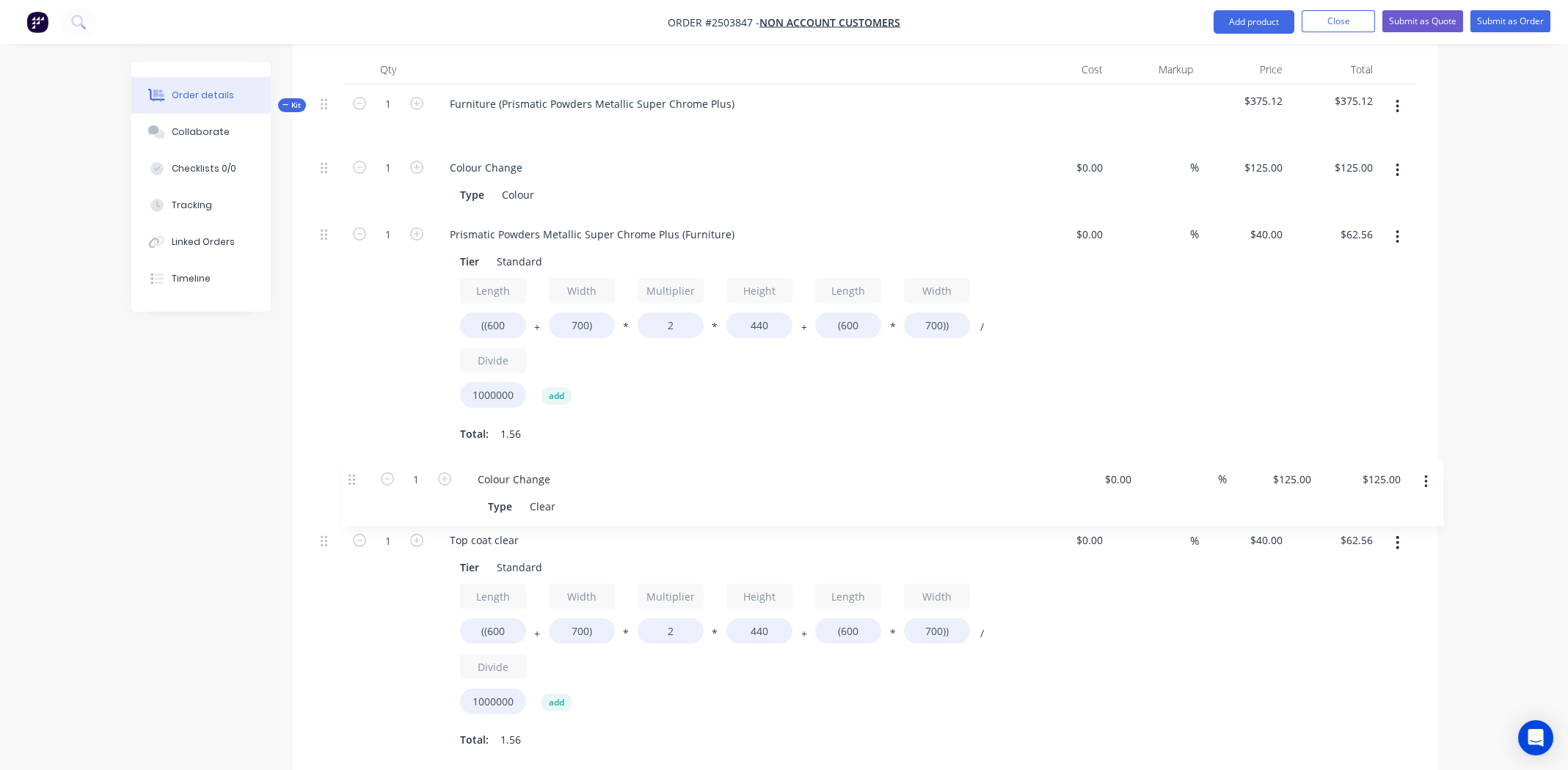
drag, startPoint x: 323, startPoint y: 702, endPoint x: 342, endPoint y: 466, distance: 236.8
click at [351, 473] on div "1 Colour Change Type Colour $0.00 $0.00 % $125.00 $125.00 $125.00 $125.00 1 Pri…" at bounding box center [865, 455] width 1101 height 613
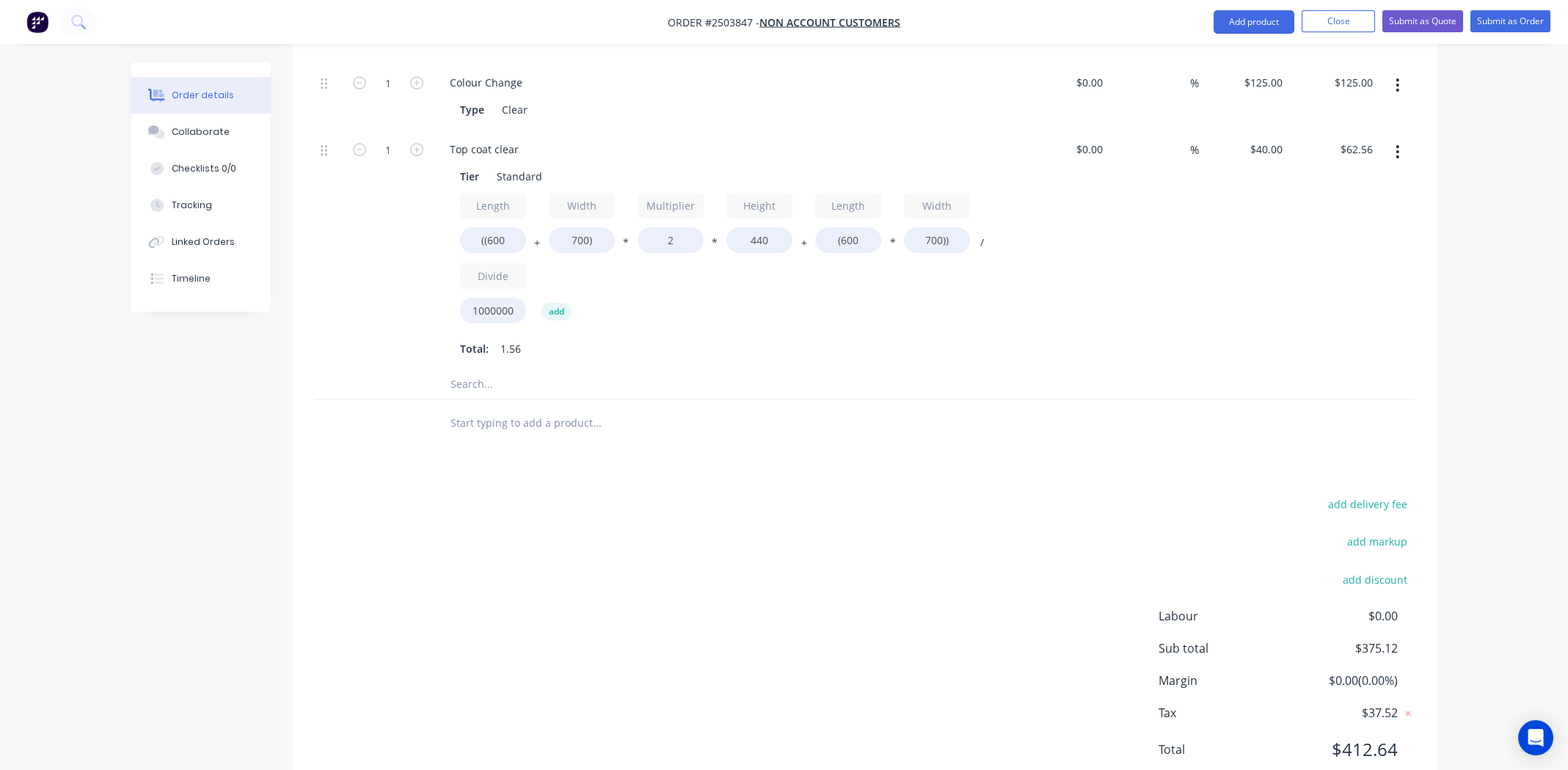
scroll to position [335, 0]
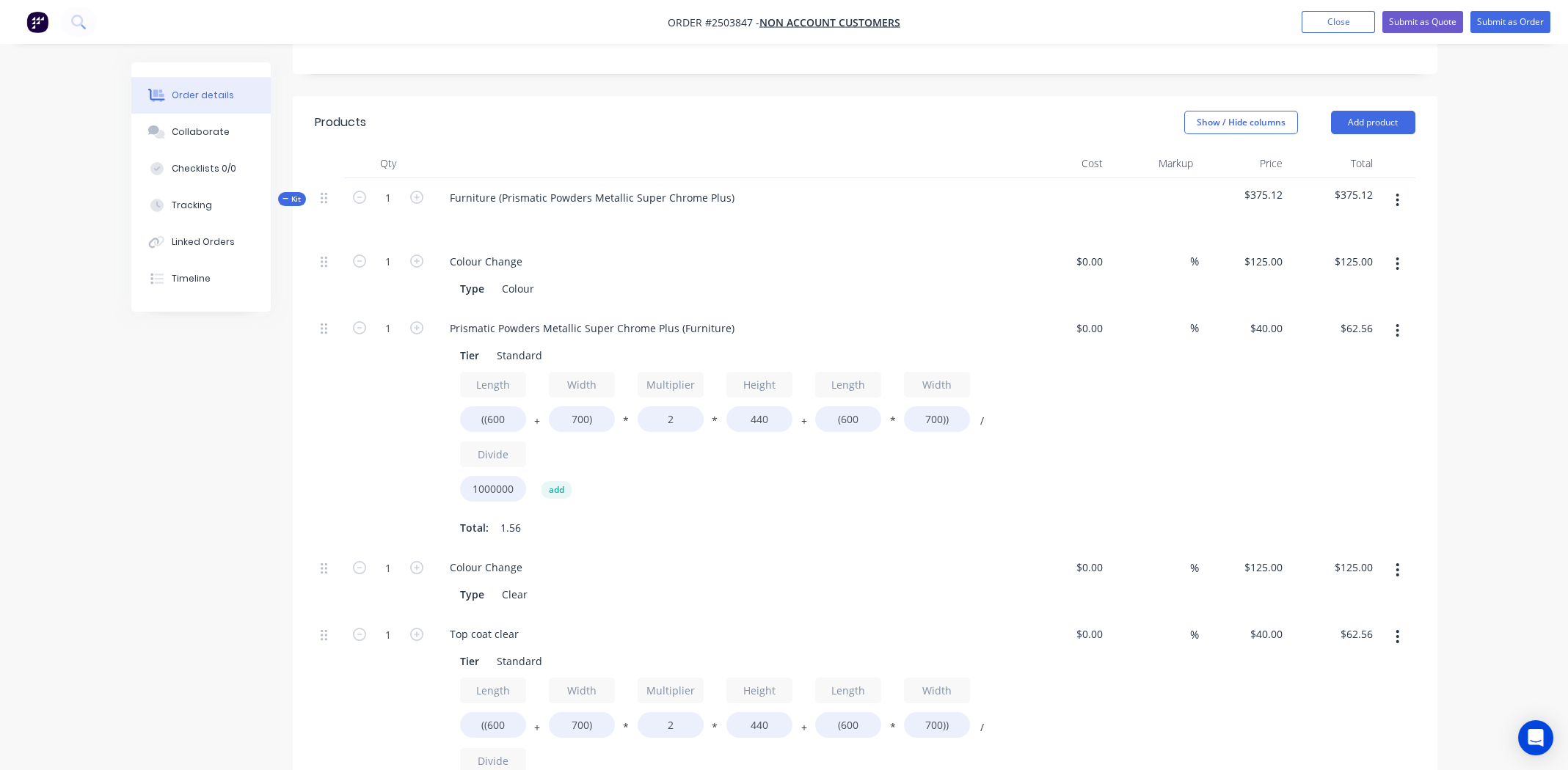
click at [1398, 194] on icon "button" at bounding box center [1397, 200] width 3 height 13
click at [1336, 228] on div "Add product to kit" at bounding box center [1345, 238] width 113 height 21
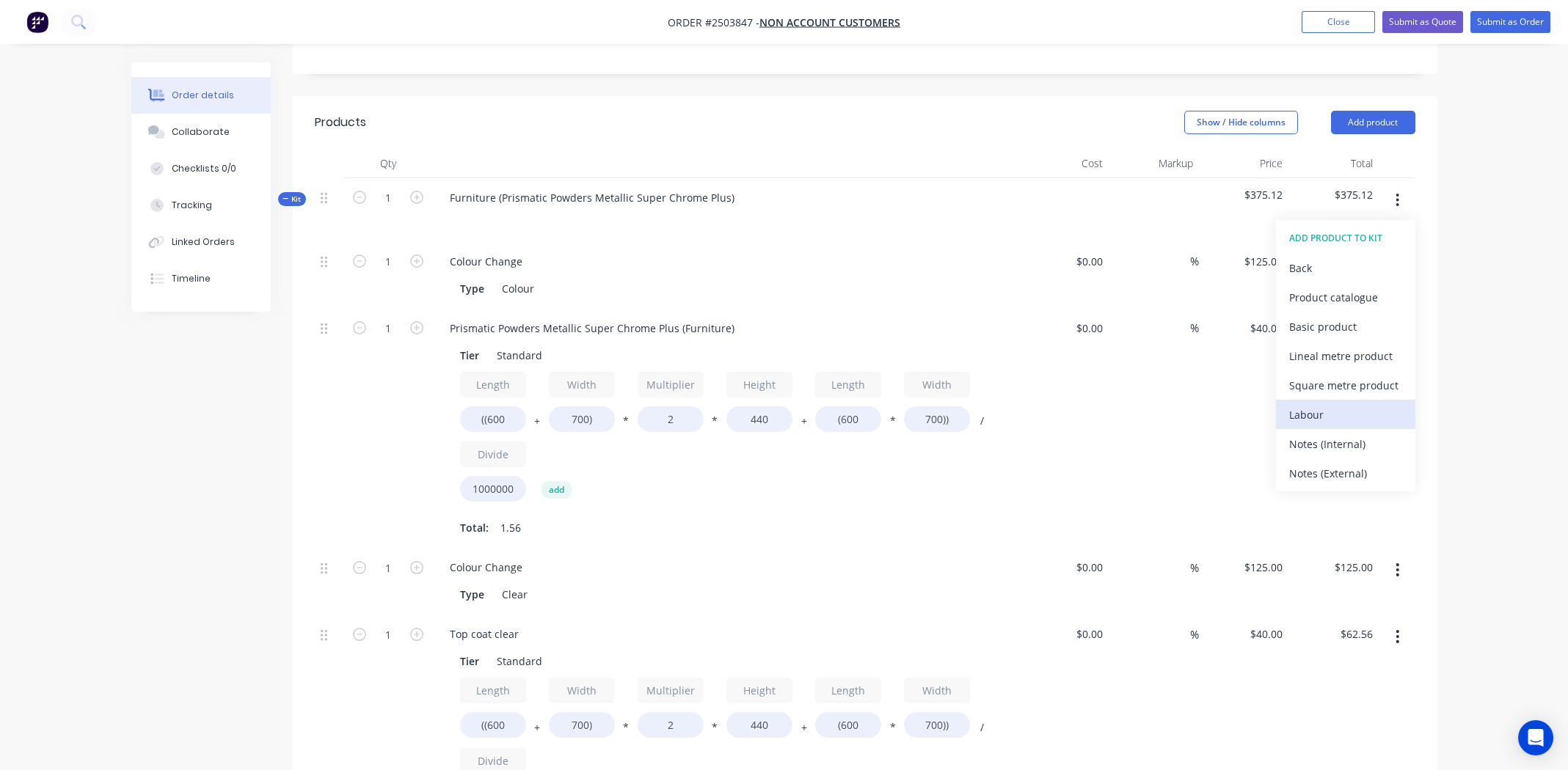
click at [1336, 404] on div "Labour" at bounding box center [1345, 415] width 113 height 21
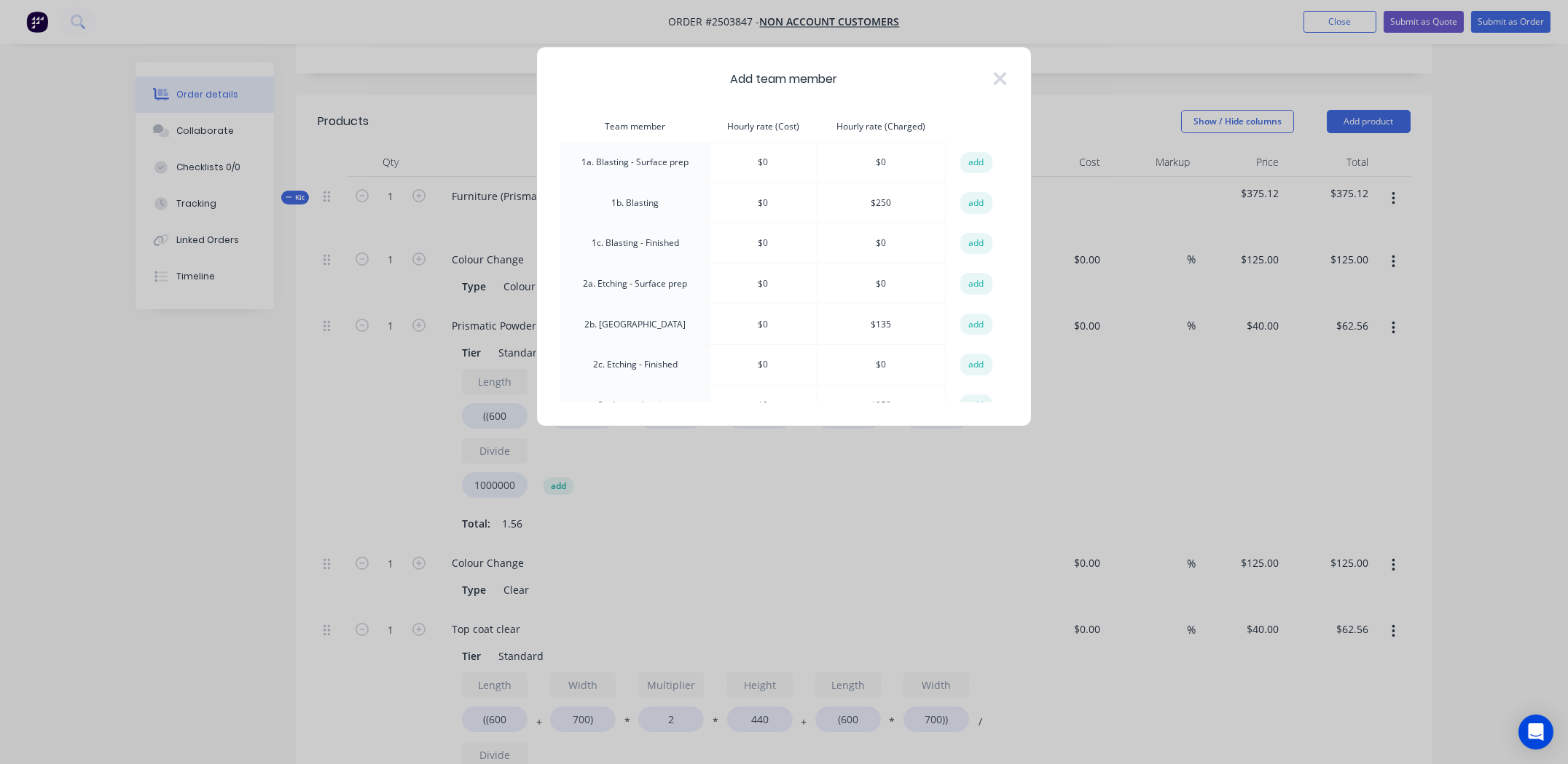
click at [619, 207] on td "1b. Blasting" at bounding box center [635, 203] width 149 height 41
click at [971, 198] on button "add" at bounding box center [976, 203] width 32 height 22
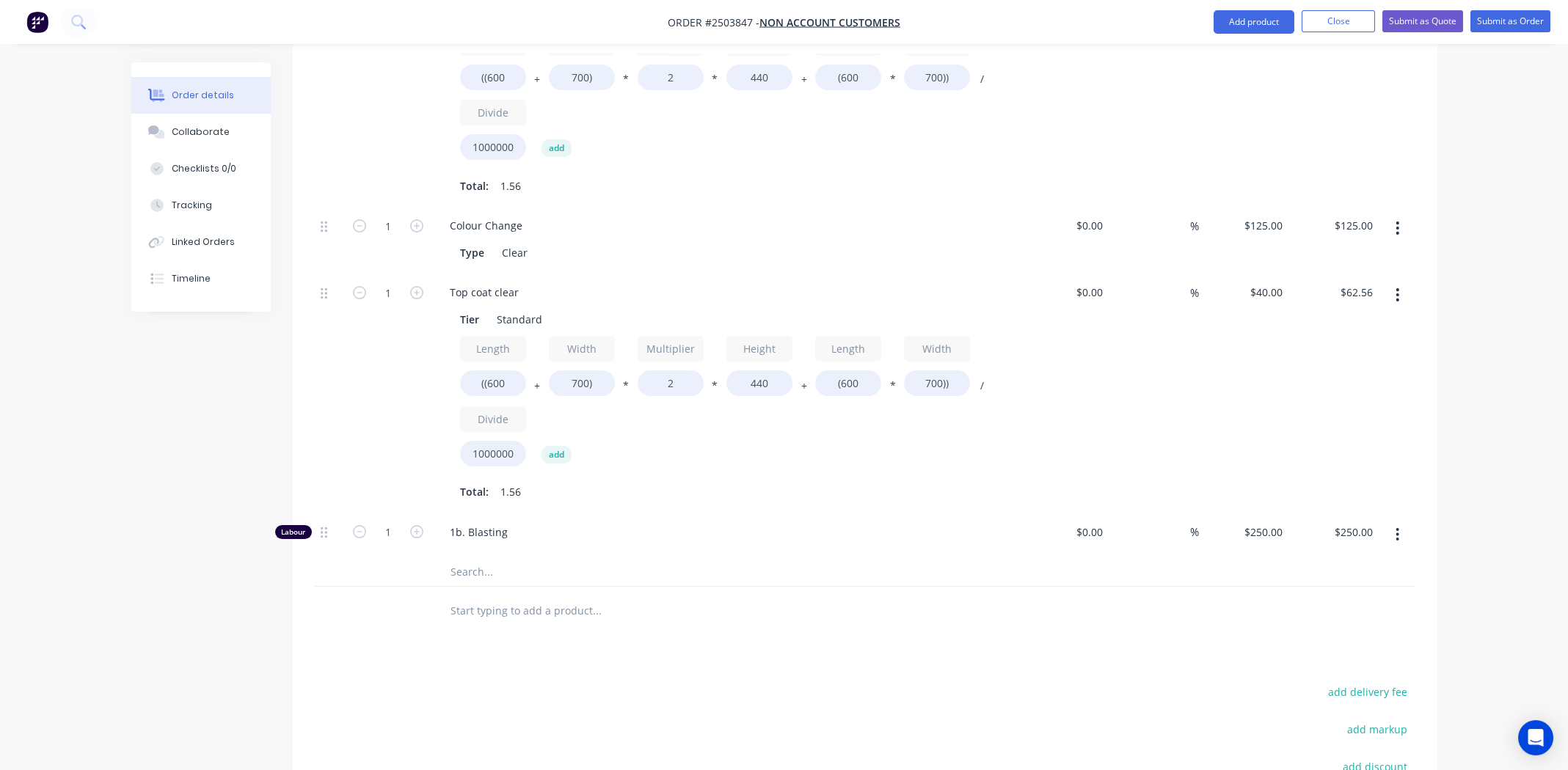
scroll to position [702, 0]
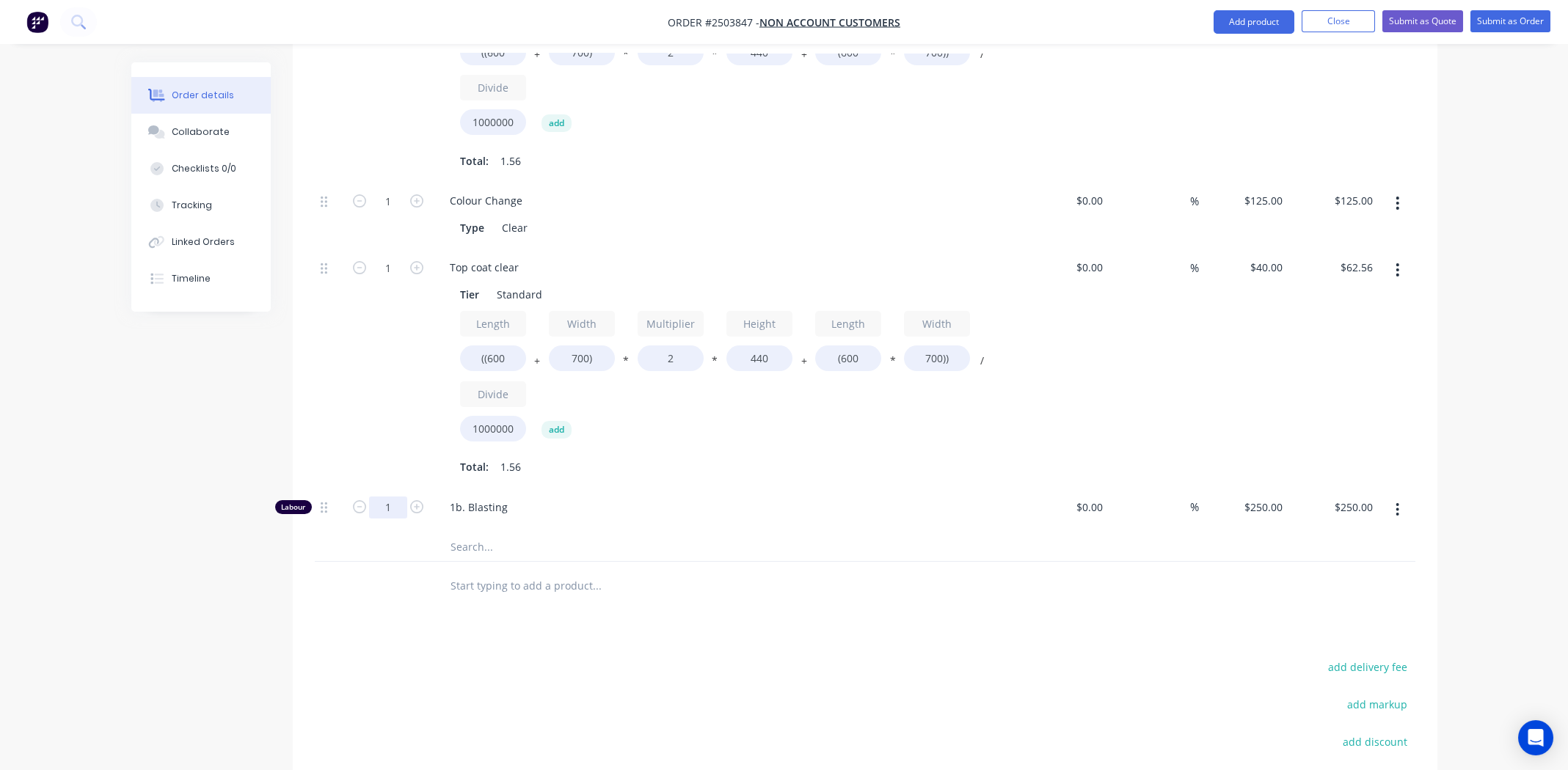
drag, startPoint x: 393, startPoint y: 481, endPoint x: 405, endPoint y: 494, distance: 17.7
type input "0.75"
type input "$187.50"
click at [767, 571] on div at bounding box center [658, 586] width 440 height 30
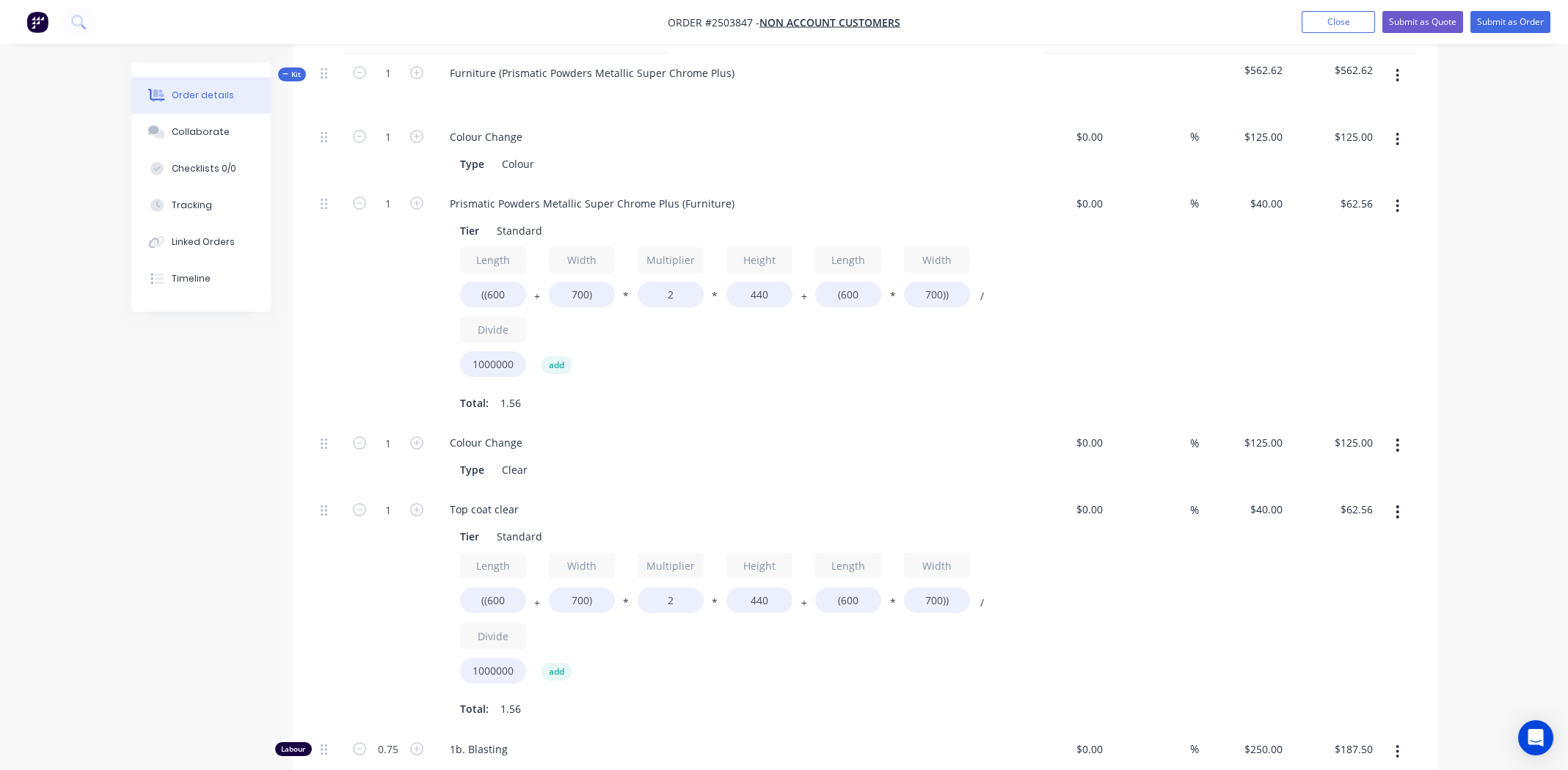
scroll to position [379, 0]
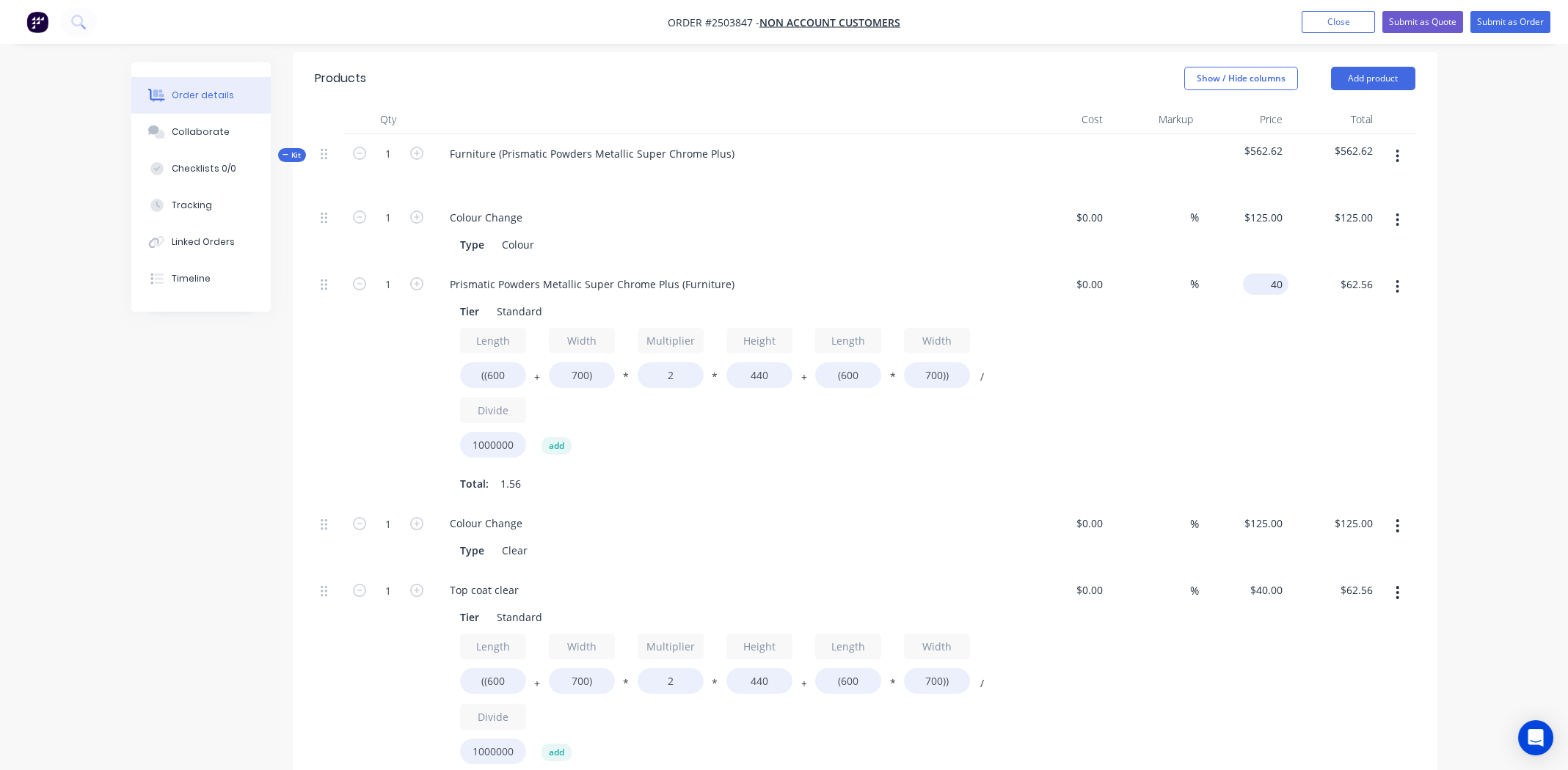
click at [1258, 265] on div "40 $40.00" at bounding box center [1243, 384] width 90 height 240
type input "$90.00"
type input "$140.76"
click at [1239, 320] on div "$90.00 90" at bounding box center [1243, 384] width 90 height 240
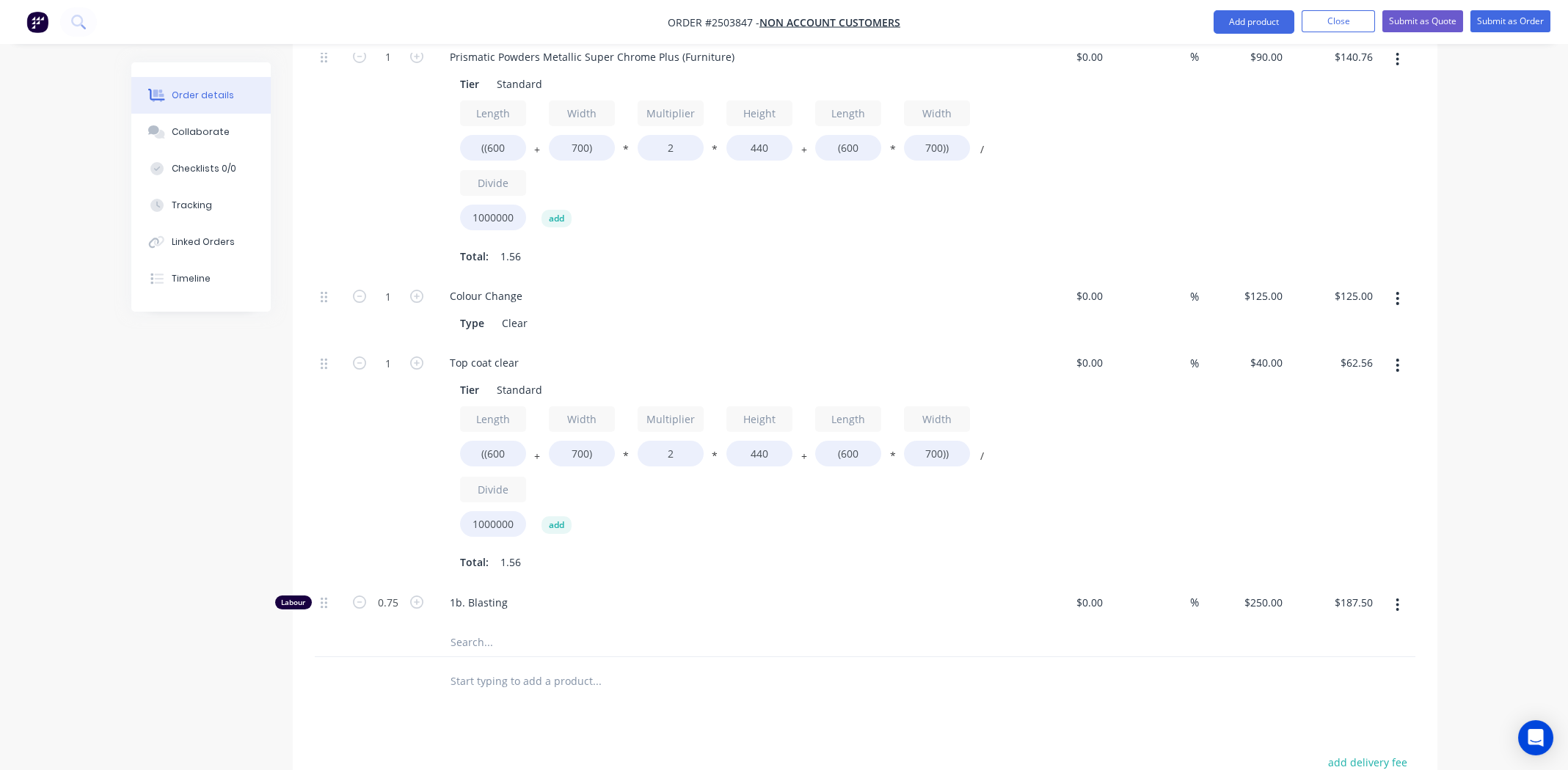
scroll to position [526, 0]
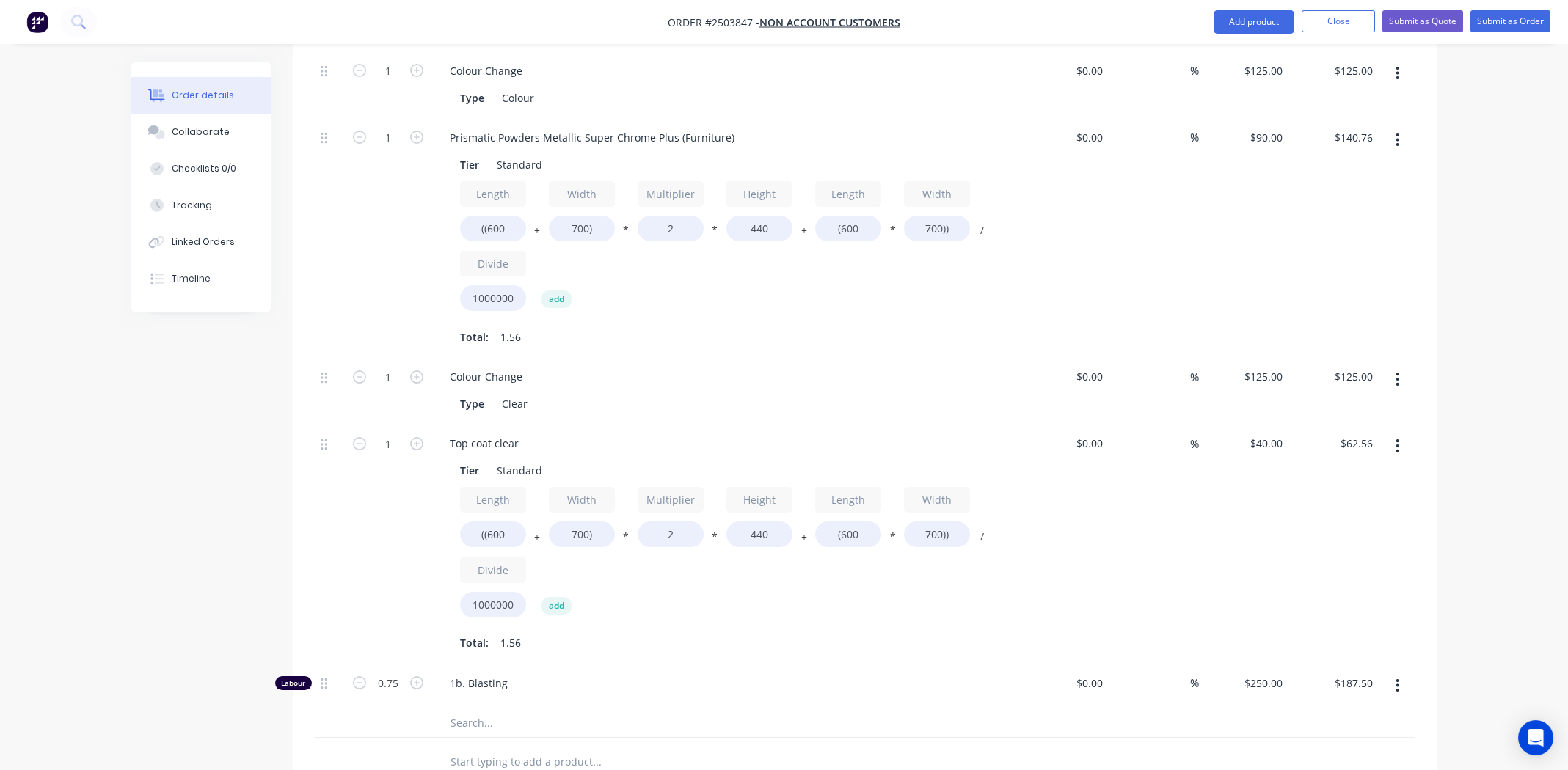
click at [1396, 373] on icon "button" at bounding box center [1397, 379] width 3 height 13
click at [1340, 466] on div "Delete" at bounding box center [1345, 477] width 113 height 21
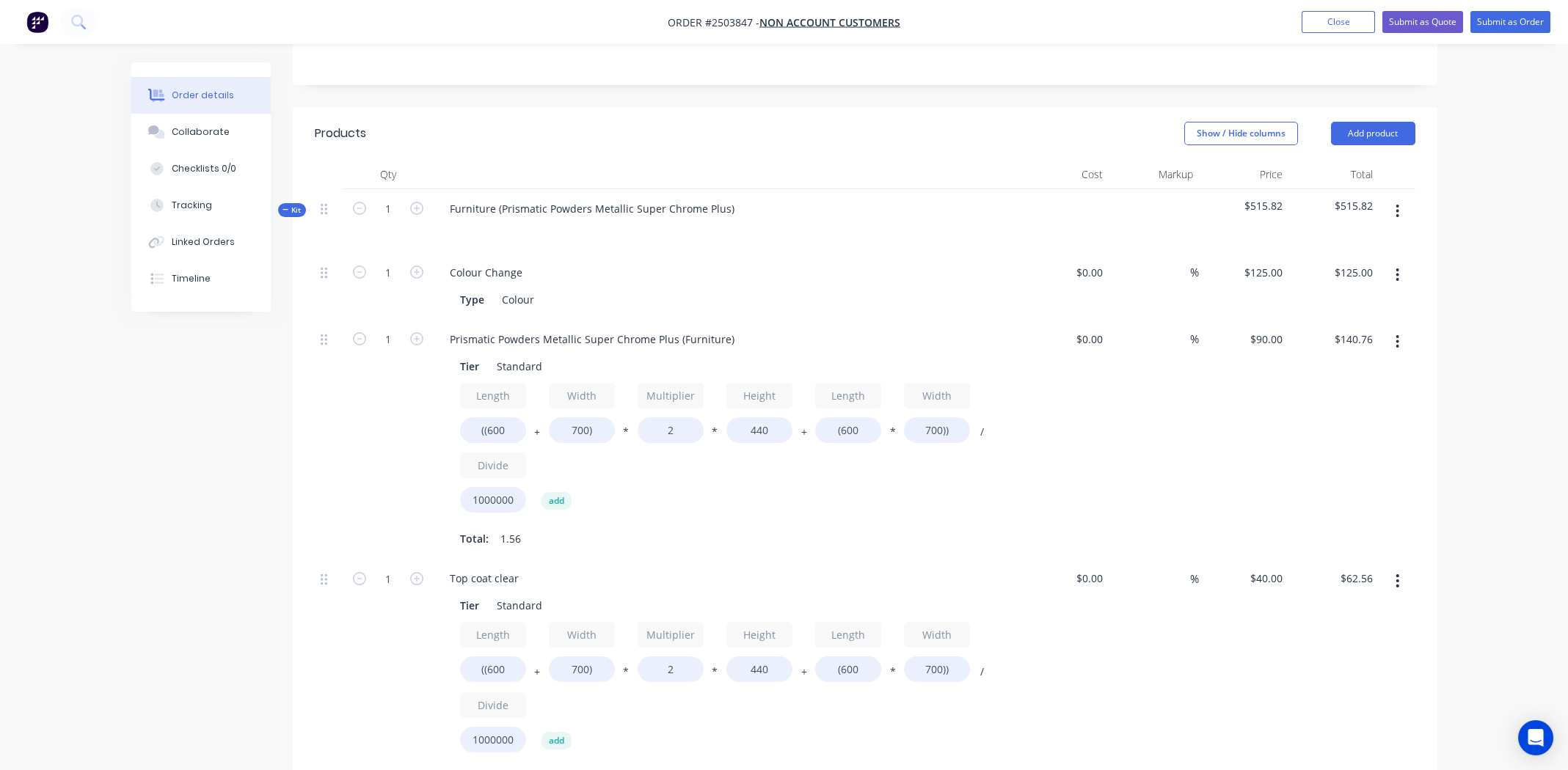
scroll to position [306, 0]
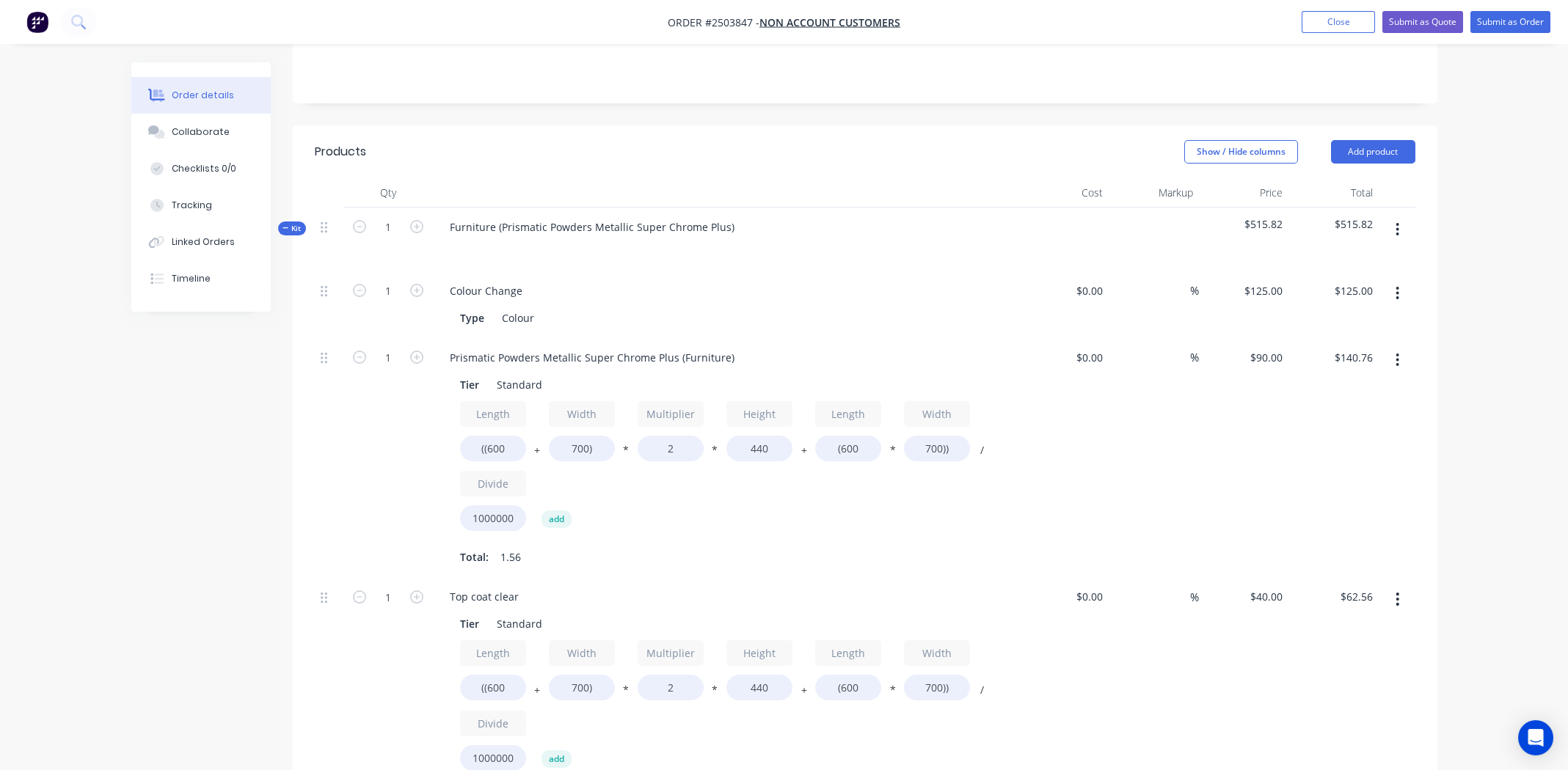
click at [1396, 222] on icon "button" at bounding box center [1397, 230] width 3 height 16
click at [1332, 346] on div "Delete" at bounding box center [1345, 356] width 113 height 21
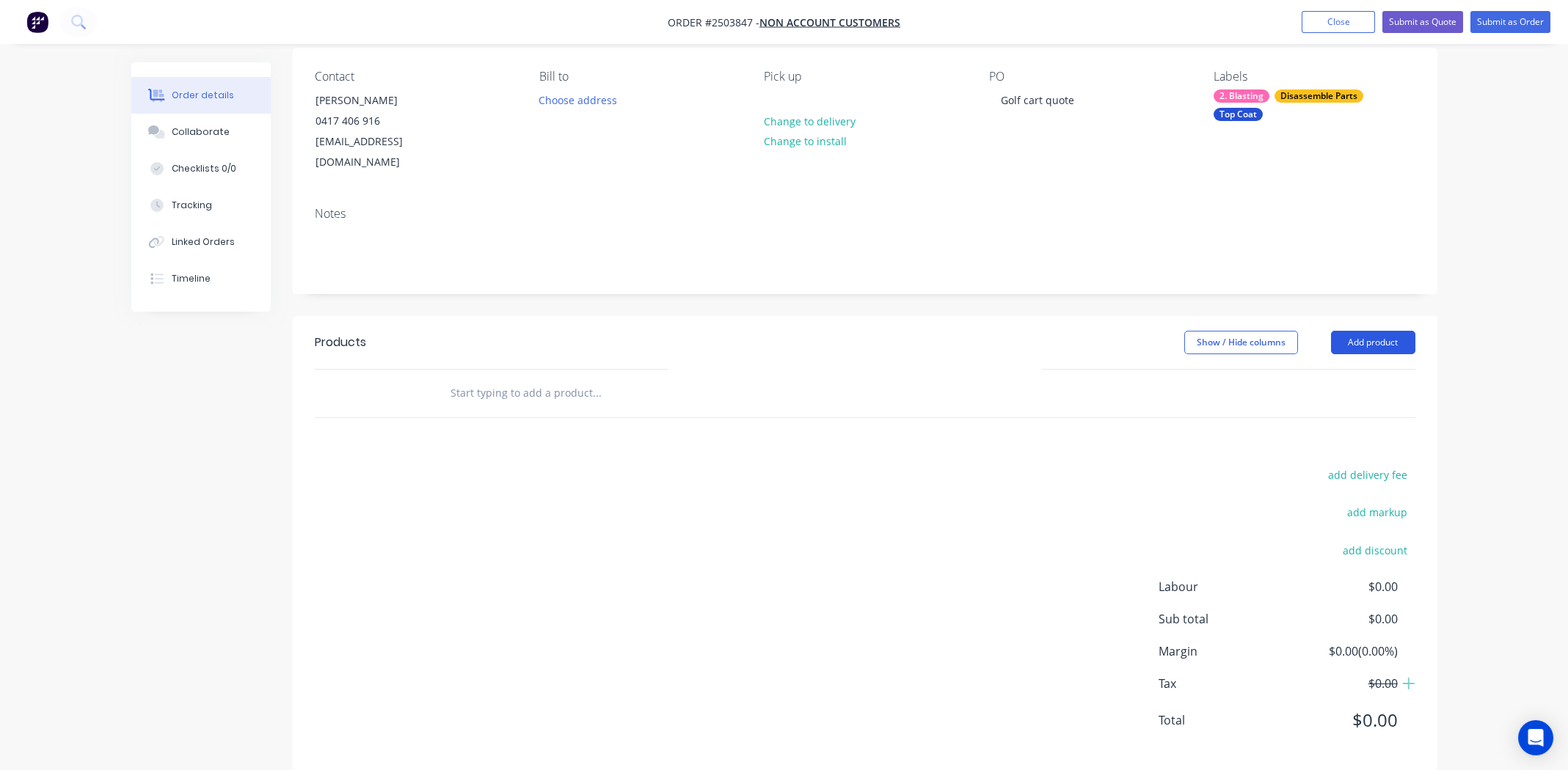
click at [1386, 331] on button "Add product" at bounding box center [1372, 342] width 85 height 24
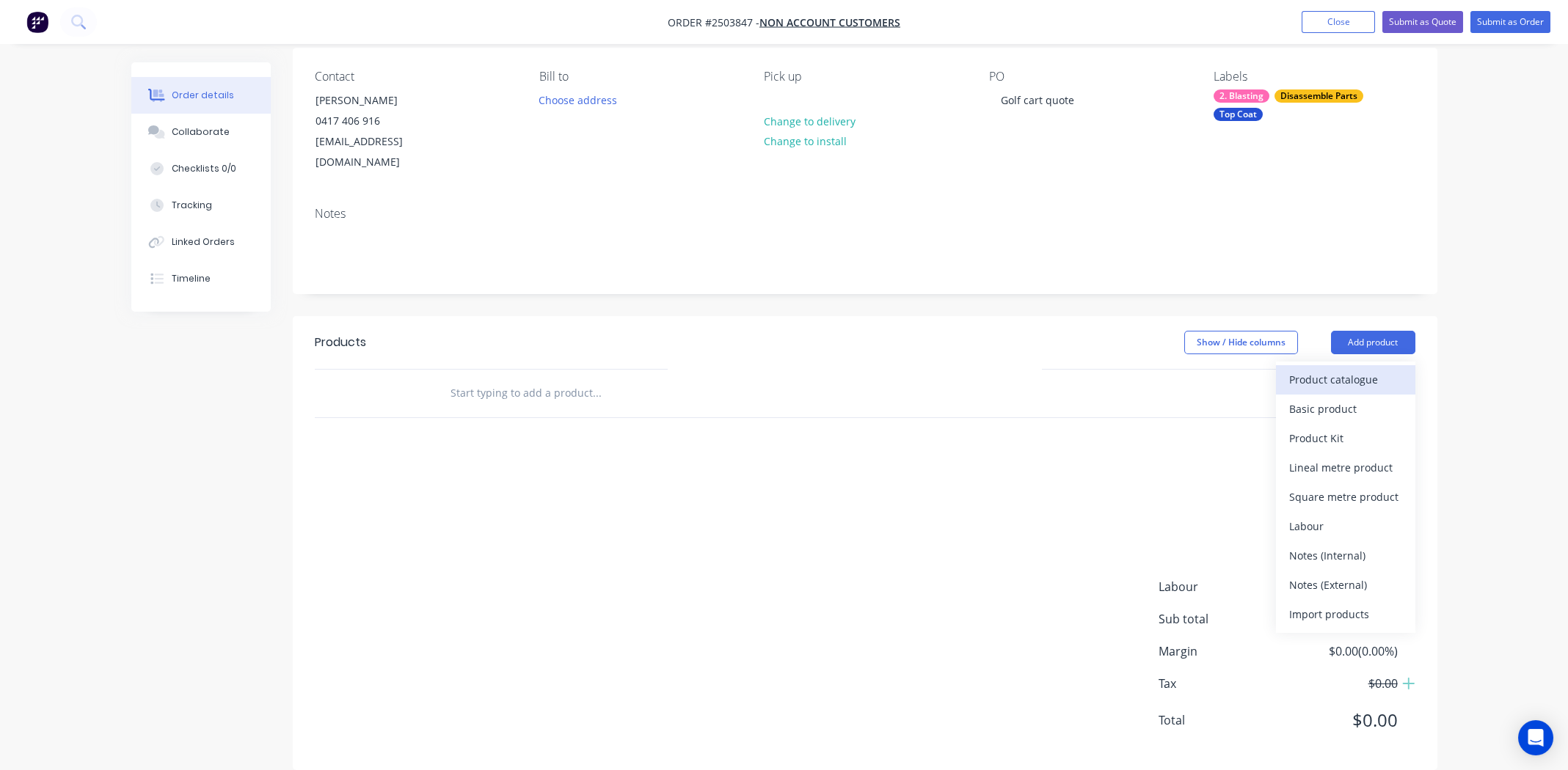
click at [1356, 369] on div "Product catalogue" at bounding box center [1345, 380] width 113 height 21
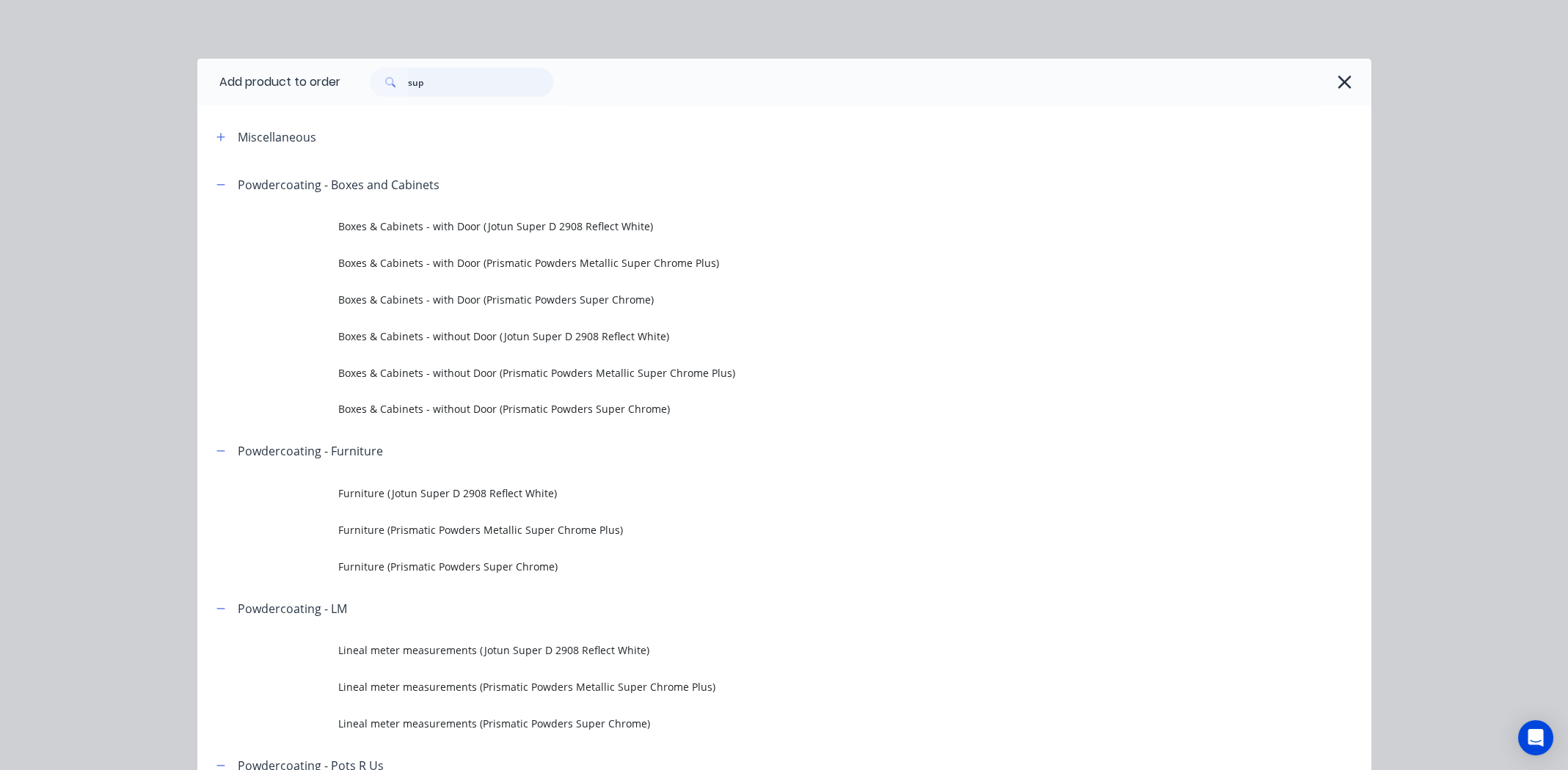
click at [460, 85] on input "sup" at bounding box center [480, 82] width 145 height 30
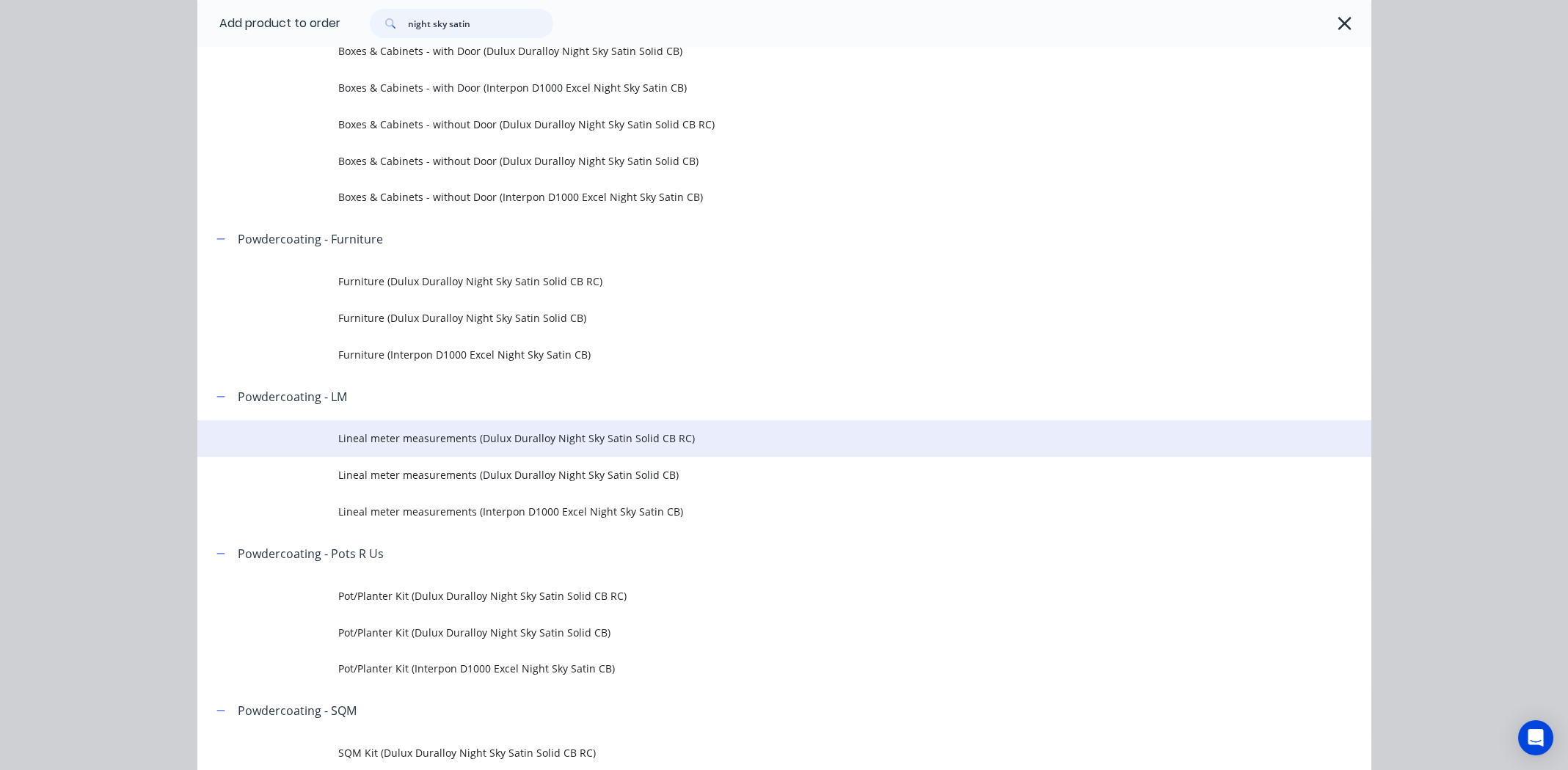
scroll to position [220, 0]
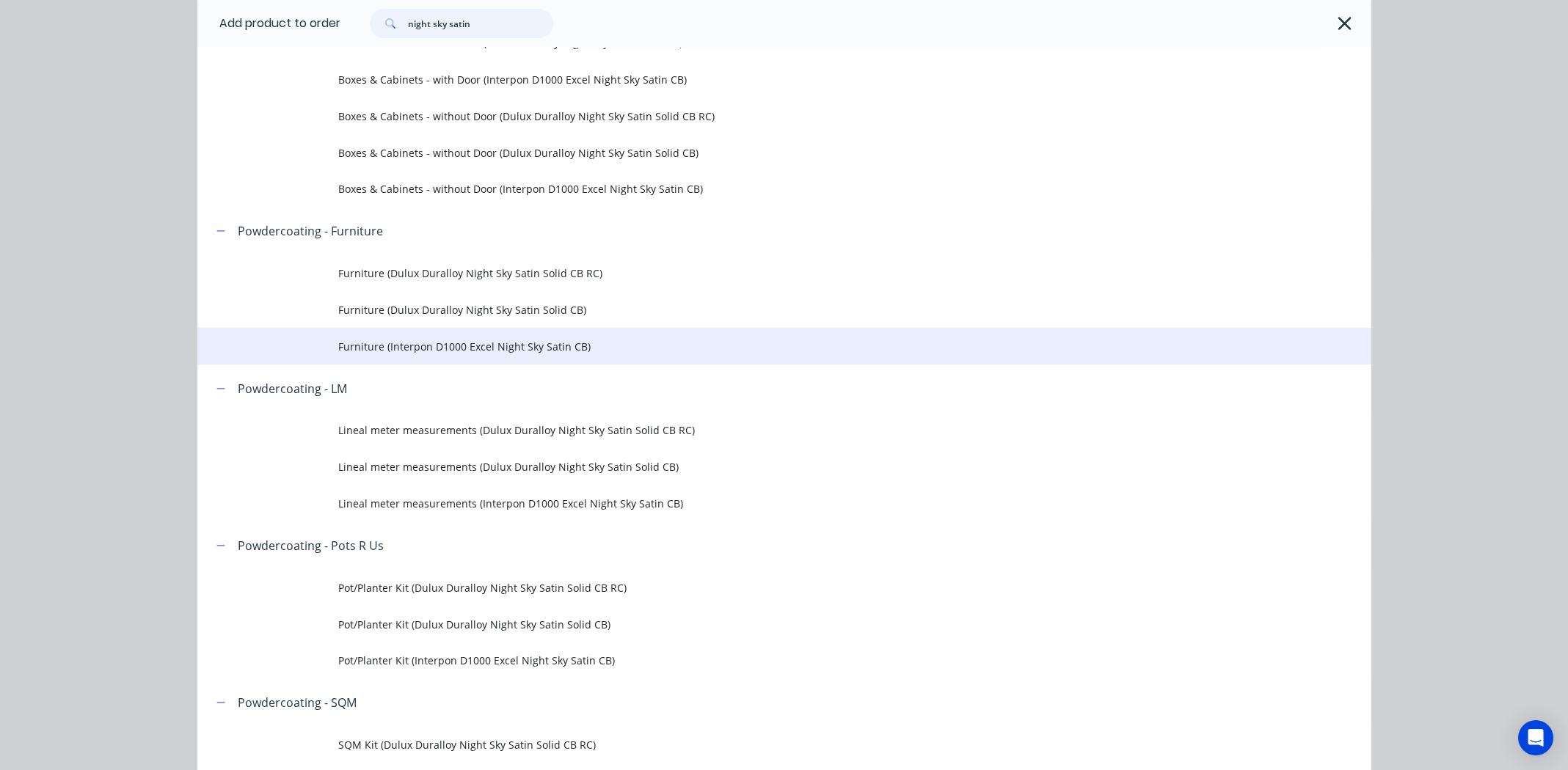
type input "night sky satin"
click at [424, 343] on span "Furniture (Interpon D1000 Excel Night Sky Satin CB)" at bounding box center [751, 347] width 826 height 16
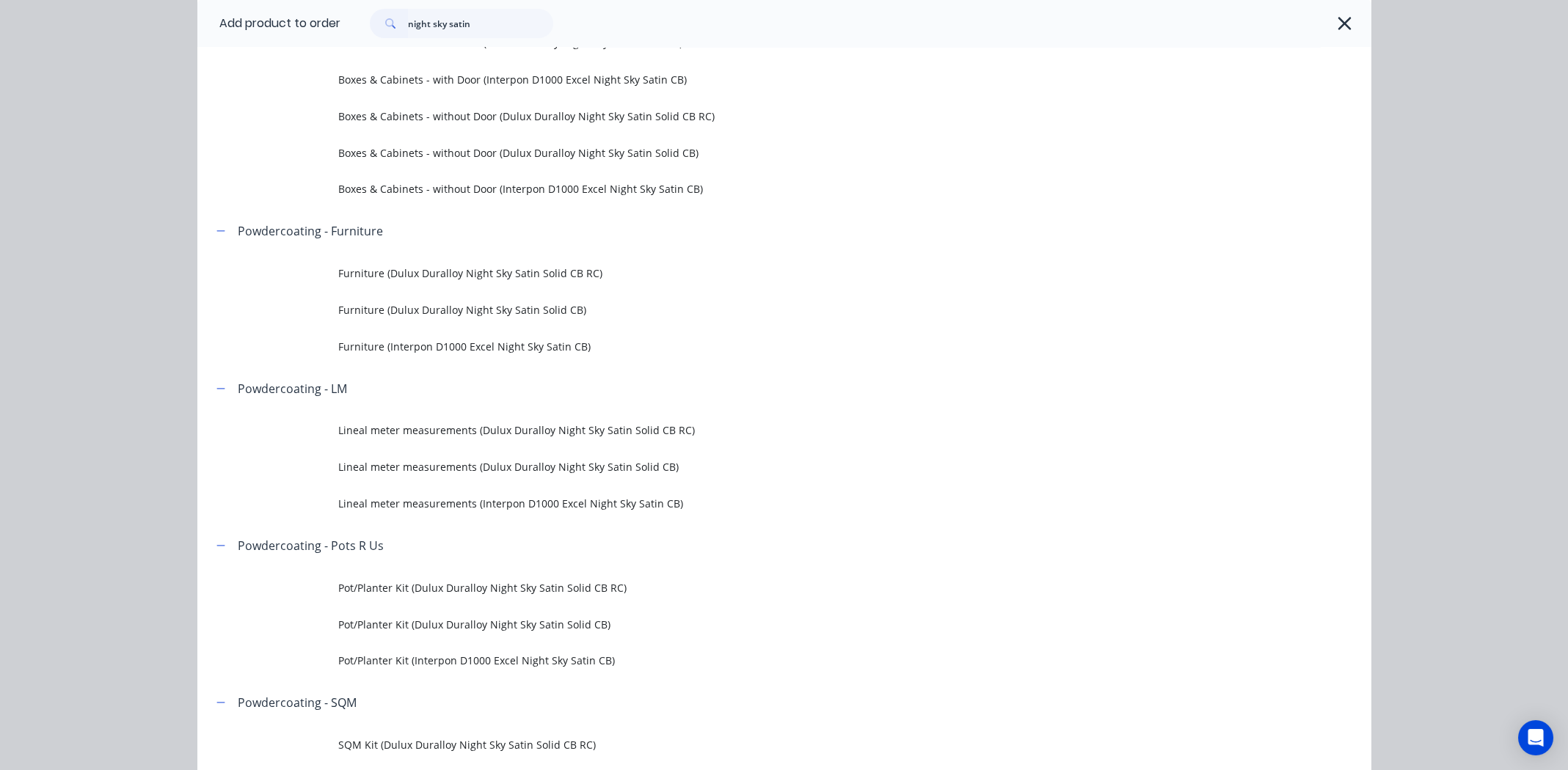
scroll to position [0, 0]
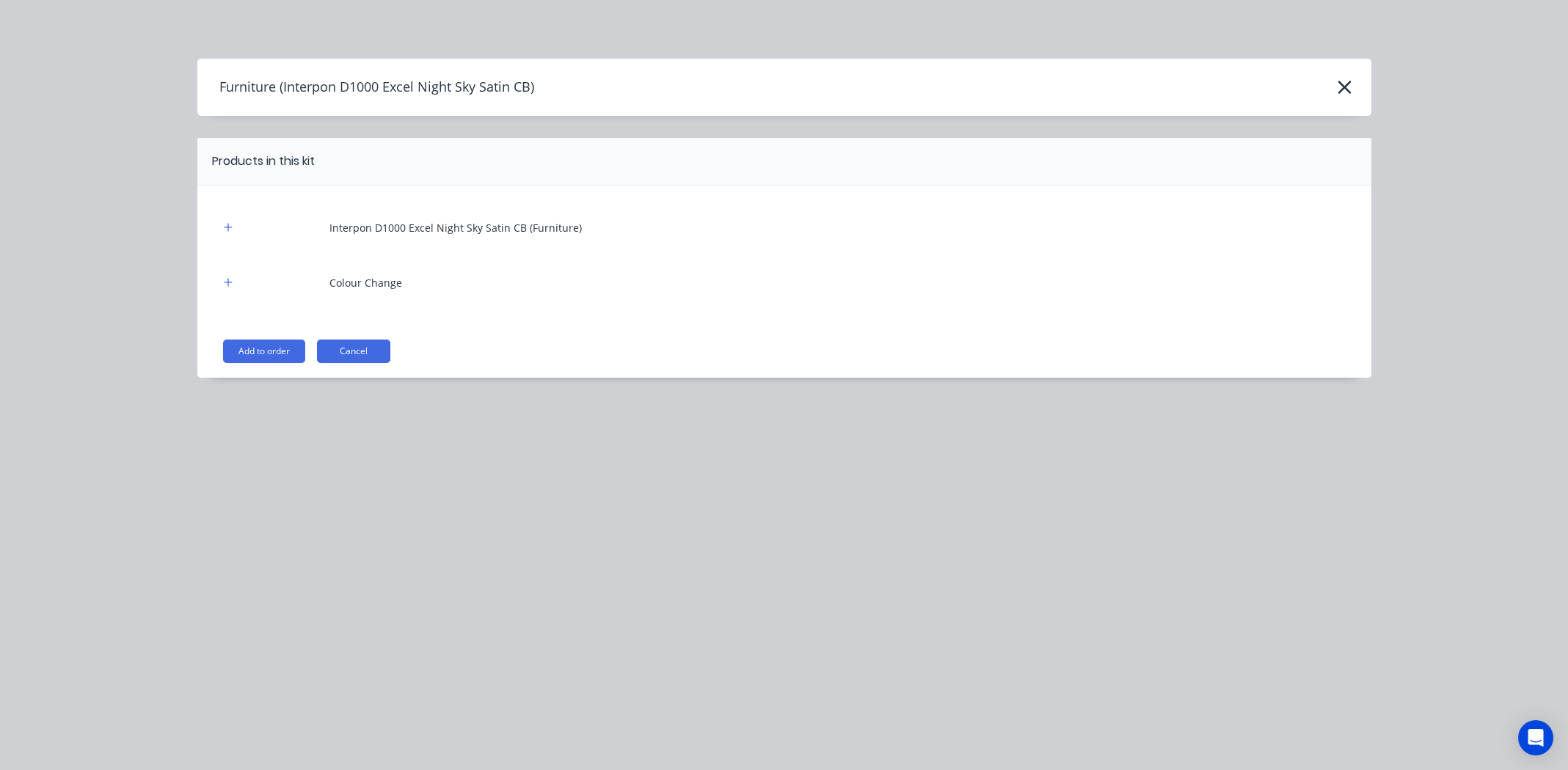
click at [256, 349] on button "Add to order" at bounding box center [264, 351] width 82 height 24
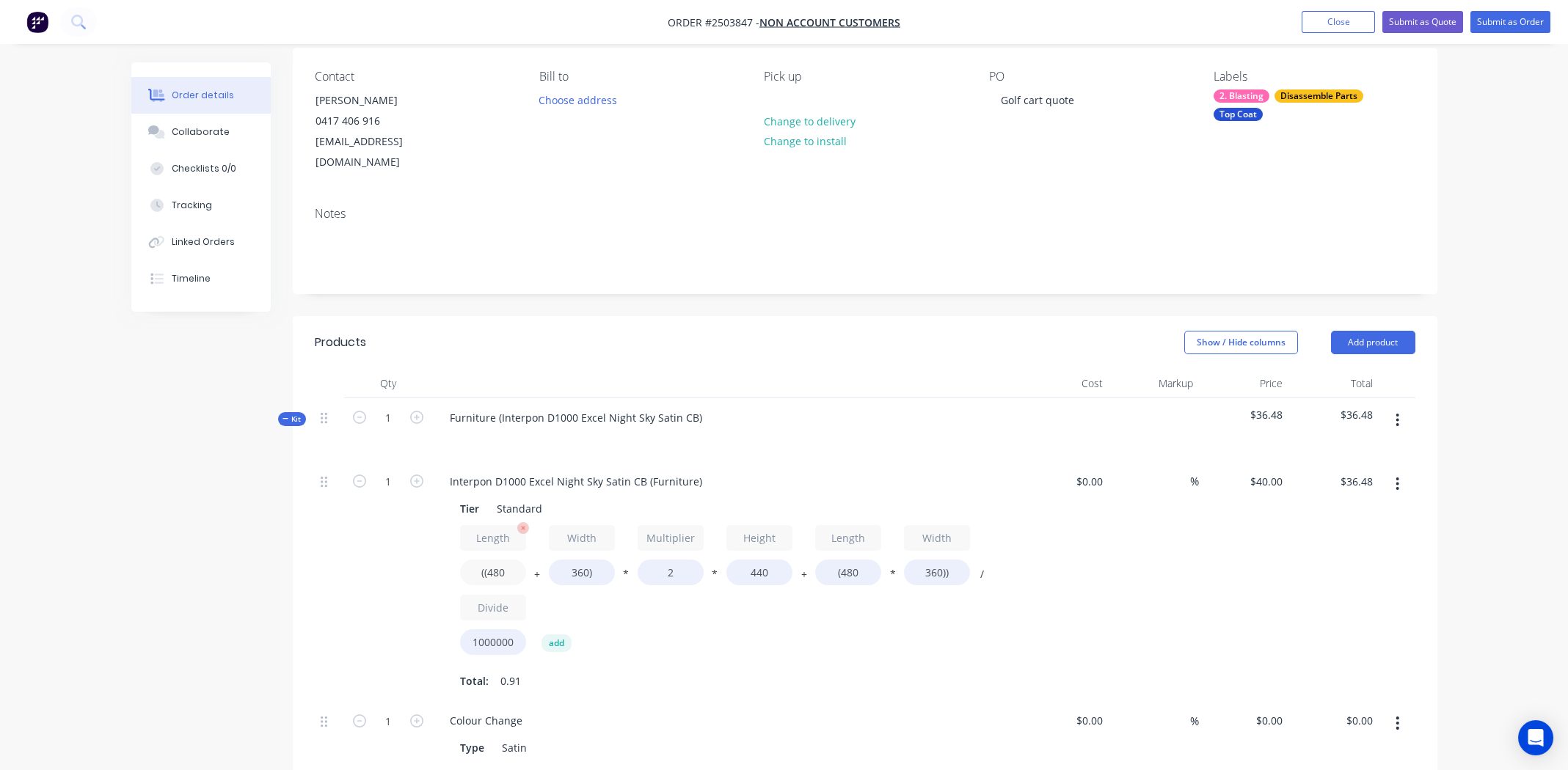
click at [498, 560] on input "((480" at bounding box center [493, 572] width 66 height 25
type input "((600"
type input "$40.70"
click at [575, 560] on input "360)" at bounding box center [582, 572] width 66 height 25
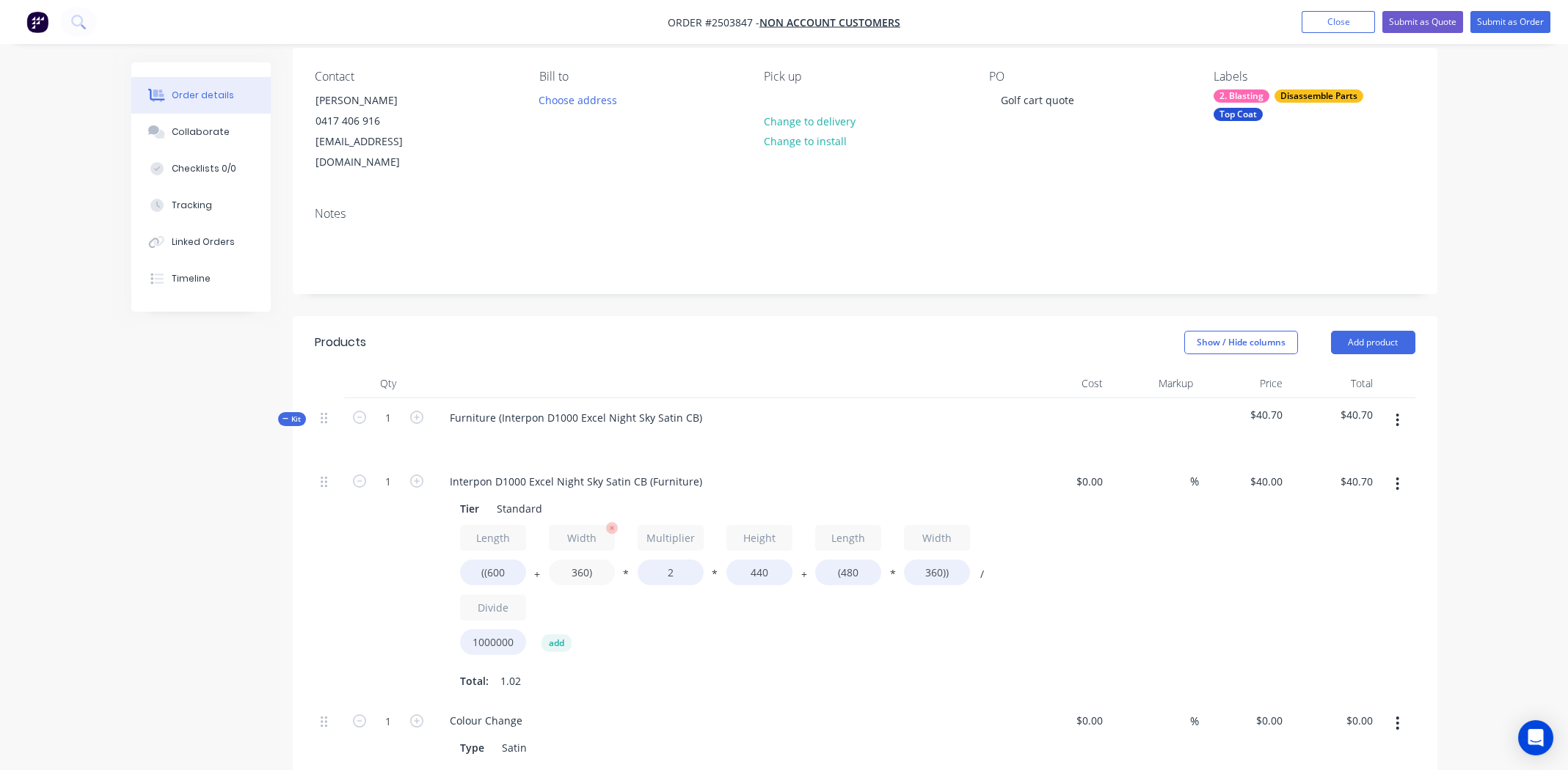
click at [575, 560] on input "360)" at bounding box center [582, 572] width 66 height 25
type input "700)"
type input "$52.67"
click at [762, 560] on input "440" at bounding box center [760, 572] width 66 height 25
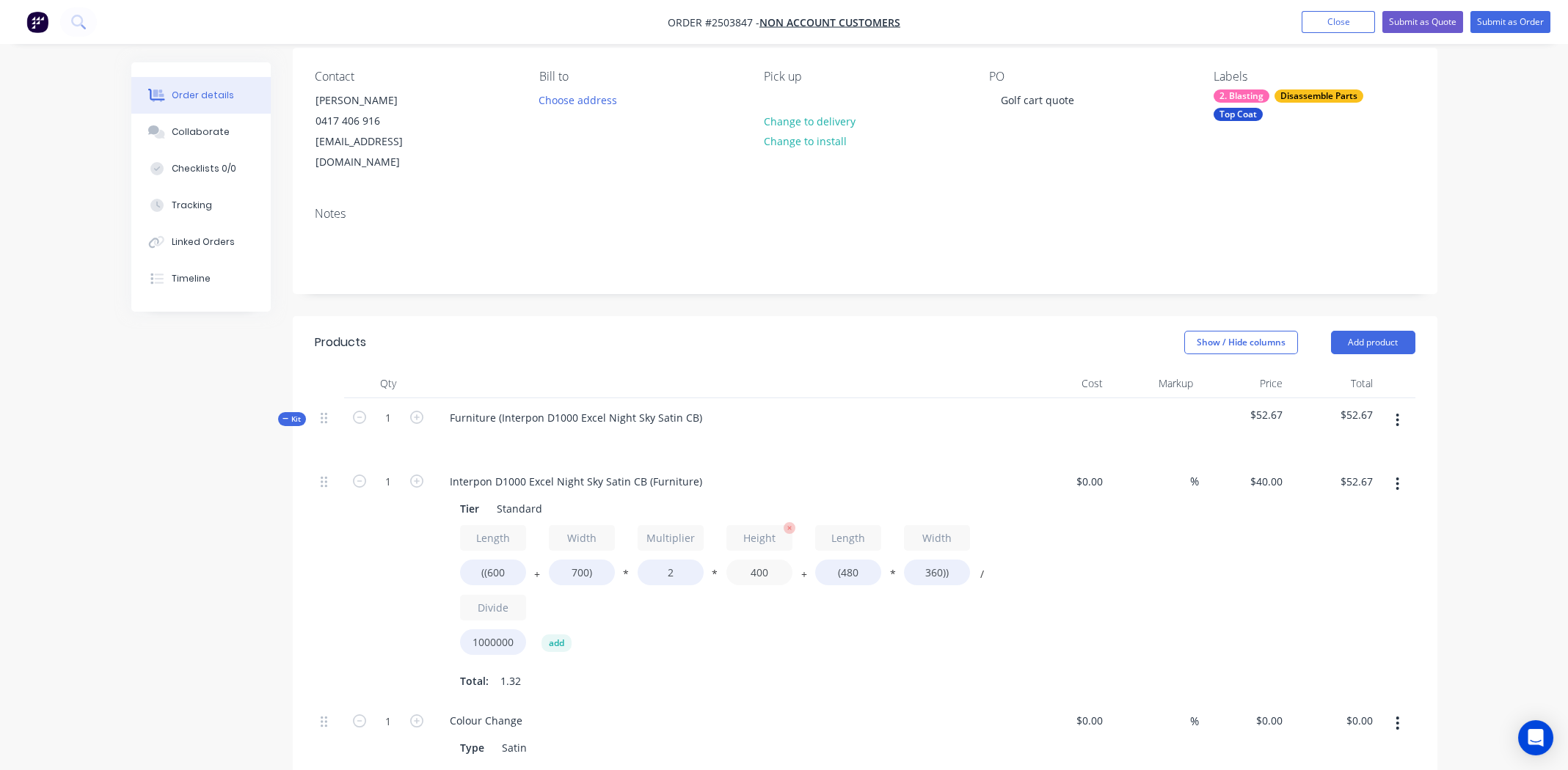
scroll to position [42, 0]
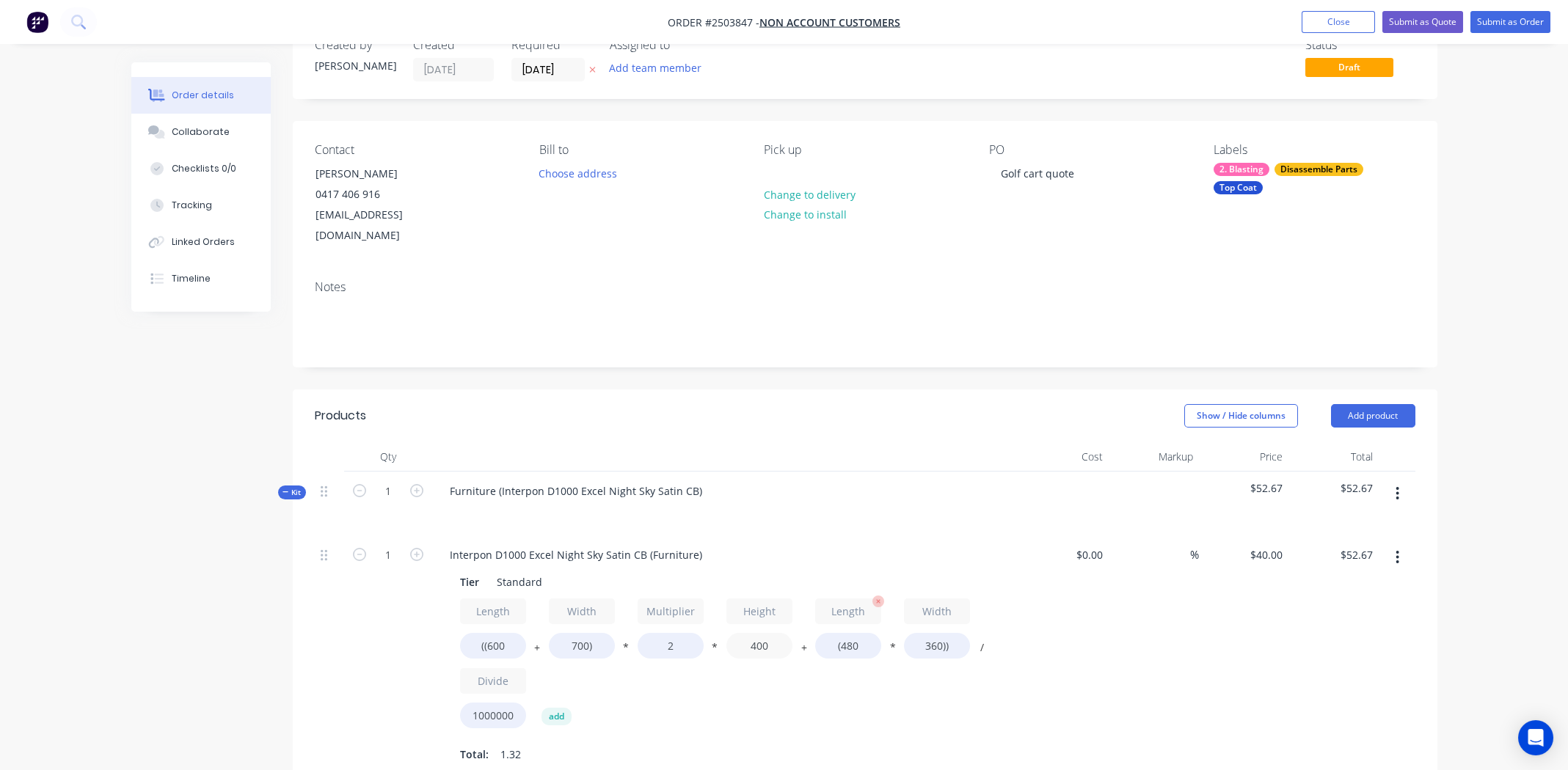
type input "400"
type input "$48.51"
click at [852, 633] on input "(480" at bounding box center [849, 645] width 66 height 25
type input "(600"
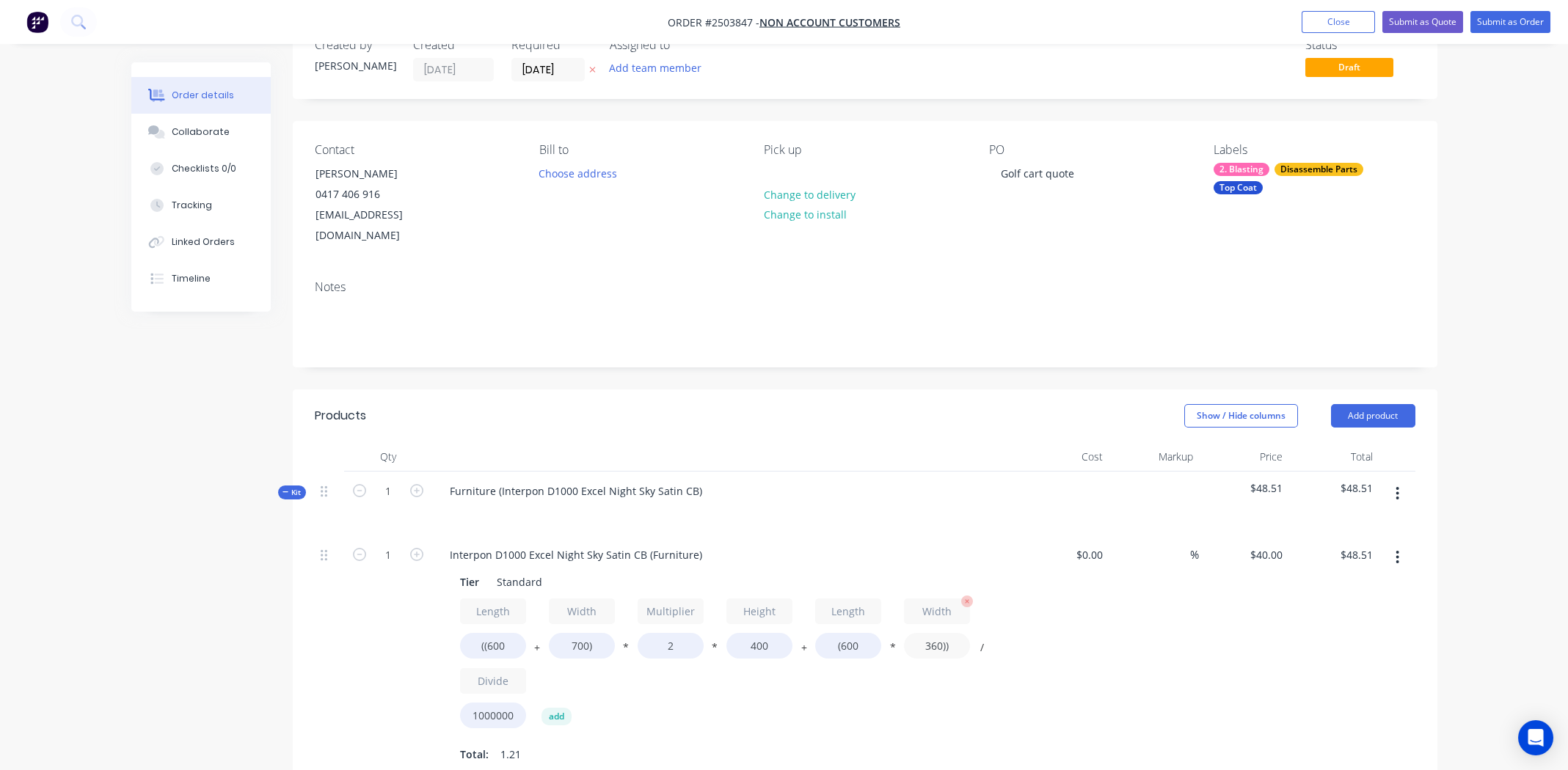
type input "$50.24"
click at [942, 633] on input "360))" at bounding box center [937, 645] width 66 height 25
click at [934, 633] on input "360))" at bounding box center [937, 645] width 66 height 25
type input "700))"
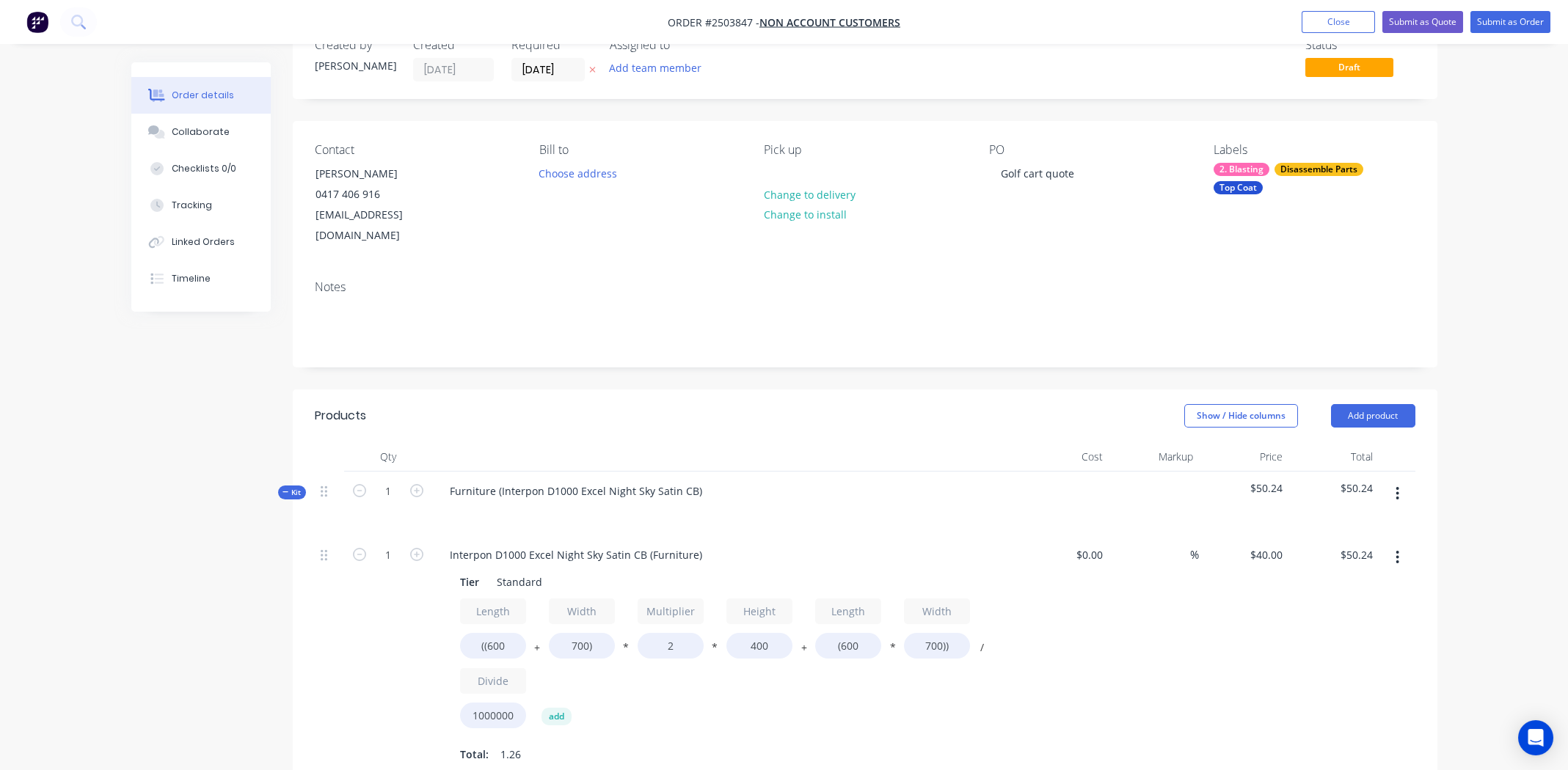
type input "$58.40"
click at [952, 690] on div "Length ((600 + Width 700) * Multiplier 2 * Height 400 + Length (600 * Width 700…" at bounding box center [726, 667] width 531 height 136
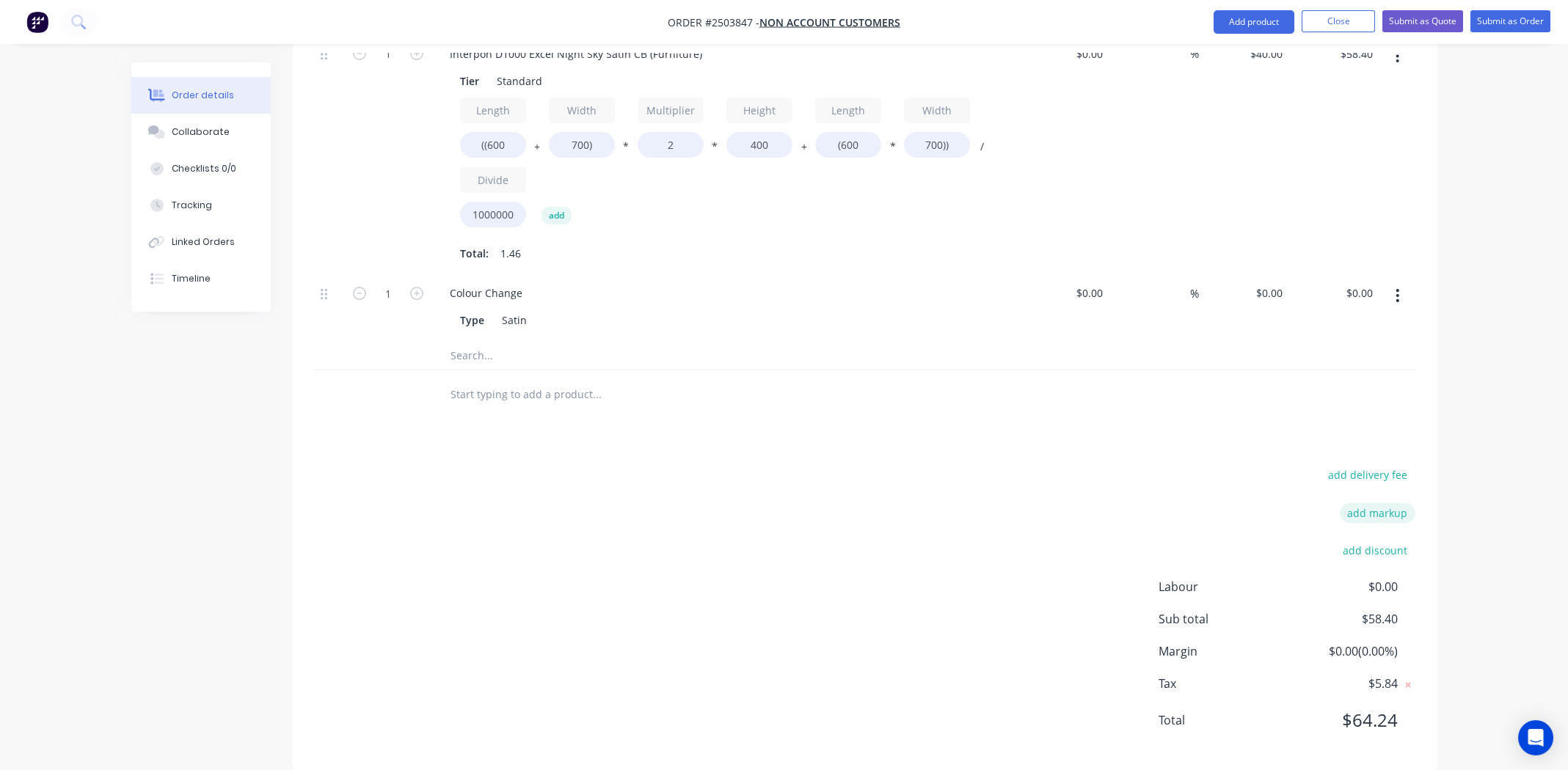
scroll to position [176, 0]
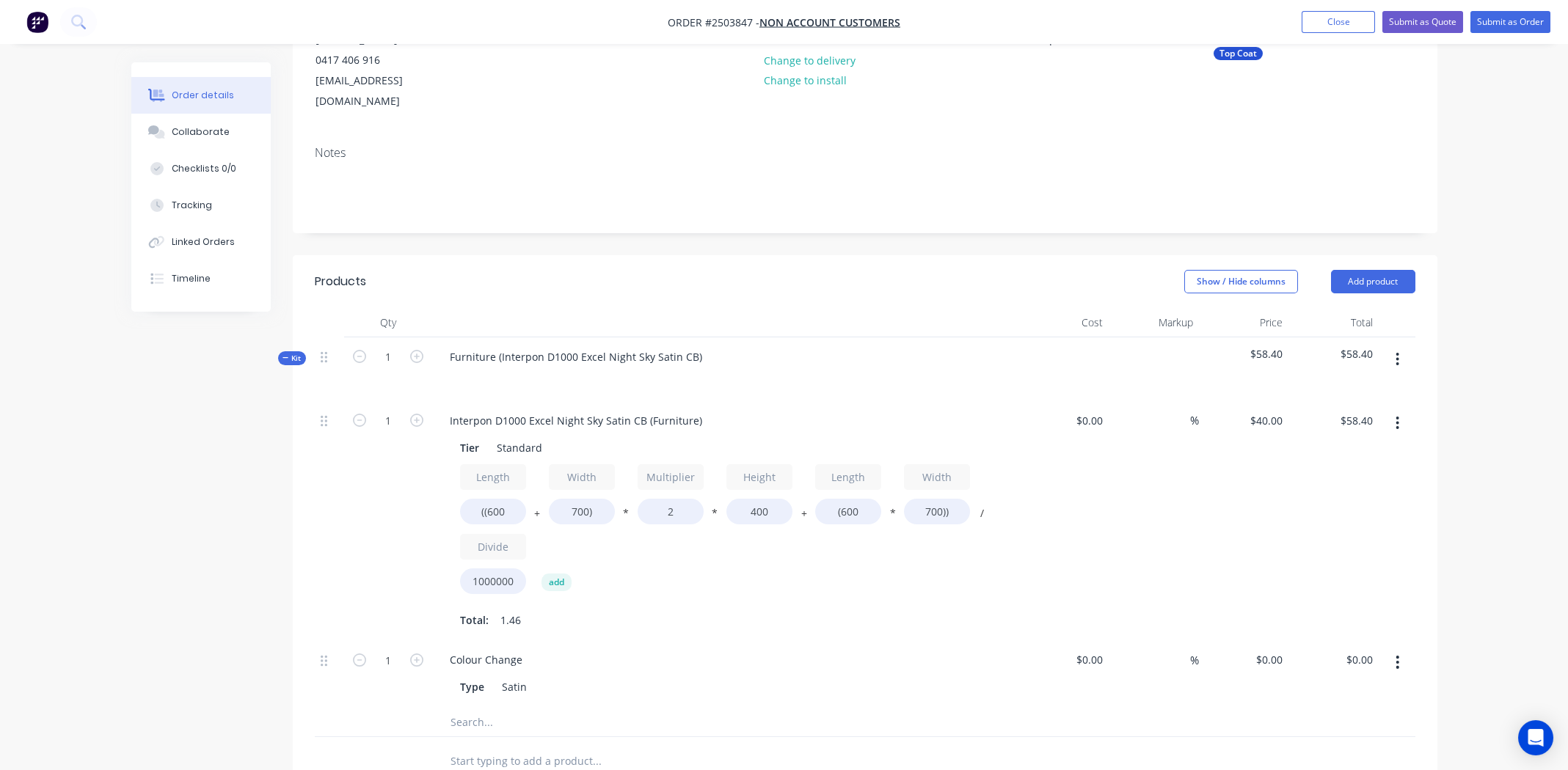
click at [1398, 655] on icon "button" at bounding box center [1397, 663] width 3 height 16
drag, startPoint x: 1331, startPoint y: 736, endPoint x: 1344, endPoint y: 720, distance: 20.6
click at [1331, 749] on div "Delete" at bounding box center [1345, 760] width 113 height 21
click at [1401, 347] on button "button" at bounding box center [1397, 360] width 34 height 26
click at [1372, 388] on div "Add product to kit" at bounding box center [1345, 398] width 113 height 21
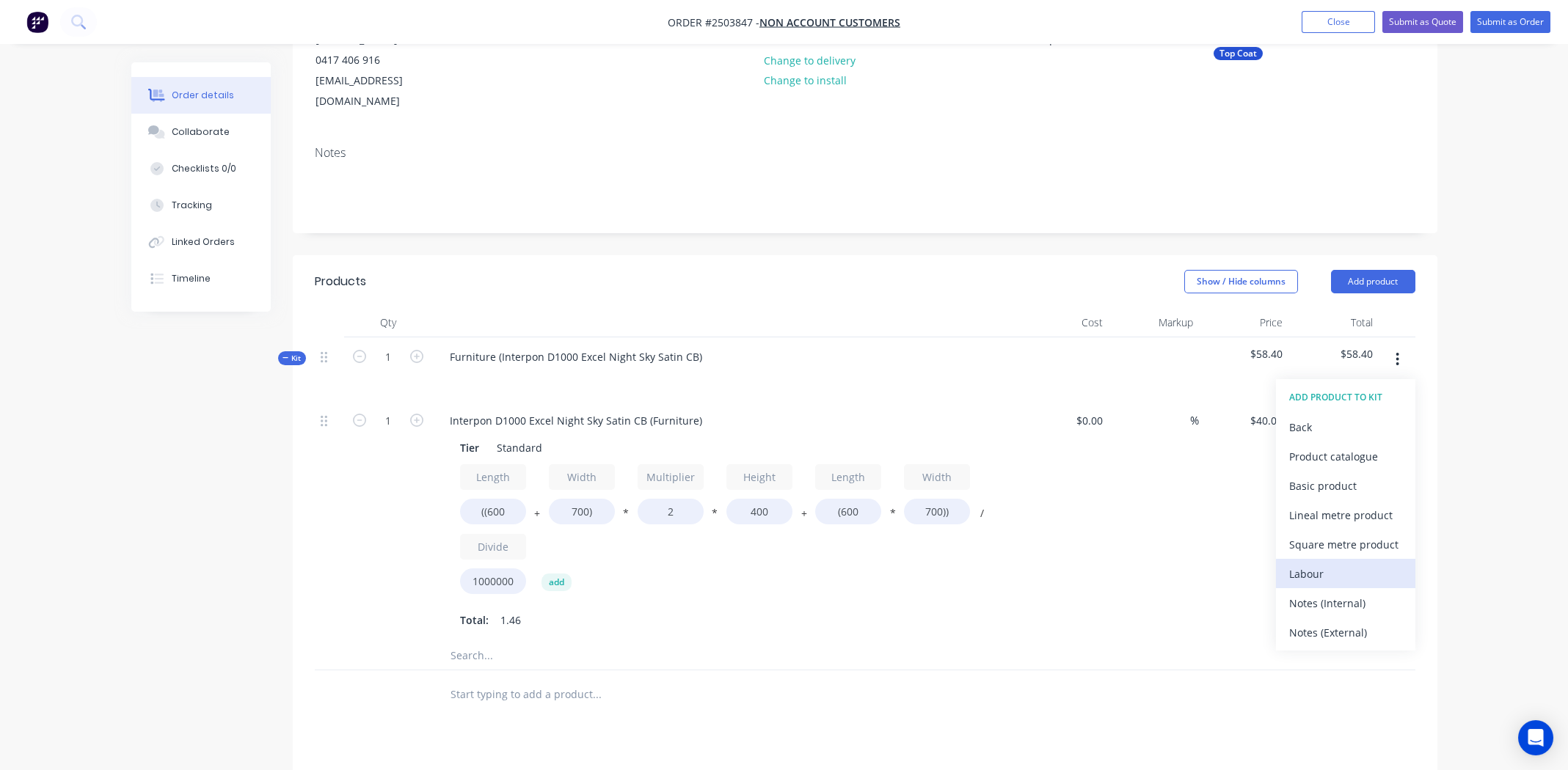
click at [1345, 563] on div "Labour" at bounding box center [1345, 574] width 113 height 21
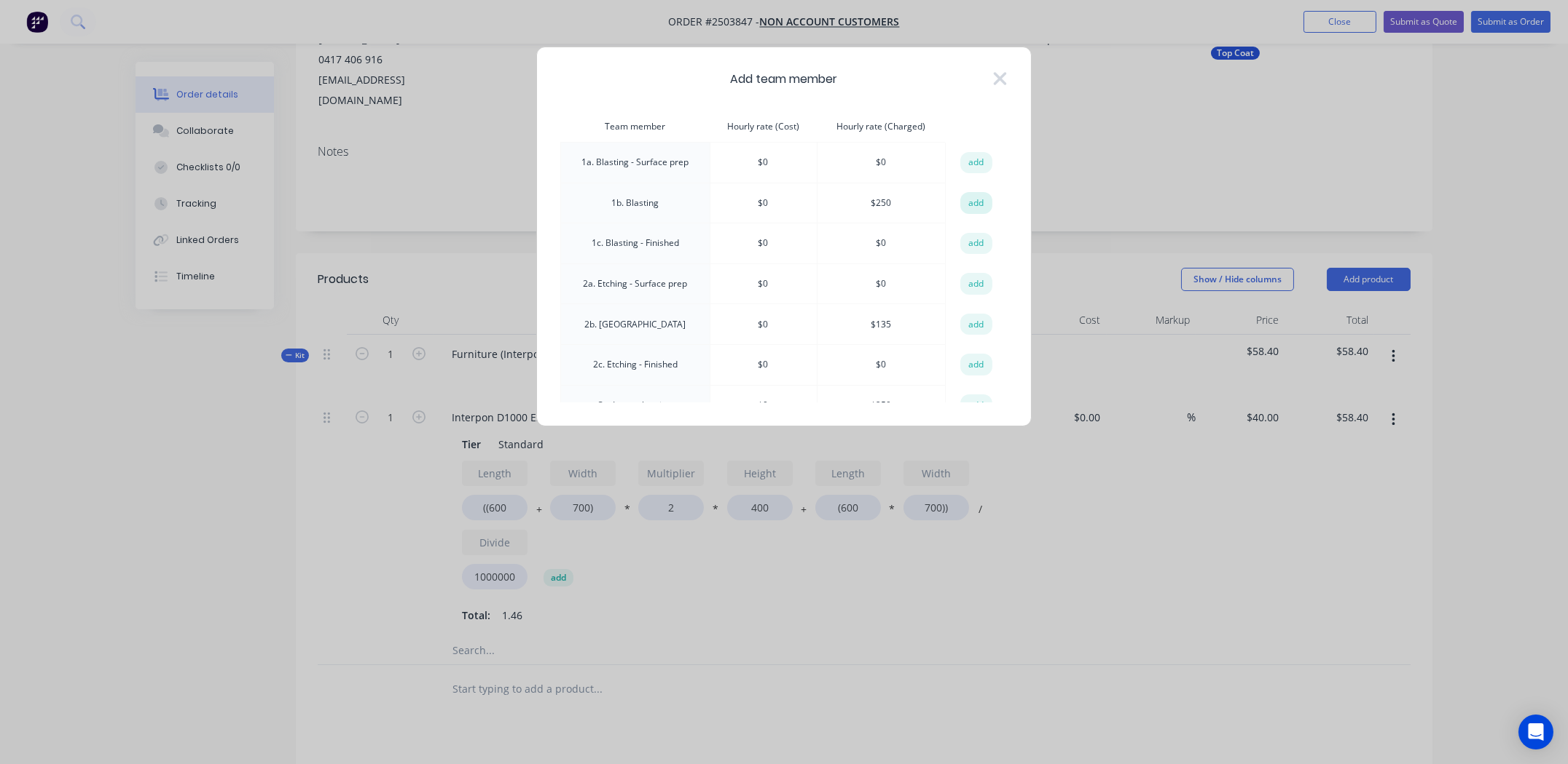
click at [974, 198] on button "add" at bounding box center [976, 203] width 32 height 22
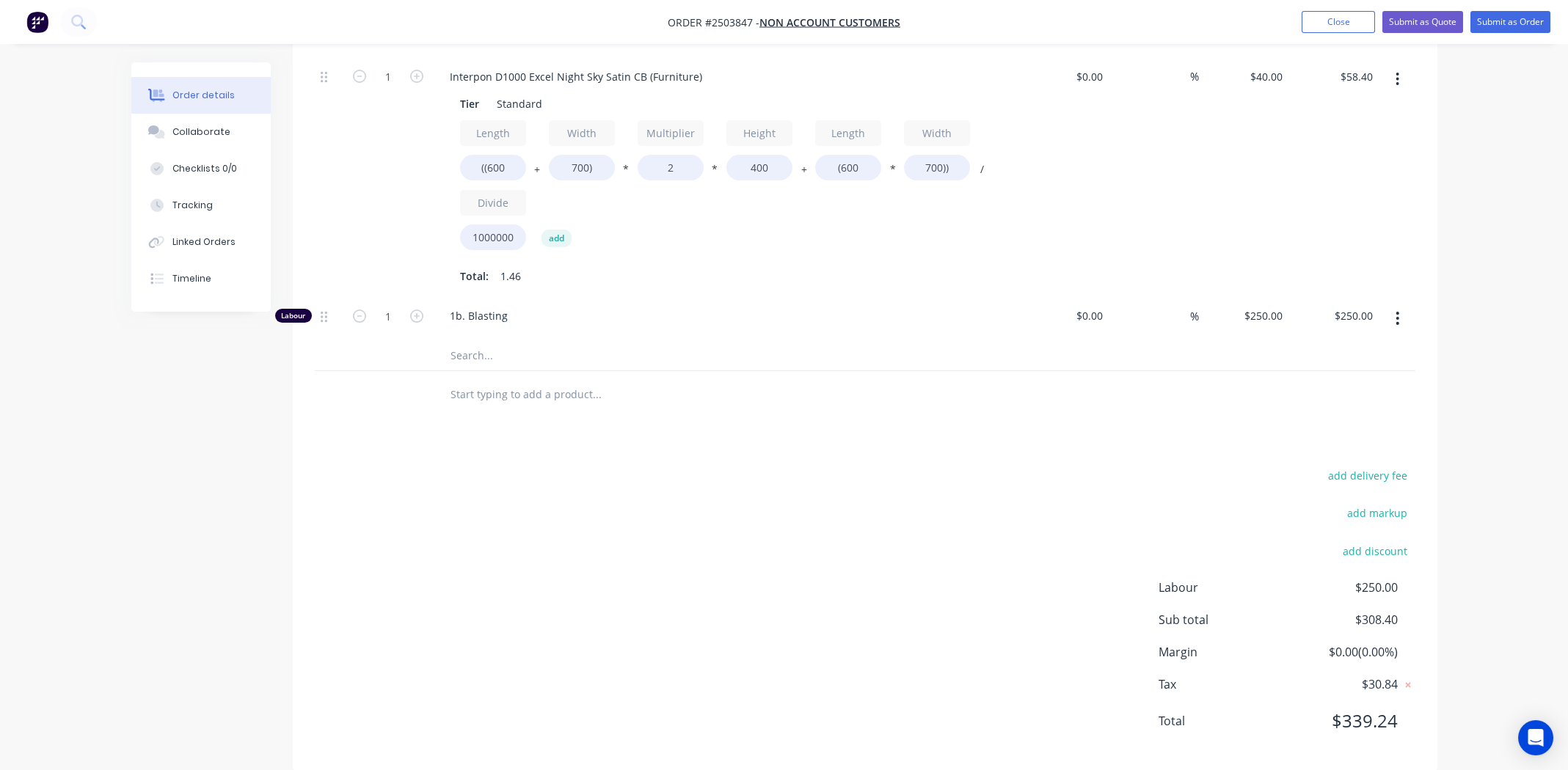
scroll to position [521, 0]
click at [379, 87] on input "1" at bounding box center [389, 76] width 38 height 22
type input "0.75"
type input "$187.50"
click at [535, 513] on div "add delivery fee add markup add discount Labour $187.50 Sub total $245.90 Margi…" at bounding box center [865, 607] width 1101 height 283
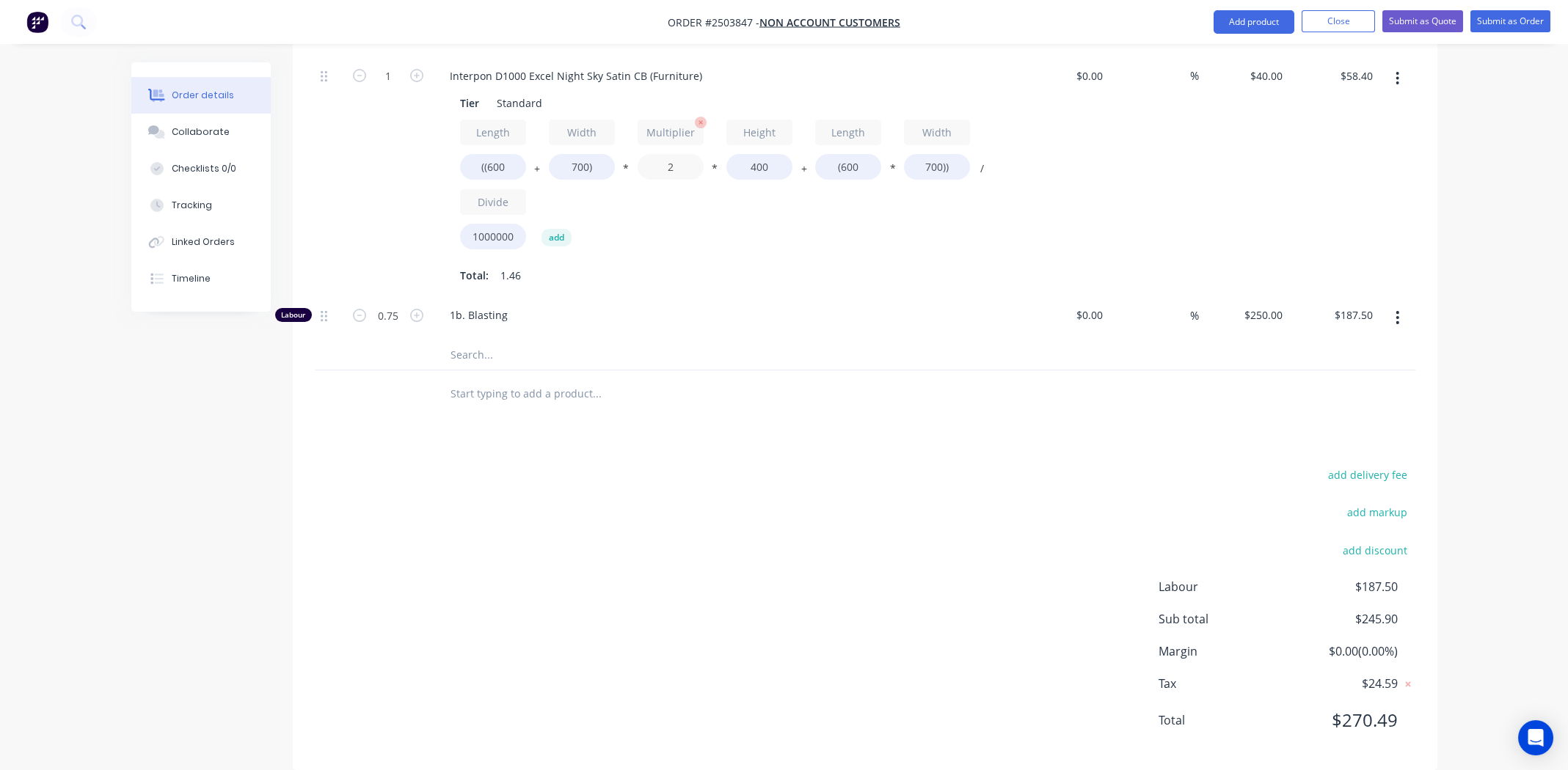
click at [672, 154] on input "2" at bounding box center [671, 166] width 66 height 25
type input "1.5"
type input "$48.00"
click at [760, 305] on div "1b. Blasting" at bounding box center [726, 318] width 587 height 45
click at [885, 576] on div "add delivery fee add markup add discount Labour $187.50 Sub total $235.50 Margi…" at bounding box center [865, 607] width 1101 height 283
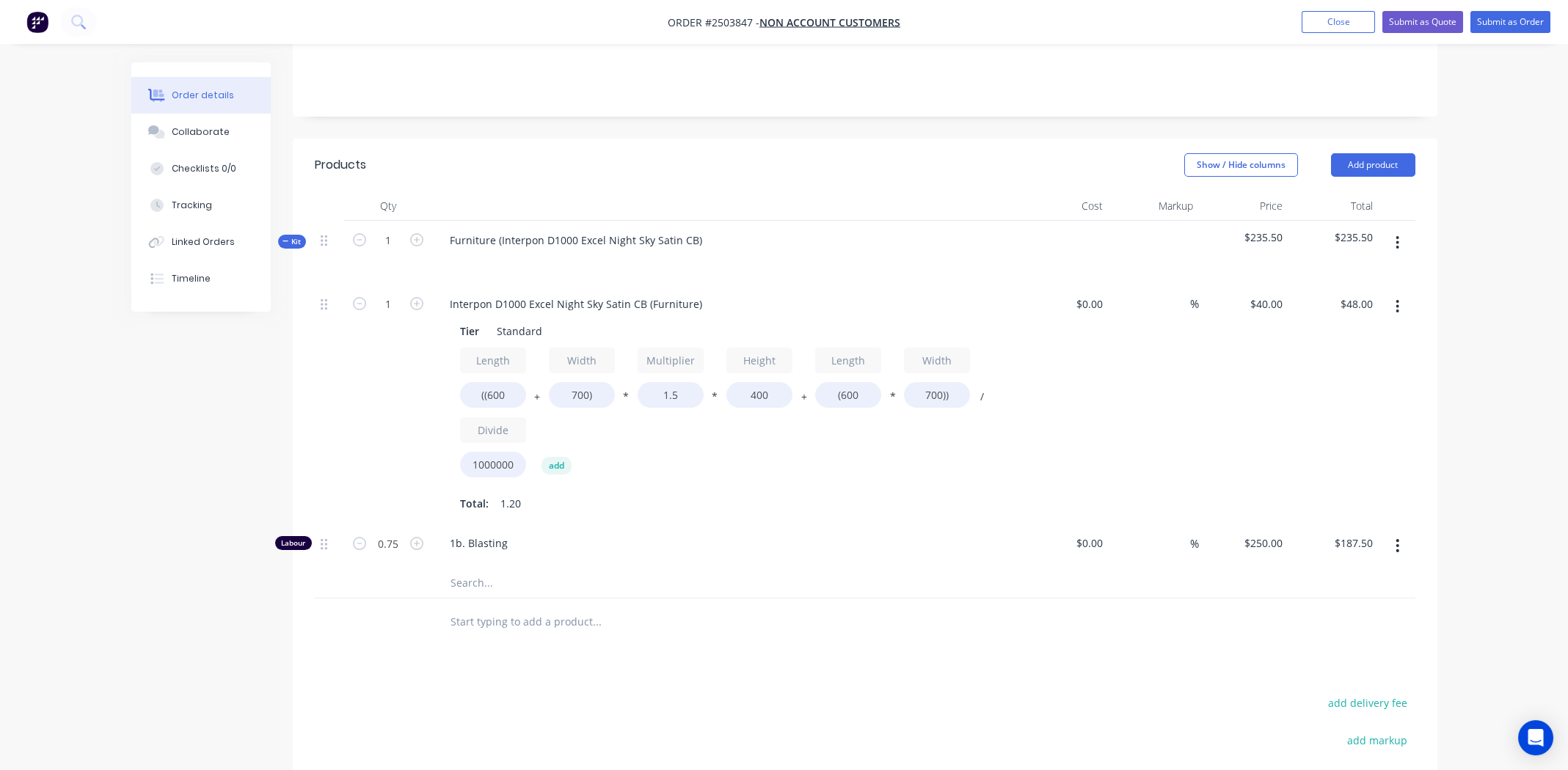
scroll to position [0, 0]
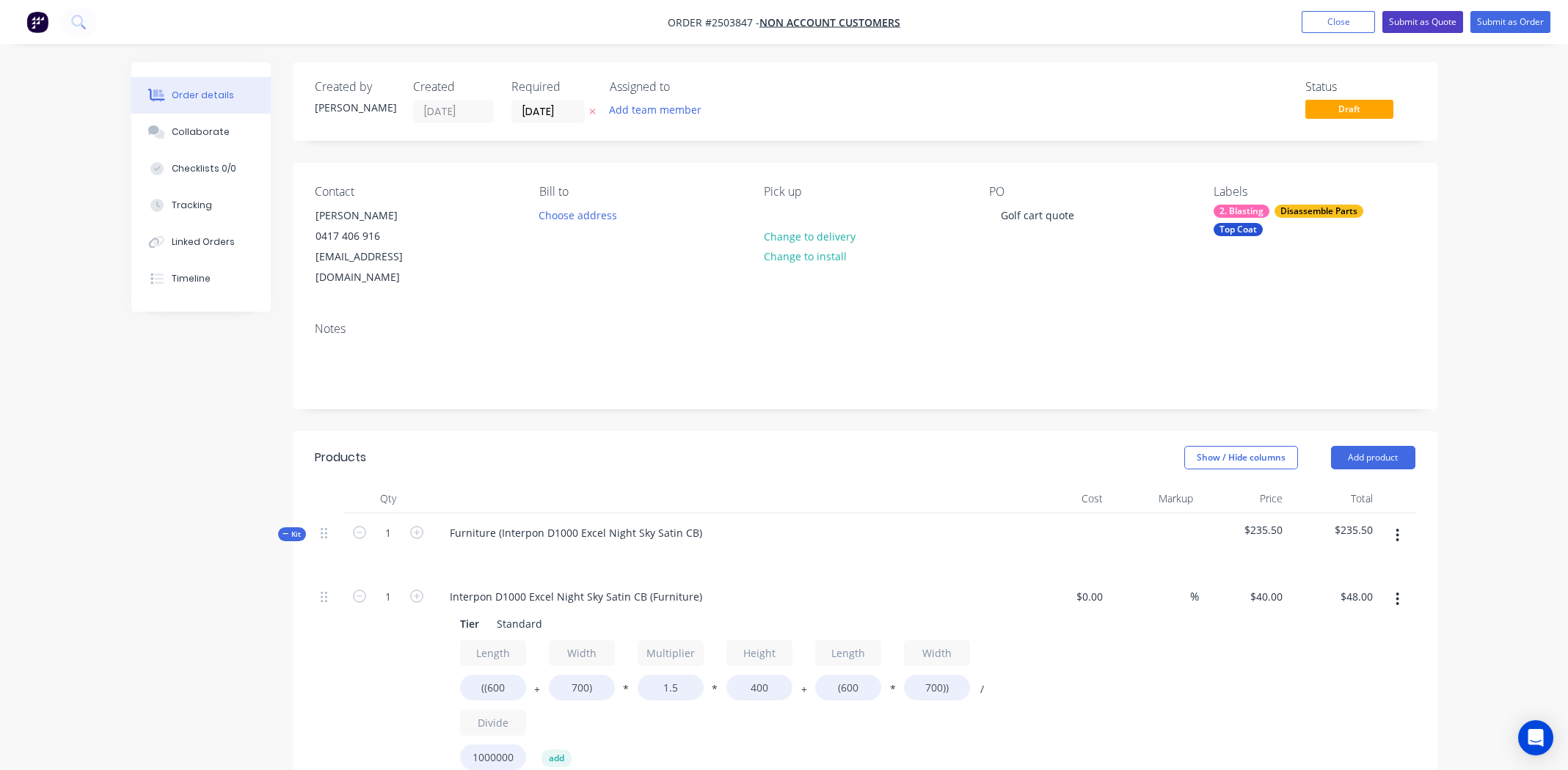
click at [1424, 18] on button "Submit as Quote" at bounding box center [1422, 22] width 80 height 22
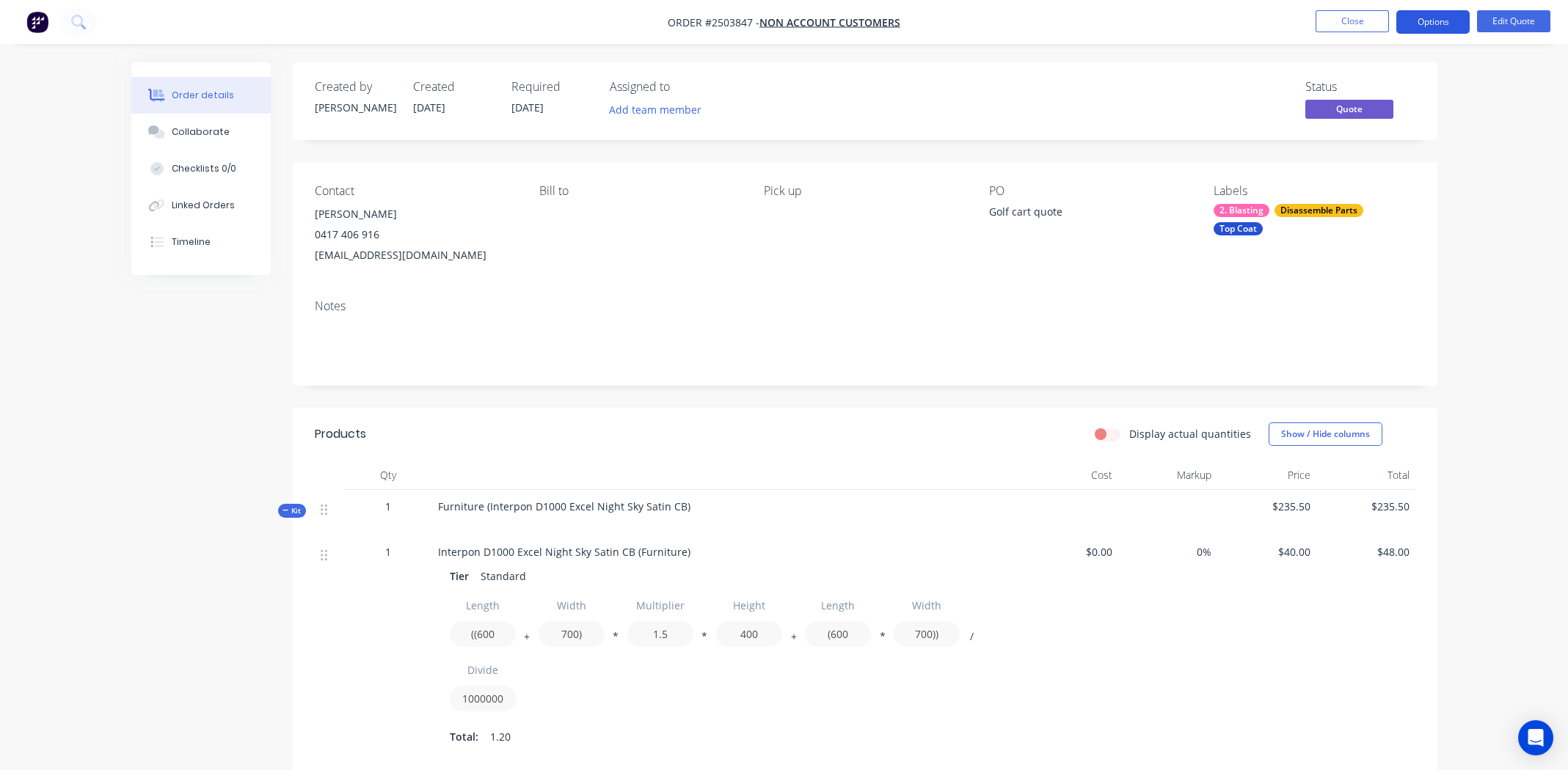
click at [1427, 16] on button "Options" at bounding box center [1433, 22] width 73 height 24
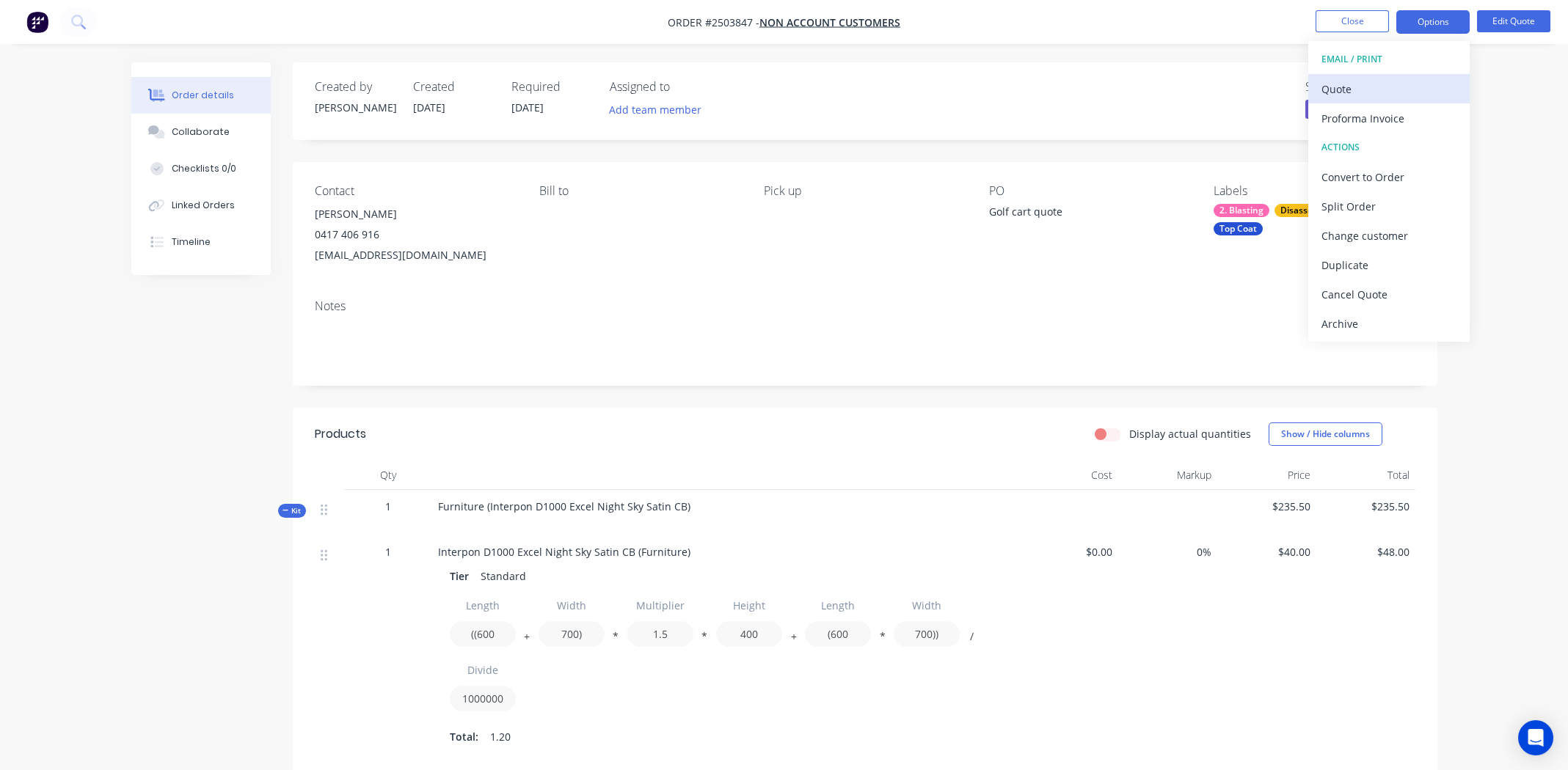
click at [1364, 86] on div "Quote" at bounding box center [1389, 89] width 135 height 21
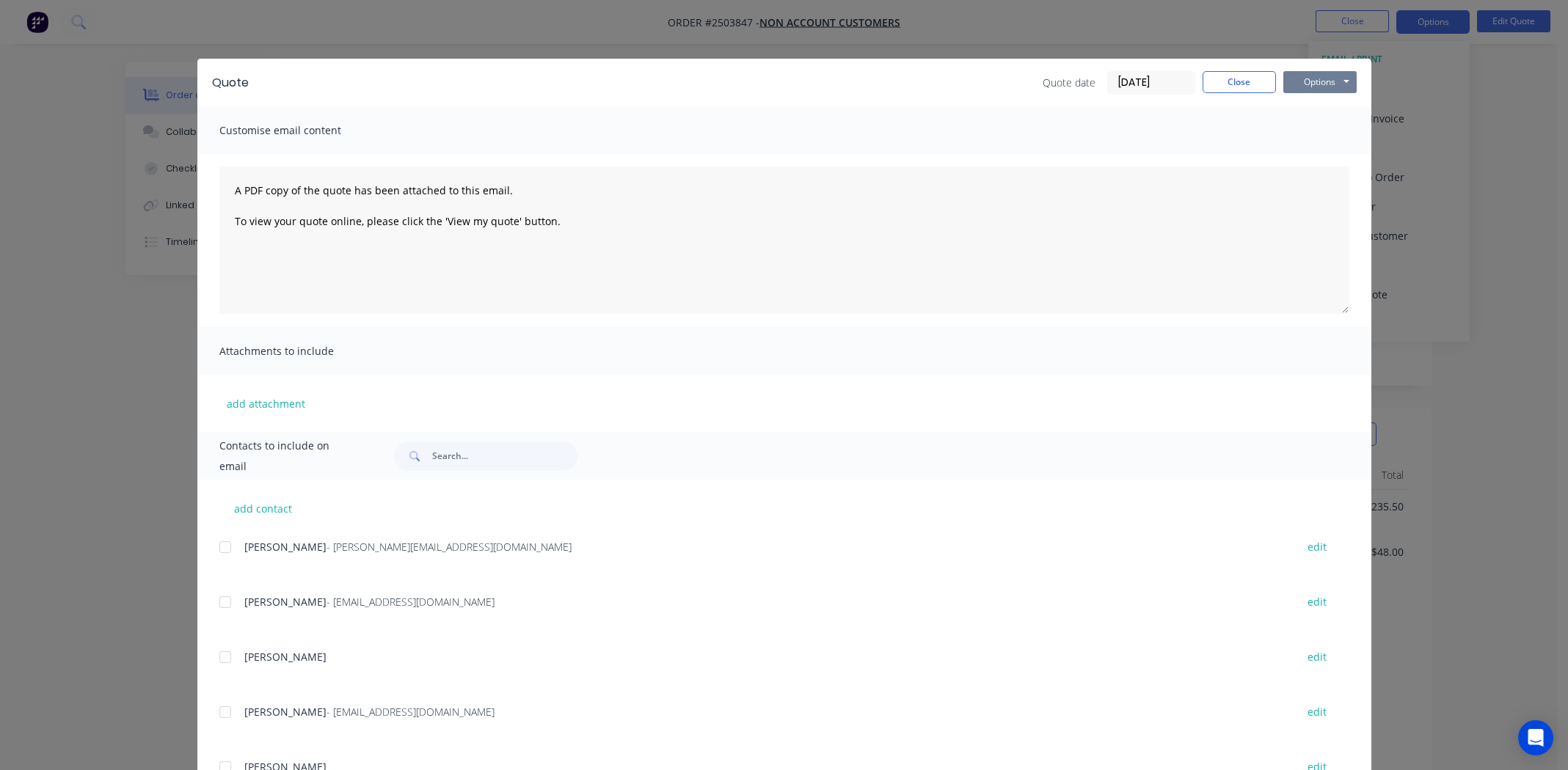
click at [1316, 82] on button "Options" at bounding box center [1320, 82] width 73 height 22
click at [1317, 130] on button "Print" at bounding box center [1331, 133] width 94 height 24
click at [1218, 77] on button "Close" at bounding box center [1239, 82] width 73 height 22
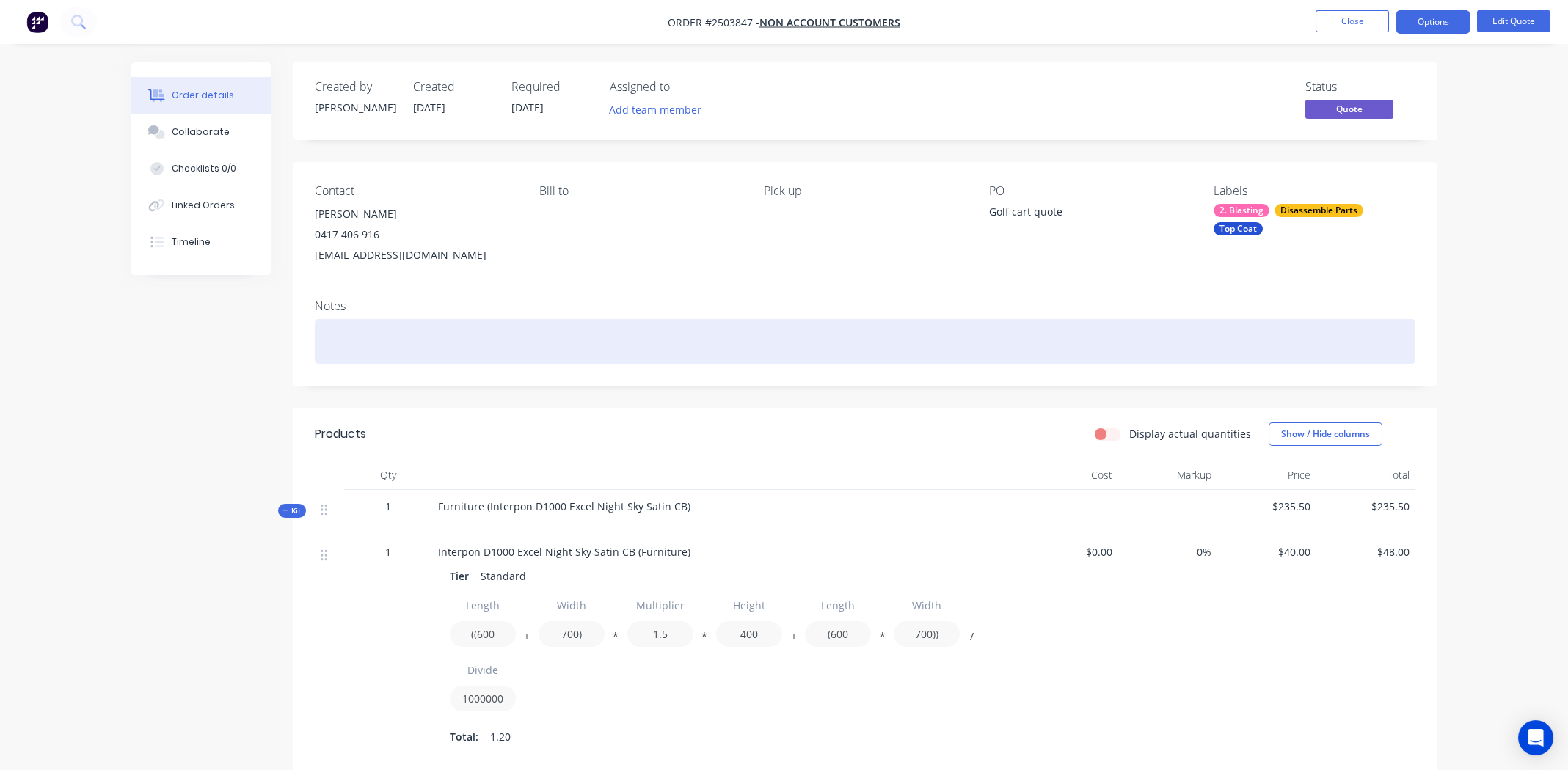
click at [382, 337] on div at bounding box center [865, 341] width 1101 height 45
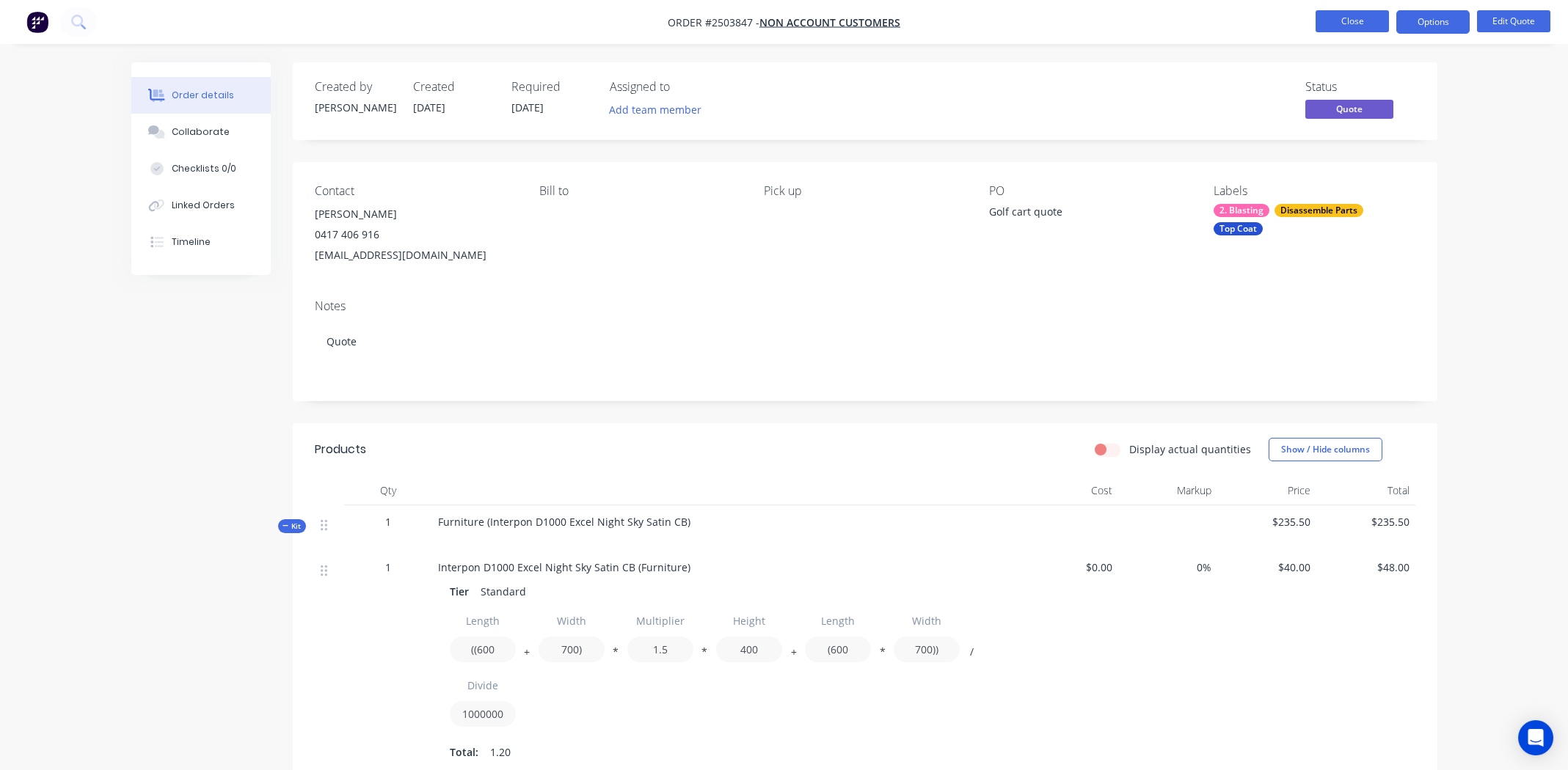
click at [1342, 21] on button "Close" at bounding box center [1352, 21] width 73 height 22
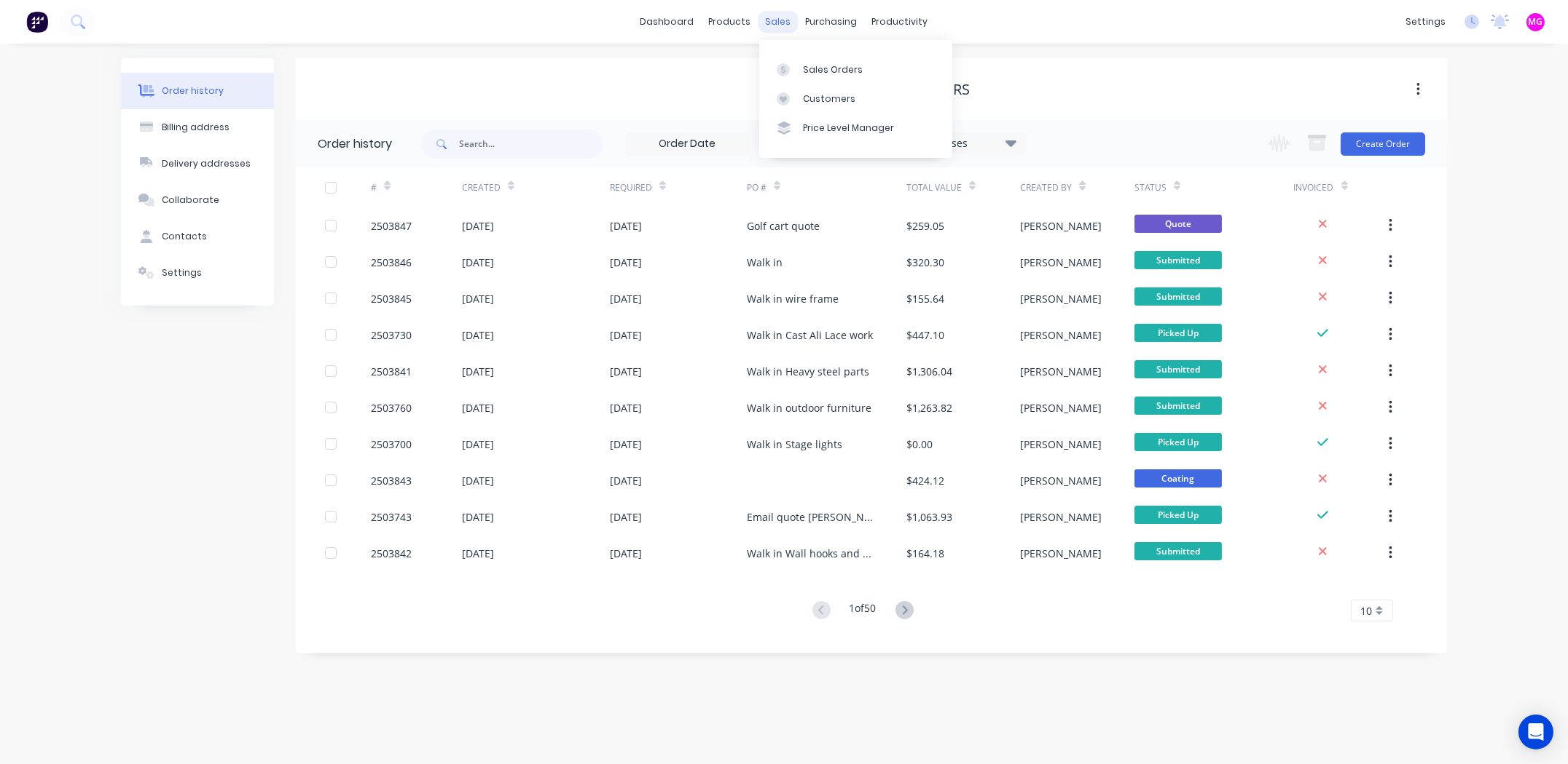
click at [784, 22] on div "sales" at bounding box center [778, 22] width 40 height 22
click at [815, 60] on link "Sales Orders" at bounding box center [856, 69] width 193 height 29
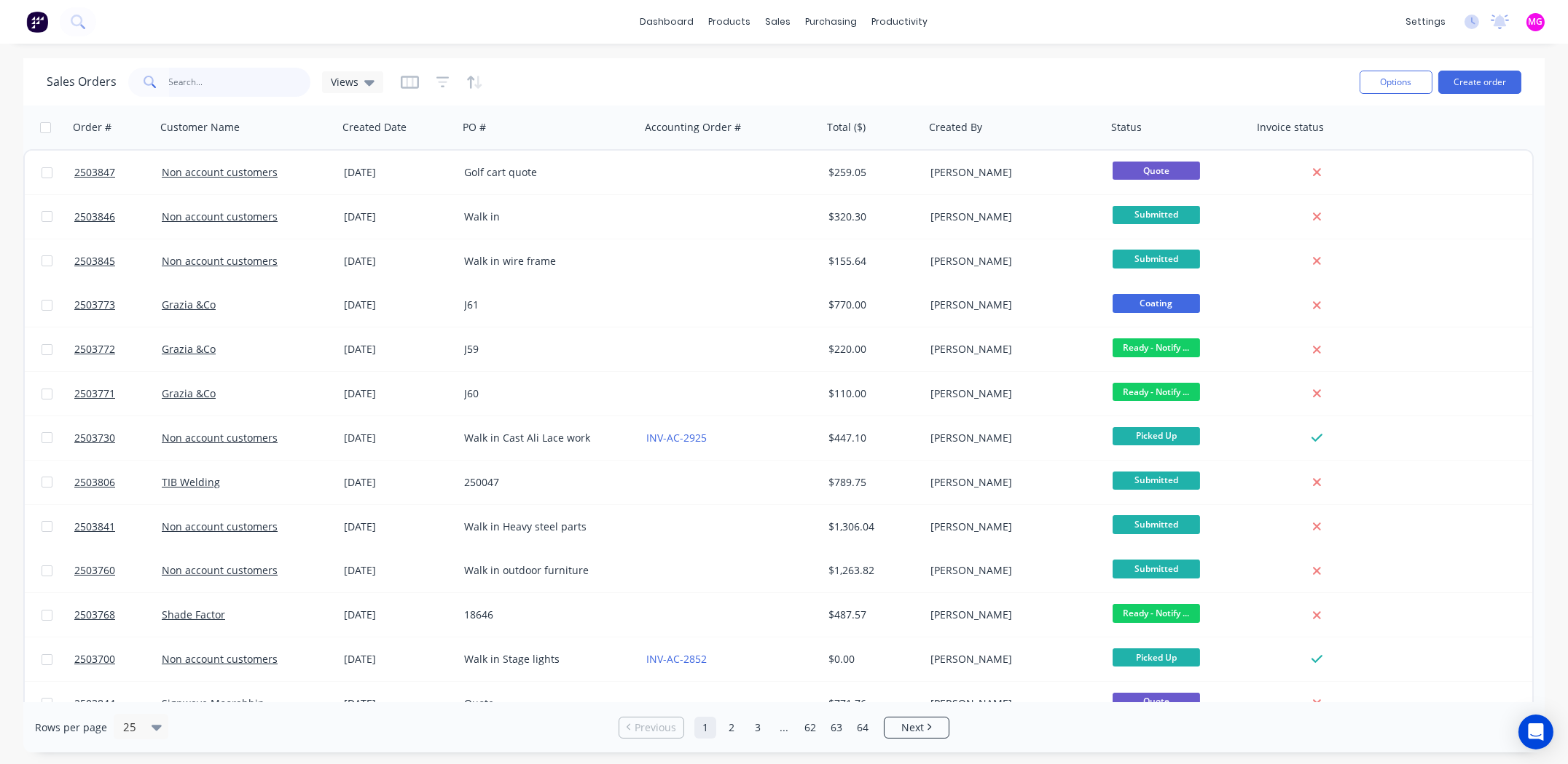
click at [214, 76] on input "text" at bounding box center [240, 82] width 142 height 29
click at [1130, 26] on div "dashboard products sales purchasing productivity dashboard products Product Cat…" at bounding box center [784, 22] width 1568 height 43
paste input "2502643"
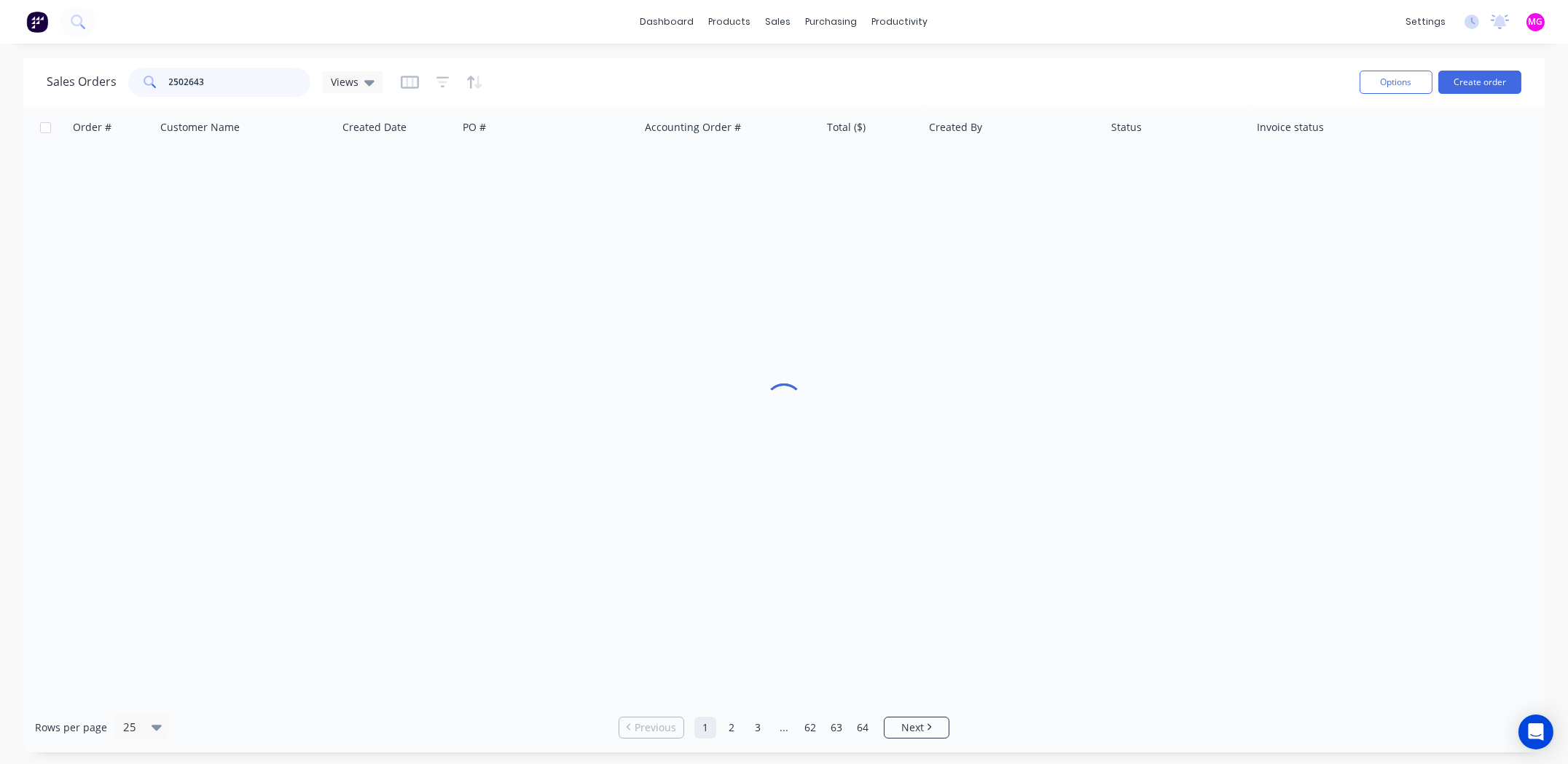
type input "2502643"
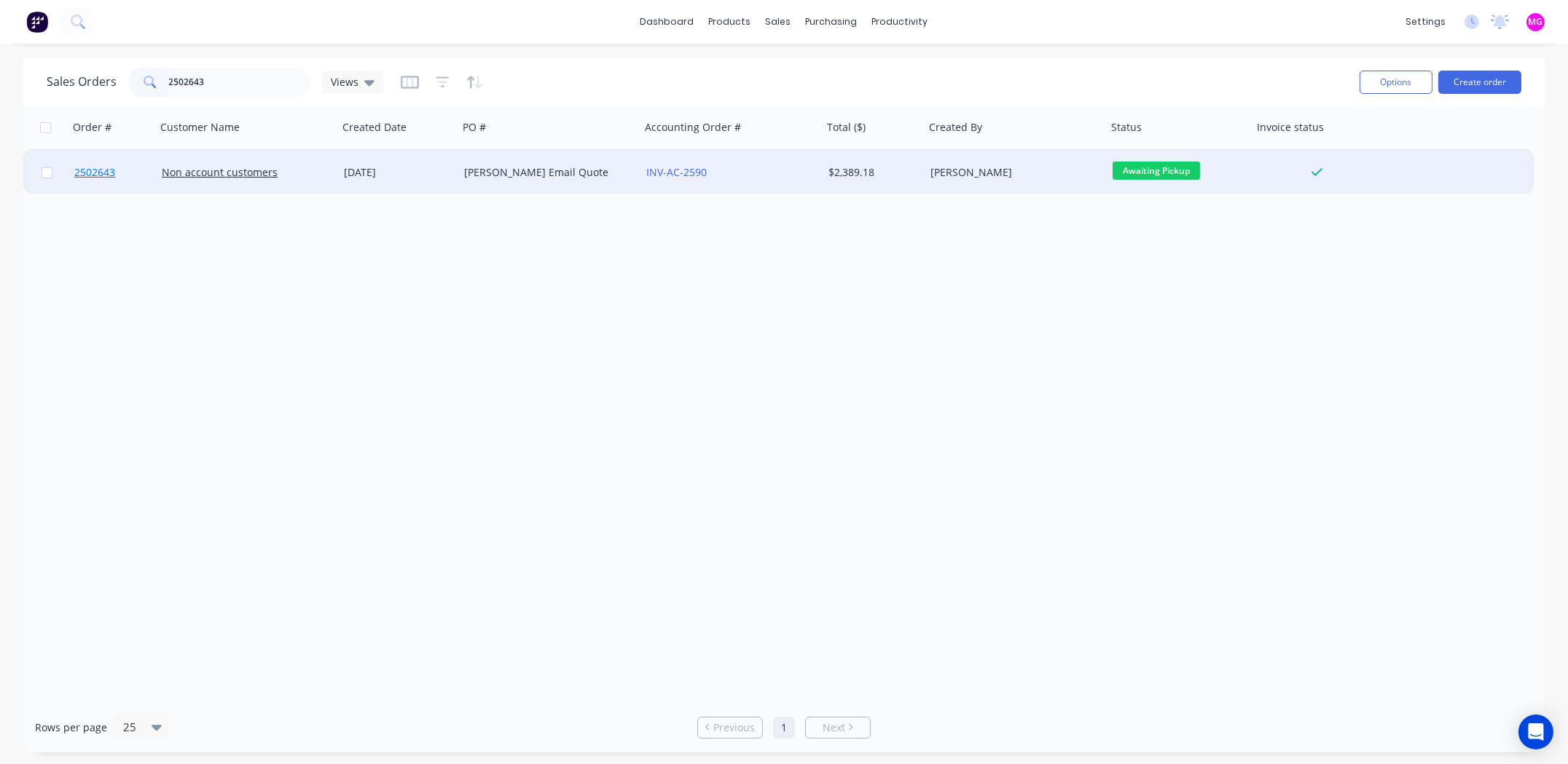
click at [79, 171] on span "2502643" at bounding box center [94, 172] width 41 height 15
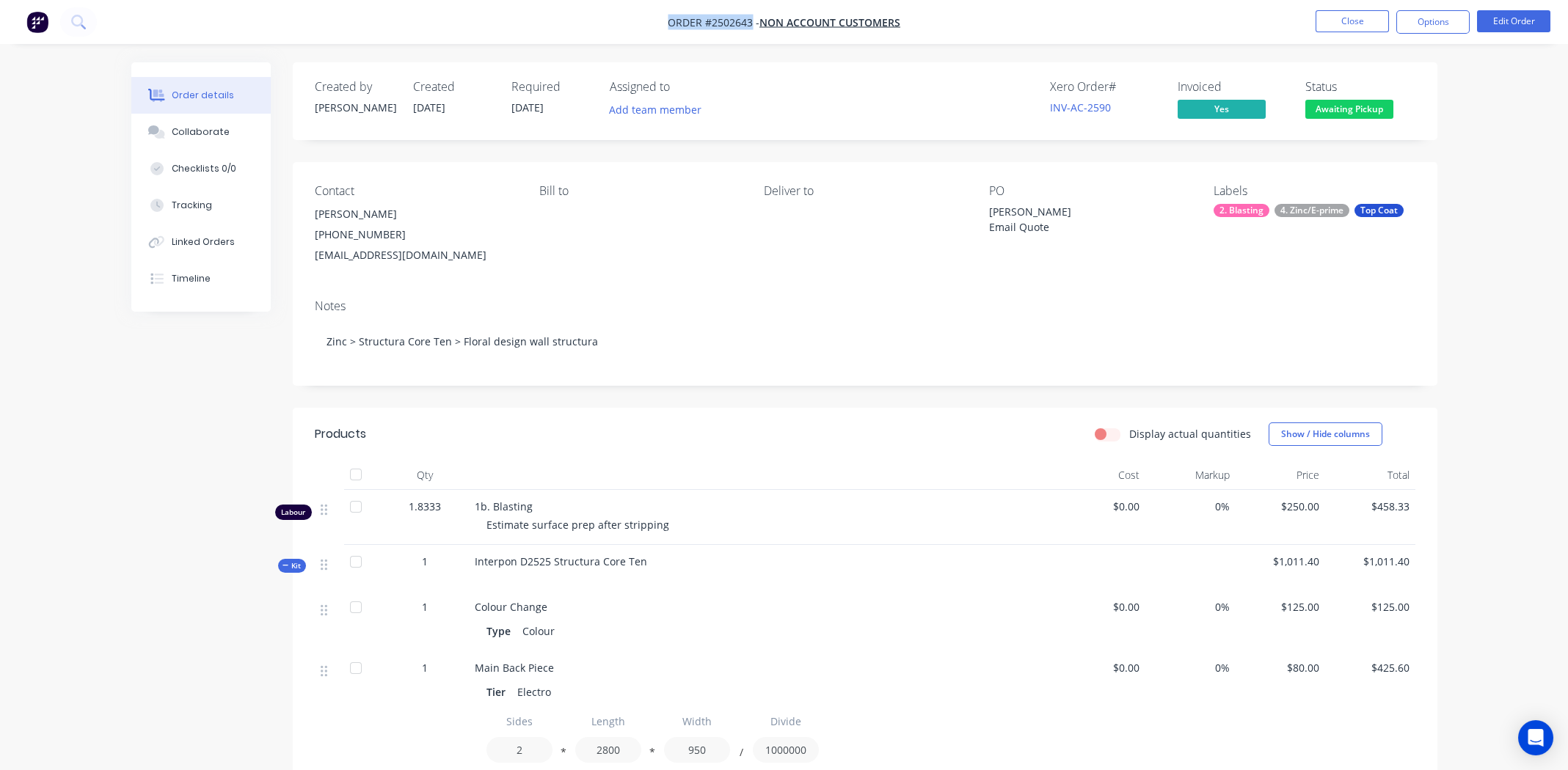
drag, startPoint x: 669, startPoint y: 23, endPoint x: 751, endPoint y: 19, distance: 82.1
click at [751, 19] on span "Order #2502643 -" at bounding box center [713, 23] width 92 height 14
copy span "Order #2502643"
click at [1354, 18] on button "Close" at bounding box center [1352, 21] width 73 height 22
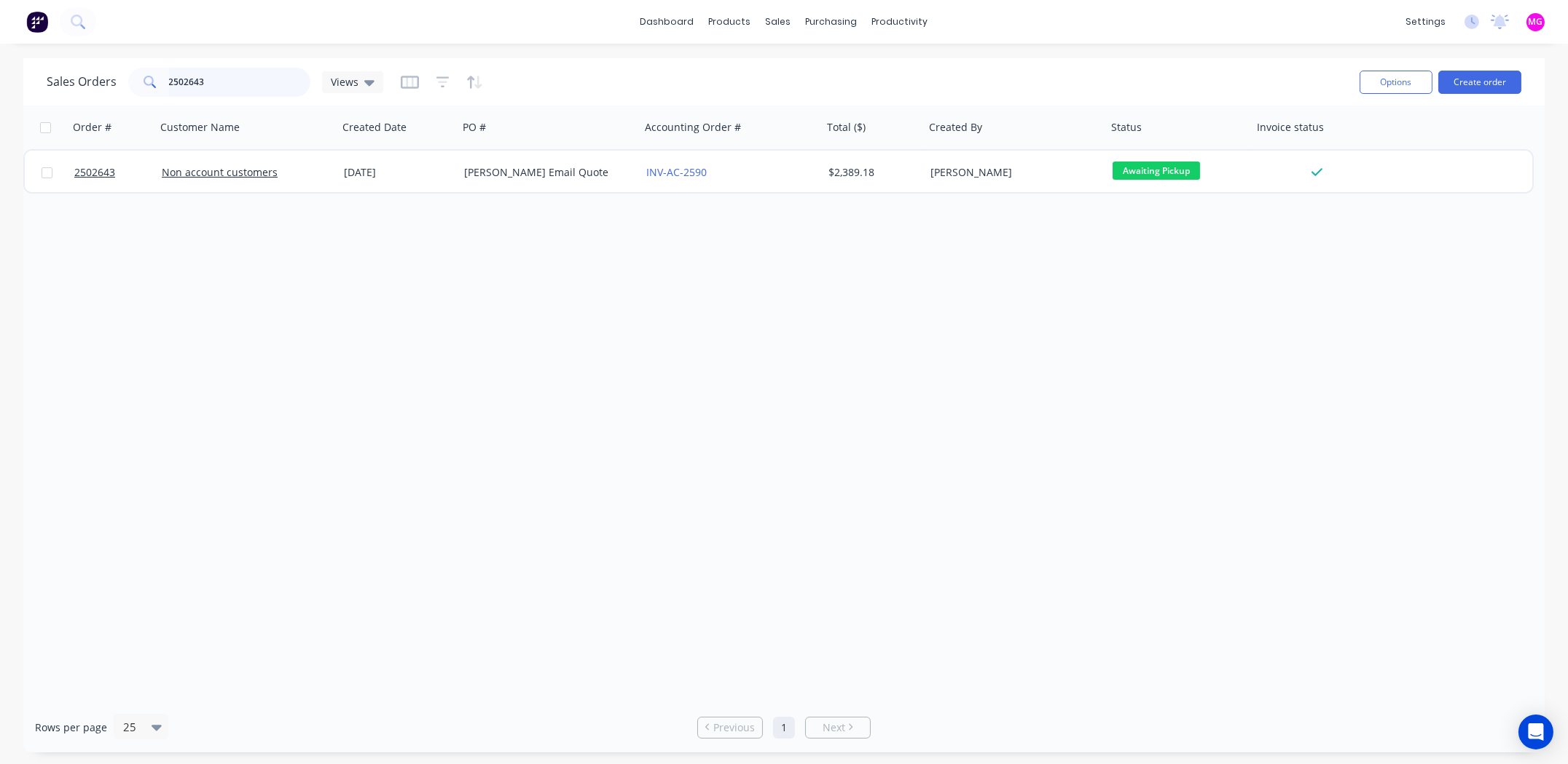
click at [244, 88] on input "2502643" at bounding box center [240, 82] width 142 height 29
click at [244, 87] on input "2502643" at bounding box center [240, 82] width 142 height 29
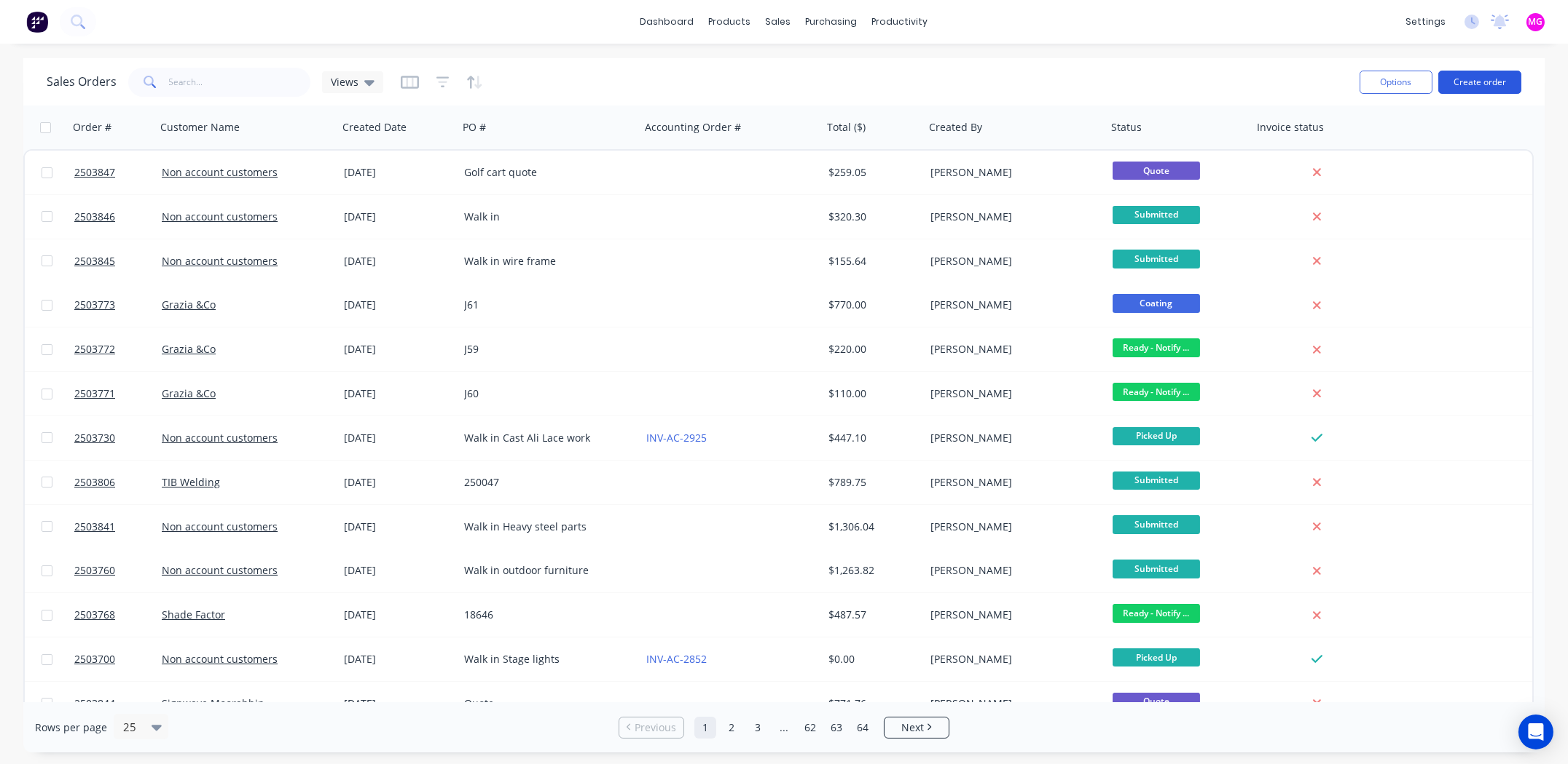
click at [1499, 74] on button "Create order" at bounding box center [1480, 82] width 83 height 23
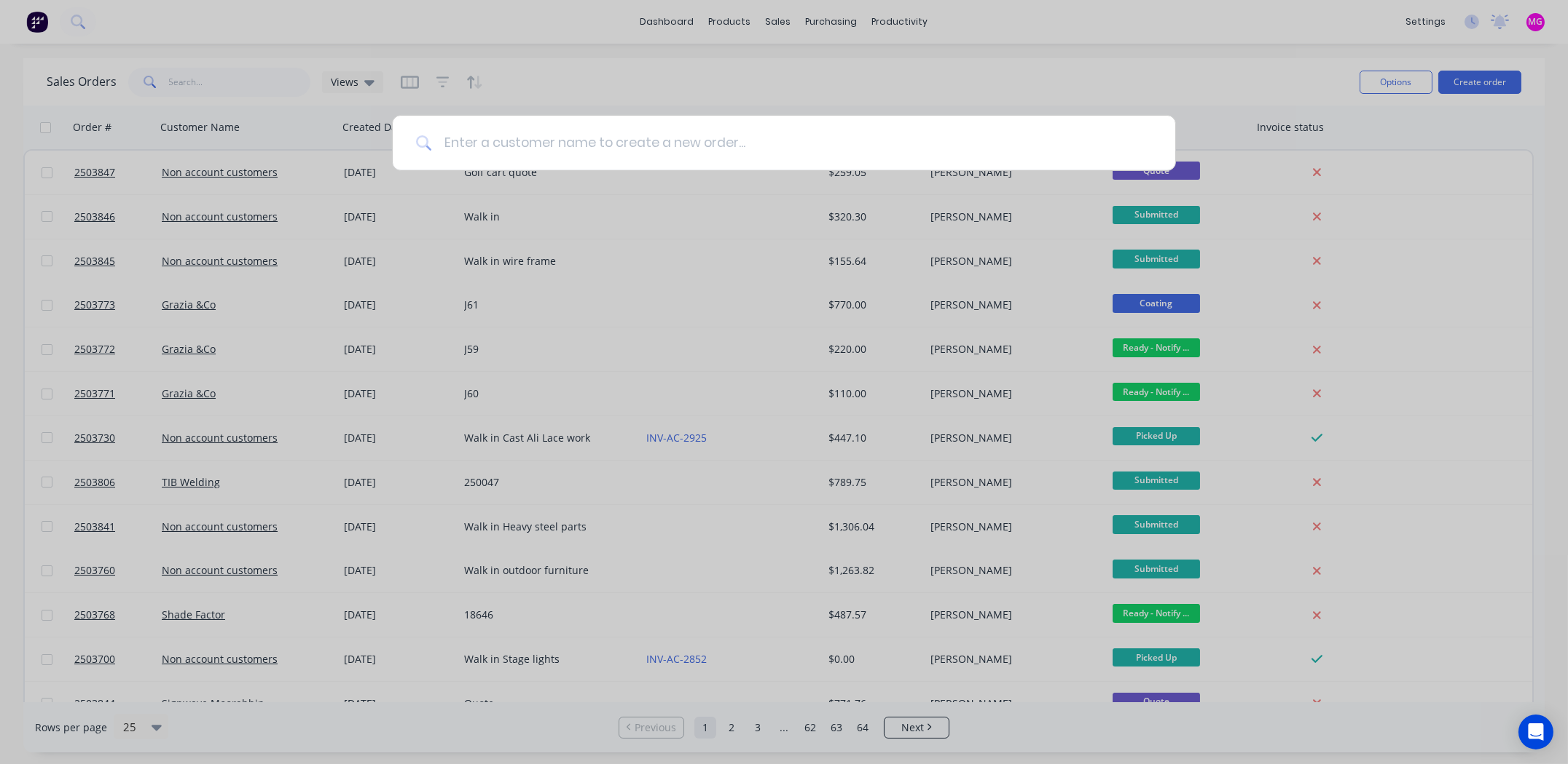
click at [628, 134] on input at bounding box center [791, 143] width 719 height 55
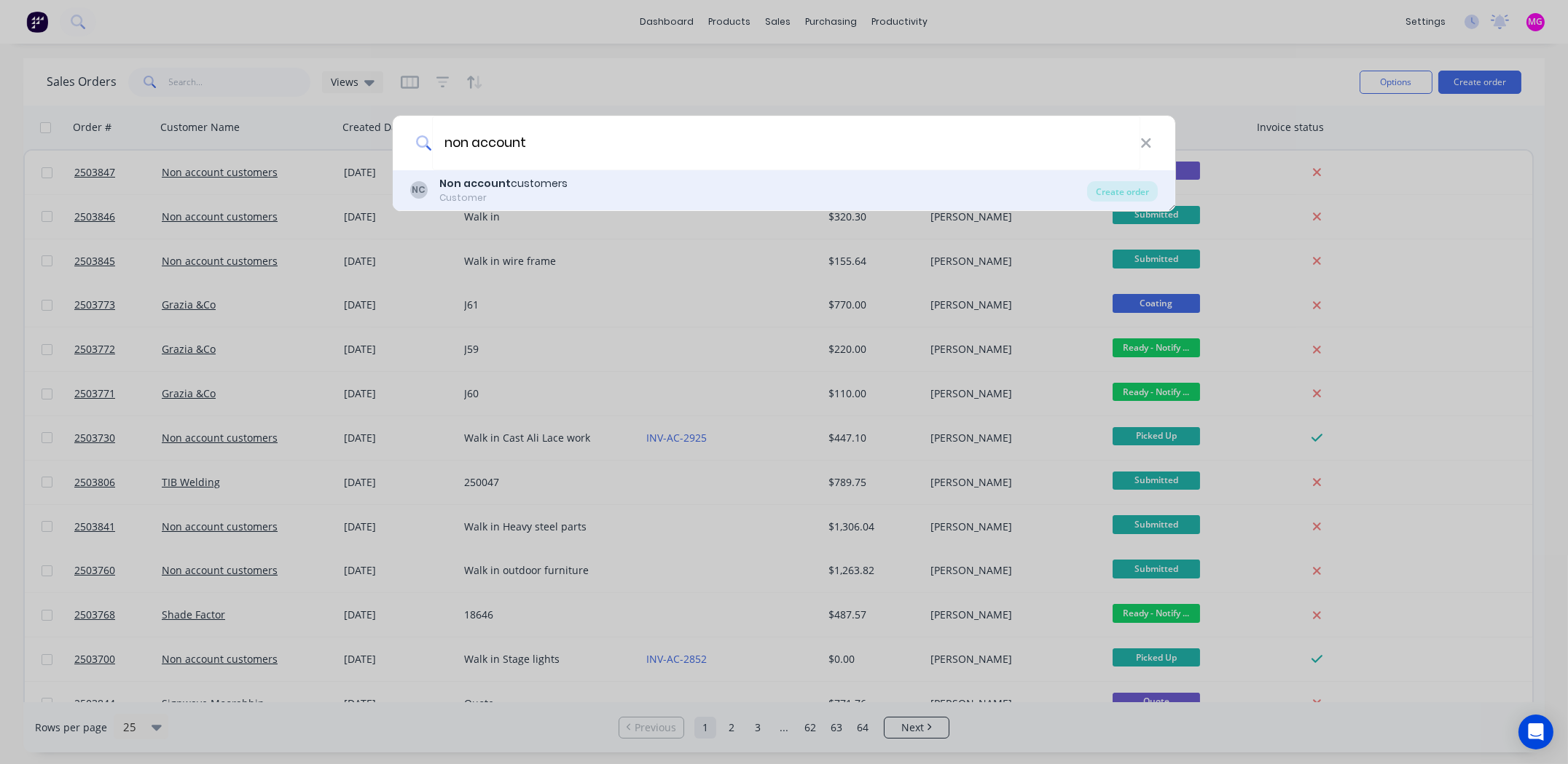
type input "non account"
click at [542, 191] on div "Non account customers" at bounding box center [504, 184] width 128 height 16
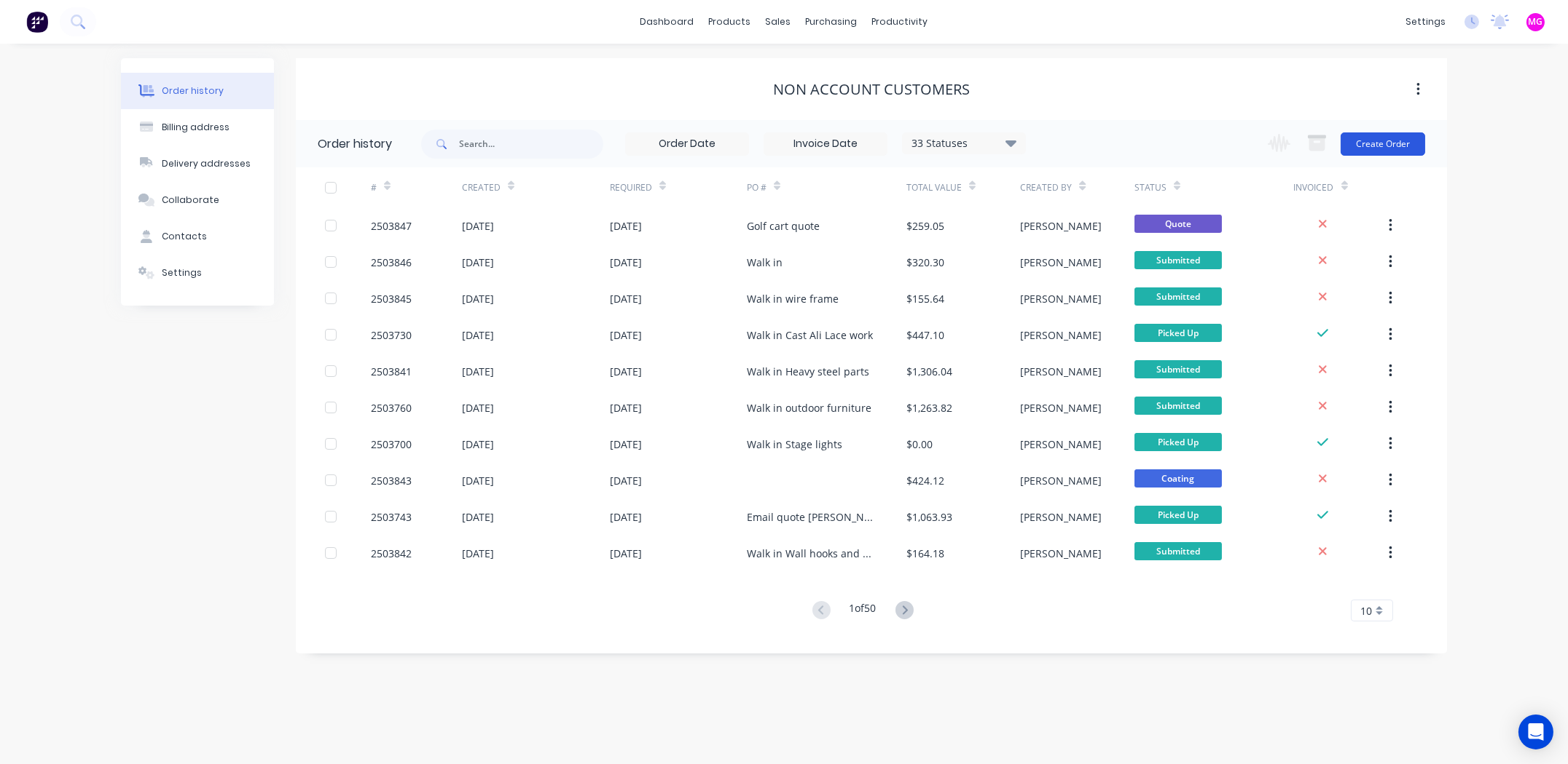
click at [1388, 147] on button "Create Order" at bounding box center [1382, 144] width 84 height 23
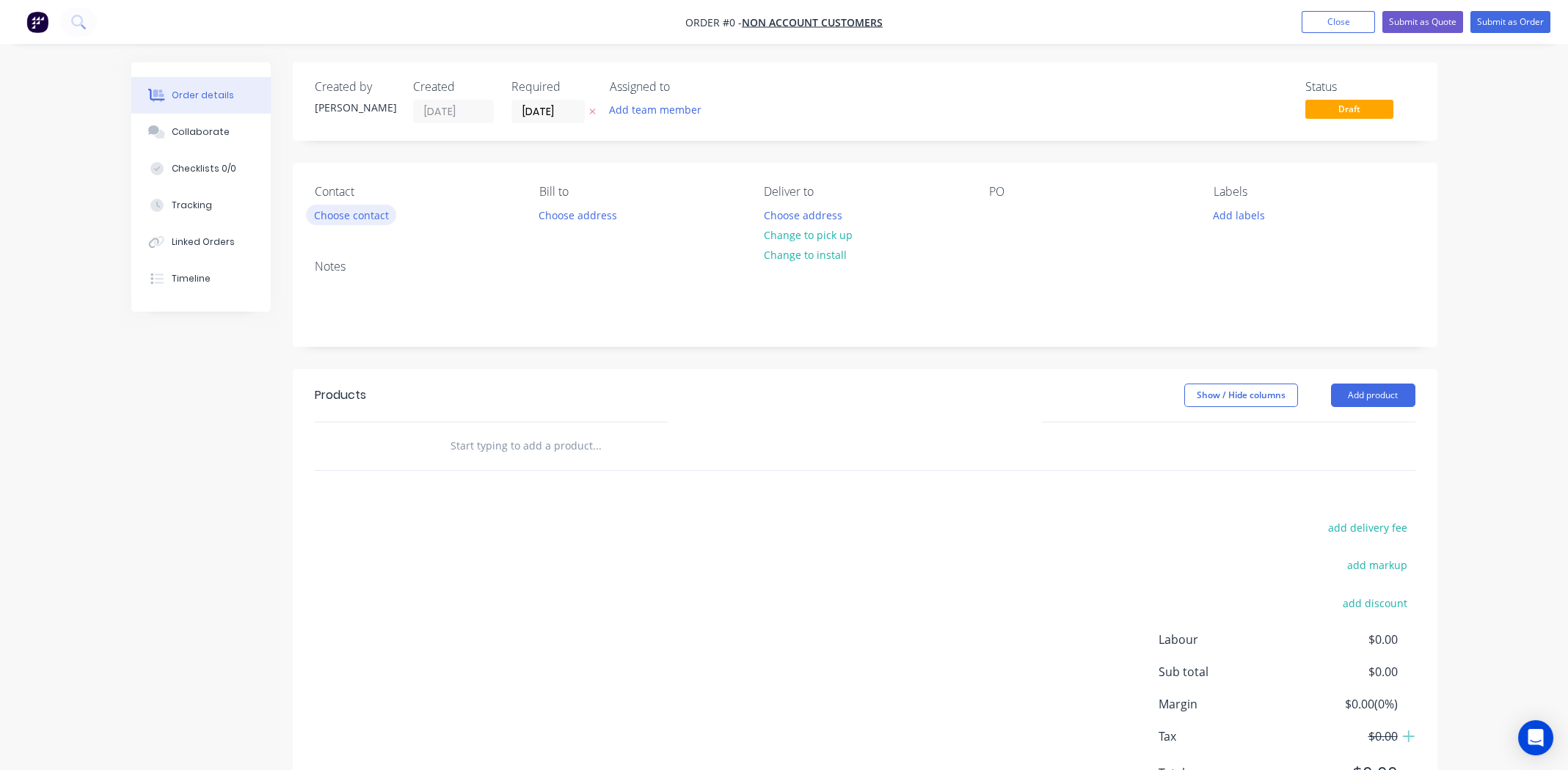
click at [356, 216] on button "Choose contact" at bounding box center [350, 214] width 90 height 20
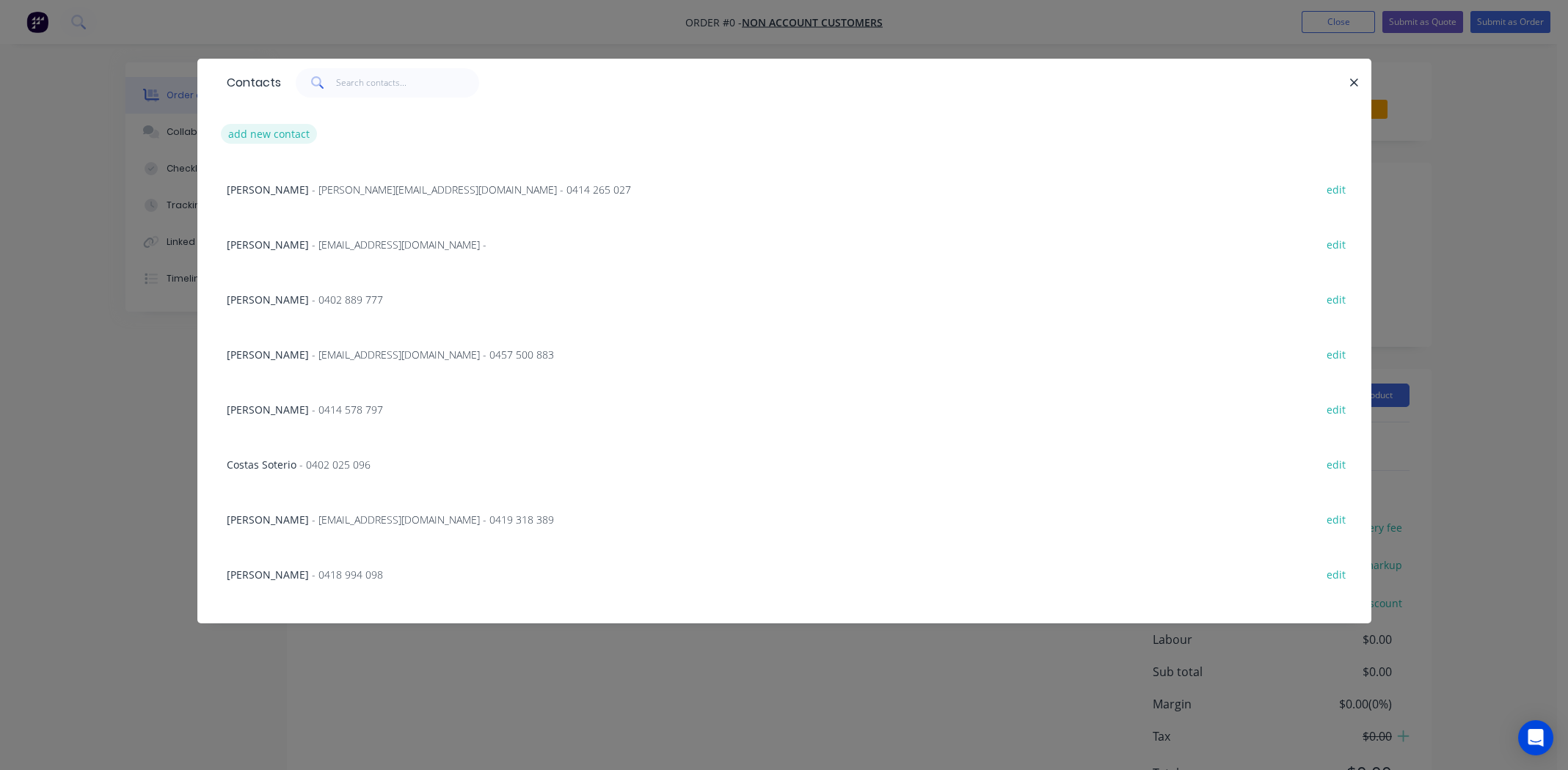
click at [281, 135] on button "add new contact" at bounding box center [269, 134] width 97 height 20
select select "AU"
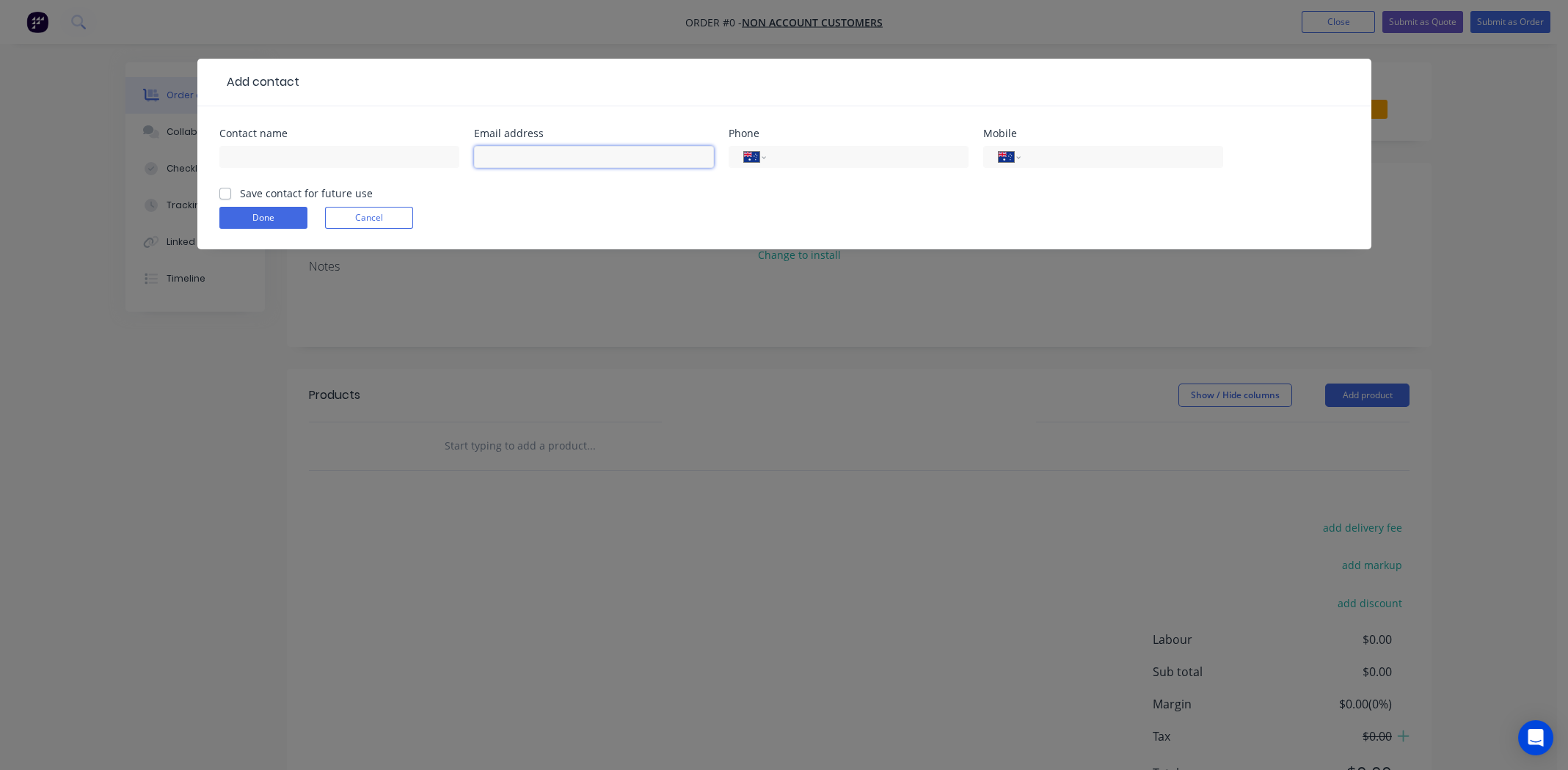
paste input "[PERSON_NAME][EMAIL_ADDRESS][PERSON_NAME][DOMAIN_NAME]"
type input "[PERSON_NAME][EMAIL_ADDRESS][PERSON_NAME][DOMAIN_NAME]"
click at [318, 154] on input "text" at bounding box center [339, 156] width 240 height 22
click at [270, 159] on input "[PERSON_NAME]" at bounding box center [339, 156] width 240 height 22
type input "[PERSON_NAME]"
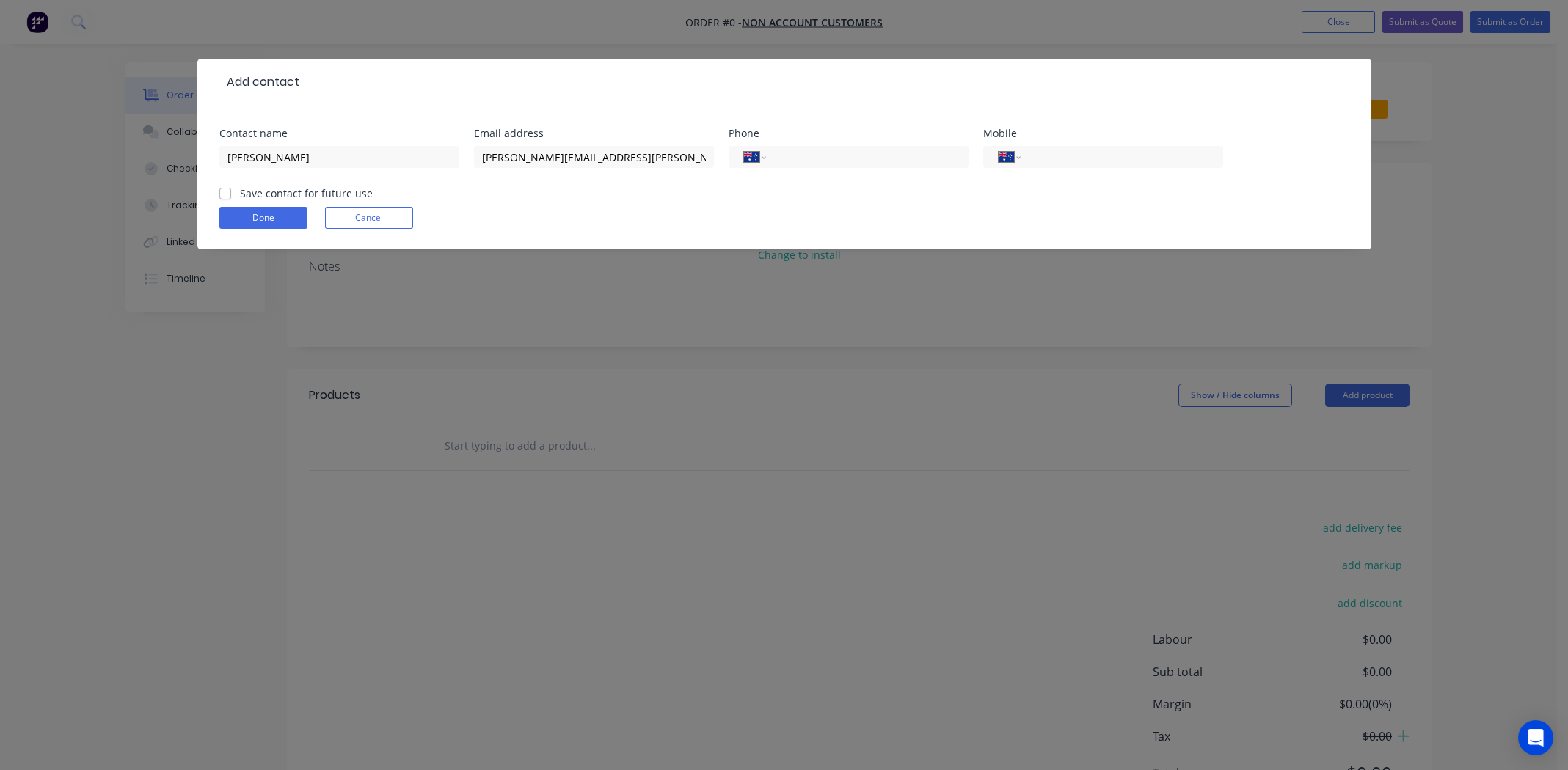
drag, startPoint x: 1036, startPoint y: 164, endPoint x: 1023, endPoint y: 106, distance: 59.4
click at [1036, 164] on input "tel" at bounding box center [1119, 157] width 176 height 17
click at [1058, 150] on input "tel" at bounding box center [1119, 157] width 176 height 17
paste input "468 611 333"
type input "0468 611 333"
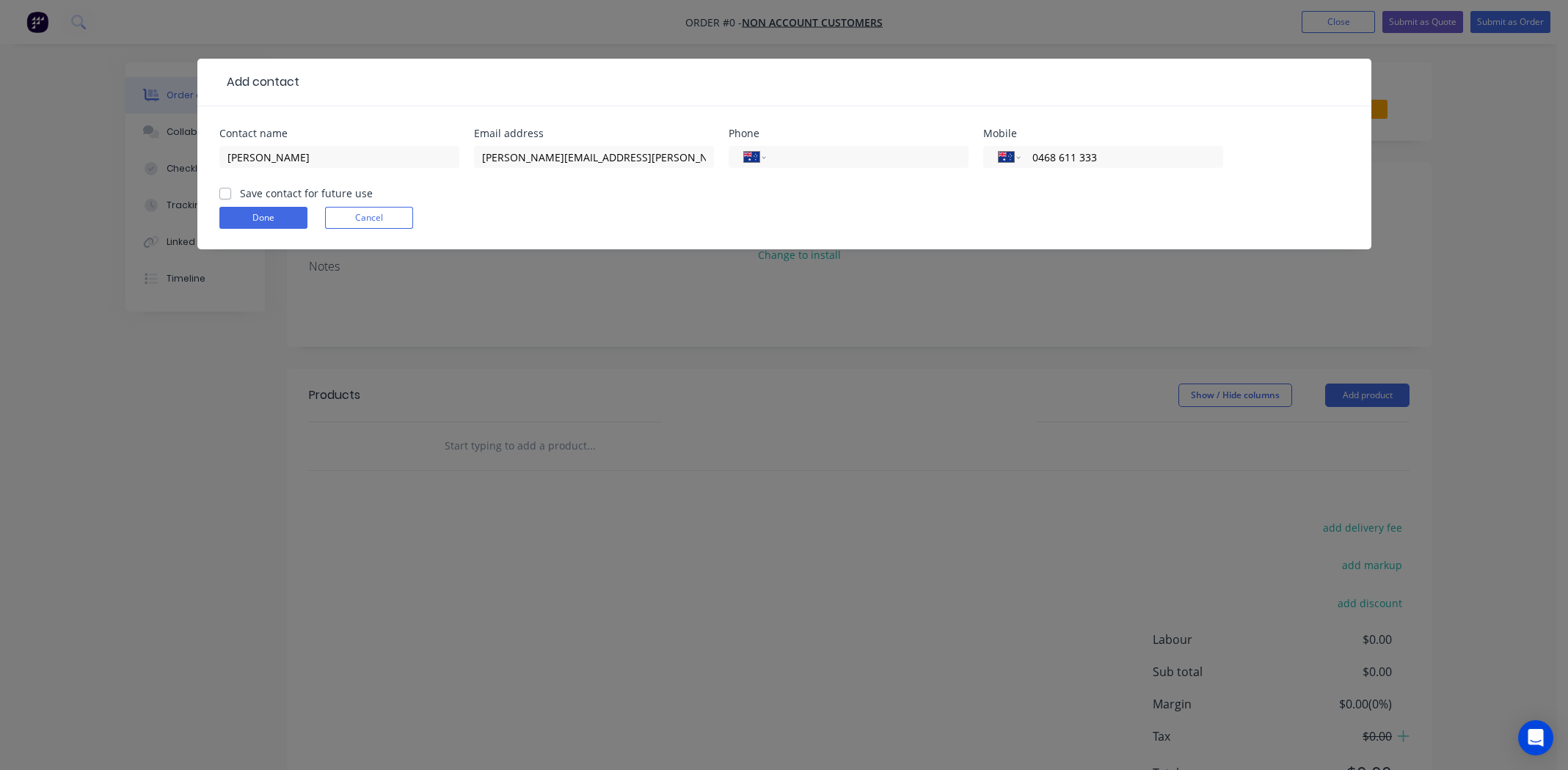
click at [240, 191] on label "Save contact for future use" at bounding box center [306, 194] width 133 height 16
click at [224, 191] on input "Save contact for future use" at bounding box center [224, 193] width 11 height 14
checkbox input "true"
drag, startPoint x: 246, startPoint y: 223, endPoint x: 262, endPoint y: 218, distance: 16.8
click at [246, 223] on button "Done" at bounding box center [263, 217] width 88 height 22
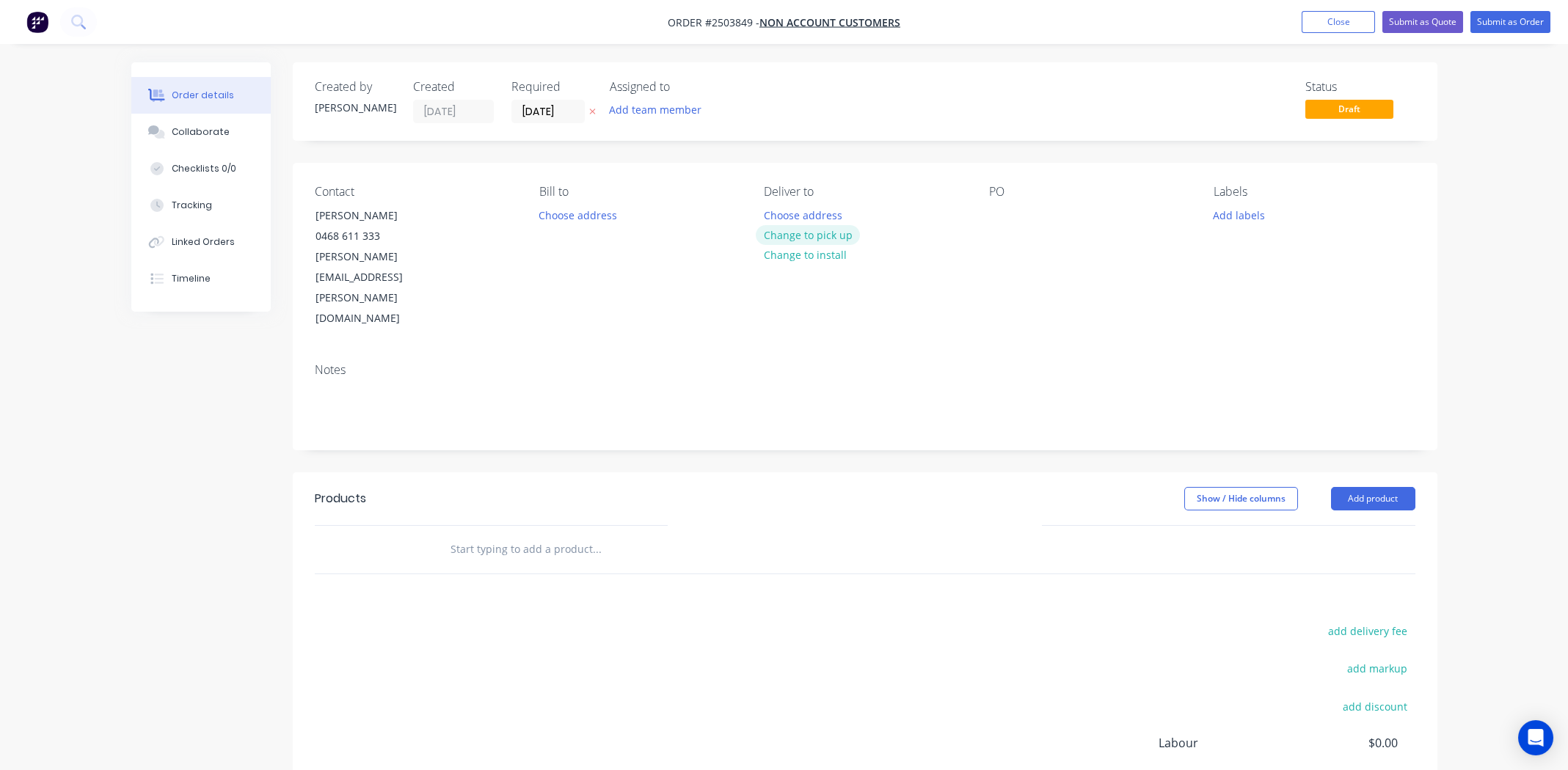
click at [834, 237] on button "Change to pick up" at bounding box center [808, 235] width 104 height 20
click at [966, 232] on div "Contact [PERSON_NAME] [PHONE_NUMBER] [PERSON_NAME][EMAIL_ADDRESS][PERSON_NAME][…" at bounding box center [864, 258] width 1145 height 189
click at [1011, 218] on div at bounding box center [1001, 215] width 24 height 21
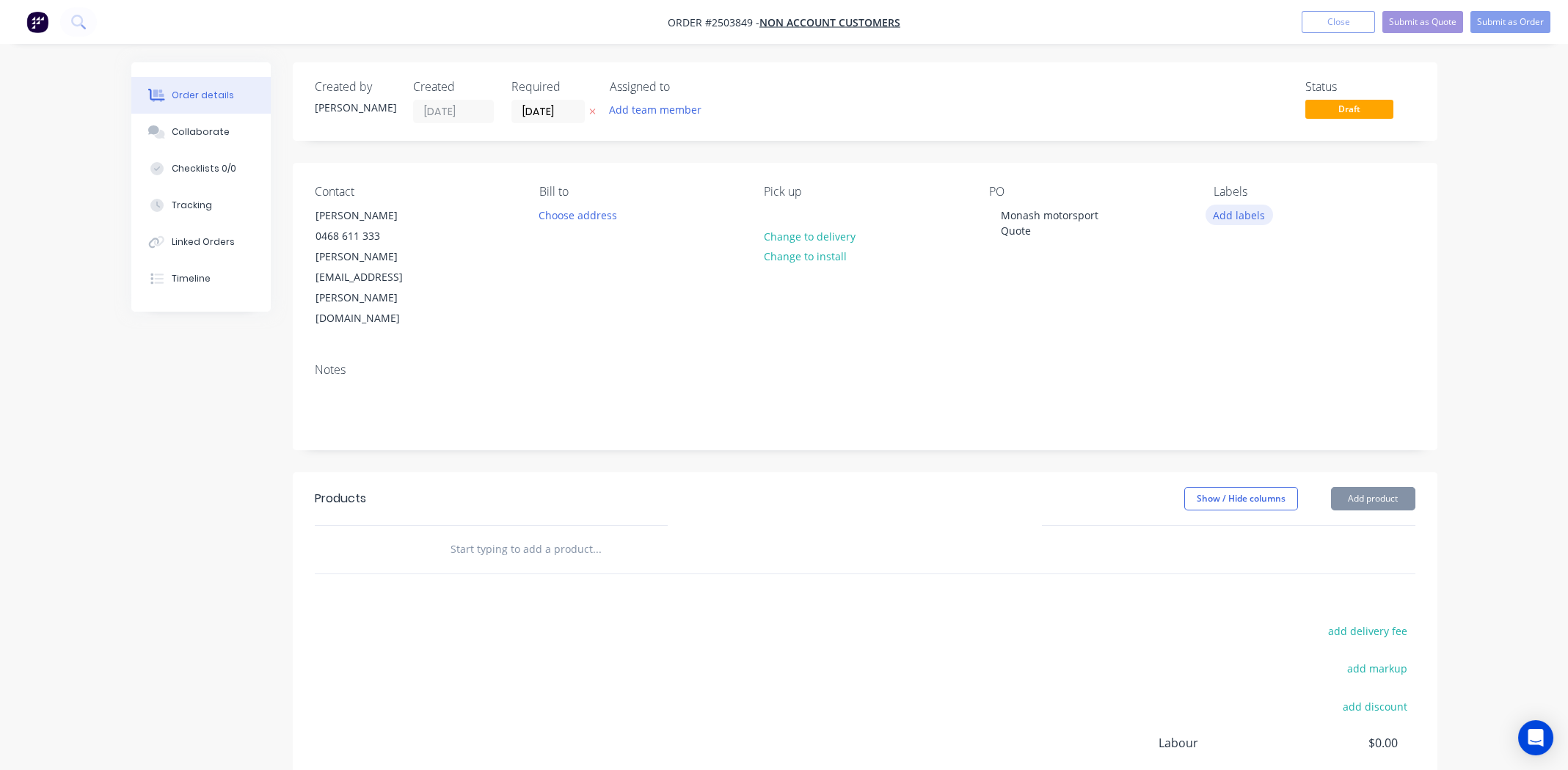
click at [1239, 214] on button "Add labels" at bounding box center [1239, 214] width 67 height 20
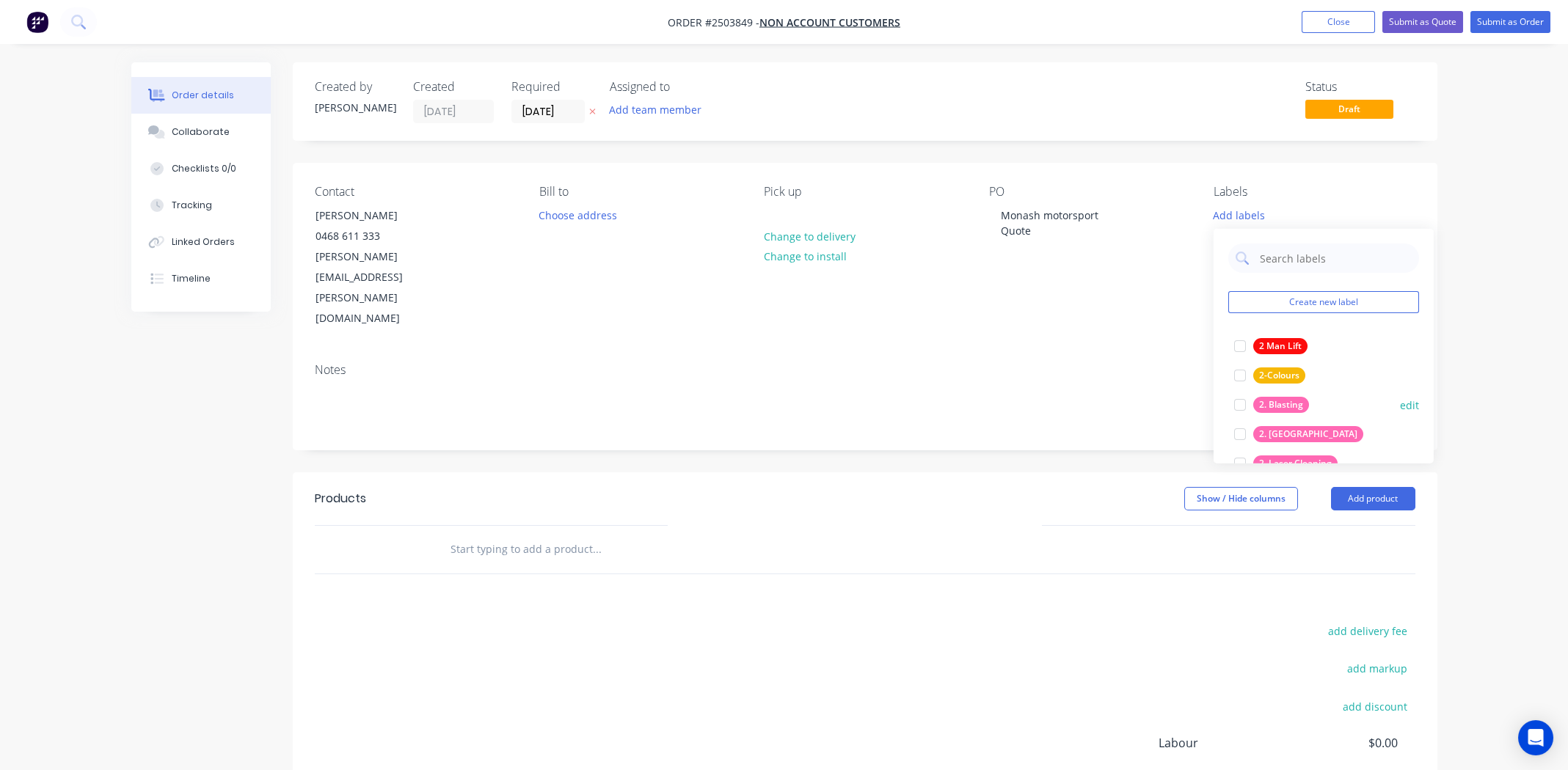
click at [1234, 407] on div at bounding box center [1240, 405] width 30 height 30
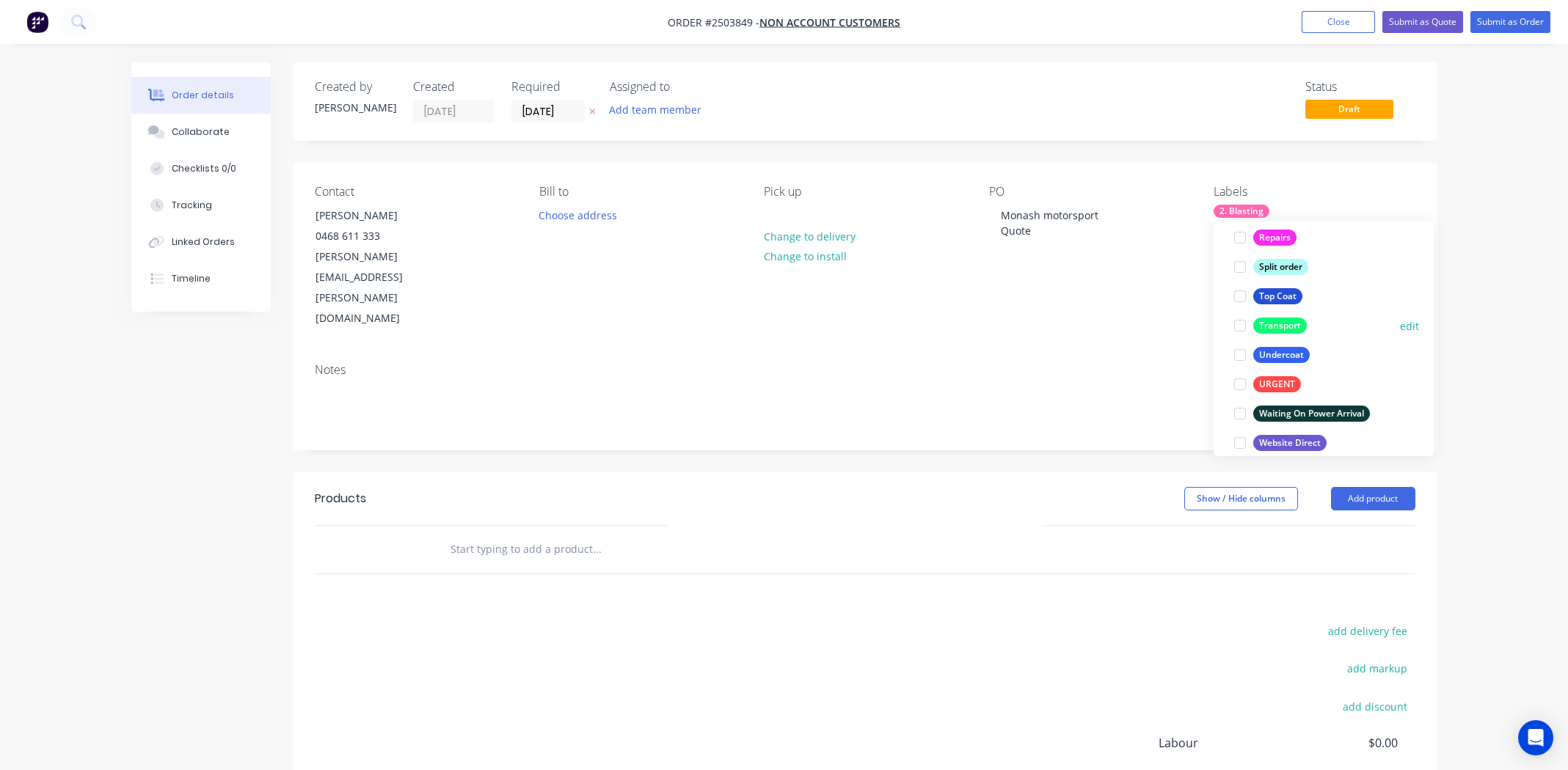
scroll to position [997, 0]
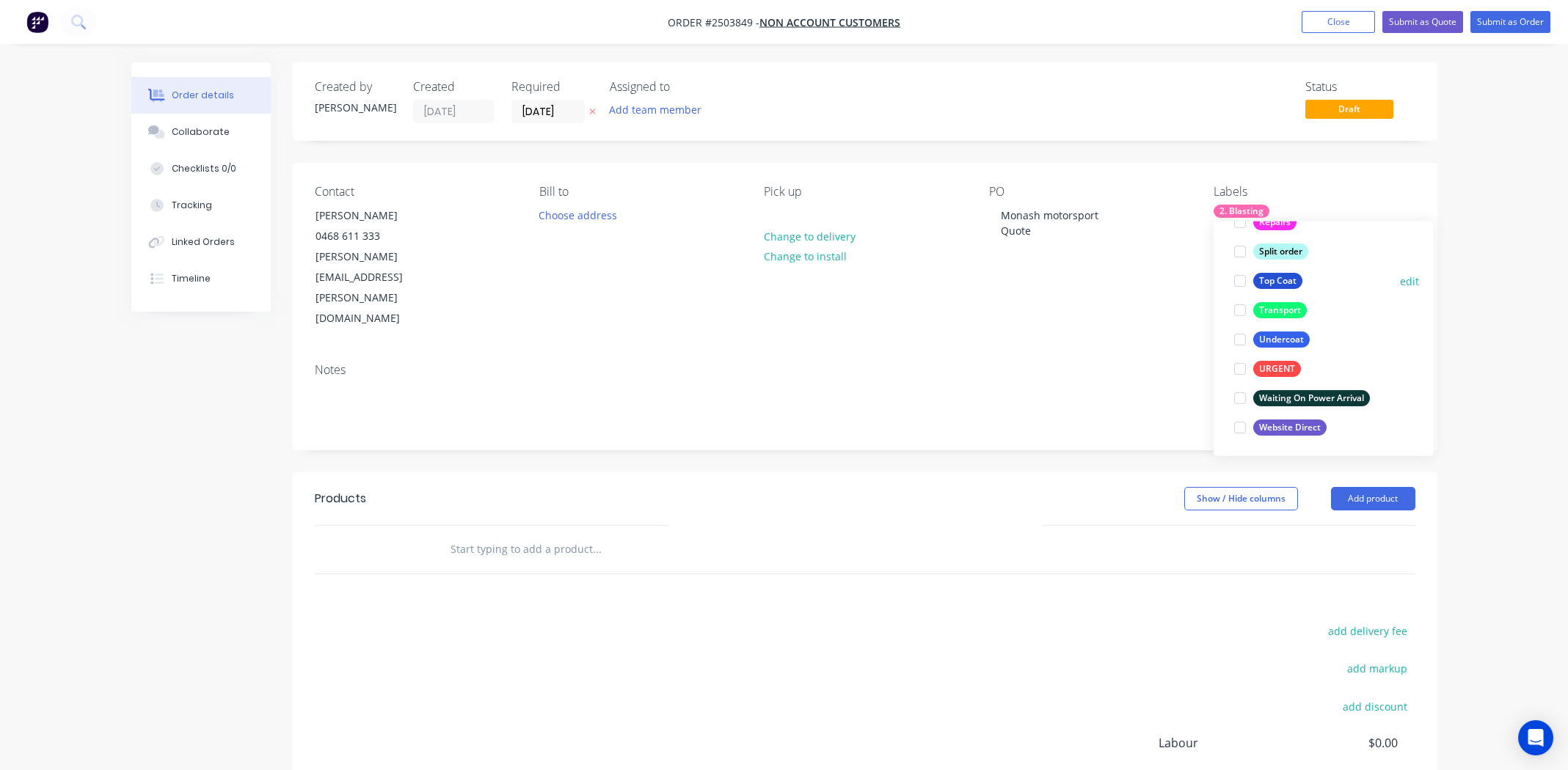
click at [1237, 276] on div at bounding box center [1240, 281] width 30 height 30
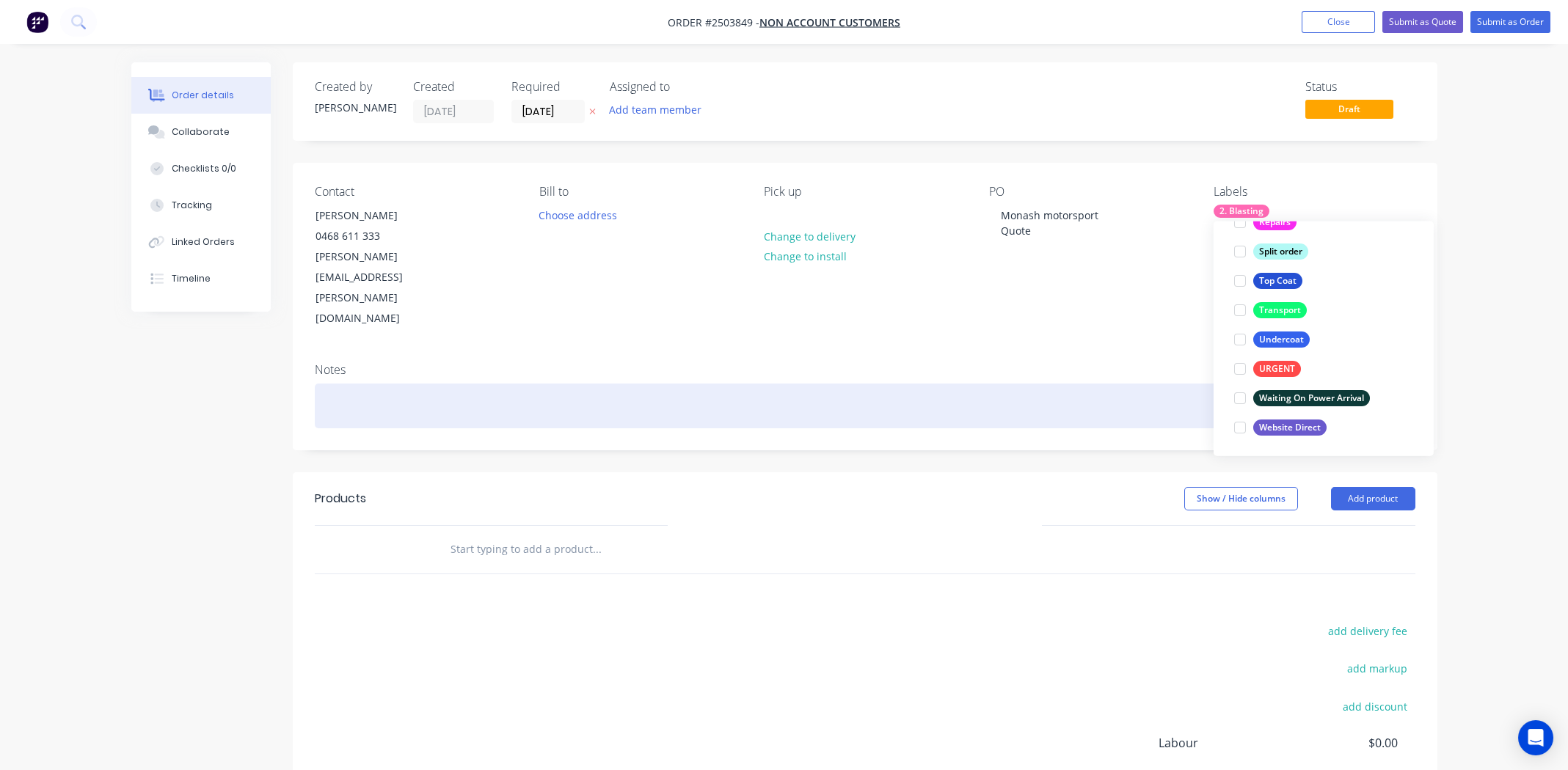
scroll to position [88, 0]
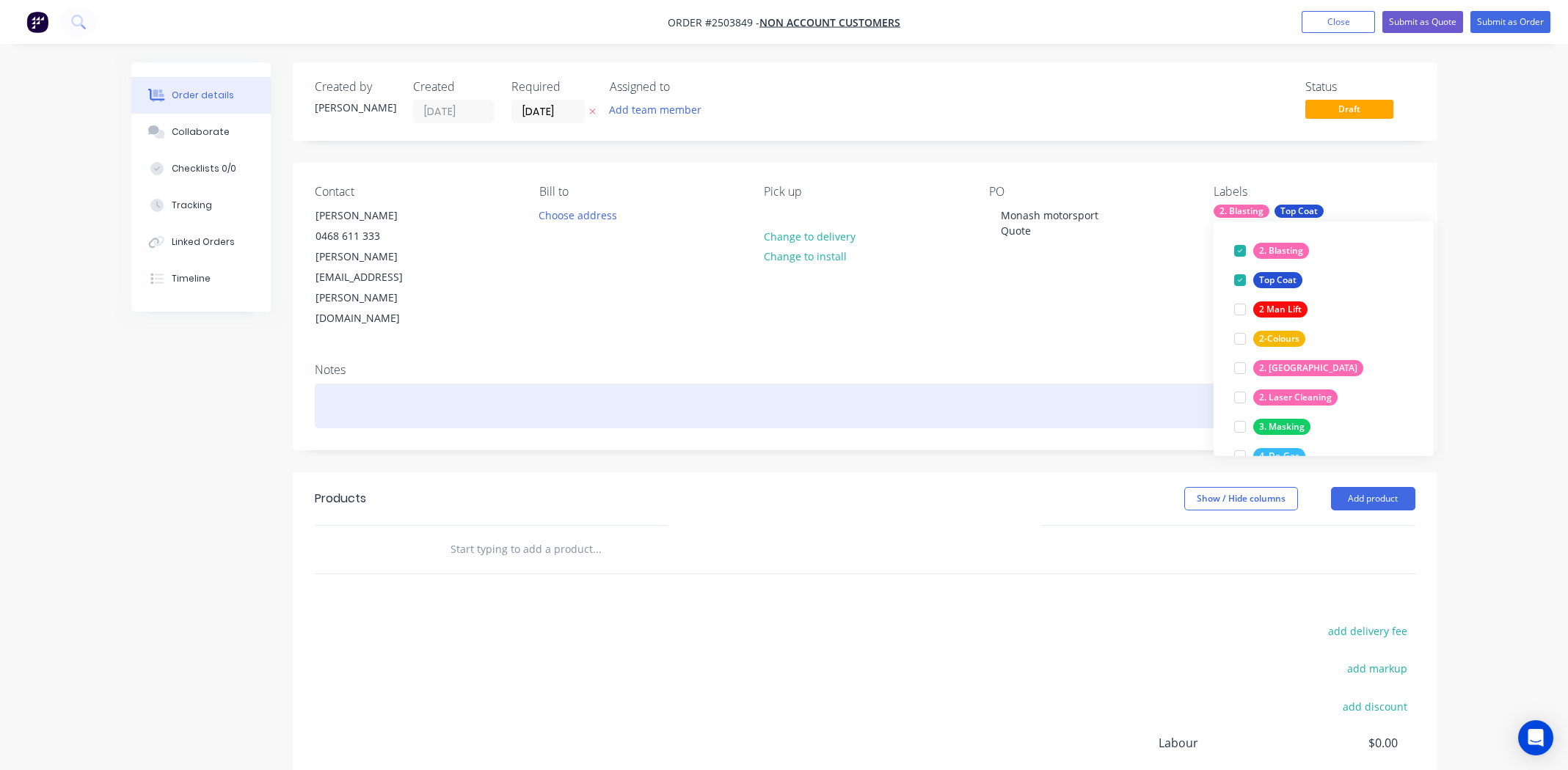
click at [992, 384] on div at bounding box center [865, 406] width 1101 height 45
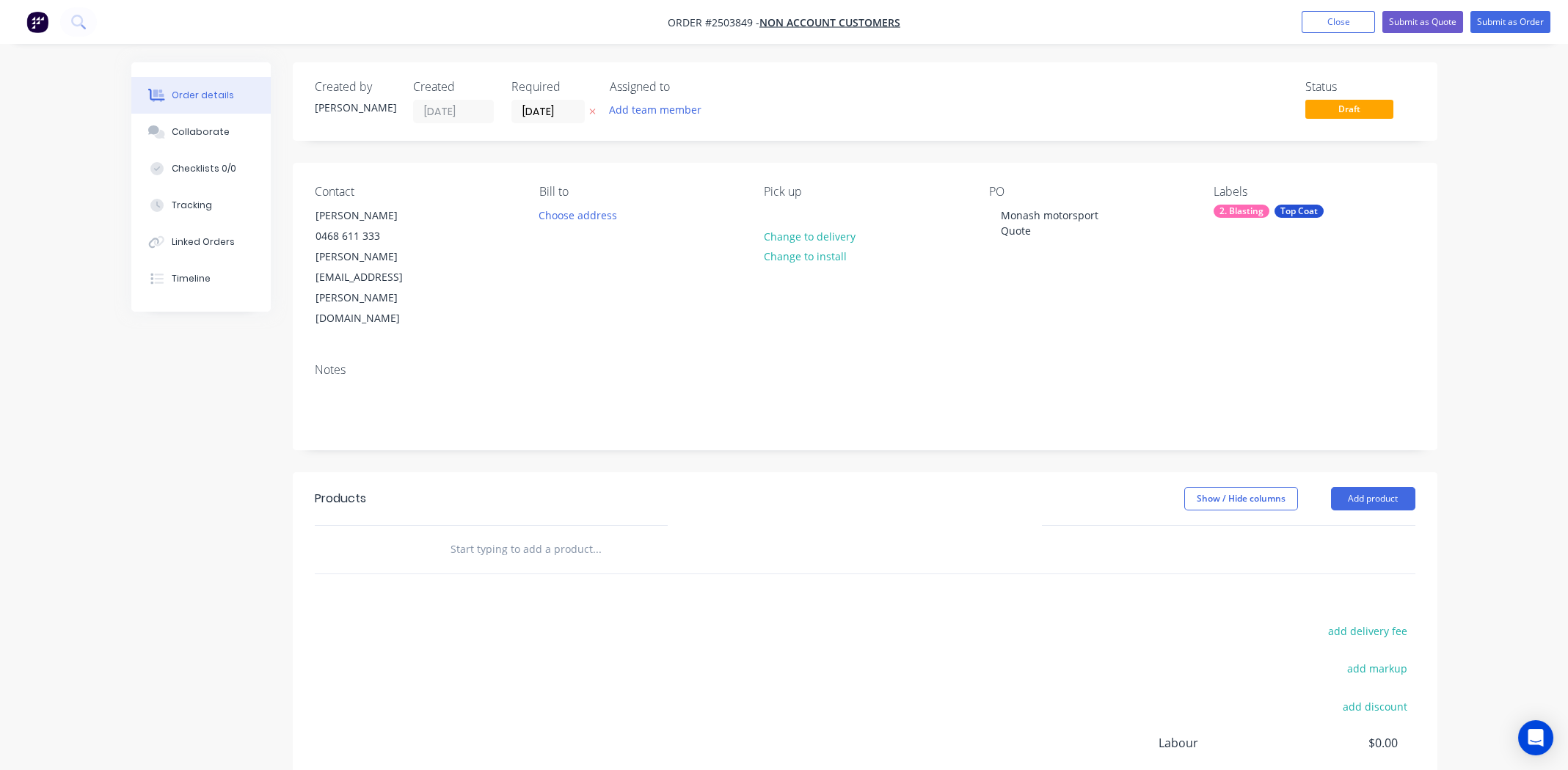
click at [1294, 209] on div "Top Coat" at bounding box center [1299, 210] width 49 height 13
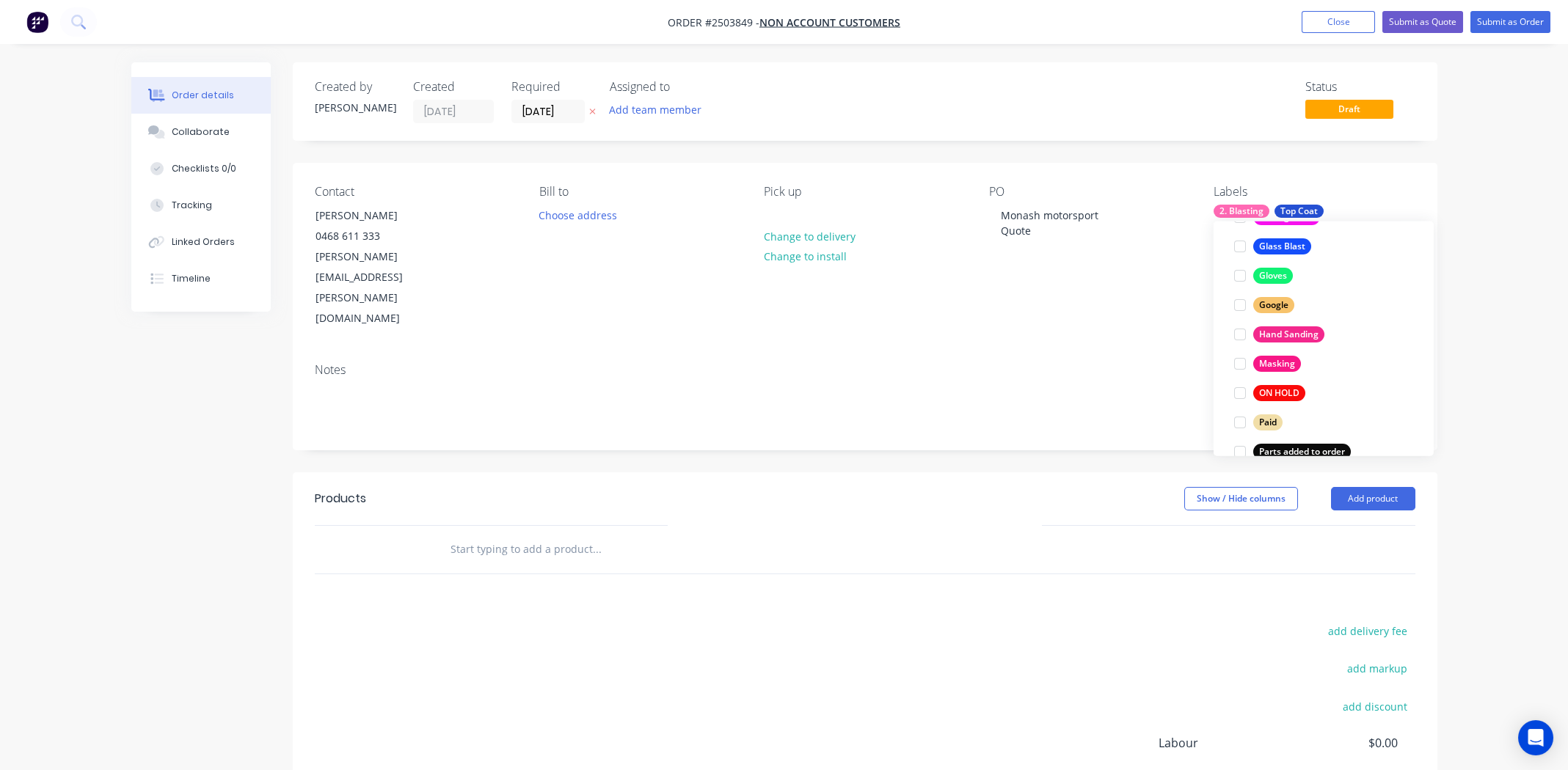
scroll to position [586, 0]
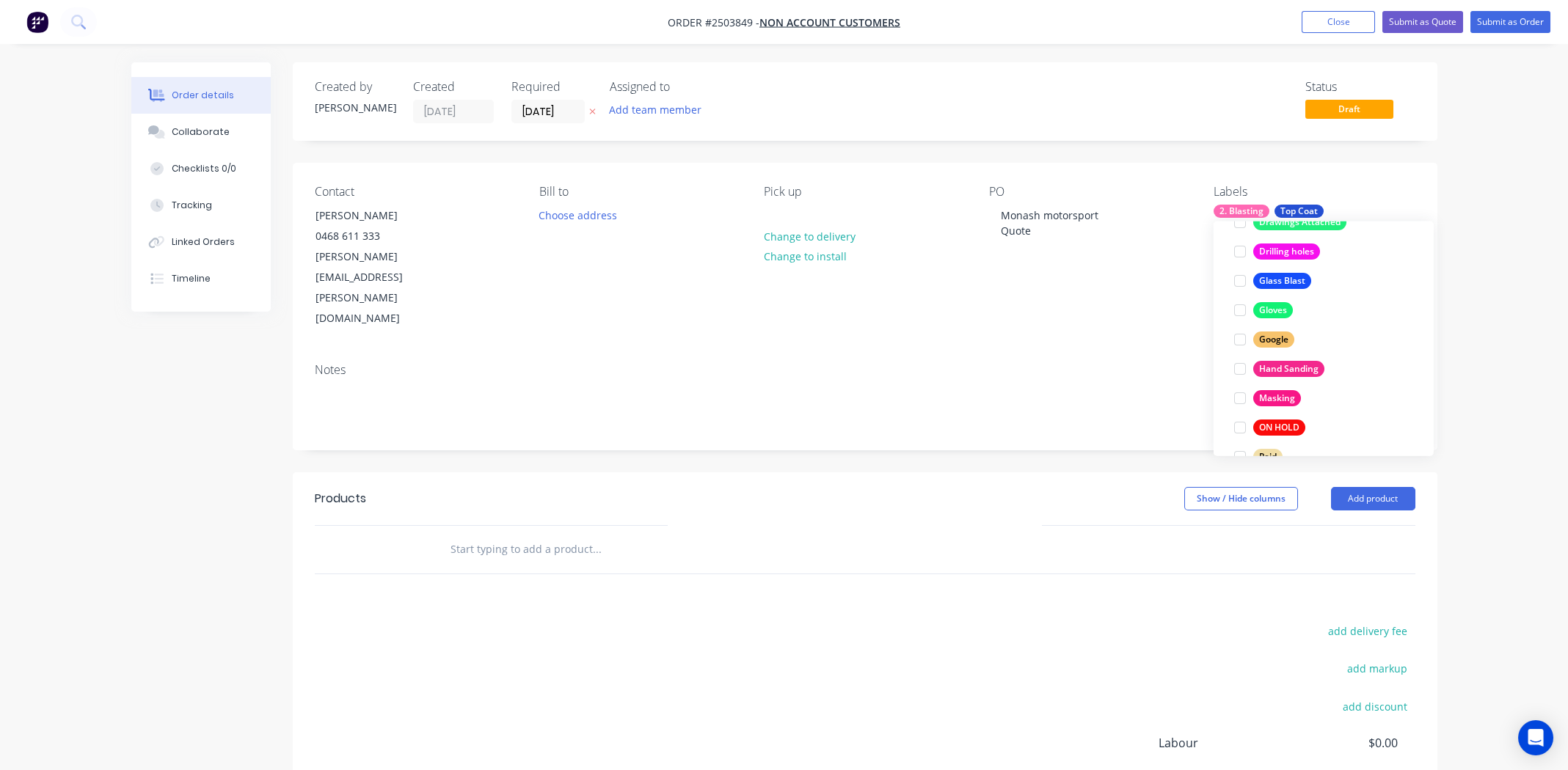
drag, startPoint x: 1240, startPoint y: 397, endPoint x: 1231, endPoint y: 397, distance: 9.0
click at [1239, 397] on div at bounding box center [1240, 399] width 30 height 30
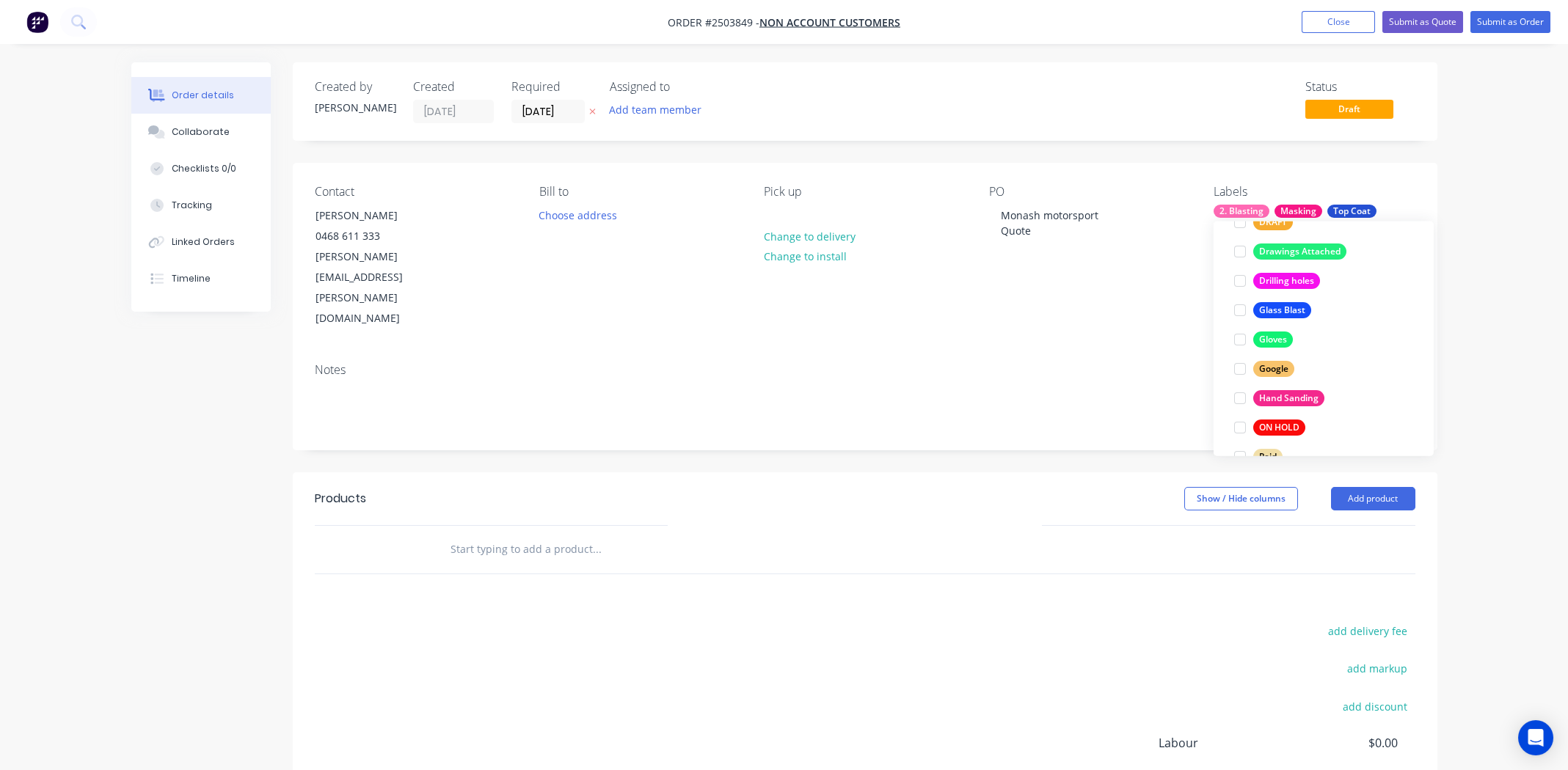
scroll to position [0, 0]
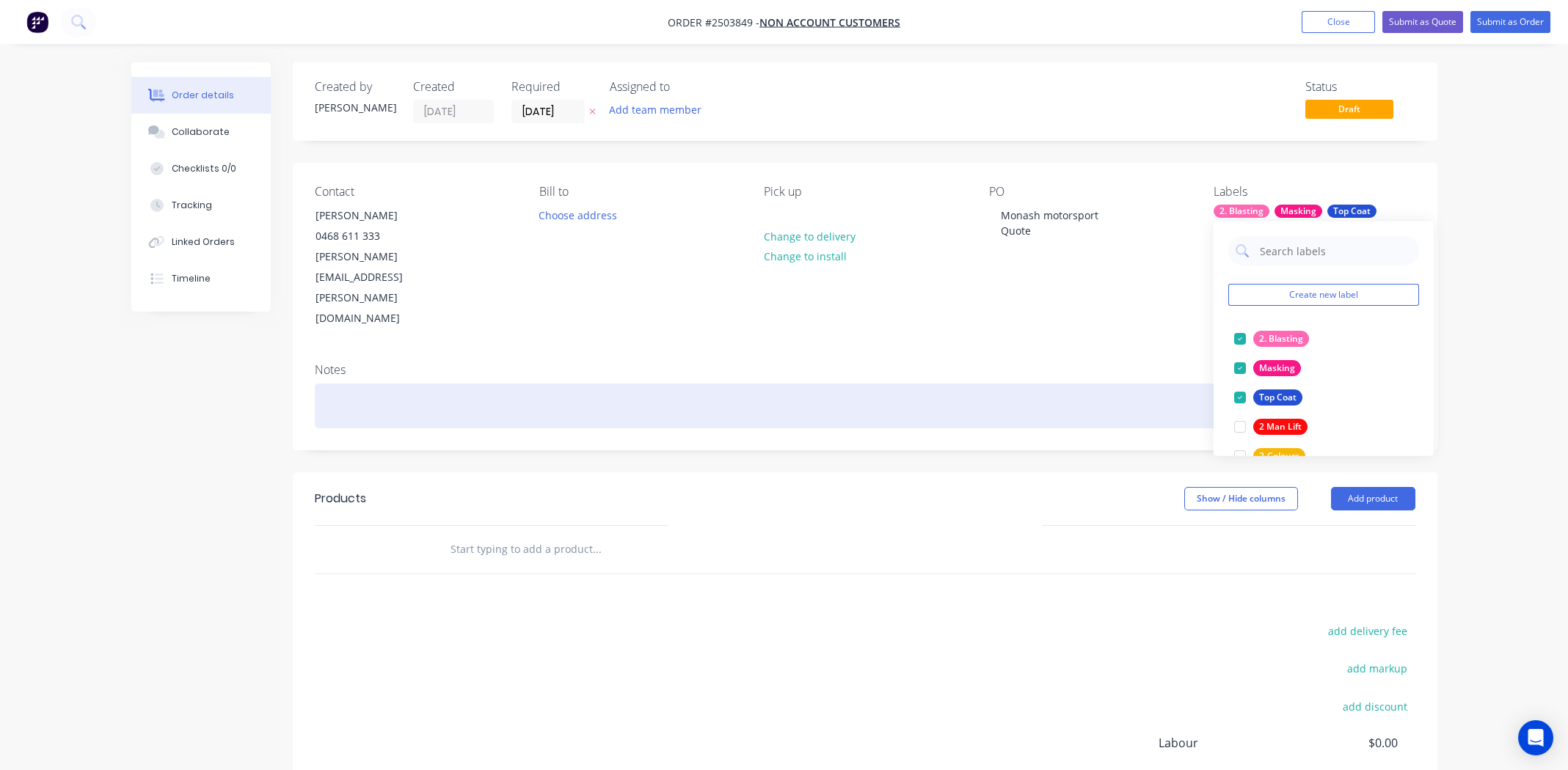
click at [1022, 384] on div at bounding box center [865, 406] width 1101 height 45
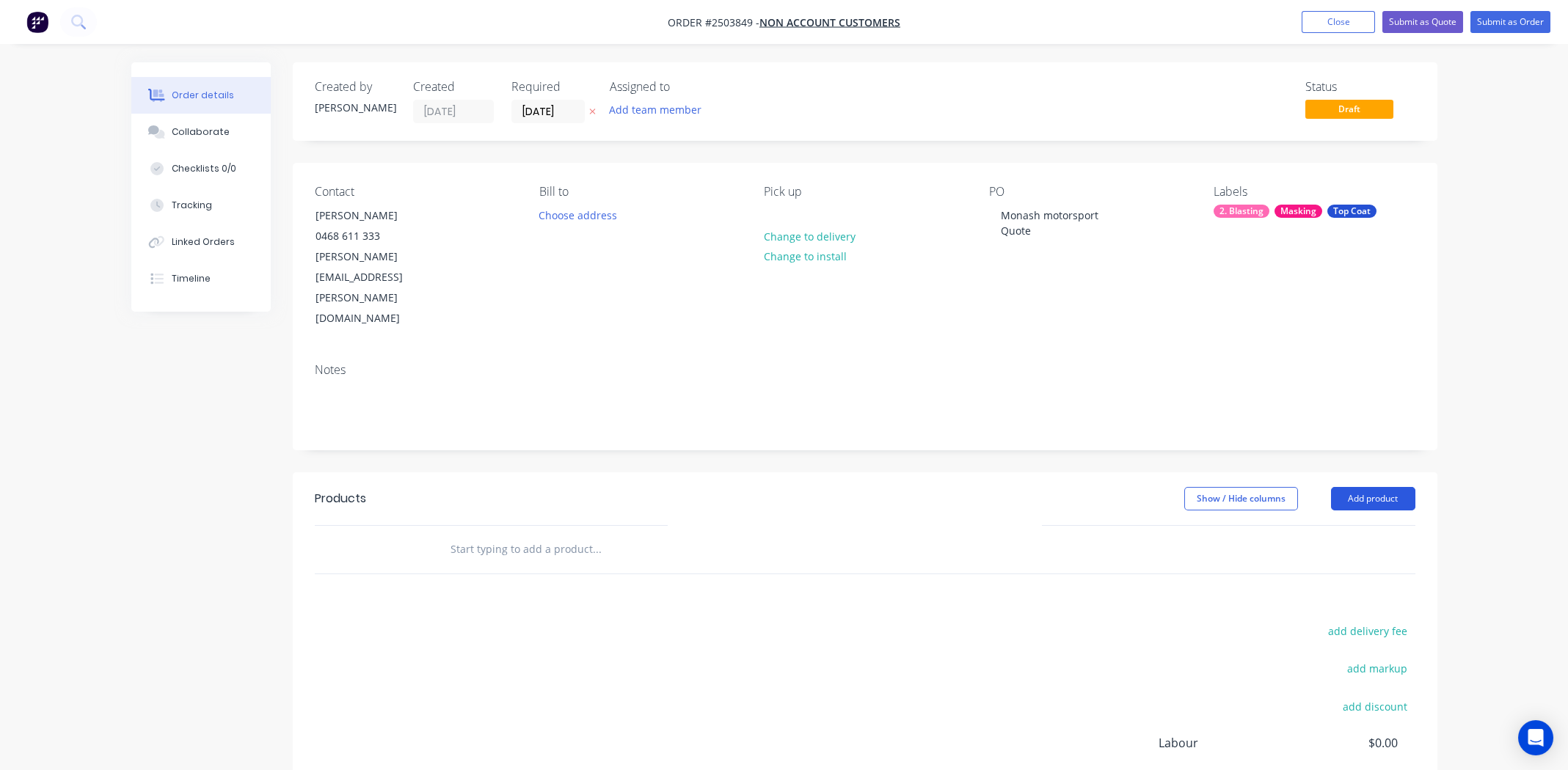
click at [1367, 487] on button "Add product" at bounding box center [1372, 498] width 85 height 24
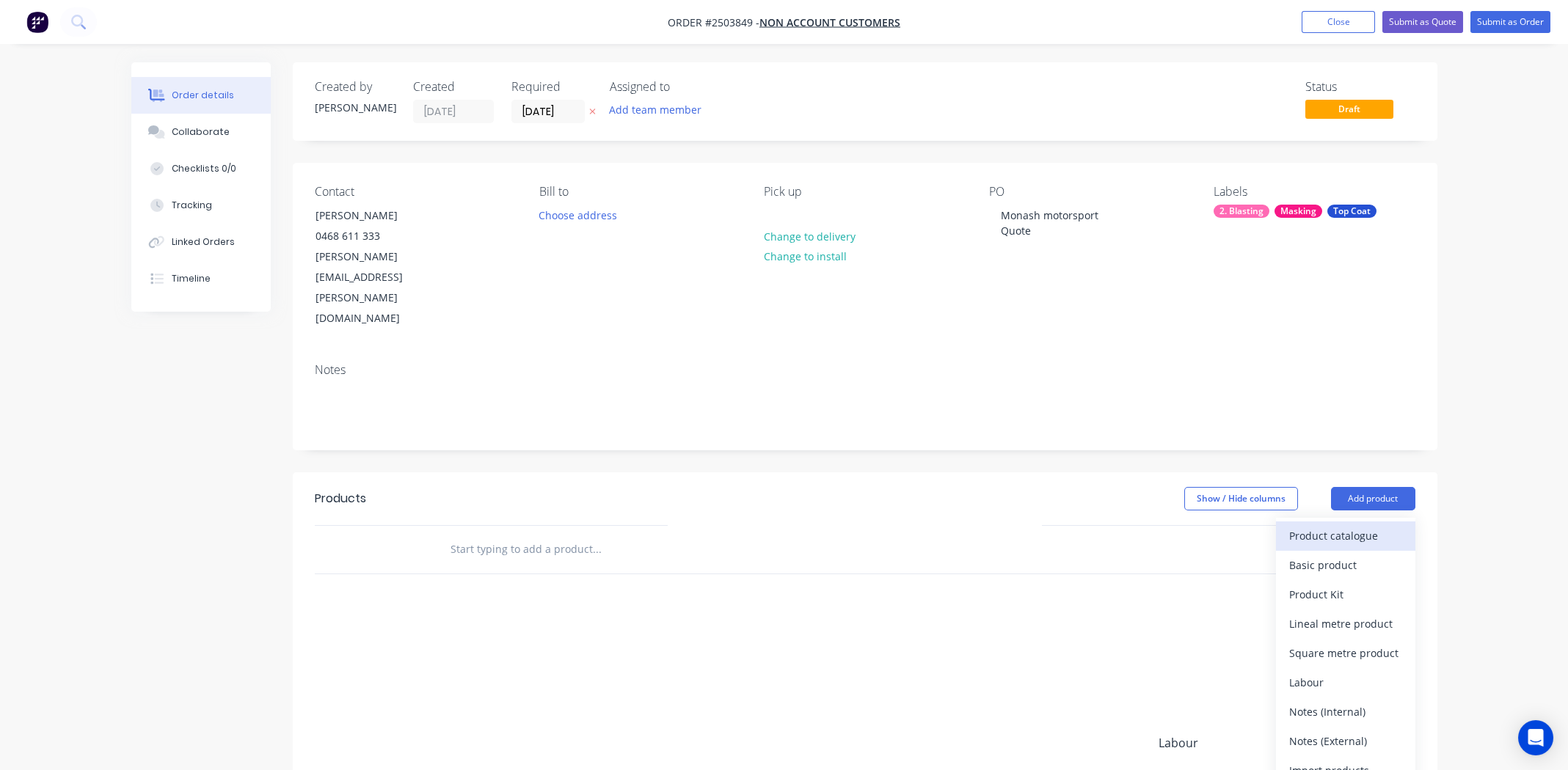
click at [1346, 526] on div "Product catalogue" at bounding box center [1345, 536] width 113 height 21
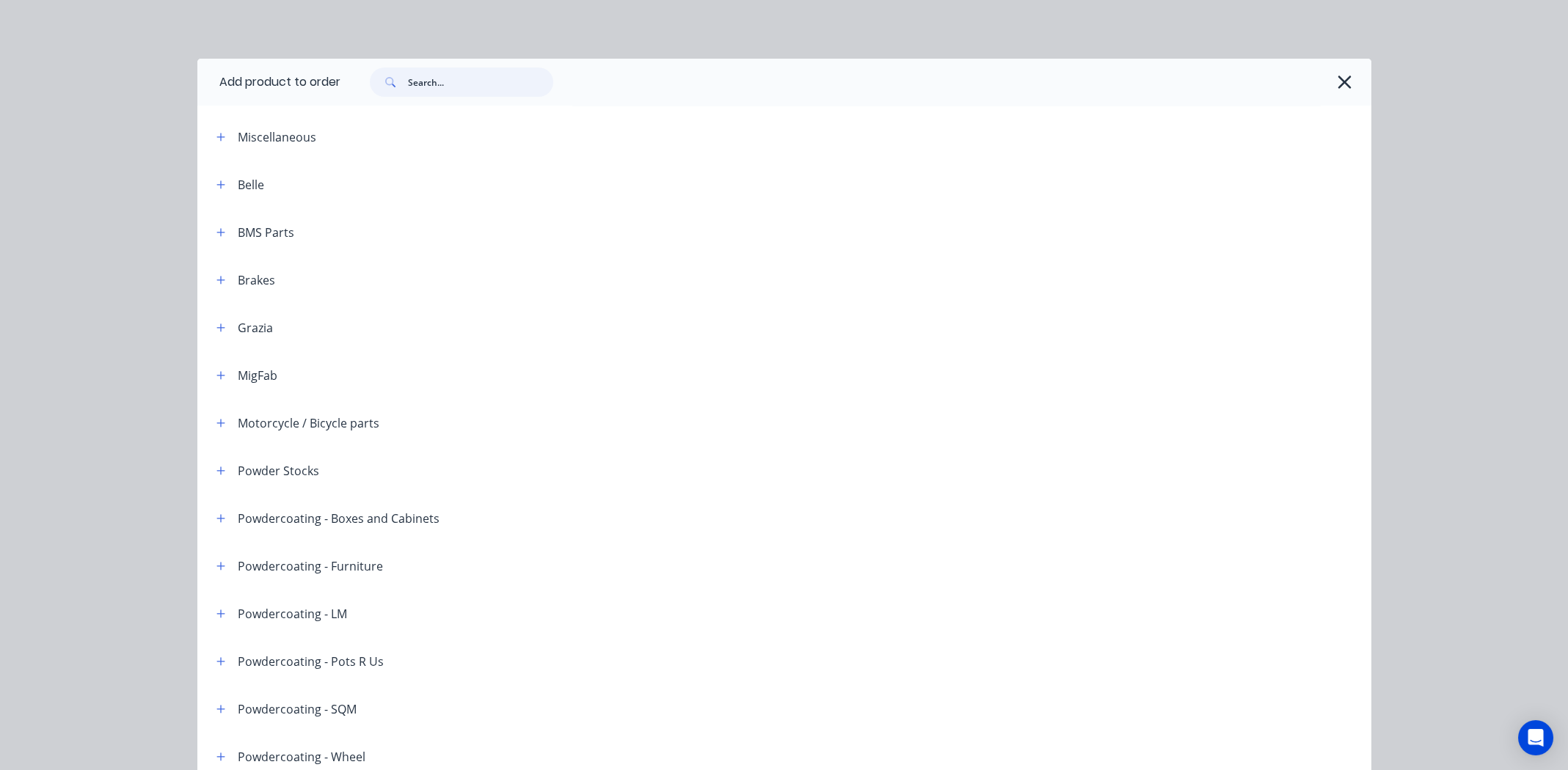
click at [448, 94] on input "text" at bounding box center [480, 82] width 145 height 30
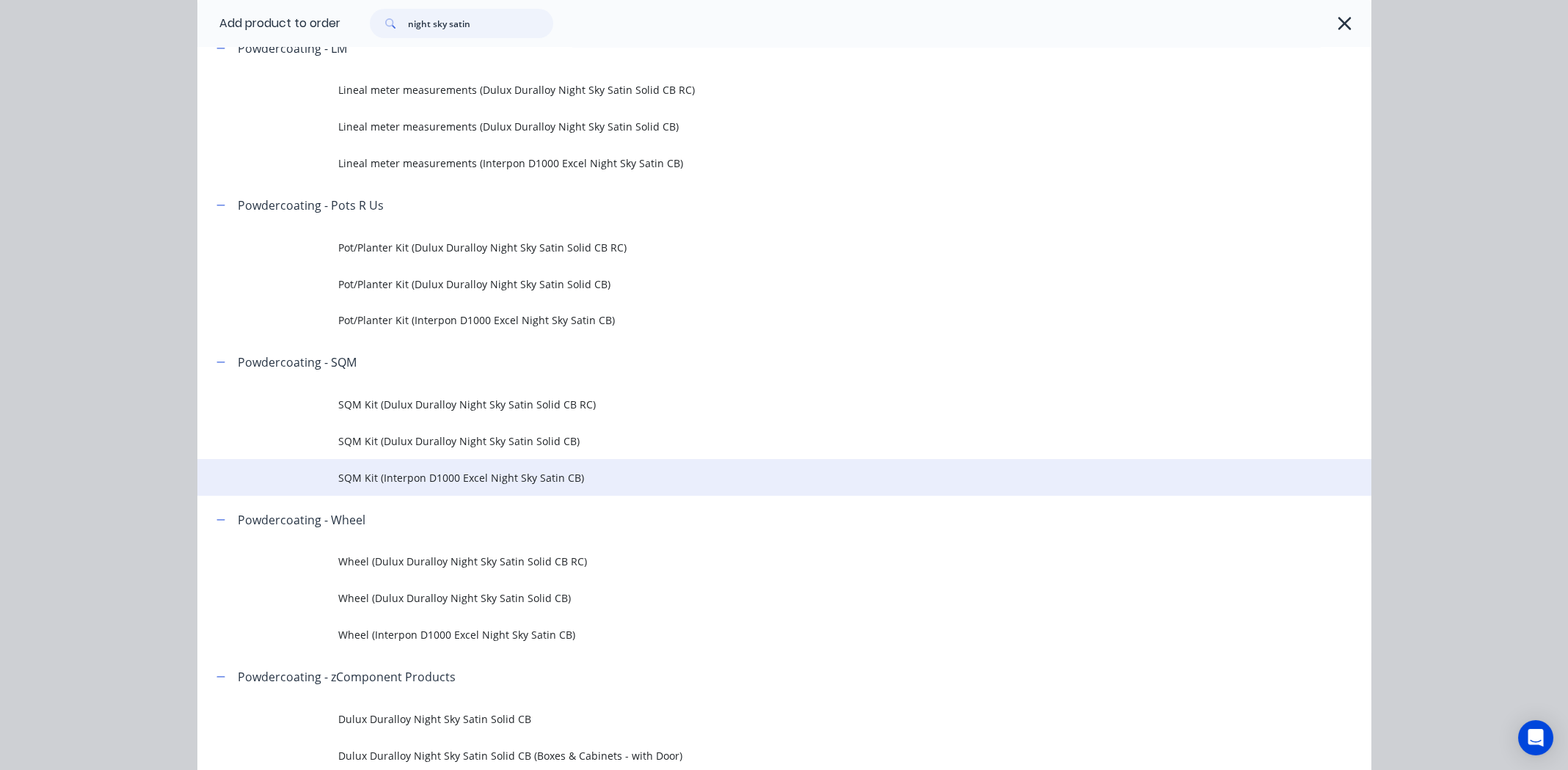
scroll to position [586, 0]
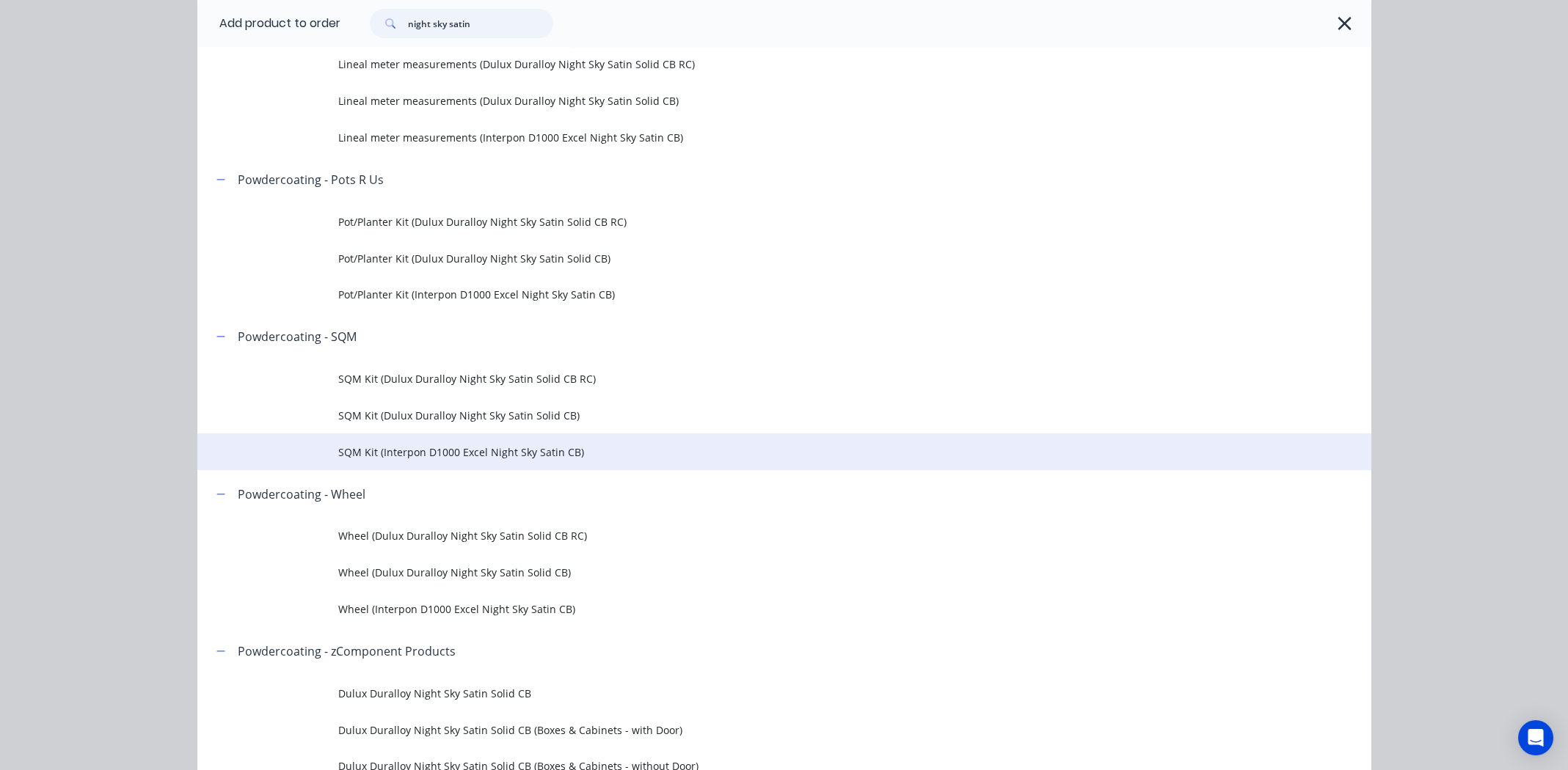
type input "night sky satin"
click at [425, 449] on span "SQM Kit (Interpon D1000 Excel Night Sky Satin CB)" at bounding box center [751, 452] width 826 height 16
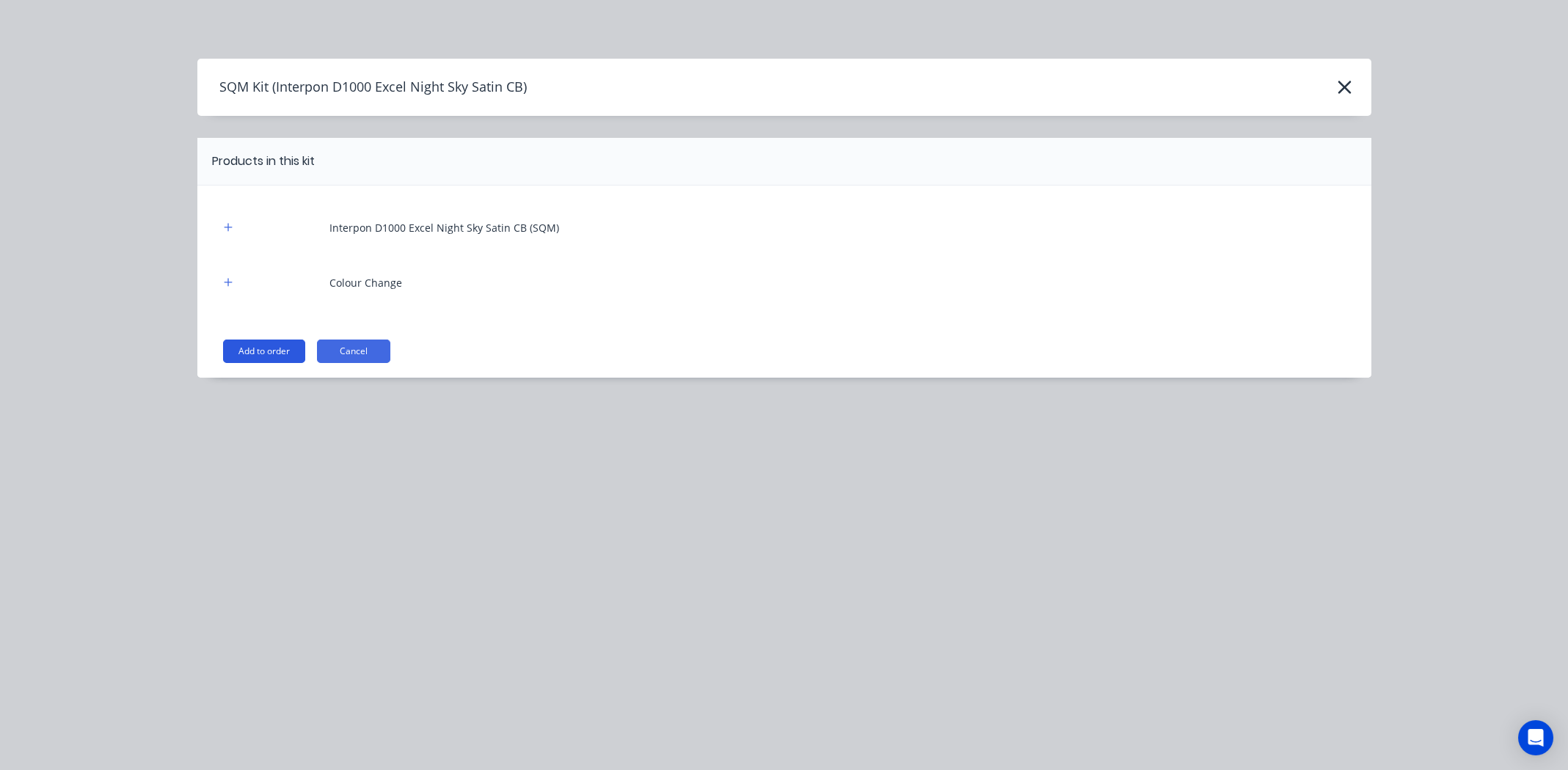
click at [269, 344] on button "Add to order" at bounding box center [264, 351] width 82 height 24
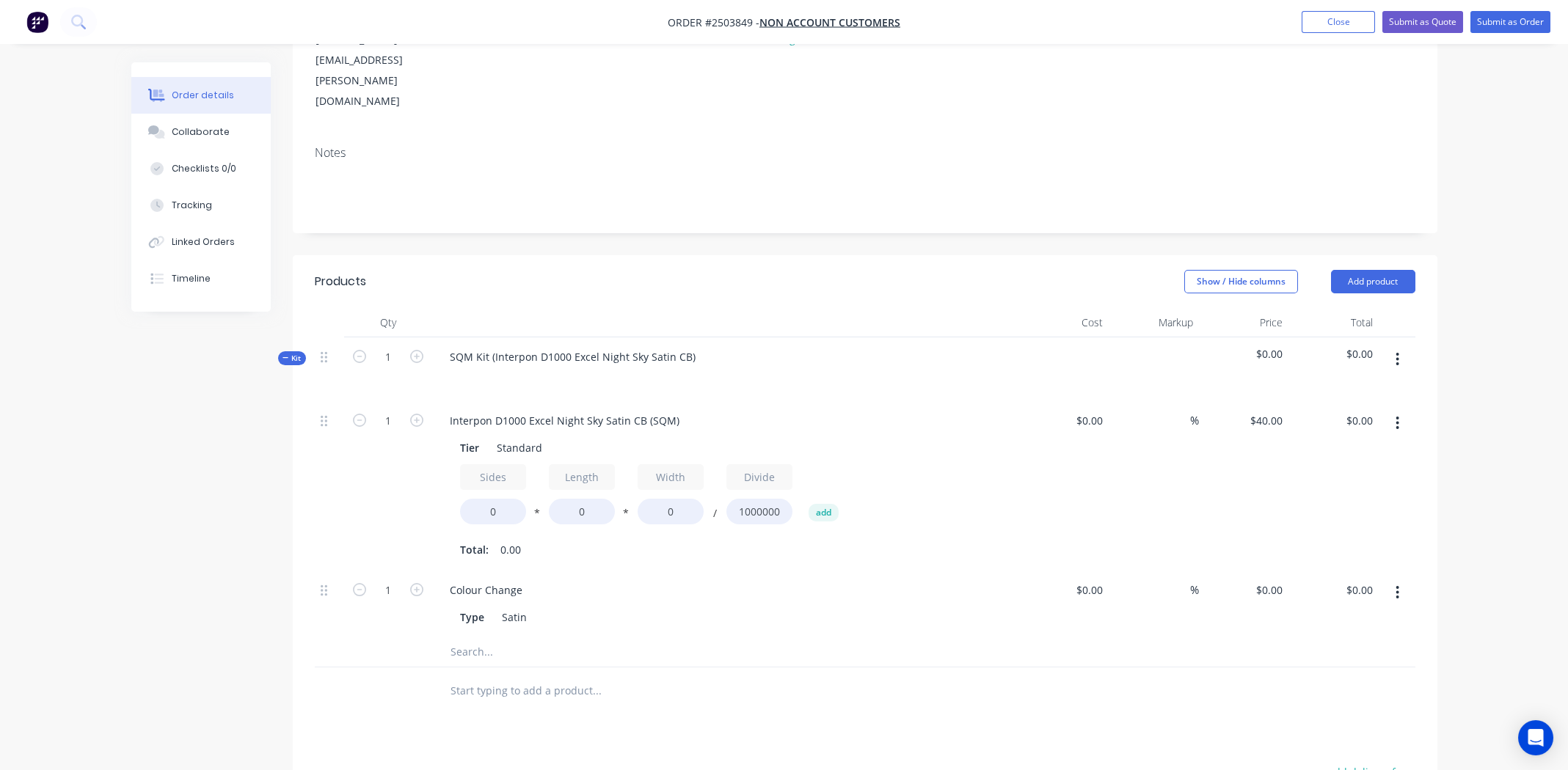
scroll to position [220, 0]
click at [498, 496] on input "0" at bounding box center [493, 508] width 66 height 25
type input "1.5"
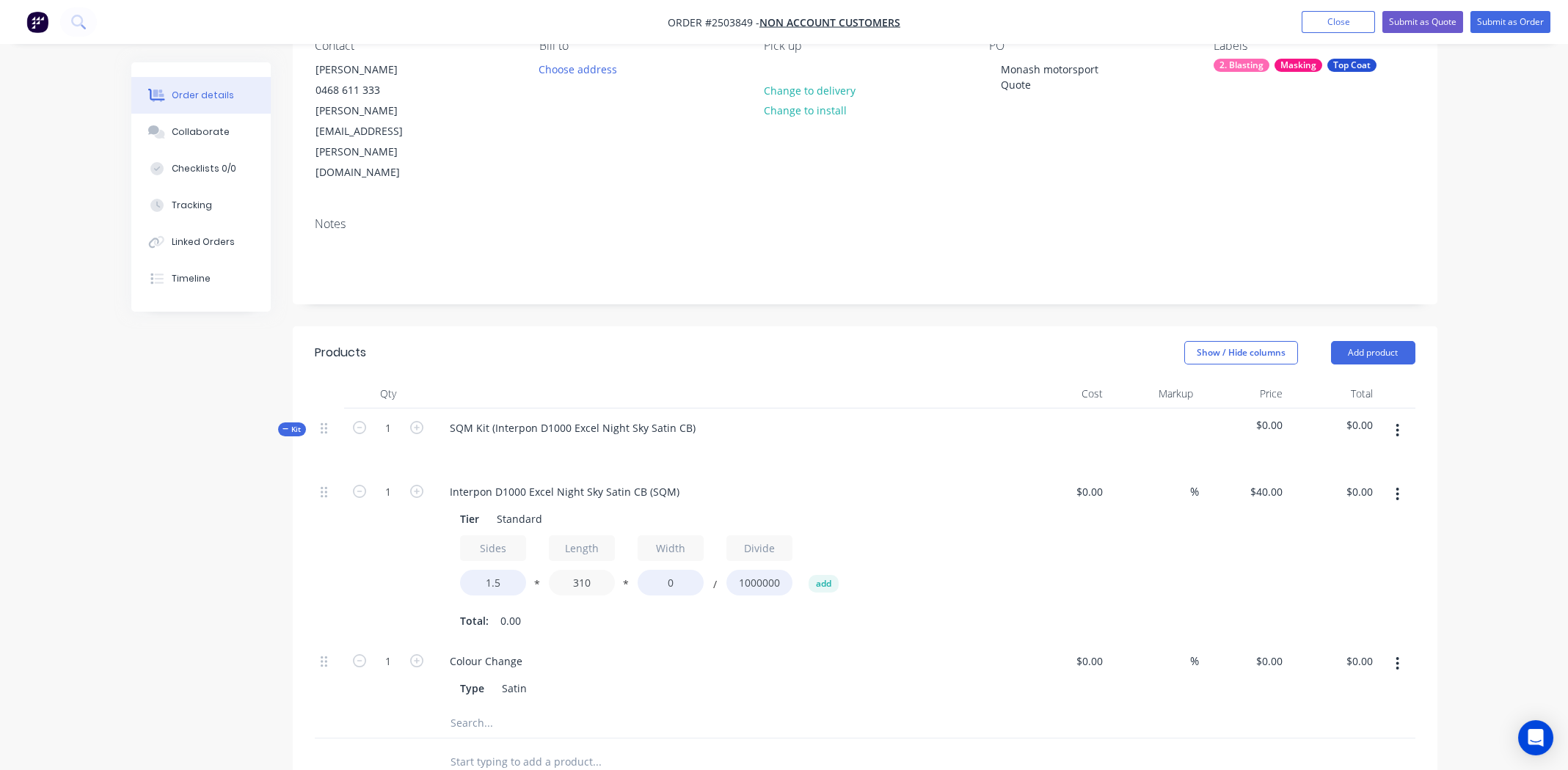
type input "310"
click at [664, 570] on input "0" at bounding box center [671, 582] width 66 height 25
click at [665, 570] on input "0" at bounding box center [671, 582] width 66 height 25
type input "230"
type input "$4.28"
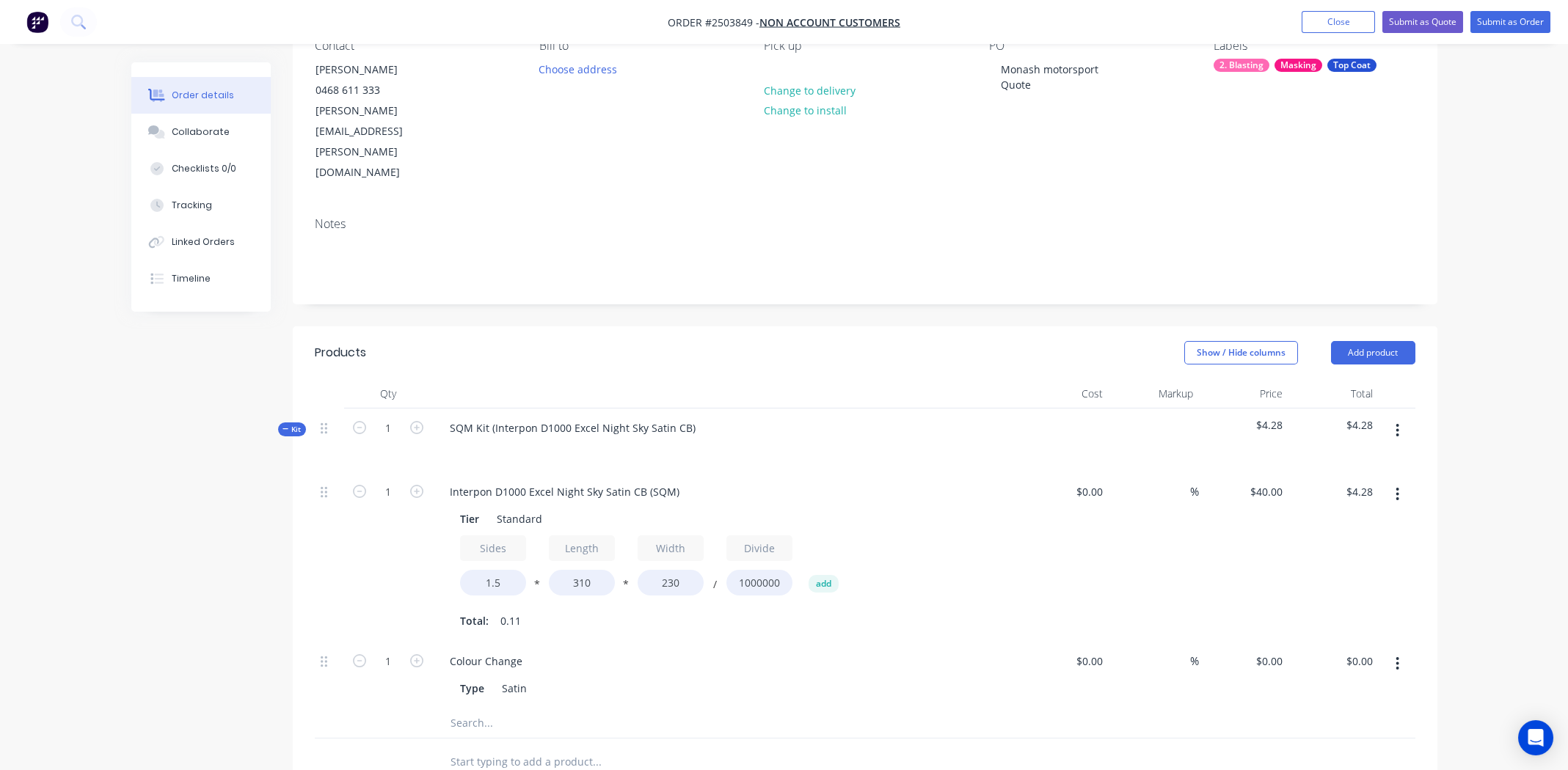
click at [826, 573] on div "Interpon D1000 Excel Night Sky Satin CB (SQM) Tier Standard Sides 1.5 * Length …" at bounding box center [726, 557] width 587 height 169
click at [384, 481] on input "1" at bounding box center [389, 492] width 38 height 22
type input "2"
type input "$8.56"
click at [904, 577] on div "Interpon D1000 Excel Night Sky Satin CB (SQM) Tier Standard Sides 1.5 * Length …" at bounding box center [726, 557] width 587 height 169
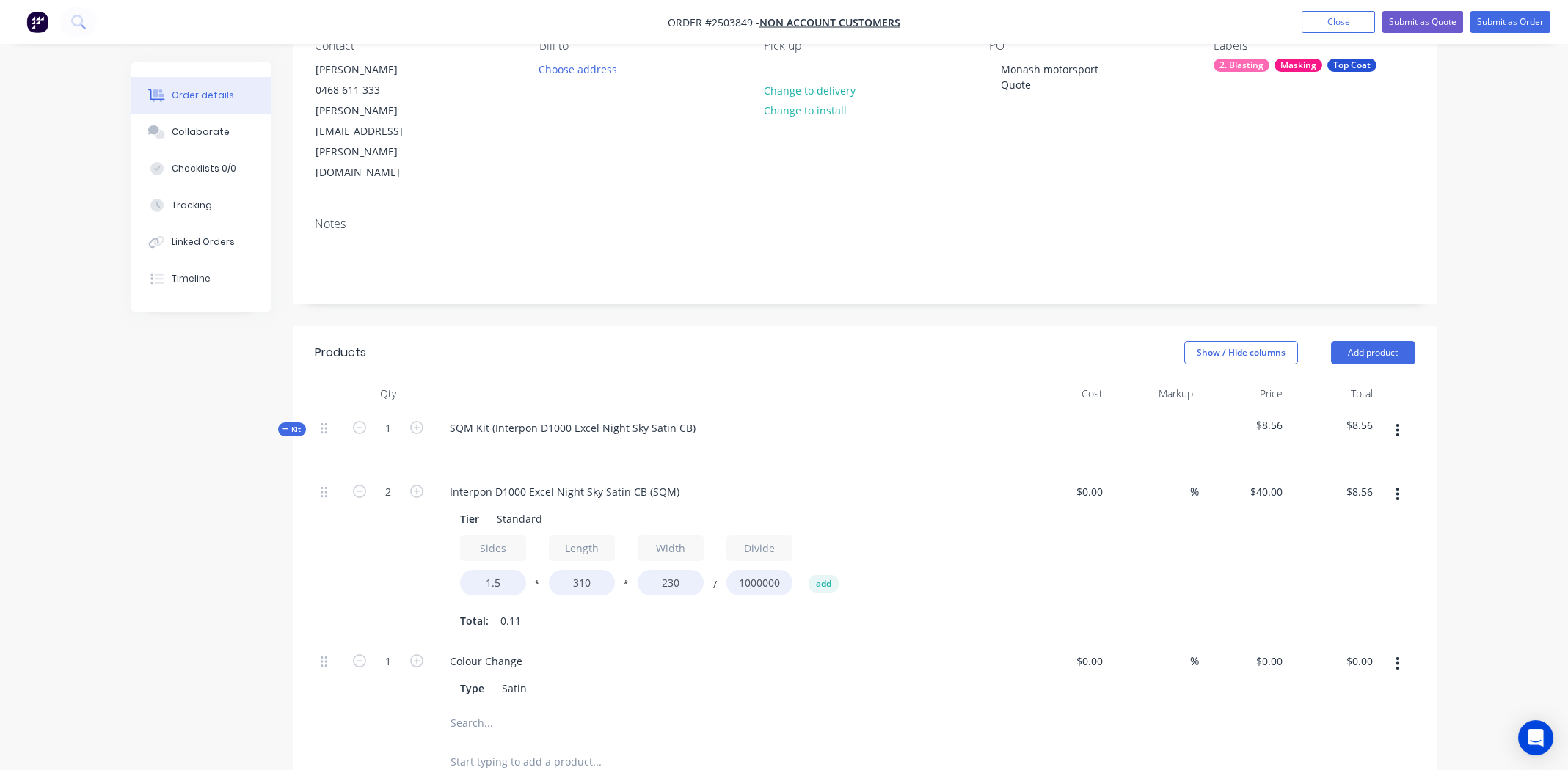
click at [1395, 486] on icon "button" at bounding box center [1397, 494] width 3 height 16
click at [1340, 522] on div "Duplicate" at bounding box center [1345, 533] width 113 height 21
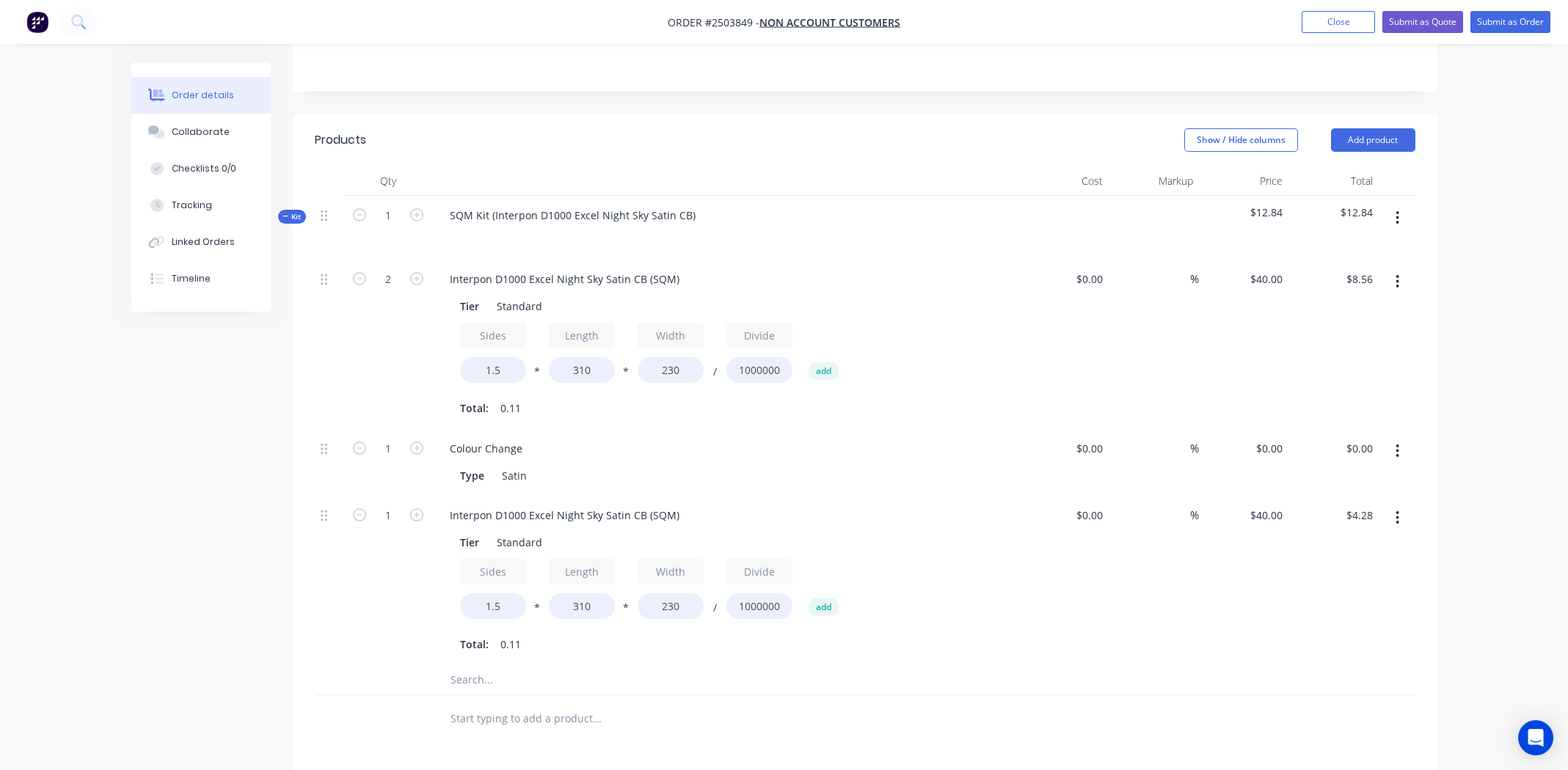
scroll to position [366, 0]
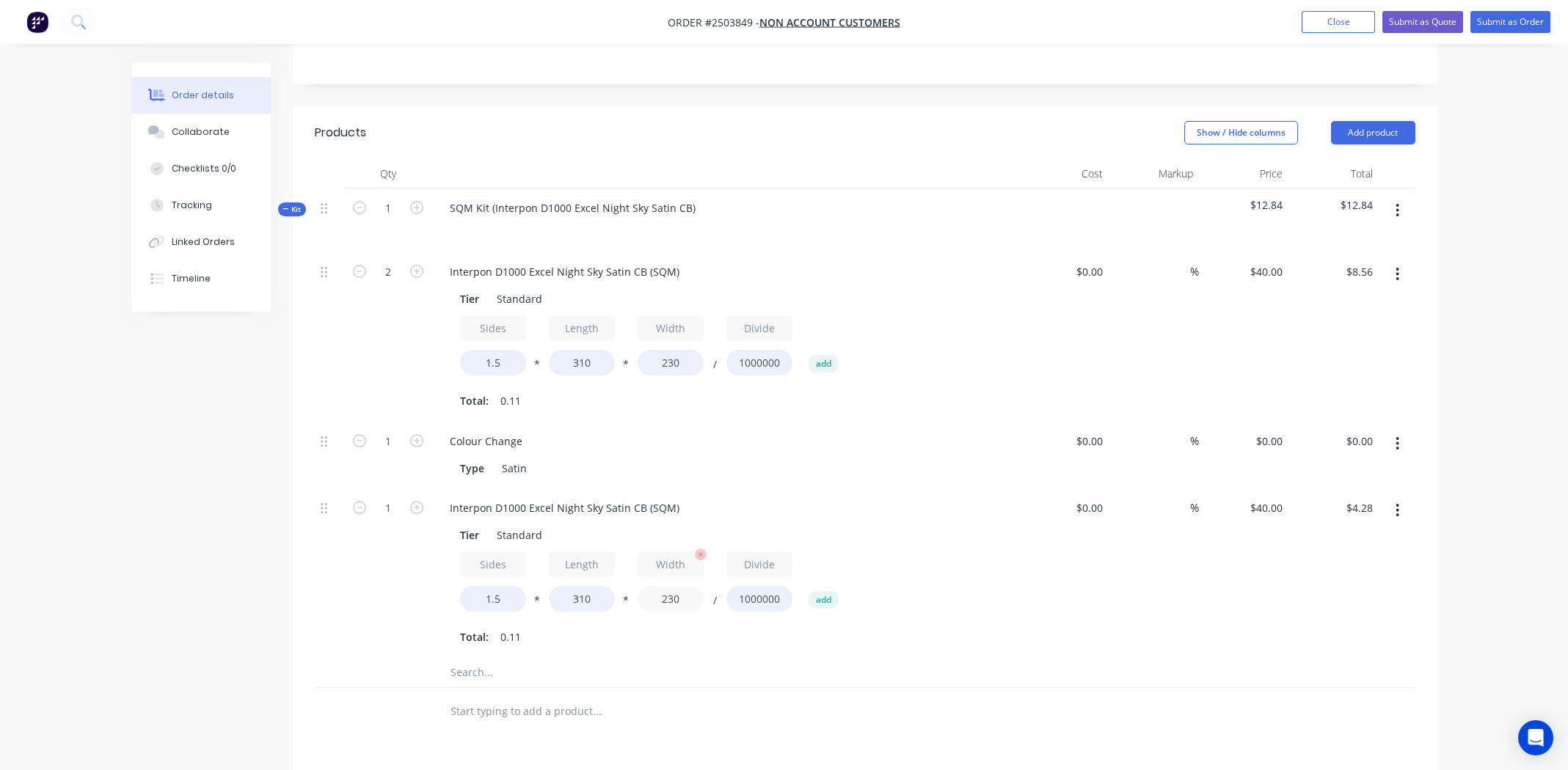
click at [657, 586] on input "230" at bounding box center [671, 598] width 66 height 25
type input "130"
type input "$2.42"
click at [1400, 430] on button "button" at bounding box center [1397, 443] width 34 height 26
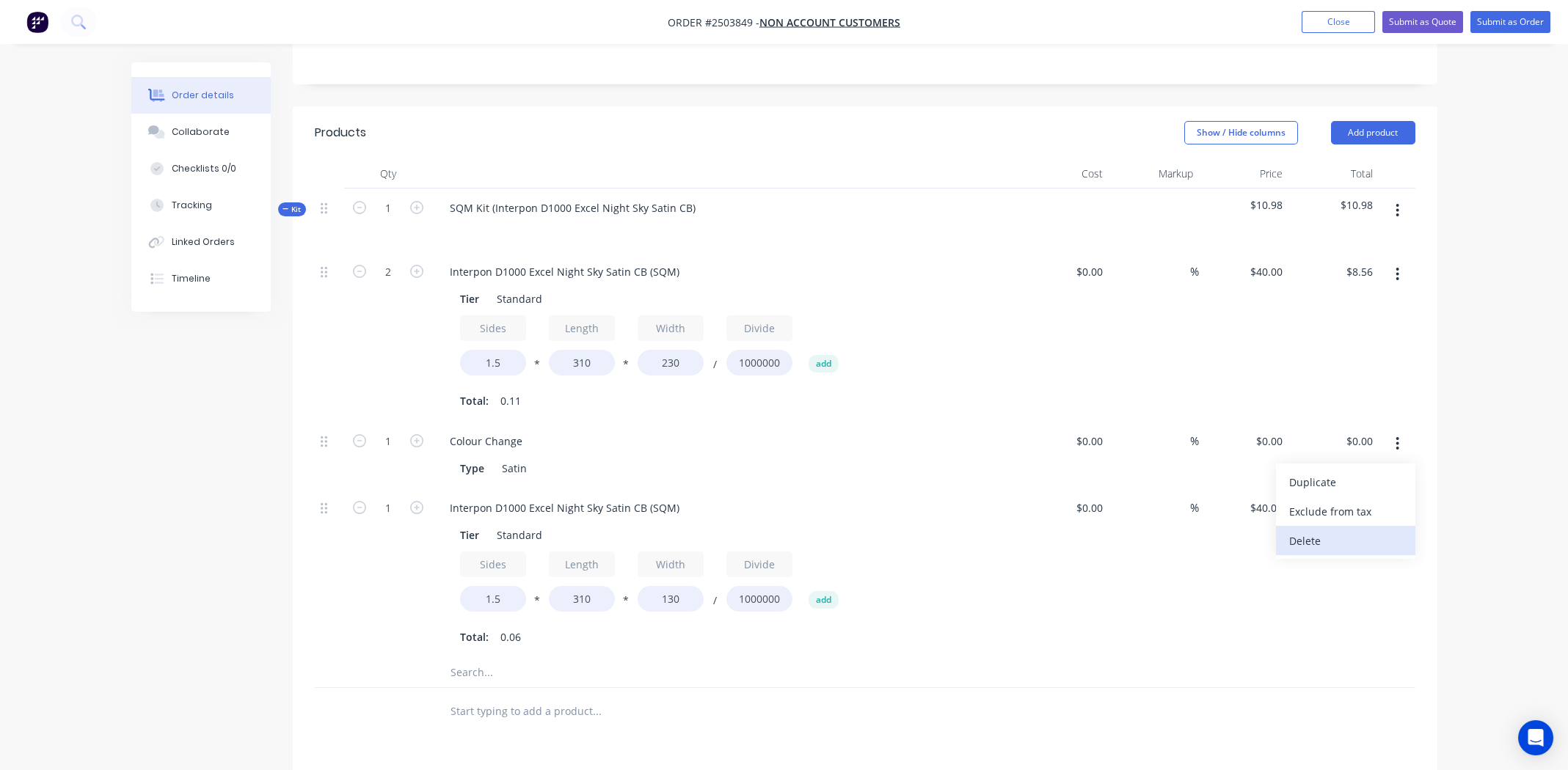
click at [1357, 531] on div "Delete" at bounding box center [1345, 541] width 113 height 21
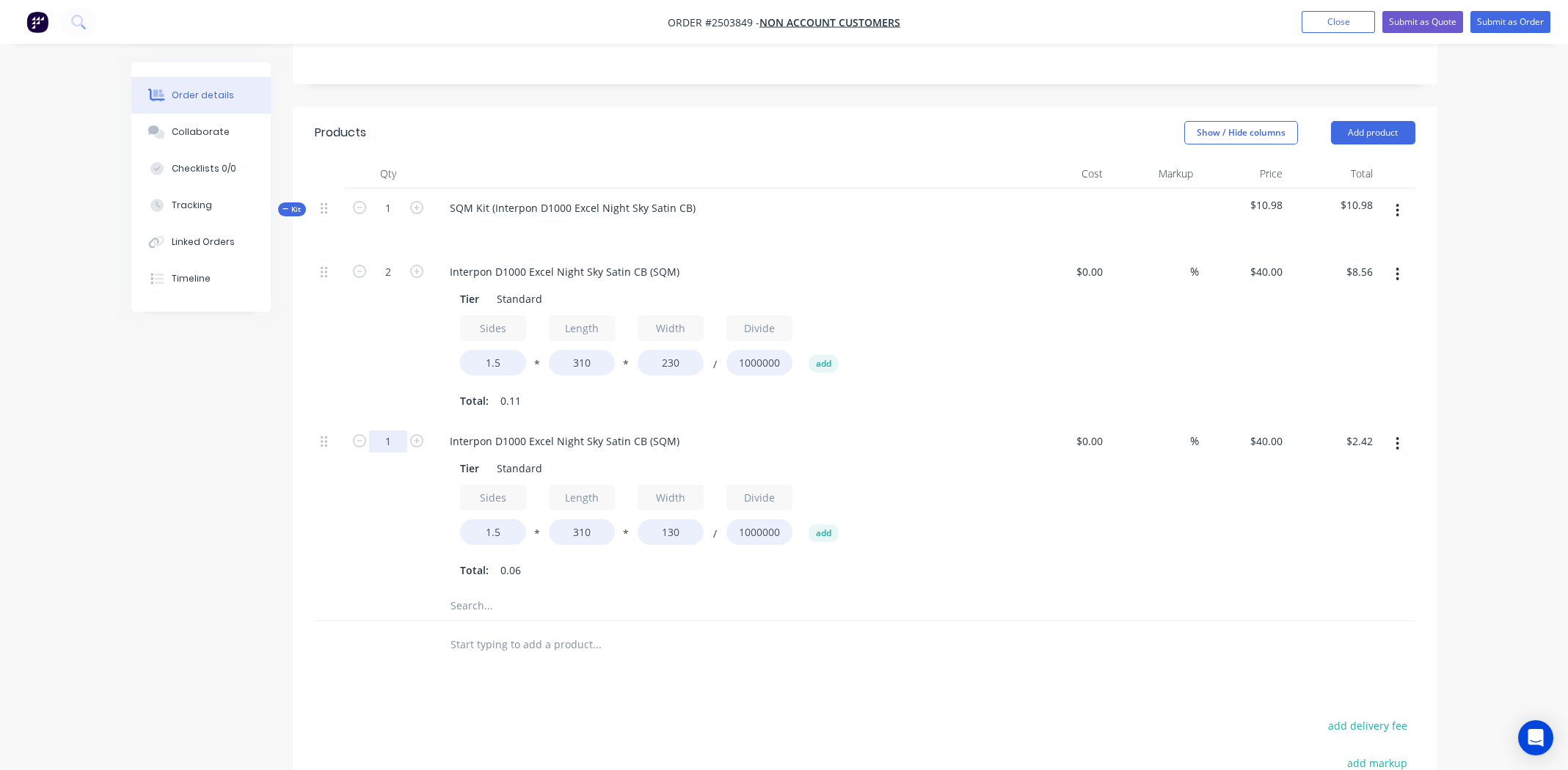
click at [382, 283] on input "1" at bounding box center [389, 272] width 38 height 22
type input "2"
type input "$4.84"
click at [1401, 430] on button "button" at bounding box center [1397, 443] width 34 height 26
click at [1351, 471] on div "Duplicate" at bounding box center [1345, 482] width 113 height 21
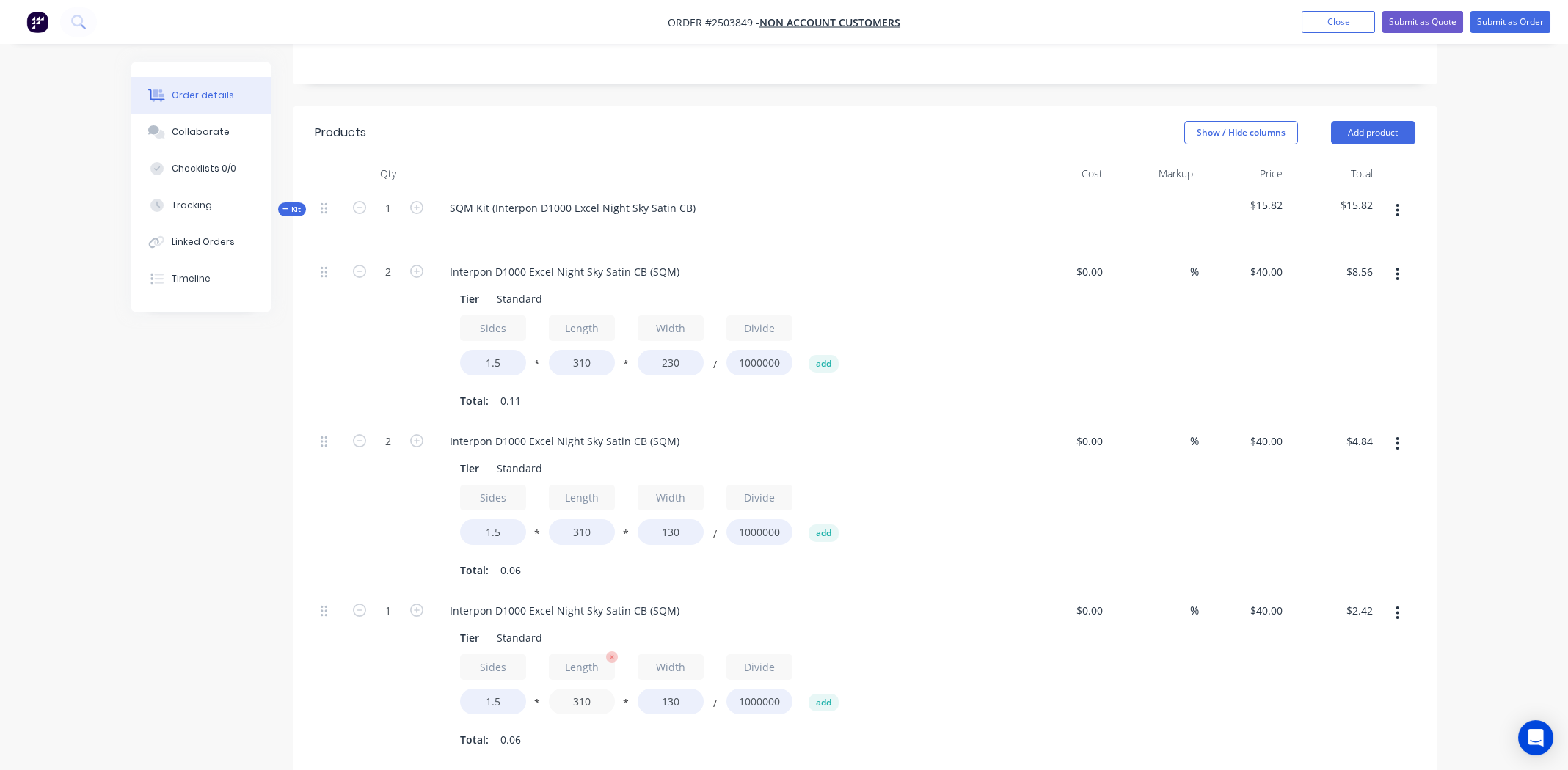
click at [588, 689] on input "310" at bounding box center [582, 701] width 66 height 25
type input "350"
type input "$2.73"
click at [673, 689] on input "130" at bounding box center [671, 701] width 66 height 25
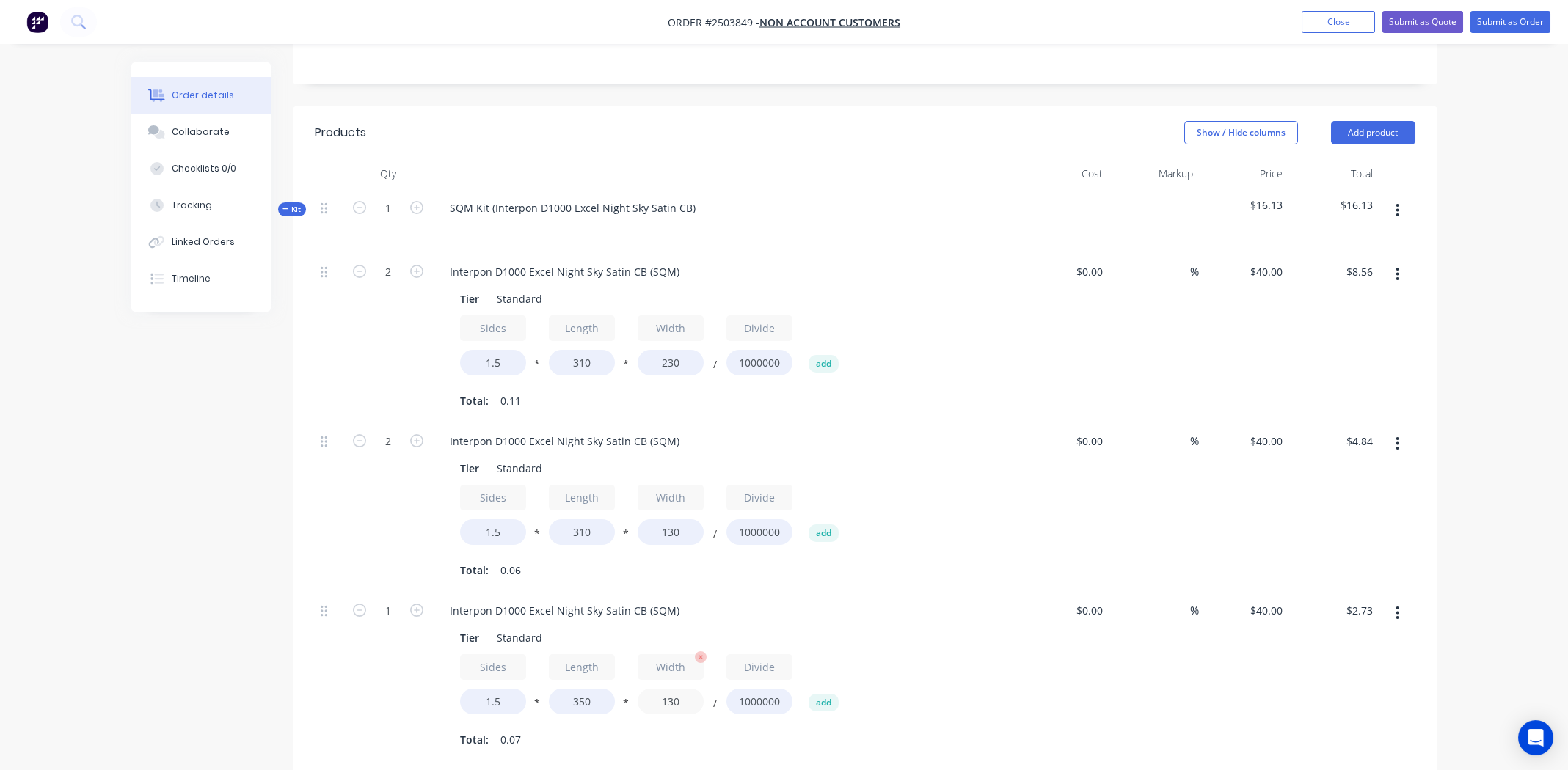
click at [673, 689] on input "130" at bounding box center [671, 701] width 66 height 25
type input "300"
type input "$6.30"
click at [951, 655] on div "Sides 1.5 * Length 350 * Width 300 / Divide 1000000 add" at bounding box center [726, 688] width 531 height 66
drag, startPoint x: 382, startPoint y: 545, endPoint x: 393, endPoint y: 552, distance: 13.0
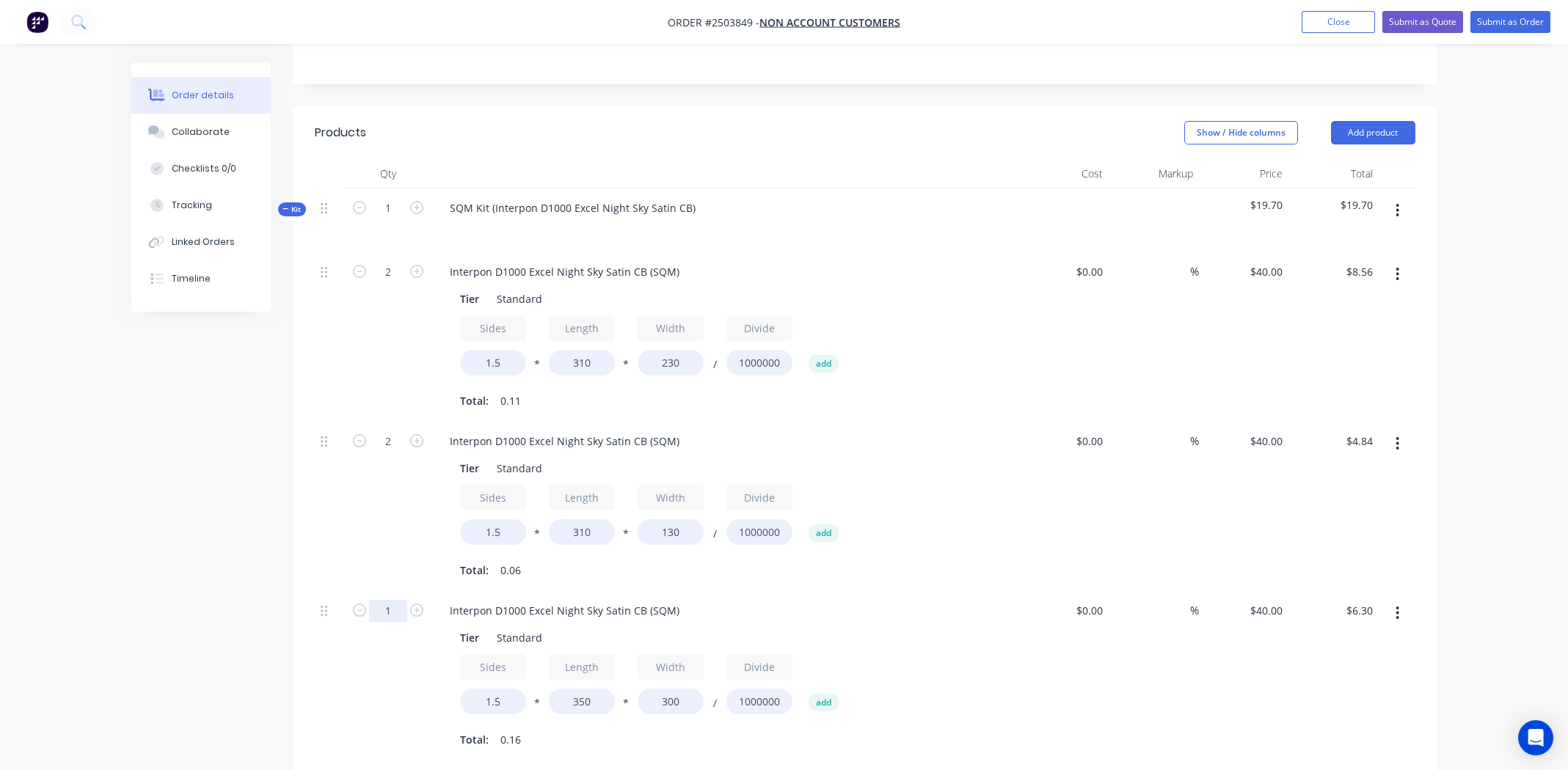
click at [382, 283] on input "1" at bounding box center [389, 272] width 38 height 22
type input "2"
type input "$12.60"
click at [954, 655] on div "Sides 1.5 * Length 350 * Width 300 / Divide 1000000 add" at bounding box center [726, 688] width 531 height 66
click at [1395, 605] on icon "button" at bounding box center [1397, 613] width 3 height 16
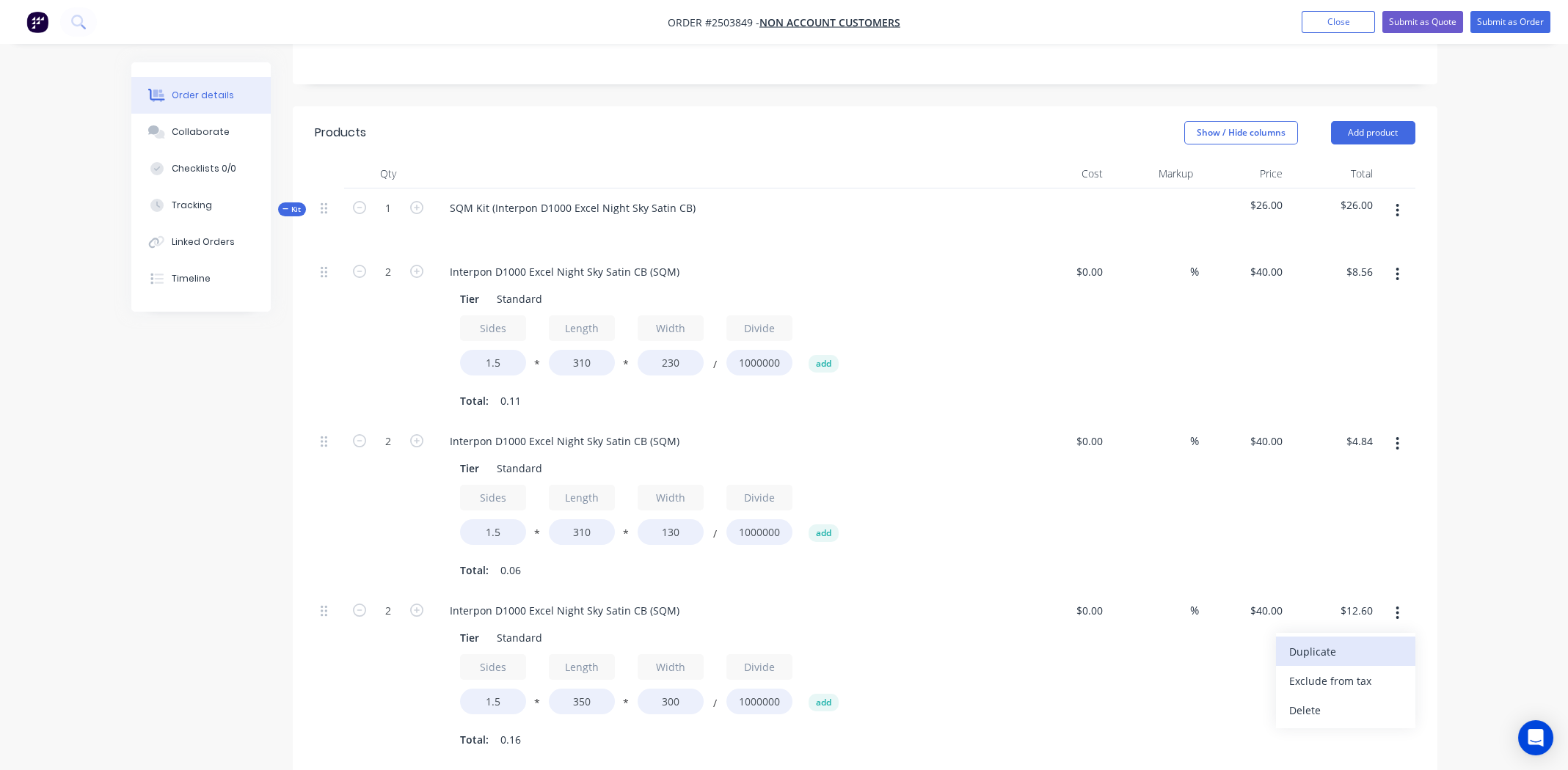
click at [1356, 642] on div "Duplicate" at bounding box center [1345, 652] width 113 height 21
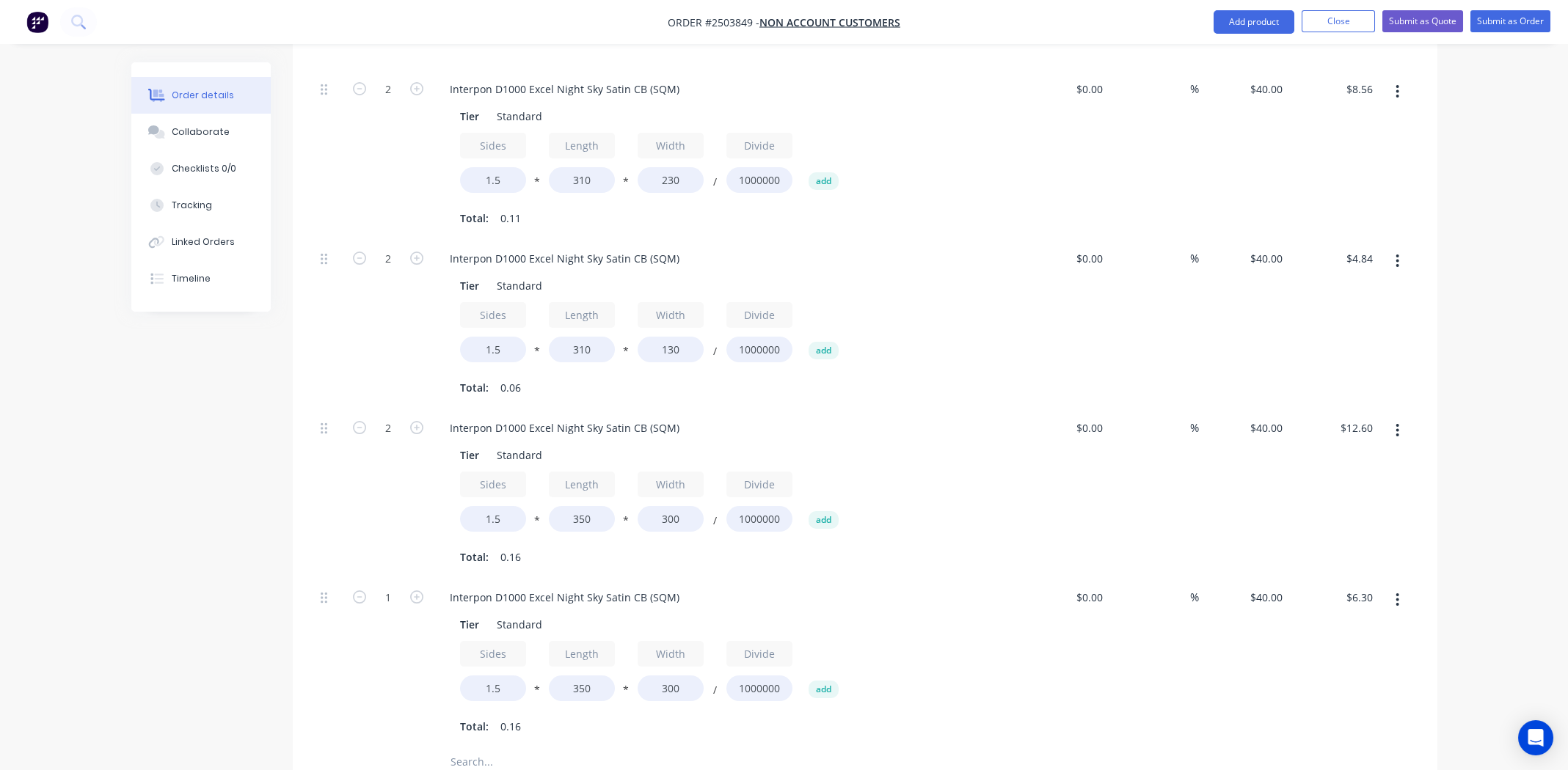
scroll to position [660, 0]
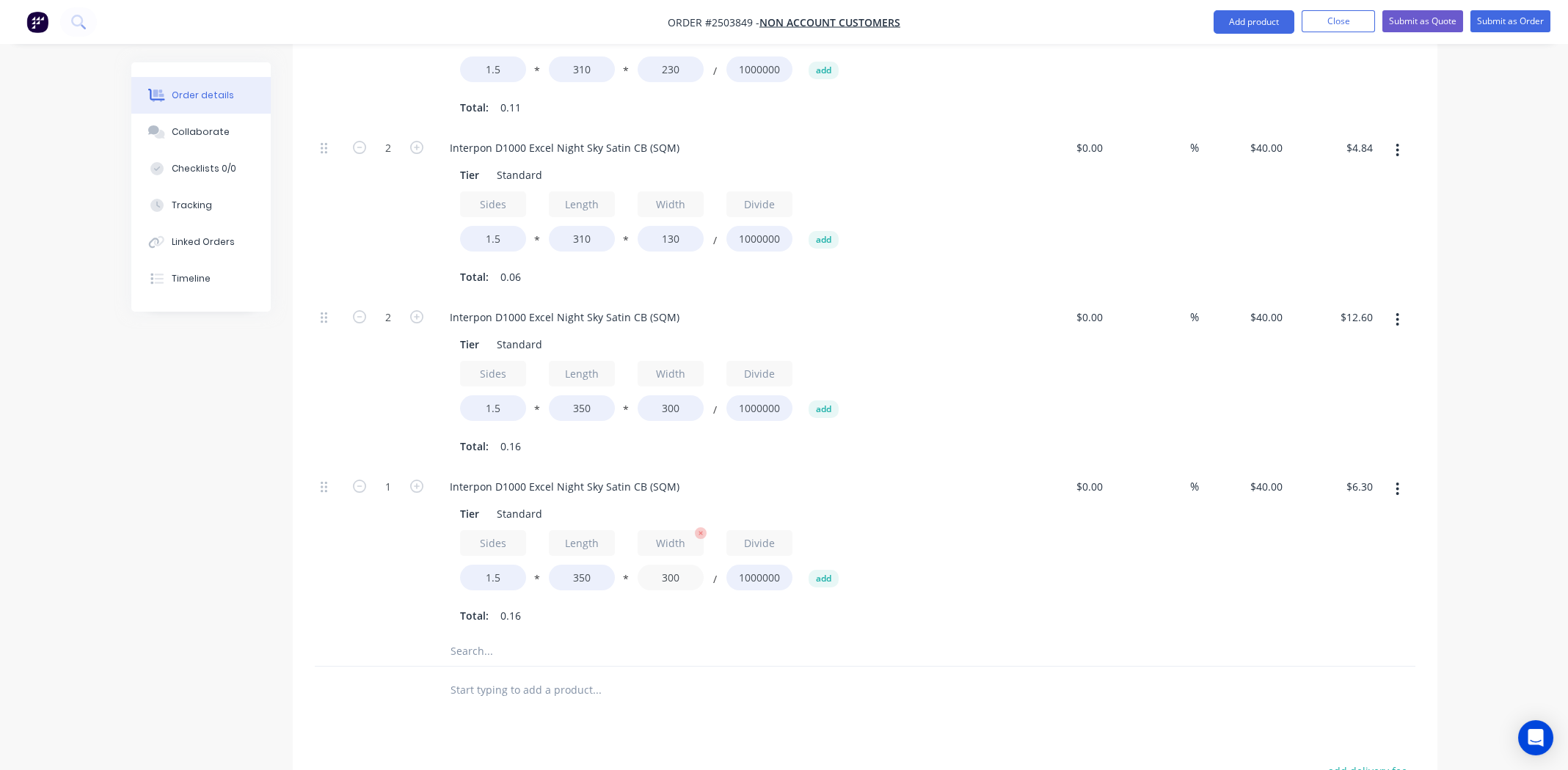
click at [671, 565] on input "300" at bounding box center [671, 577] width 66 height 25
type input "280"
type input "$5.88"
click at [1035, 526] on div "$0.00 $0.00" at bounding box center [1063, 552] width 90 height 169
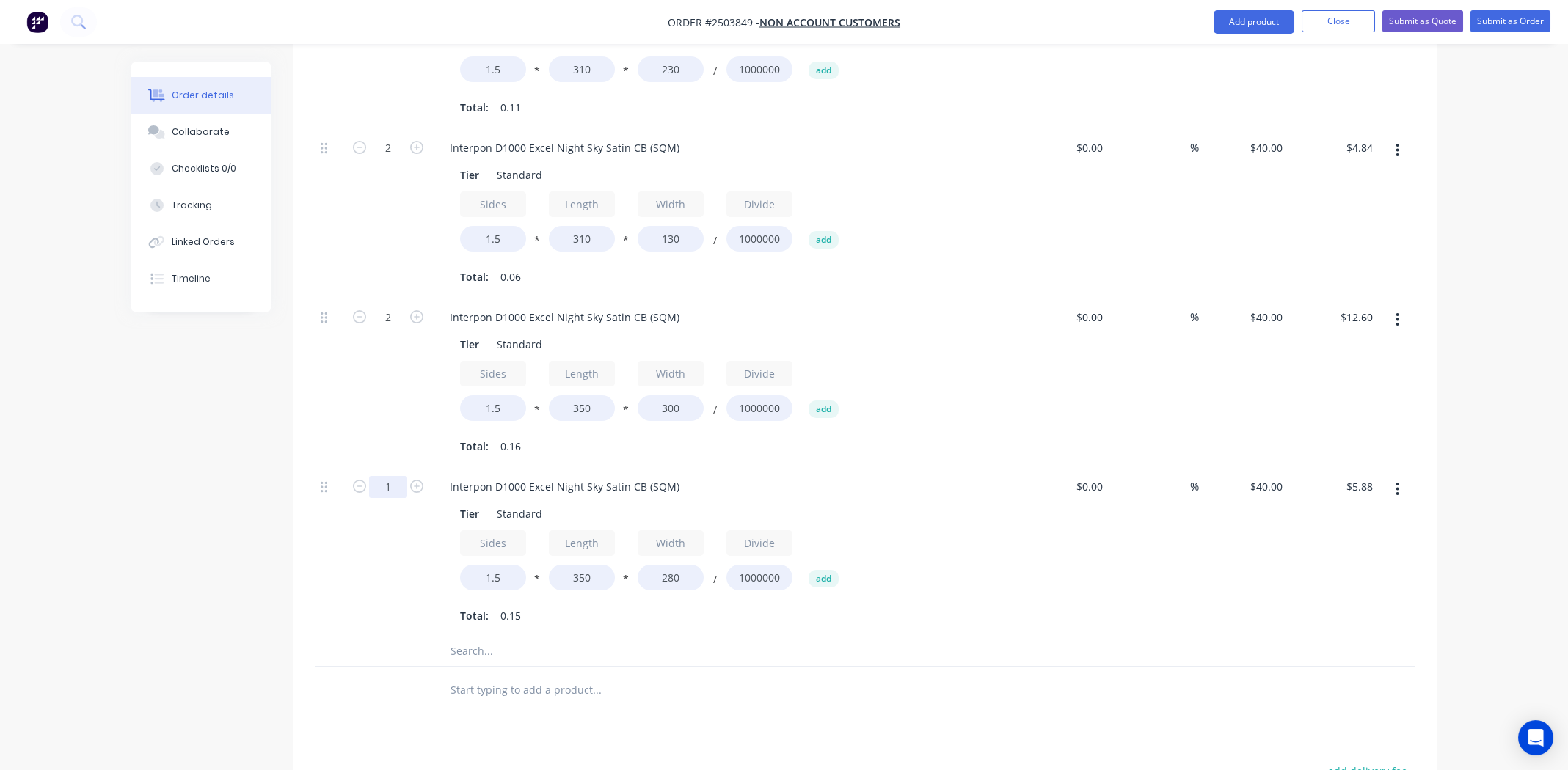
type input "2"
type input "$11.76"
click at [1074, 541] on div "$0.00 $0.00" at bounding box center [1063, 552] width 90 height 169
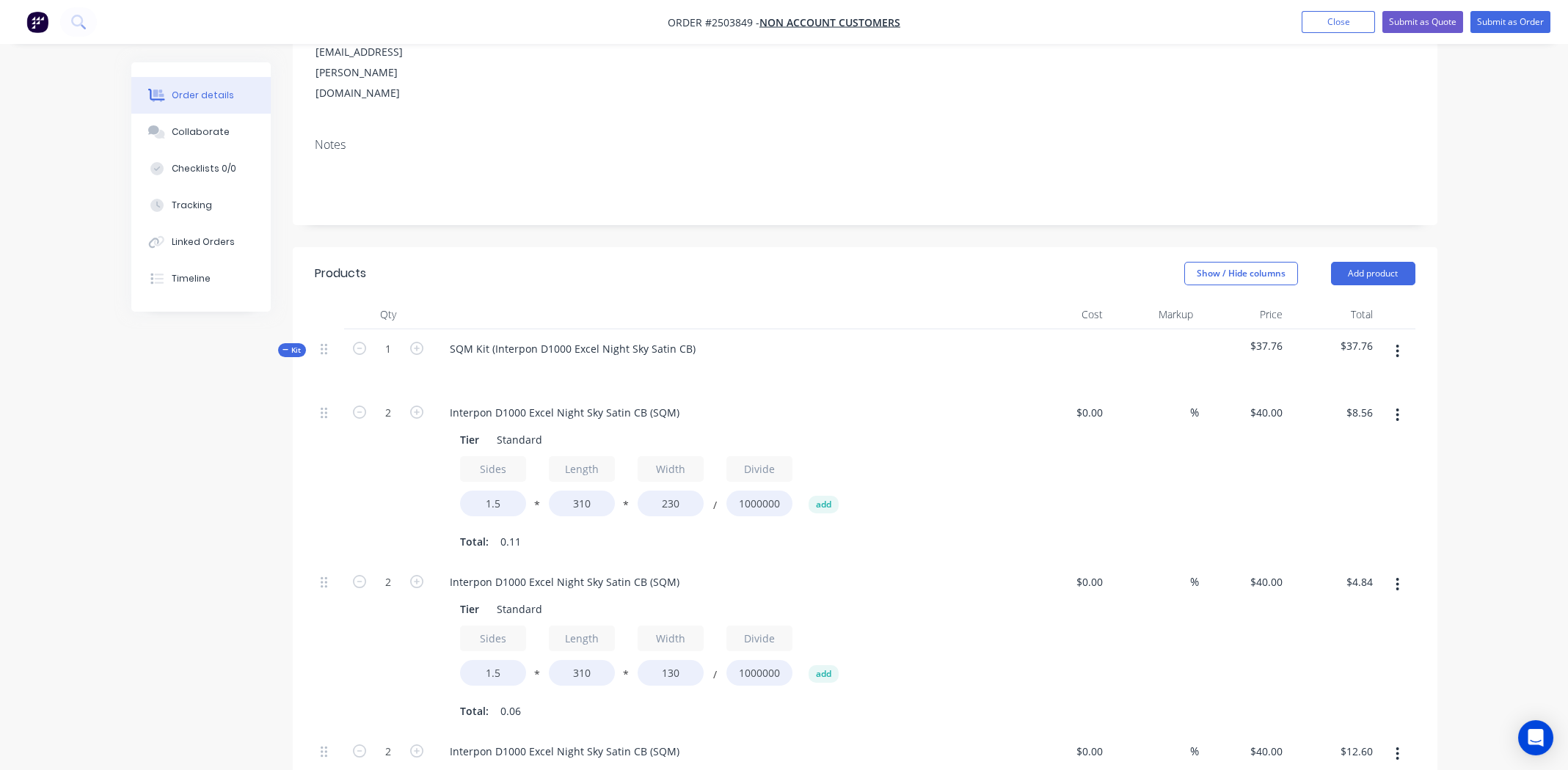
scroll to position [254, 0]
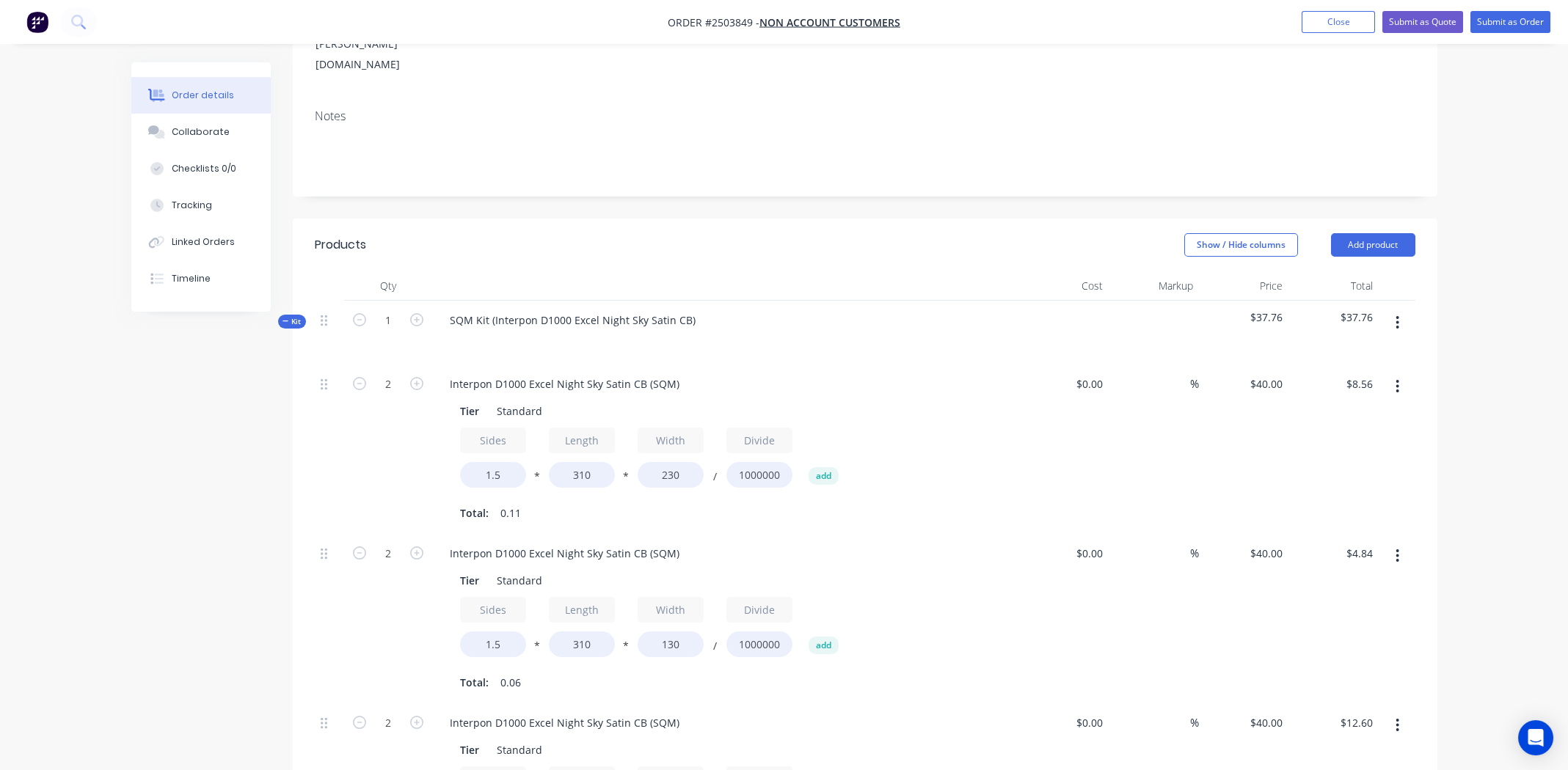
click at [1391, 310] on button "button" at bounding box center [1397, 323] width 34 height 26
click at [1369, 351] on div "Add product to kit" at bounding box center [1345, 361] width 113 height 21
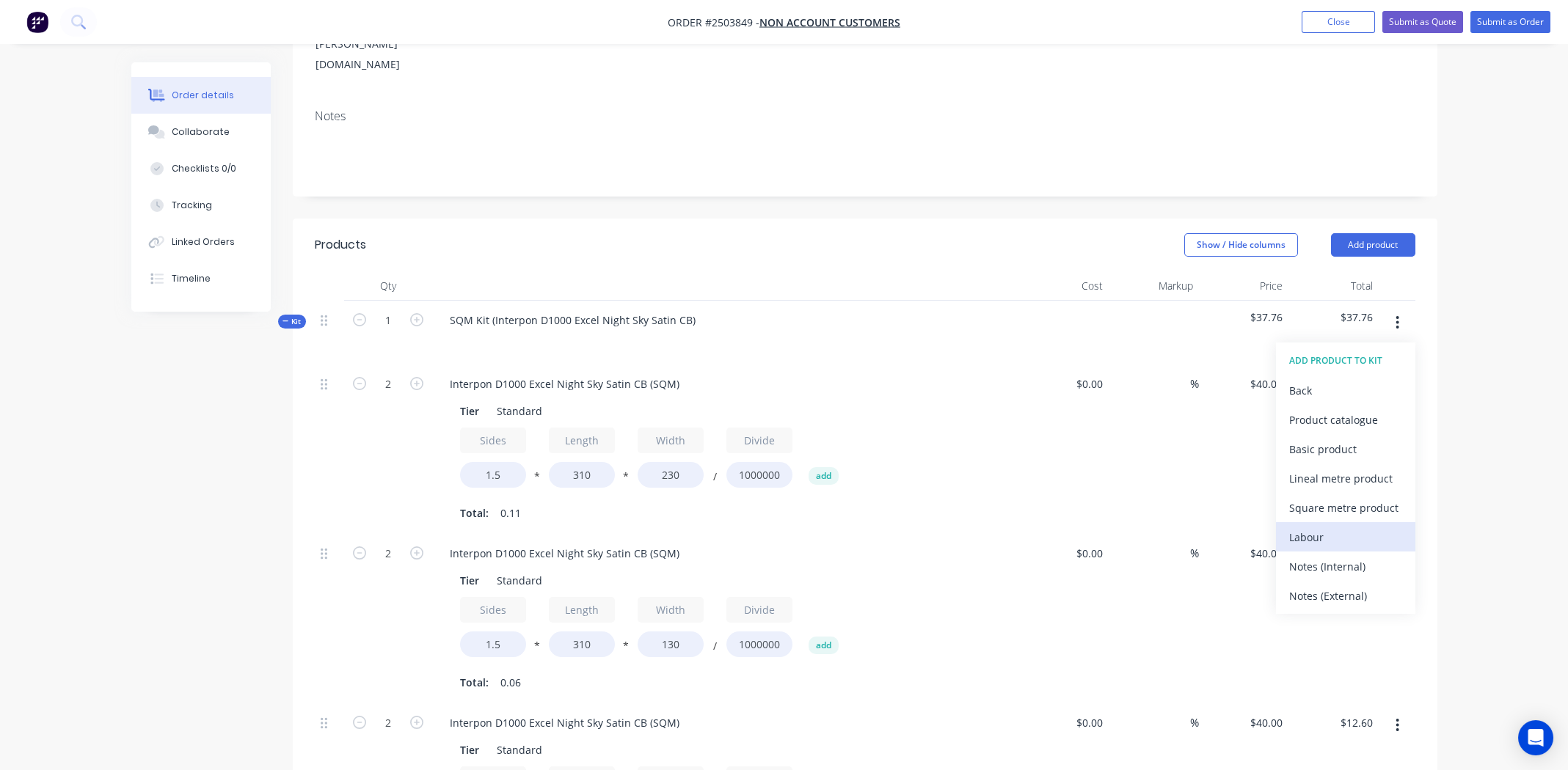
click at [1355, 526] on div "Labour" at bounding box center [1345, 537] width 113 height 21
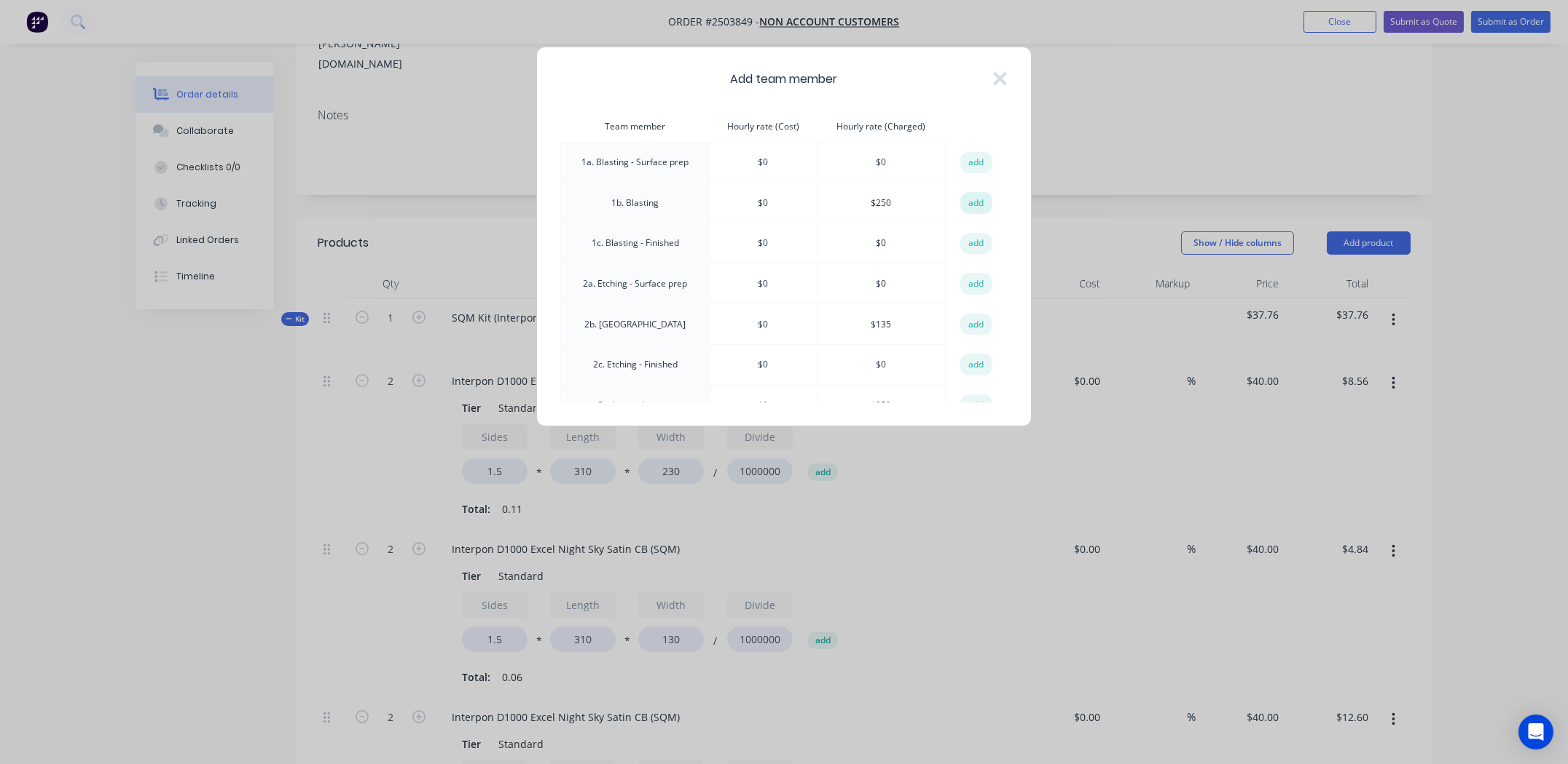
click at [973, 197] on button "add" at bounding box center [976, 203] width 32 height 22
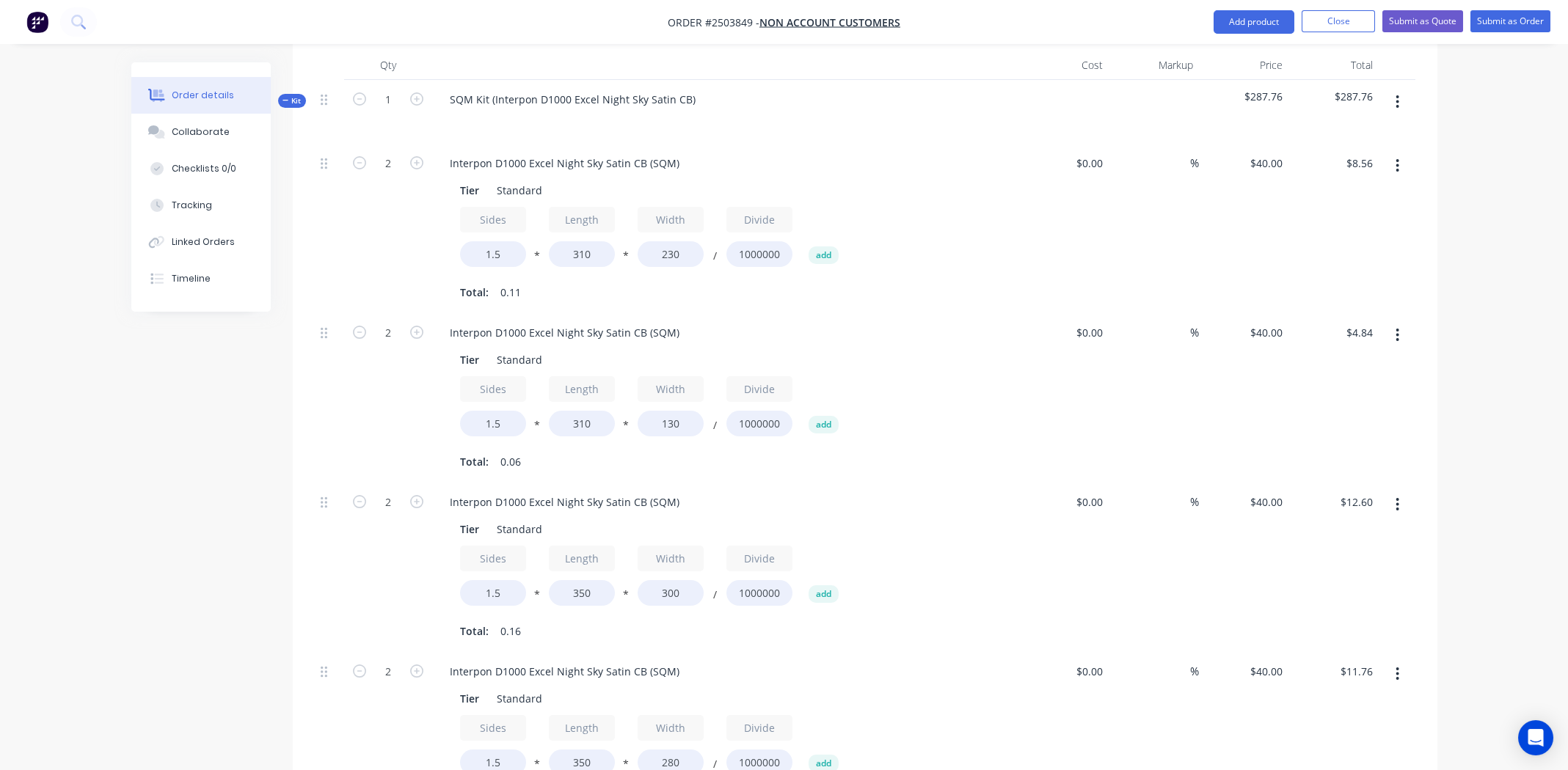
scroll to position [767, 0]
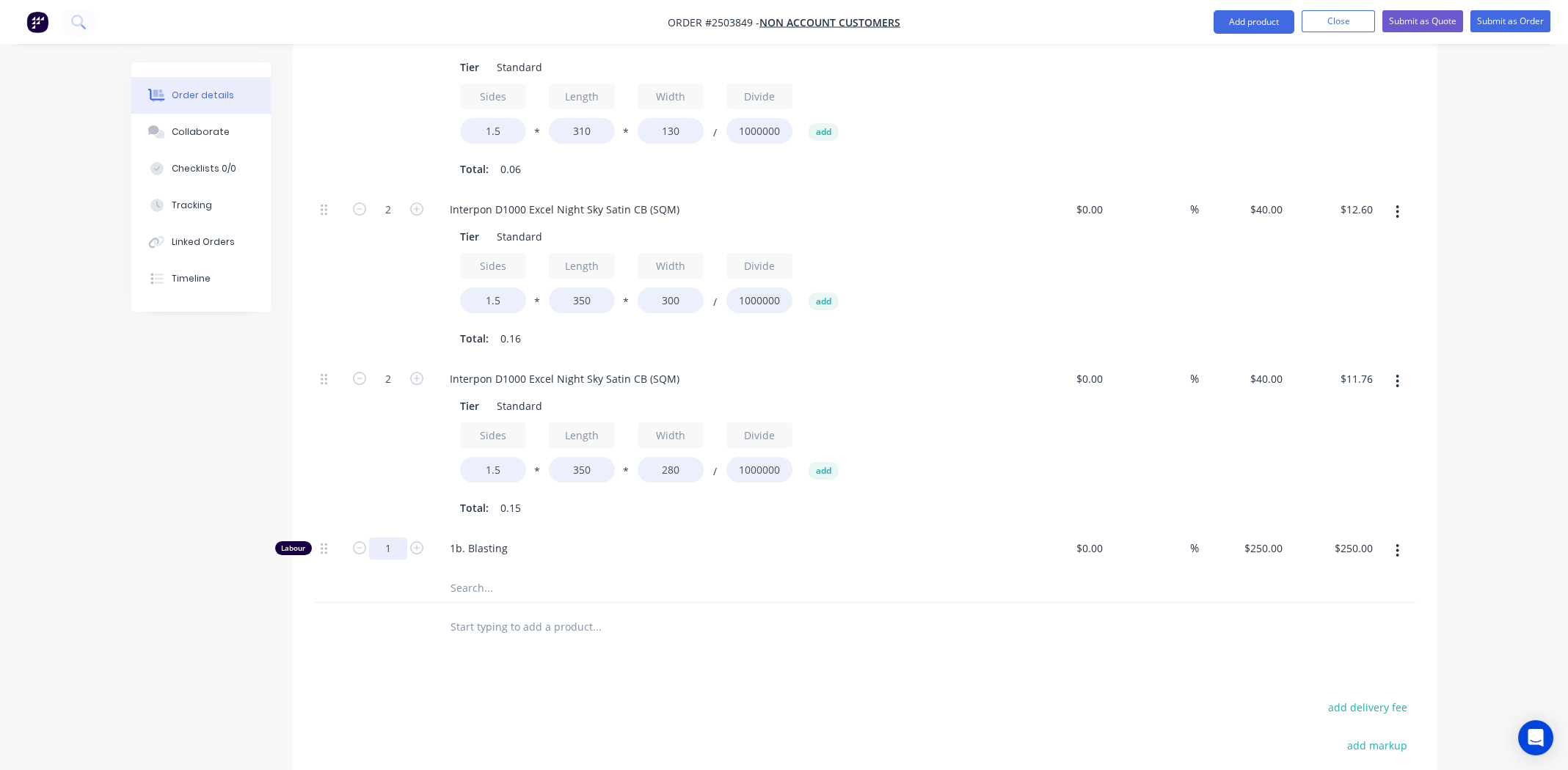
type input "0.5"
type input "$125.00"
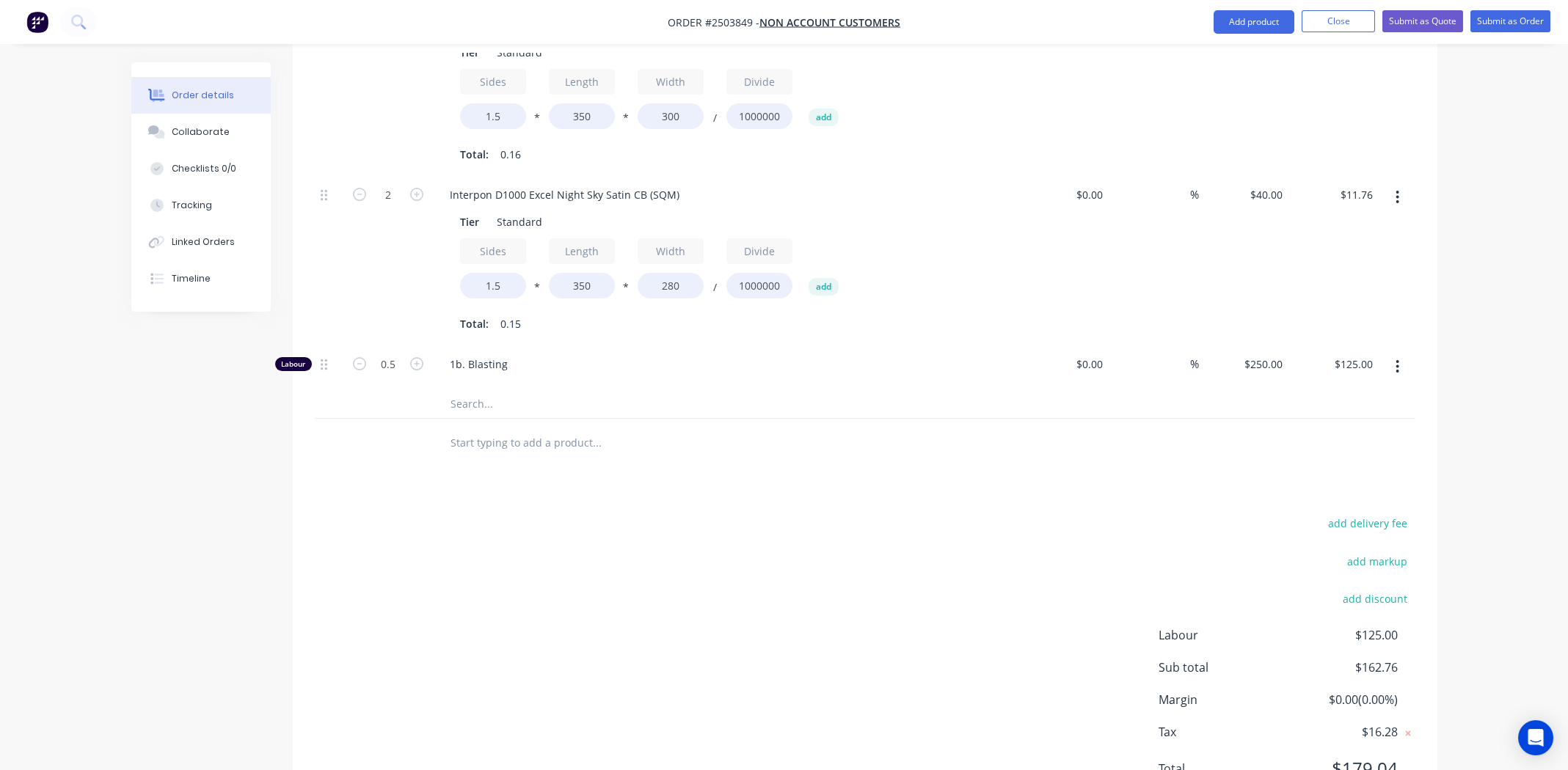
scroll to position [959, 0]
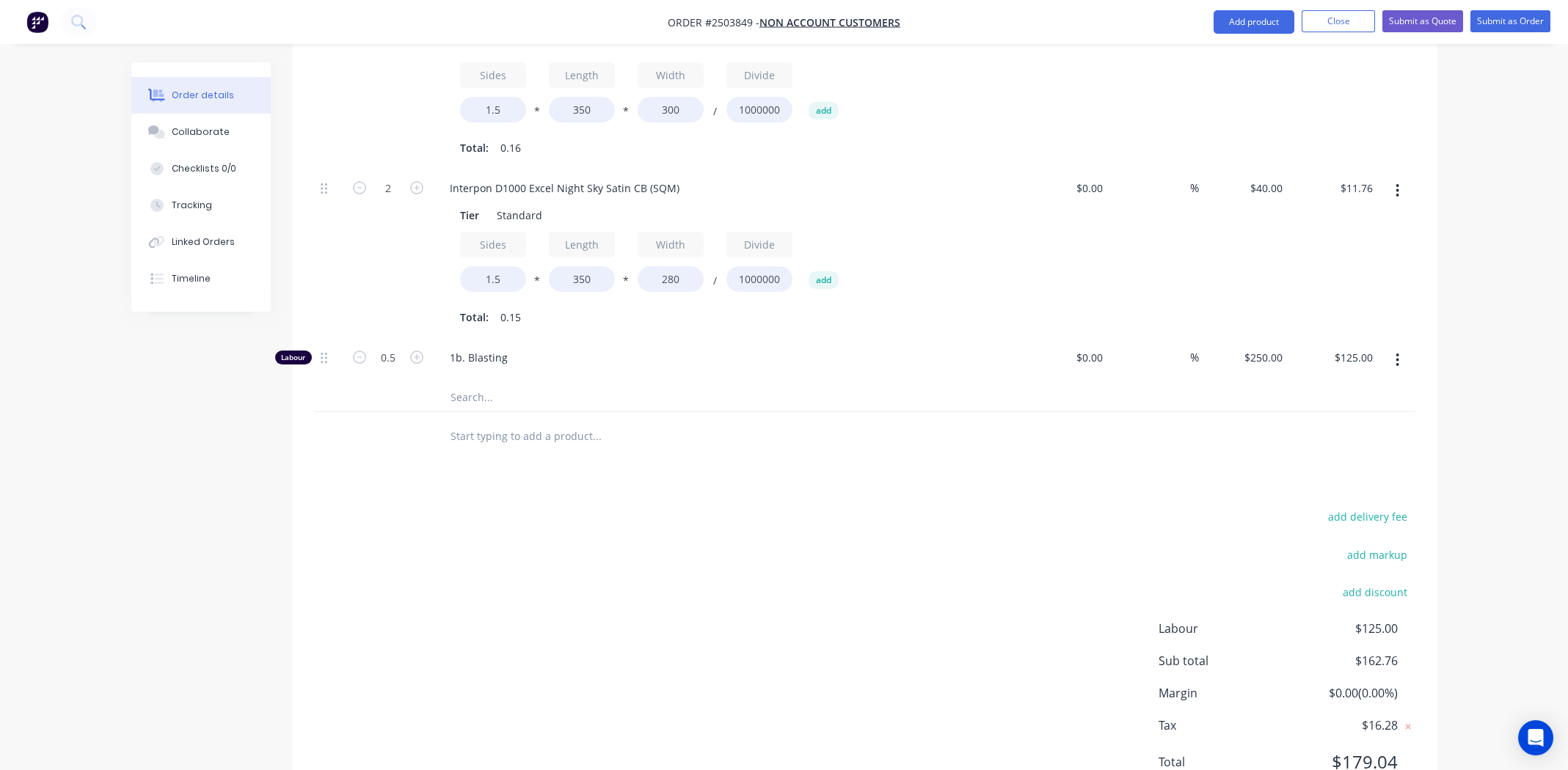
click at [478, 382] on input "text" at bounding box center [596, 397] width 293 height 30
click at [738, 582] on div "add delivery fee add markup add discount Labour $125.00 Sub total $162.76 Margi…" at bounding box center [865, 649] width 1101 height 283
click at [1427, 17] on button "Submit as Quote" at bounding box center [1422, 21] width 80 height 22
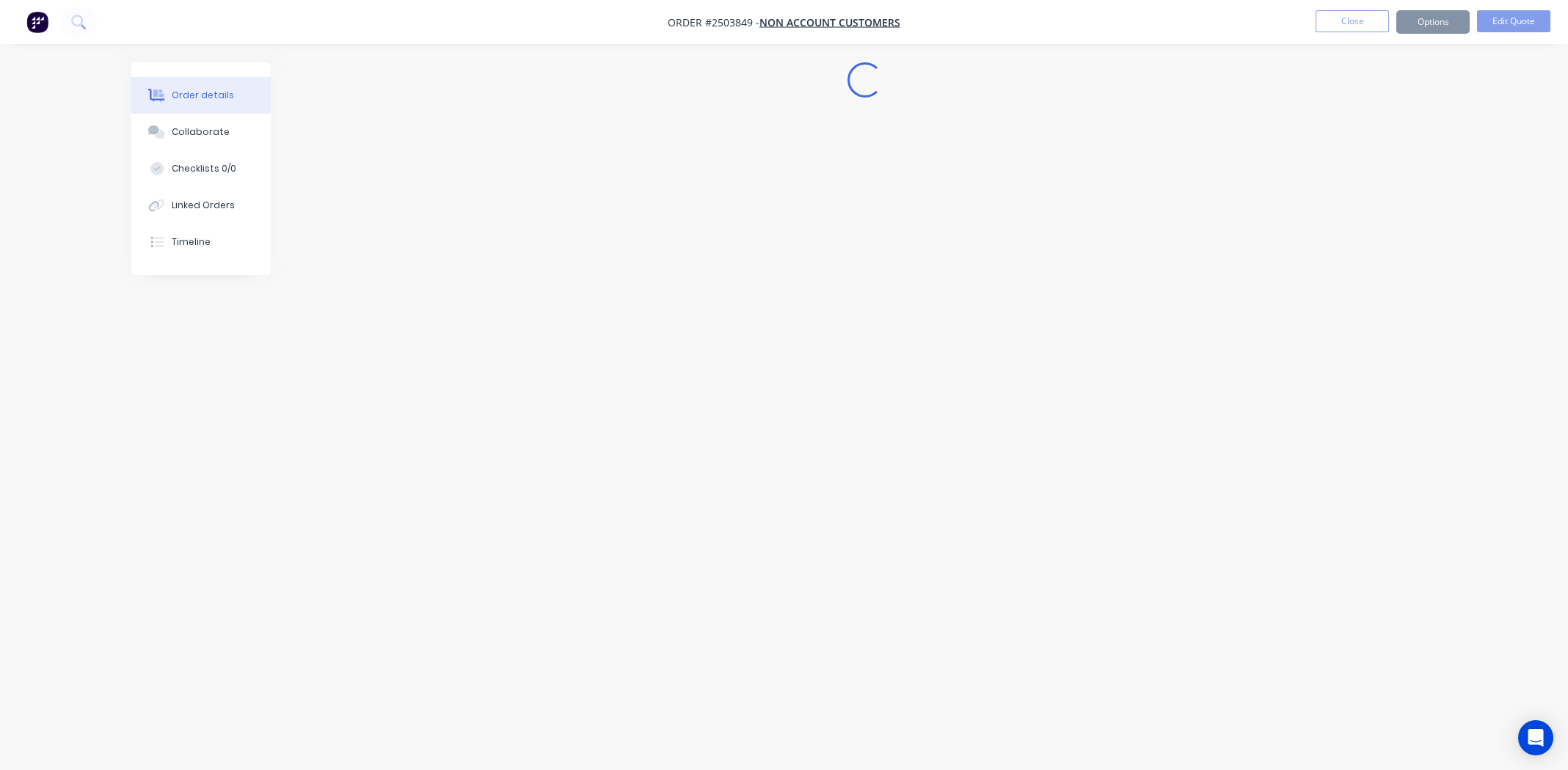
scroll to position [0, 0]
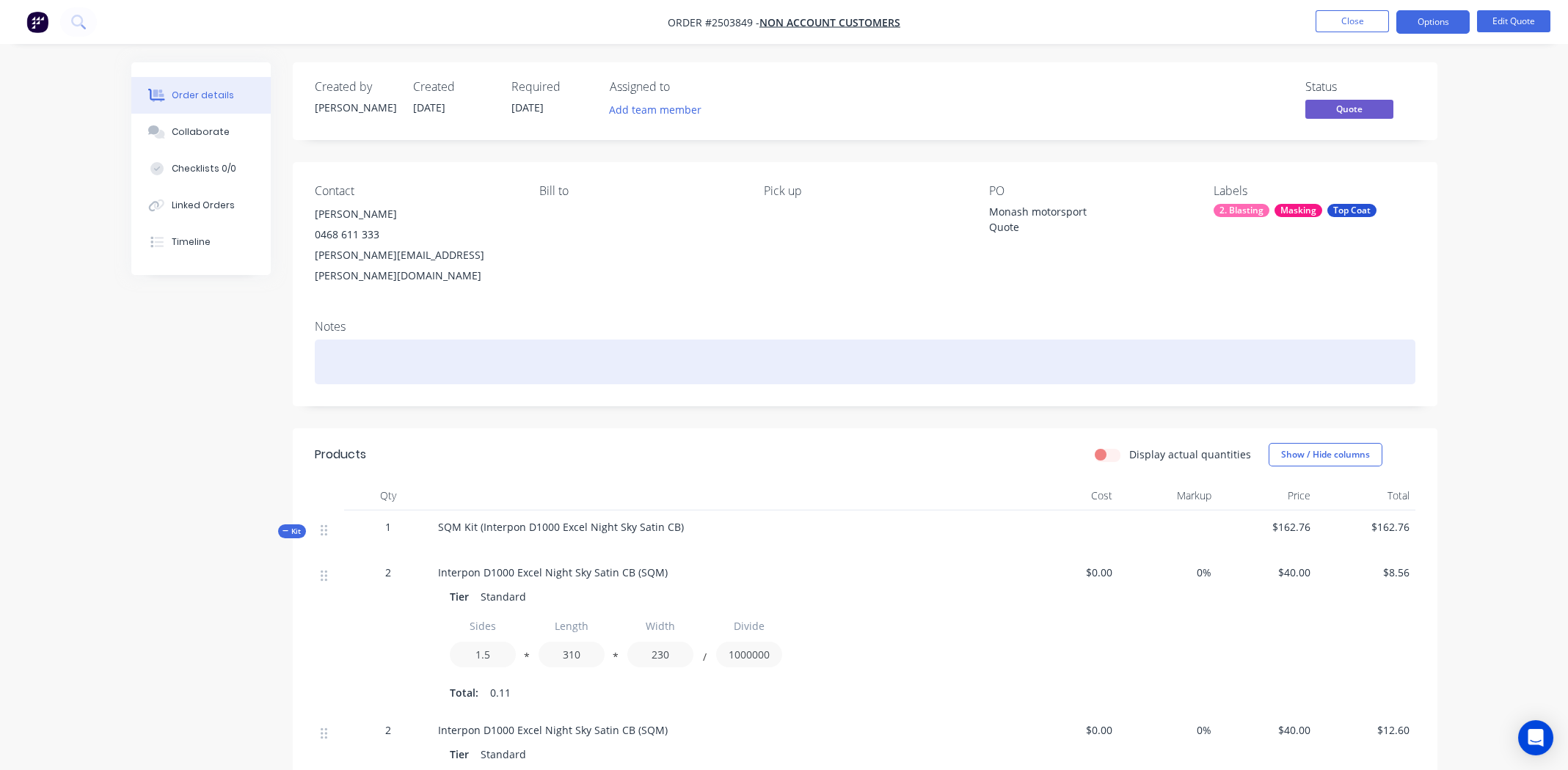
drag, startPoint x: 360, startPoint y: 347, endPoint x: 366, endPoint y: 342, distance: 7.8
click at [361, 346] on div at bounding box center [865, 361] width 1101 height 45
click at [980, 340] on div "Quote" at bounding box center [865, 361] width 1101 height 45
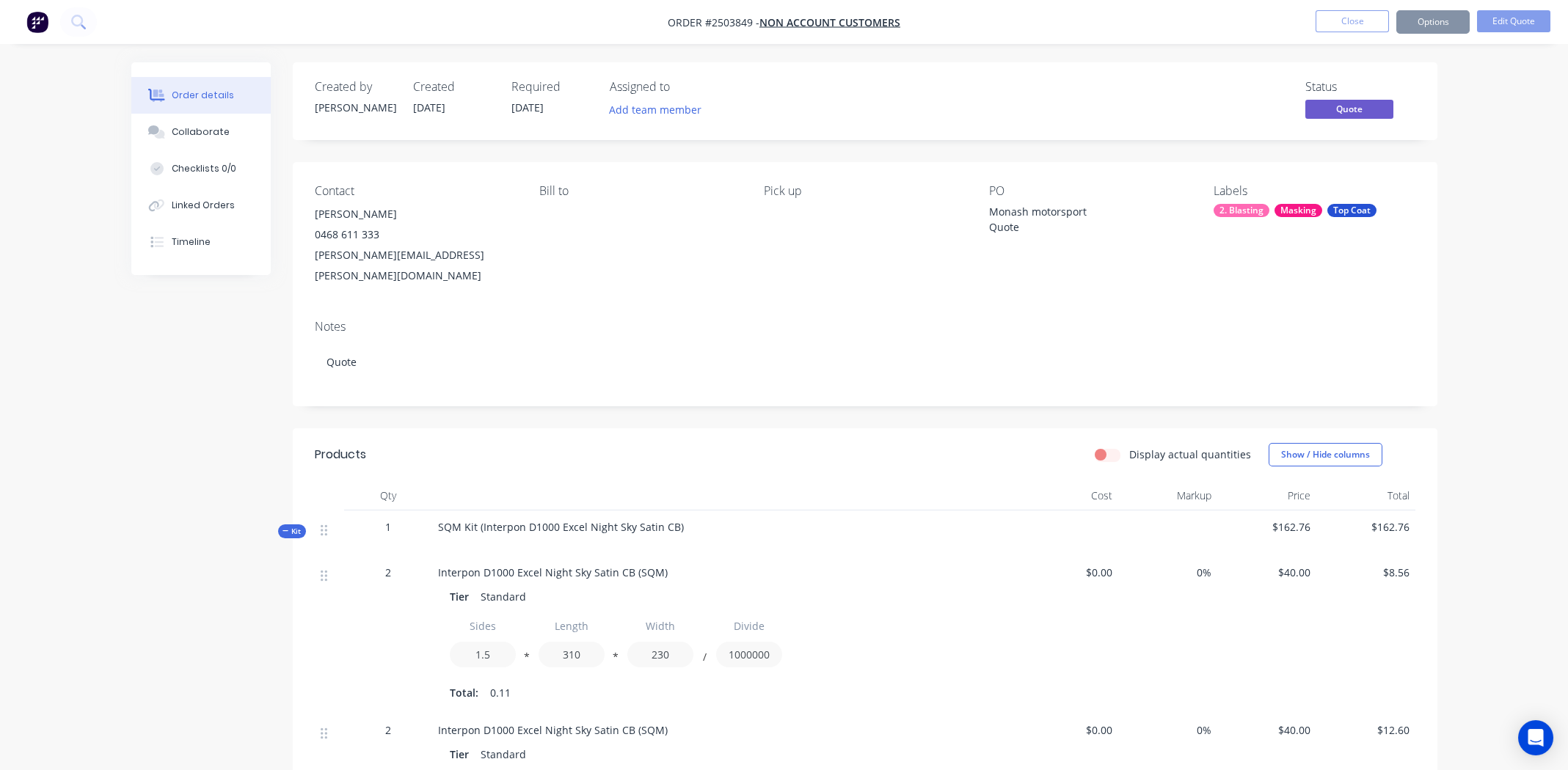
click at [817, 308] on div "Notes Quote" at bounding box center [864, 357] width 1145 height 99
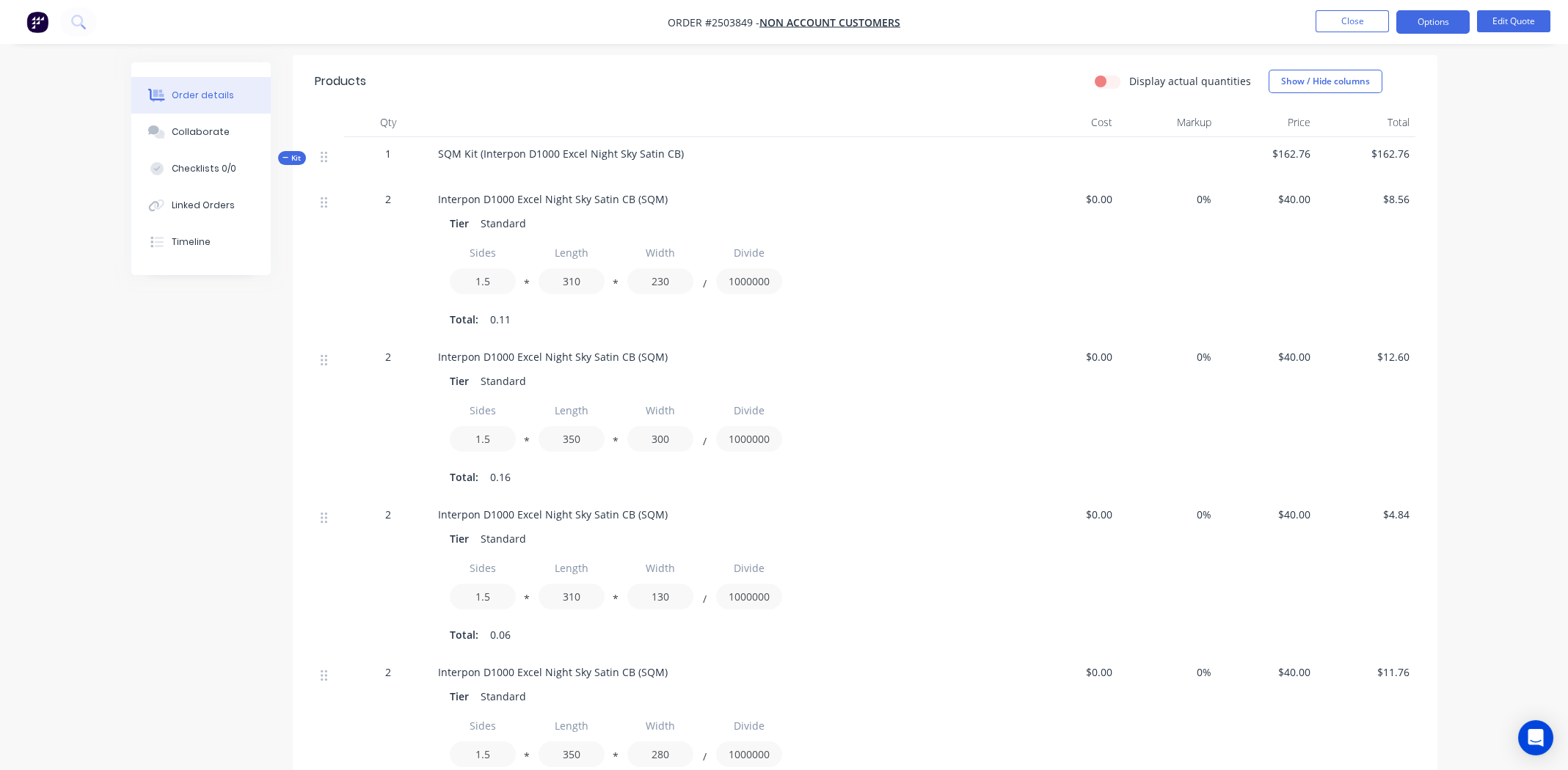
scroll to position [292, 0]
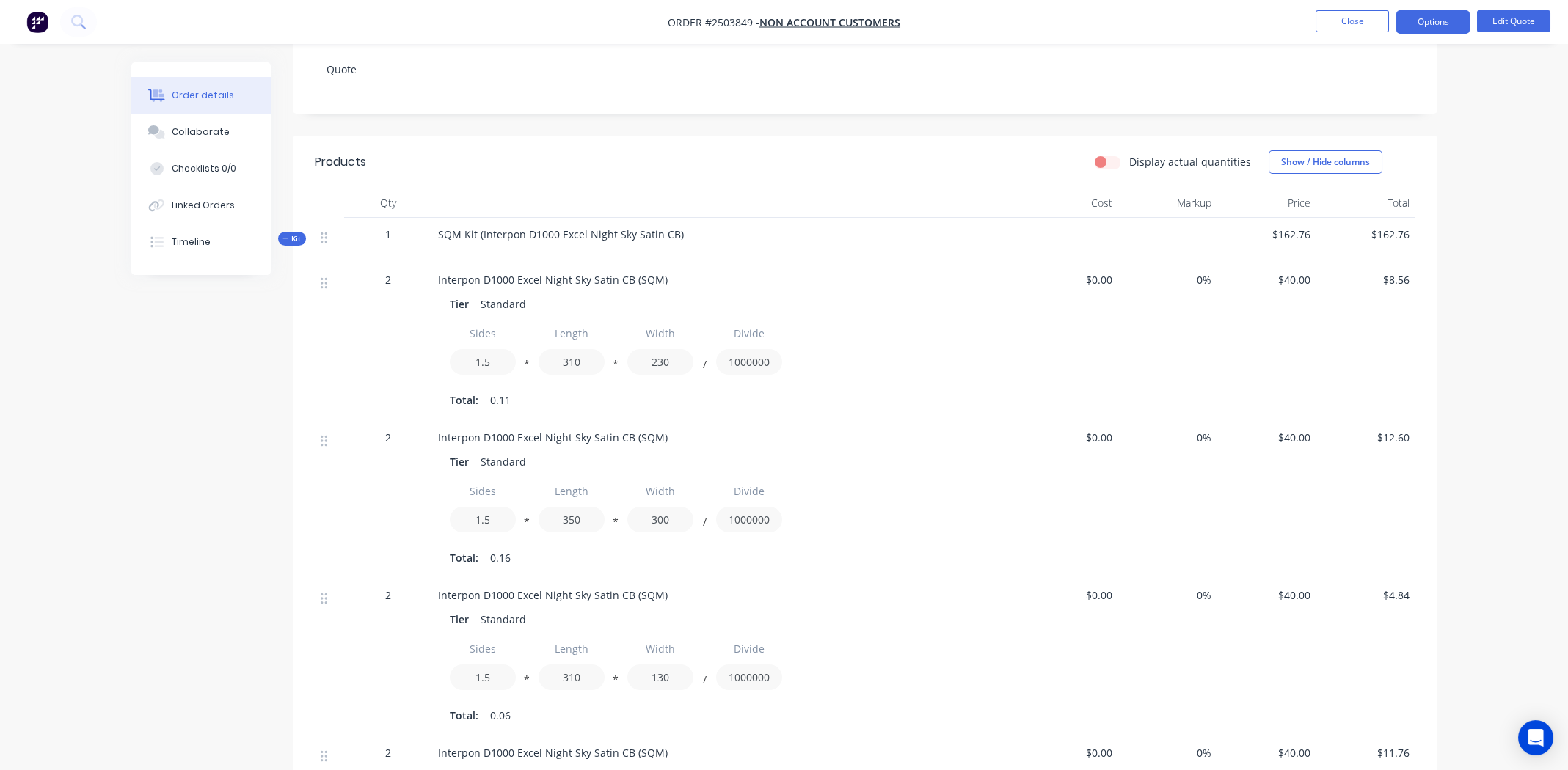
click at [519, 273] on span "Interpon D1000 Excel Night Sky Satin CB (SQM)" at bounding box center [553, 280] width 230 height 14
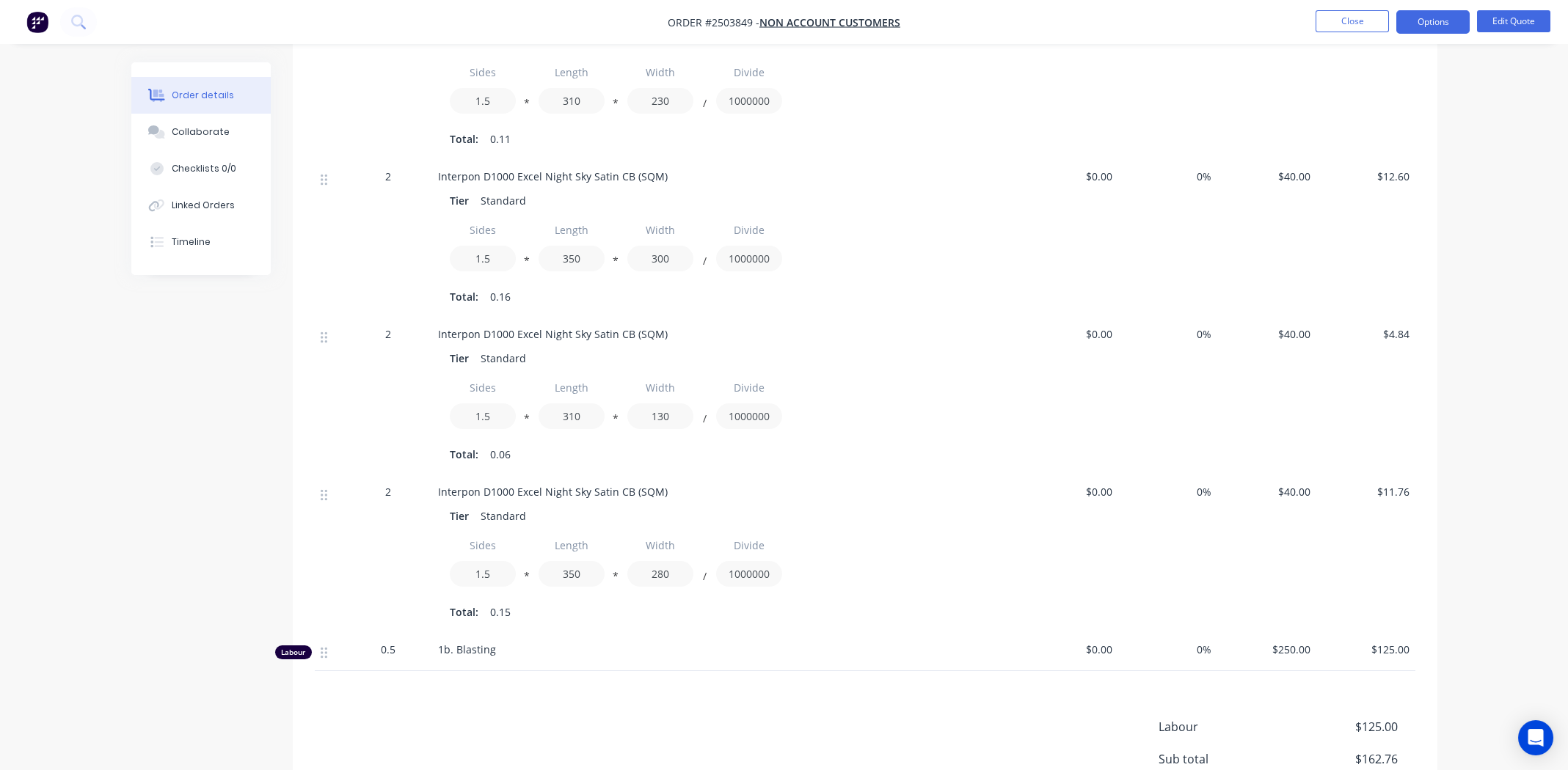
scroll to position [255, 0]
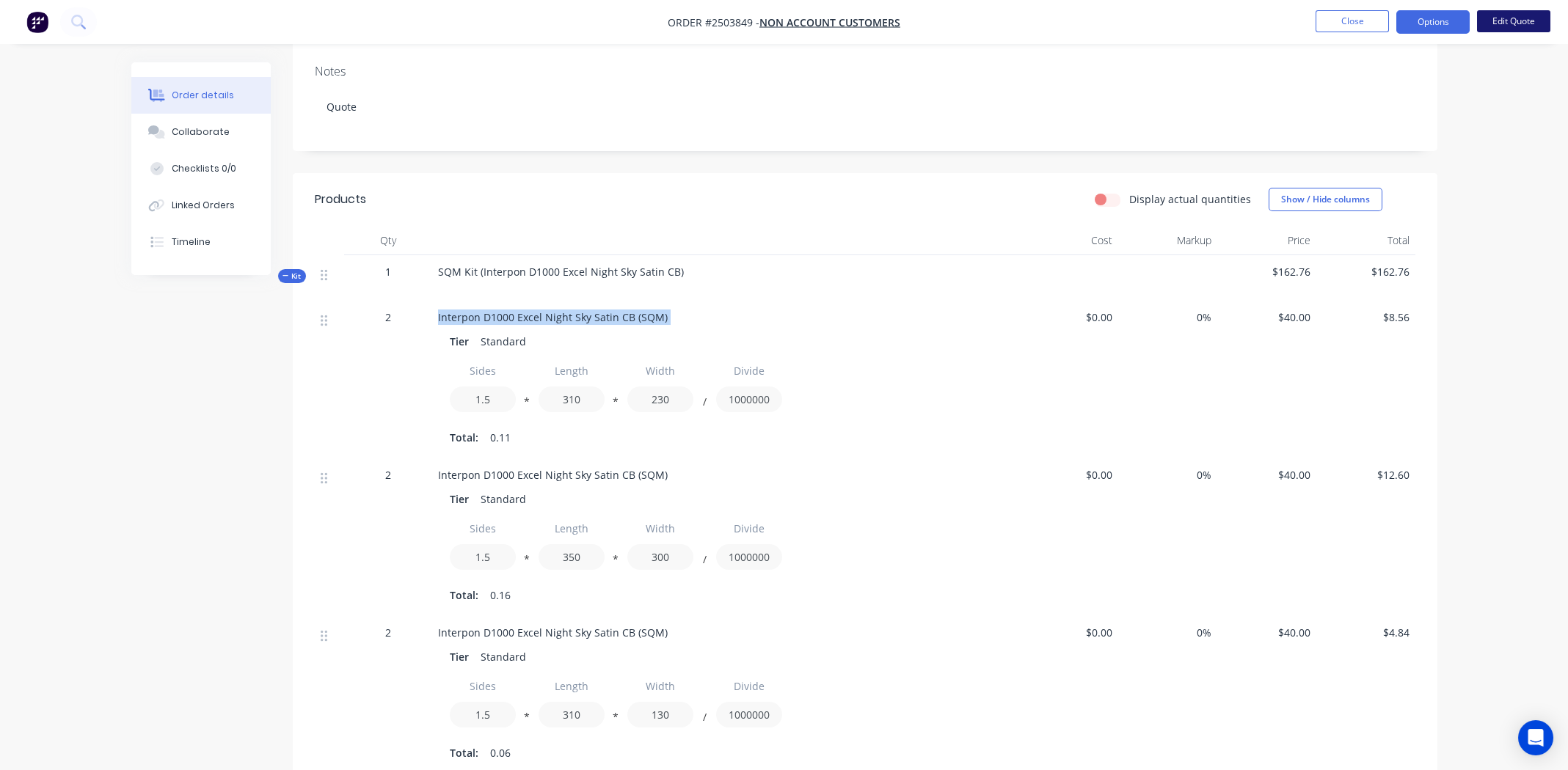
click at [1499, 20] on button "Edit Quote" at bounding box center [1514, 21] width 73 height 22
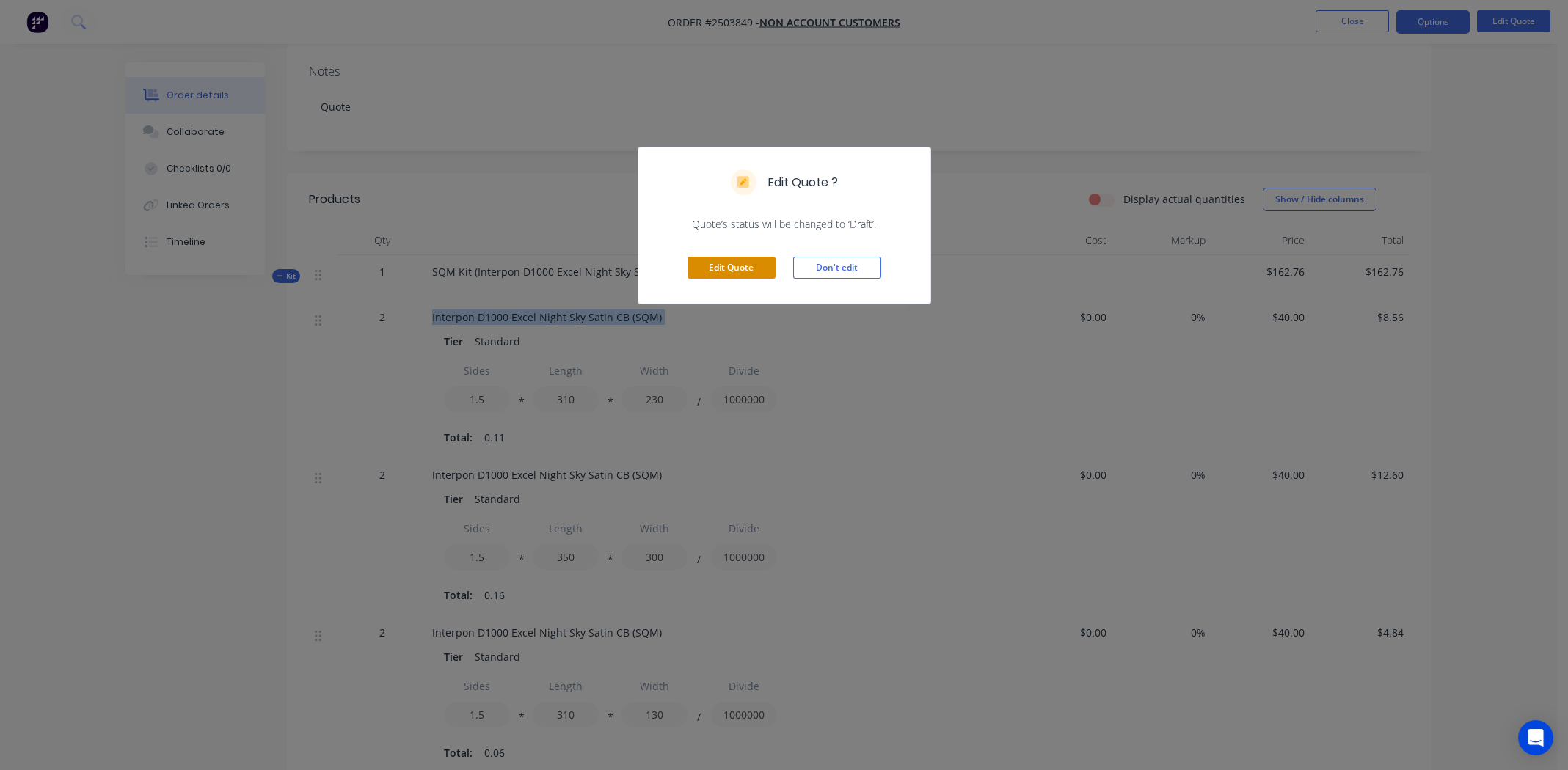
click at [734, 258] on button "Edit Quote" at bounding box center [731, 267] width 88 height 22
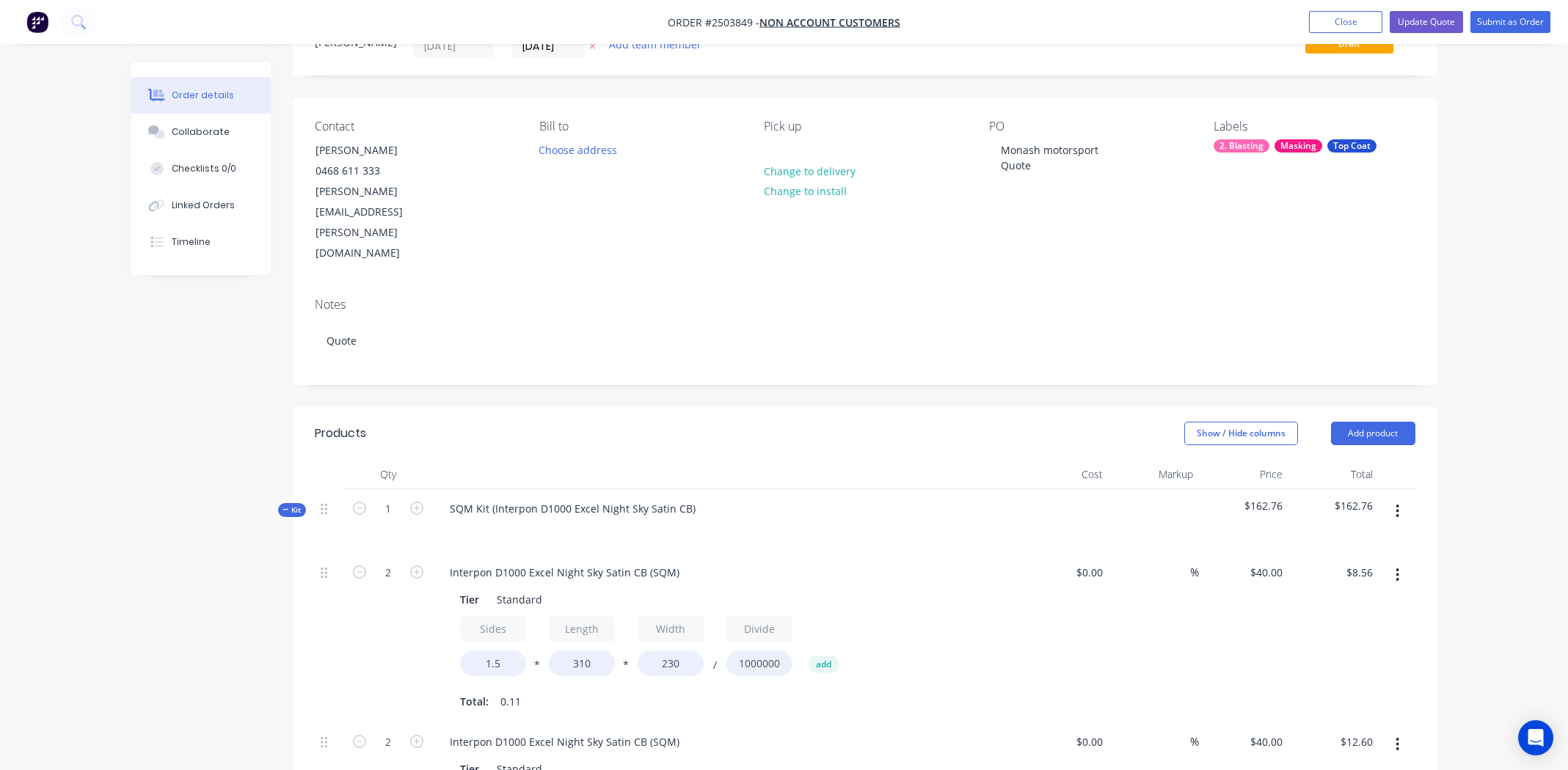
scroll to position [146, 0]
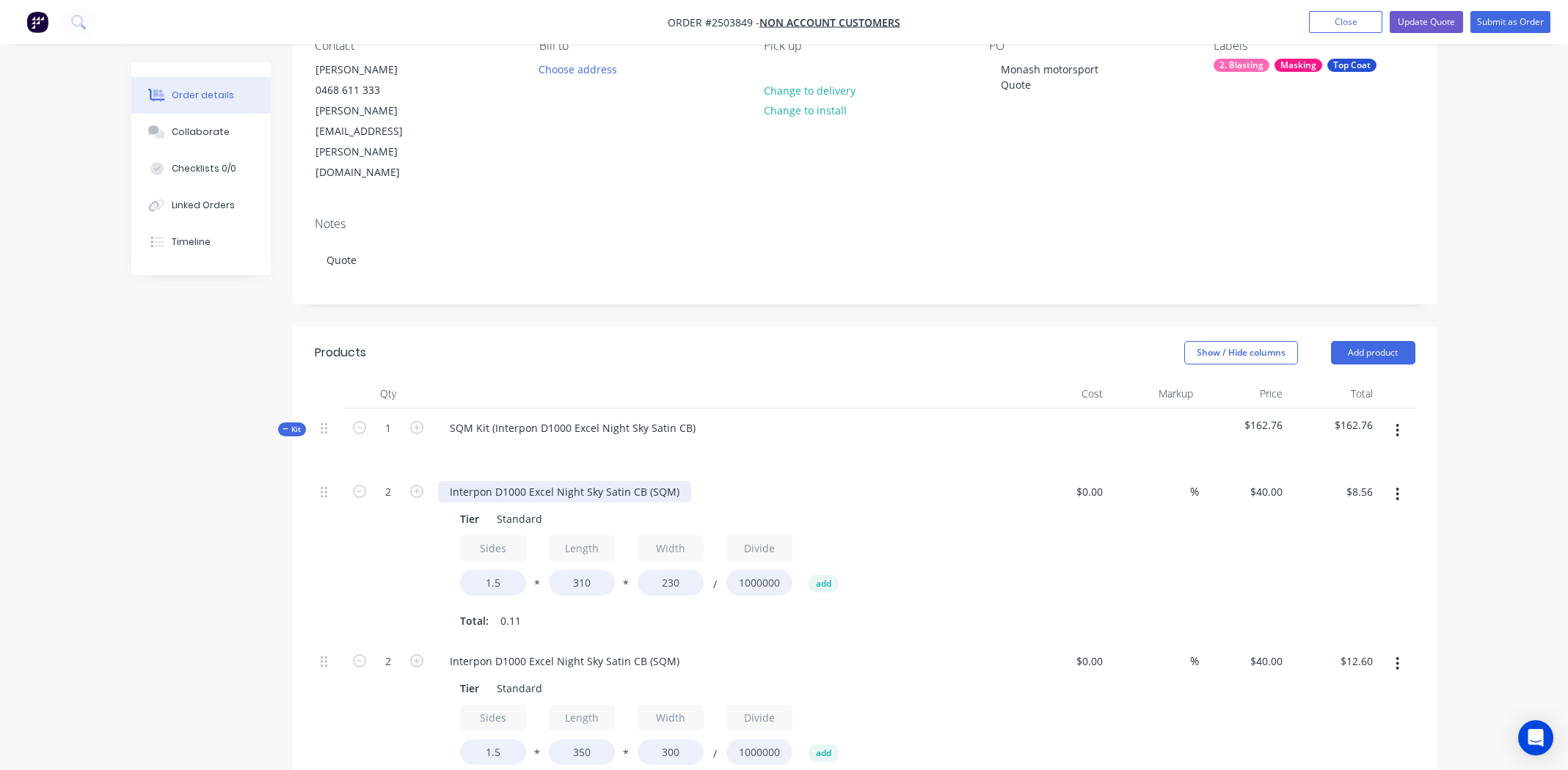
click at [560, 481] on div "Interpon D1000 Excel Night Sky Satin CB (SQM)" at bounding box center [565, 492] width 253 height 21
click at [522, 650] on div "Interpon D1000 Excel Night Sky Satin CB (SQM)" at bounding box center [565, 661] width 253 height 21
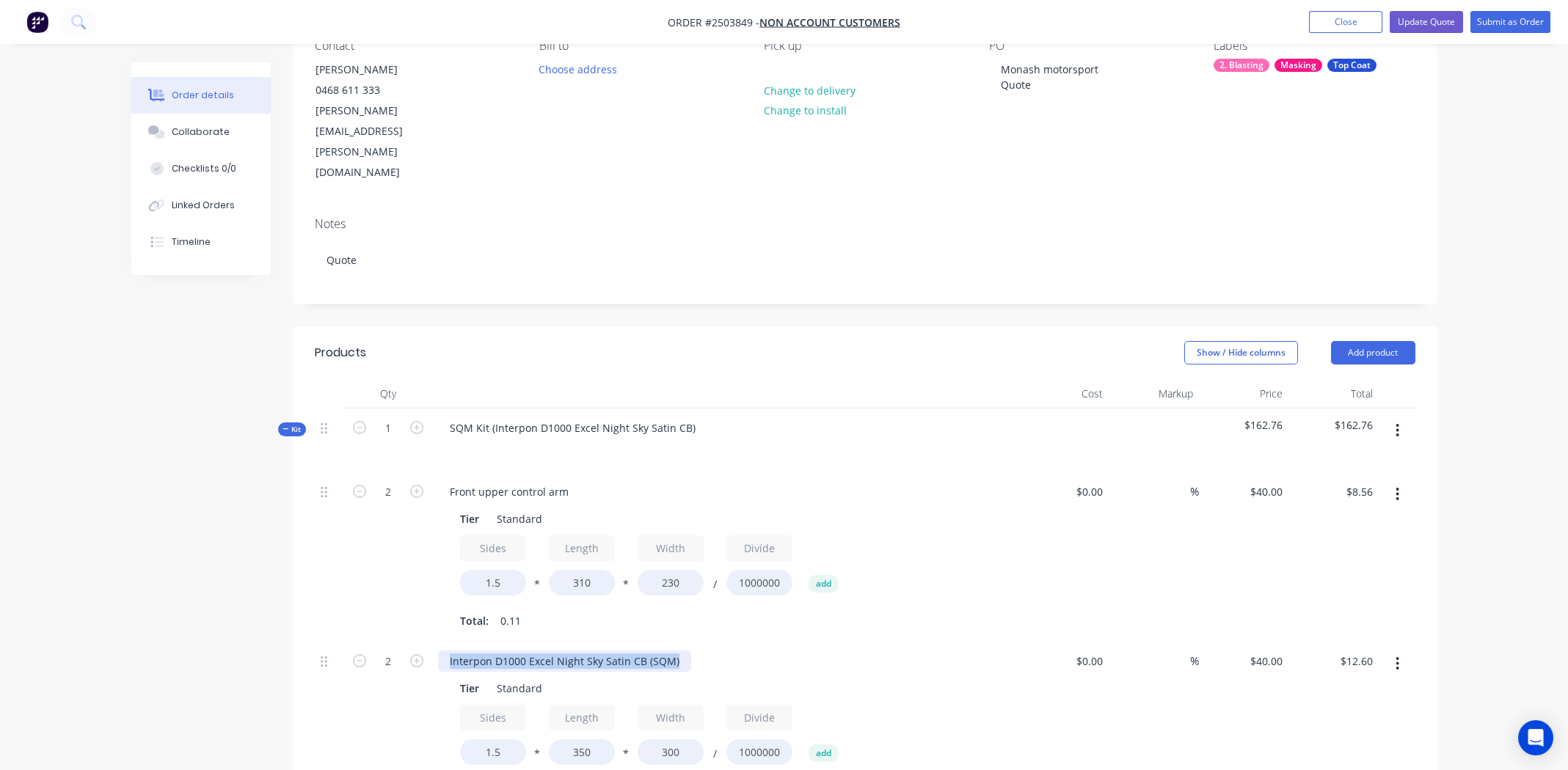
click at [524, 650] on div "Interpon D1000 Excel Night Sky Satin CB (SQM)" at bounding box center [565, 661] width 253 height 21
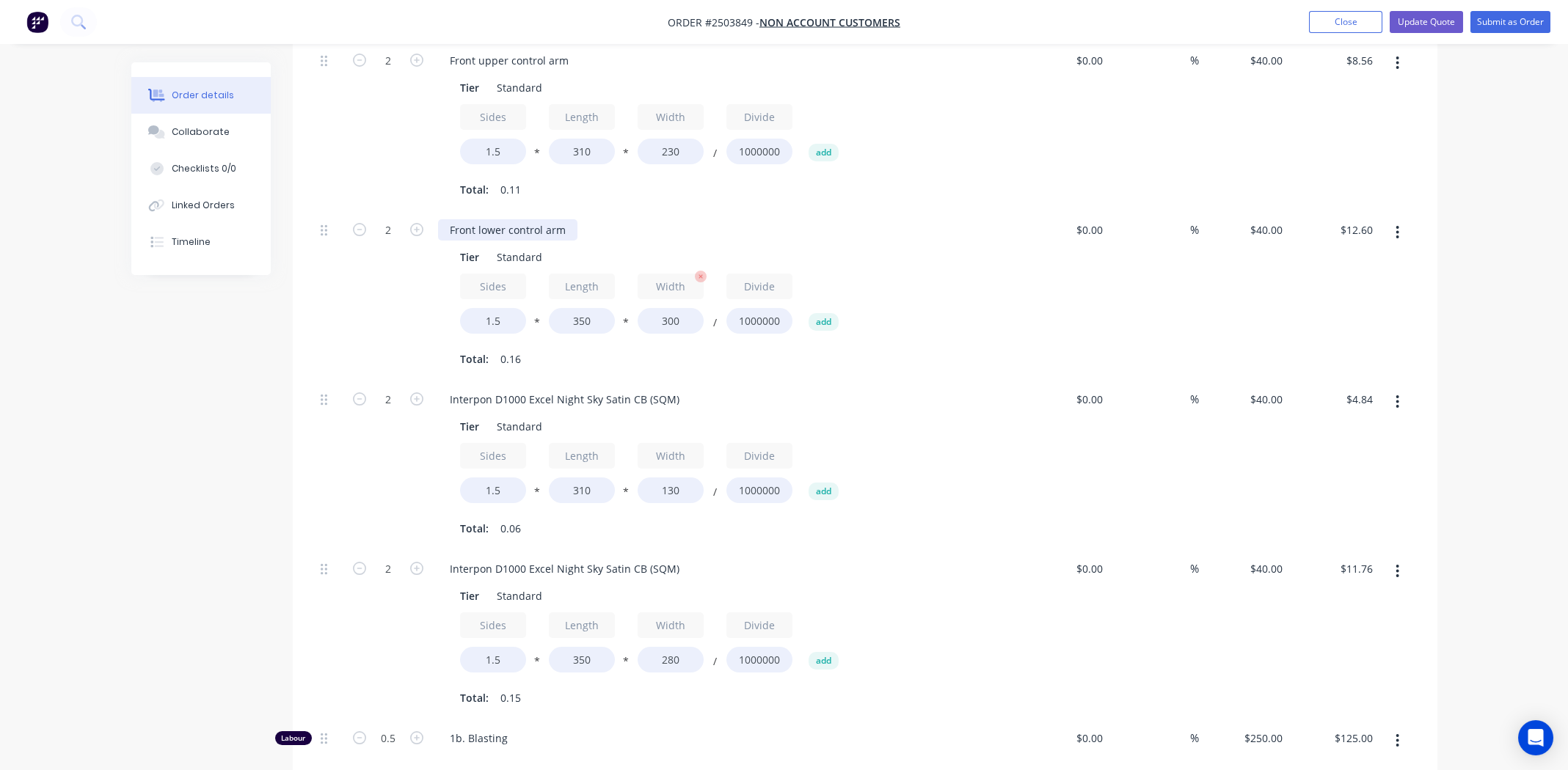
scroll to position [586, 0]
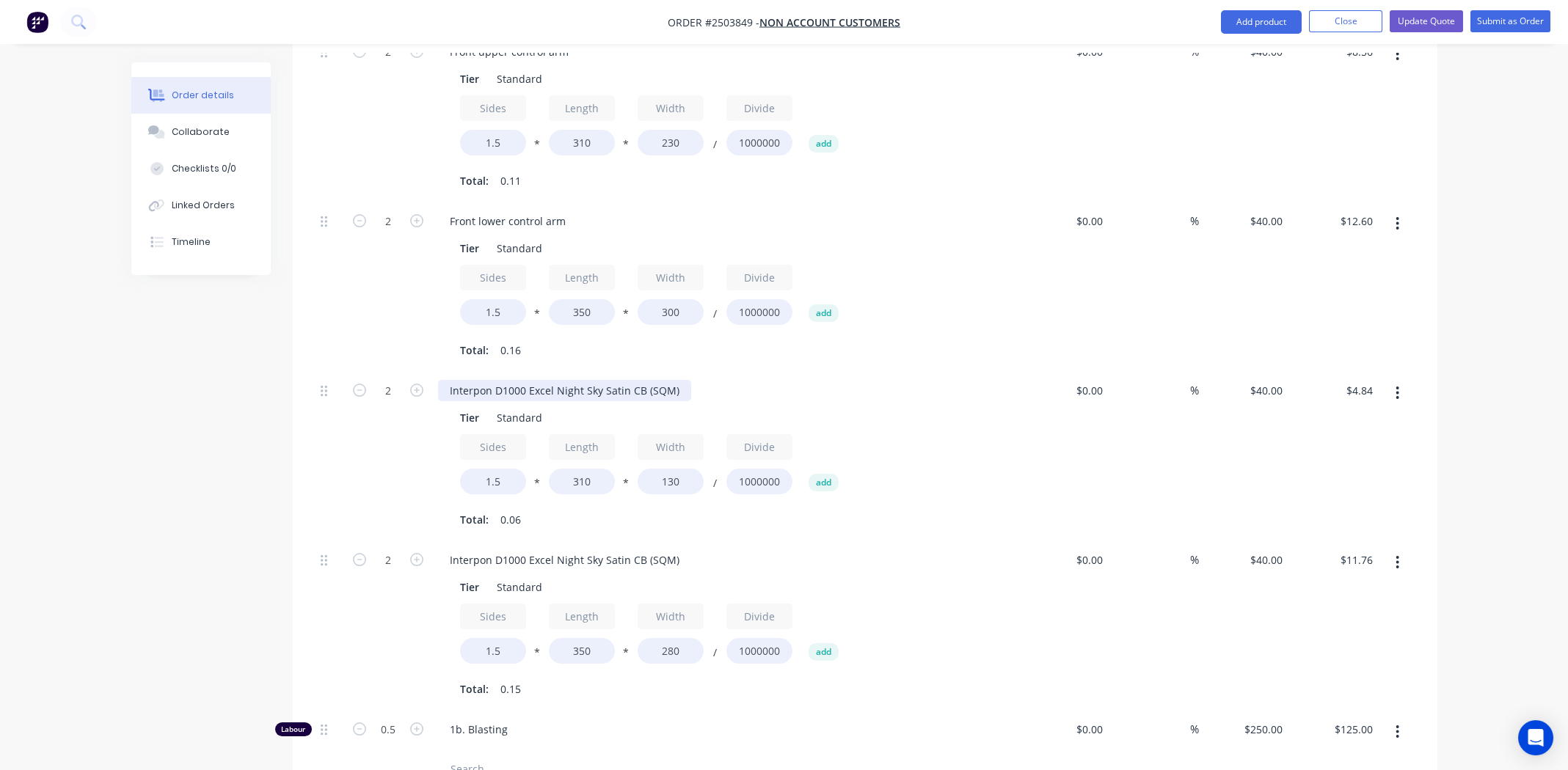
click at [563, 380] on div "Interpon D1000 Excel Night Sky Satin CB (SQM)" at bounding box center [565, 390] width 253 height 21
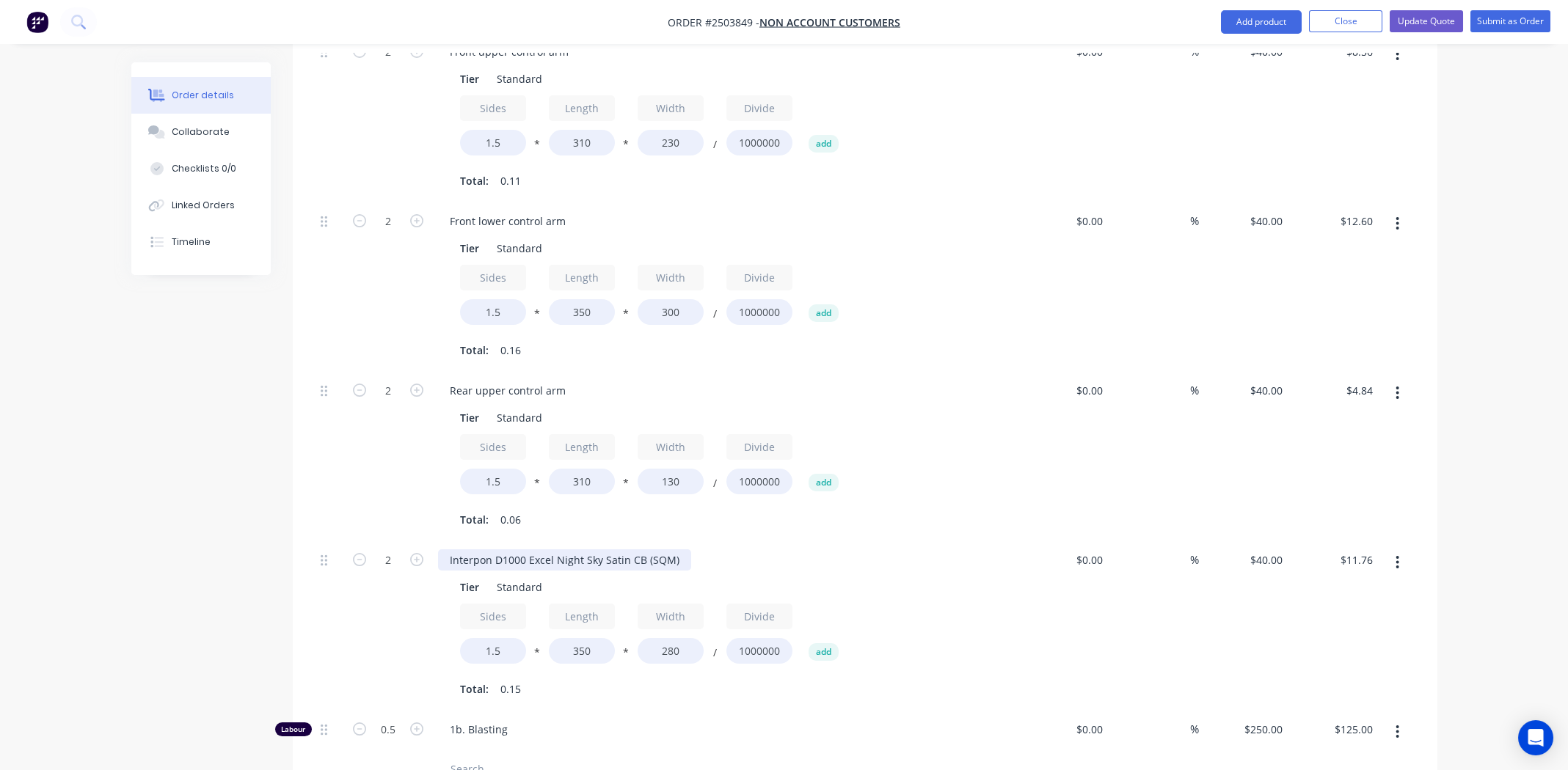
click at [544, 549] on div "Interpon D1000 Excel Night Sky Satin CB (SQM)" at bounding box center [565, 560] width 253 height 21
click at [936, 469] on div "Rear upper control arm Tier Standard Sides 1.5 * Length 310 * Width 130 / Divid…" at bounding box center [726, 456] width 587 height 169
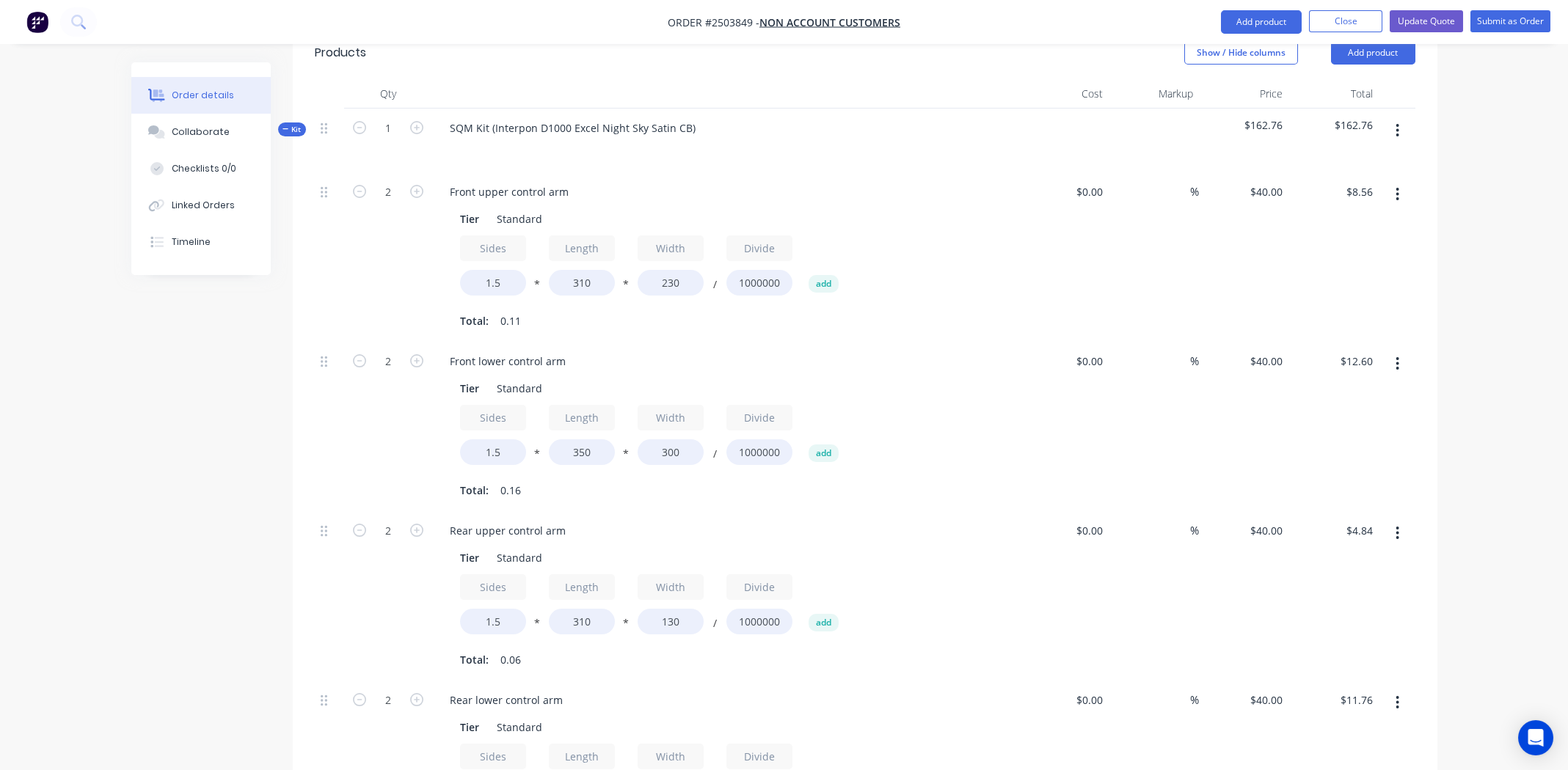
scroll to position [440, 0]
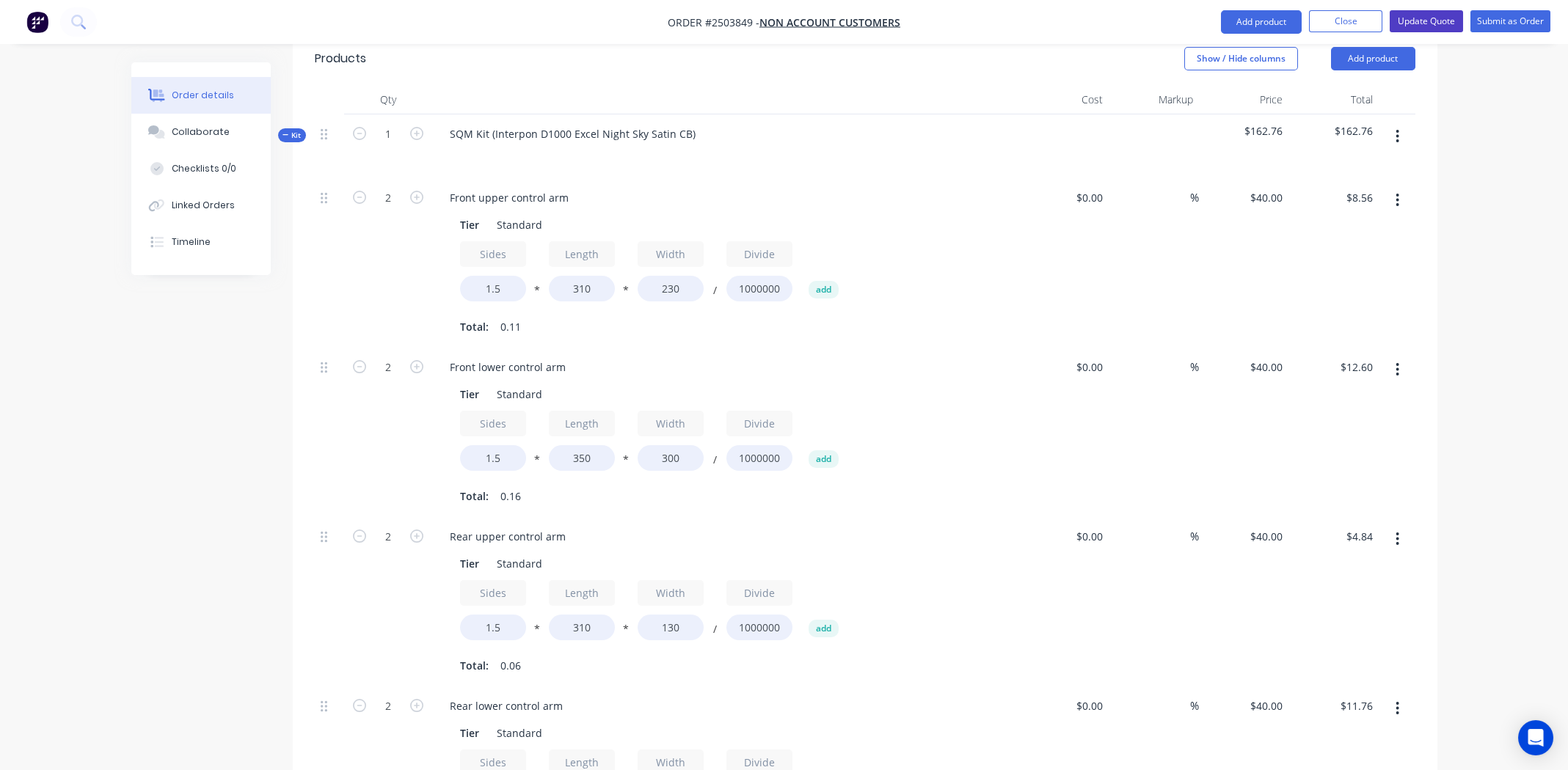
click at [1420, 19] on button "Update Quote" at bounding box center [1427, 21] width 73 height 22
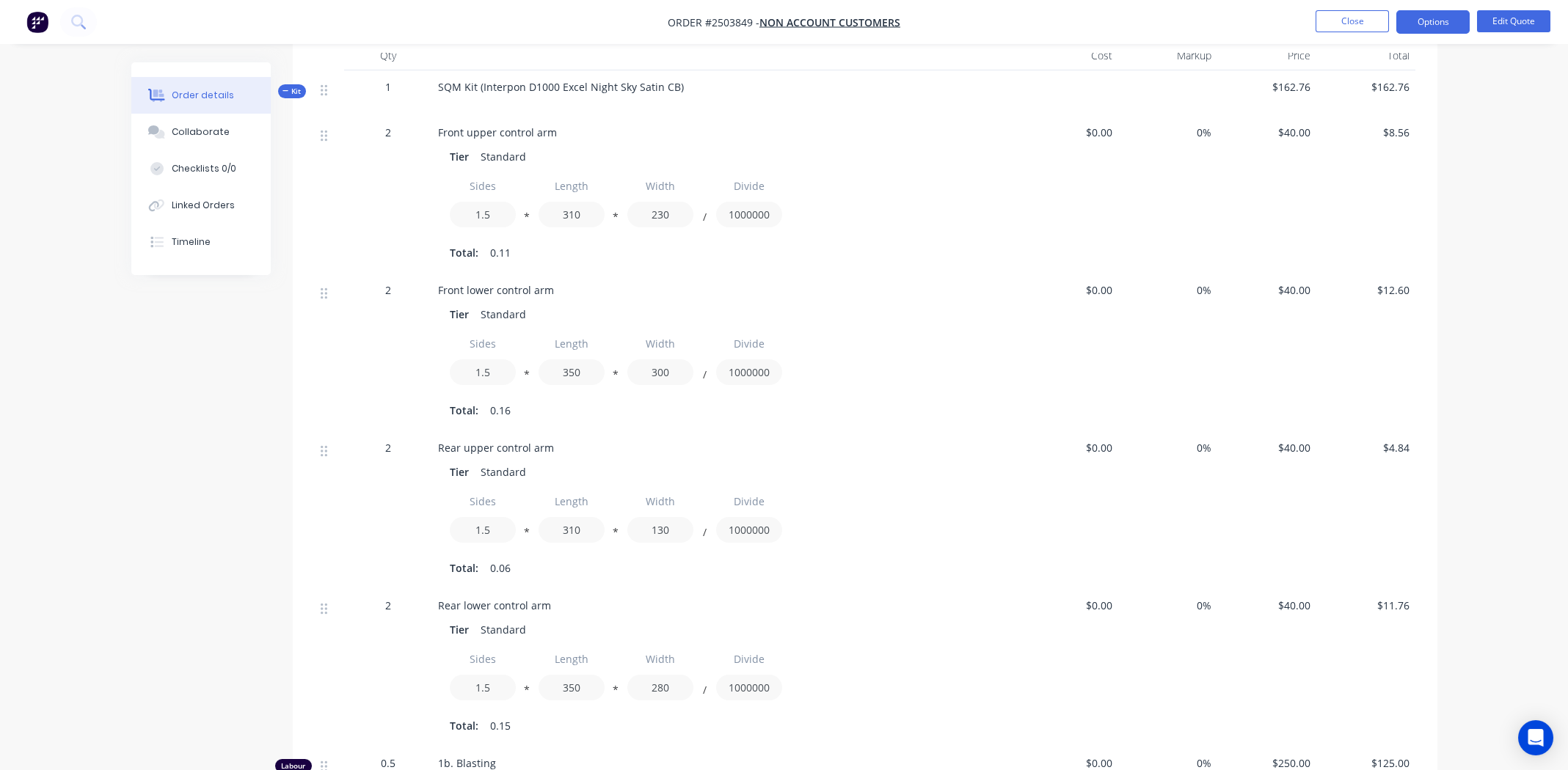
scroll to position [696, 0]
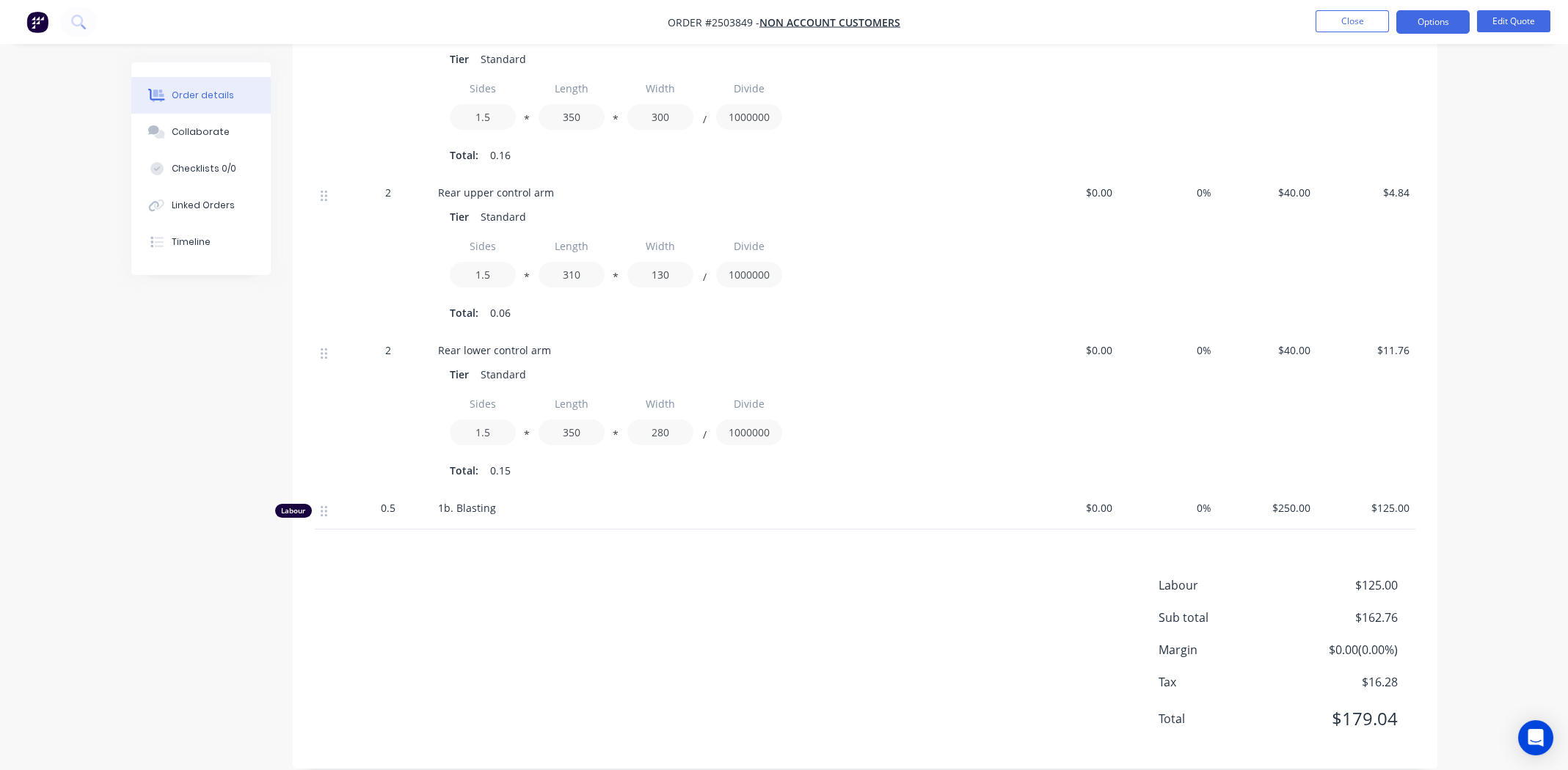
click at [730, 23] on span "Order #2503849 -" at bounding box center [713, 23] width 92 height 14
click at [730, 22] on span "Order #2503849 -" at bounding box center [713, 23] width 92 height 14
click at [745, 19] on span "Order #2503849 -" at bounding box center [713, 23] width 92 height 14
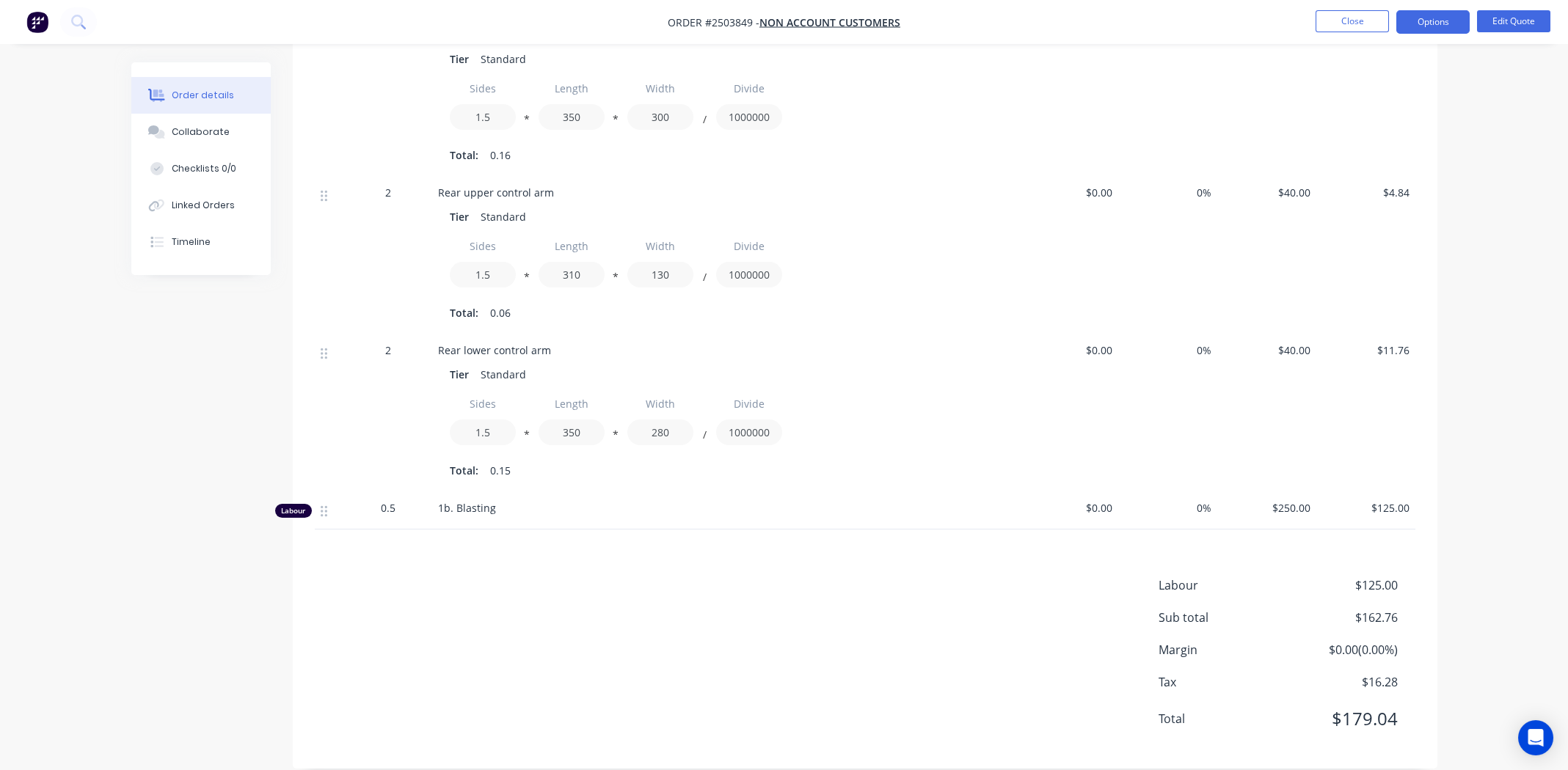
click at [752, 21] on span "Order #2503849 -" at bounding box center [713, 23] width 92 height 14
drag, startPoint x: 753, startPoint y: 21, endPoint x: 705, endPoint y: 25, distance: 48.2
click at [705, 25] on span "Order #2503849 -" at bounding box center [713, 23] width 92 height 14
copy span "#2503849"
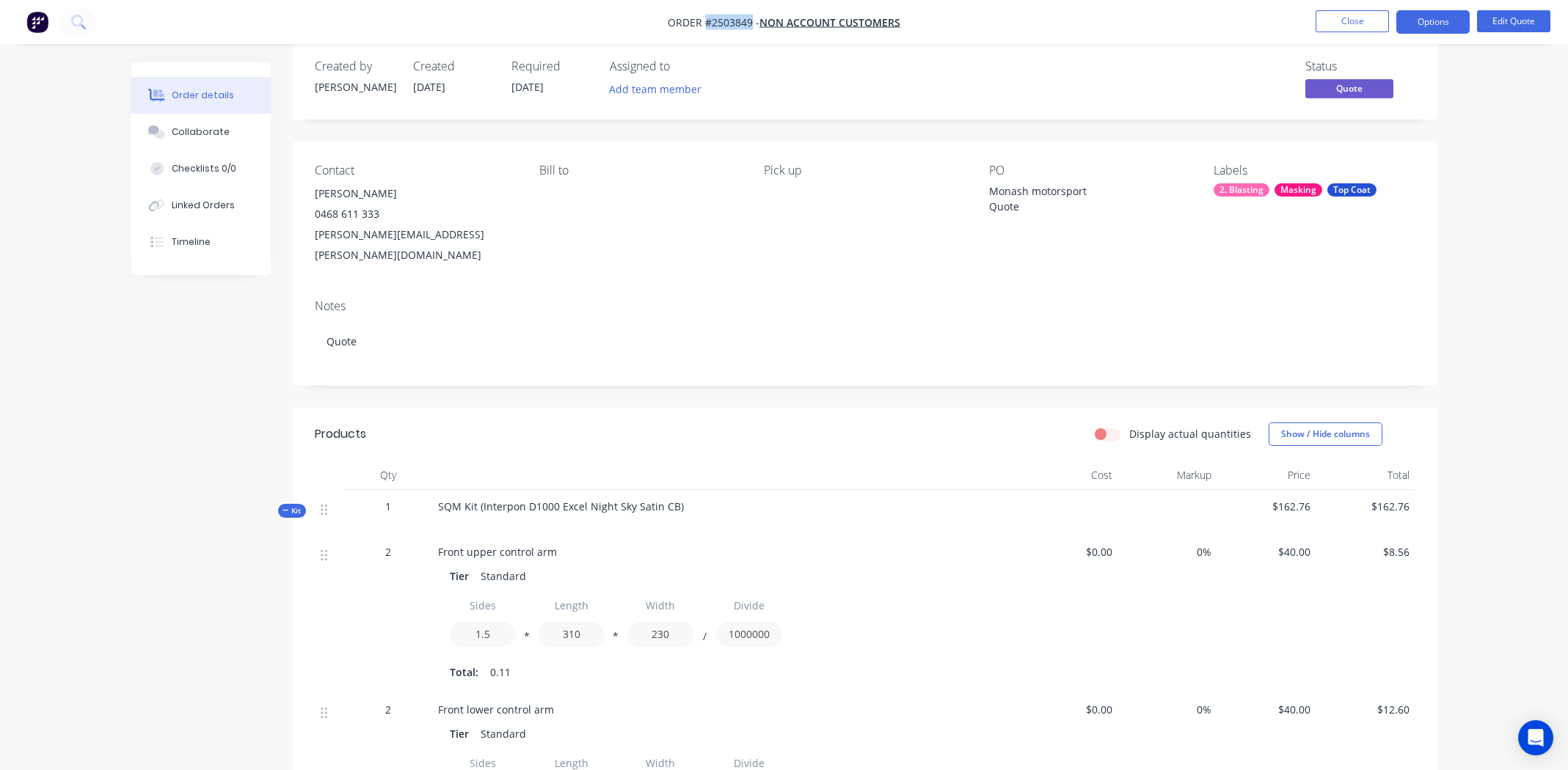
scroll to position [0, 0]
